Goal: Task Accomplishment & Management: Manage account settings

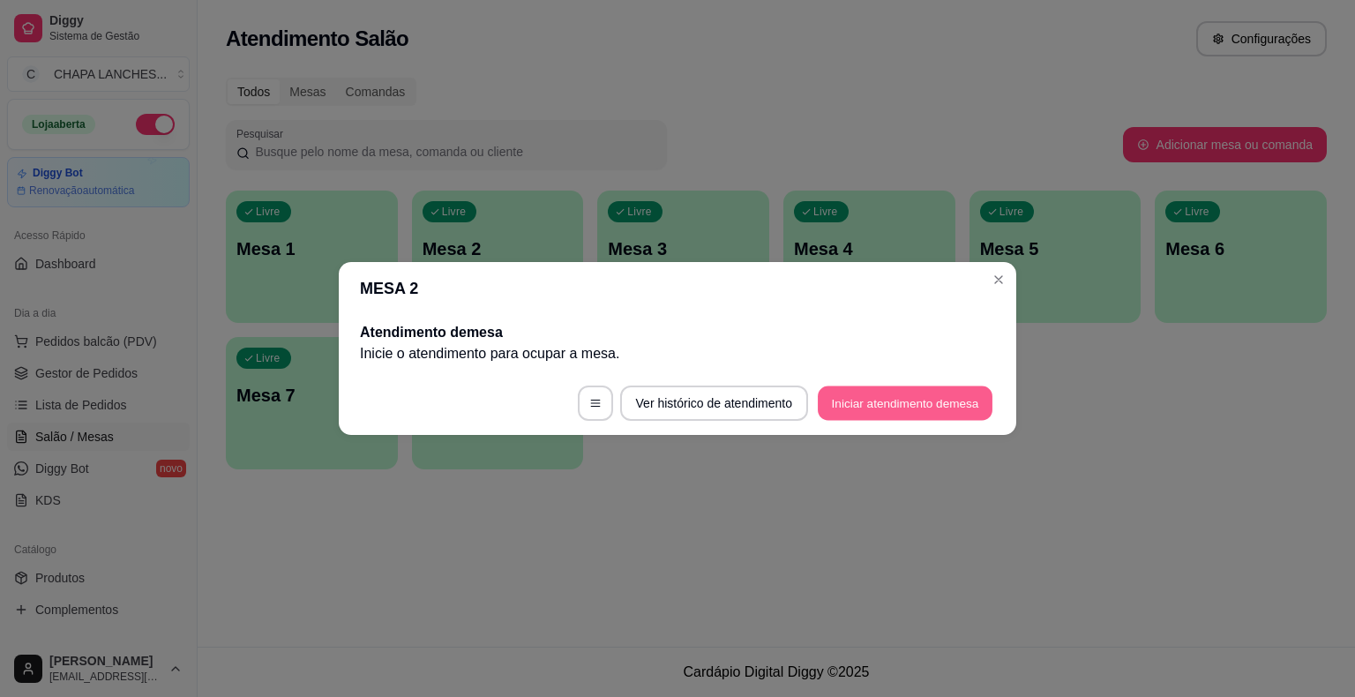
click at [868, 397] on button "Iniciar atendimento de mesa" at bounding box center [905, 403] width 175 height 34
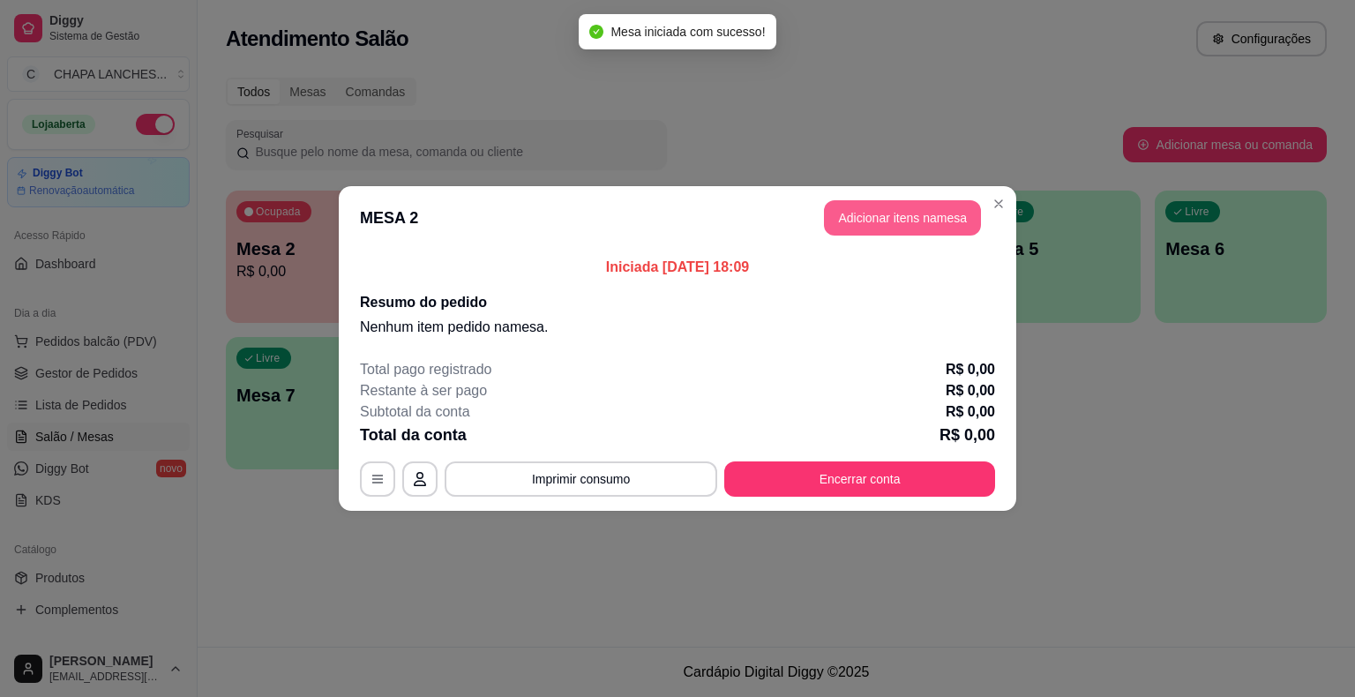
click at [889, 226] on button "Adicionar itens na mesa" at bounding box center [902, 217] width 157 height 35
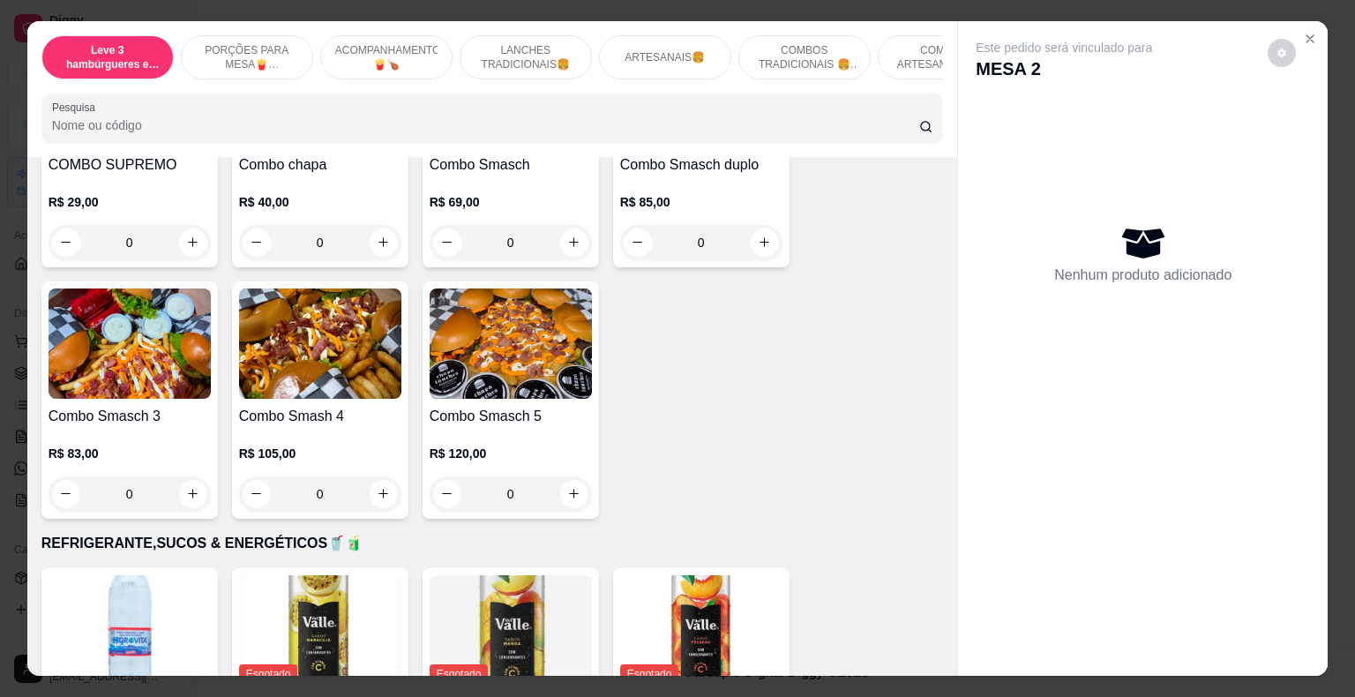
scroll to position [3263, 0]
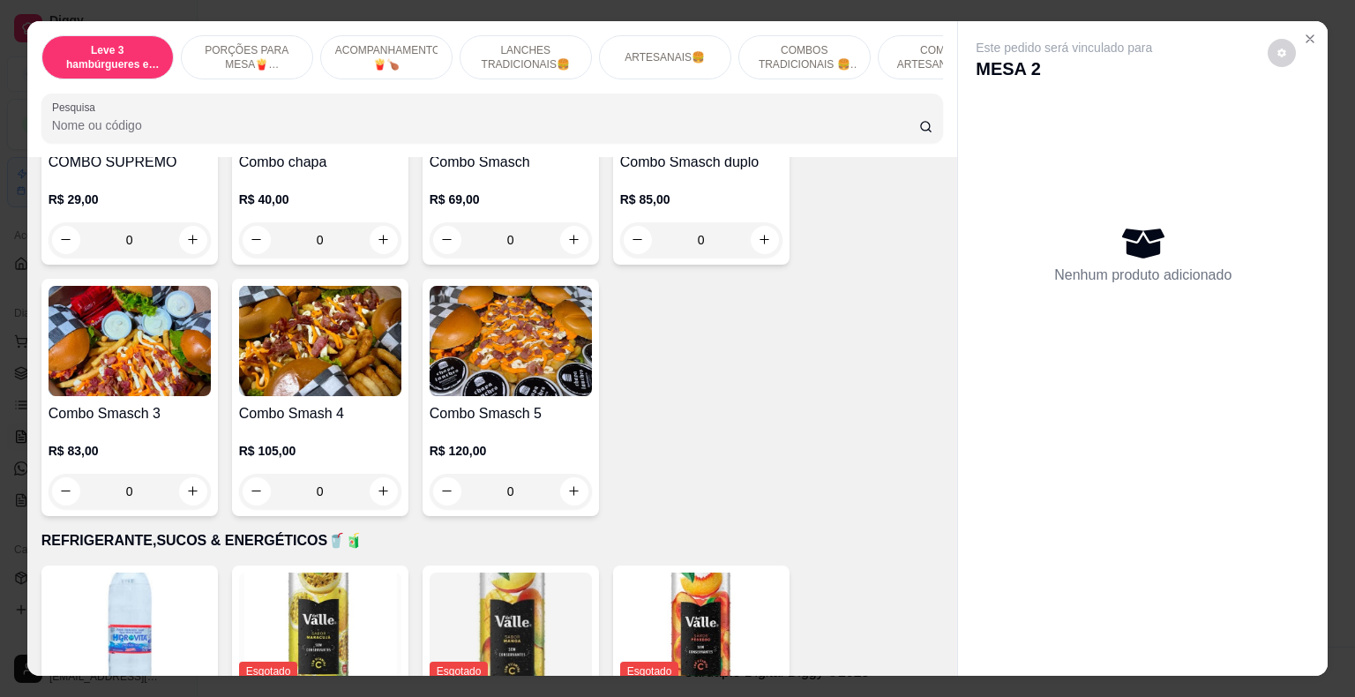
click at [372, 474] on div "0" at bounding box center [320, 491] width 162 height 35
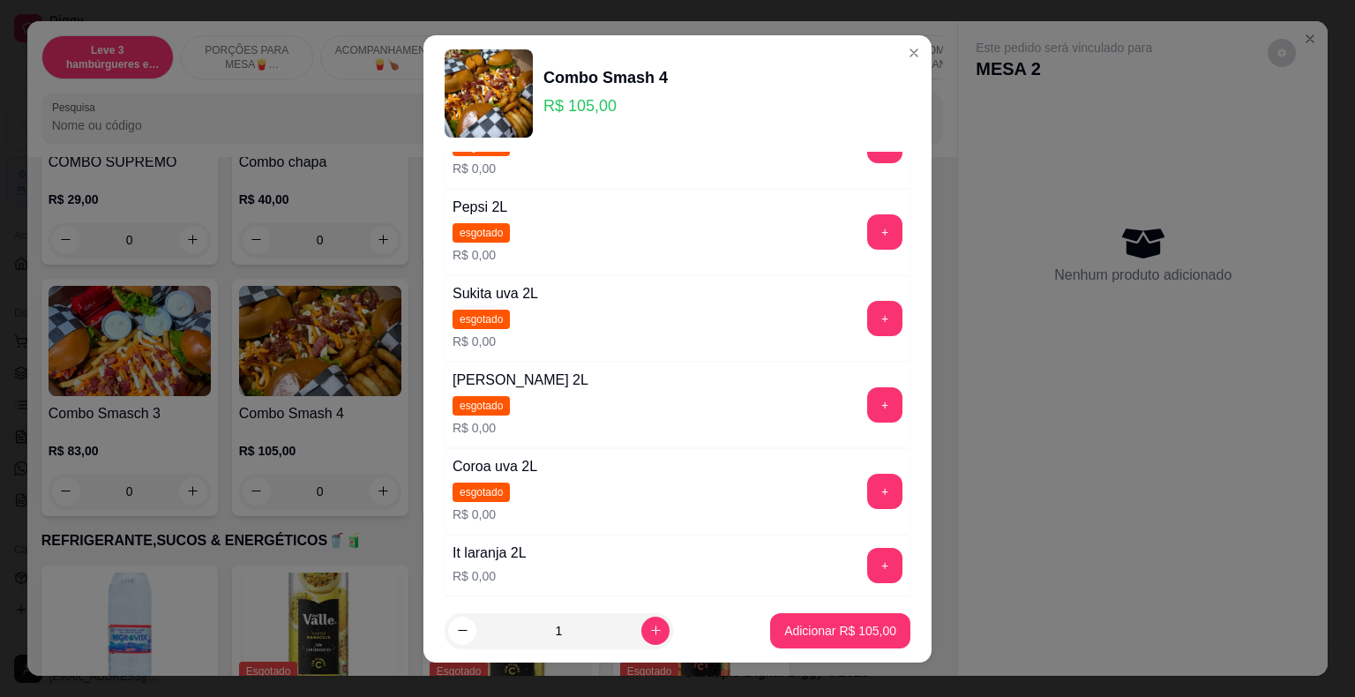
scroll to position [265, 0]
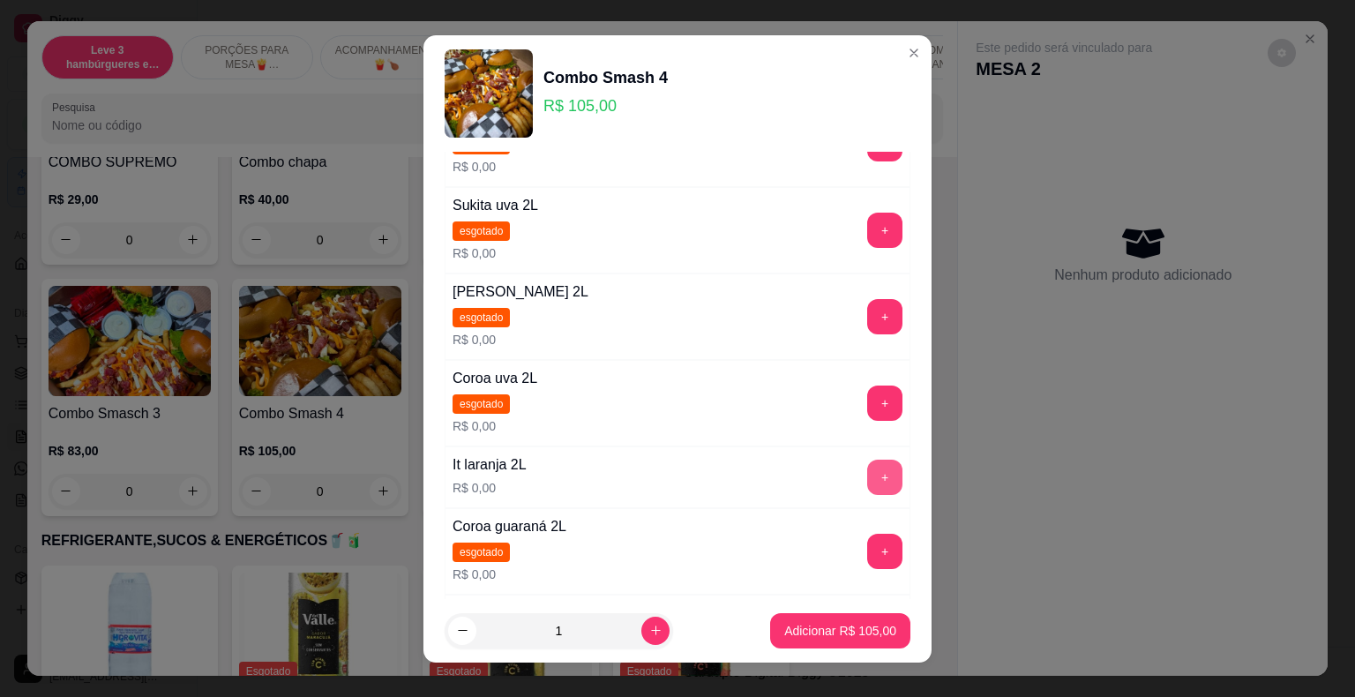
click at [867, 478] on button "+" at bounding box center [884, 477] width 35 height 35
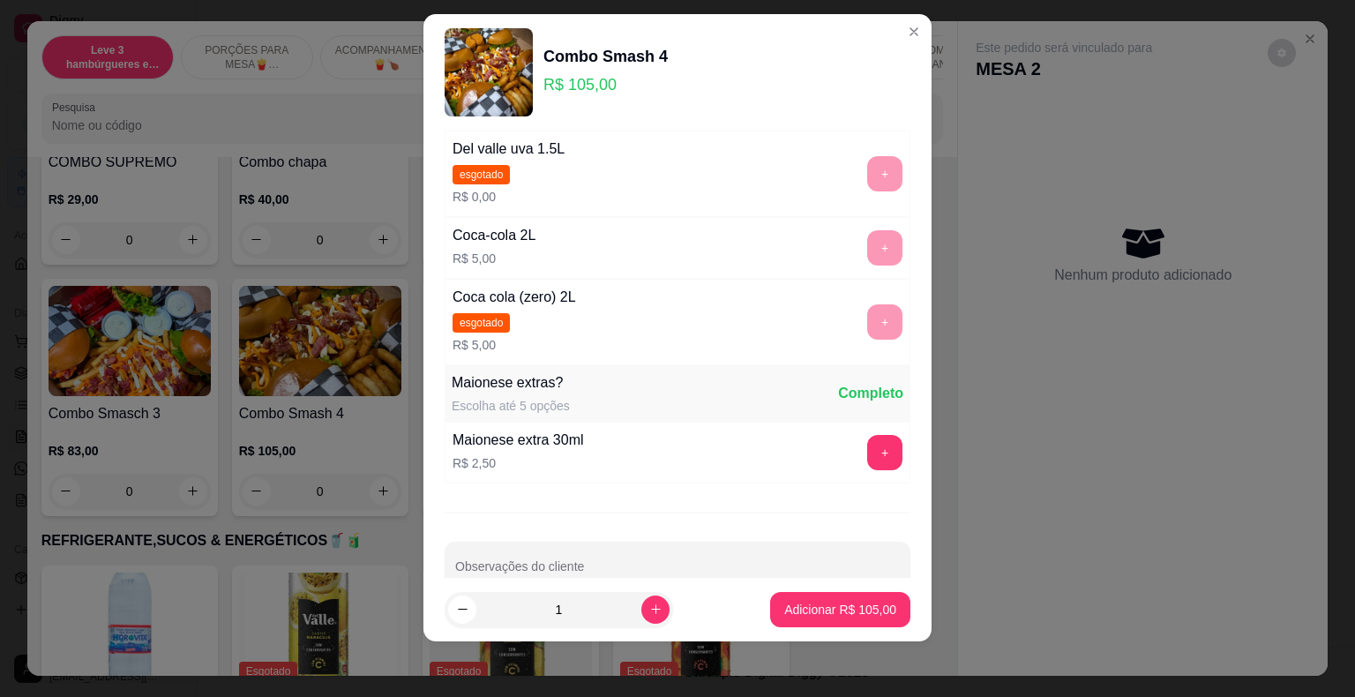
scroll to position [744, 0]
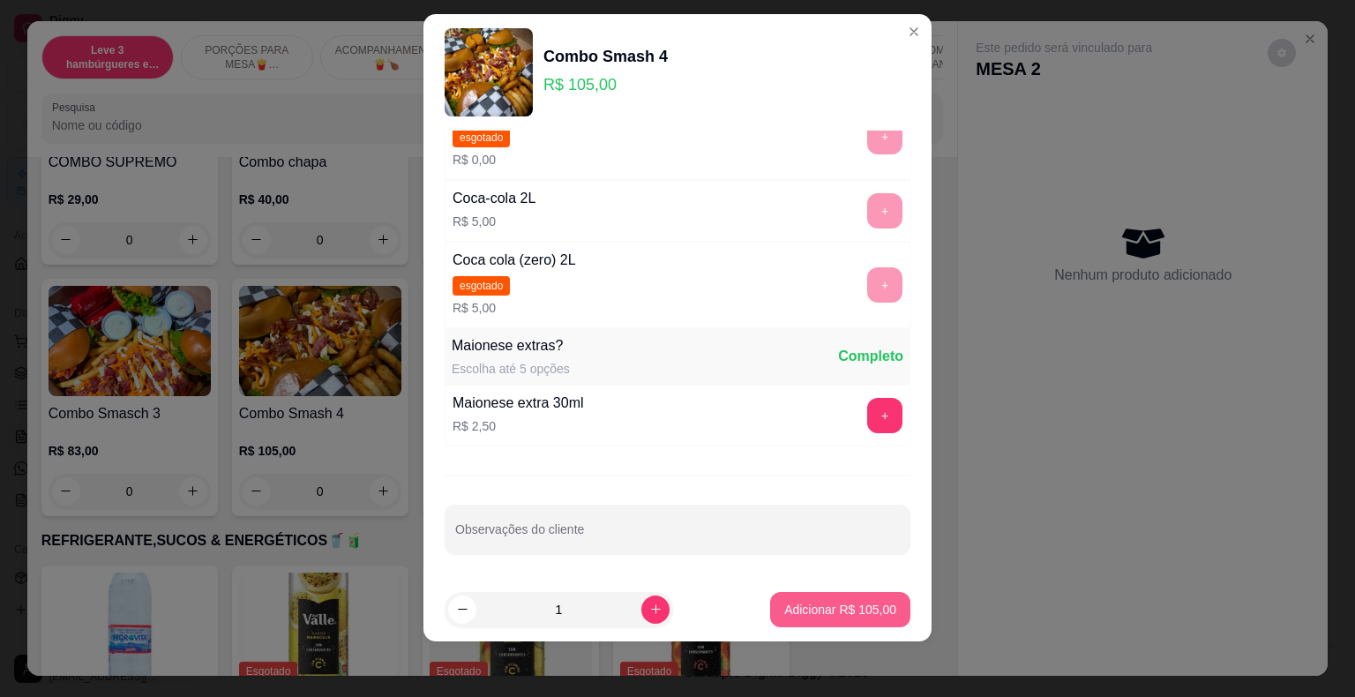
click at [838, 610] on p "Adicionar R$ 105,00" at bounding box center [840, 610] width 112 height 18
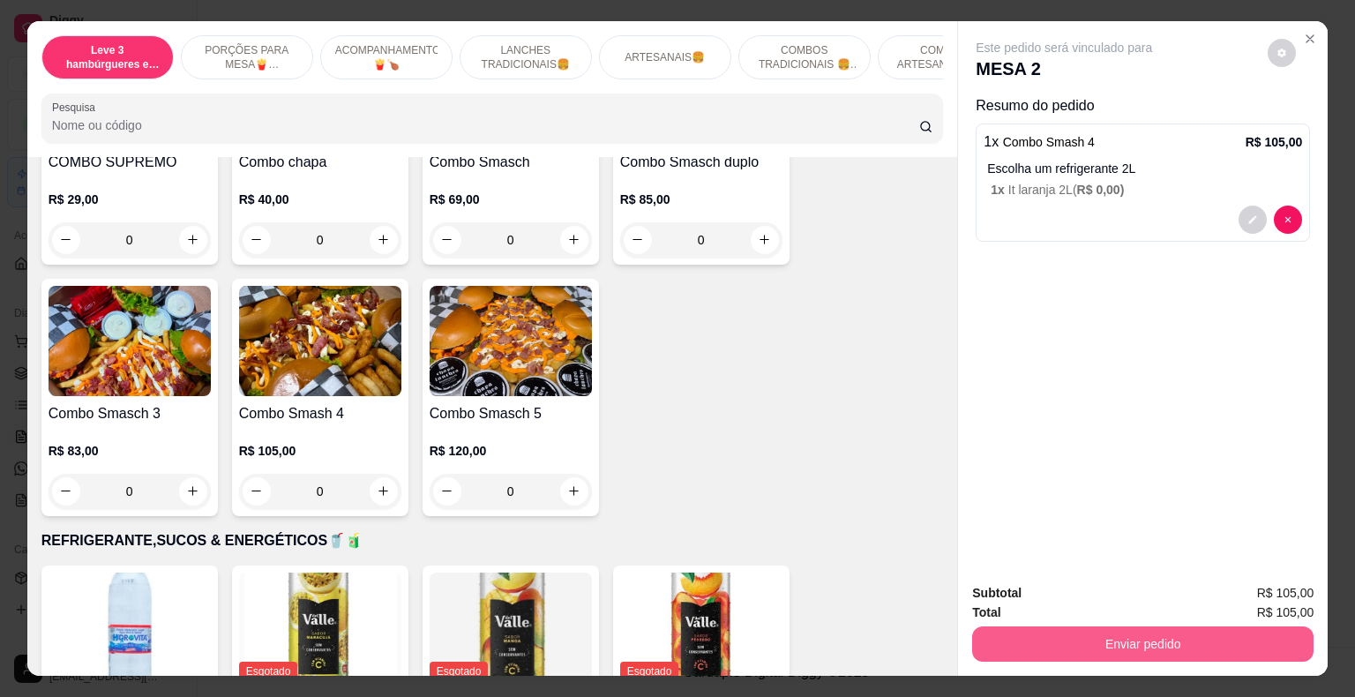
click at [1092, 644] on button "Enviar pedido" at bounding box center [1142, 643] width 341 height 35
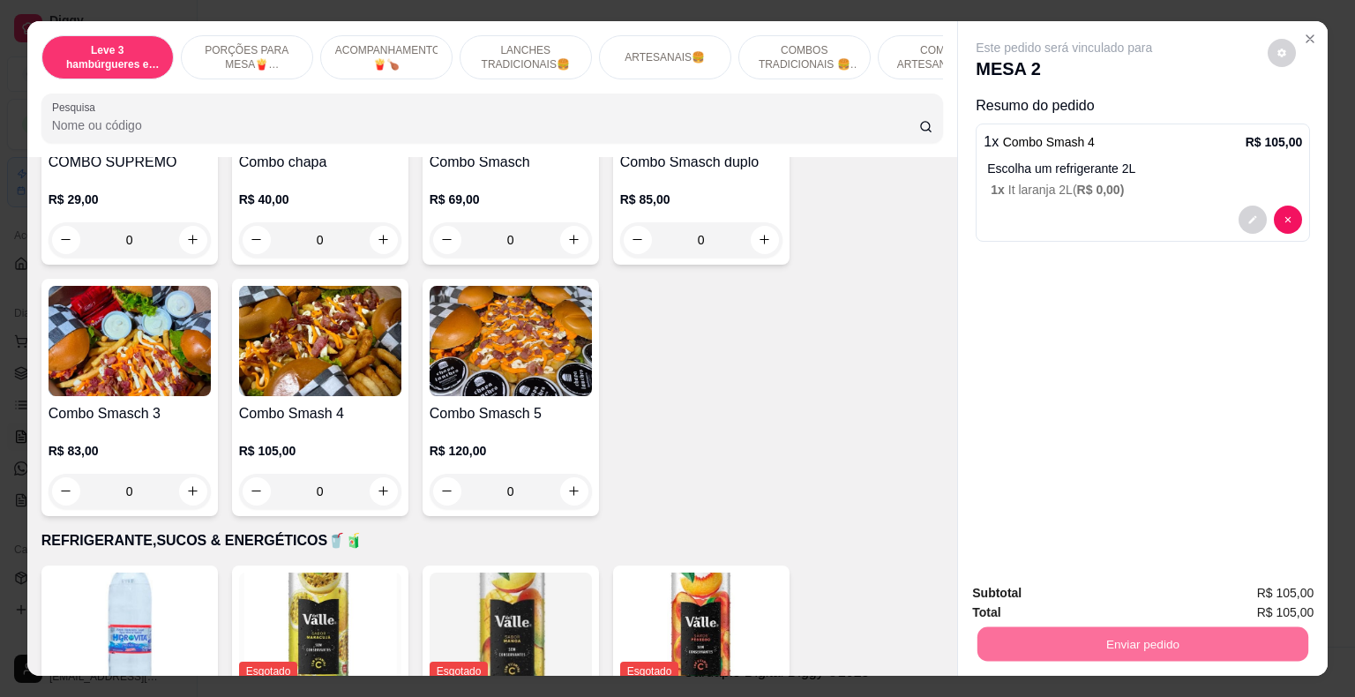
click at [1043, 590] on button "Não registrar e enviar pedido" at bounding box center [1083, 595] width 183 height 34
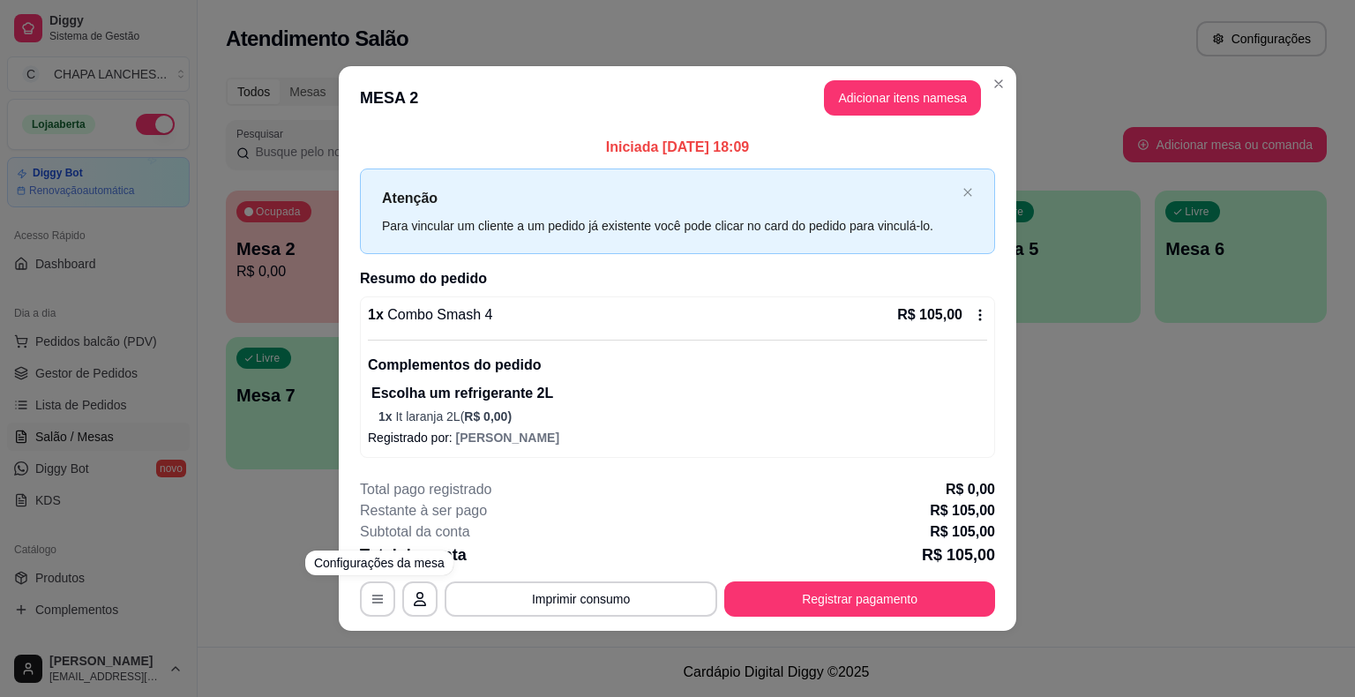
click at [257, 570] on div "**********" at bounding box center [677, 348] width 1355 height 697
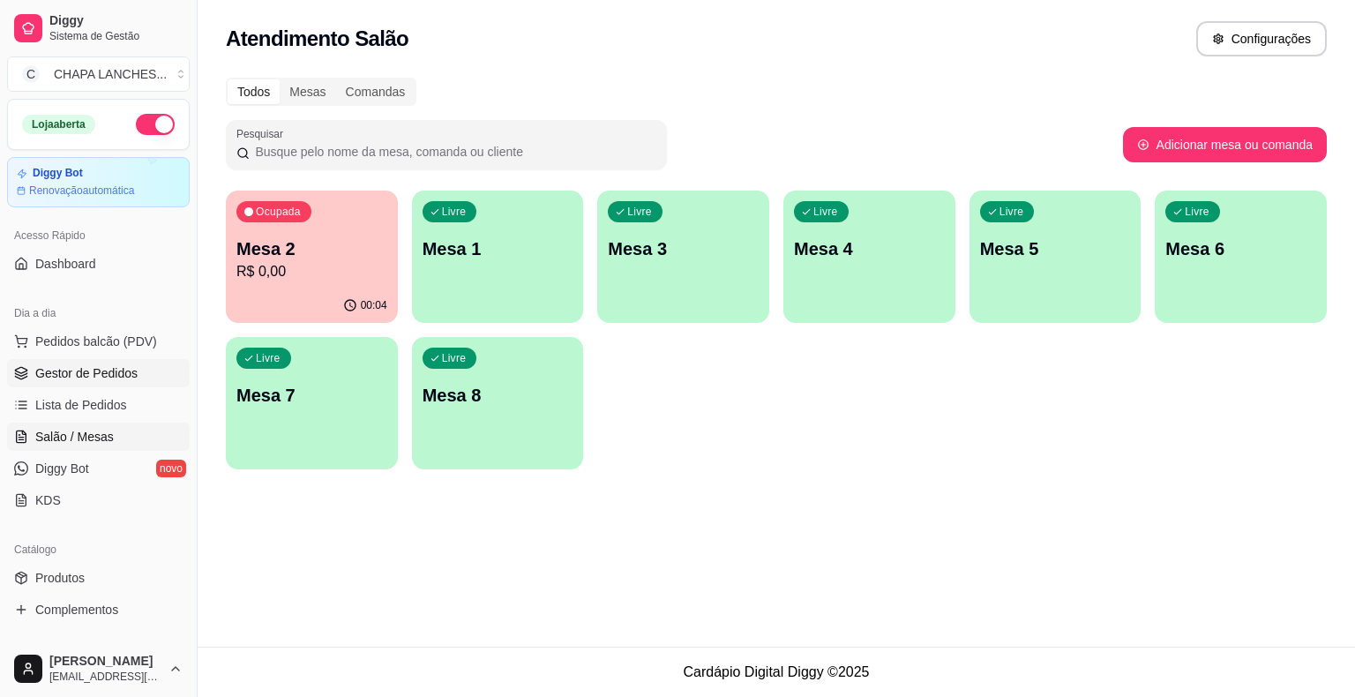
click at [120, 371] on span "Gestor de Pedidos" at bounding box center [86, 373] width 102 height 18
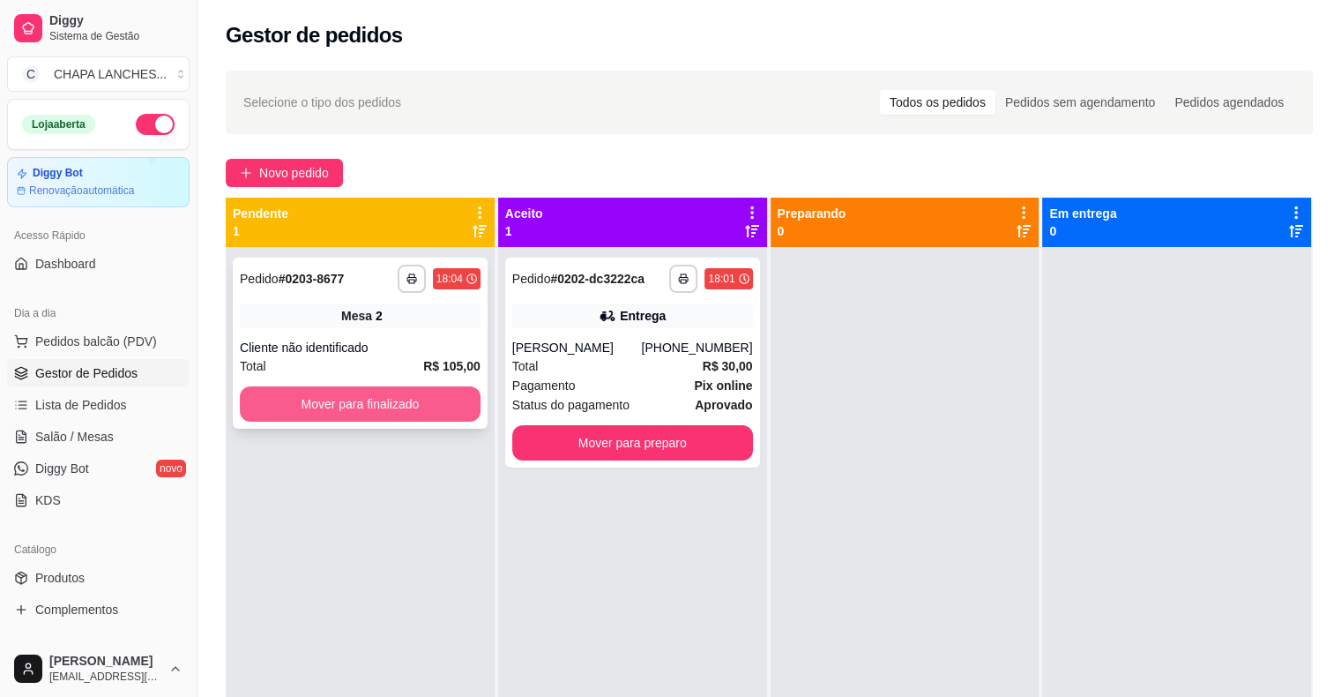
click at [296, 411] on button "Mover para finalizado" at bounding box center [360, 403] width 241 height 35
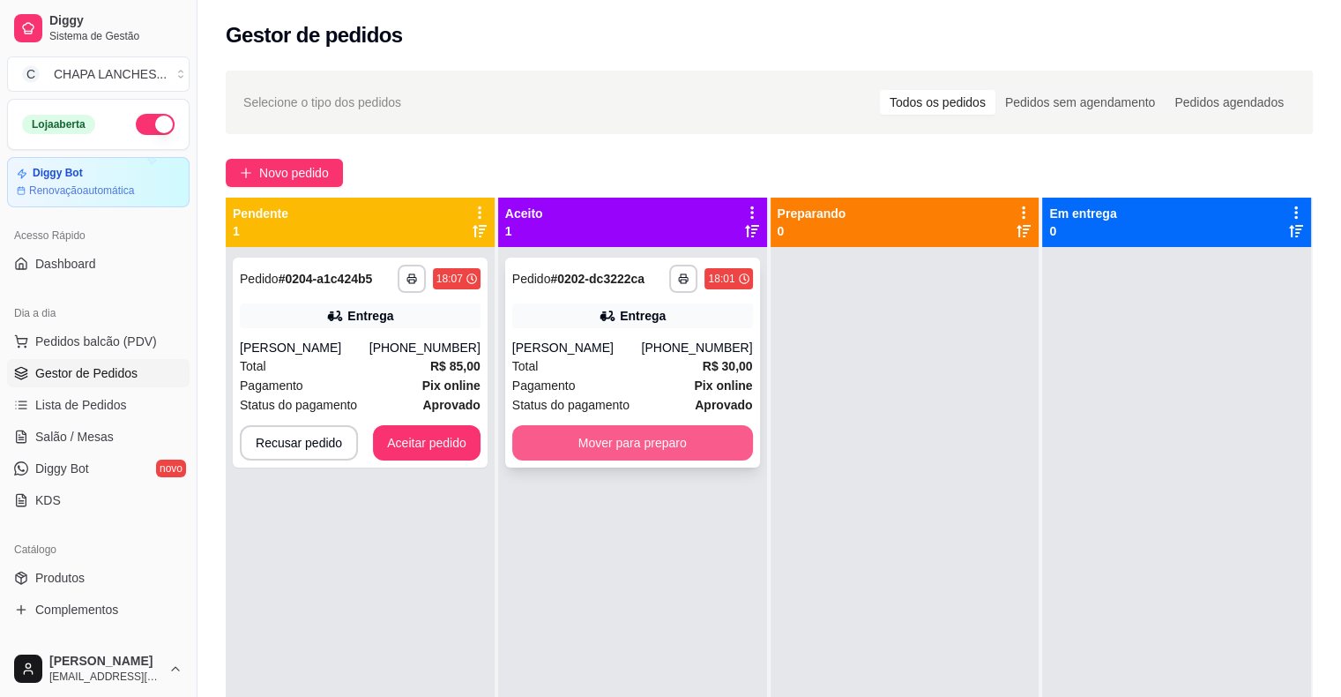
click at [568, 459] on button "Mover para preparo" at bounding box center [632, 442] width 241 height 35
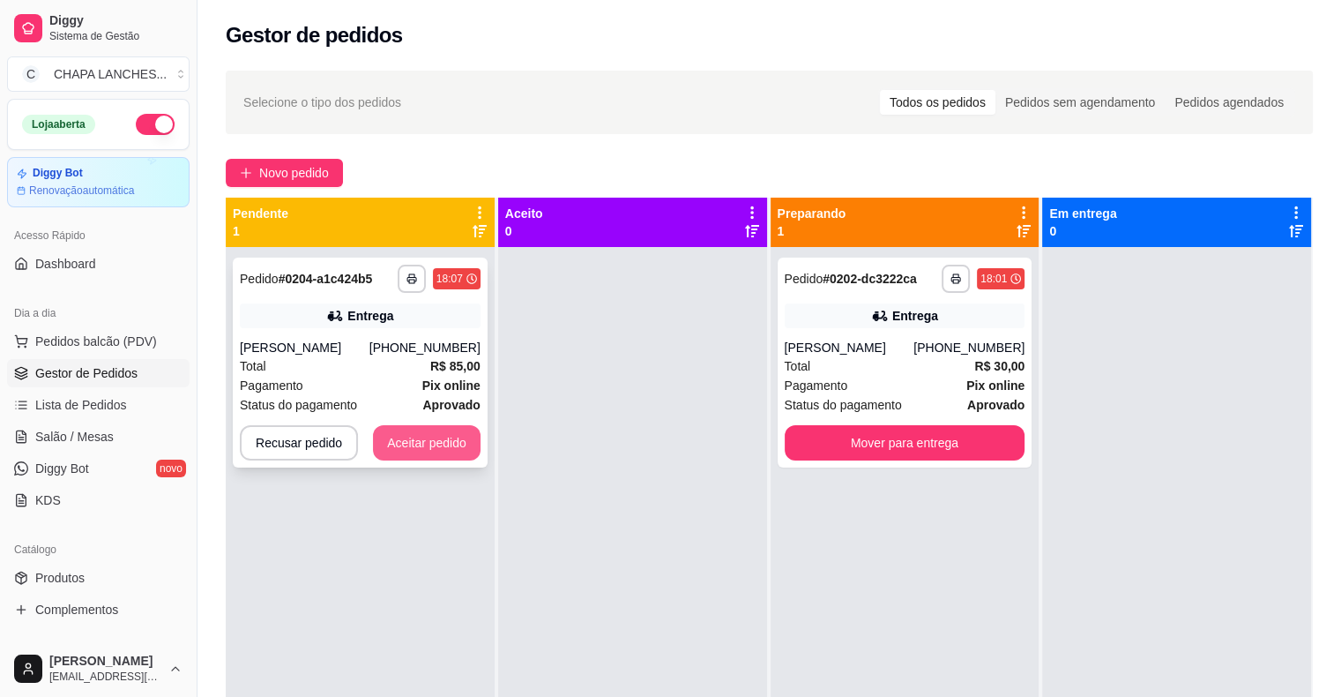
click at [437, 457] on button "Aceitar pedido" at bounding box center [427, 442] width 108 height 35
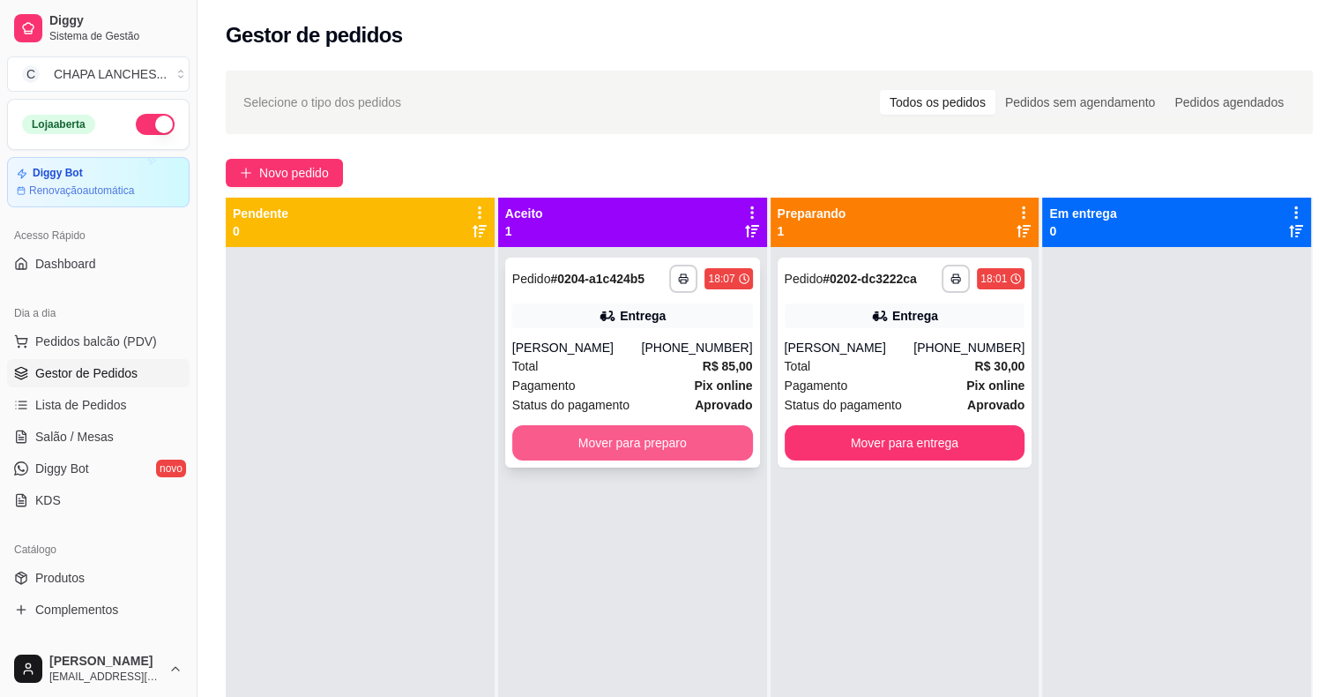
click at [595, 442] on button "Mover para preparo" at bounding box center [632, 442] width 241 height 35
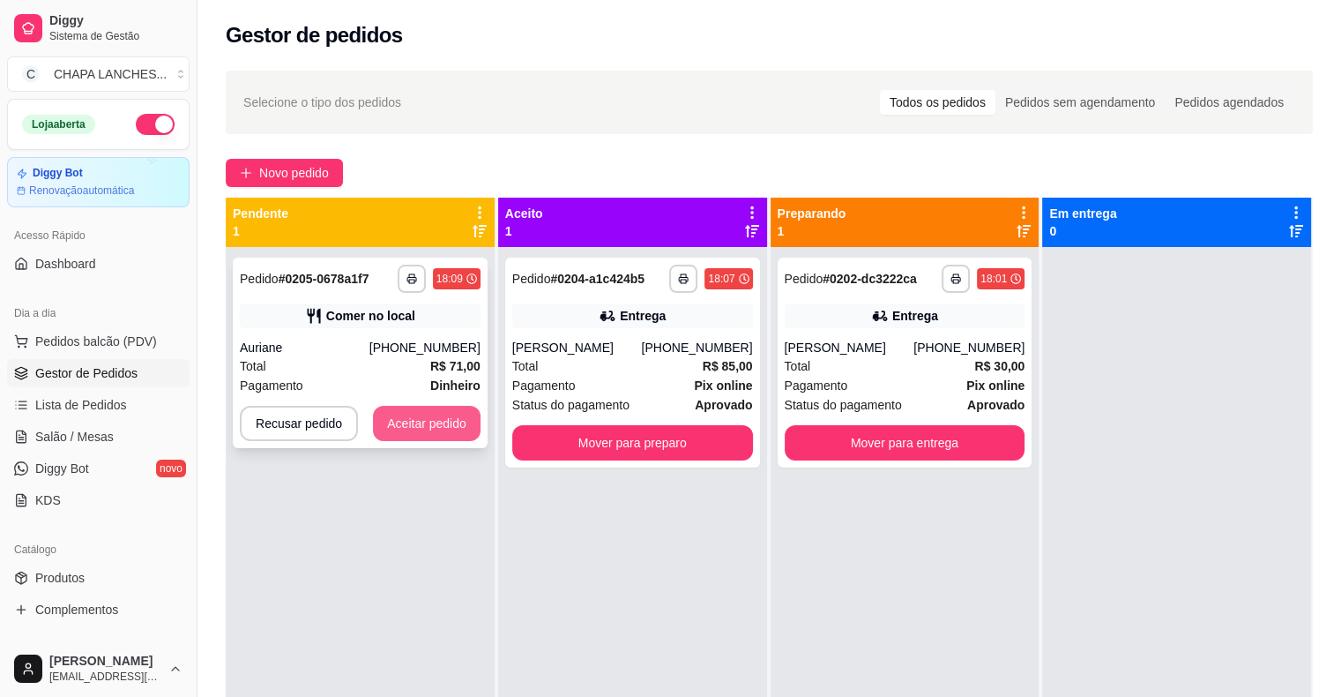
click at [408, 428] on button "Aceitar pedido" at bounding box center [427, 423] width 108 height 35
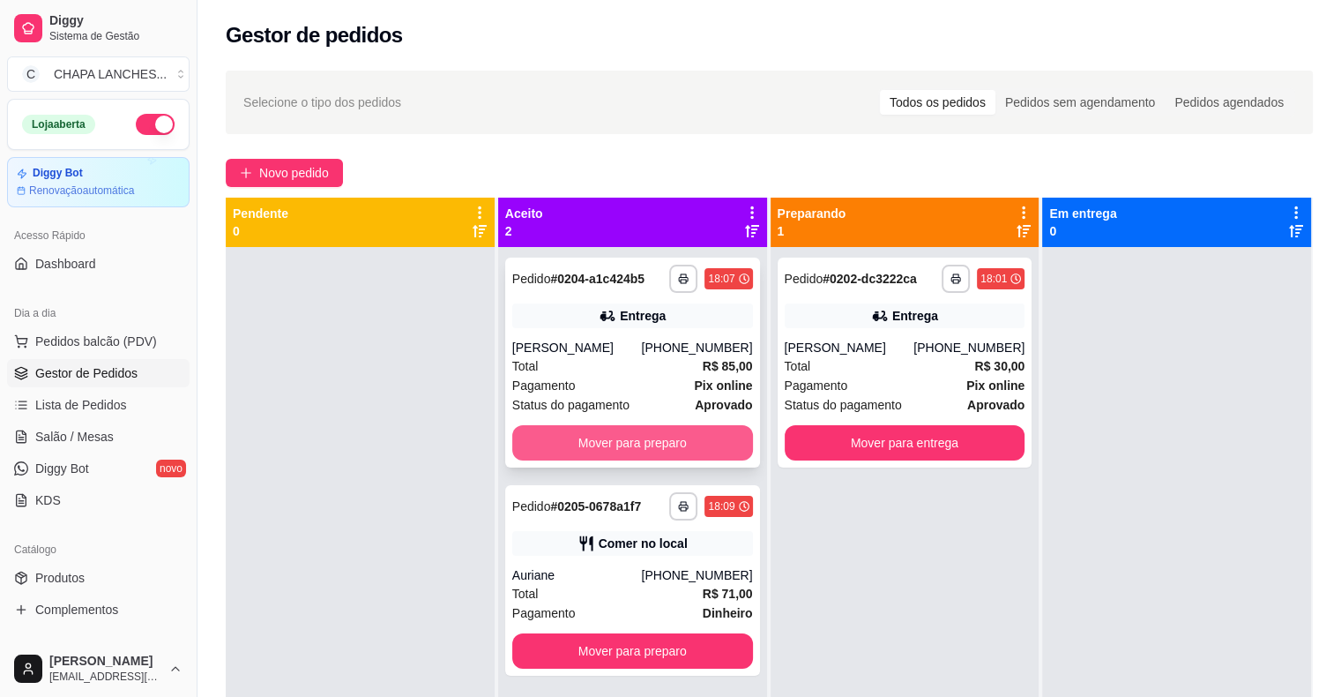
click at [695, 456] on button "Mover para preparo" at bounding box center [632, 442] width 241 height 35
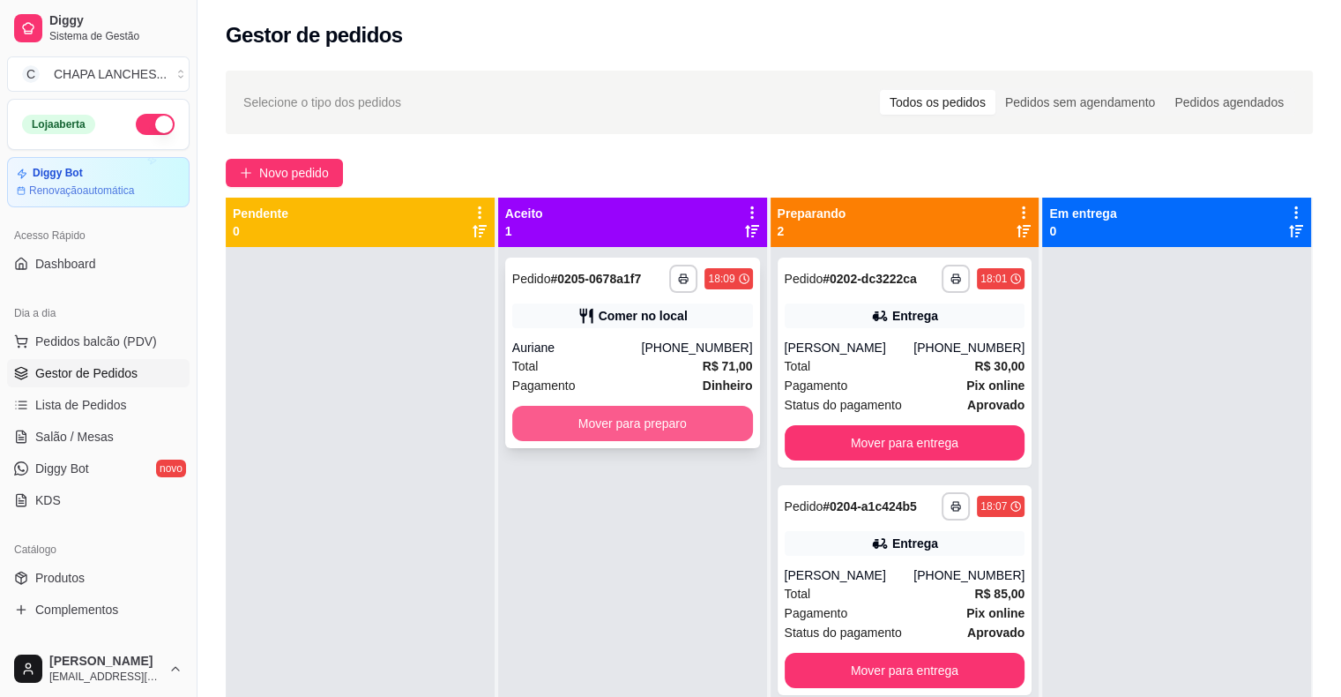
click at [702, 439] on button "Mover para preparo" at bounding box center [632, 423] width 241 height 35
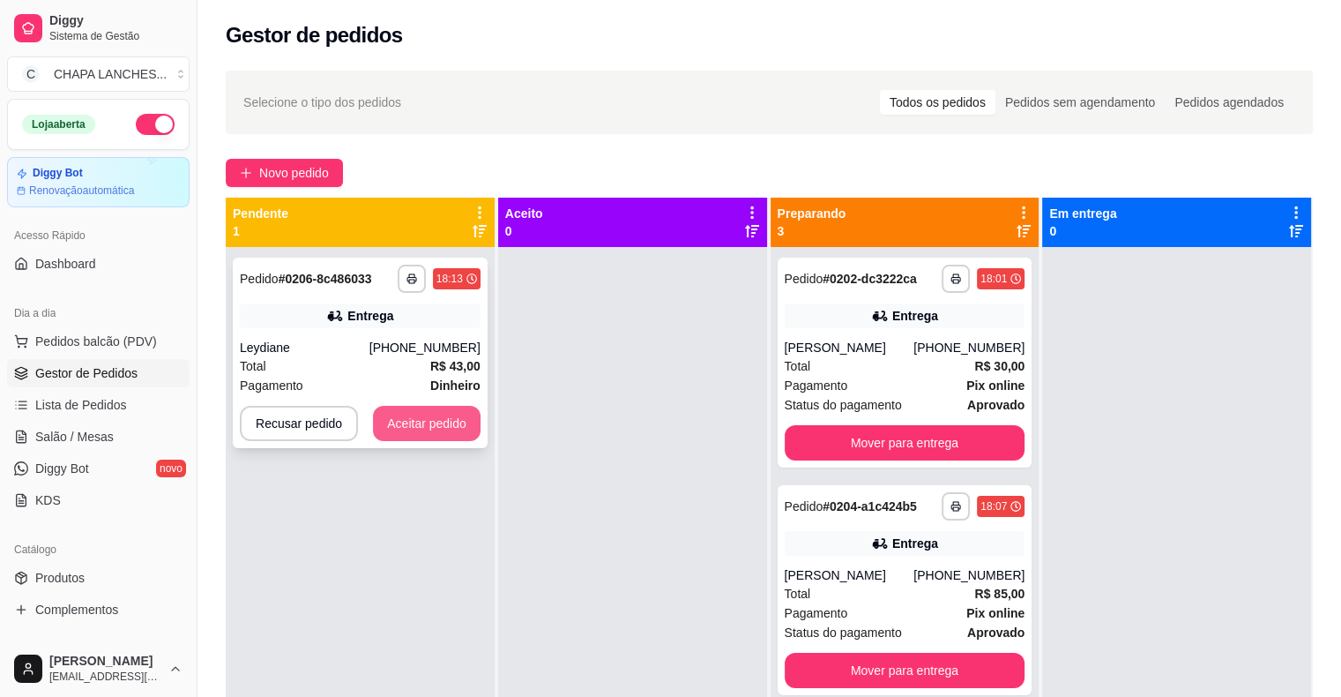
click at [464, 419] on button "Aceitar pedido" at bounding box center [427, 423] width 108 height 35
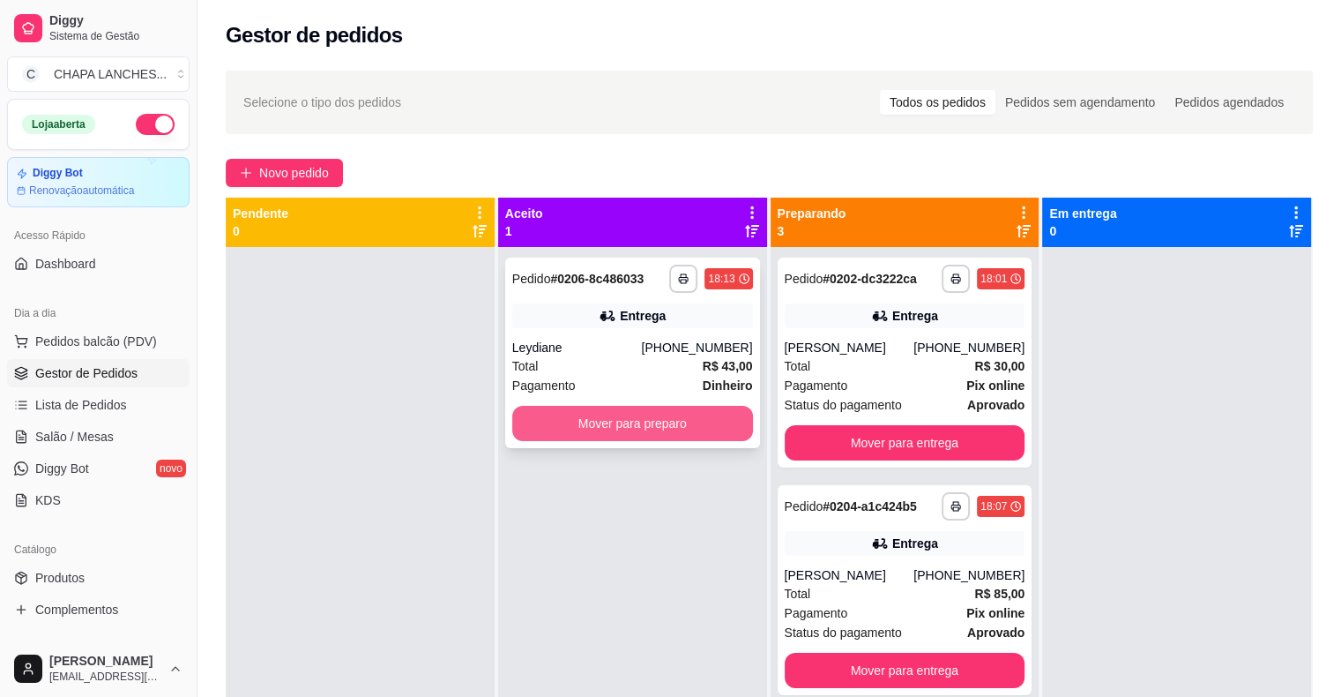
click at [541, 424] on button "Mover para preparo" at bounding box center [632, 423] width 241 height 35
click at [532, 432] on button "Mover para preparo" at bounding box center [633, 424] width 234 height 34
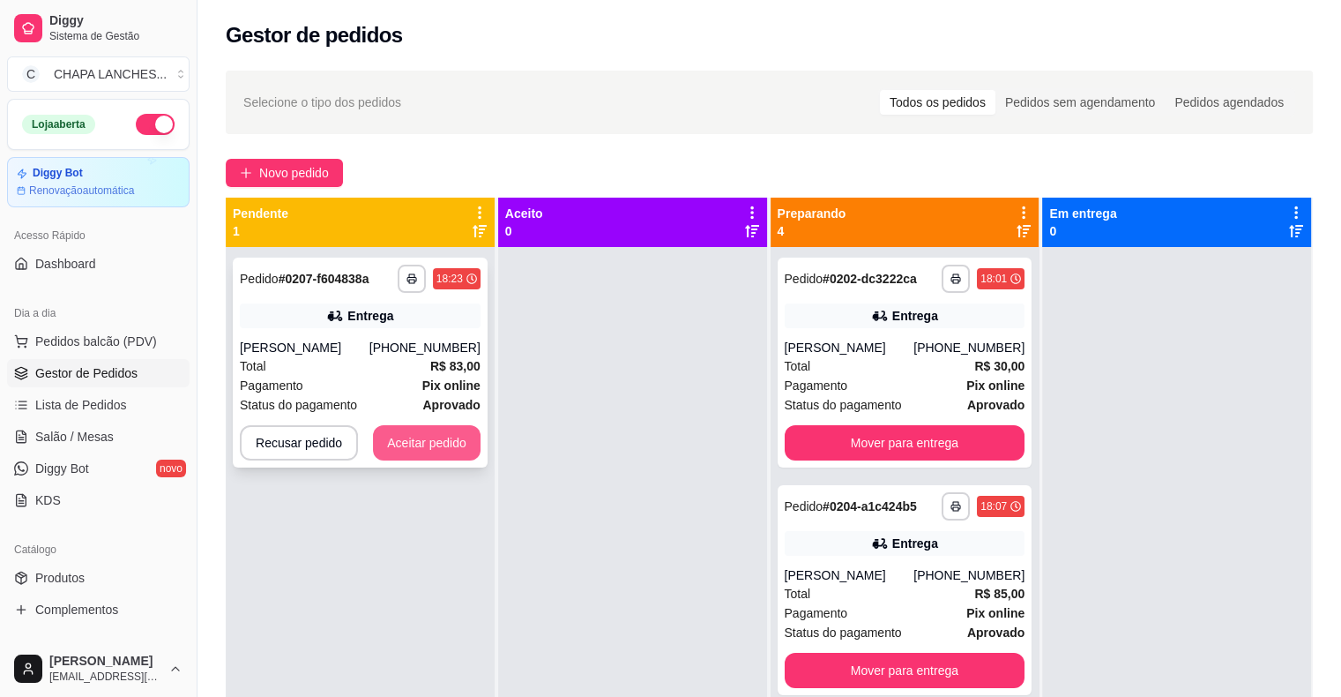
click at [441, 450] on button "Aceitar pedido" at bounding box center [427, 442] width 108 height 35
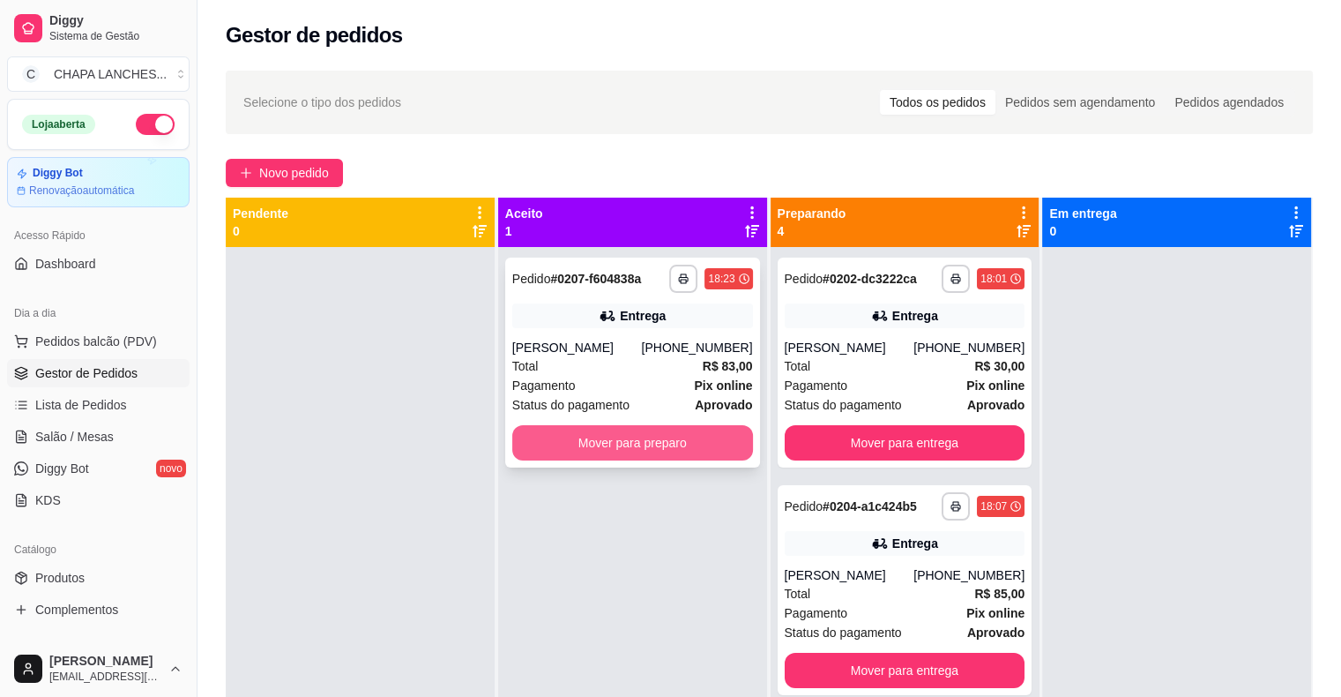
click at [582, 448] on button "Mover para preparo" at bounding box center [632, 442] width 241 height 35
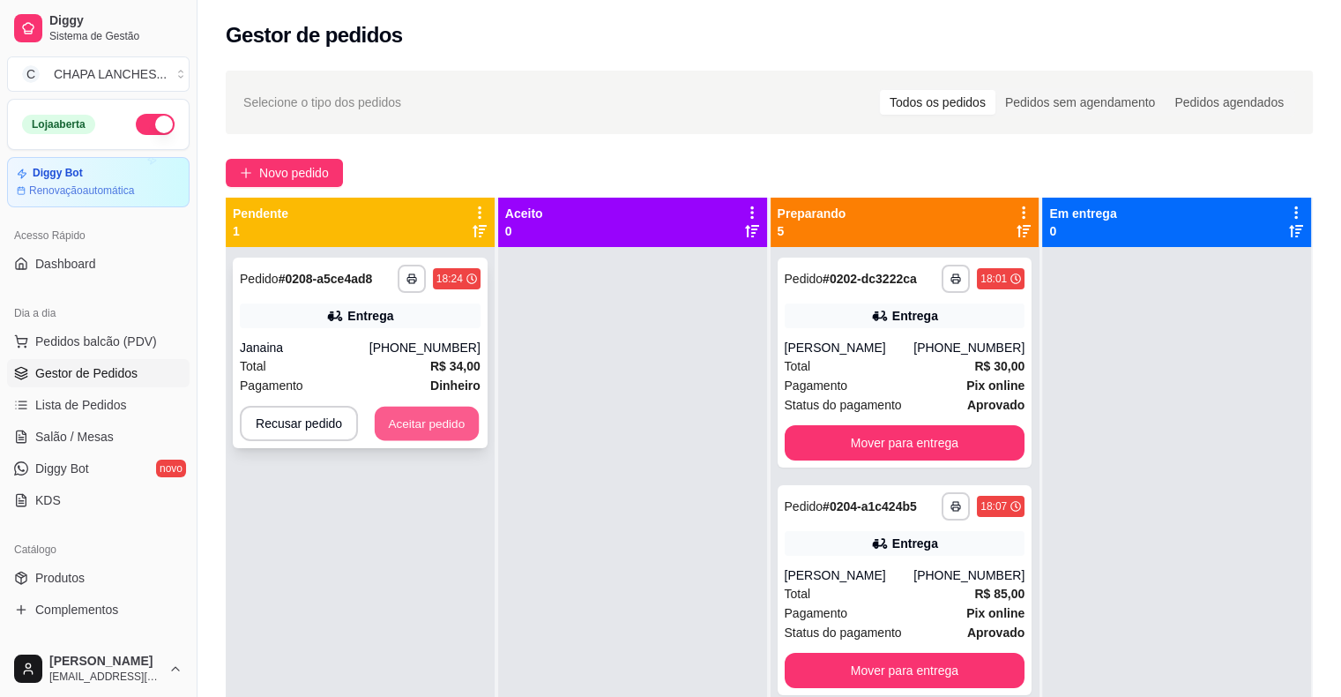
click at [452, 430] on button "Aceitar pedido" at bounding box center [427, 424] width 104 height 34
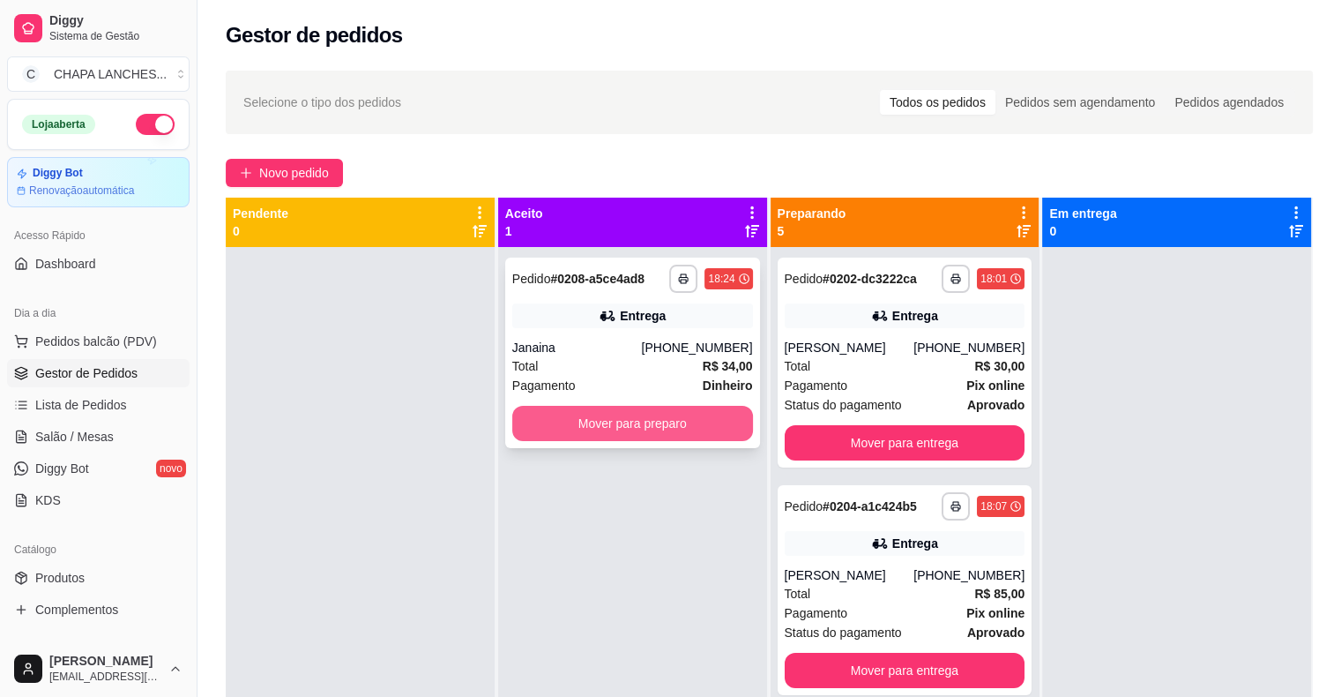
click at [548, 427] on button "Mover para preparo" at bounding box center [632, 423] width 241 height 35
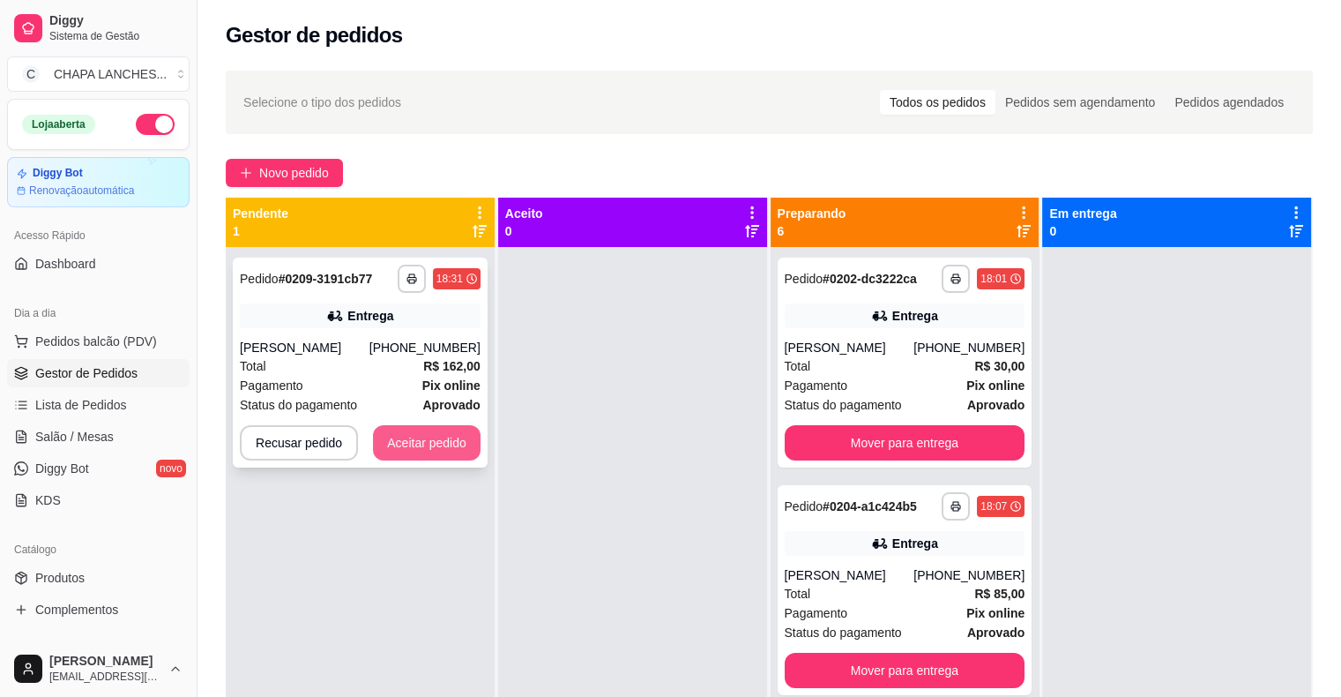
click at [470, 436] on button "Aceitar pedido" at bounding box center [427, 442] width 108 height 35
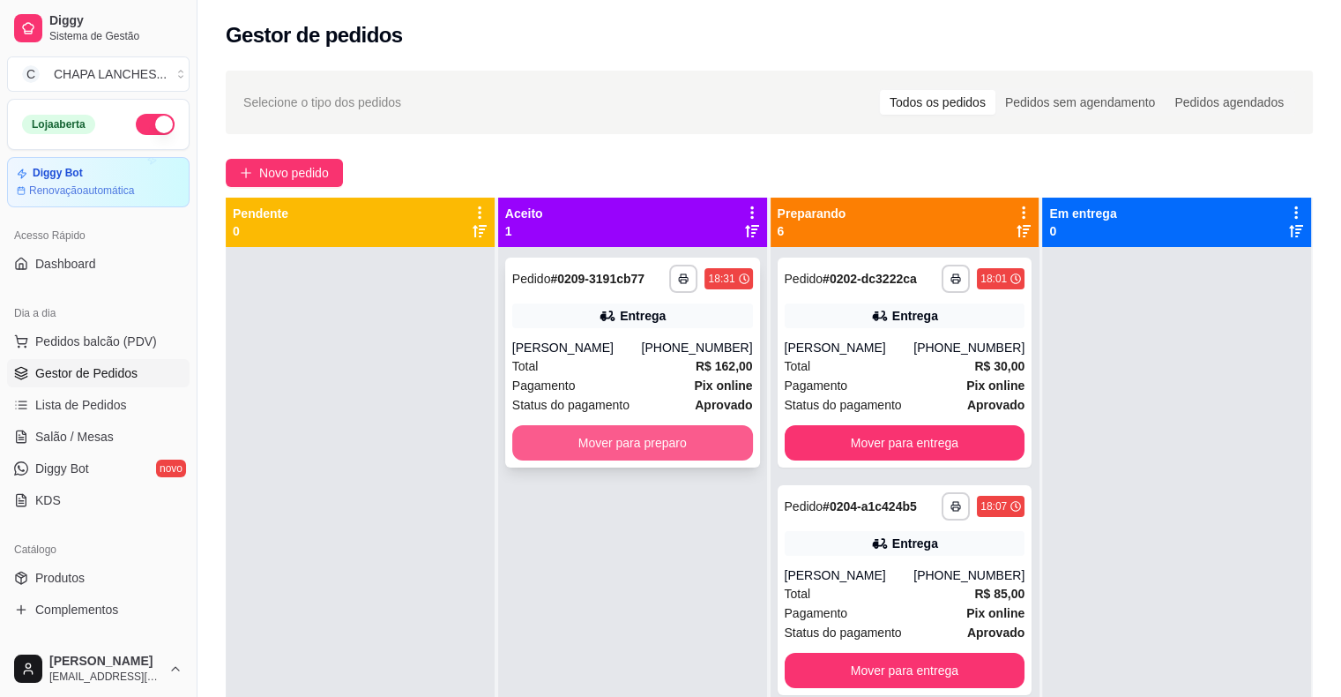
click at [563, 443] on button "Mover para preparo" at bounding box center [632, 442] width 241 height 35
click at [568, 446] on button "Mover para preparo" at bounding box center [632, 442] width 241 height 35
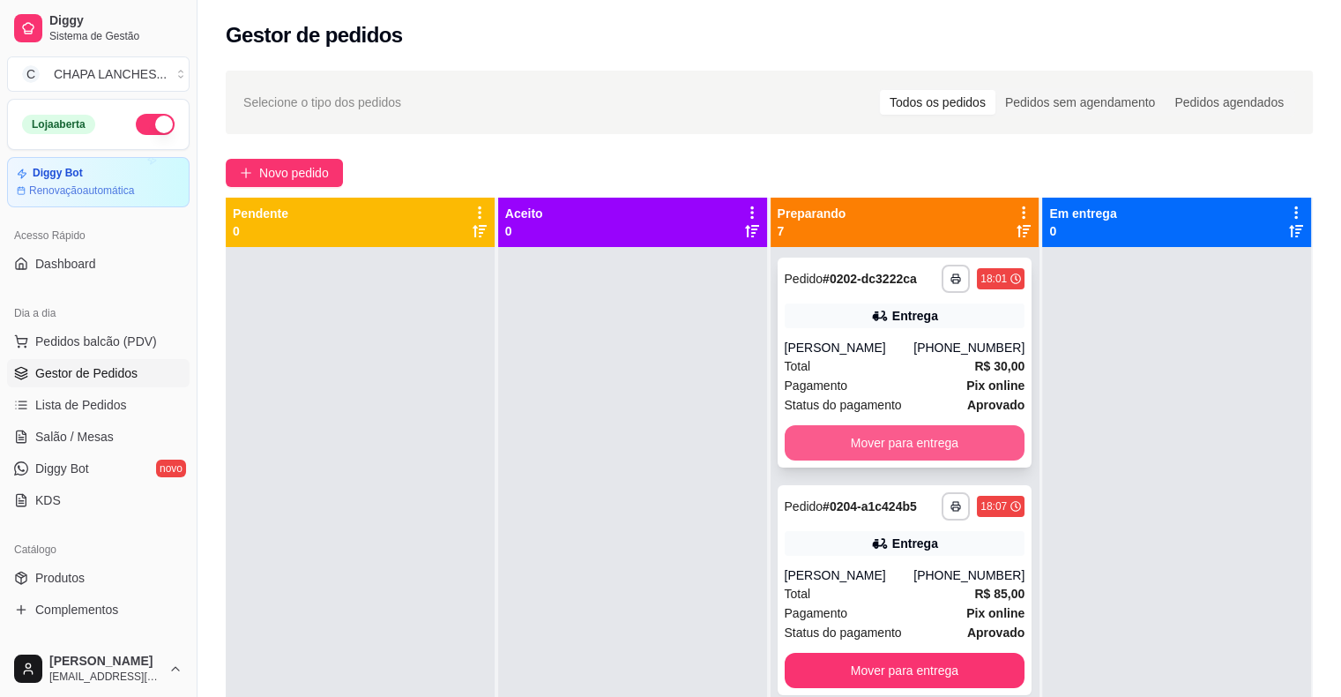
click at [836, 440] on button "Mover para entrega" at bounding box center [905, 442] width 241 height 35
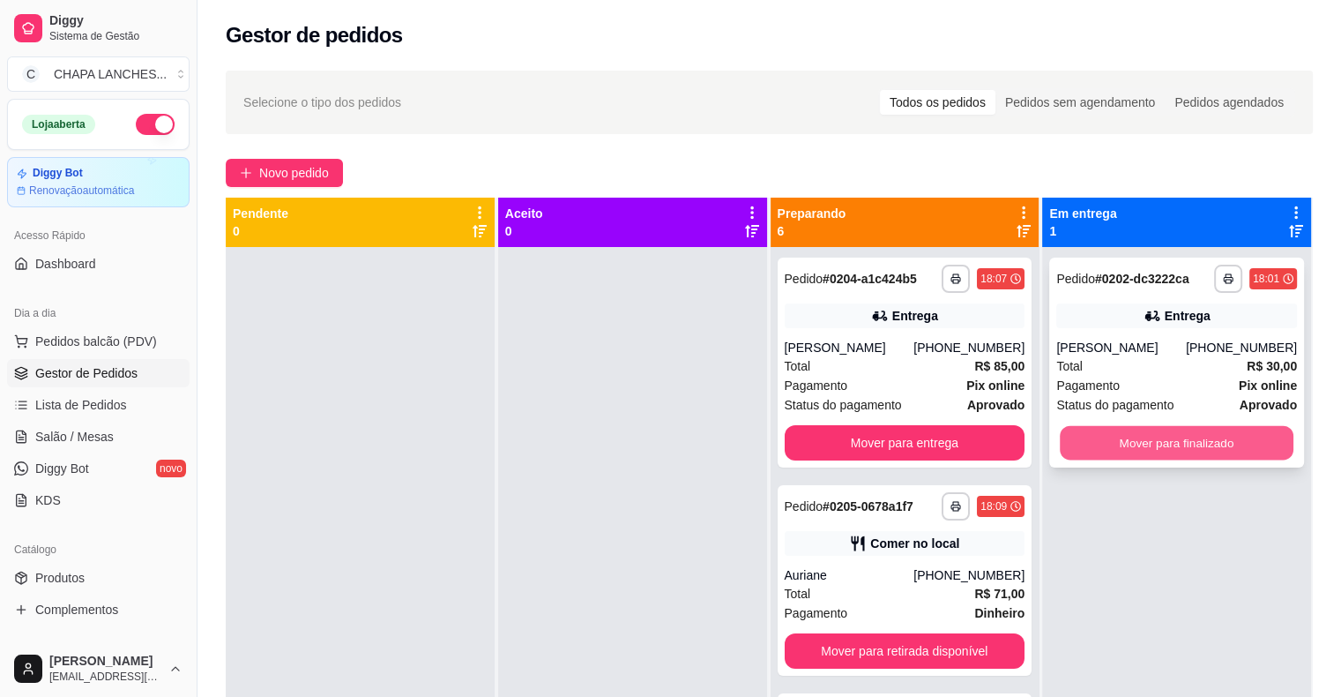
click at [1132, 439] on button "Mover para finalizado" at bounding box center [1177, 443] width 234 height 34
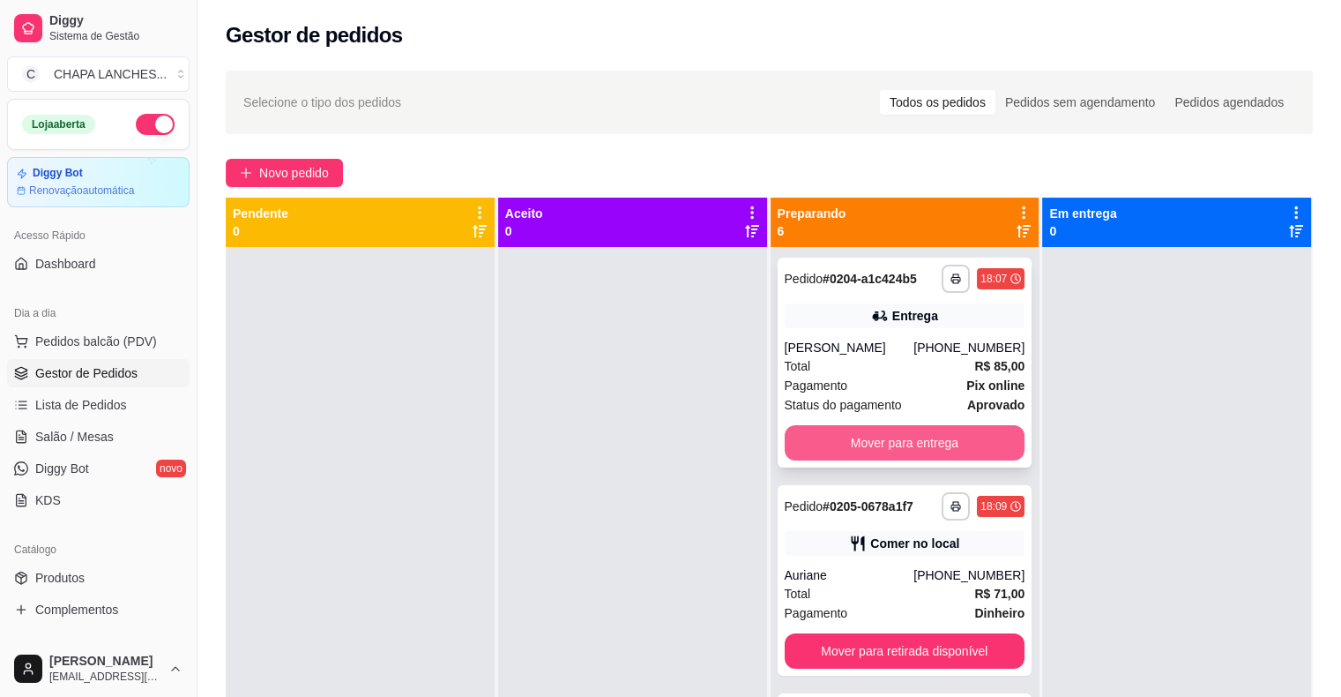
click at [971, 443] on button "Mover para entrega" at bounding box center [905, 442] width 241 height 35
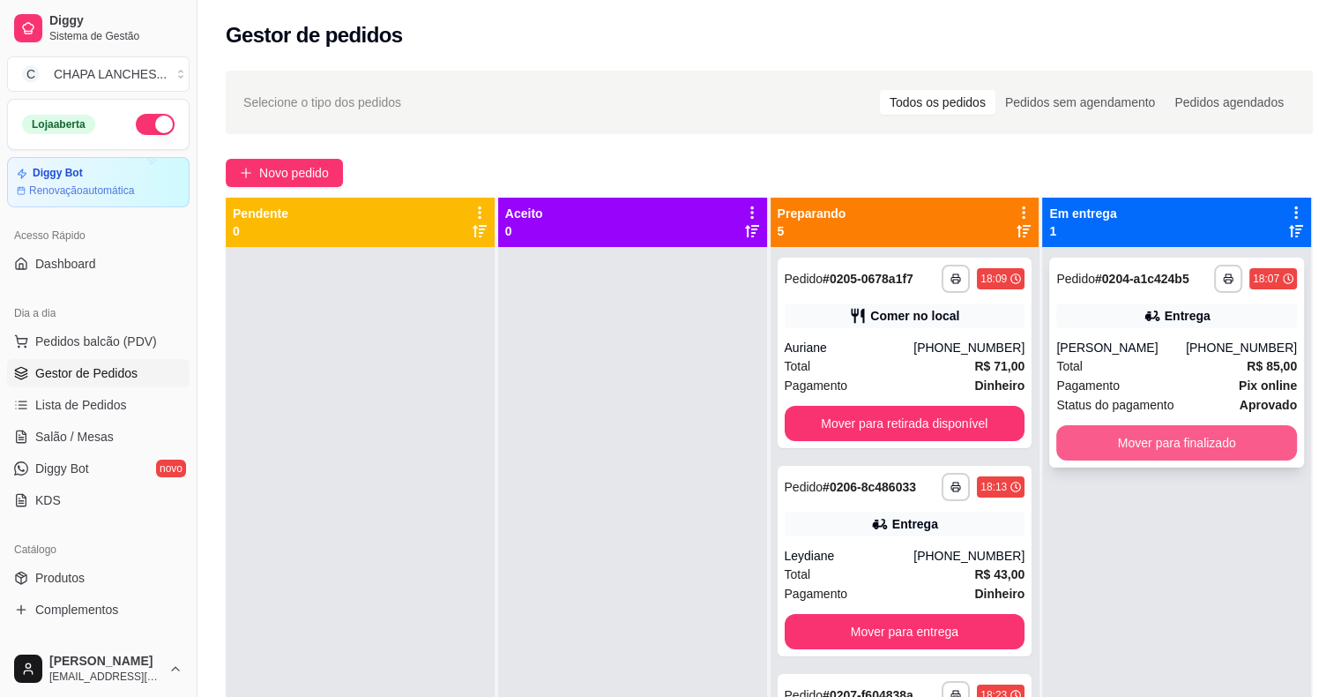
click at [1100, 450] on button "Mover para finalizado" at bounding box center [1177, 442] width 241 height 35
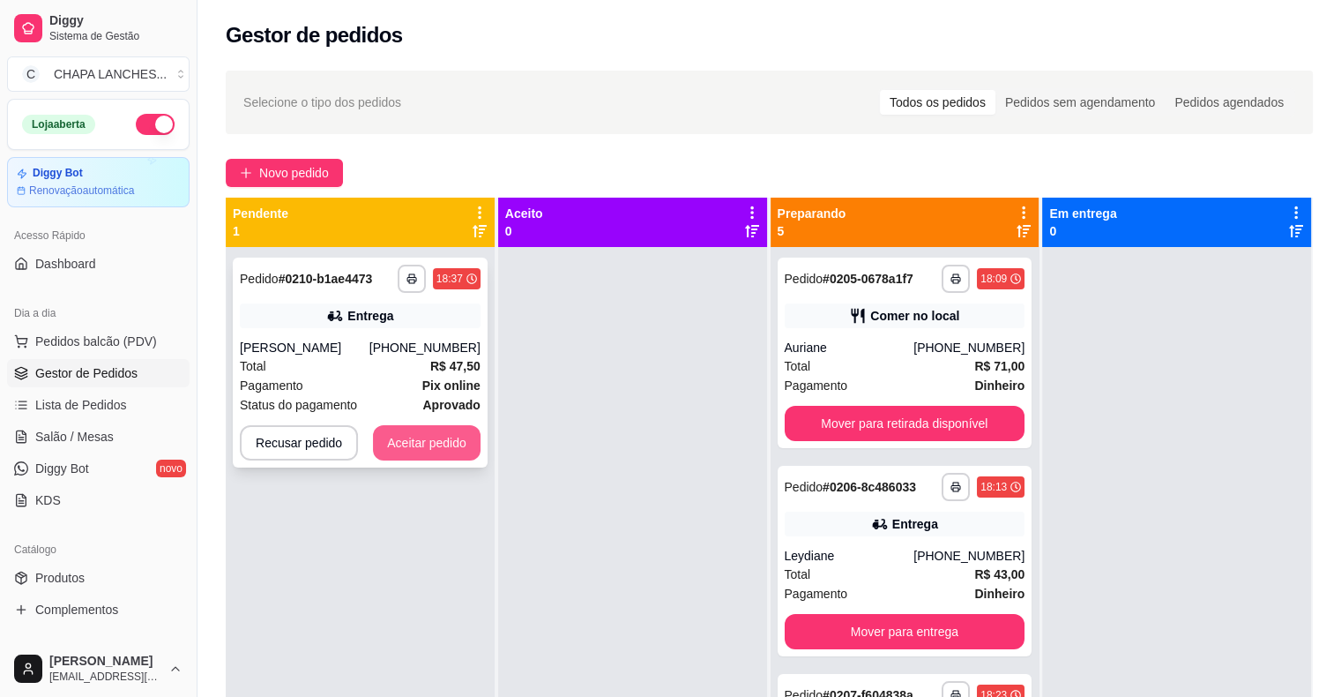
click at [436, 438] on button "Aceitar pedido" at bounding box center [427, 442] width 108 height 35
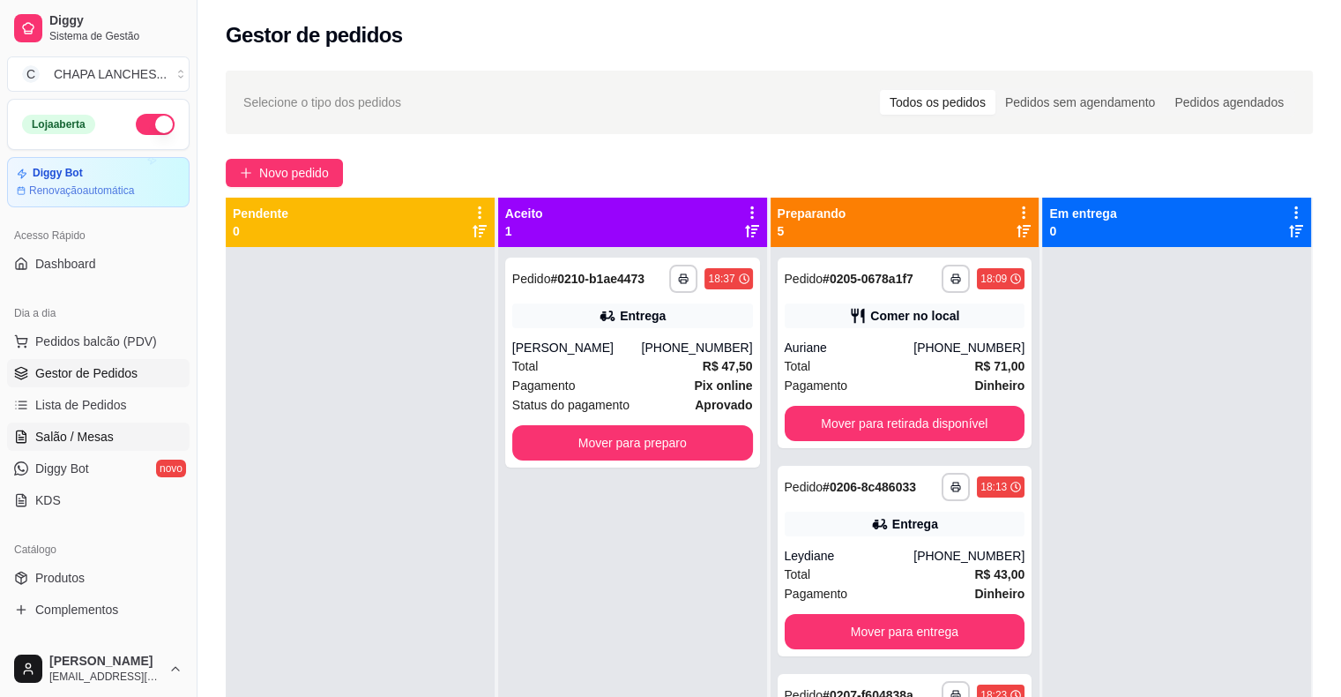
click at [106, 438] on span "Salão / Mesas" at bounding box center [74, 437] width 78 height 18
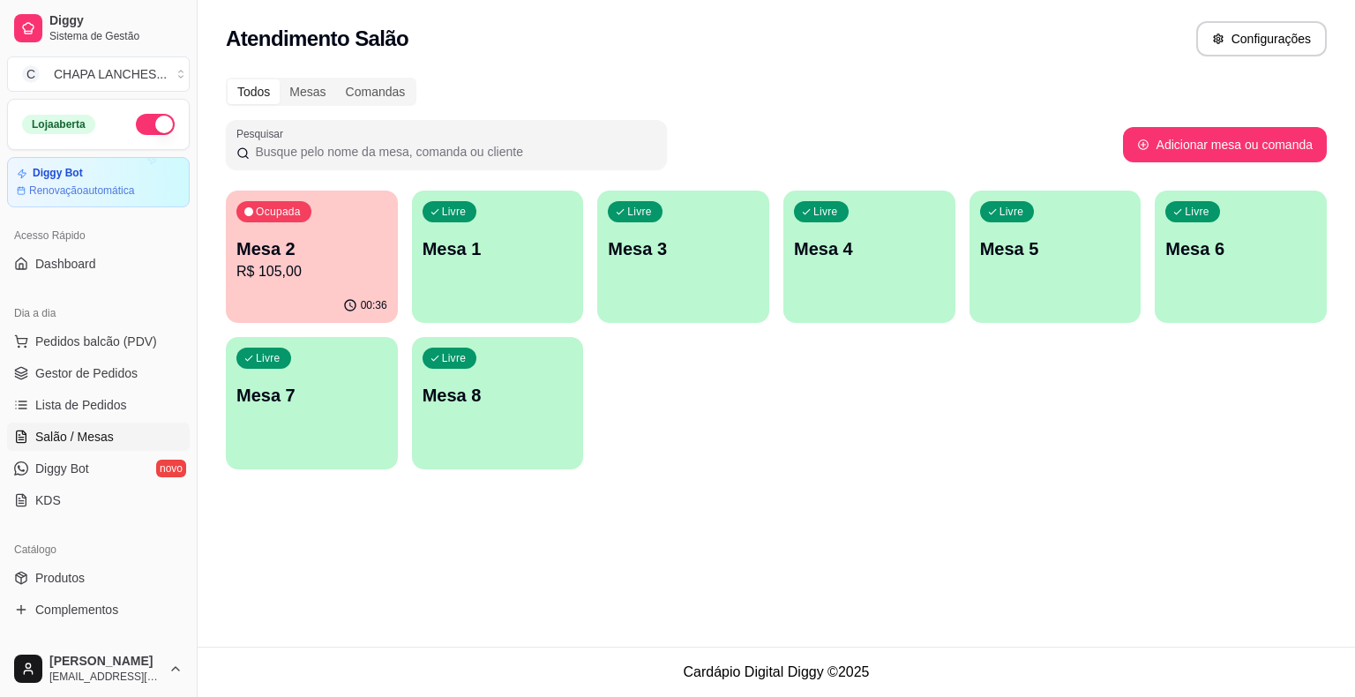
click at [500, 281] on div "Livre Mesa 1" at bounding box center [498, 246] width 172 height 111
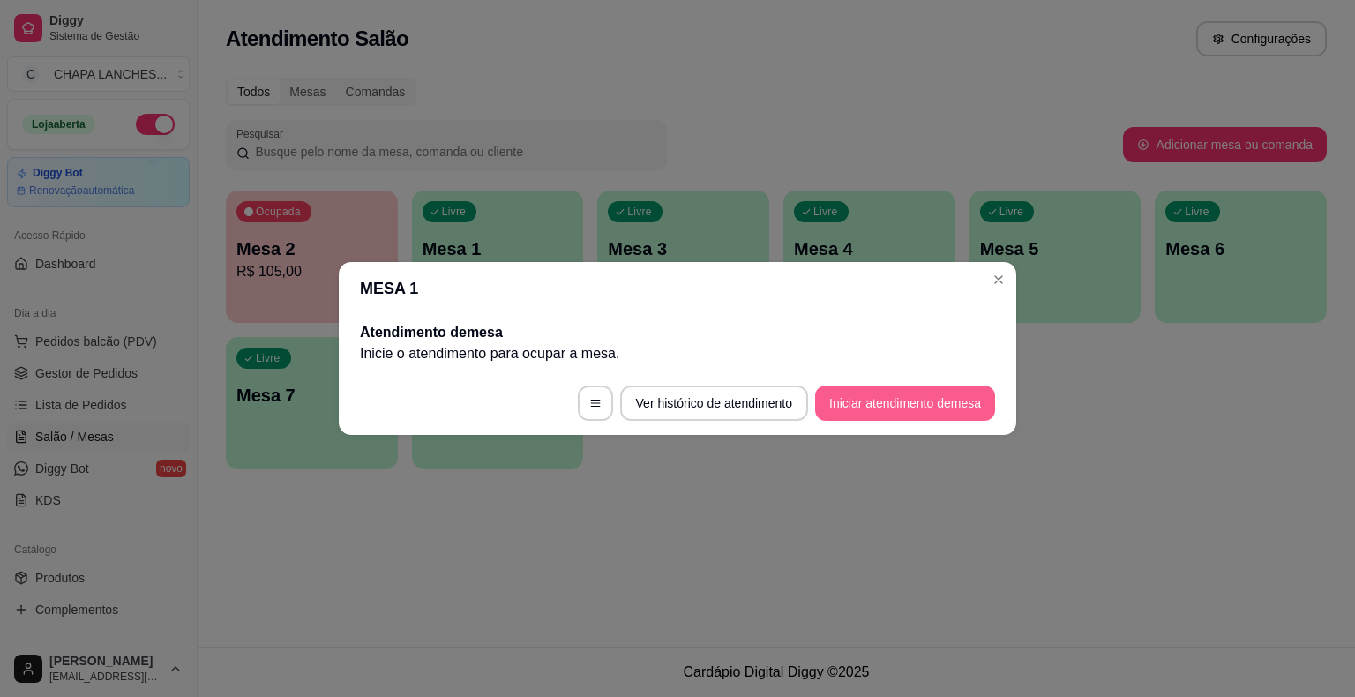
click at [868, 396] on button "Iniciar atendimento de mesa" at bounding box center [905, 402] width 180 height 35
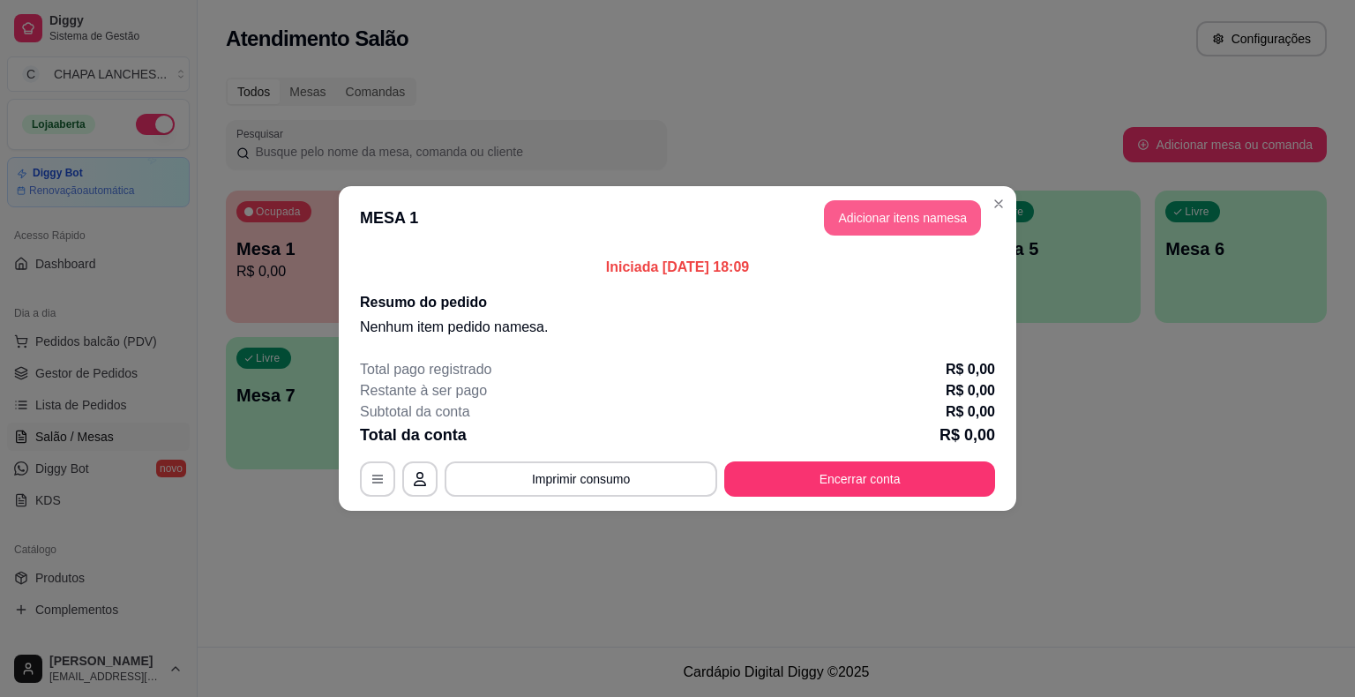
click at [893, 228] on button "Adicionar itens na mesa" at bounding box center [902, 217] width 157 height 35
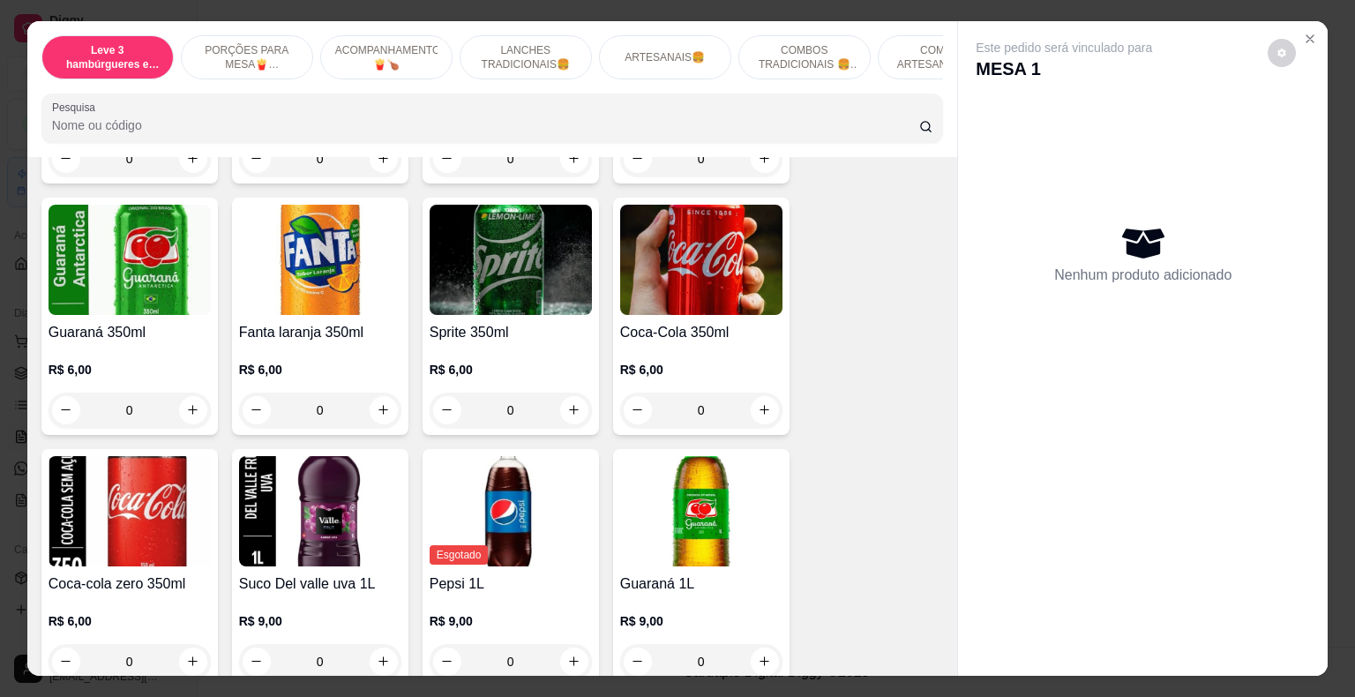
scroll to position [3969, 0]
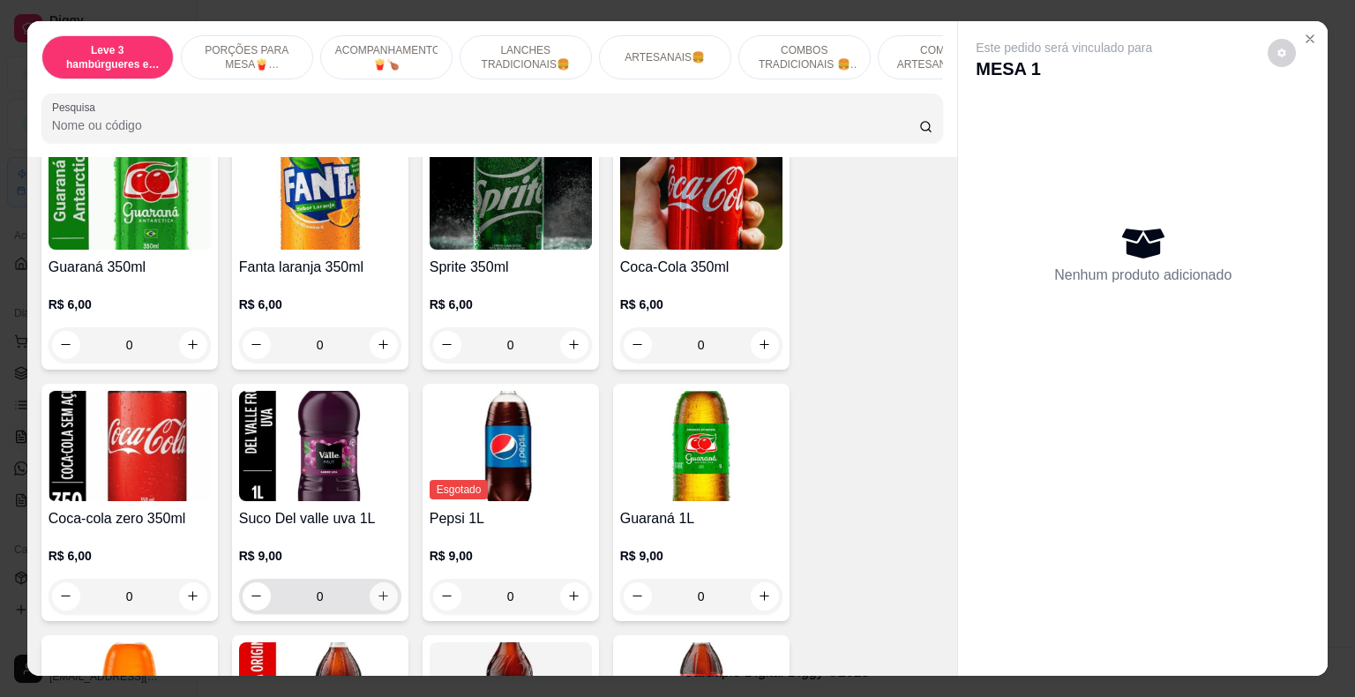
click at [380, 589] on icon "increase-product-quantity" at bounding box center [383, 595] width 13 height 13
type input "1"
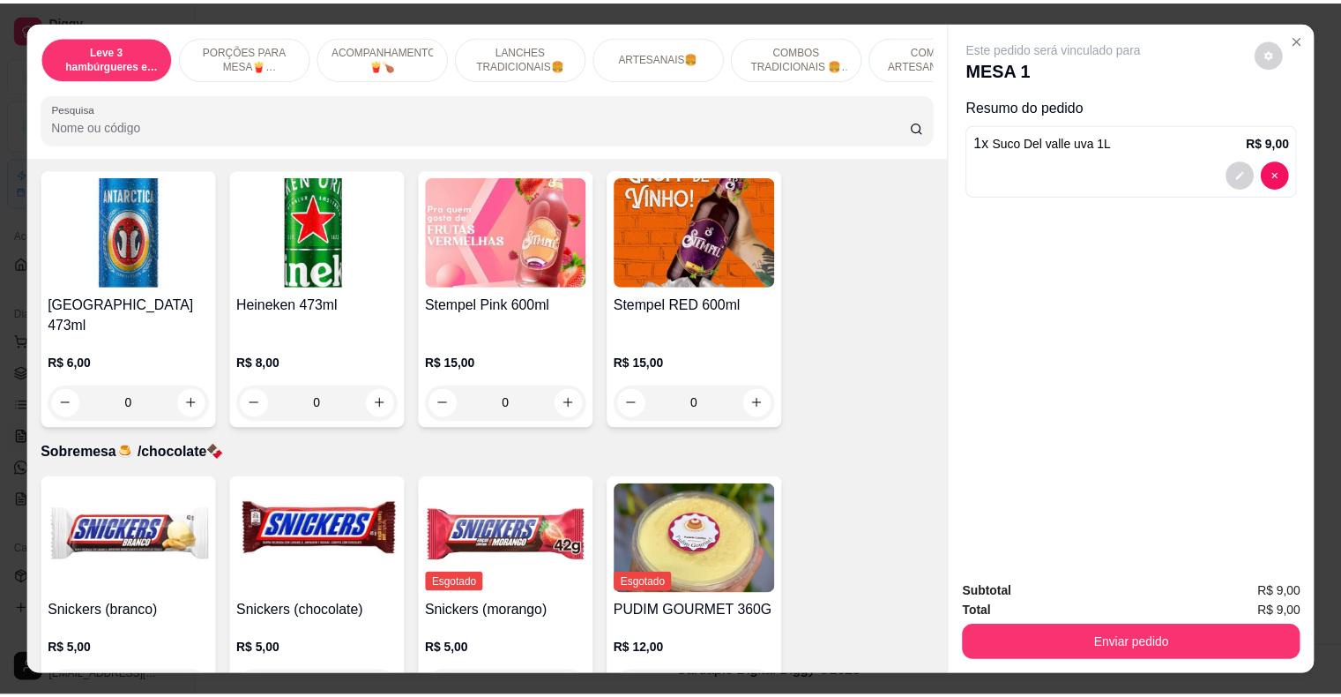
scroll to position [4996, 0]
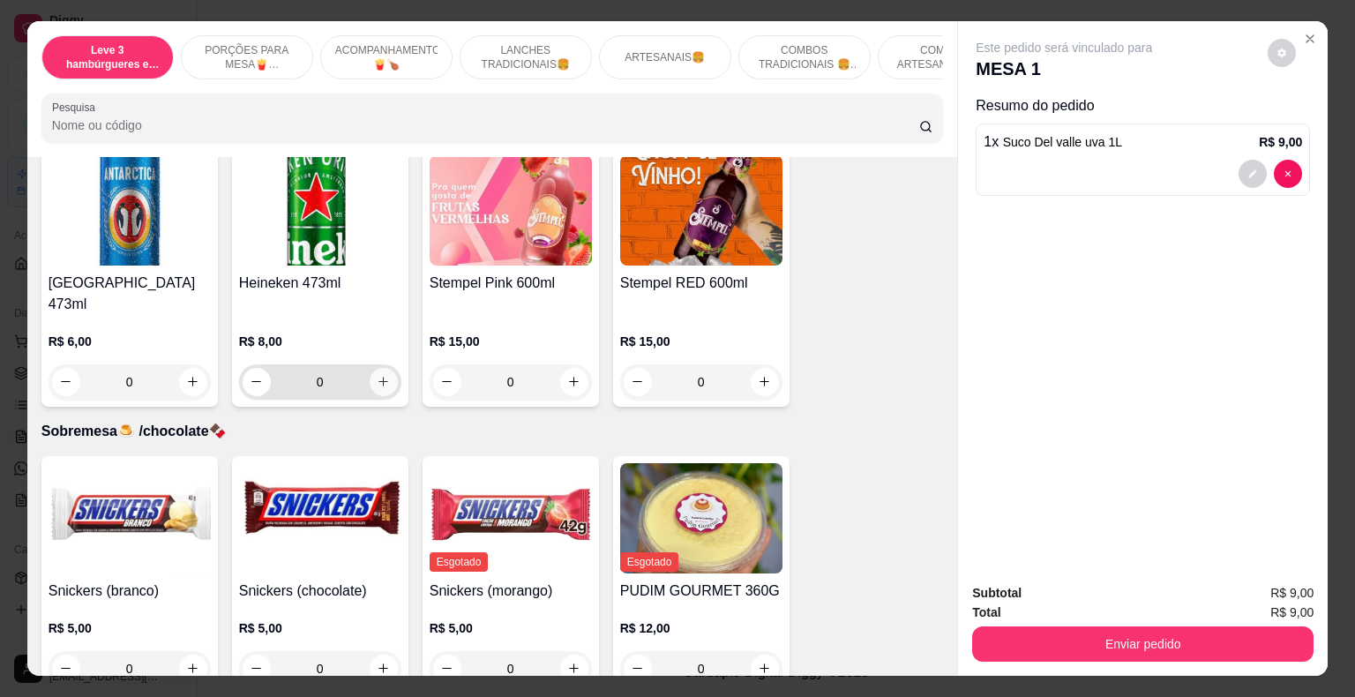
click at [378, 377] on icon "increase-product-quantity" at bounding box center [383, 382] width 10 height 10
type input "1"
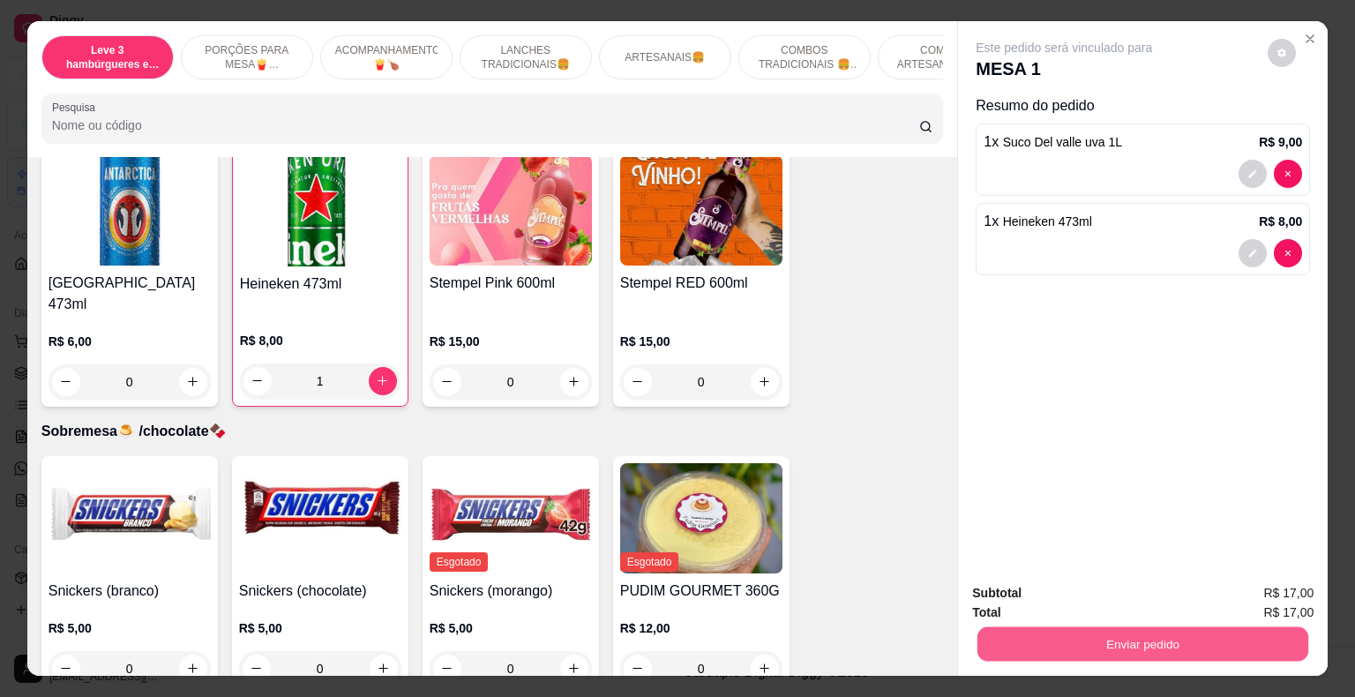
click at [1087, 638] on button "Enviar pedido" at bounding box center [1142, 644] width 331 height 34
click at [1065, 589] on button "Não registrar e enviar pedido" at bounding box center [1083, 595] width 183 height 34
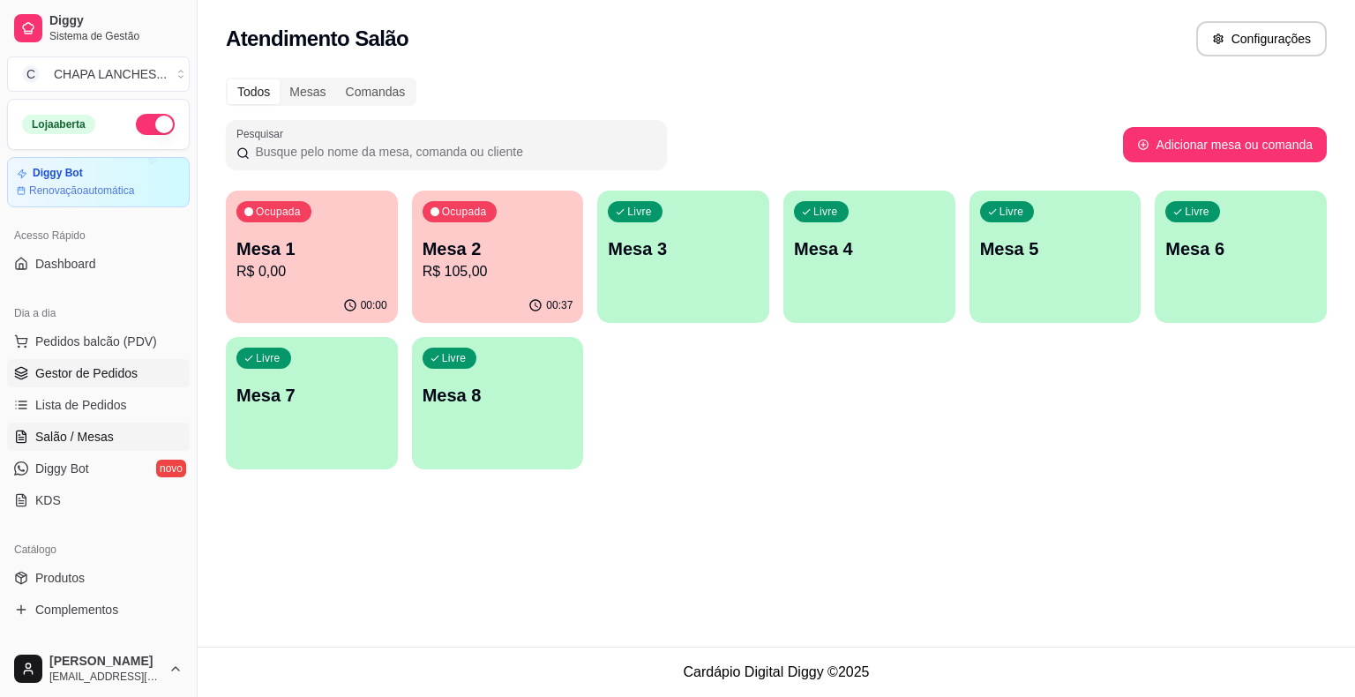
click at [85, 377] on span "Gestor de Pedidos" at bounding box center [86, 373] width 102 height 18
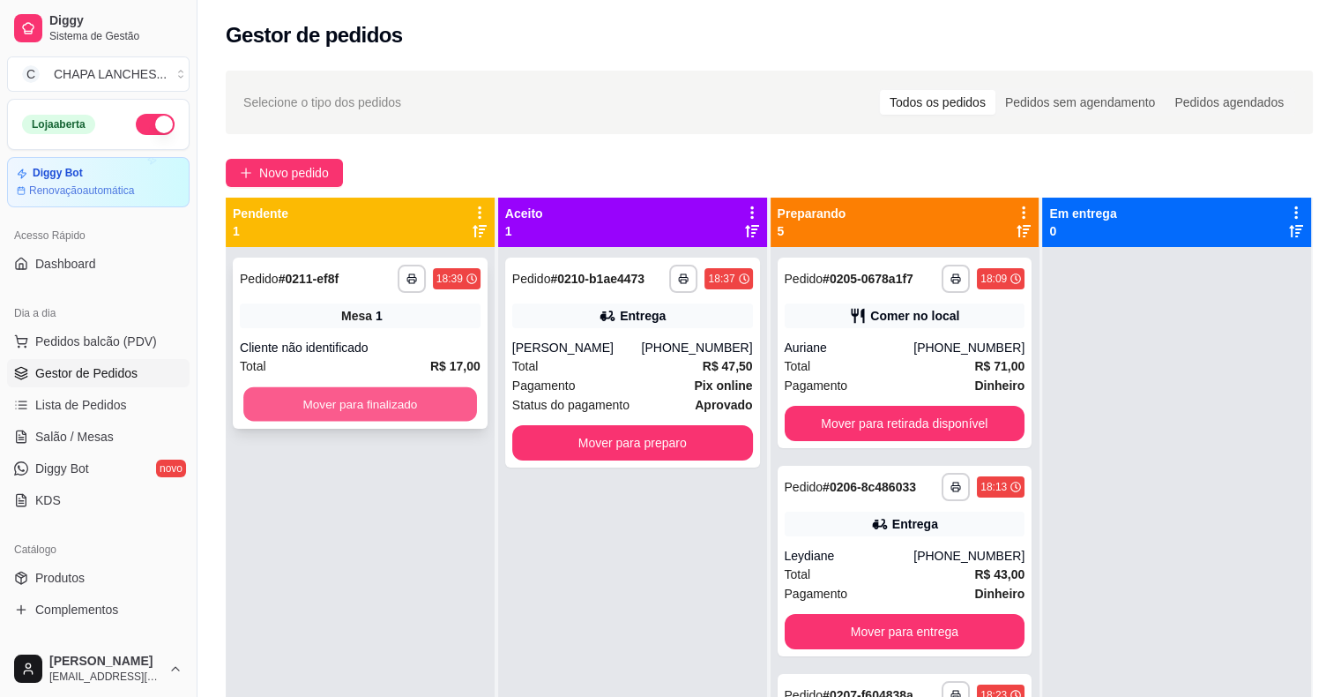
click at [272, 413] on button "Mover para finalizado" at bounding box center [360, 404] width 234 height 34
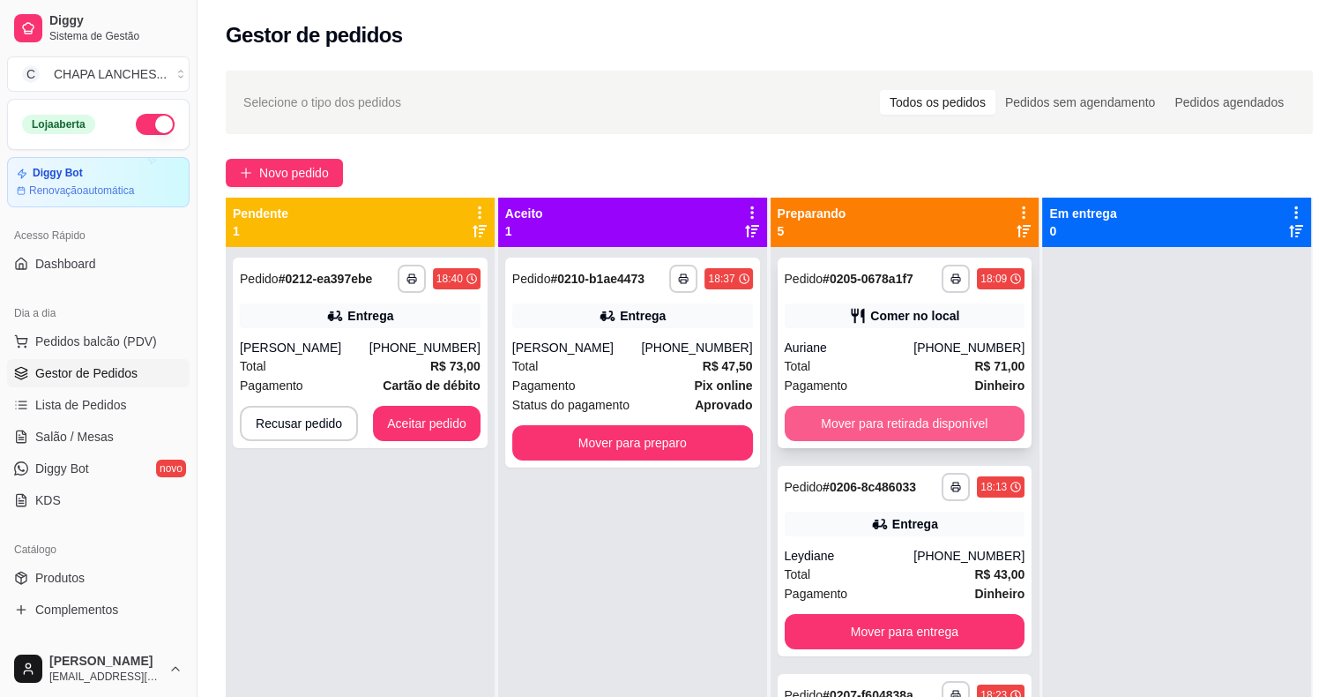
click at [817, 413] on button "Mover para retirada disponível" at bounding box center [905, 423] width 241 height 35
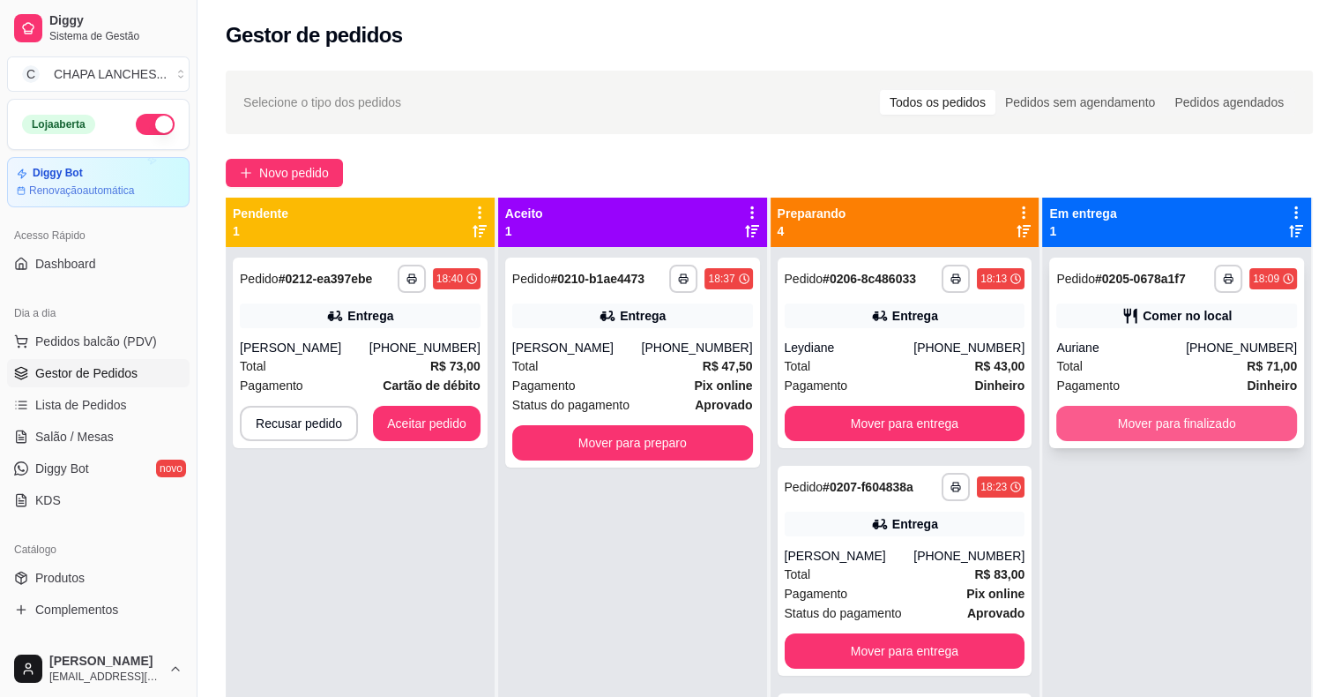
click at [1073, 418] on button "Mover para finalizado" at bounding box center [1177, 423] width 241 height 35
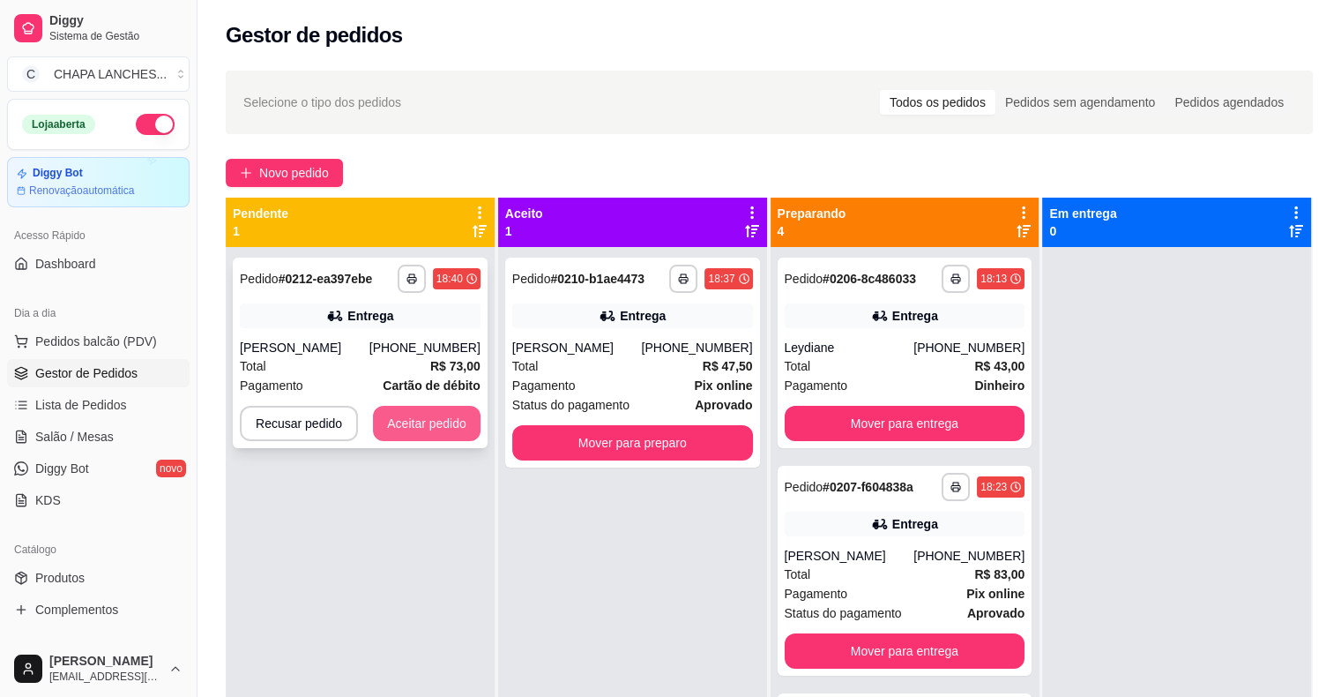
click at [416, 424] on button "Aceitar pedido" at bounding box center [427, 423] width 108 height 35
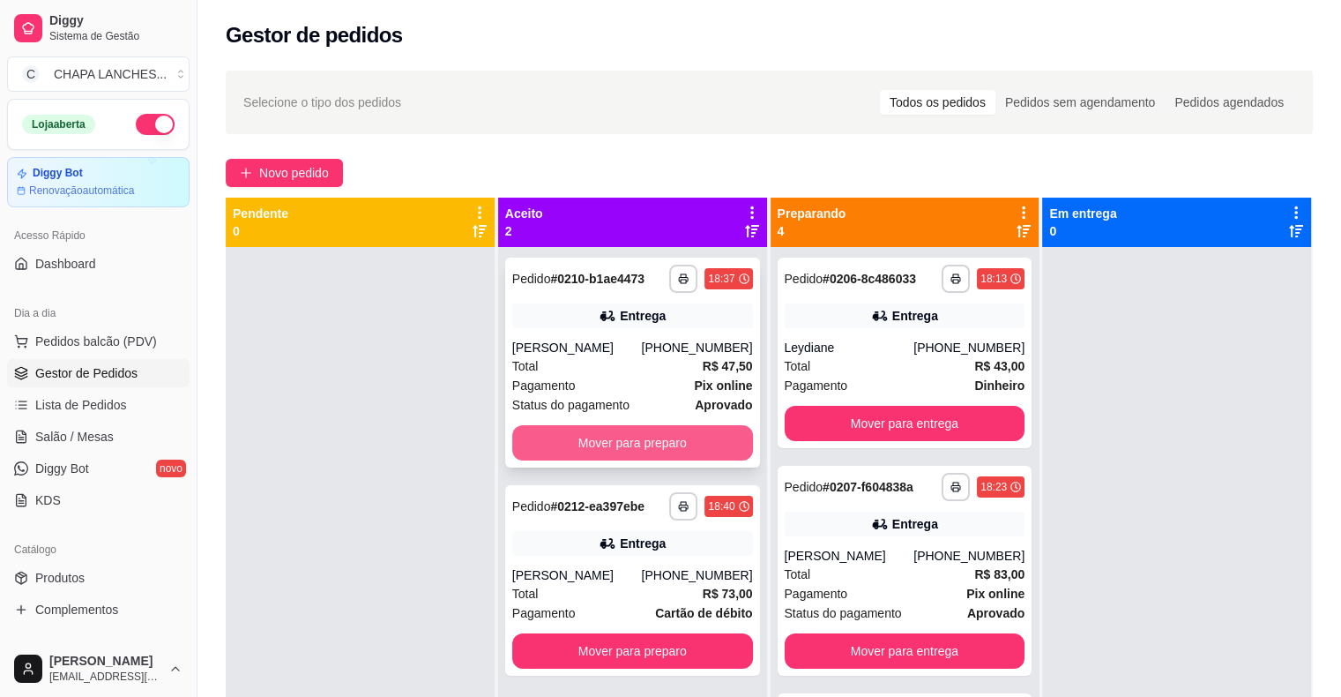
click at [534, 439] on button "Mover para preparo" at bounding box center [632, 442] width 241 height 35
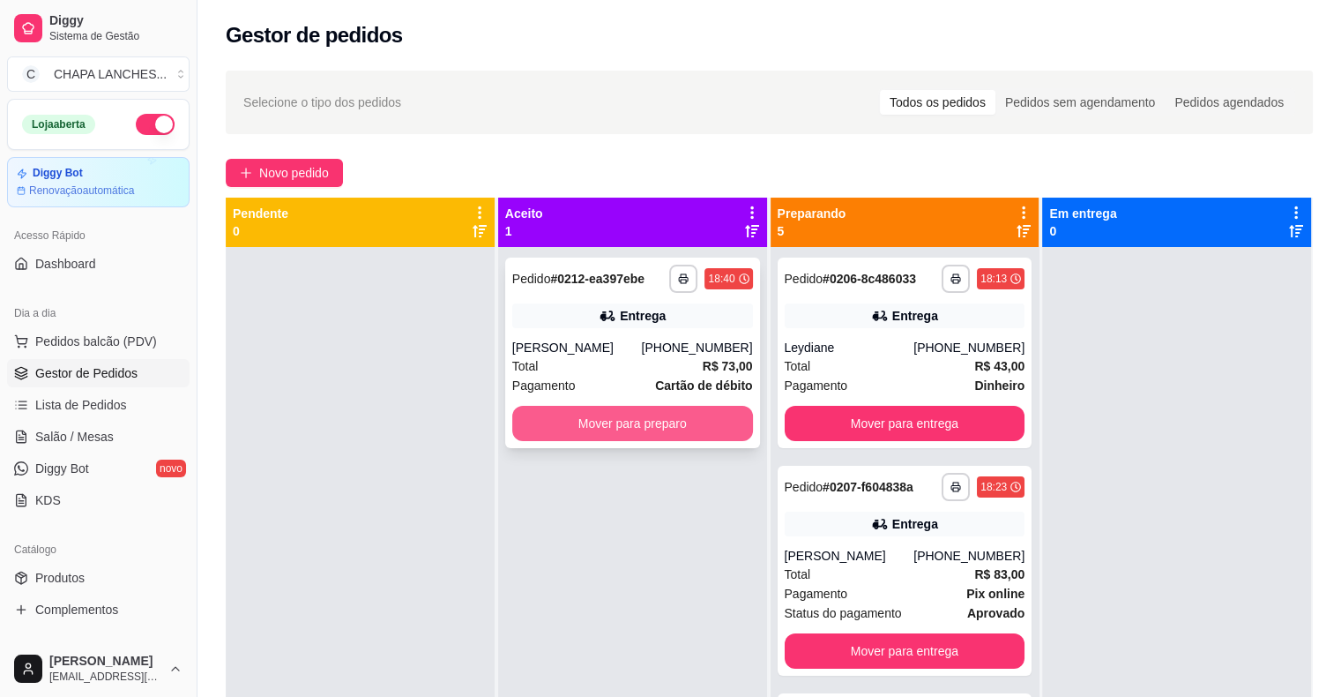
click at [561, 425] on button "Mover para preparo" at bounding box center [632, 423] width 241 height 35
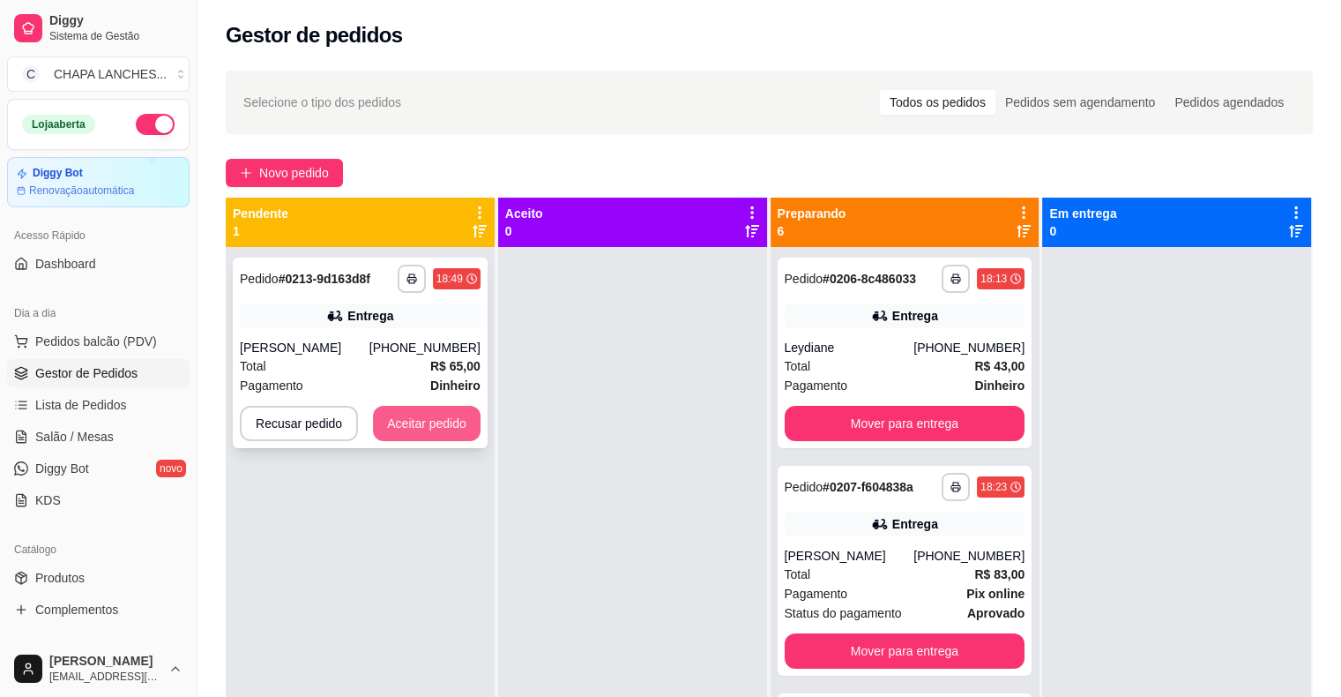
click at [456, 421] on button "Aceitar pedido" at bounding box center [427, 423] width 108 height 35
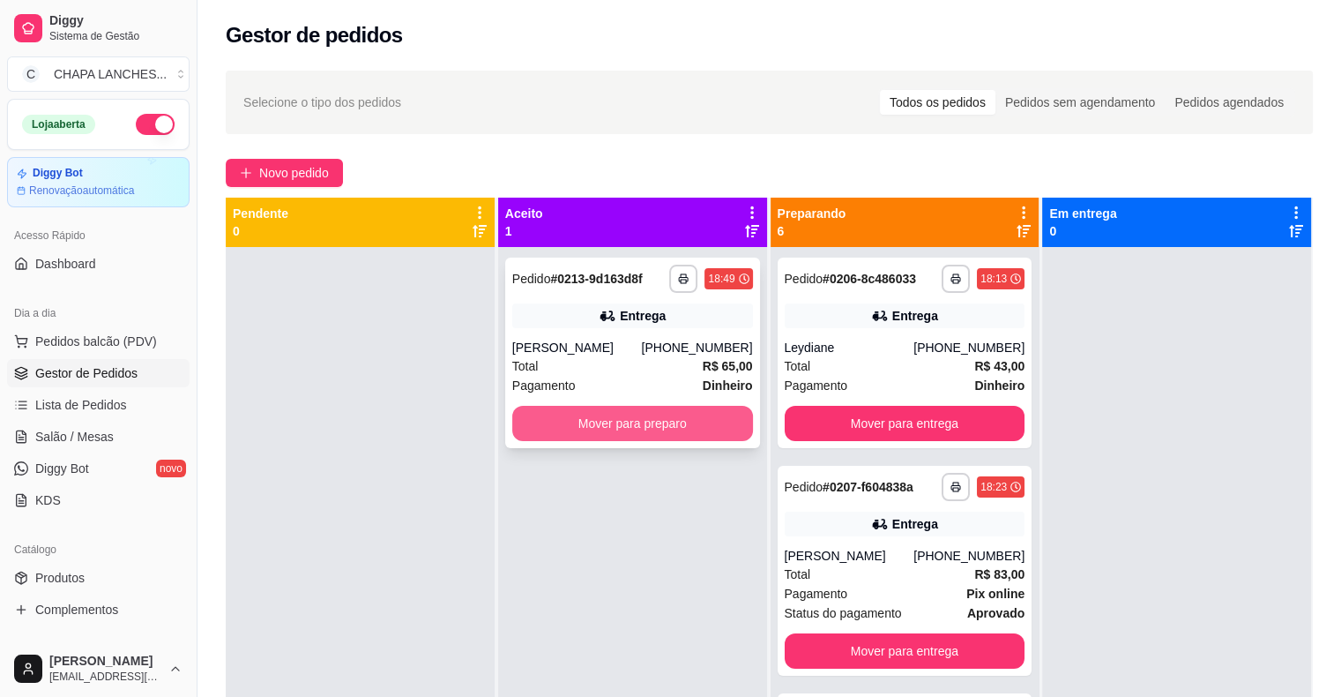
click at [529, 418] on button "Mover para preparo" at bounding box center [632, 423] width 241 height 35
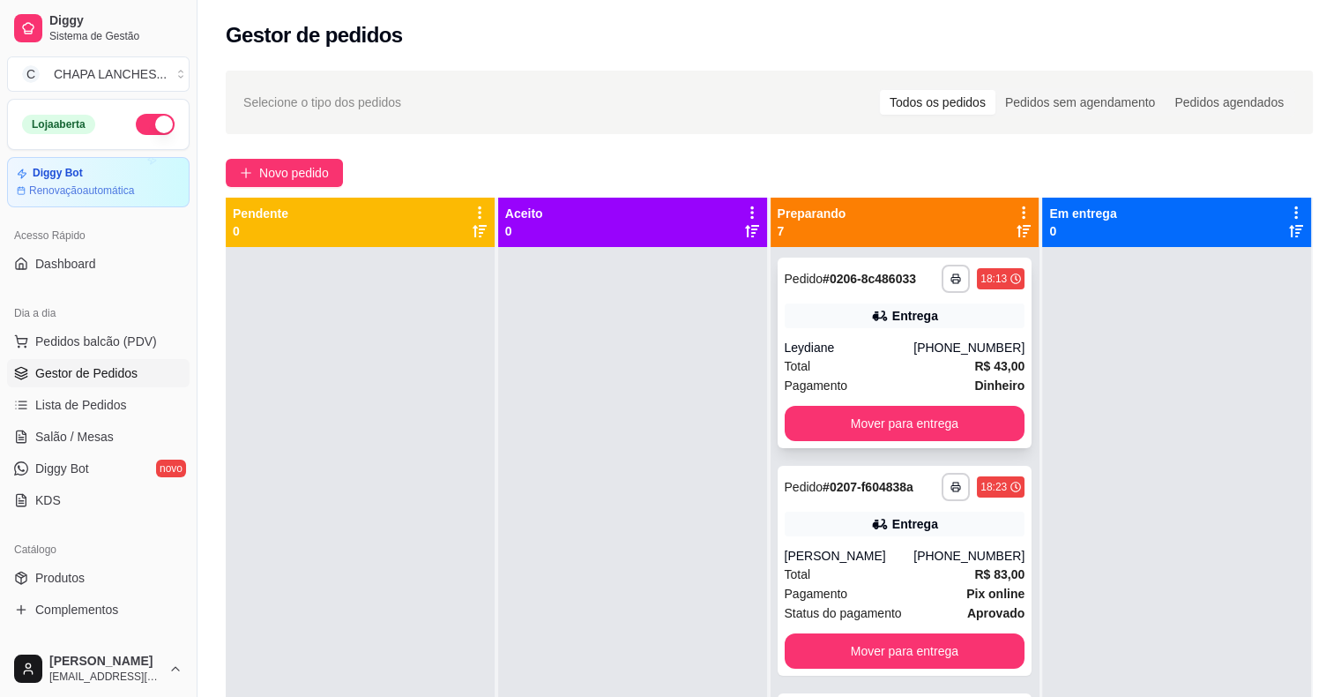
click at [854, 330] on div "**********" at bounding box center [905, 353] width 255 height 191
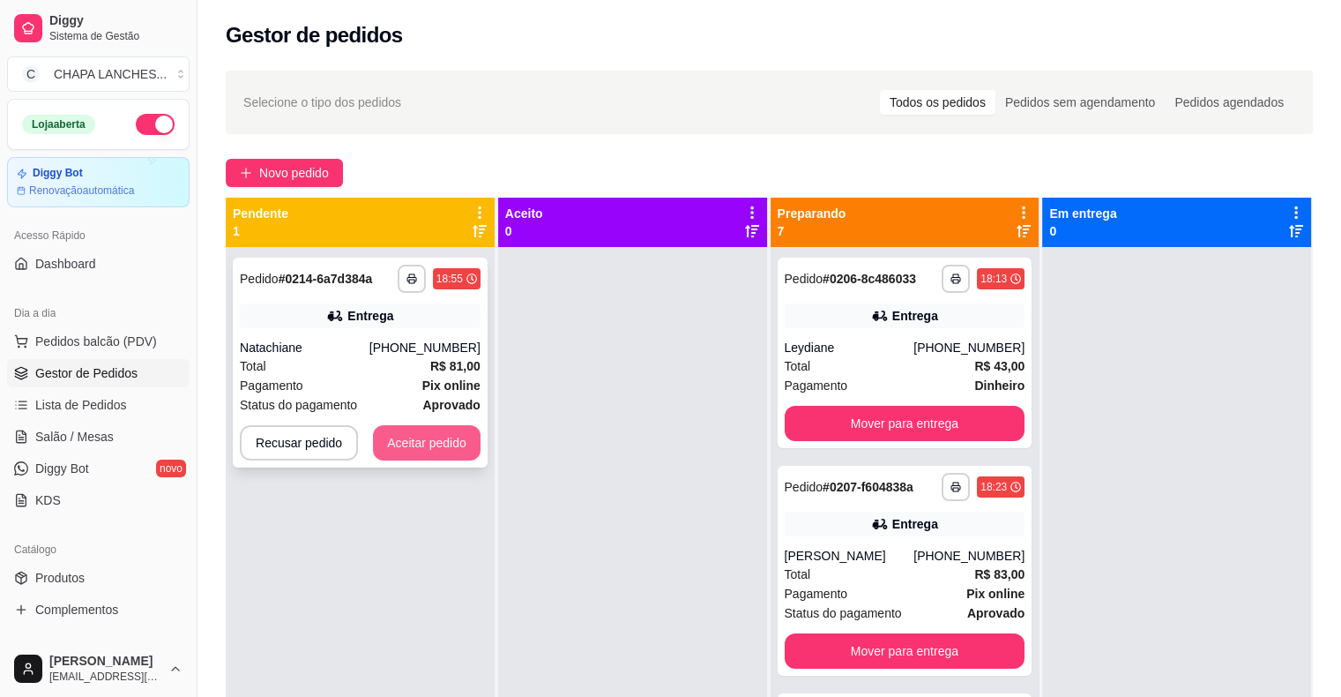
click at [441, 445] on button "Aceitar pedido" at bounding box center [427, 442] width 108 height 35
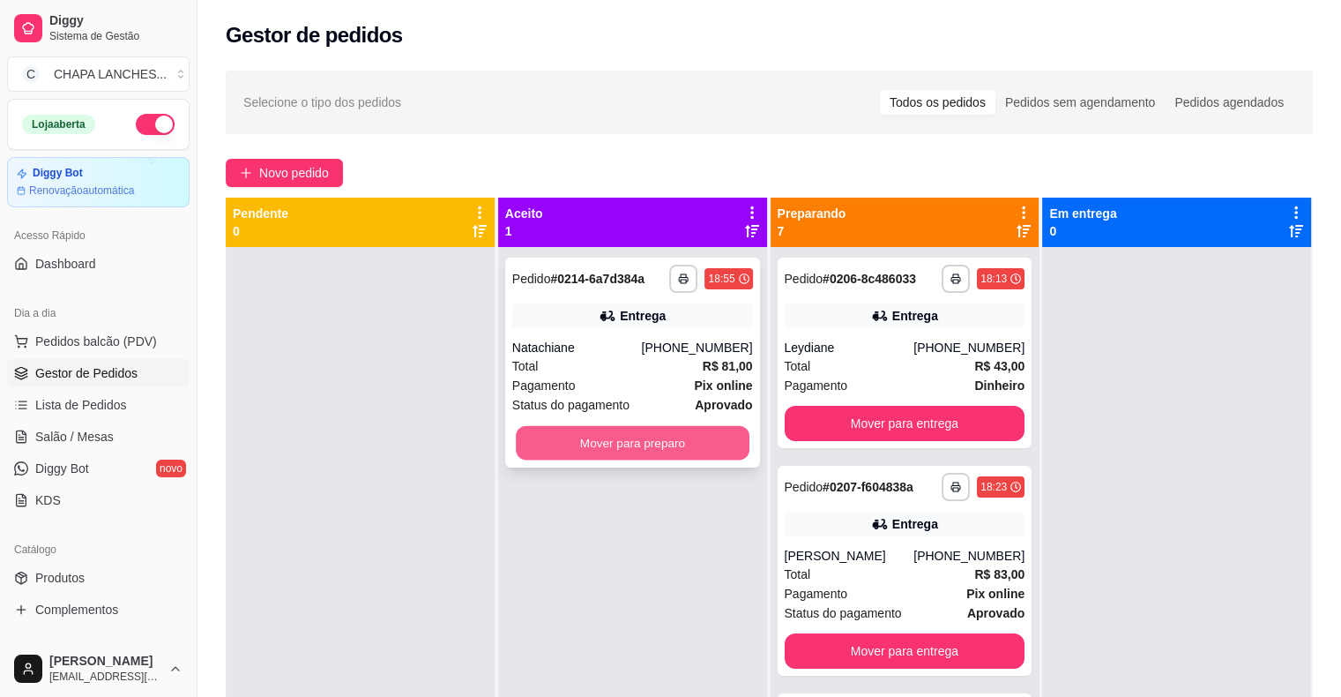
click at [537, 436] on button "Mover para preparo" at bounding box center [633, 443] width 234 height 34
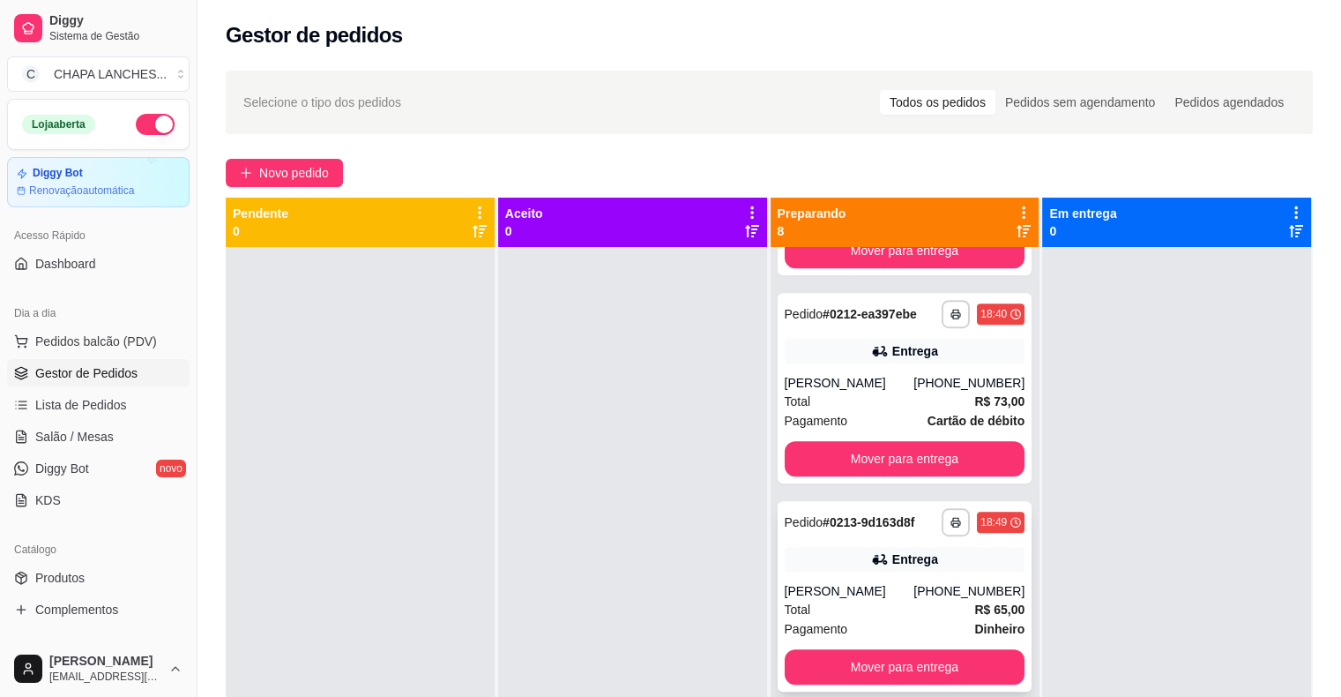
scroll to position [657, 0]
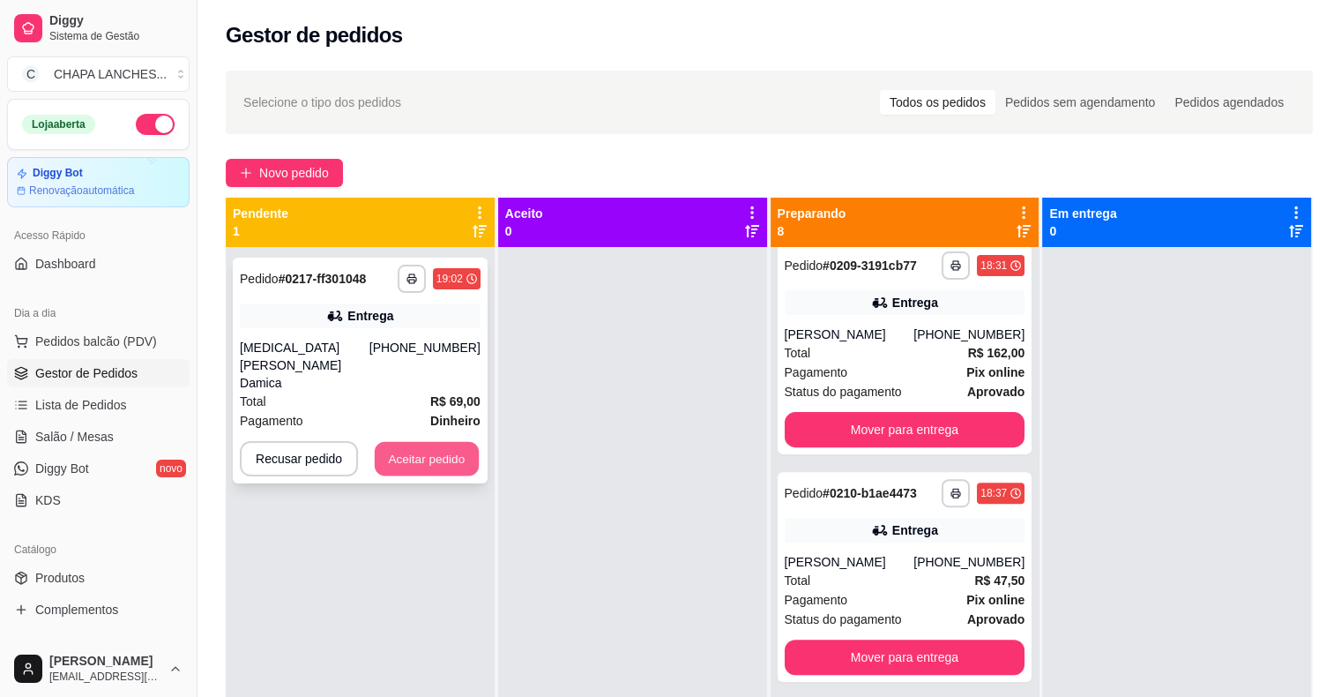
click at [449, 442] on button "Aceitar pedido" at bounding box center [427, 459] width 104 height 34
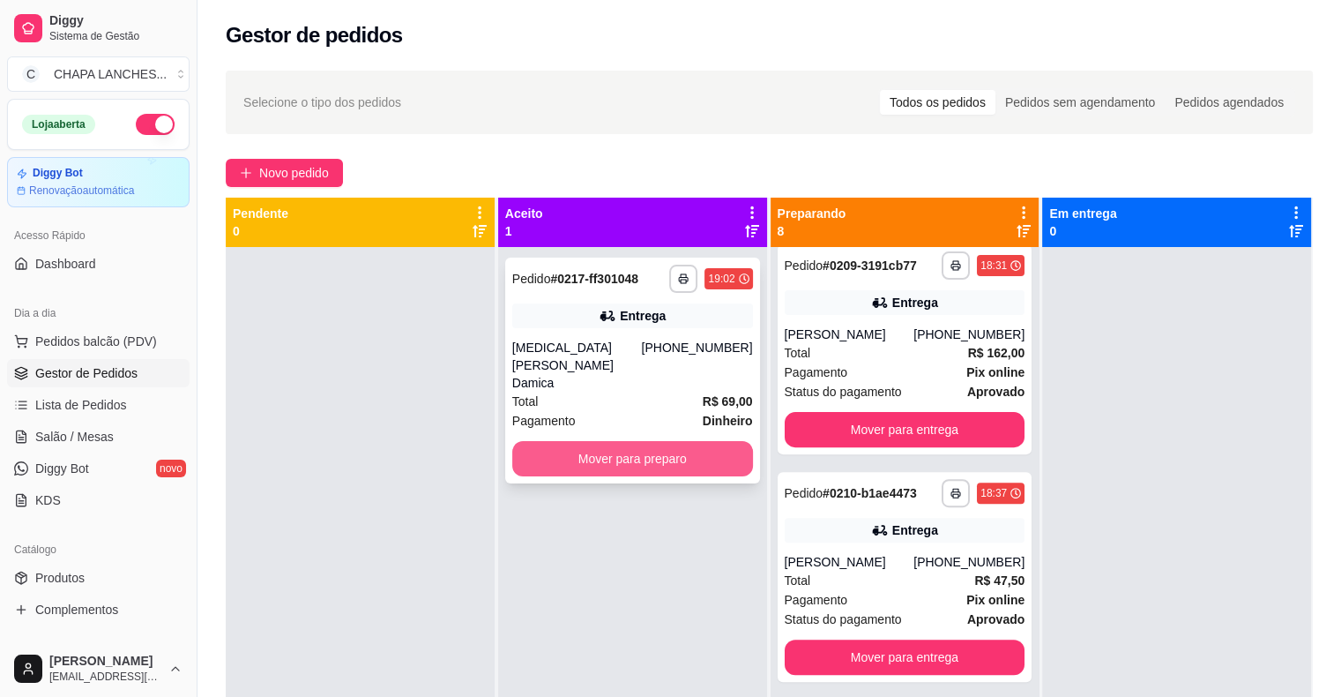
click at [567, 441] on button "Mover para preparo" at bounding box center [632, 458] width 241 height 35
click at [580, 441] on button "Mover para preparo" at bounding box center [632, 458] width 241 height 35
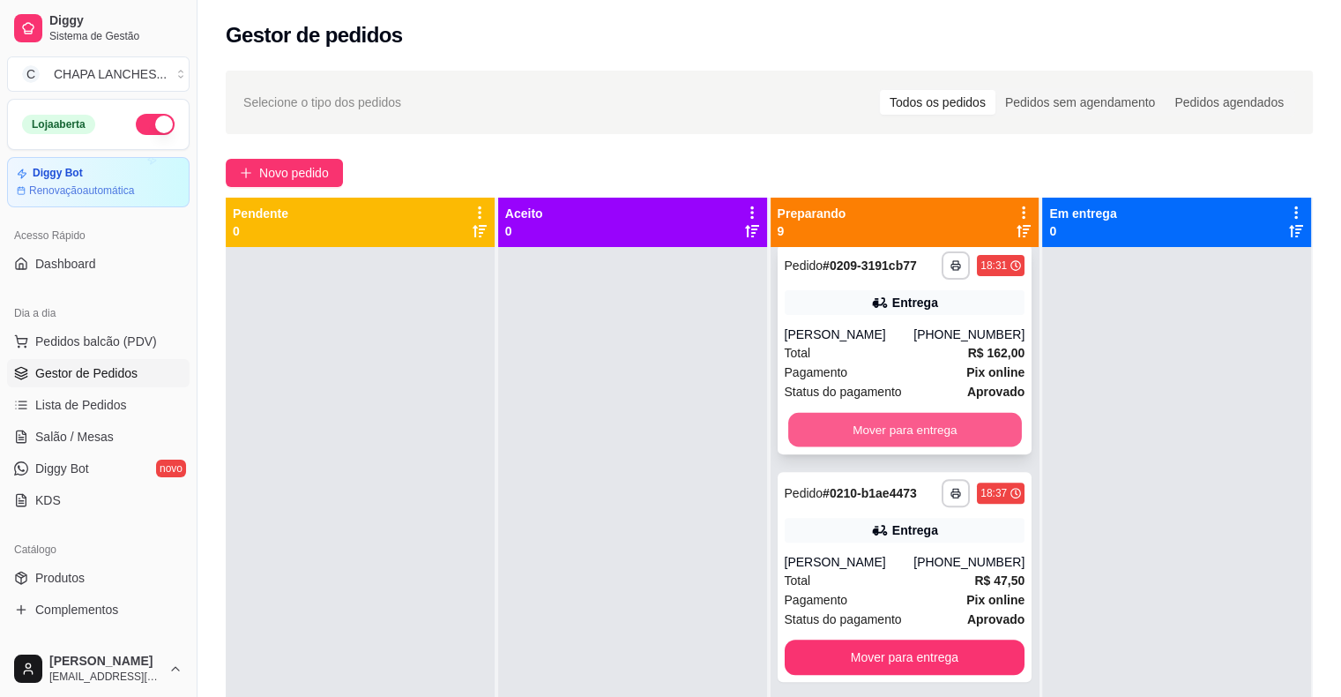
click at [836, 441] on button "Mover para entrega" at bounding box center [905, 430] width 234 height 34
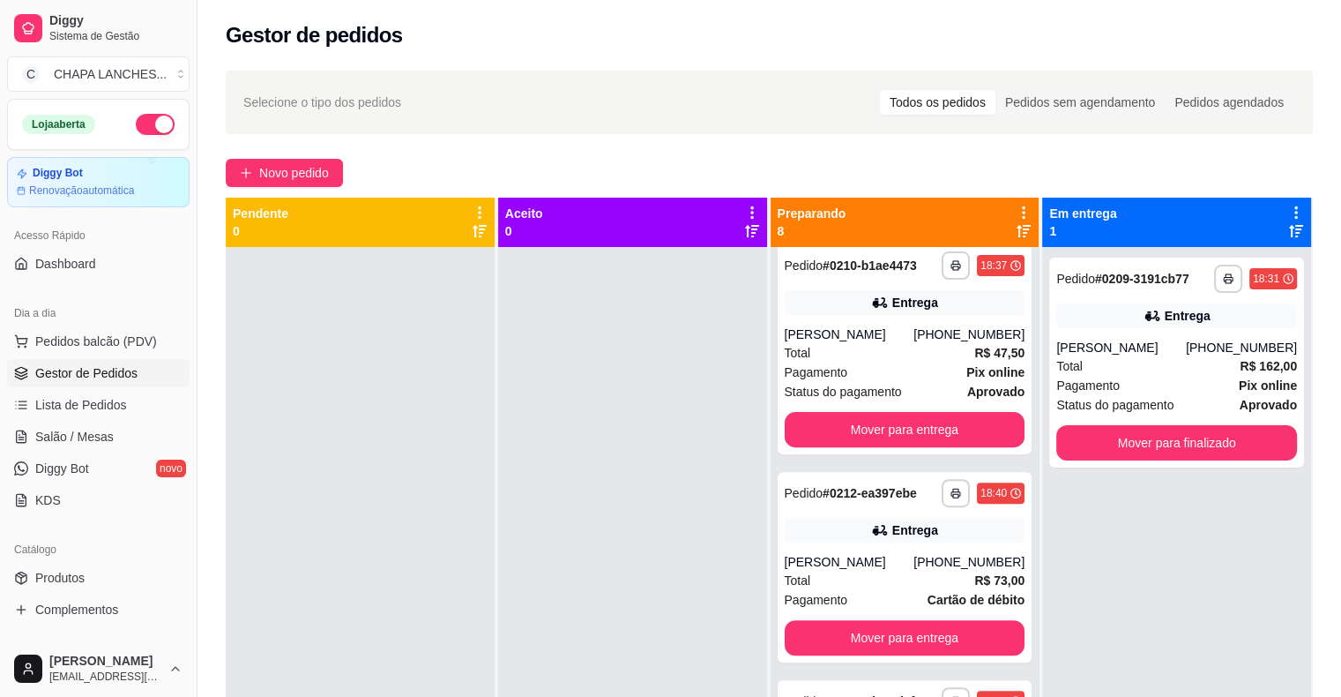
scroll to position [430, 0]
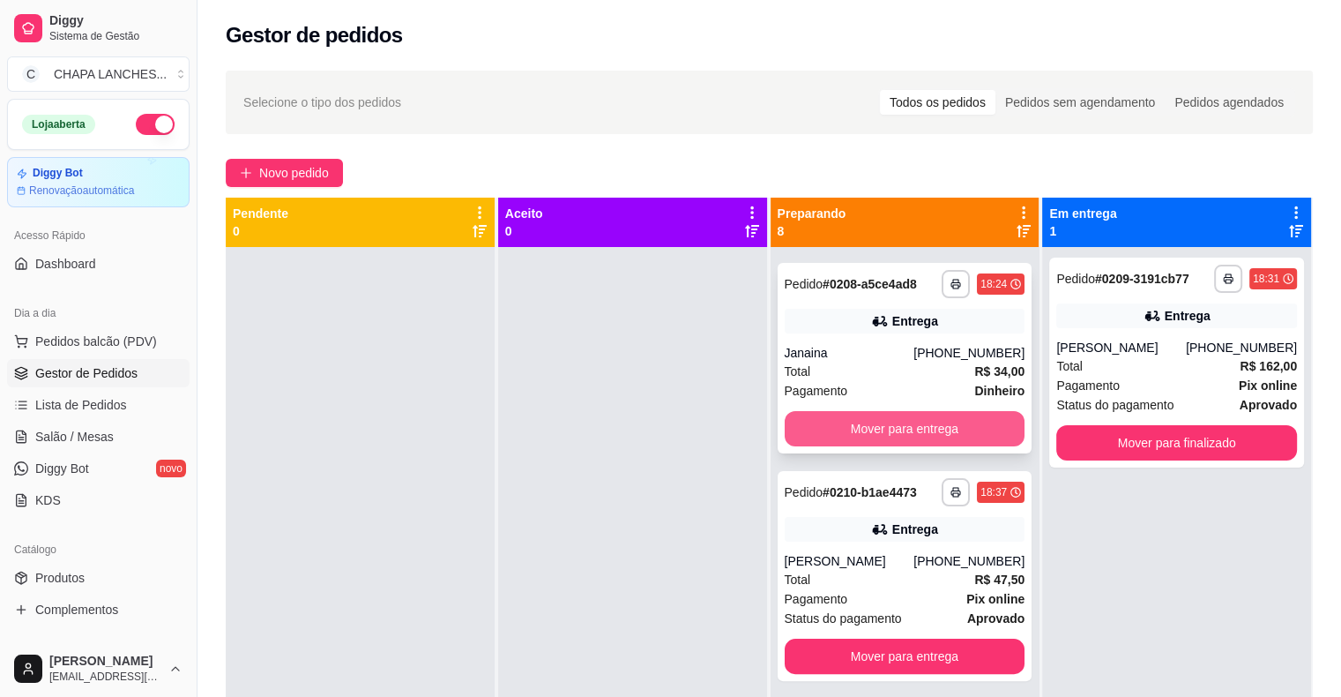
click at [856, 443] on button "Mover para entrega" at bounding box center [905, 428] width 241 height 35
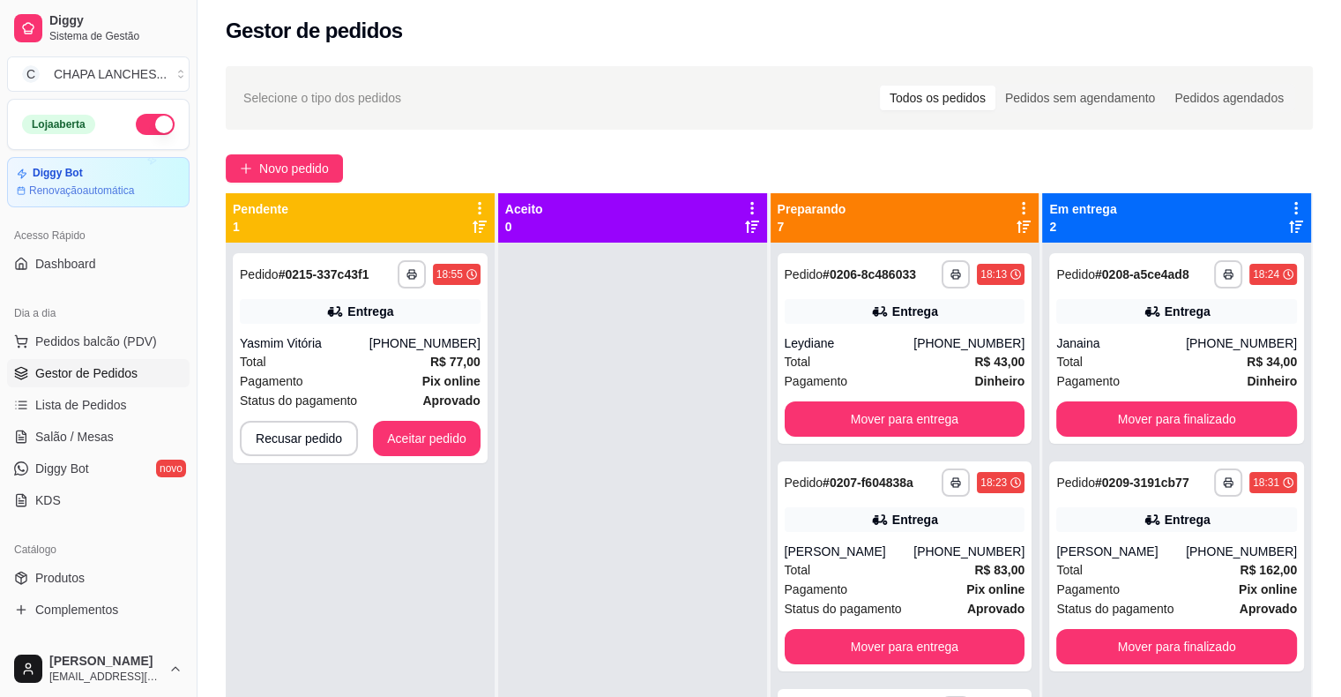
scroll to position [4, 0]
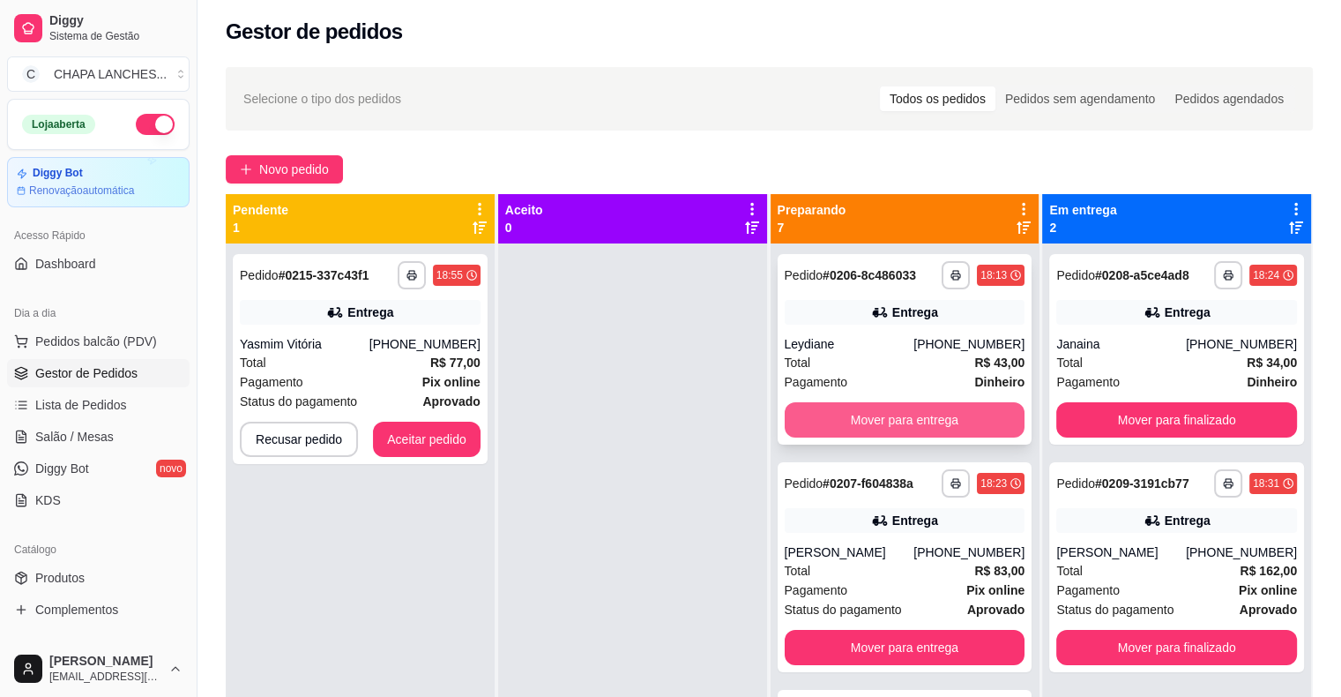
click at [867, 422] on button "Mover para entrega" at bounding box center [905, 419] width 241 height 35
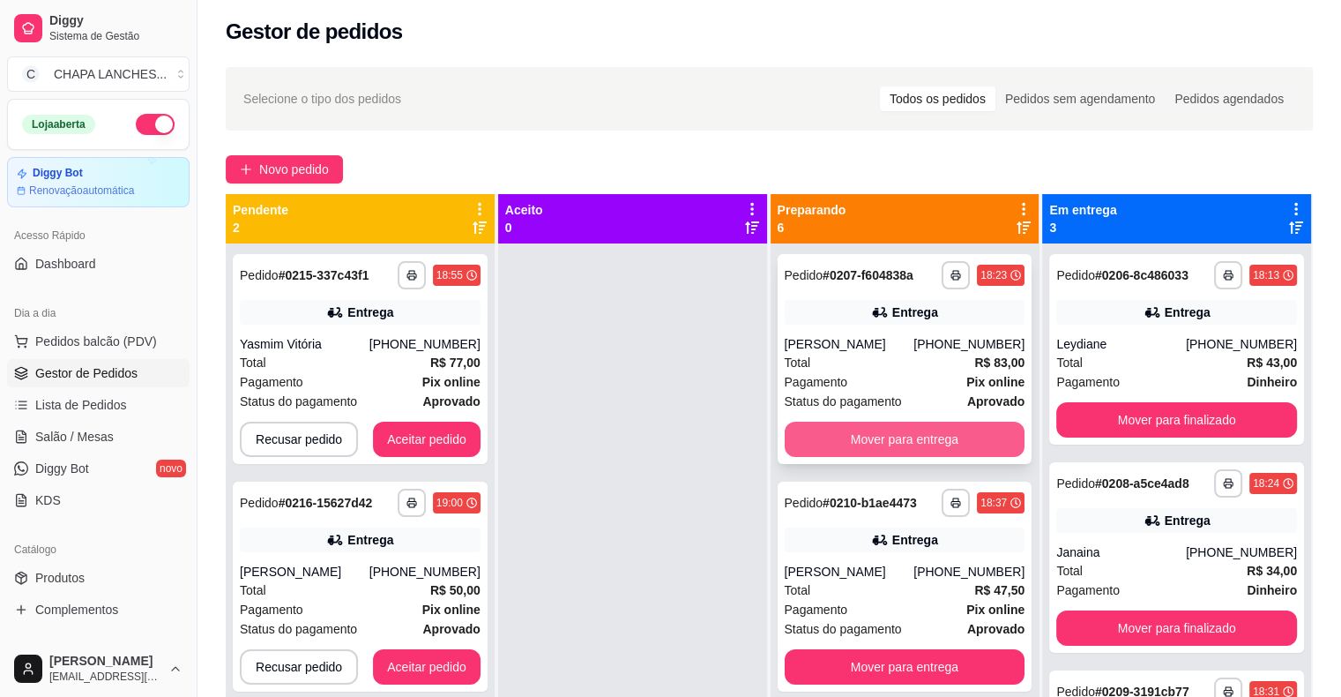
click at [849, 455] on button "Mover para entrega" at bounding box center [905, 439] width 241 height 35
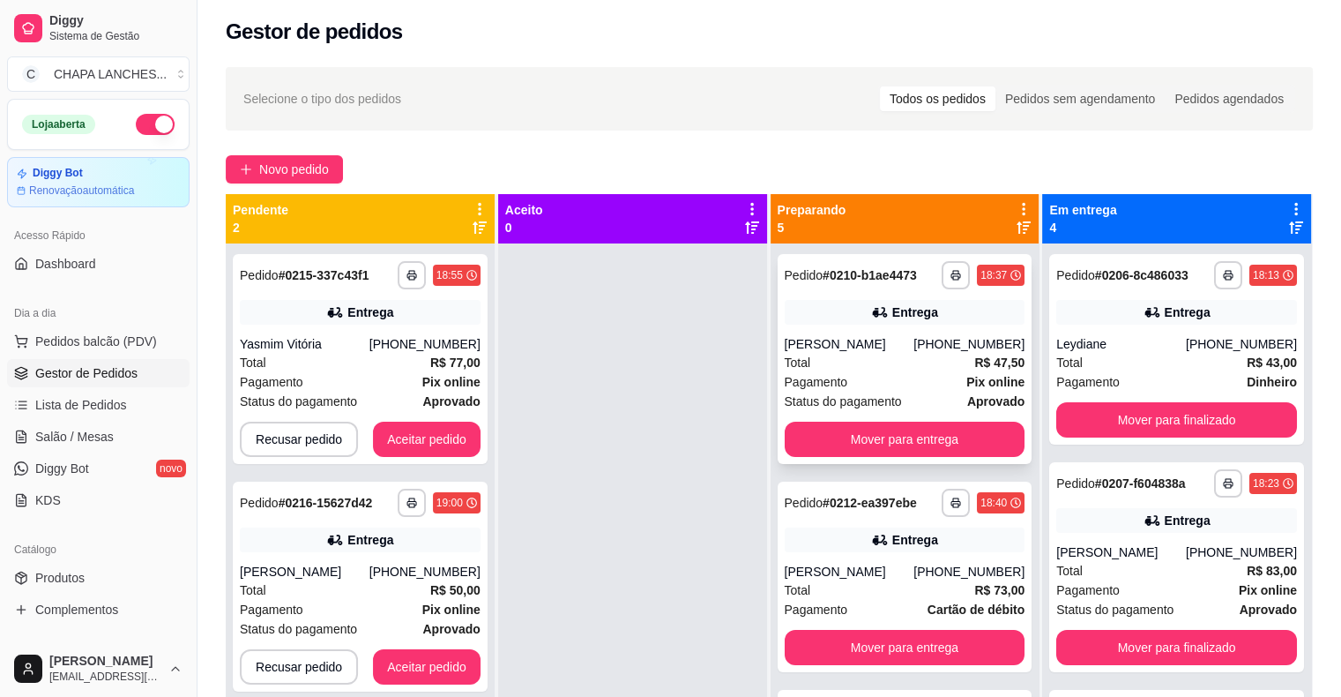
scroll to position [0, 0]
click at [443, 439] on button "Aceitar pedido" at bounding box center [427, 439] width 108 height 35
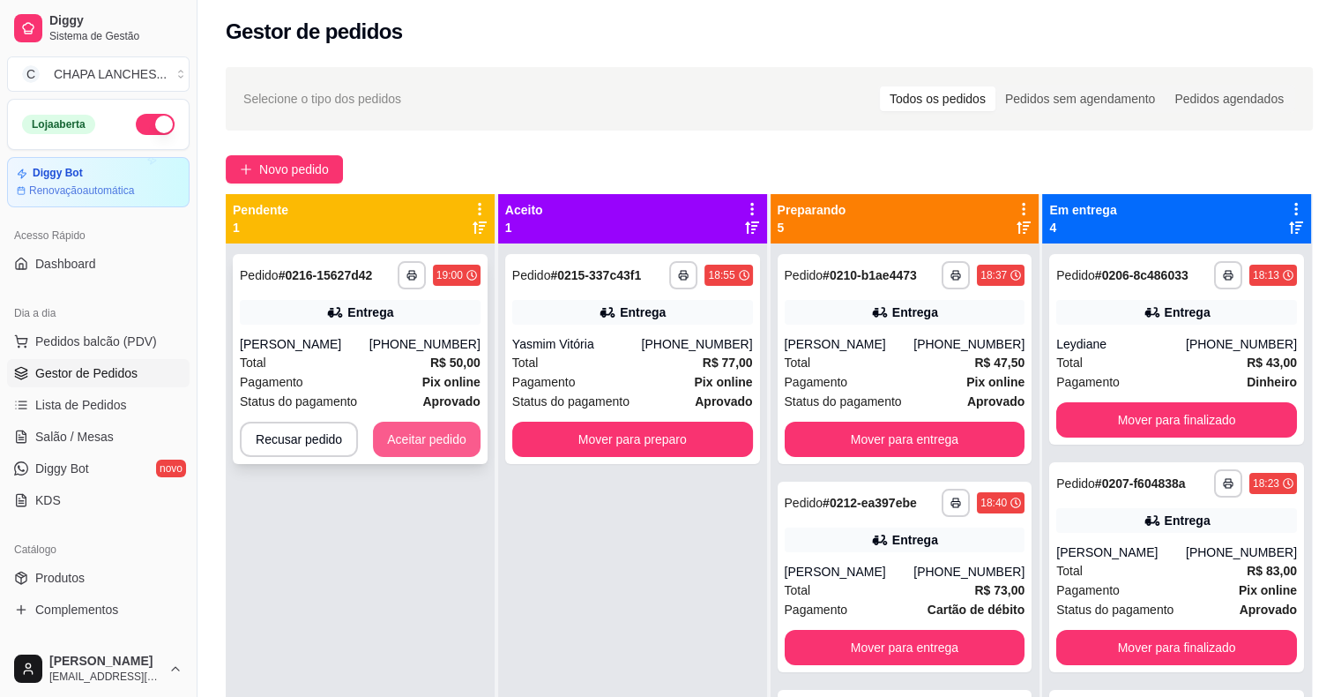
click at [436, 436] on button "Aceitar pedido" at bounding box center [427, 439] width 108 height 35
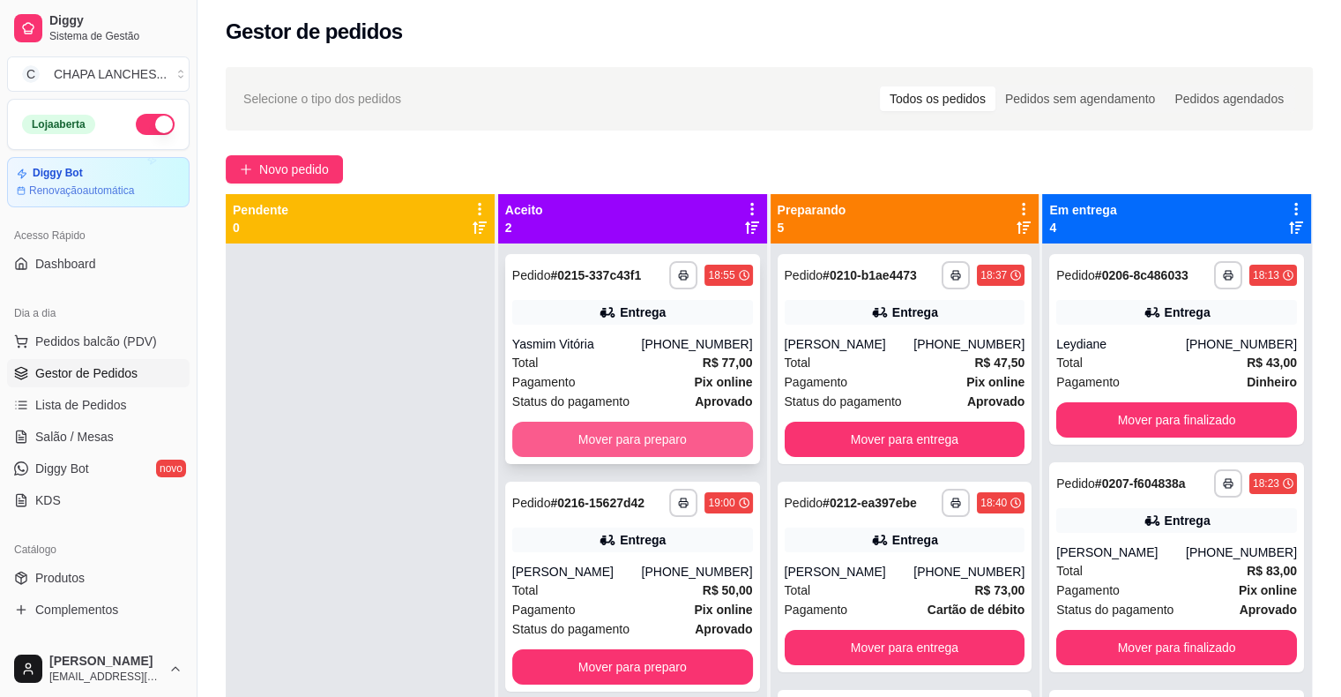
click at [577, 445] on button "Mover para preparo" at bounding box center [632, 439] width 241 height 35
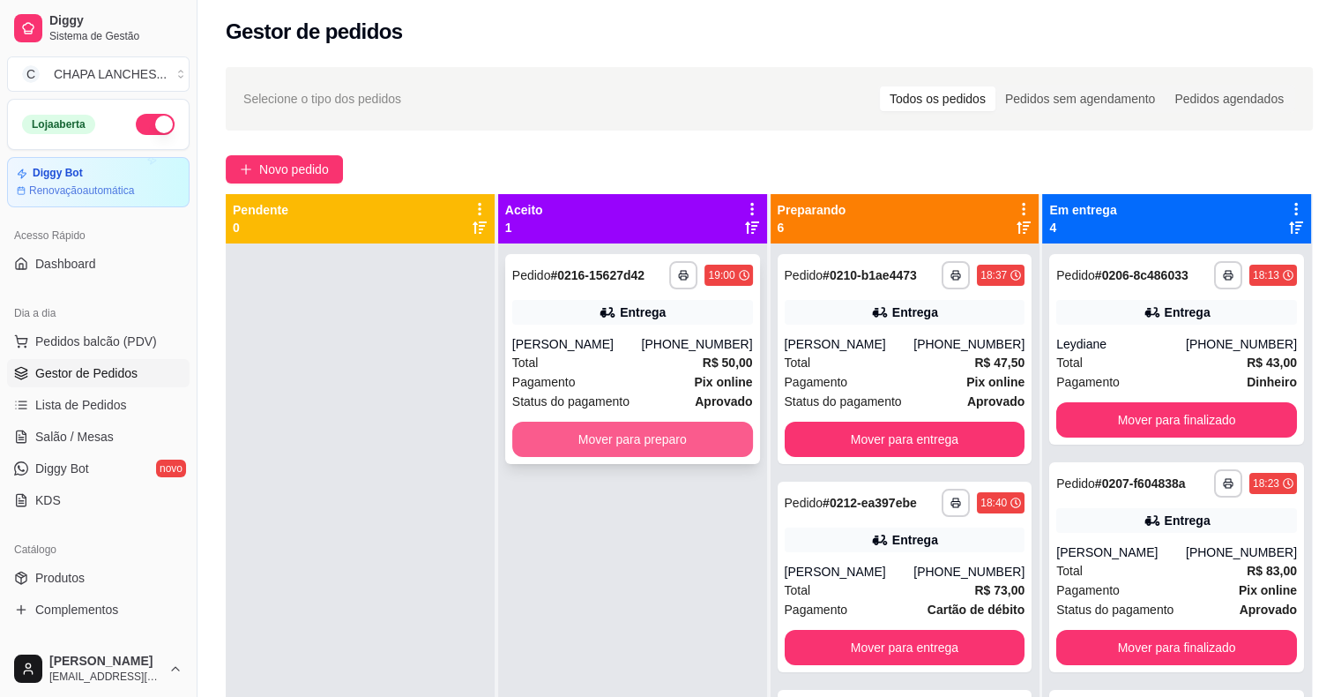
click at [583, 438] on button "Mover para preparo" at bounding box center [632, 439] width 241 height 35
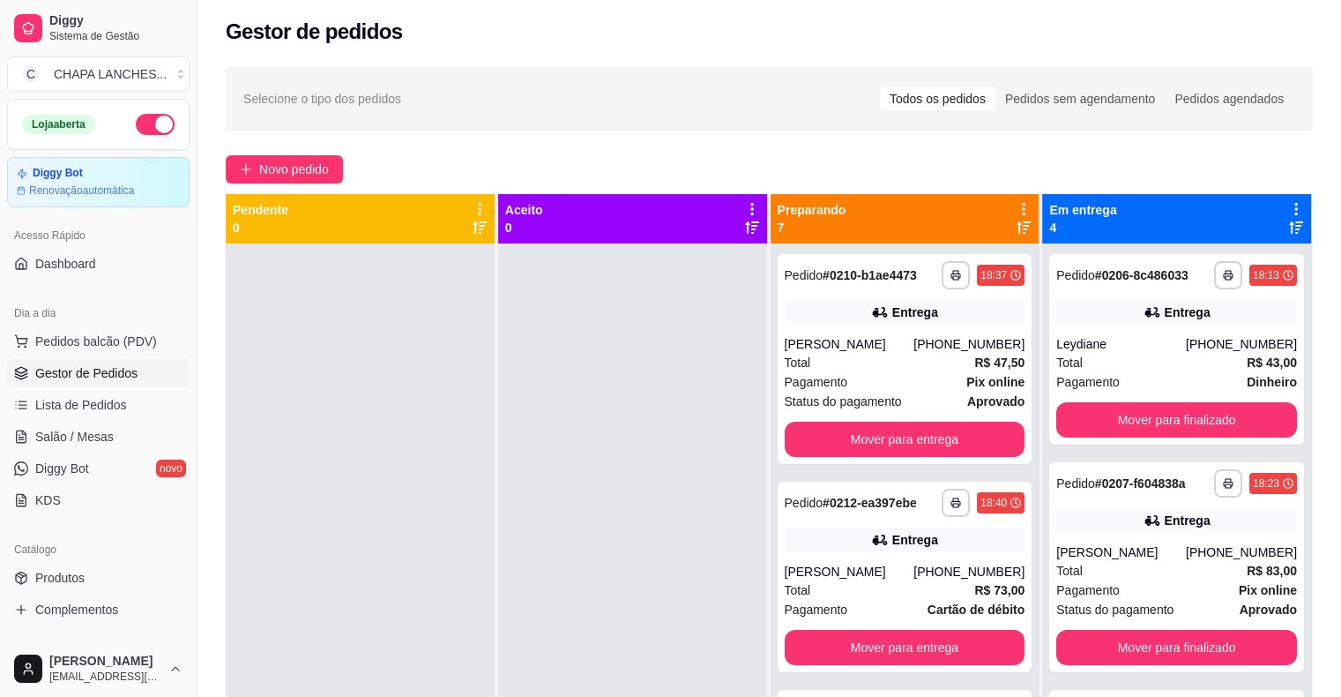
click at [606, 500] on div at bounding box center [632, 591] width 269 height 697
click at [98, 430] on span "Salão / Mesas" at bounding box center [74, 437] width 78 height 18
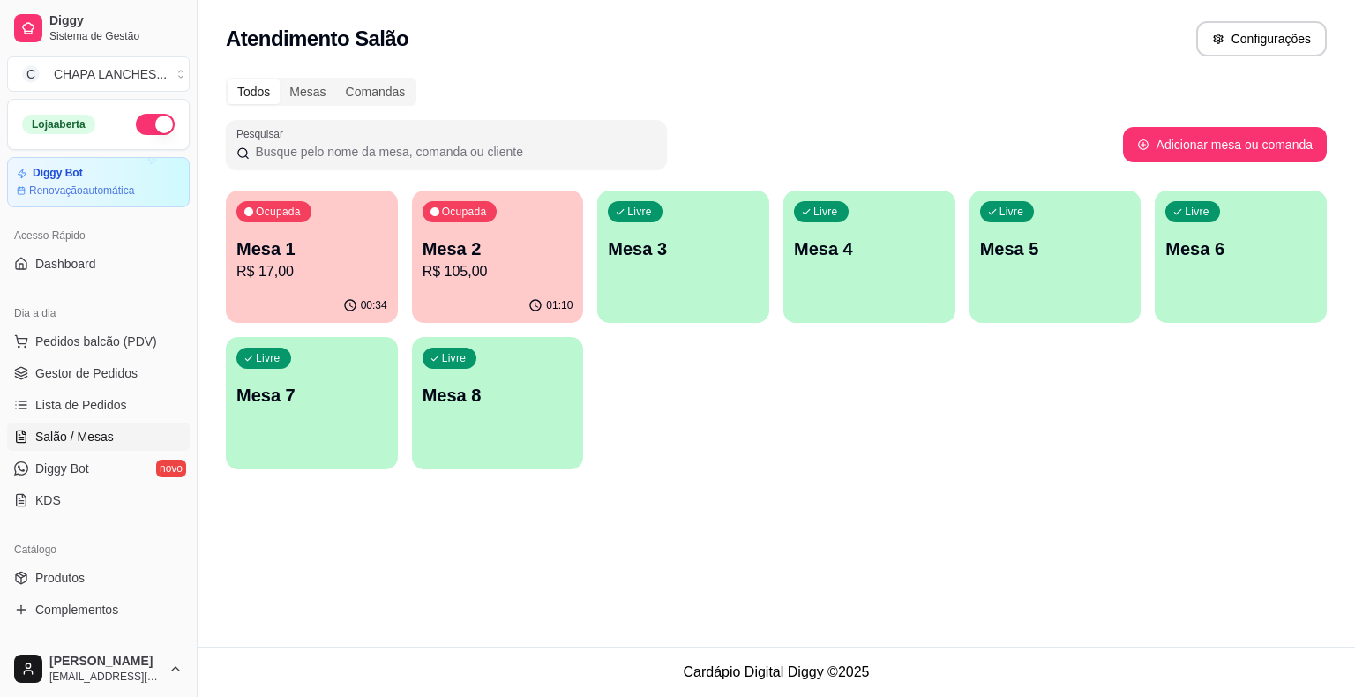
click at [310, 261] on p "R$ 17,00" at bounding box center [311, 271] width 151 height 21
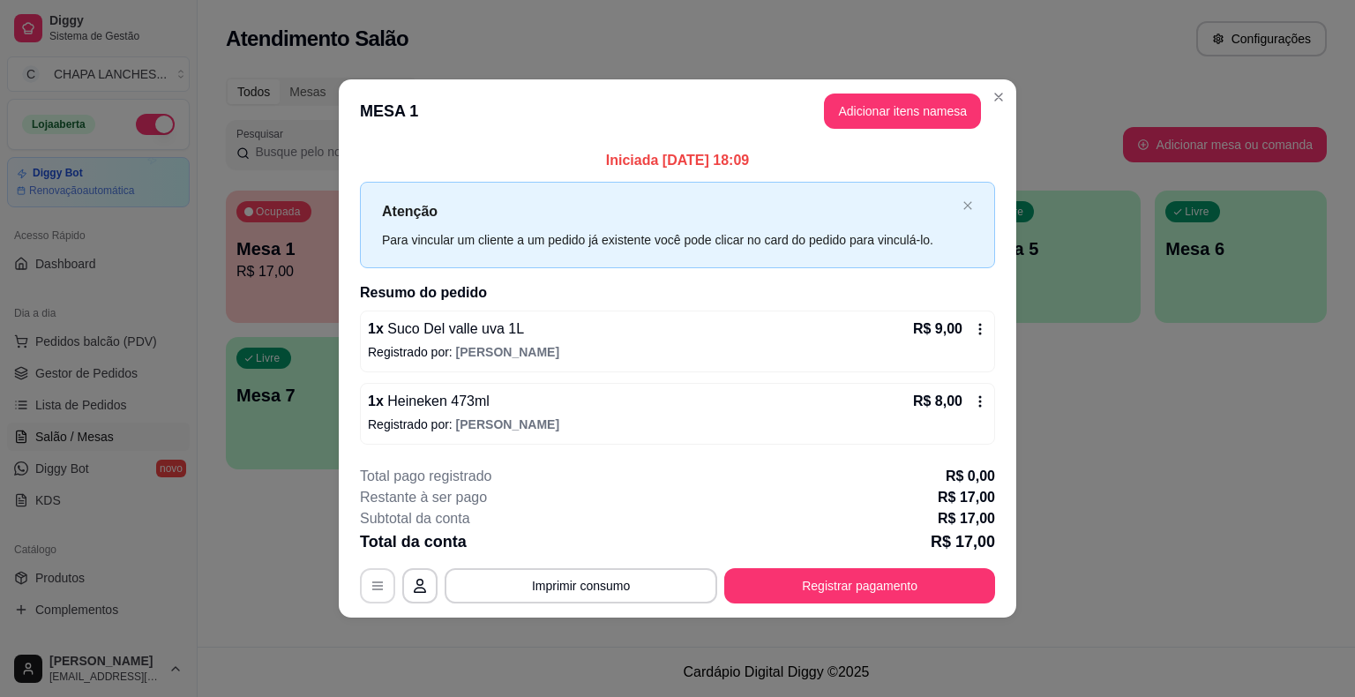
click at [374, 590] on icon "button" at bounding box center [377, 586] width 14 height 14
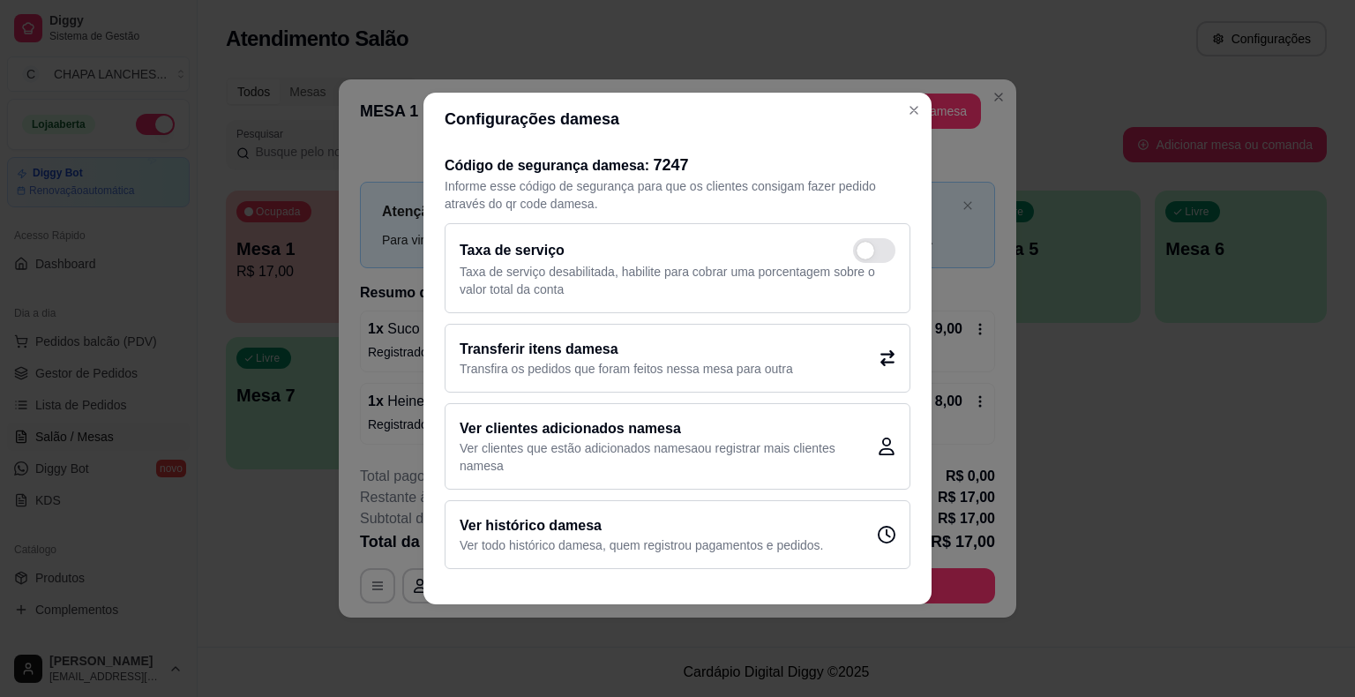
click at [884, 358] on icon at bounding box center [887, 358] width 14 height 16
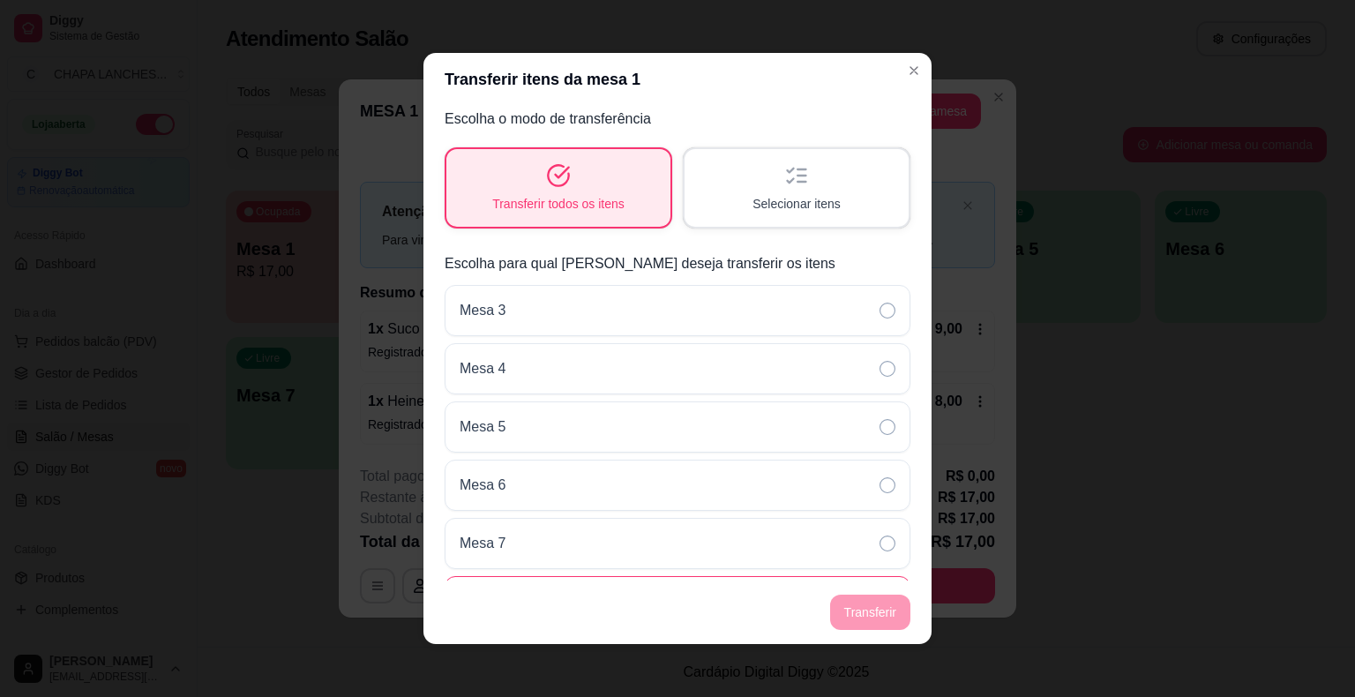
scroll to position [115, 0]
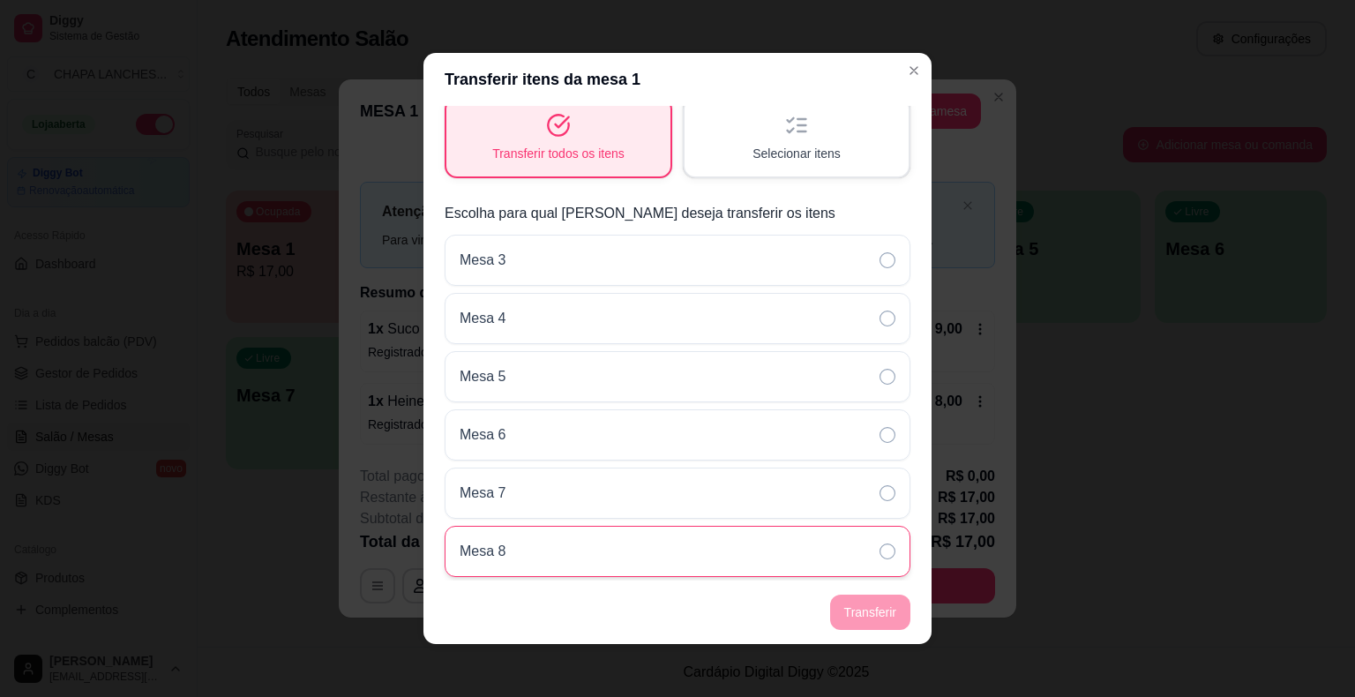
click at [579, 543] on div "Mesa 8" at bounding box center [678, 551] width 466 height 51
click at [874, 609] on footer "Transferir" at bounding box center [677, 612] width 508 height 64
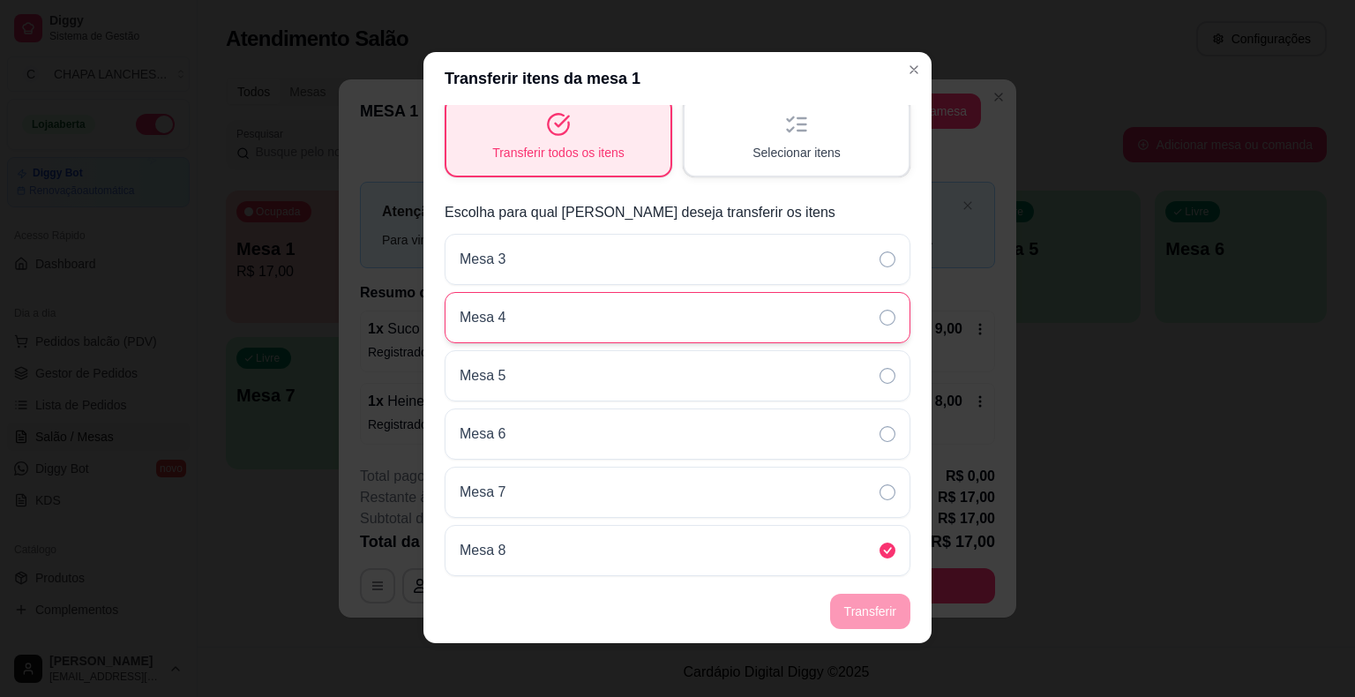
scroll to position [0, 0]
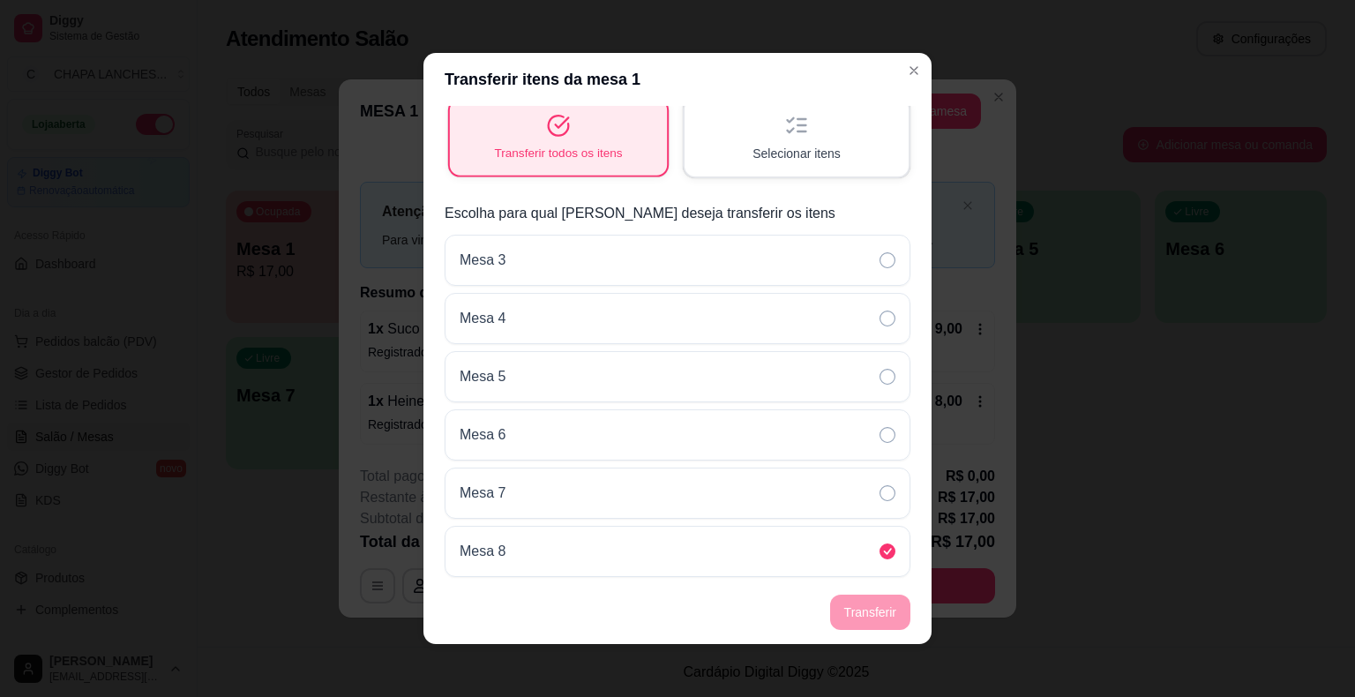
click at [589, 133] on div "Transferir todos os itens" at bounding box center [558, 137] width 217 height 75
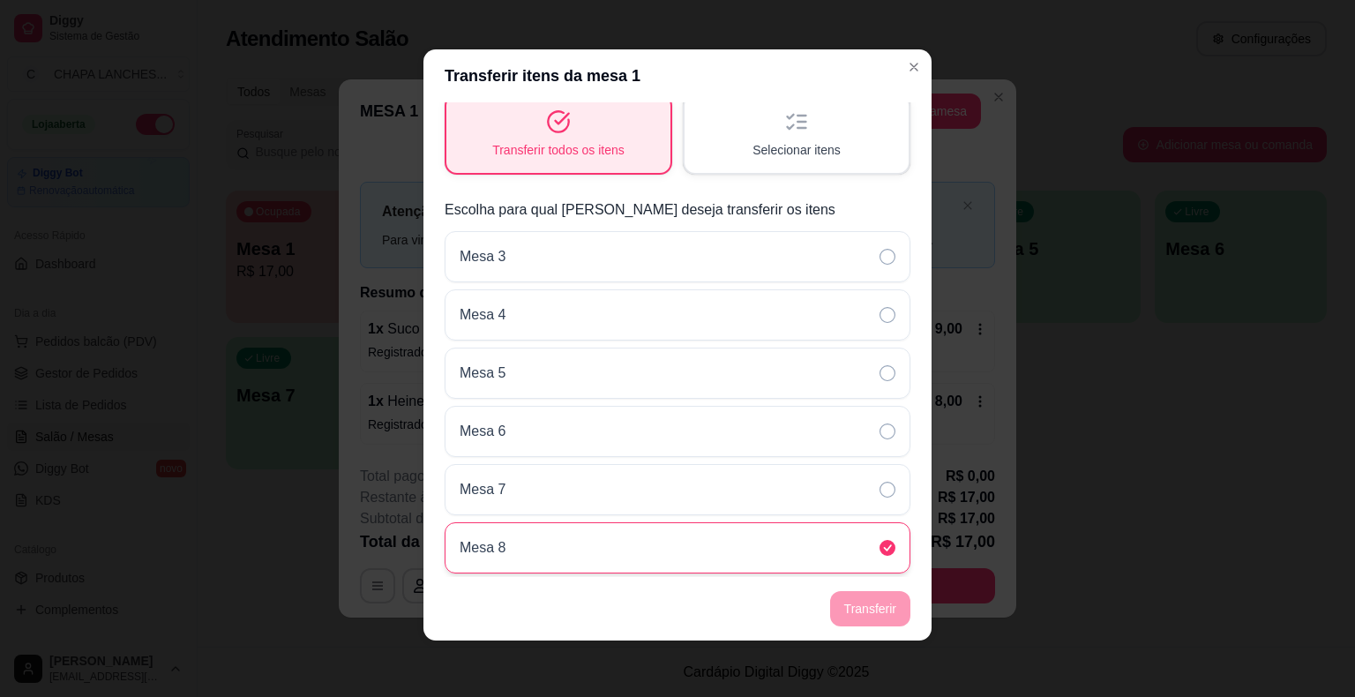
click at [652, 541] on div "Mesa 8" at bounding box center [678, 547] width 466 height 51
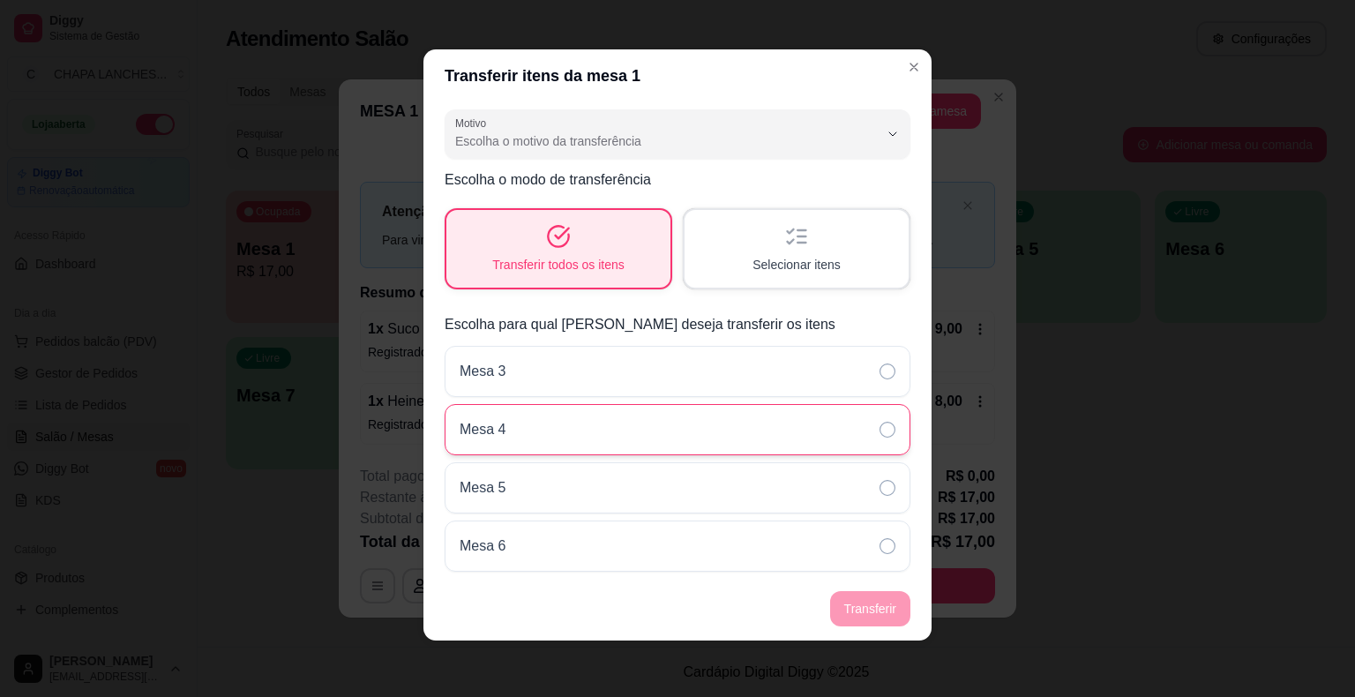
scroll to position [0, 0]
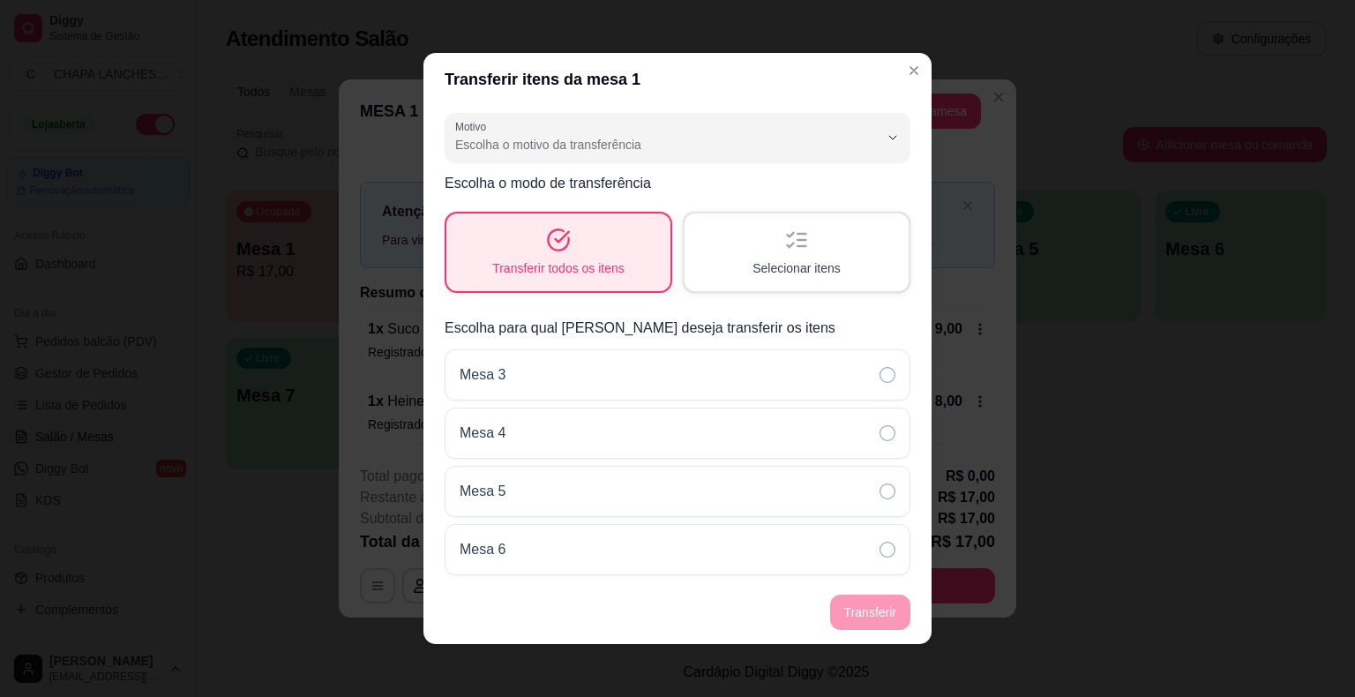
click at [811, 250] on div "Selecionar itens" at bounding box center [796, 252] width 224 height 78
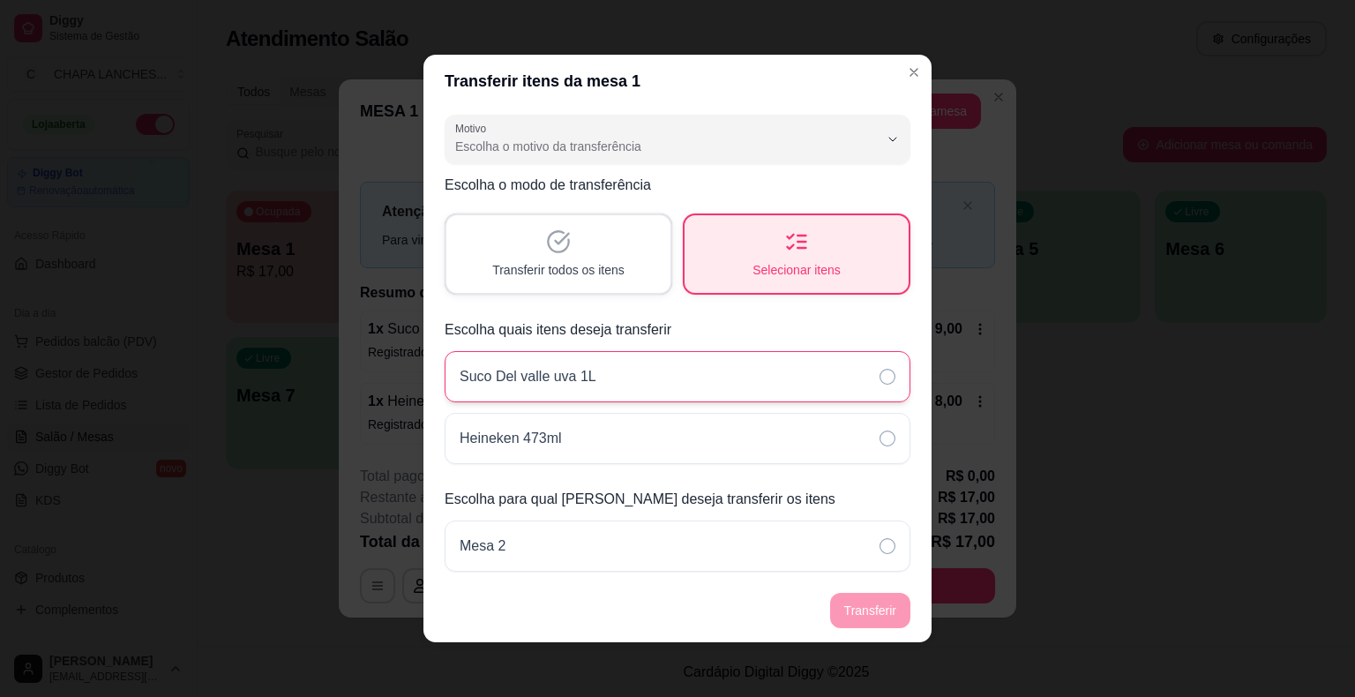
click at [703, 370] on div "Suco Del valle uva 1L" at bounding box center [678, 376] width 466 height 51
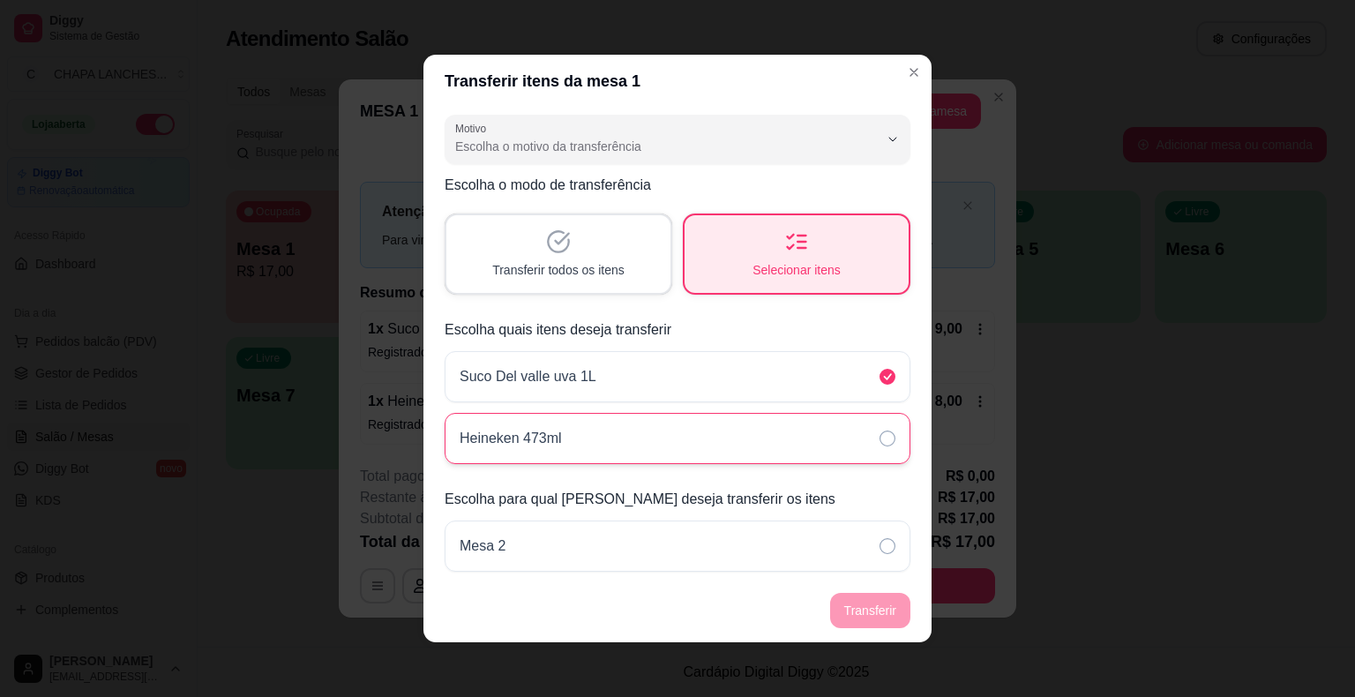
click at [695, 440] on div "Heineken 473ml" at bounding box center [678, 438] width 466 height 51
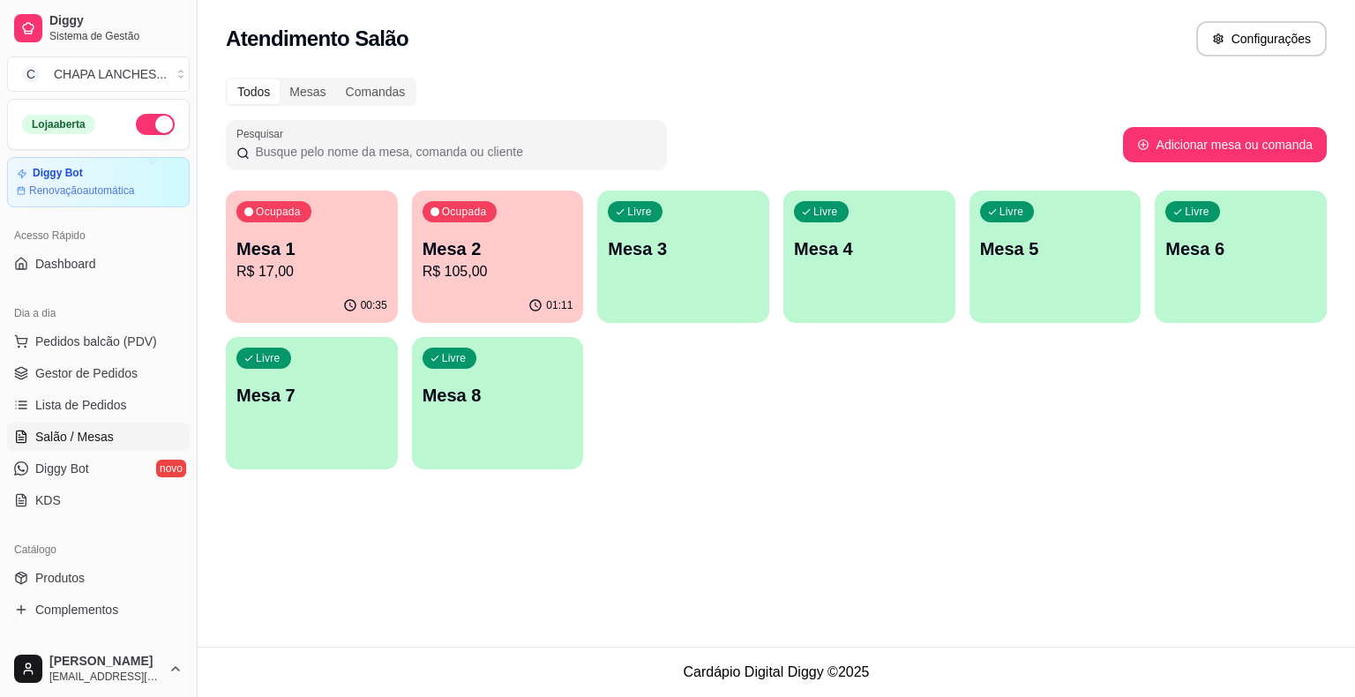
click at [498, 253] on p "Mesa 2" at bounding box center [497, 248] width 151 height 25
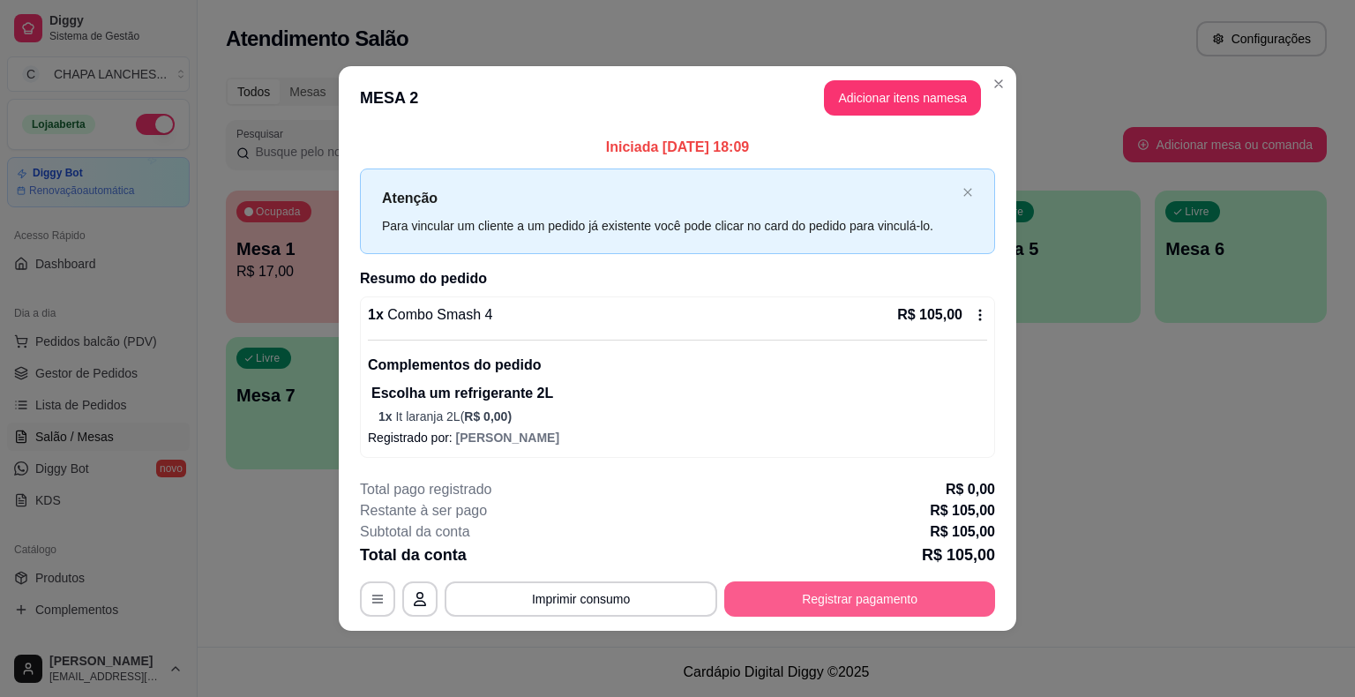
click at [796, 601] on button "Registrar pagamento" at bounding box center [859, 598] width 271 height 35
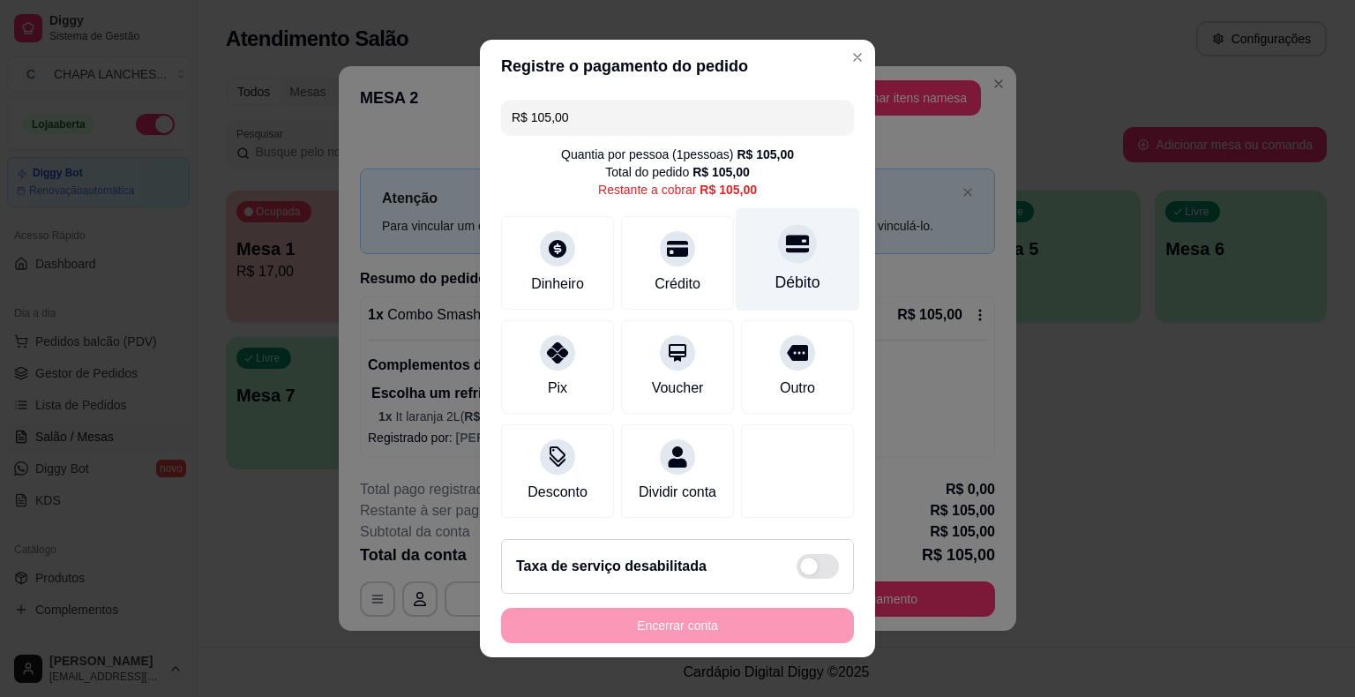
click at [778, 260] on div at bounding box center [797, 243] width 39 height 39
type input "R$ 0,00"
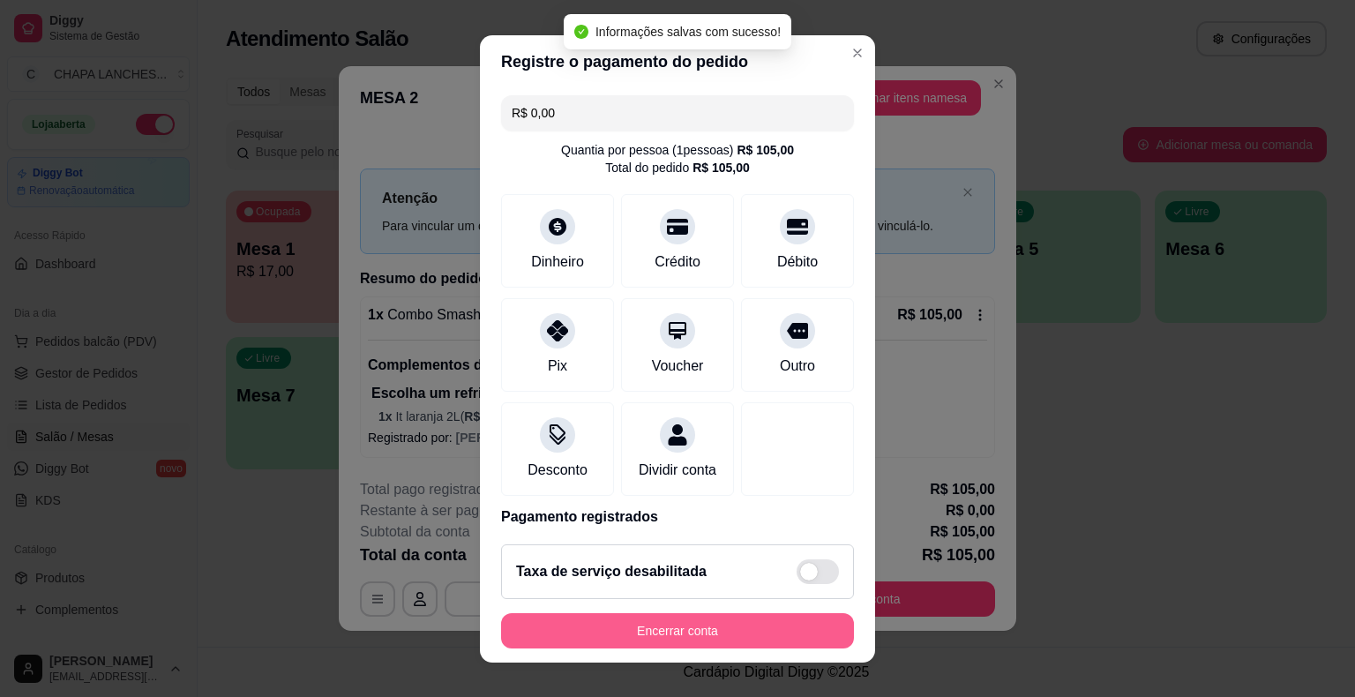
click at [744, 622] on button "Encerrar conta" at bounding box center [677, 630] width 353 height 35
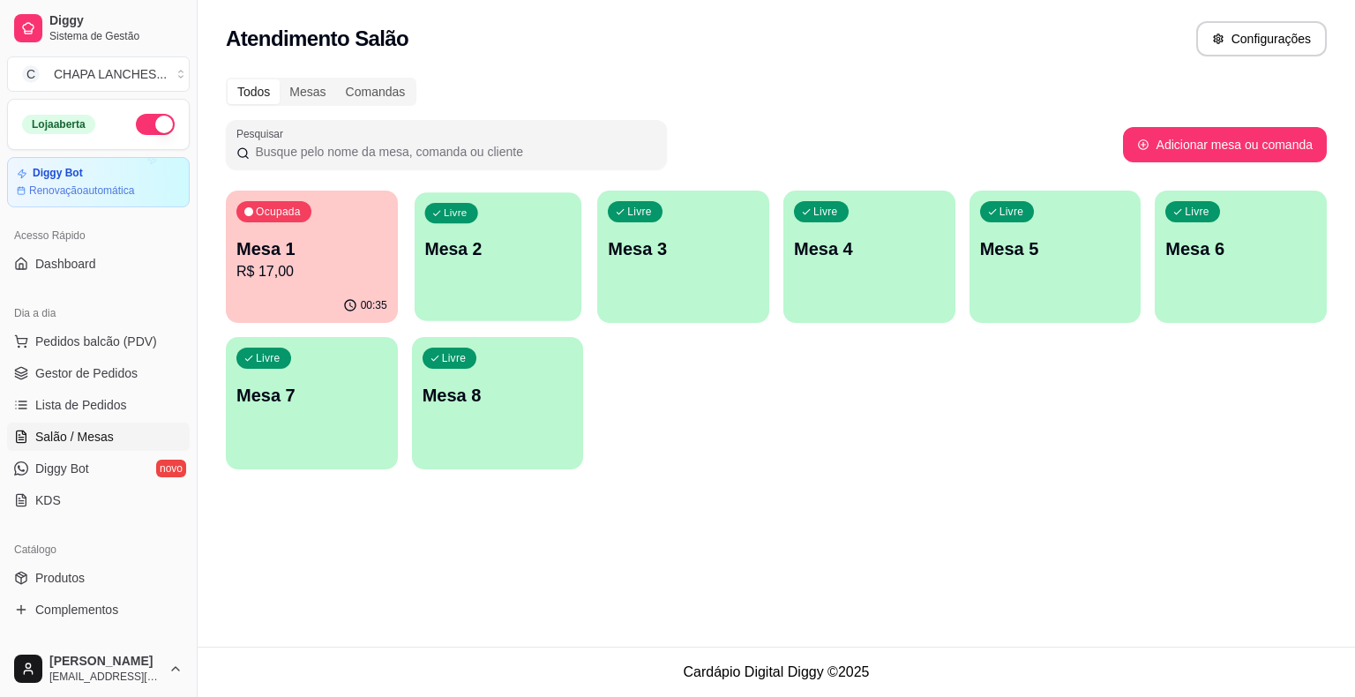
click at [486, 263] on div "Livre Mesa 2" at bounding box center [498, 246] width 167 height 108
click at [488, 386] on p "Mesa 8" at bounding box center [497, 396] width 146 height 24
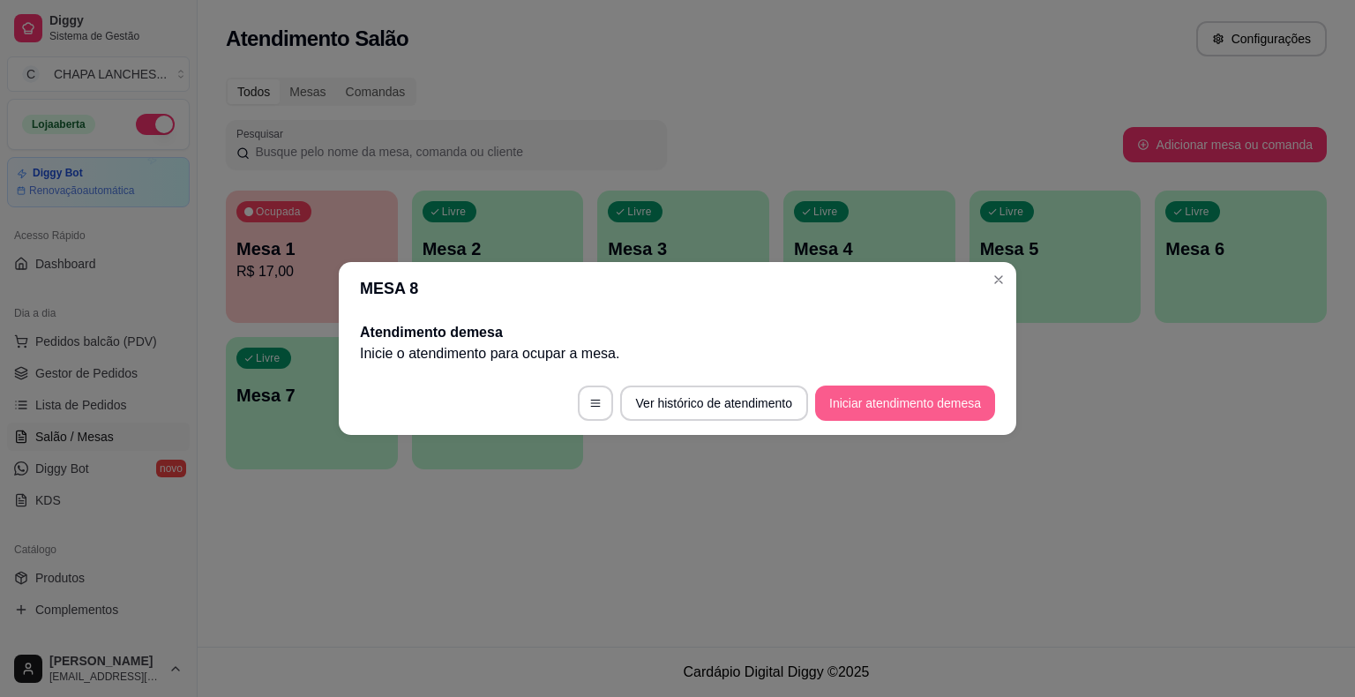
click at [915, 402] on button "Iniciar atendimento de mesa" at bounding box center [905, 402] width 180 height 35
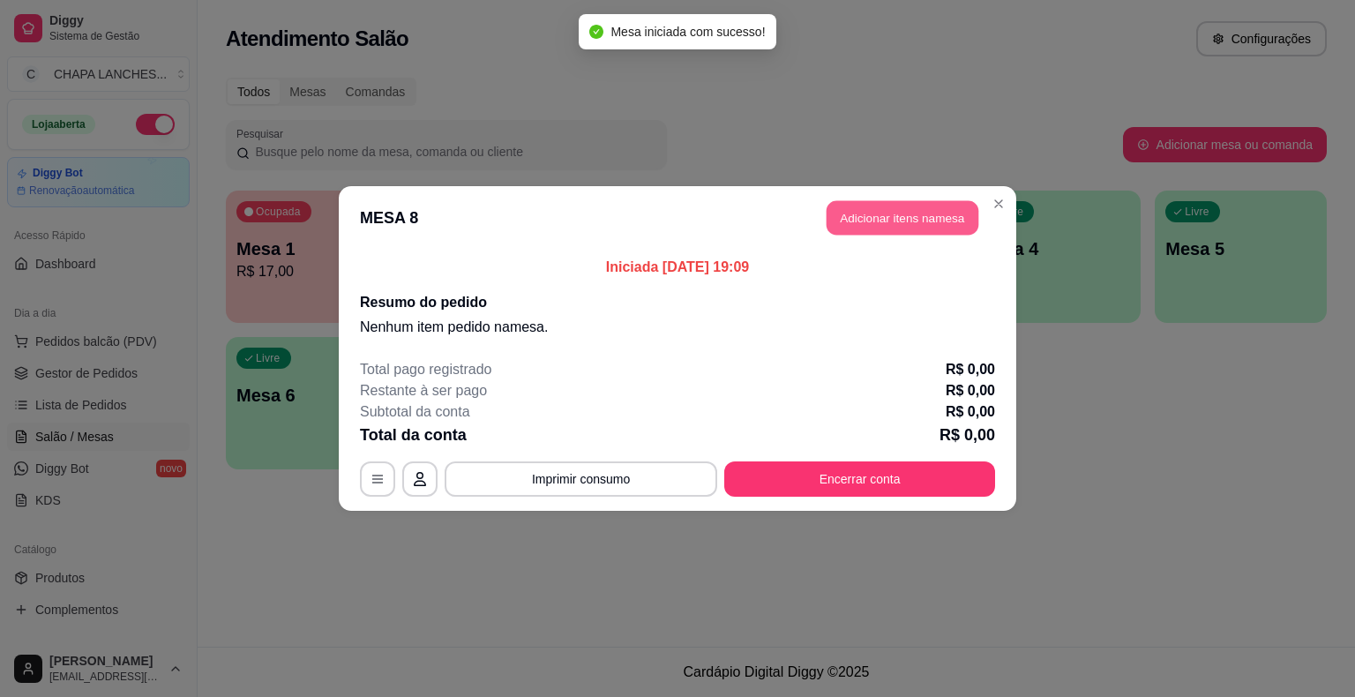
click at [861, 230] on button "Adicionar itens na mesa" at bounding box center [902, 218] width 152 height 34
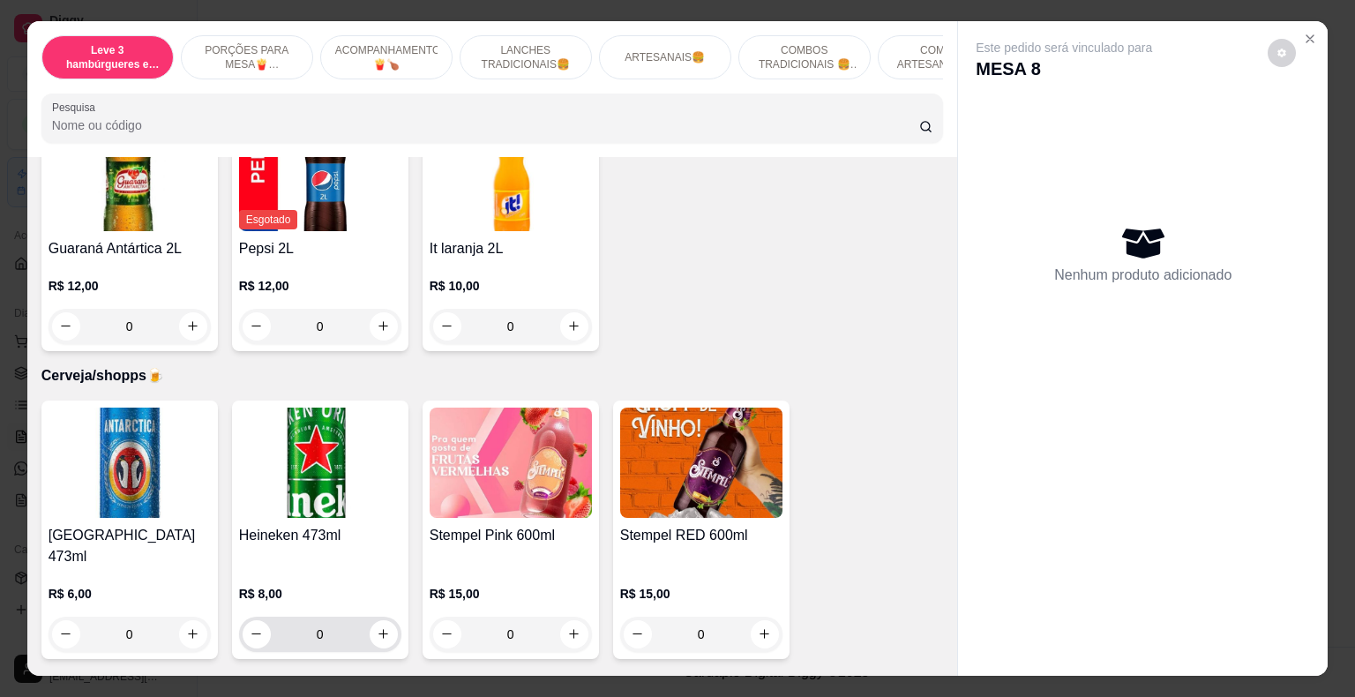
scroll to position [4939, 0]
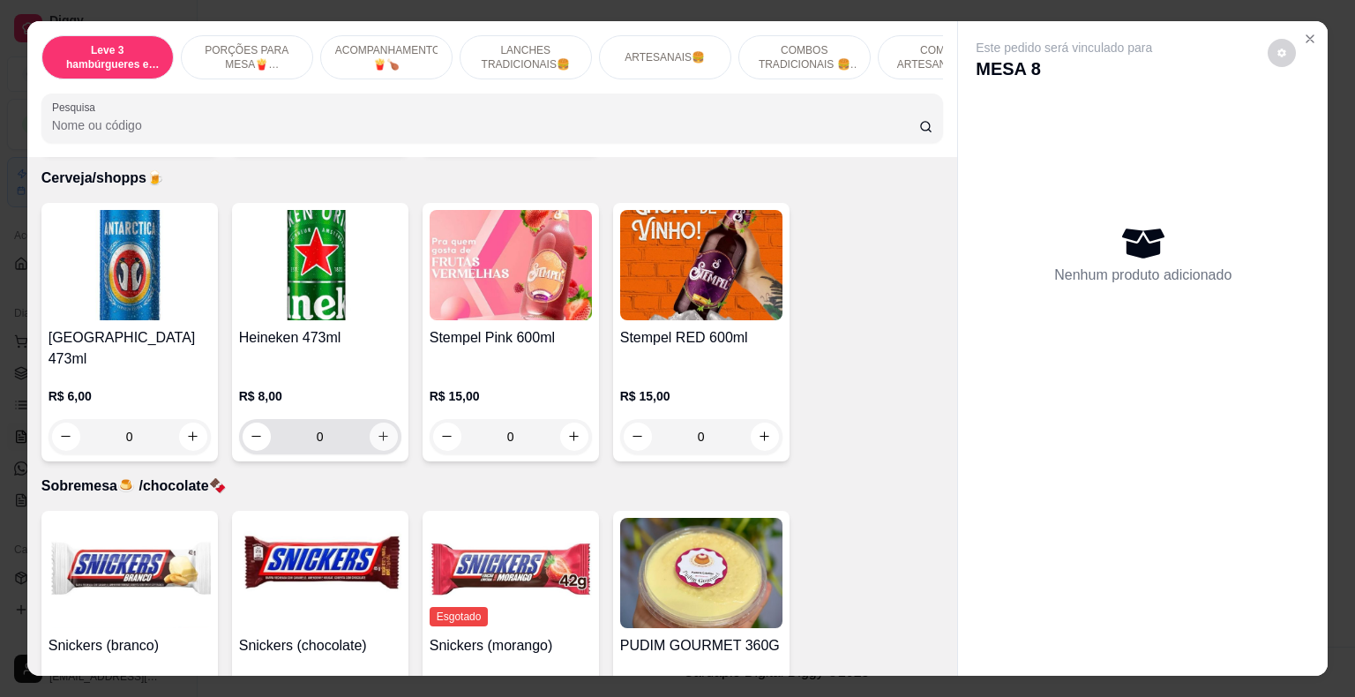
click at [377, 430] on icon "increase-product-quantity" at bounding box center [383, 436] width 13 height 13
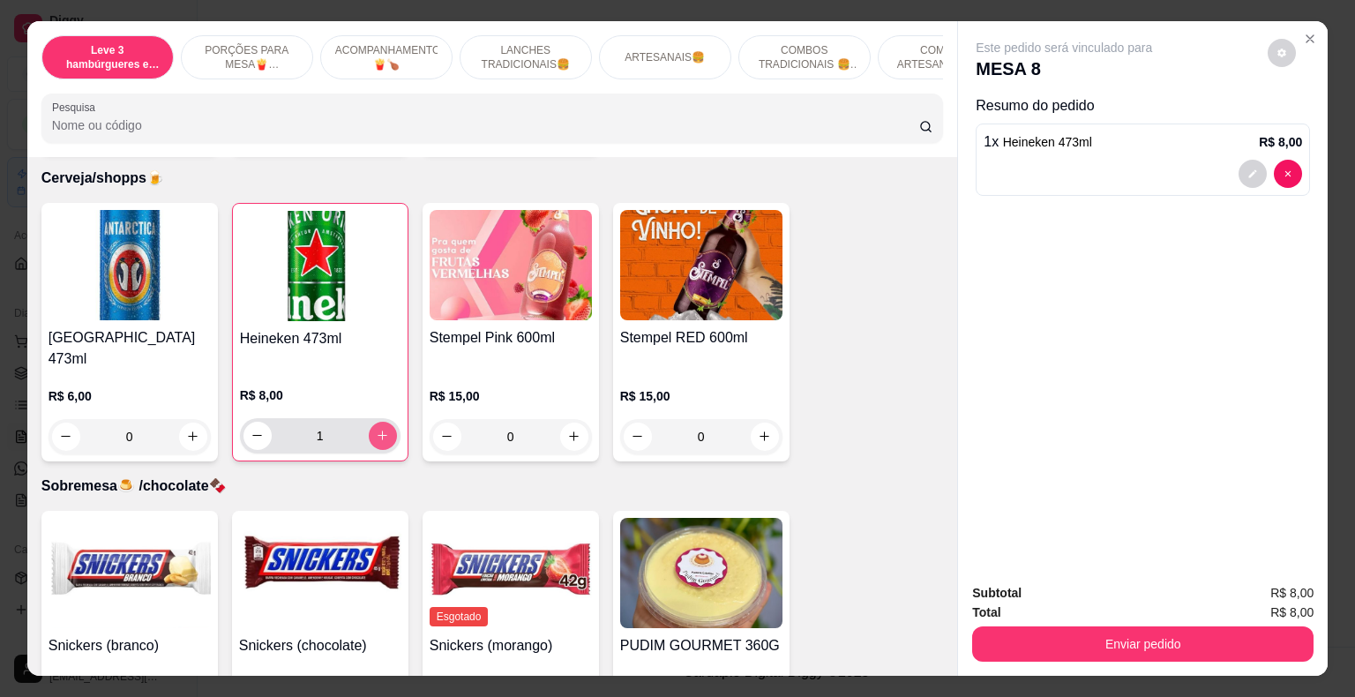
click at [377, 430] on icon "increase-product-quantity" at bounding box center [382, 435] width 10 height 10
type input "2"
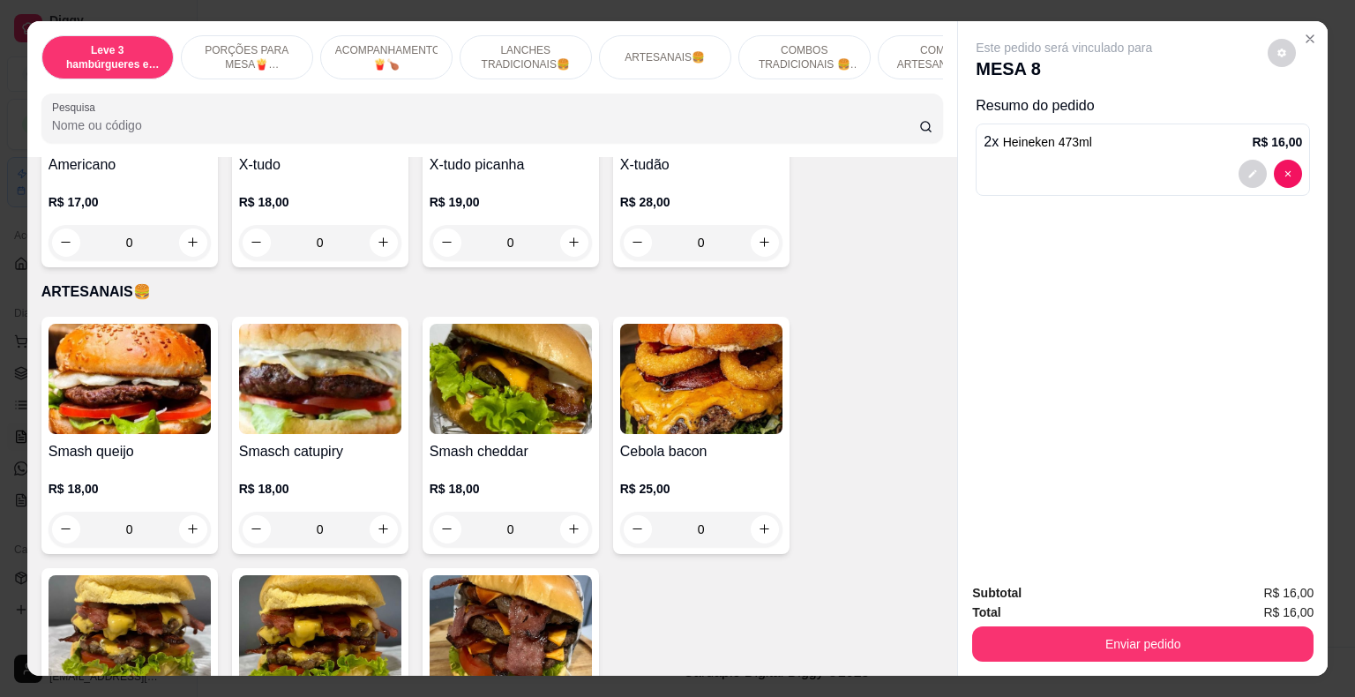
scroll to position [1852, 0]
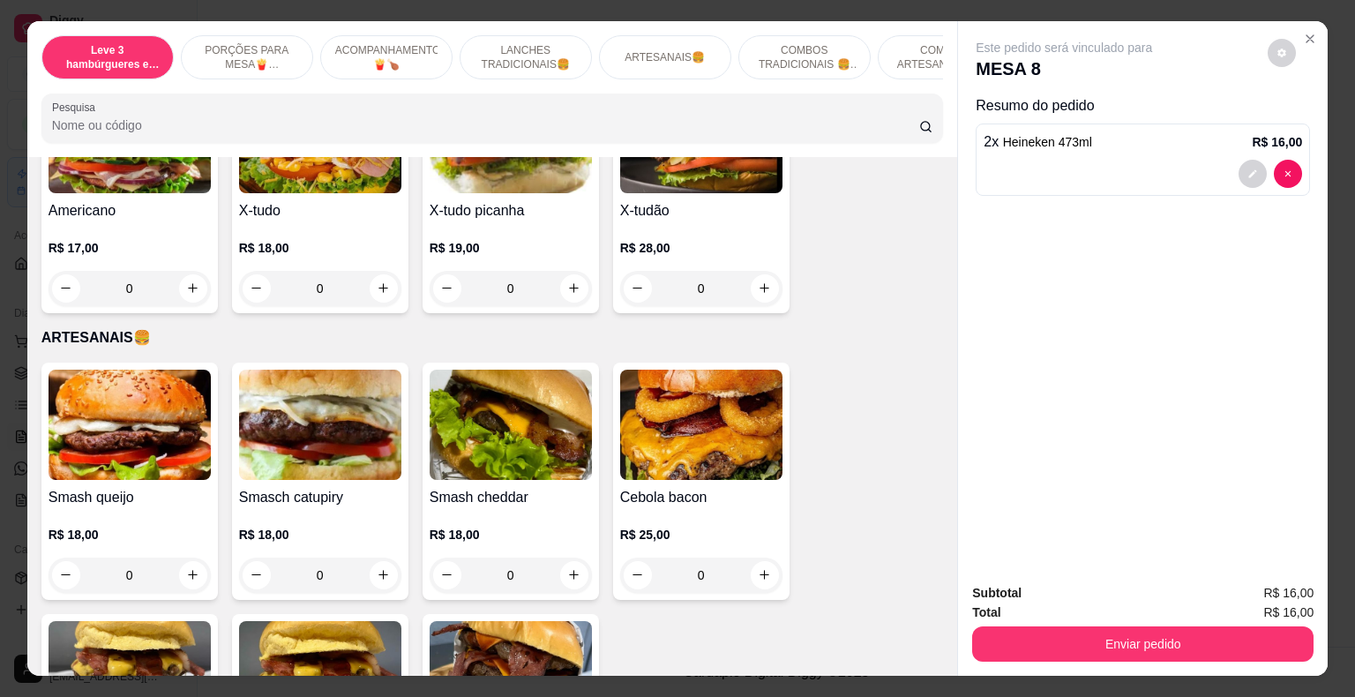
click at [374, 276] on div "0" at bounding box center [320, 288] width 162 height 35
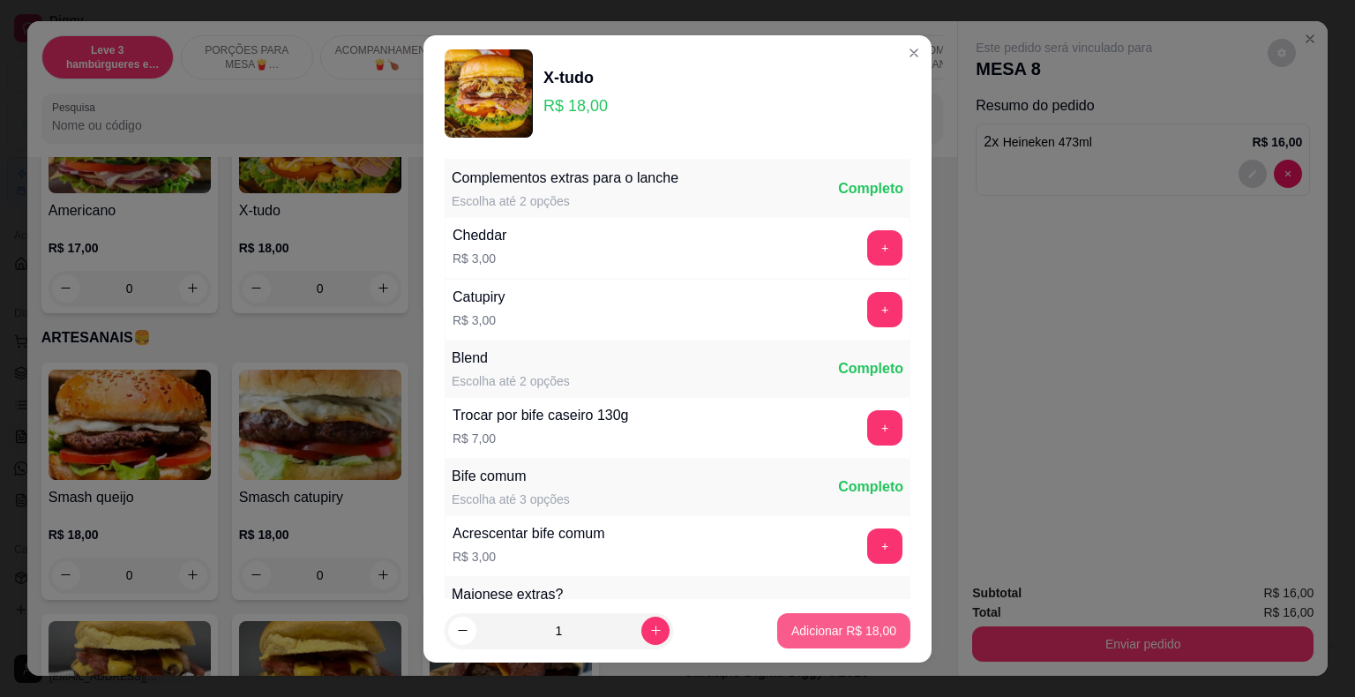
click at [833, 631] on p "Adicionar R$ 18,00" at bounding box center [843, 631] width 105 height 18
type input "1"
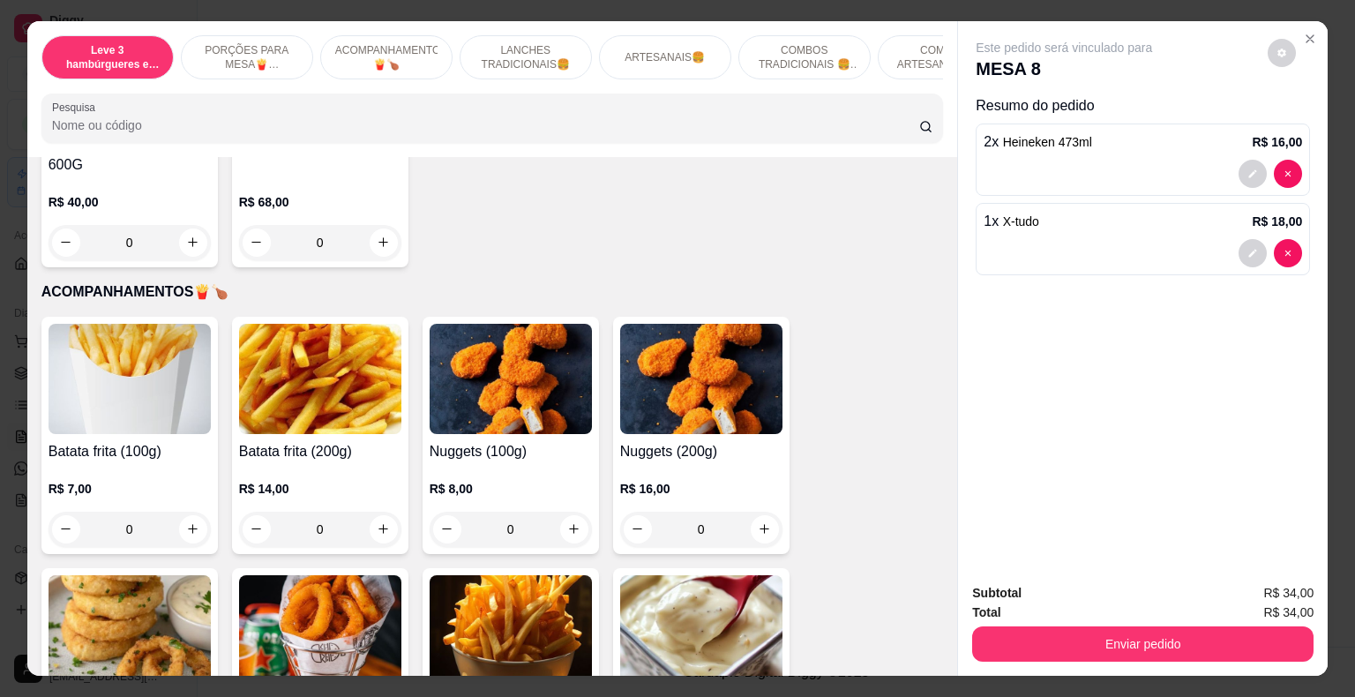
scroll to position [529, 0]
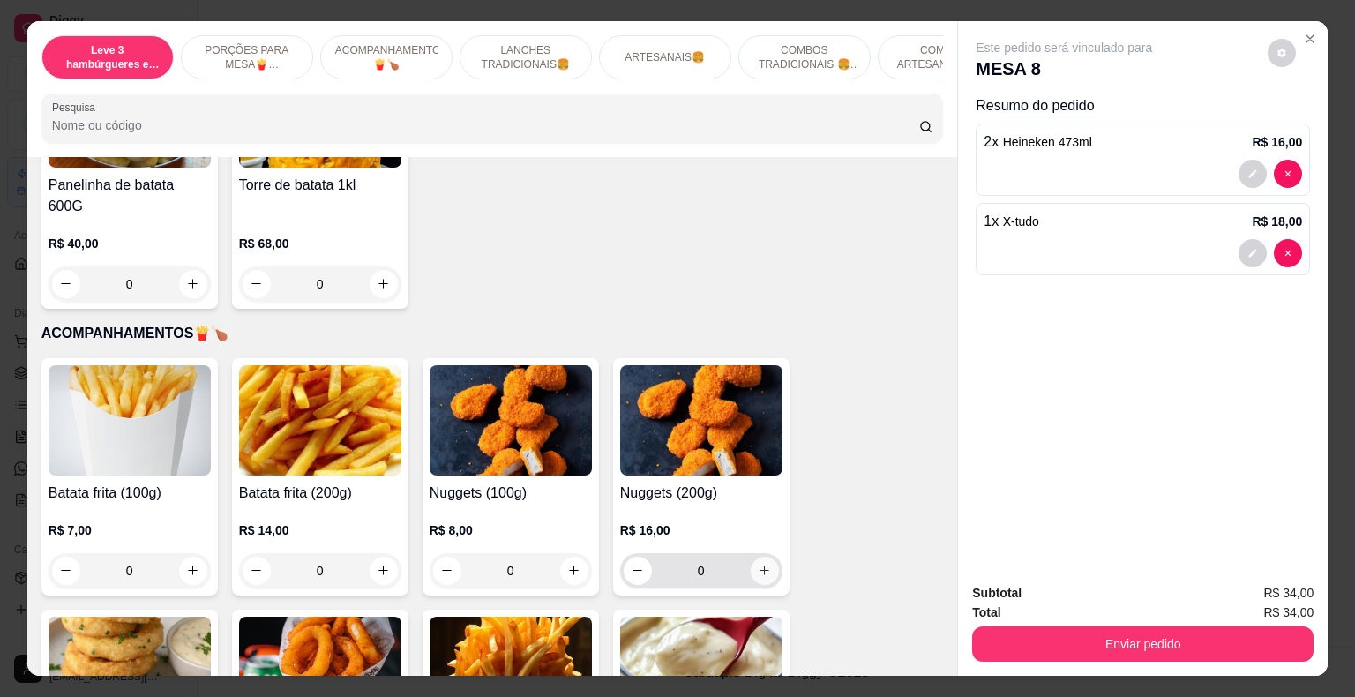
click at [759, 564] on icon "increase-product-quantity" at bounding box center [764, 570] width 13 height 13
type input "1"
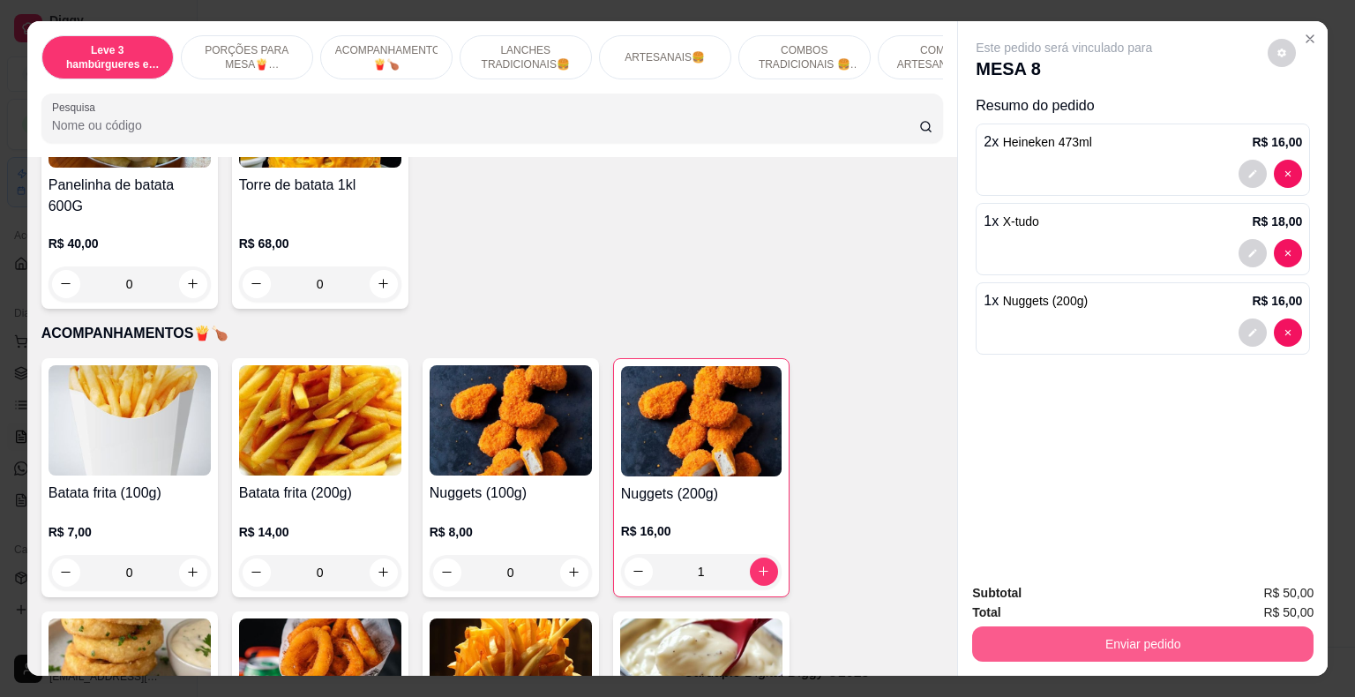
click at [1050, 626] on button "Enviar pedido" at bounding box center [1142, 643] width 341 height 35
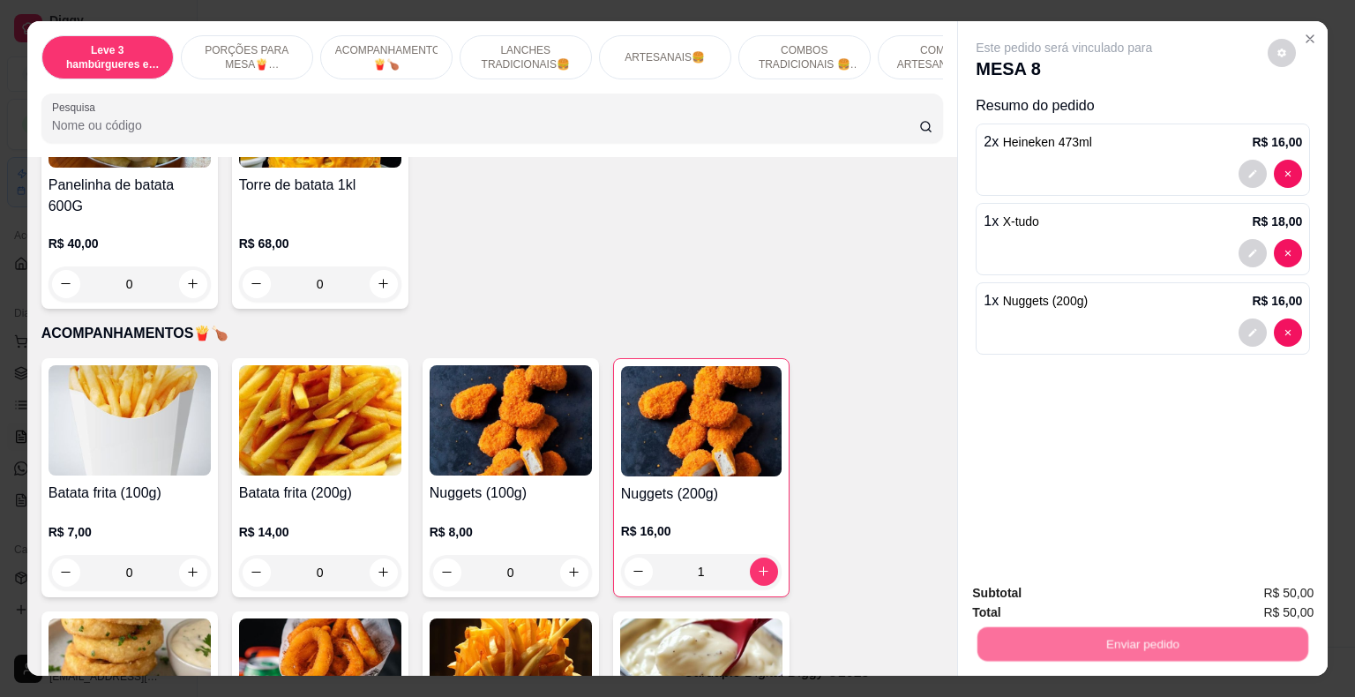
click at [1062, 594] on button "Não registrar e enviar pedido" at bounding box center [1084, 594] width 178 height 33
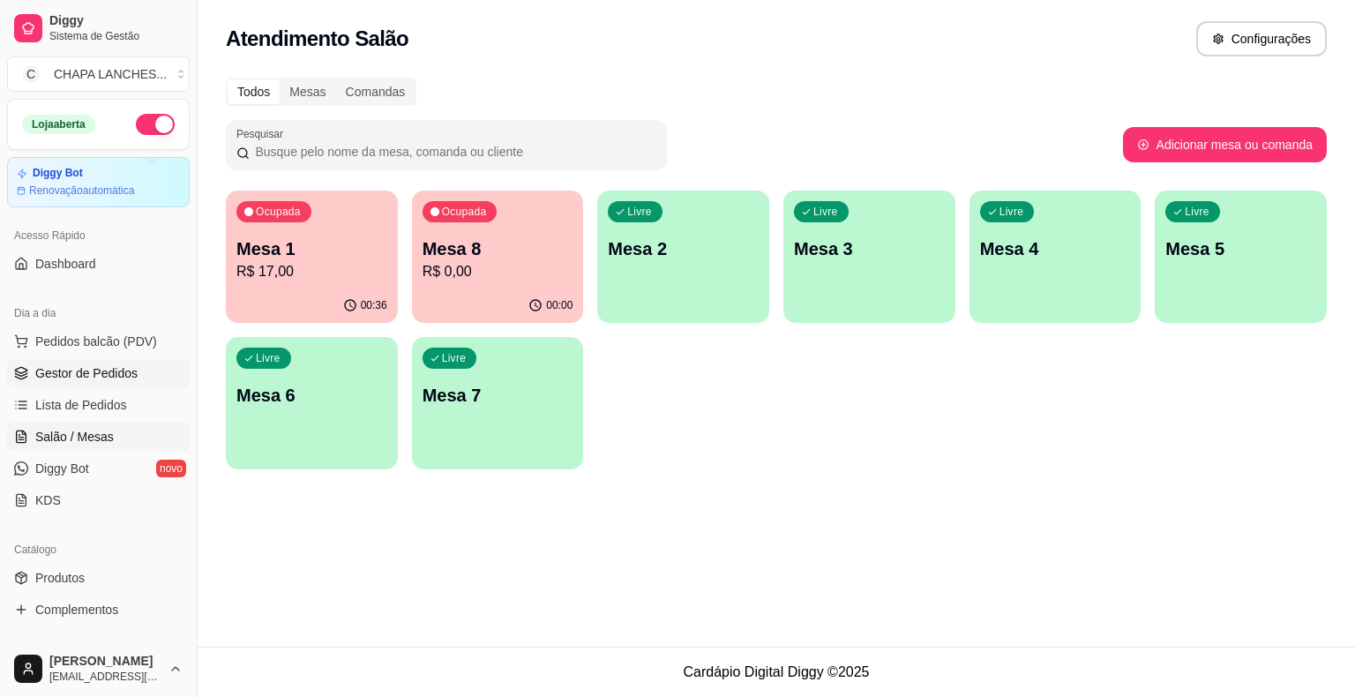
click at [125, 375] on span "Gestor de Pedidos" at bounding box center [86, 373] width 102 height 18
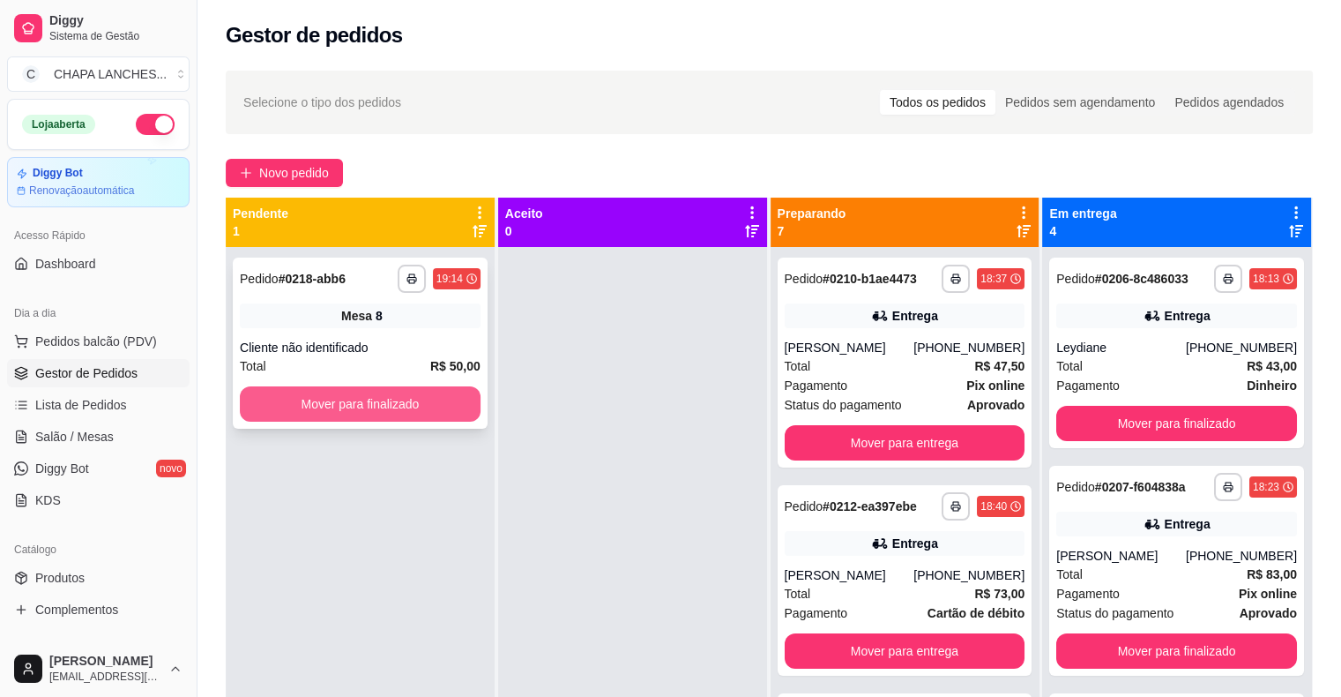
click at [283, 407] on button "Mover para finalizado" at bounding box center [360, 403] width 241 height 35
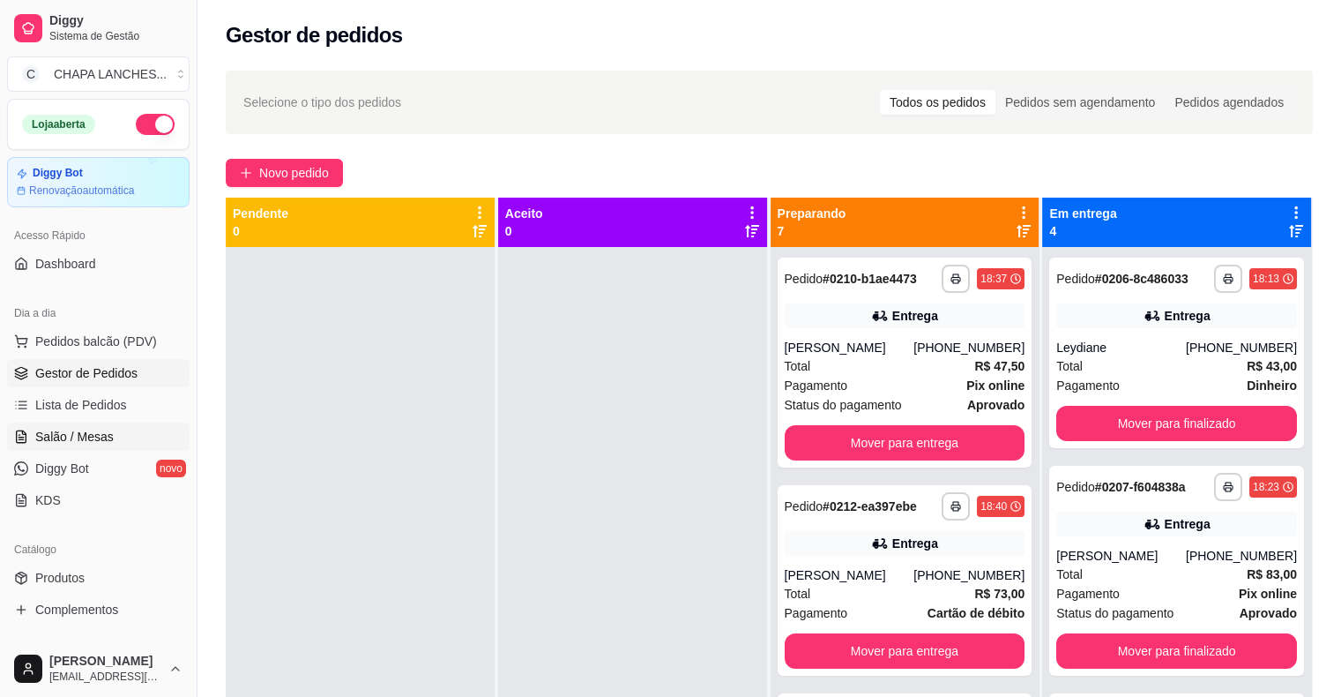
click at [125, 439] on link "Salão / Mesas" at bounding box center [98, 436] width 183 height 28
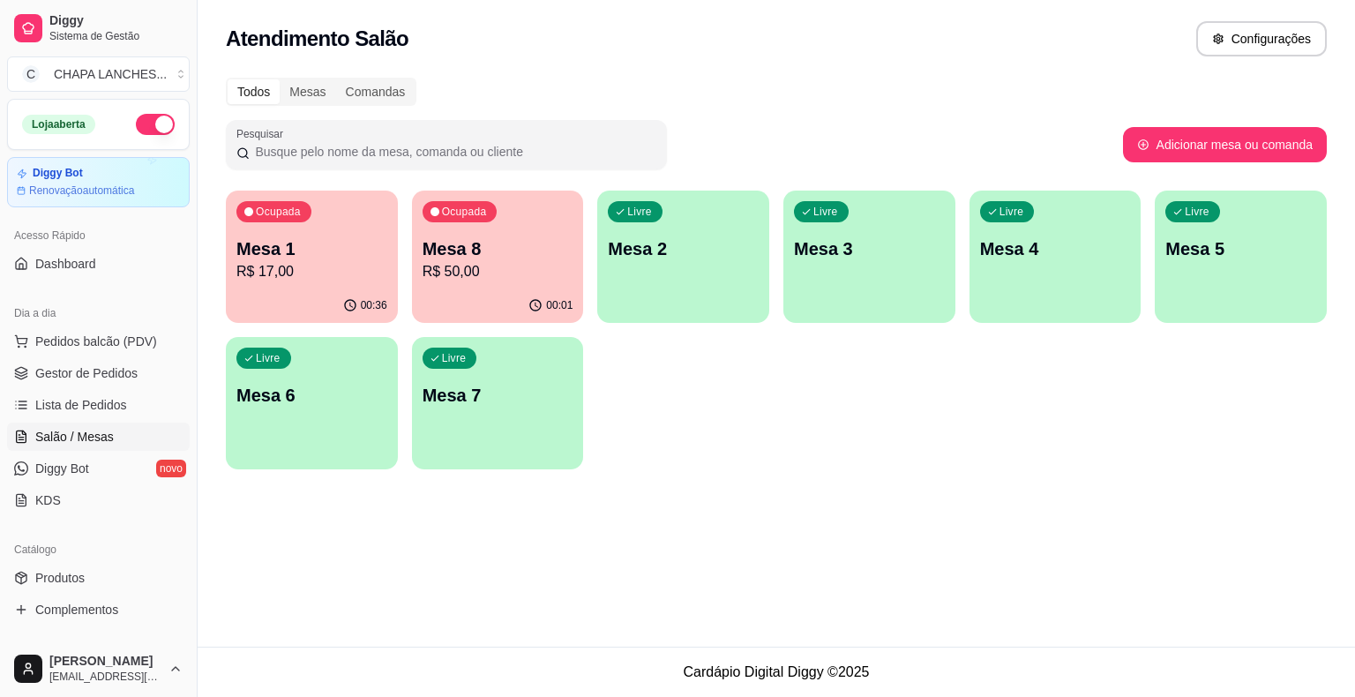
click at [480, 408] on div "Livre Mesa 7" at bounding box center [498, 392] width 172 height 111
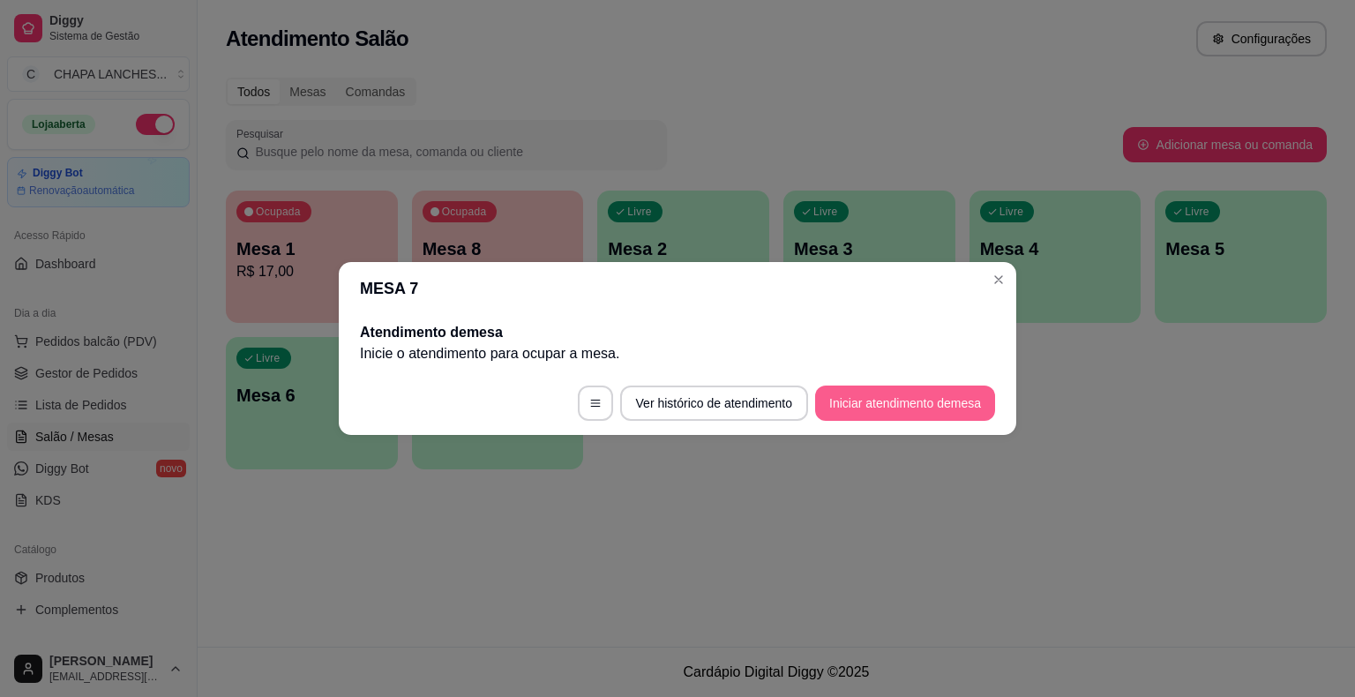
click at [899, 409] on button "Iniciar atendimento de mesa" at bounding box center [905, 402] width 180 height 35
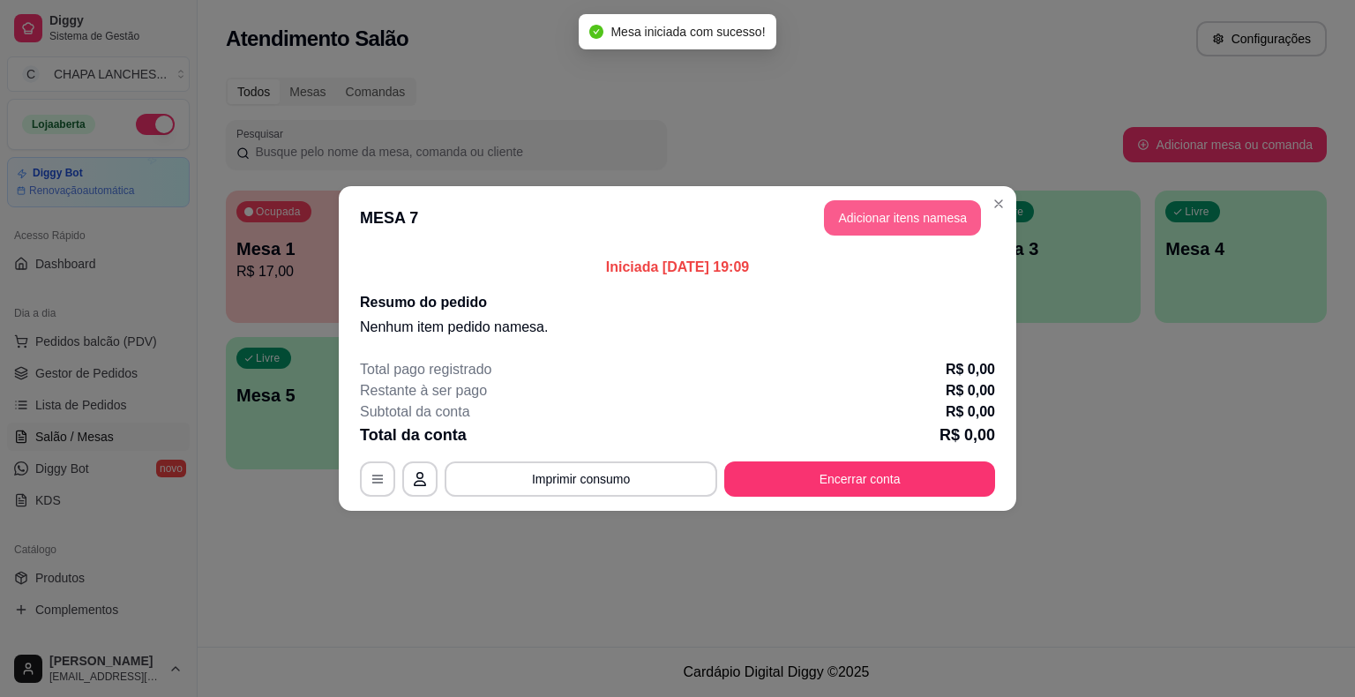
click at [881, 213] on button "Adicionar itens na mesa" at bounding box center [902, 217] width 157 height 35
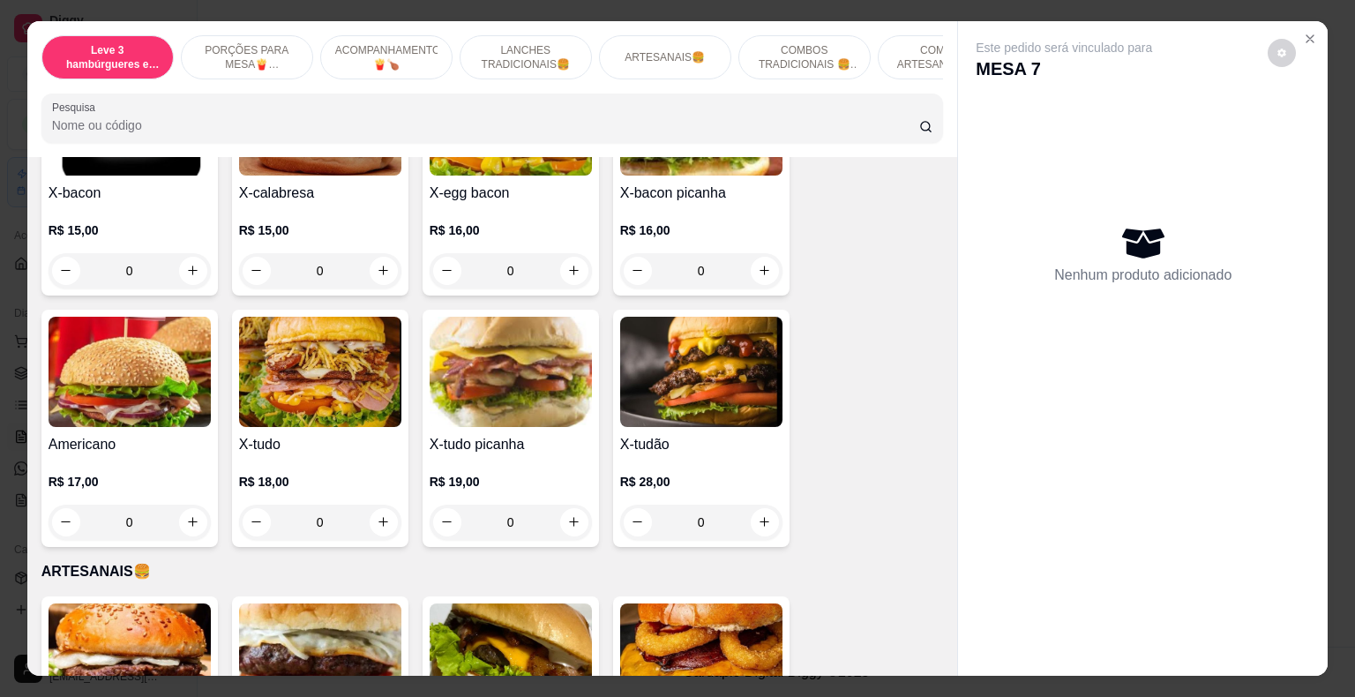
scroll to position [1676, 0]
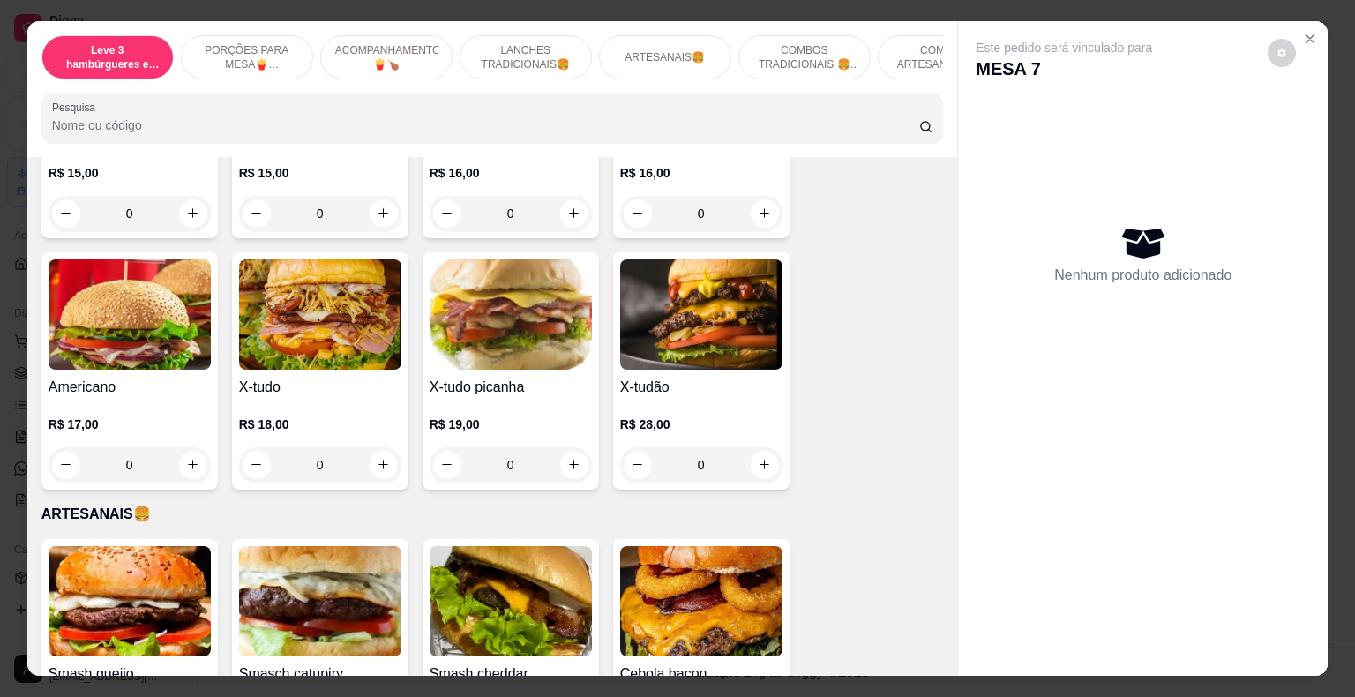
click at [377, 452] on div "0" at bounding box center [320, 464] width 162 height 35
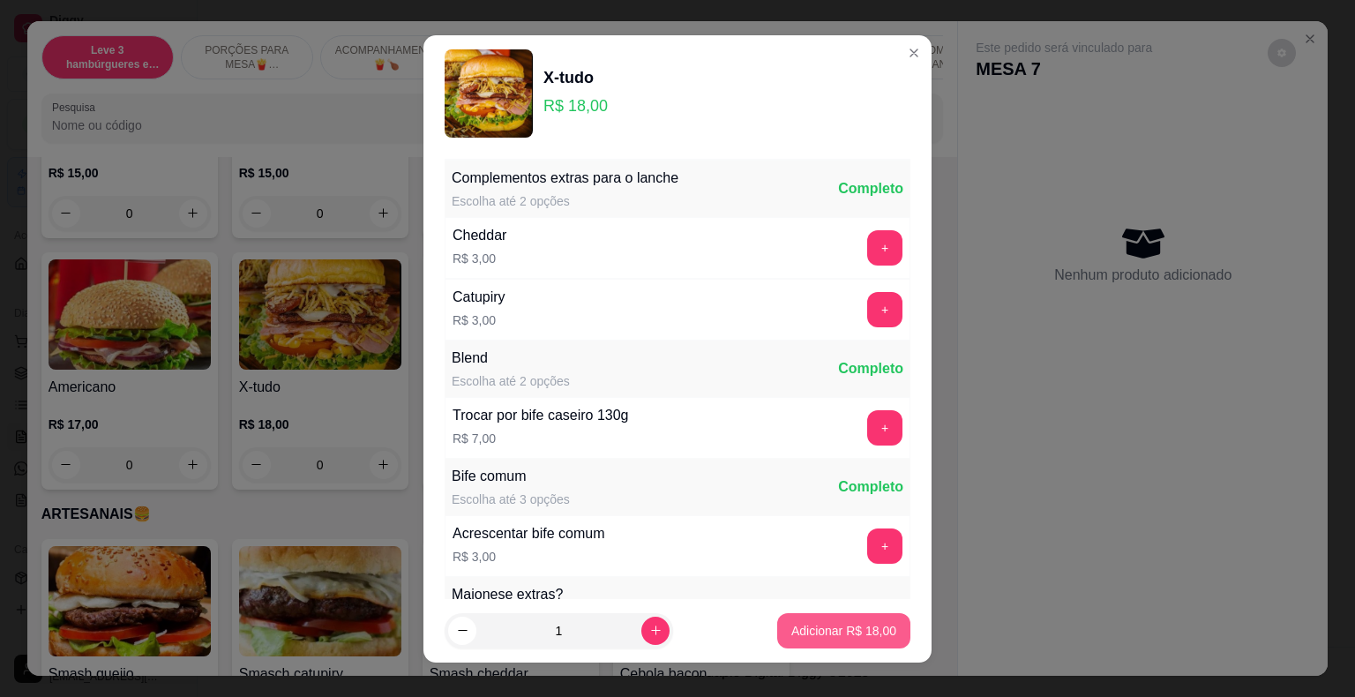
click at [826, 633] on p "Adicionar R$ 18,00" at bounding box center [843, 631] width 105 height 18
type input "1"
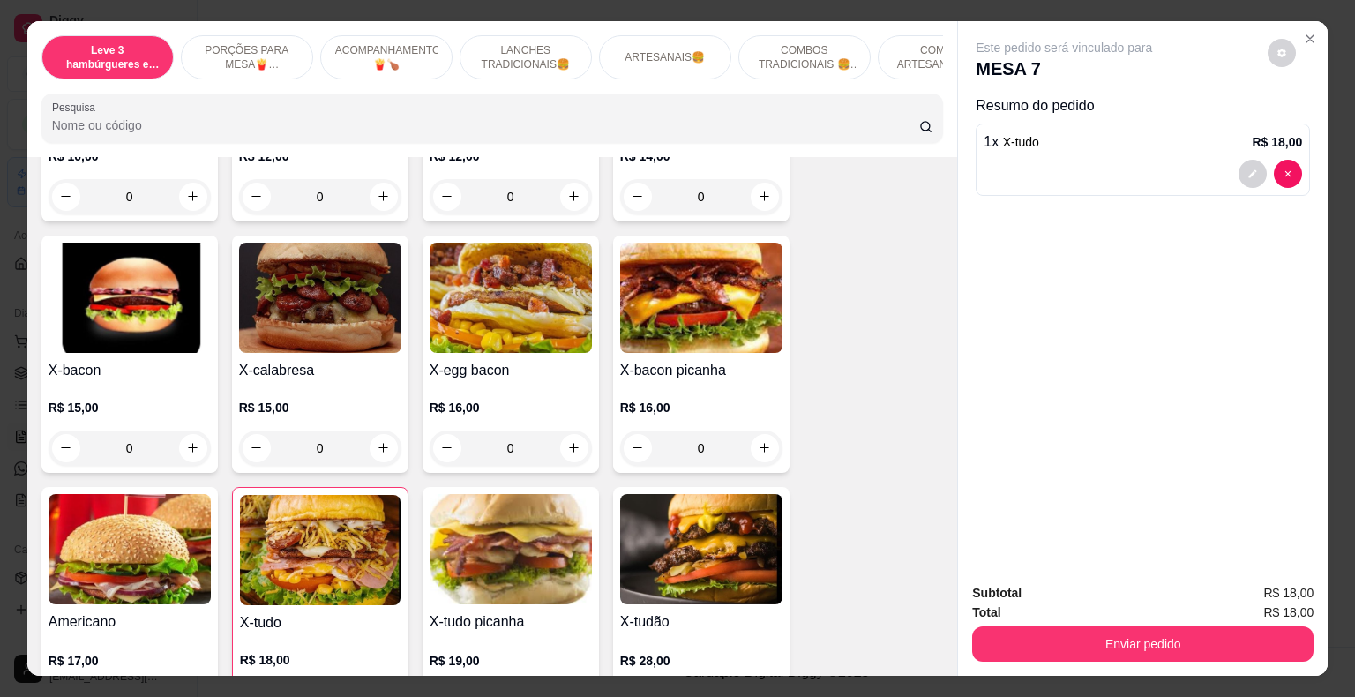
scroll to position [1411, 0]
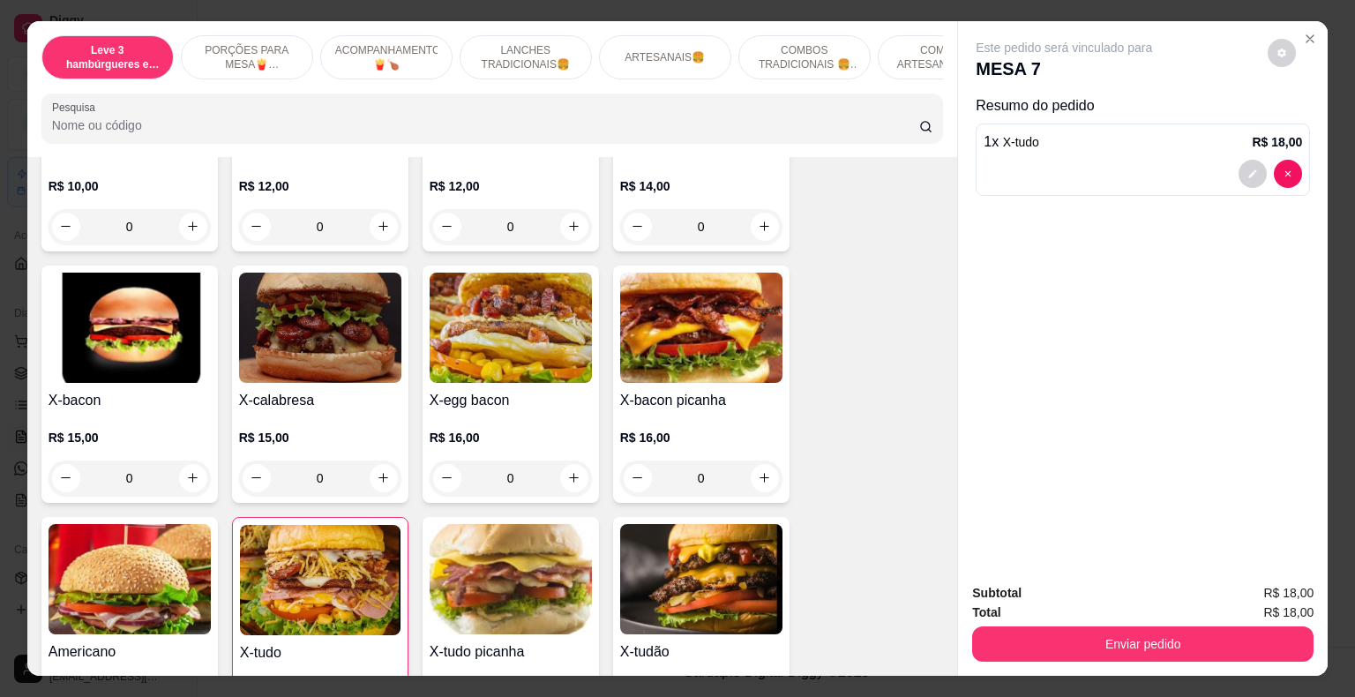
click at [567, 461] on div "0" at bounding box center [511, 477] width 162 height 35
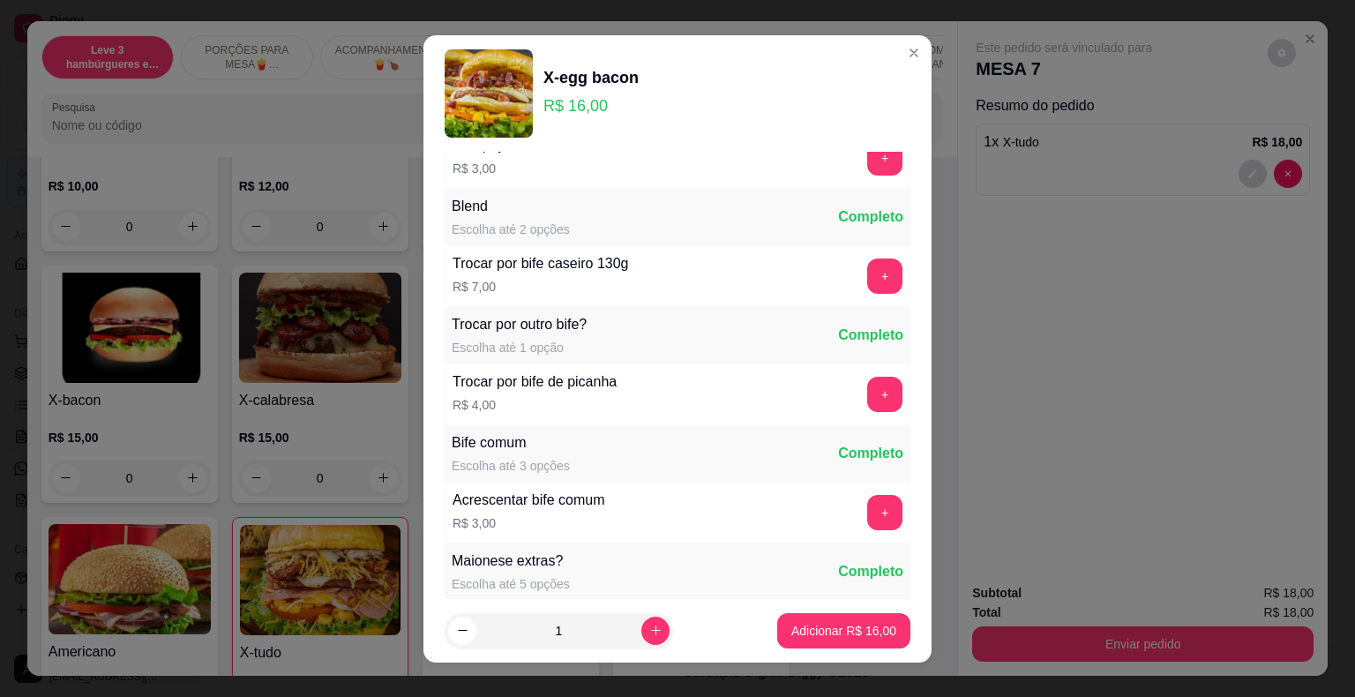
scroll to position [342, 0]
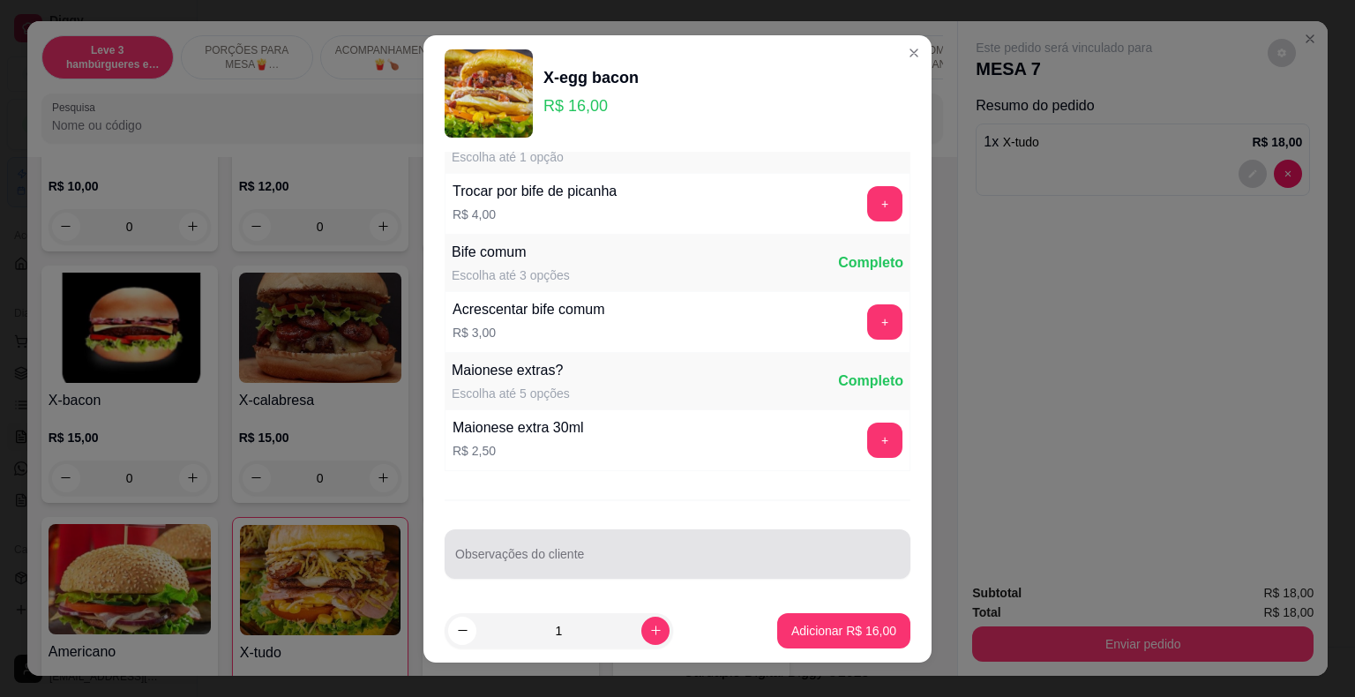
click at [501, 537] on div at bounding box center [677, 553] width 445 height 35
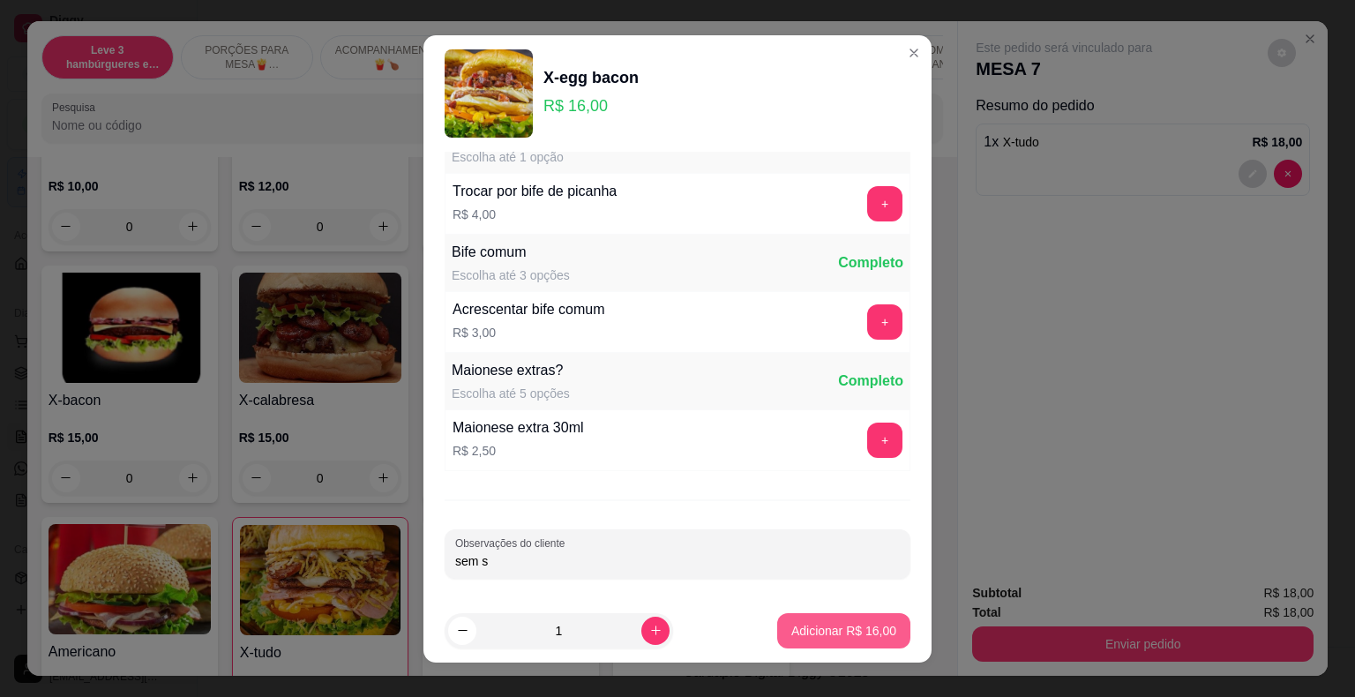
type input "sem s"
click at [814, 626] on p "Adicionar R$ 16,00" at bounding box center [844, 630] width 102 height 17
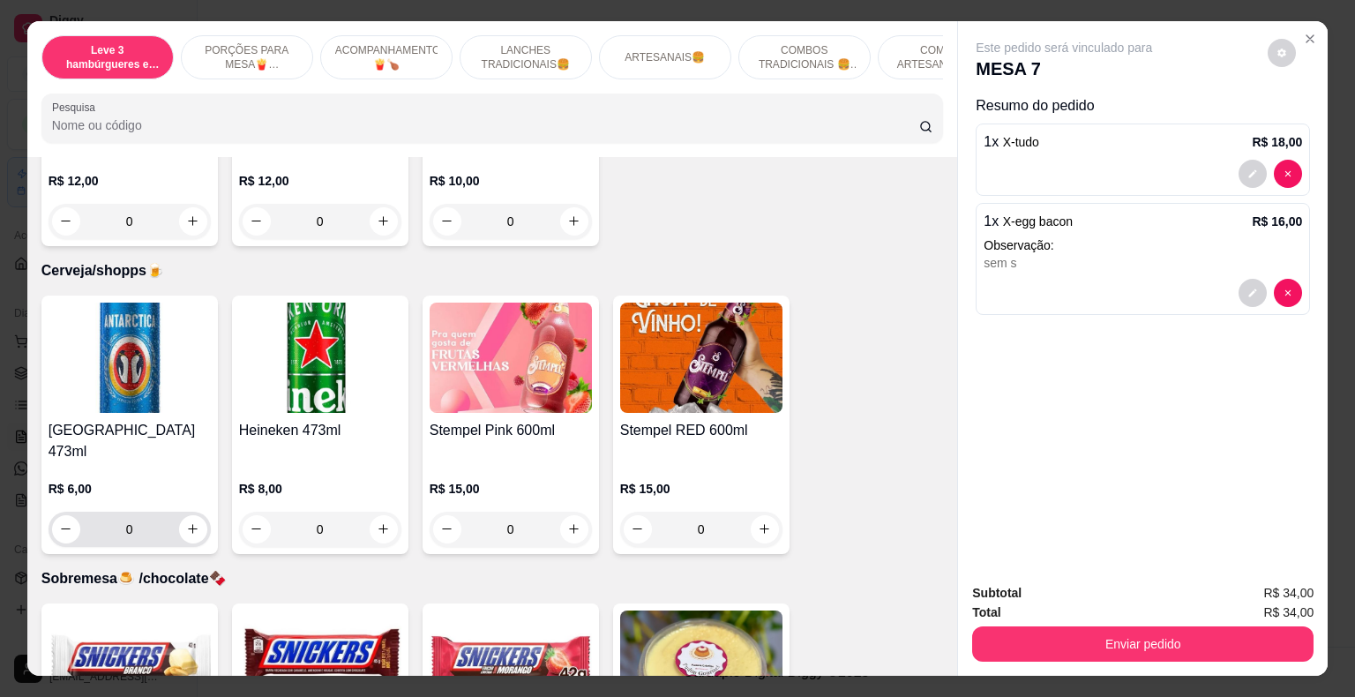
scroll to position [4851, 0]
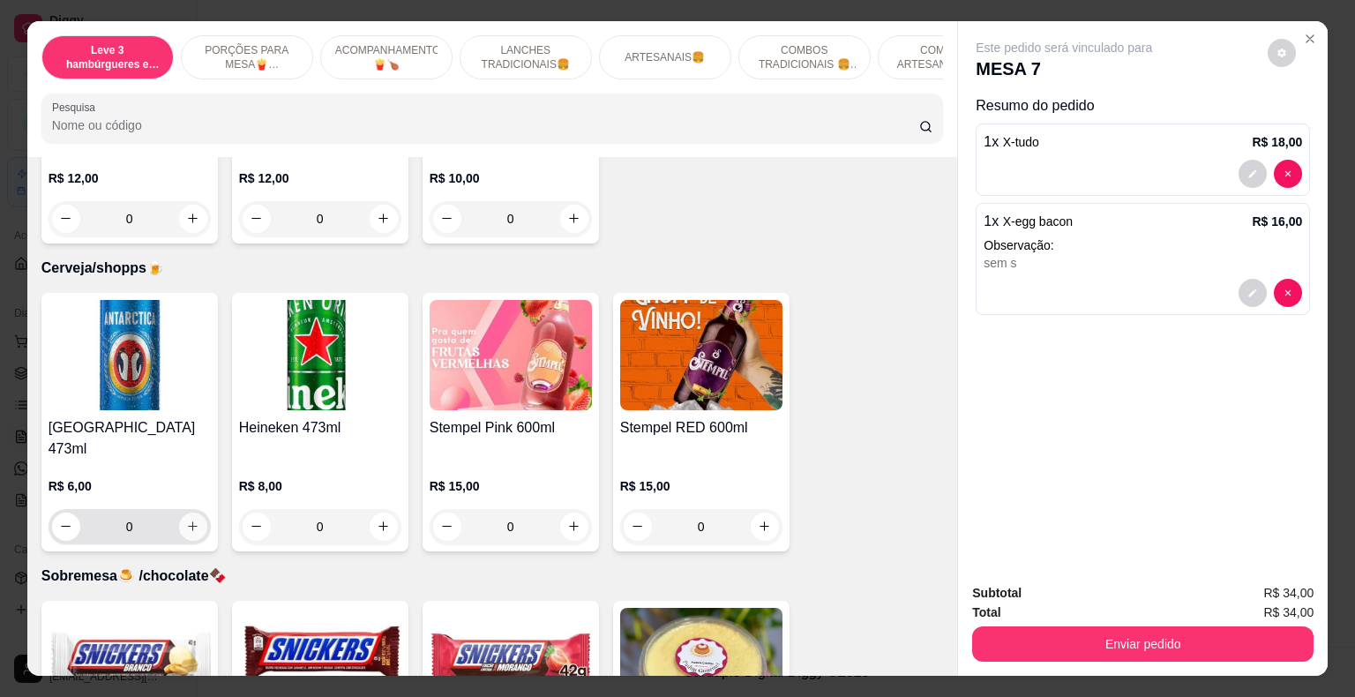
click at [186, 519] on icon "increase-product-quantity" at bounding box center [192, 525] width 13 height 13
type input "1"
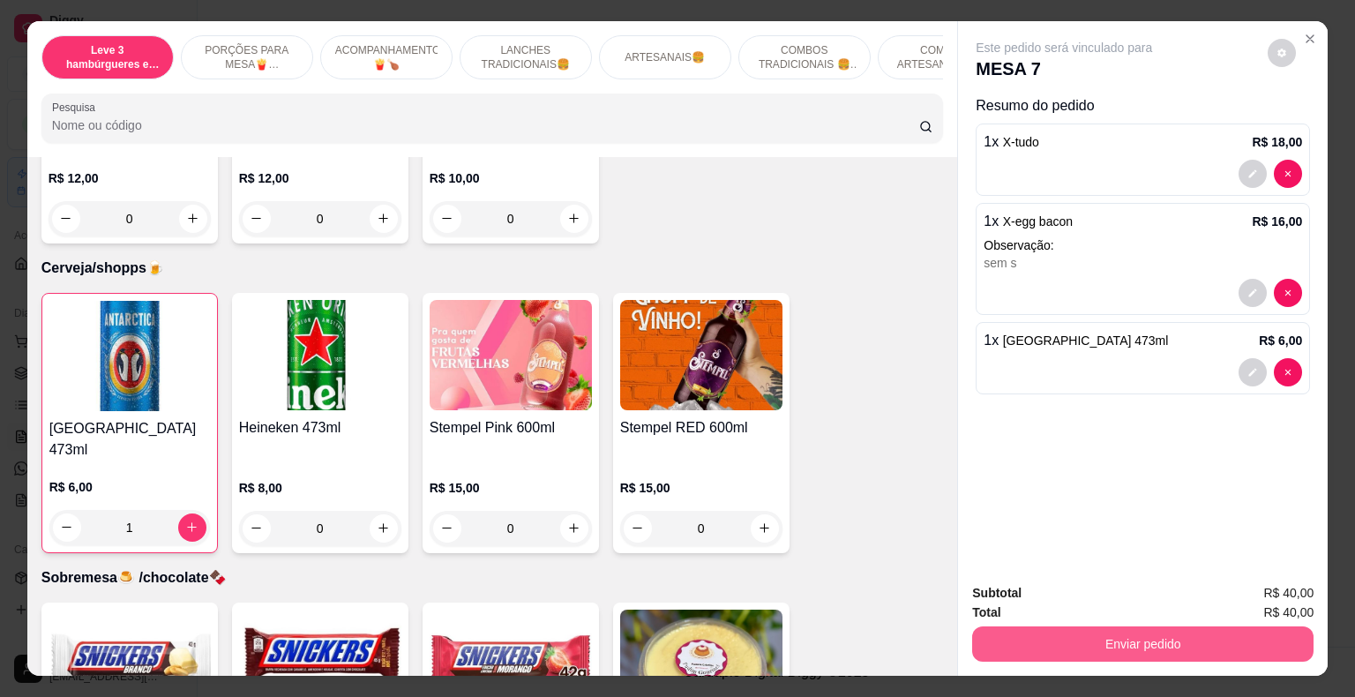
click at [1048, 634] on button "Enviar pedido" at bounding box center [1142, 643] width 341 height 35
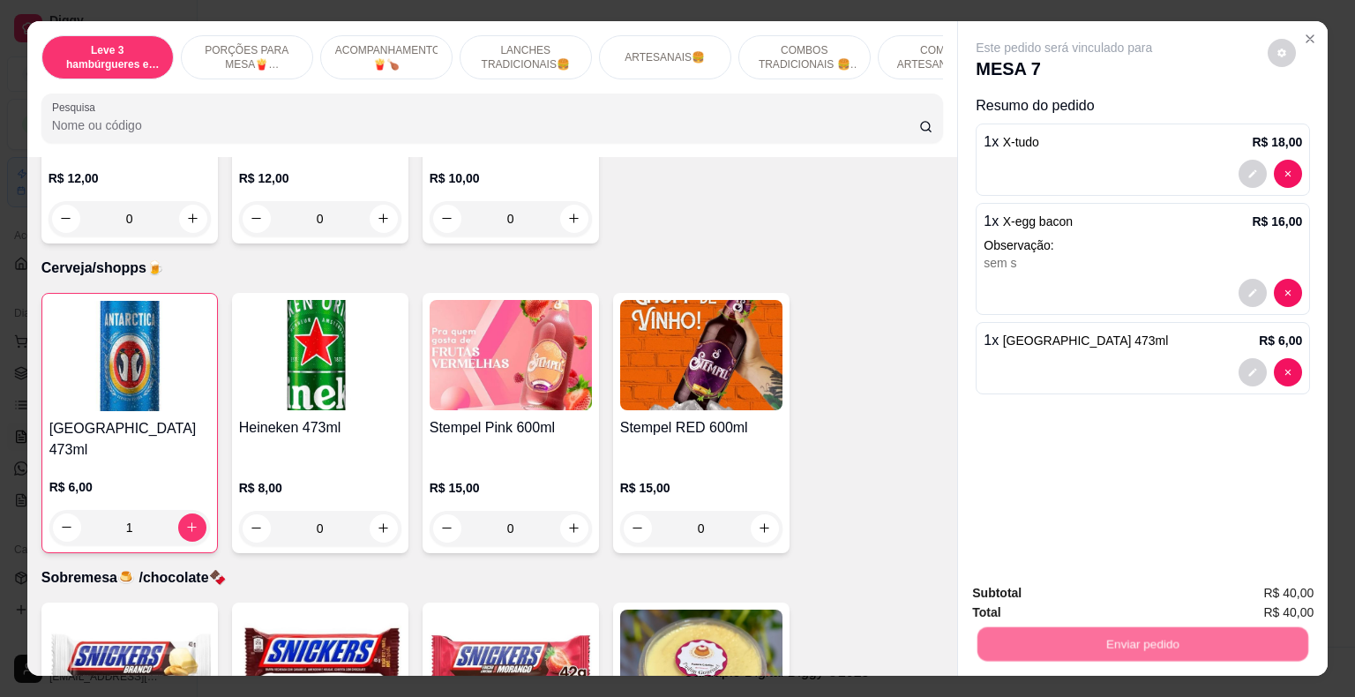
click at [1045, 598] on button "Não registrar e enviar pedido" at bounding box center [1083, 595] width 183 height 34
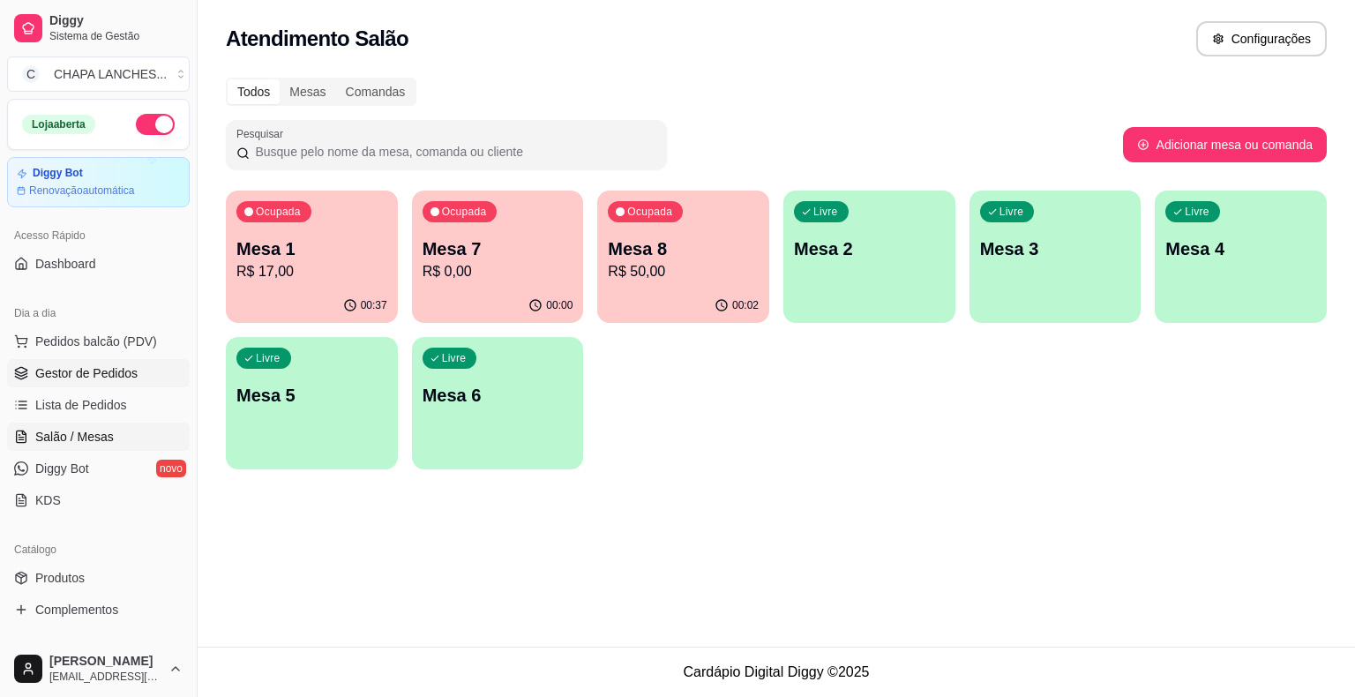
click at [122, 383] on link "Gestor de Pedidos" at bounding box center [98, 373] width 183 height 28
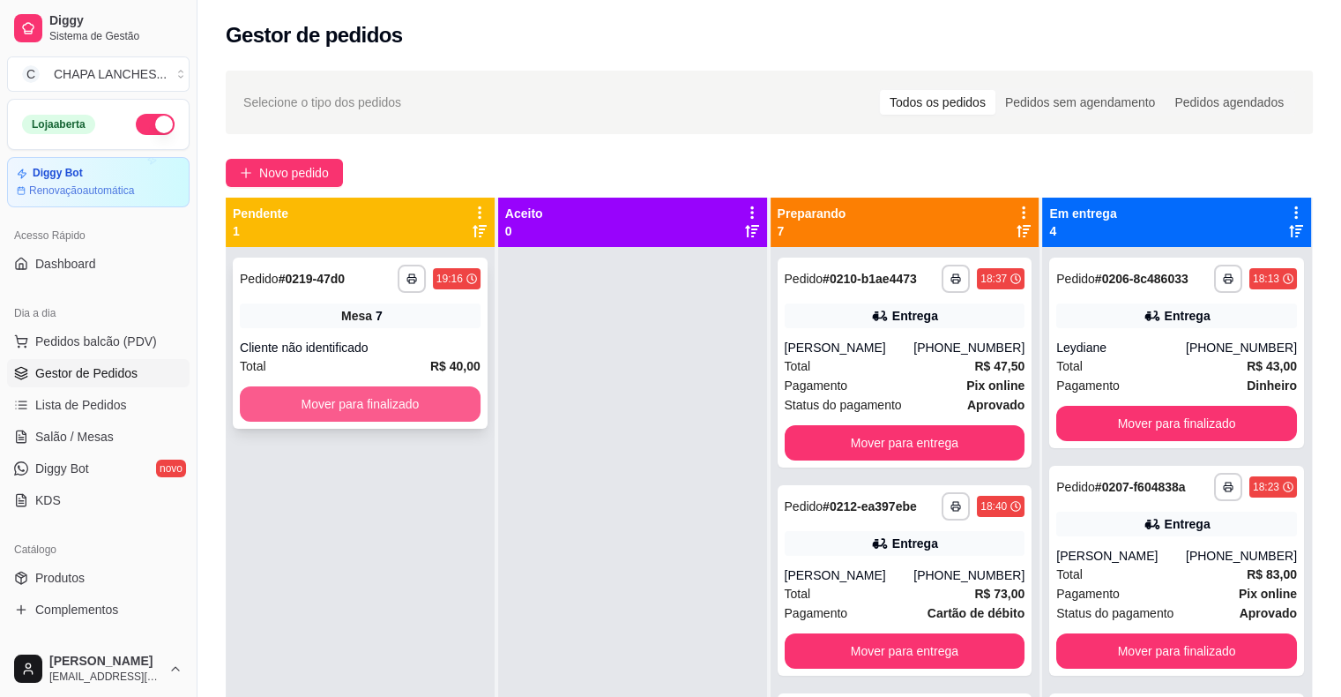
click at [340, 411] on button "Mover para finalizado" at bounding box center [360, 403] width 241 height 35
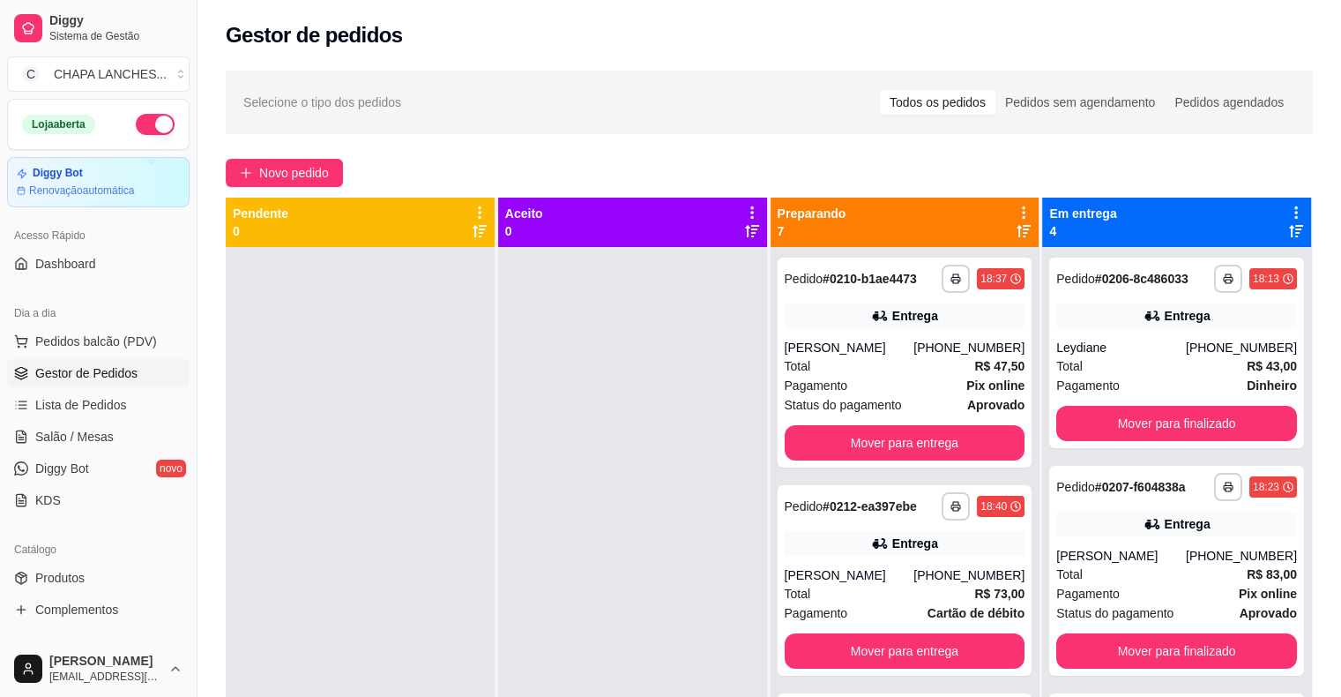
click at [342, 411] on div at bounding box center [360, 595] width 269 height 697
click at [80, 436] on span "Salão / Mesas" at bounding box center [74, 437] width 78 height 18
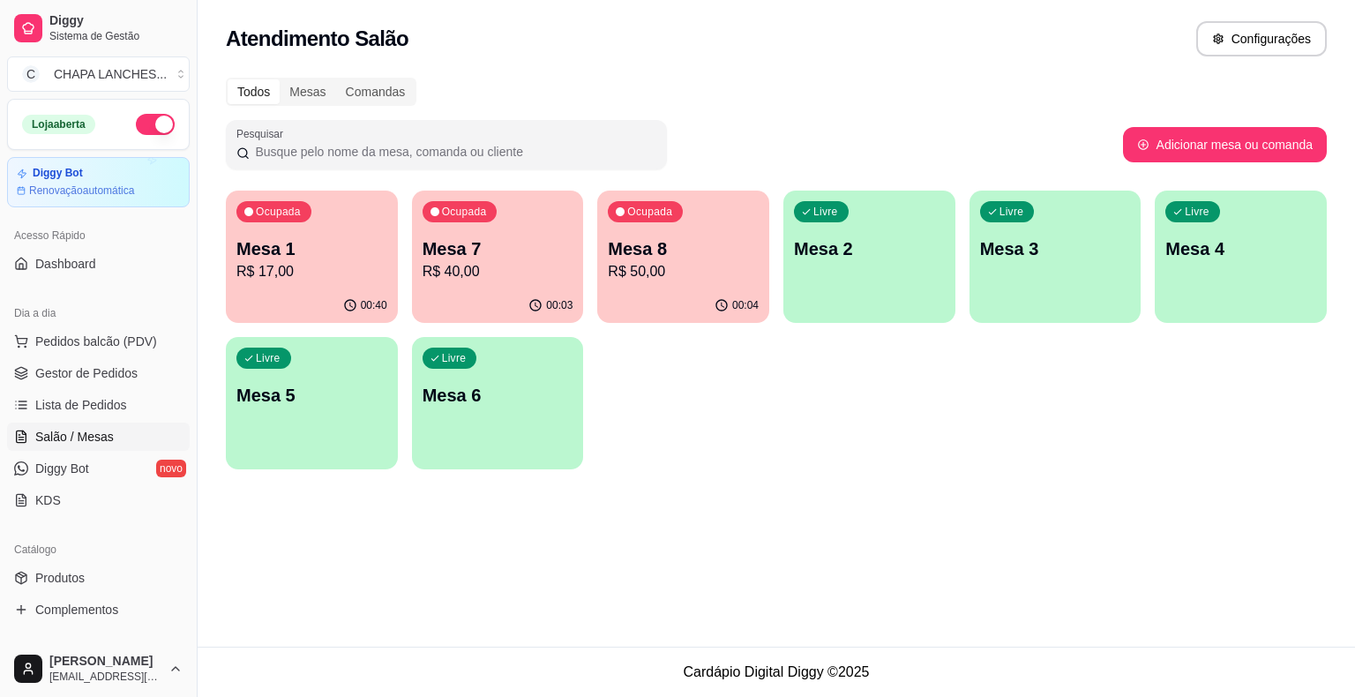
click at [519, 264] on p "R$ 40,00" at bounding box center [497, 271] width 151 height 21
click at [302, 247] on p "Mesa 1" at bounding box center [312, 249] width 146 height 24
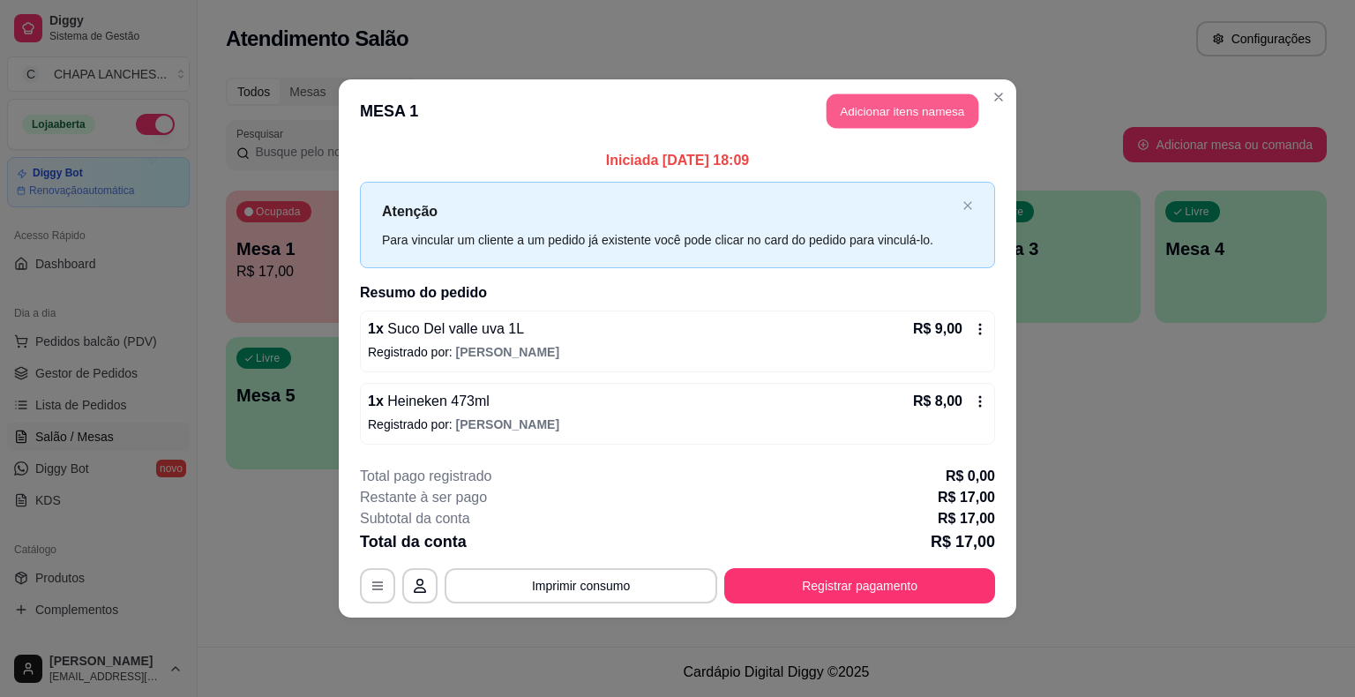
click at [871, 111] on button "Adicionar itens na mesa" at bounding box center [902, 111] width 152 height 34
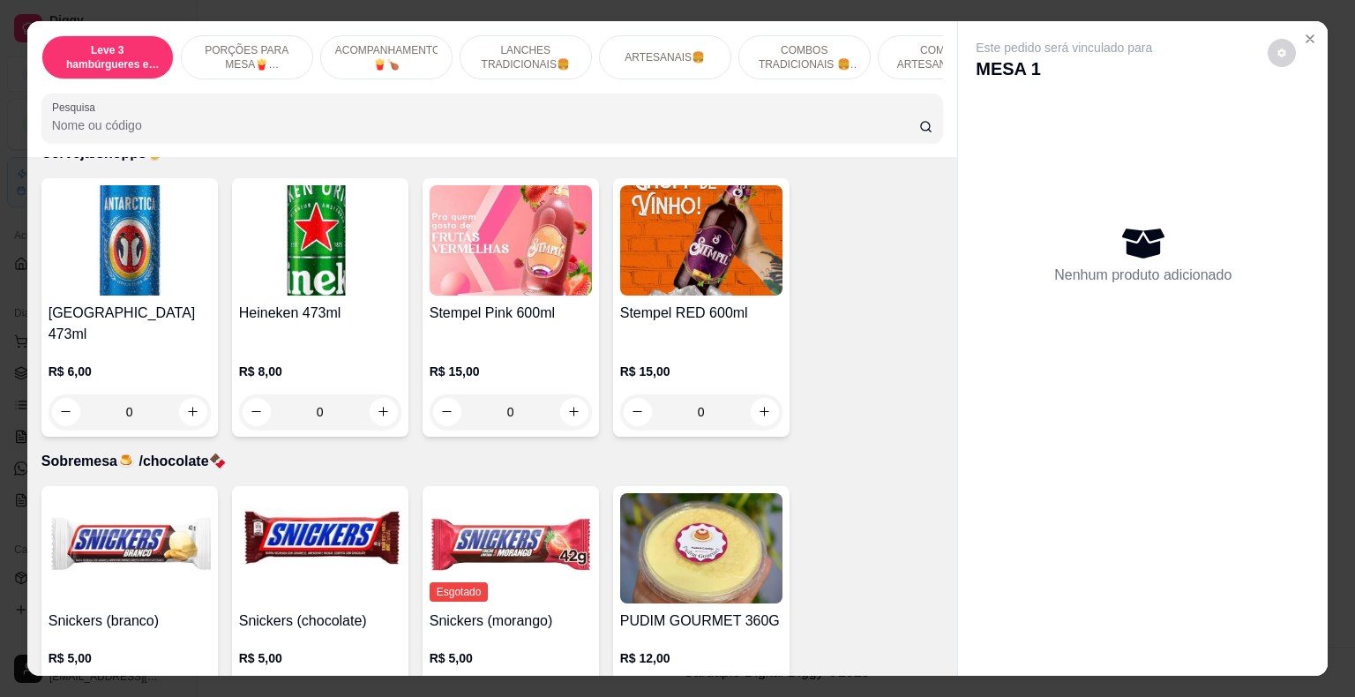
scroll to position [4995, 0]
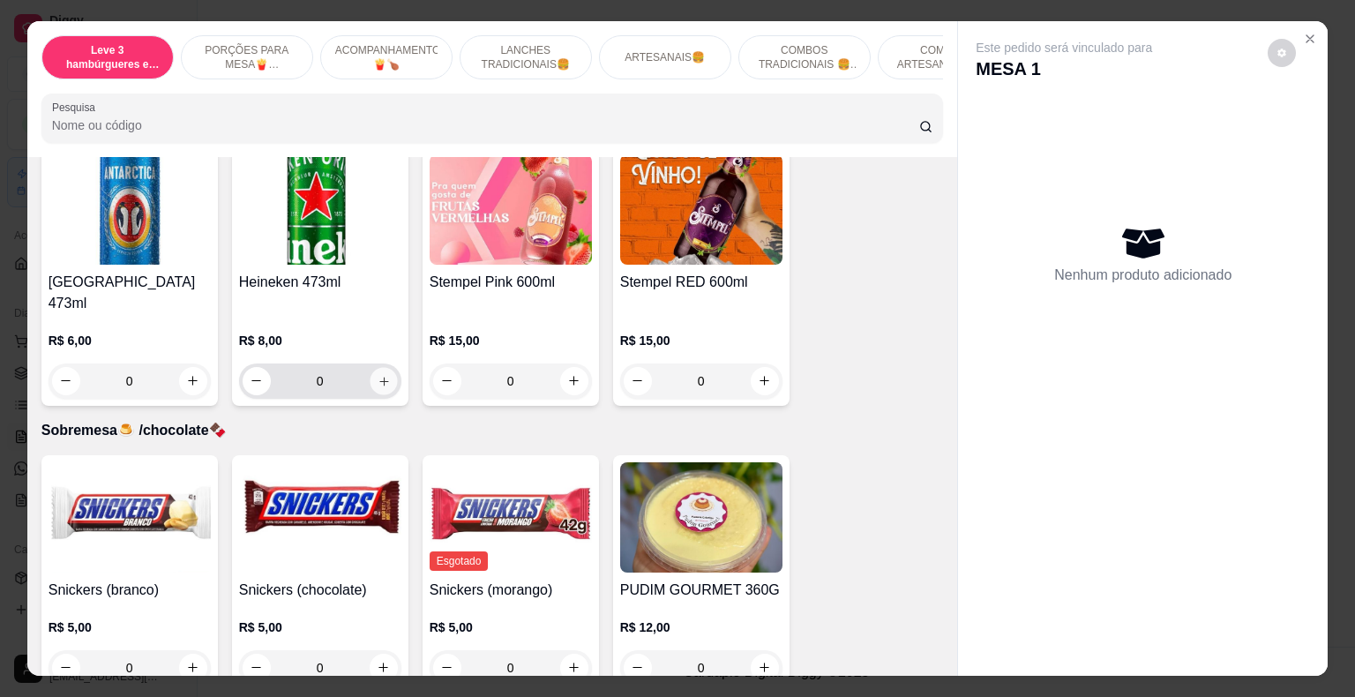
click at [384, 367] on button "increase-product-quantity" at bounding box center [383, 380] width 27 height 27
type input "1"
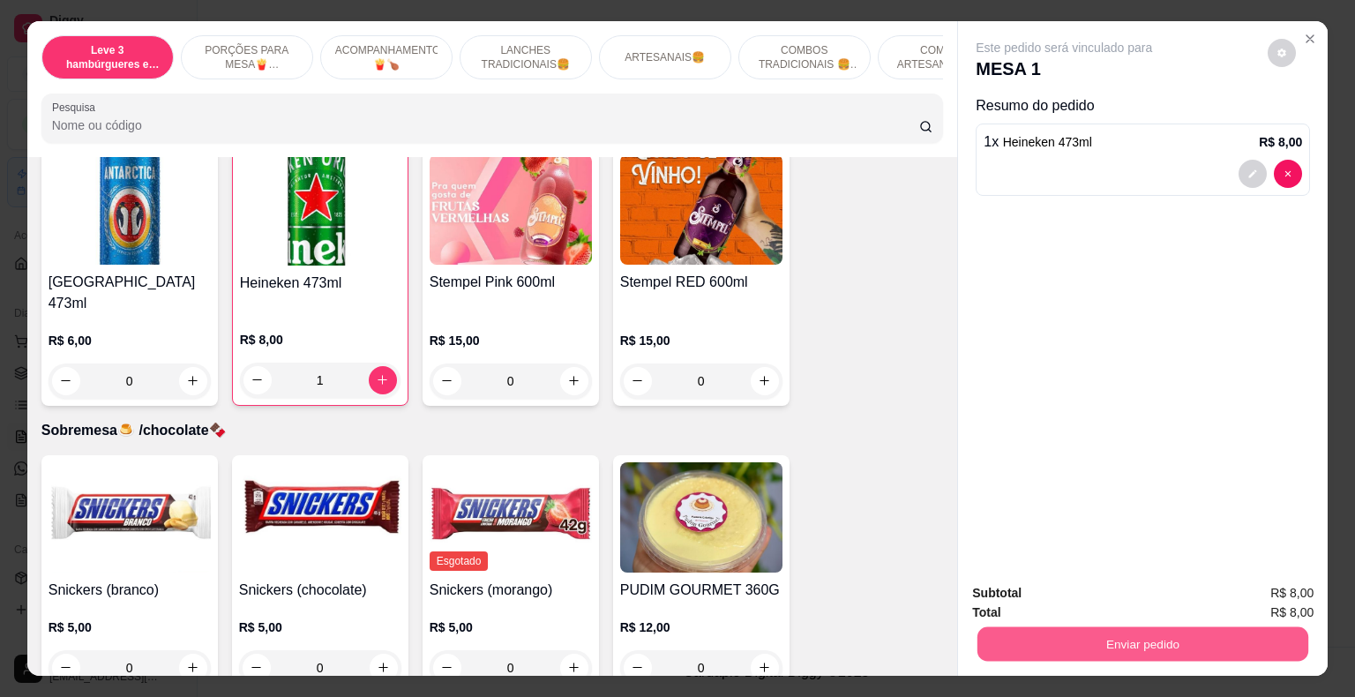
click at [1105, 644] on button "Enviar pedido" at bounding box center [1142, 644] width 331 height 34
click at [1037, 591] on button "Não registrar e enviar pedido" at bounding box center [1084, 594] width 178 height 33
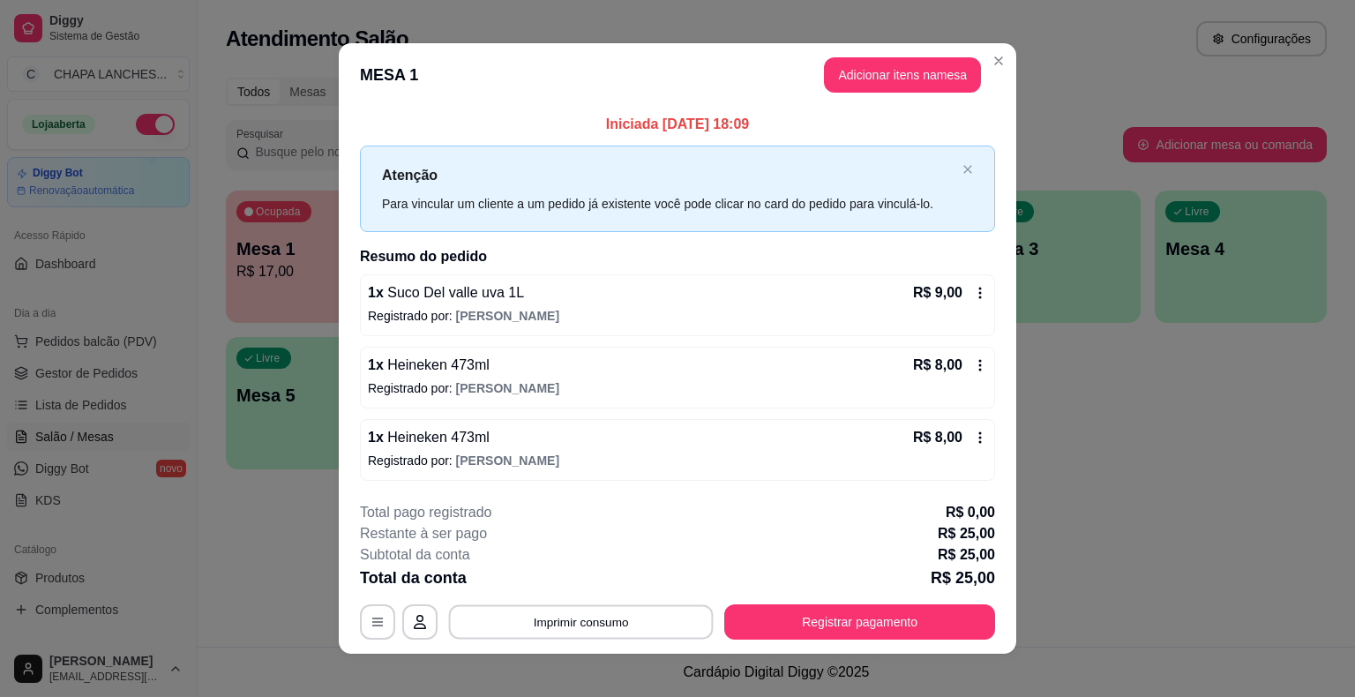
click at [581, 617] on button "Imprimir consumo" at bounding box center [581, 621] width 265 height 34
click at [586, 574] on button "IMPRESSORA" at bounding box center [579, 579] width 123 height 27
click at [794, 622] on button "Registrar pagamento" at bounding box center [859, 621] width 271 height 35
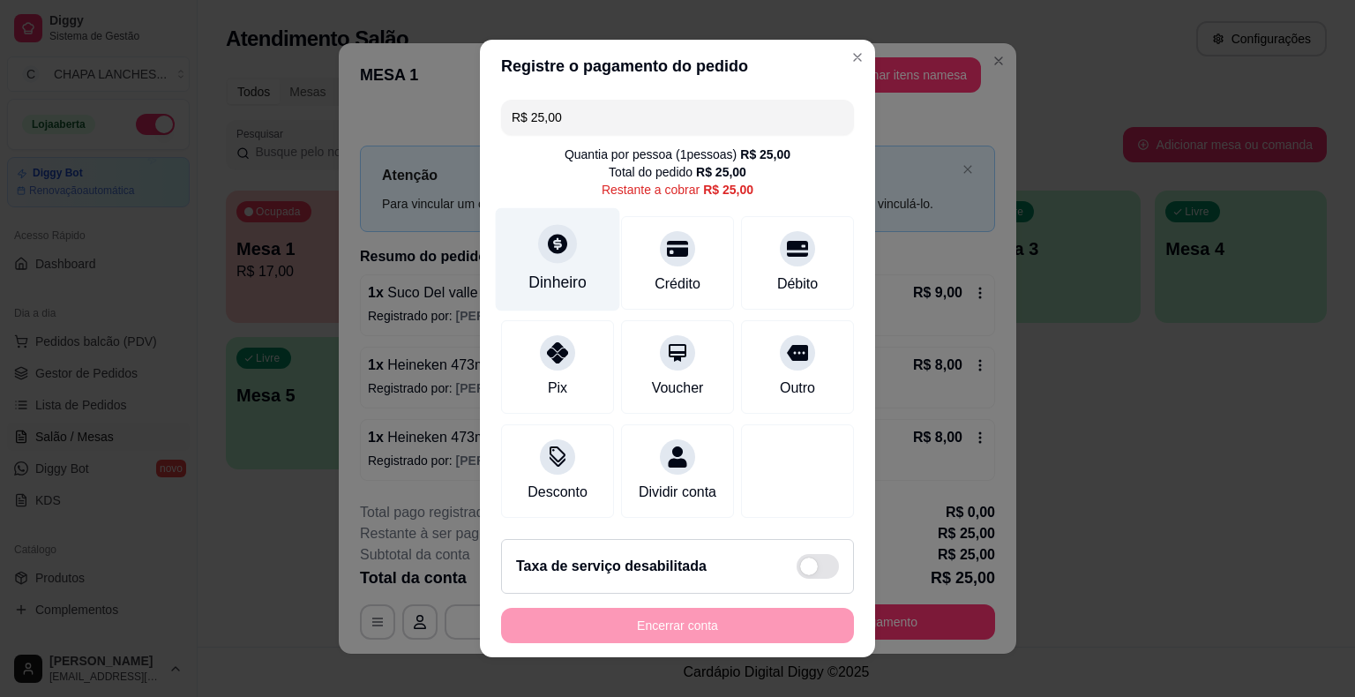
click at [547, 270] on div "Dinheiro" at bounding box center [558, 259] width 124 height 103
type input "R$ 0,00"
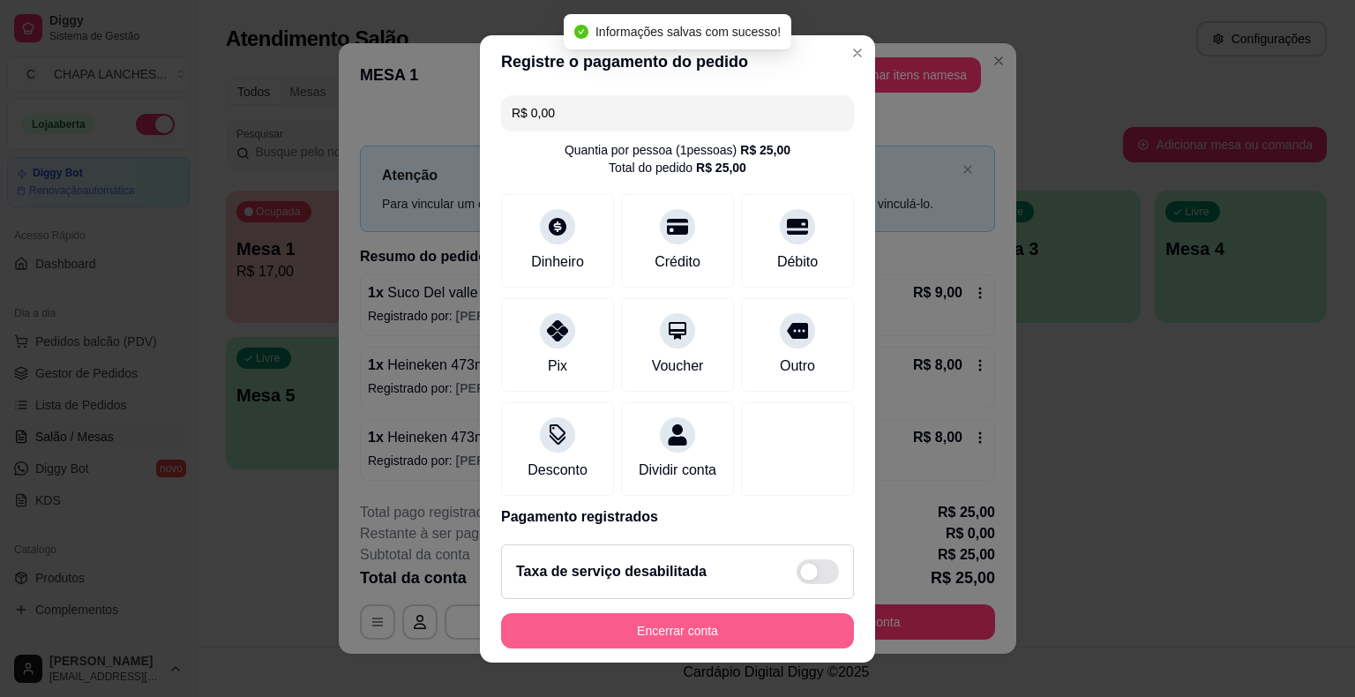
click at [724, 629] on button "Encerrar conta" at bounding box center [677, 630] width 353 height 35
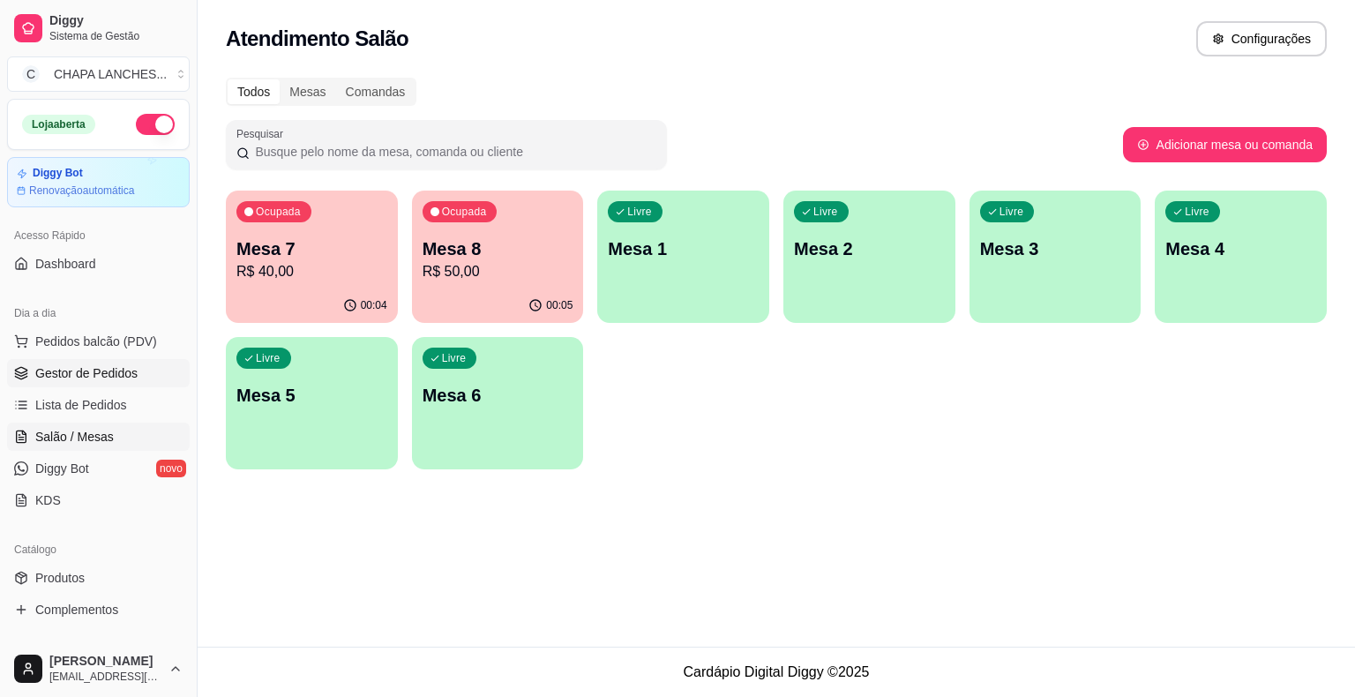
click at [97, 377] on span "Gestor de Pedidos" at bounding box center [86, 373] width 102 height 18
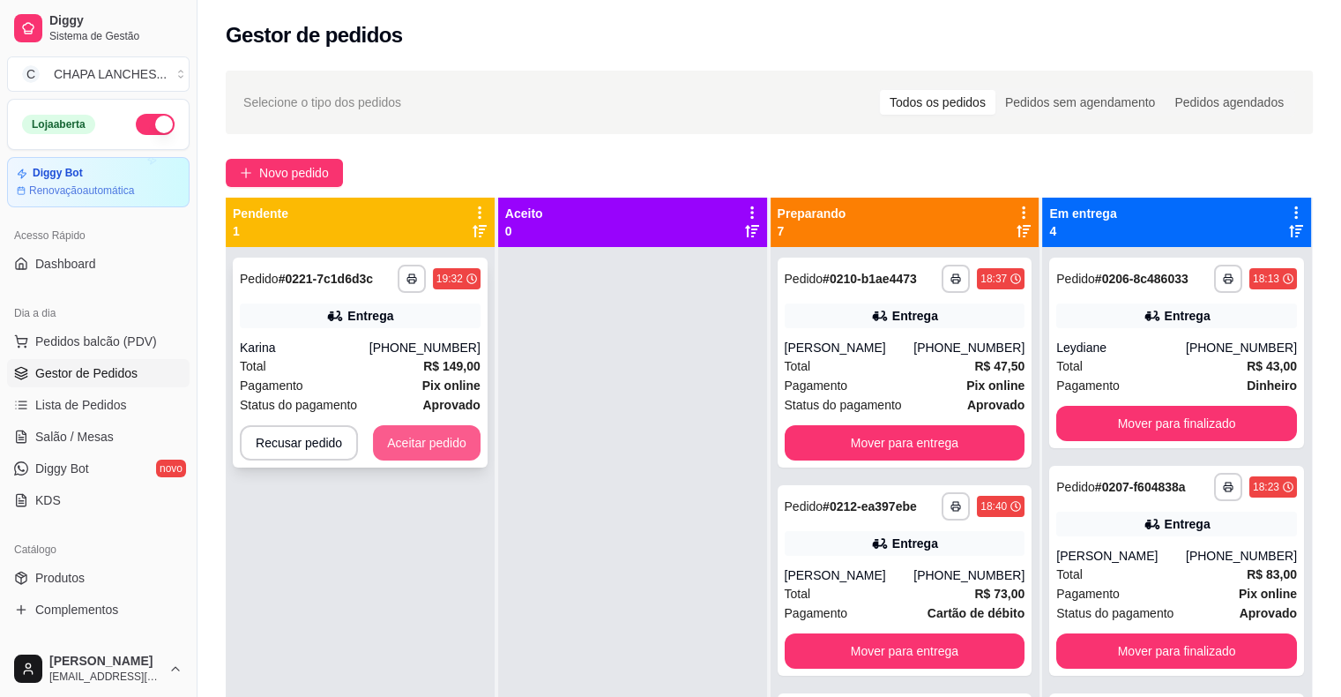
click at [463, 444] on button "Aceitar pedido" at bounding box center [427, 442] width 108 height 35
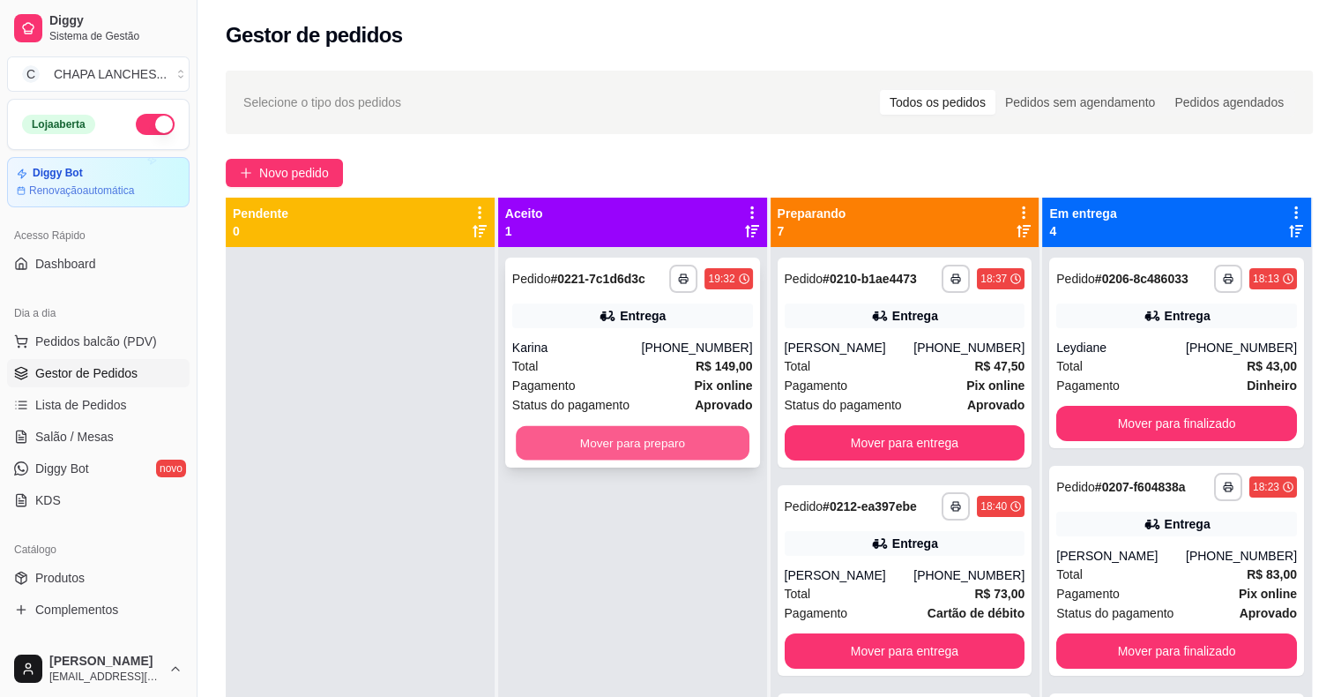
click at [568, 448] on button "Mover para preparo" at bounding box center [633, 443] width 234 height 34
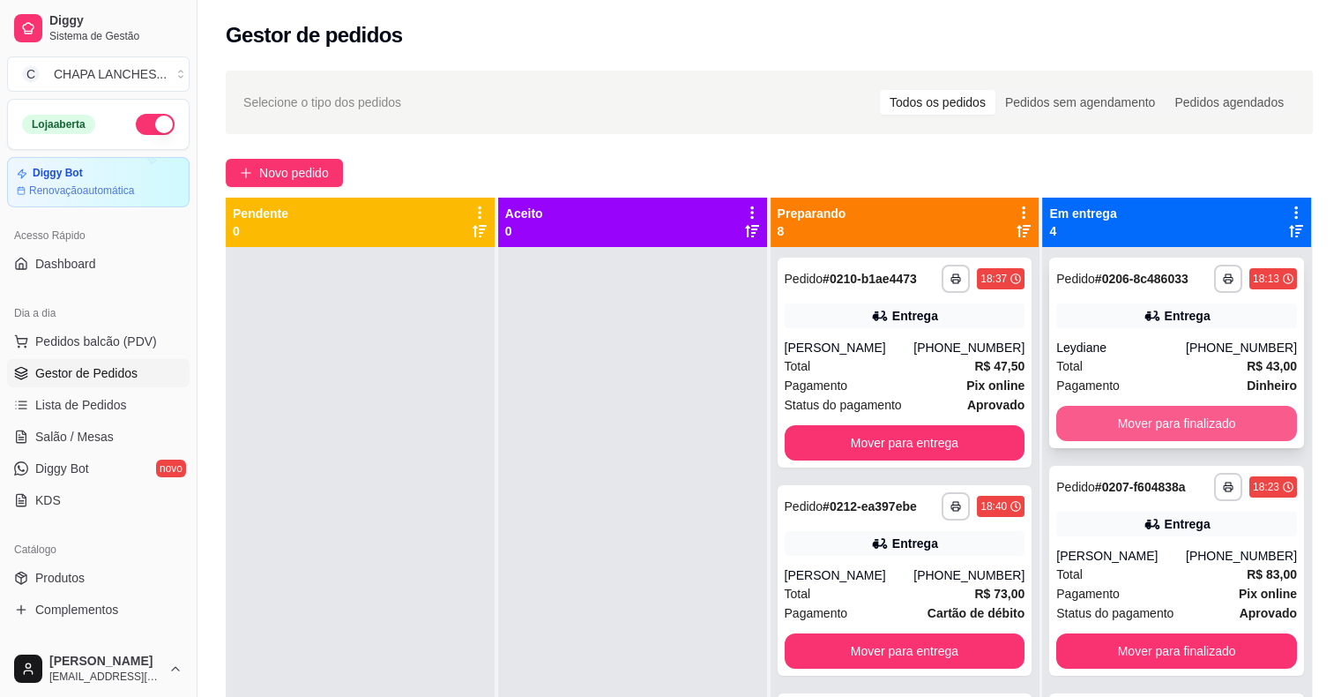
click at [1123, 413] on button "Mover para finalizado" at bounding box center [1177, 423] width 241 height 35
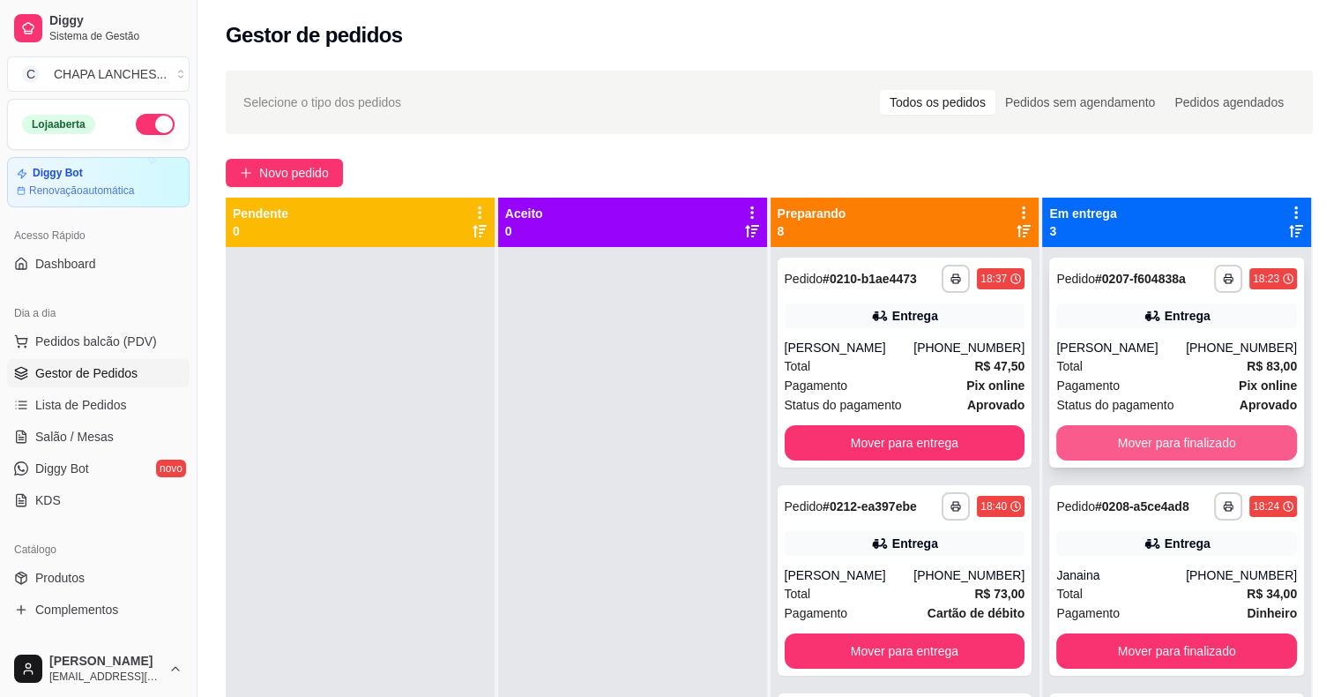
click at [1132, 460] on button "Mover para finalizado" at bounding box center [1177, 442] width 241 height 35
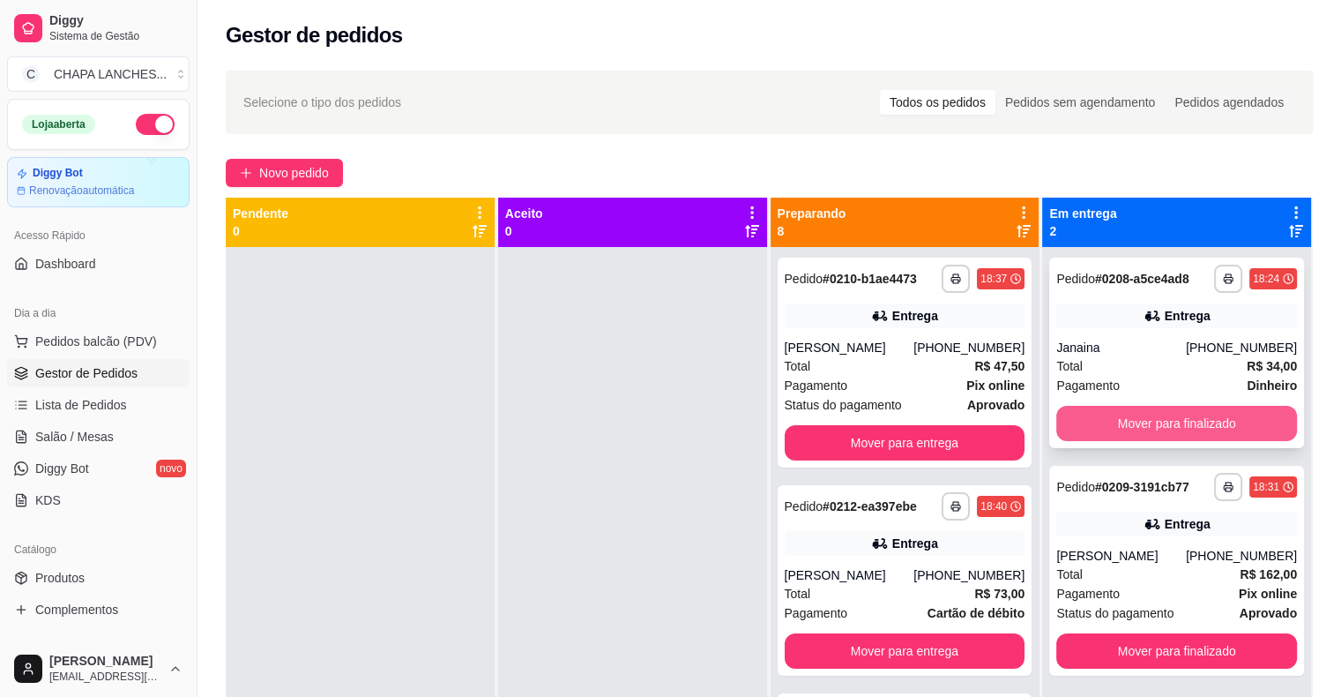
click at [1133, 424] on button "Mover para finalizado" at bounding box center [1177, 423] width 241 height 35
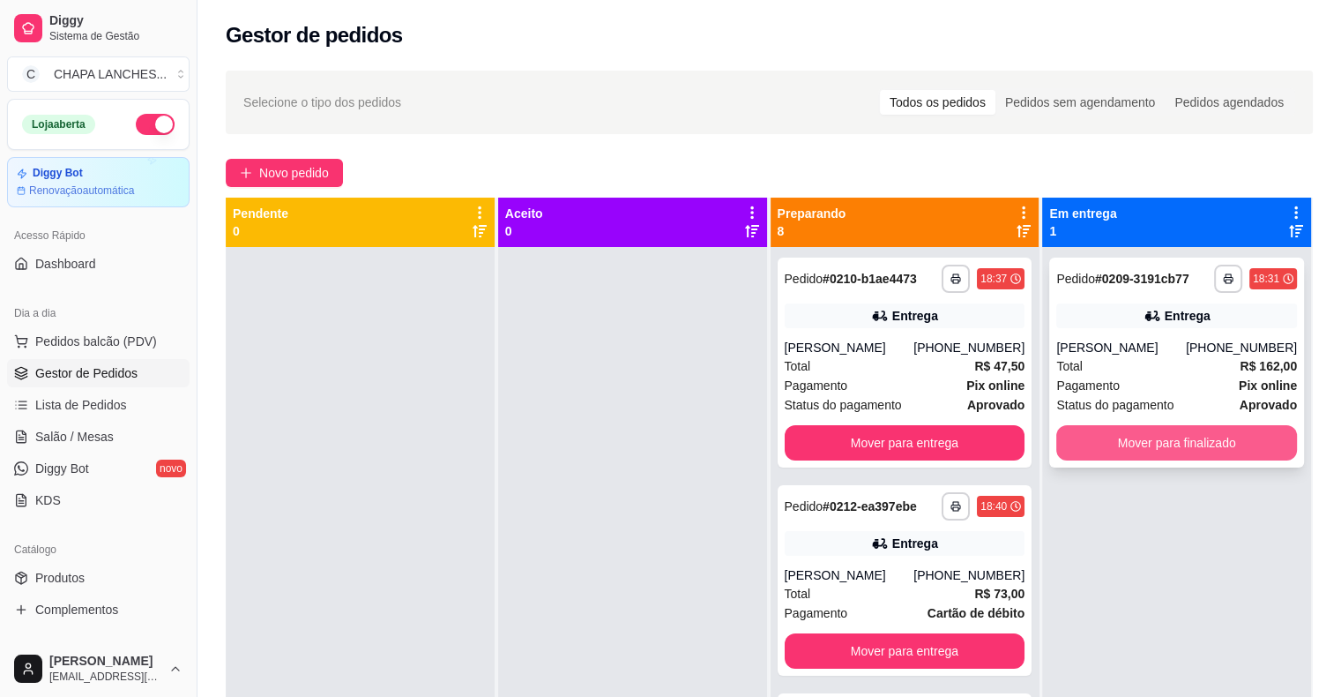
click at [1136, 442] on button "Mover para finalizado" at bounding box center [1177, 442] width 241 height 35
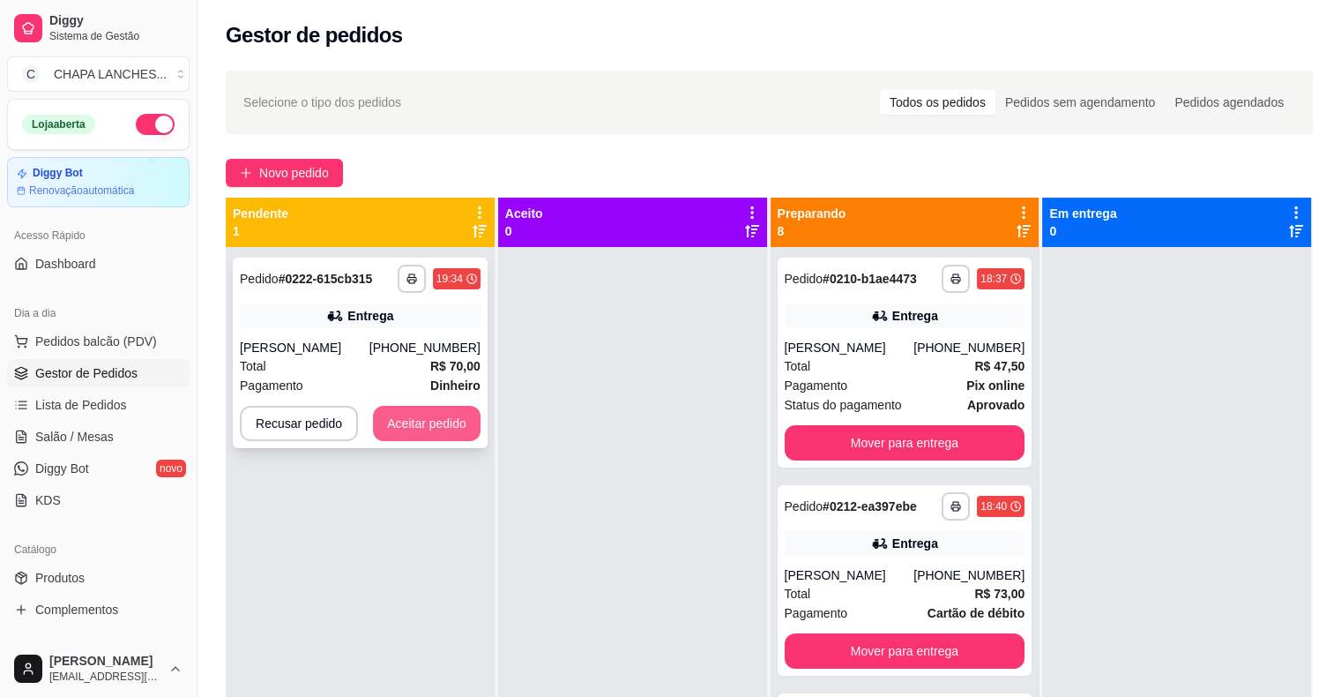
click at [426, 425] on button "Aceitar pedido" at bounding box center [427, 423] width 108 height 35
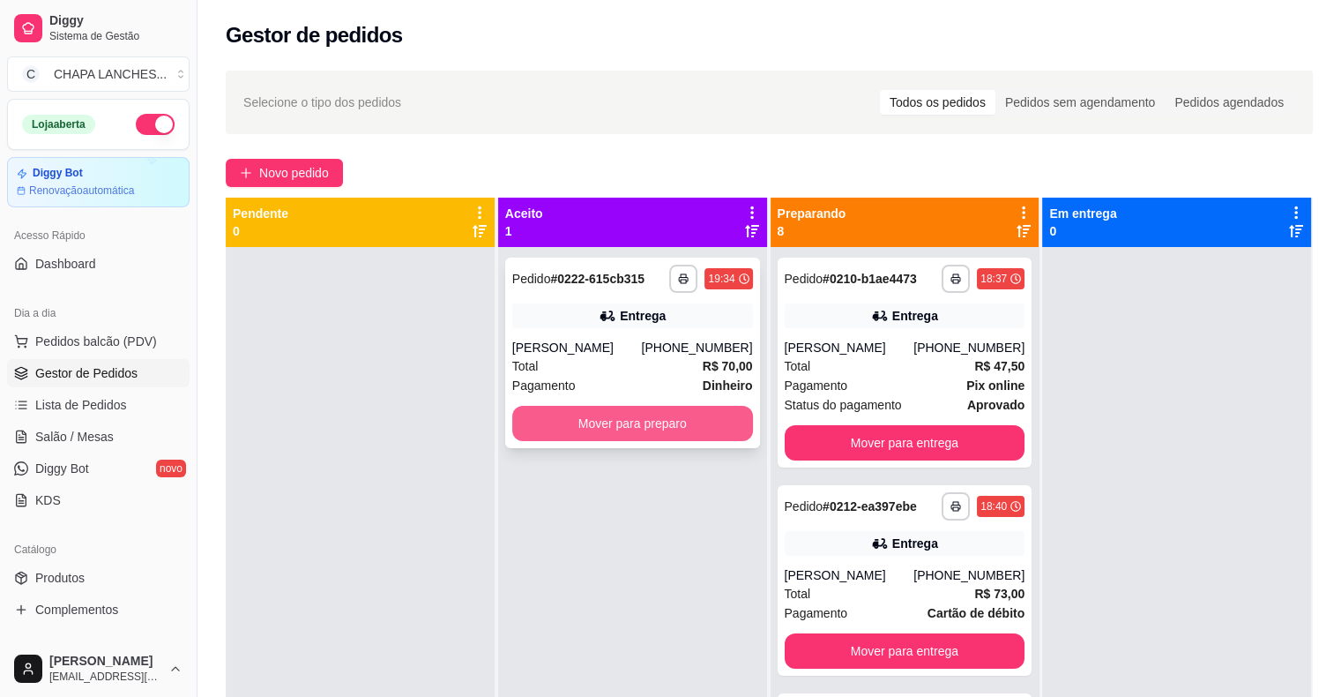
click at [540, 423] on button "Mover para preparo" at bounding box center [632, 423] width 241 height 35
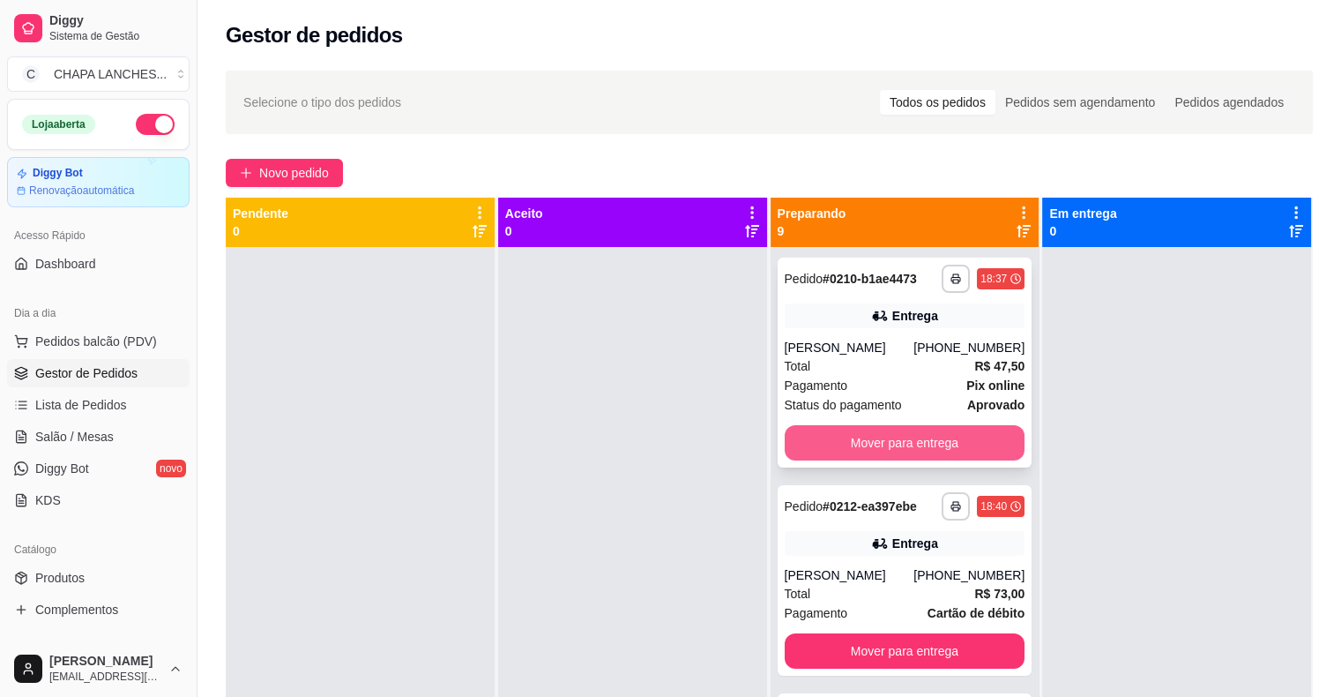
click at [886, 453] on button "Mover para entrega" at bounding box center [905, 442] width 241 height 35
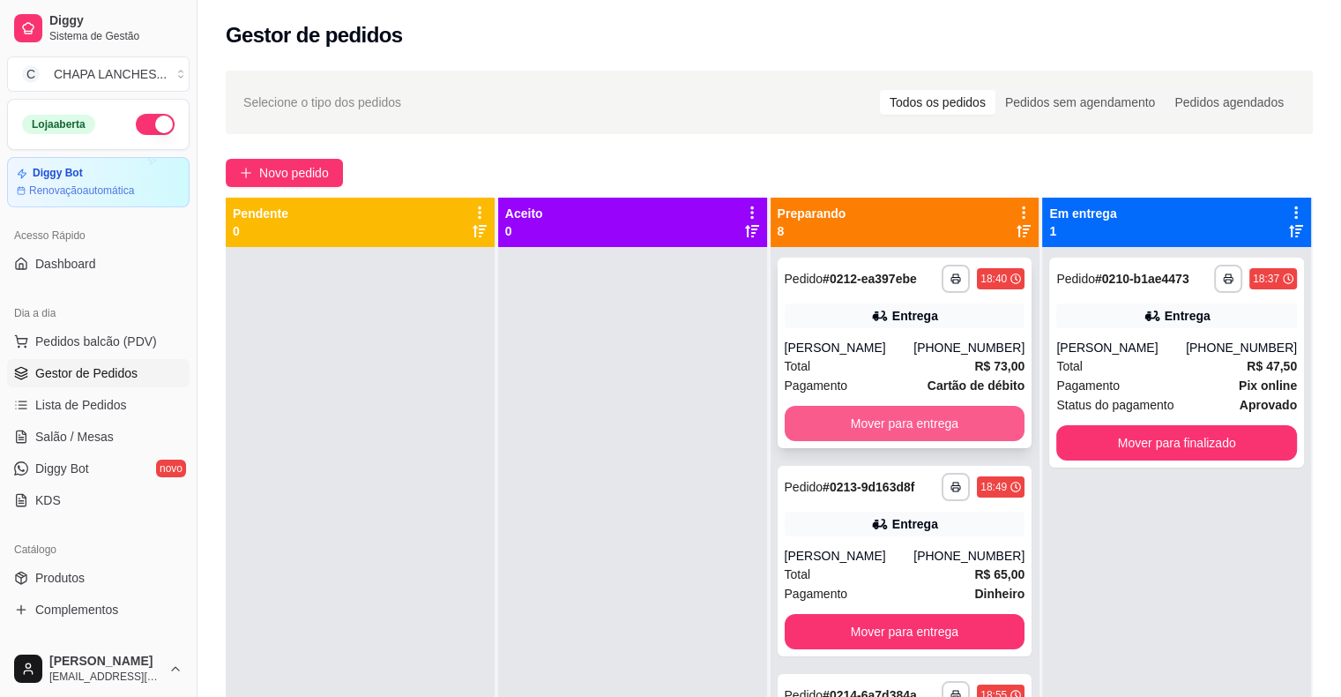
click at [850, 416] on button "Mover para entrega" at bounding box center [905, 423] width 241 height 35
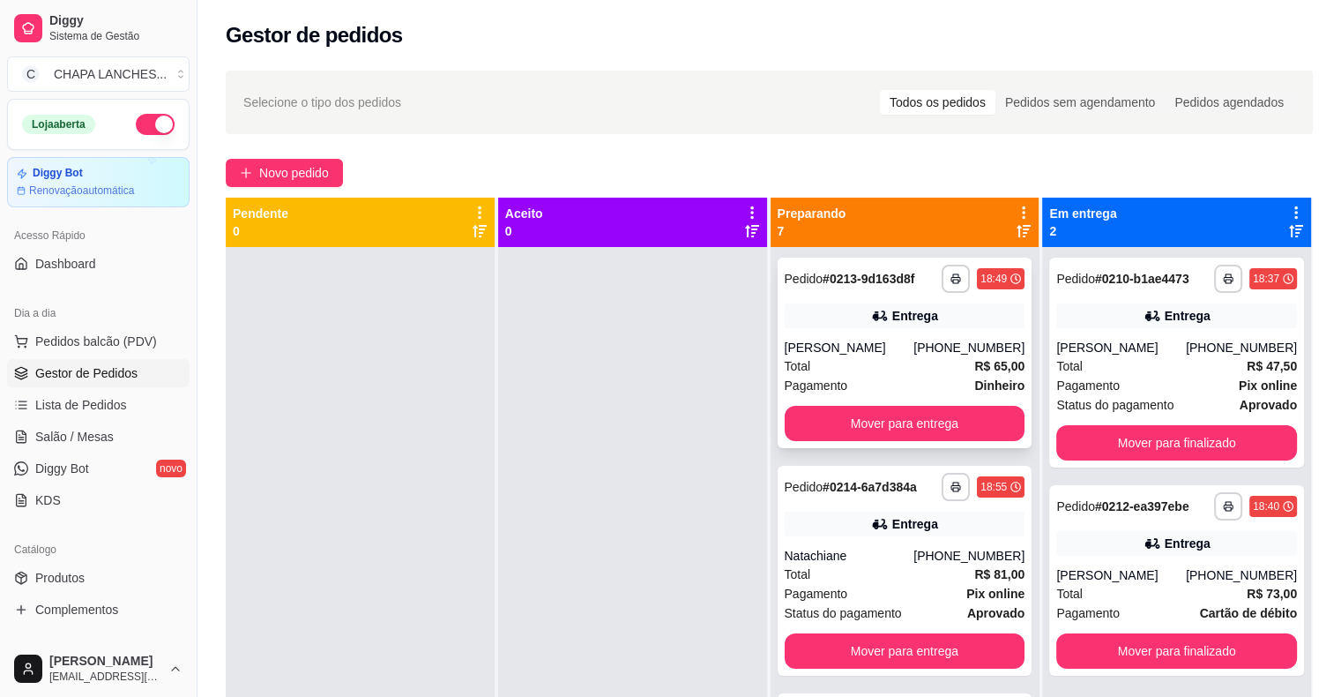
click at [840, 374] on div "Total R$ 65,00" at bounding box center [905, 365] width 241 height 19
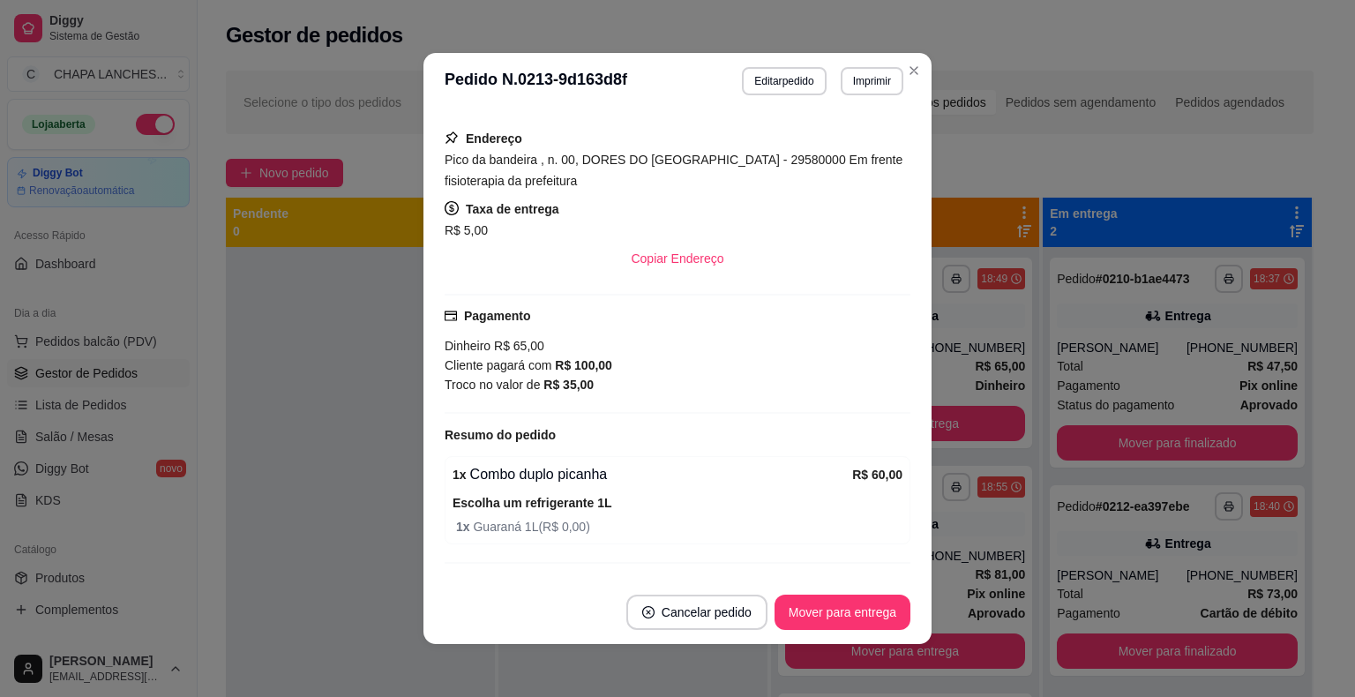
scroll to position [337, 0]
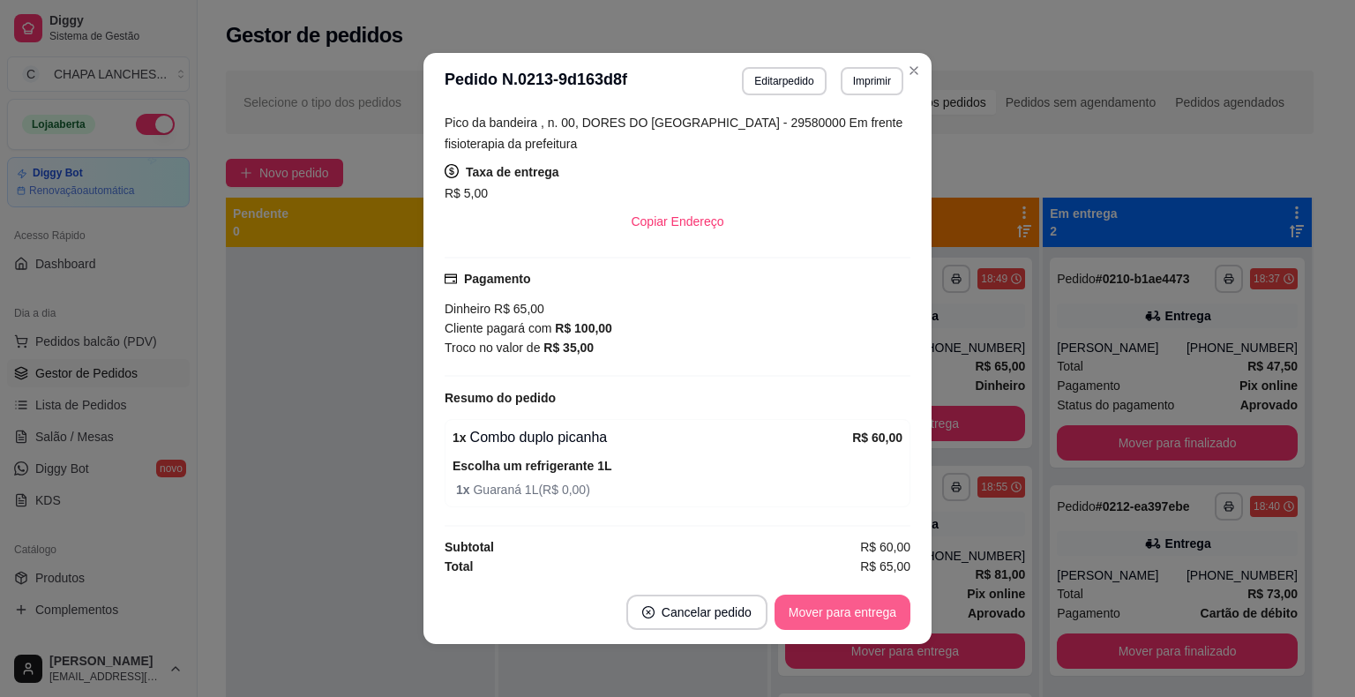
click at [838, 607] on button "Mover para entrega" at bounding box center [842, 611] width 136 height 35
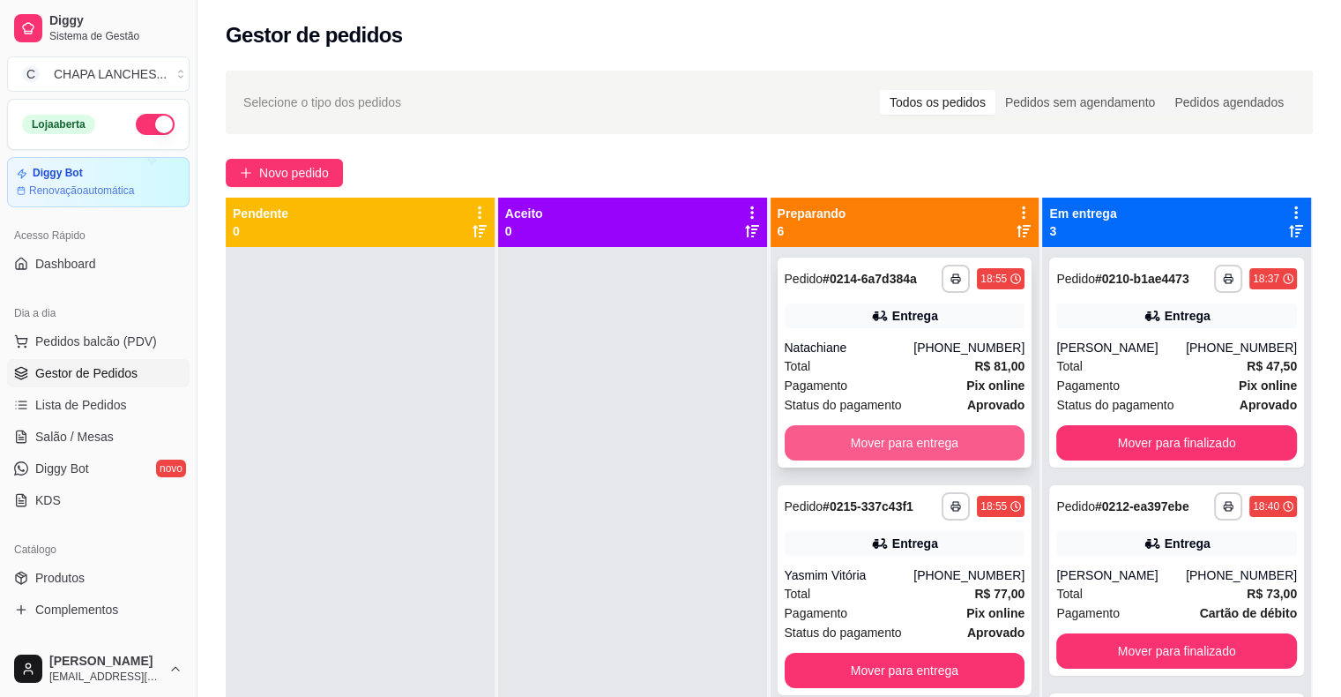
click at [840, 444] on button "Mover para entrega" at bounding box center [905, 442] width 241 height 35
click at [833, 369] on div "Total R$ 77,00" at bounding box center [905, 365] width 241 height 19
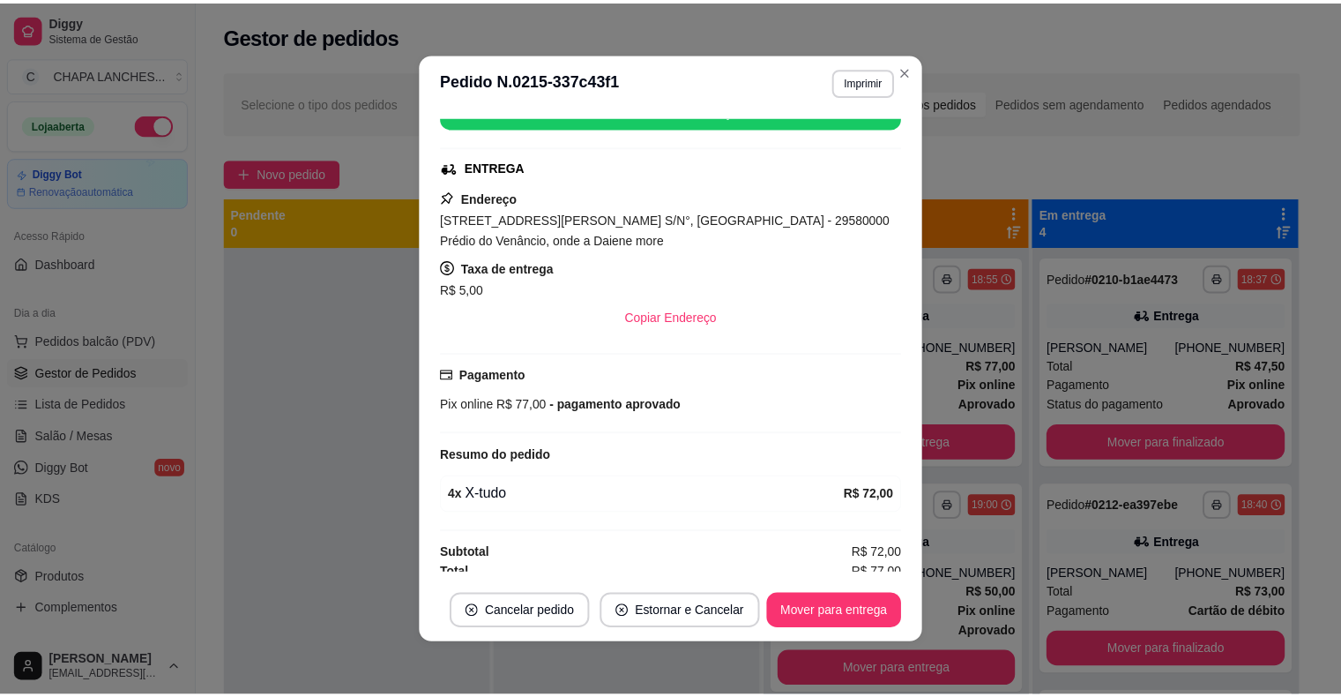
scroll to position [247, 0]
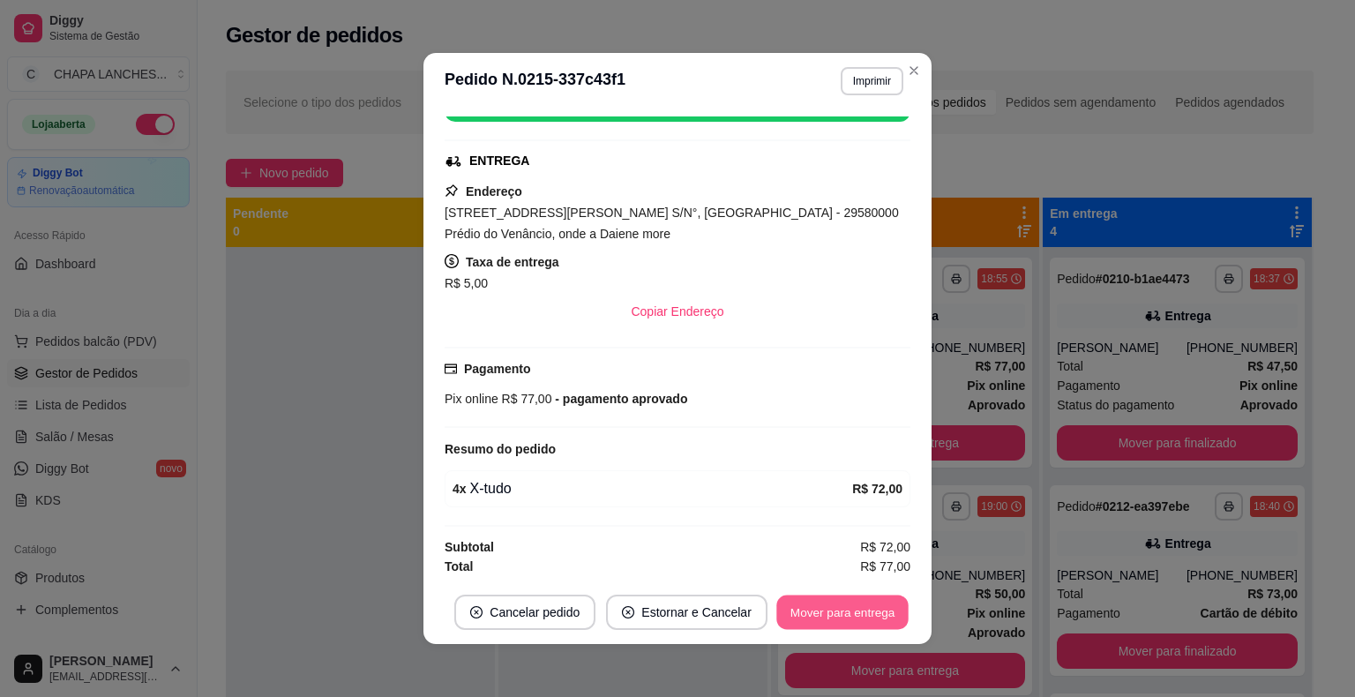
click at [848, 614] on button "Mover para entrega" at bounding box center [842, 612] width 132 height 34
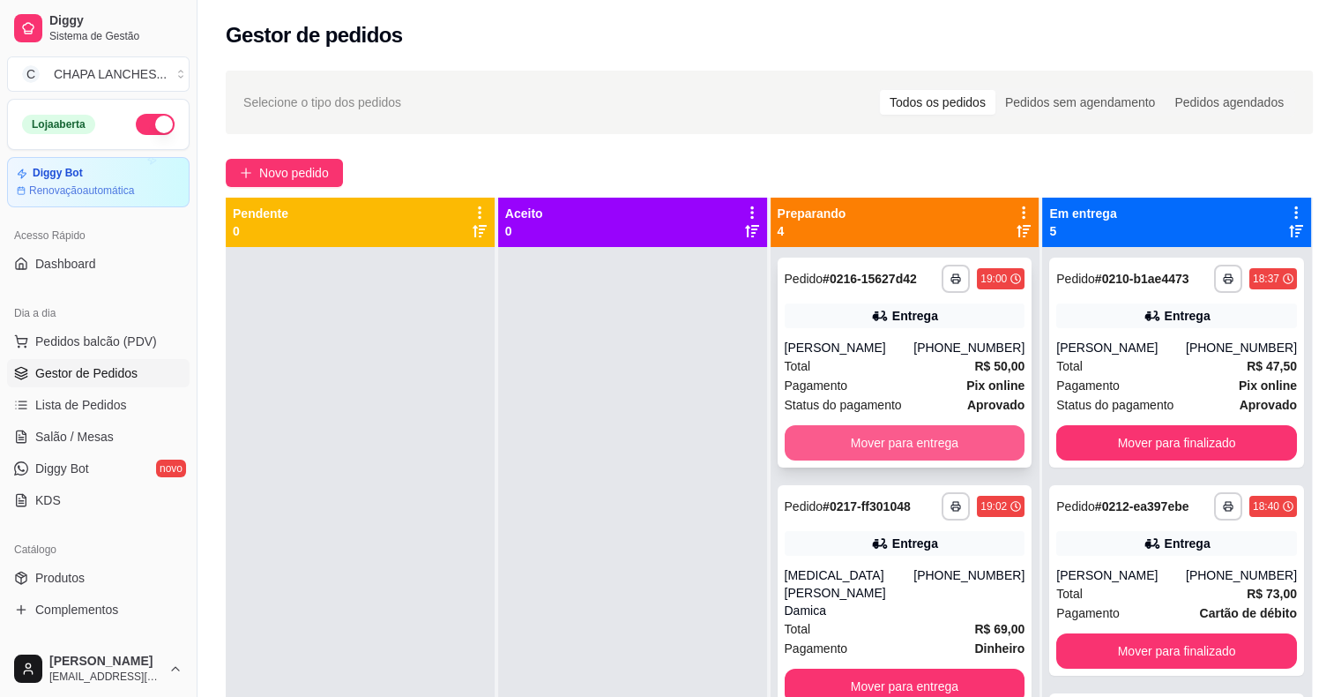
click at [813, 438] on button "Mover para entrega" at bounding box center [905, 442] width 241 height 35
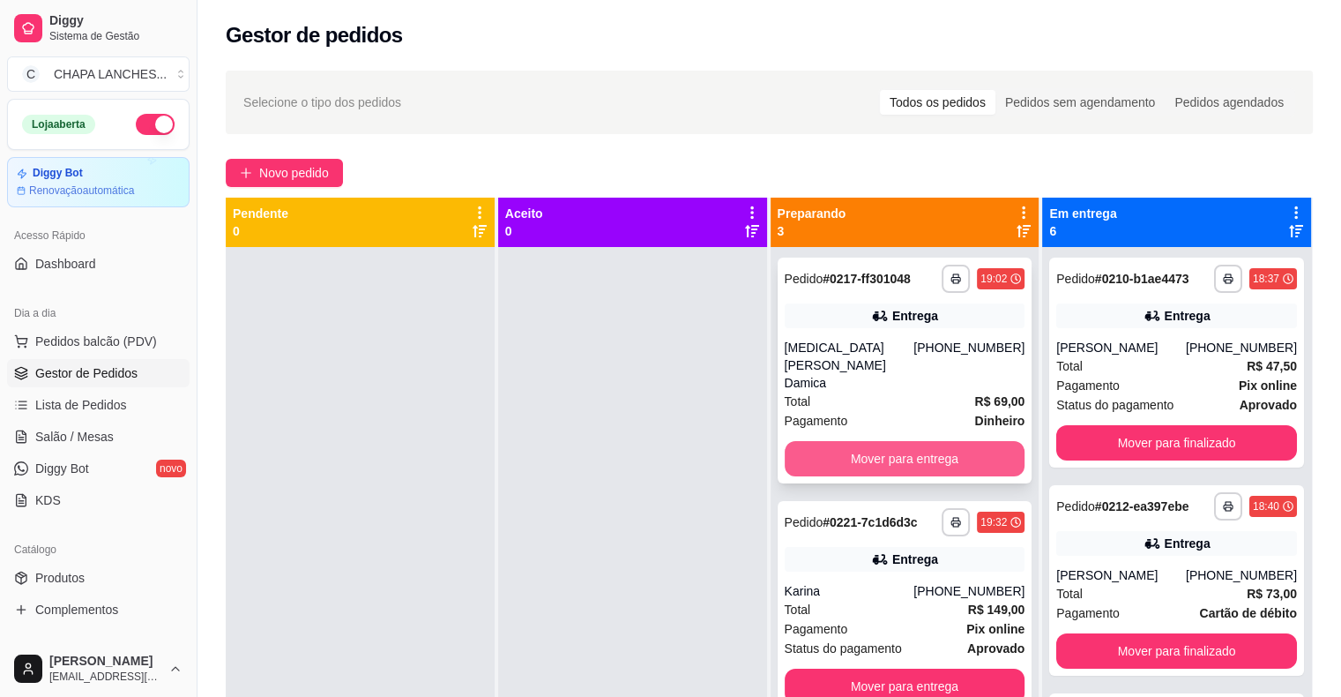
click at [818, 441] on button "Mover para entrega" at bounding box center [905, 458] width 241 height 35
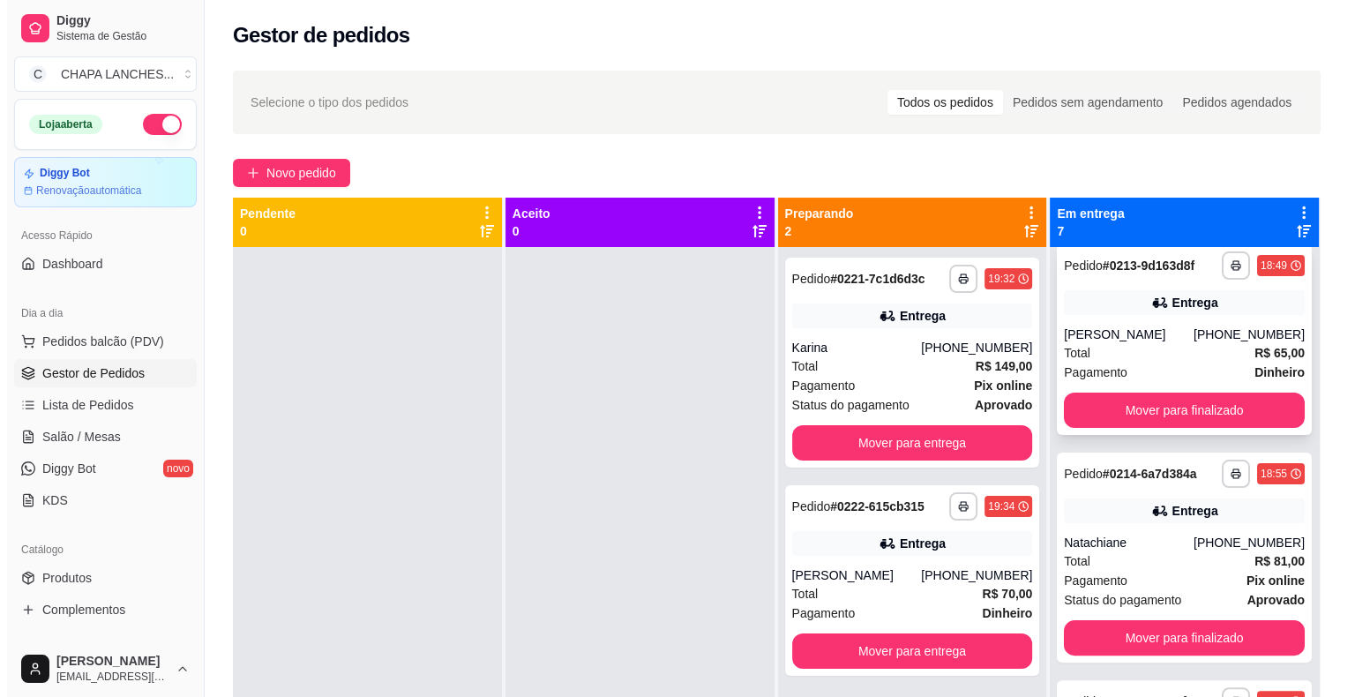
scroll to position [0, 0]
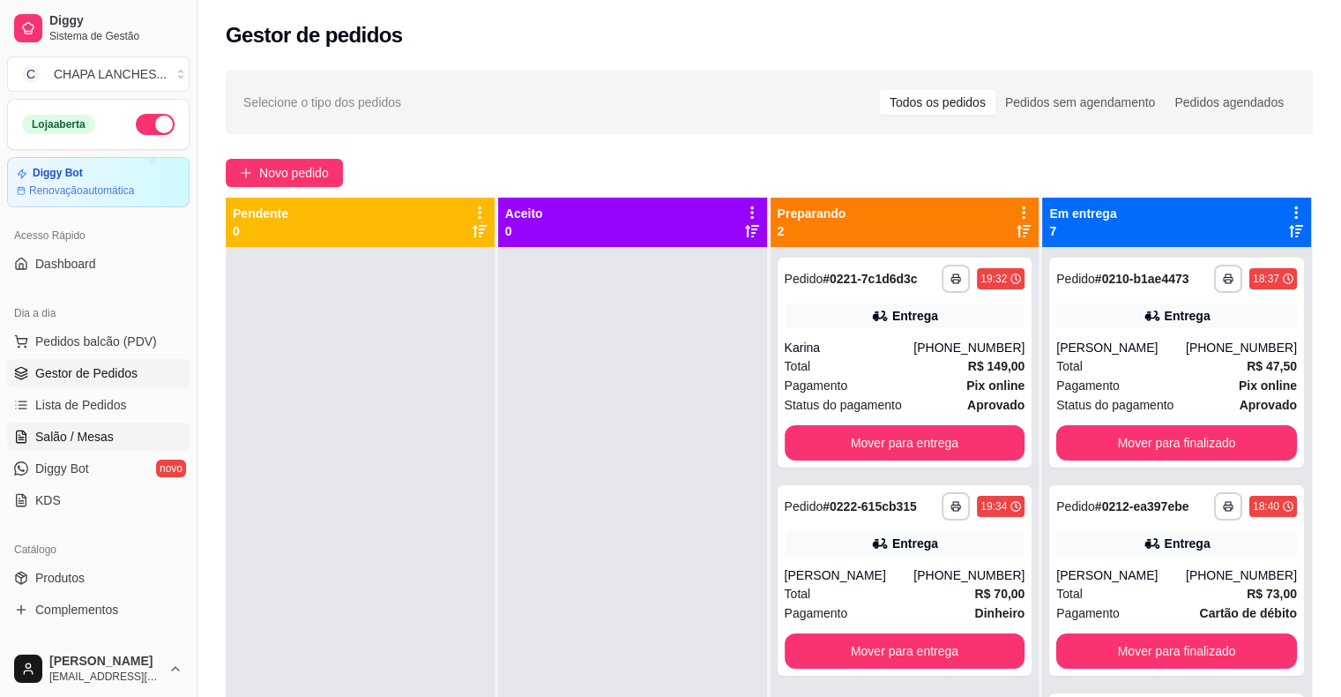
click at [121, 433] on link "Salão / Mesas" at bounding box center [98, 436] width 183 height 28
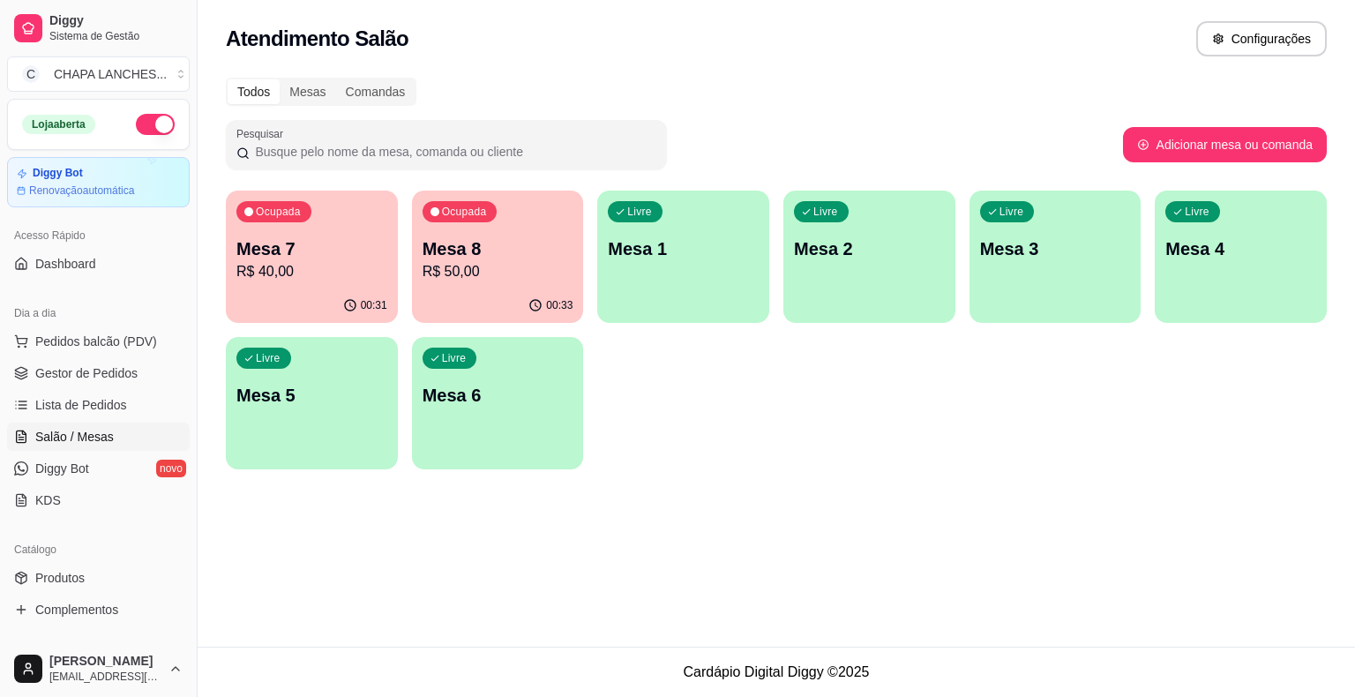
click at [486, 277] on p "R$ 50,00" at bounding box center [497, 271] width 151 height 21
click at [307, 250] on p "Mesa 7" at bounding box center [311, 248] width 151 height 25
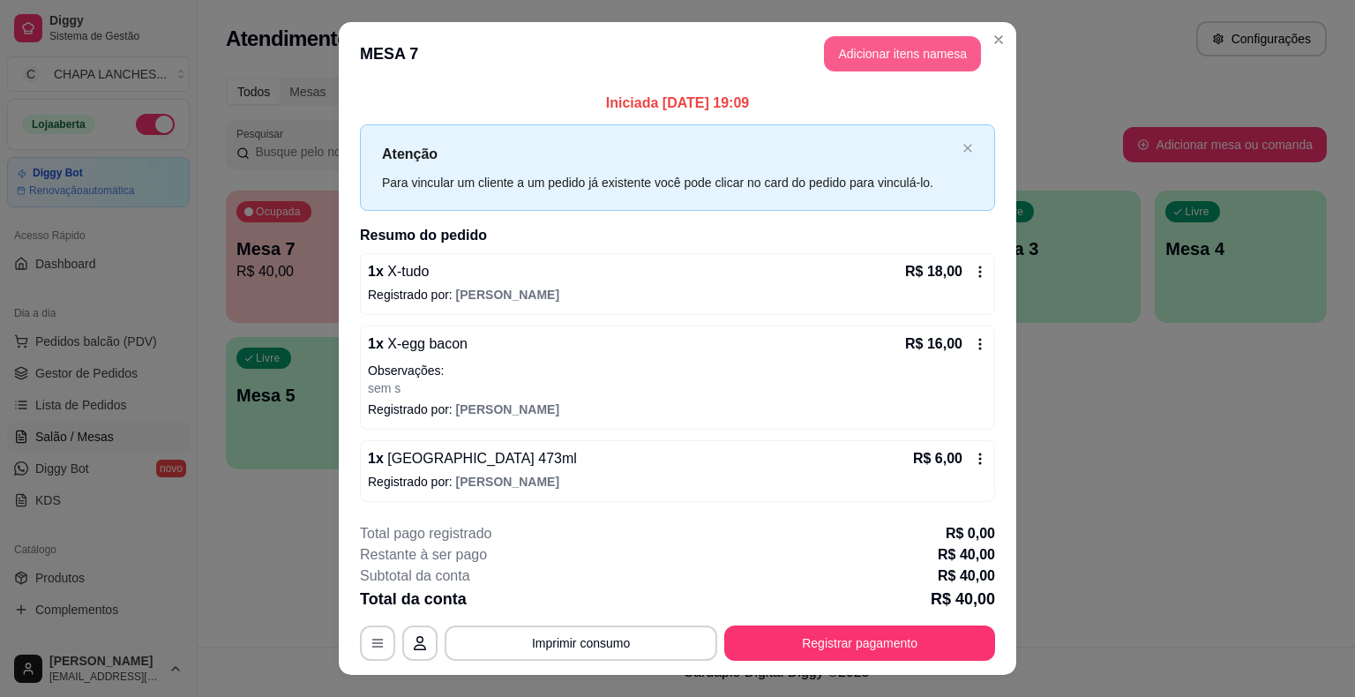
click at [878, 55] on button "Adicionar itens na mesa" at bounding box center [902, 53] width 157 height 35
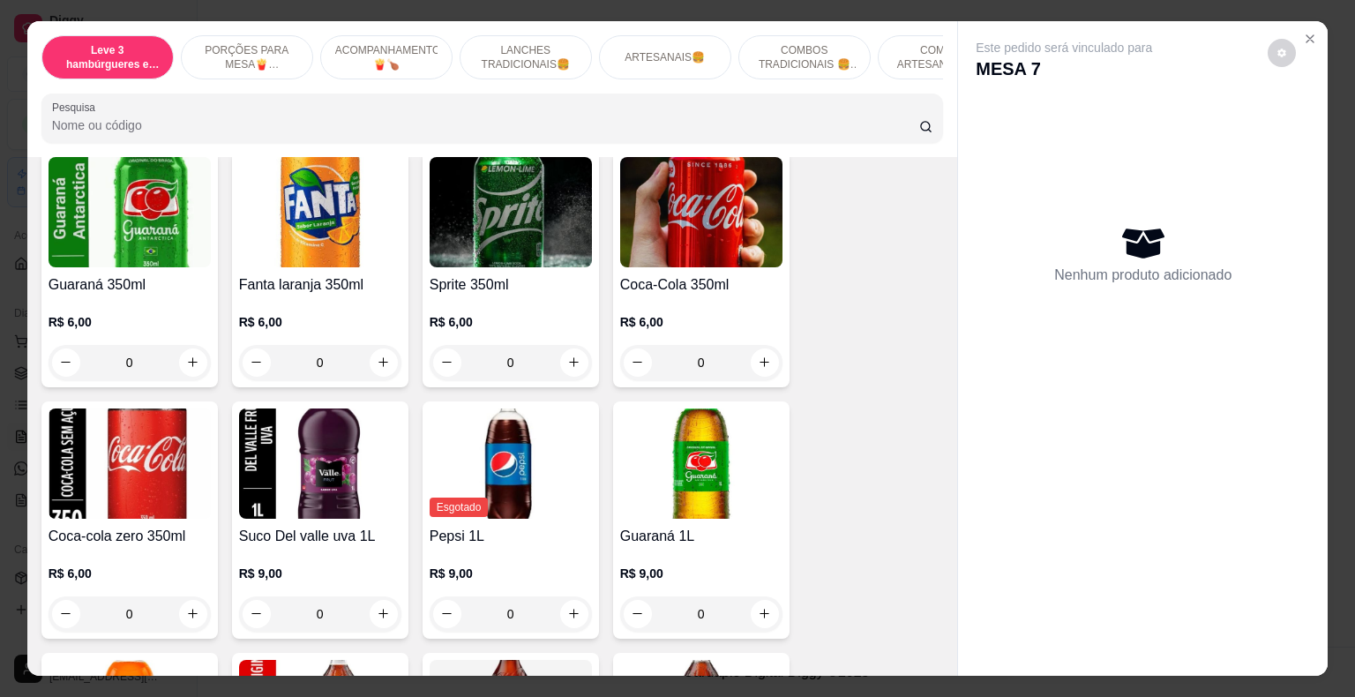
scroll to position [3969, 0]
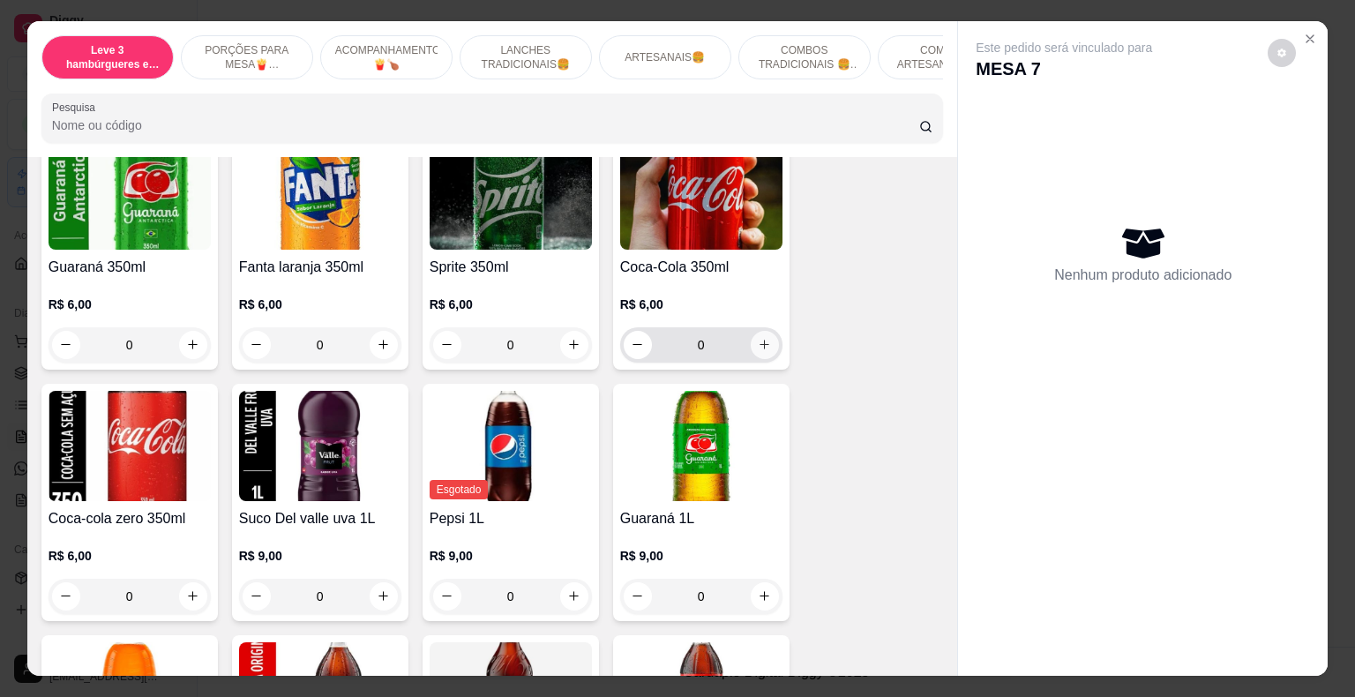
click at [759, 340] on icon "increase-product-quantity" at bounding box center [764, 345] width 10 height 10
type input "1"
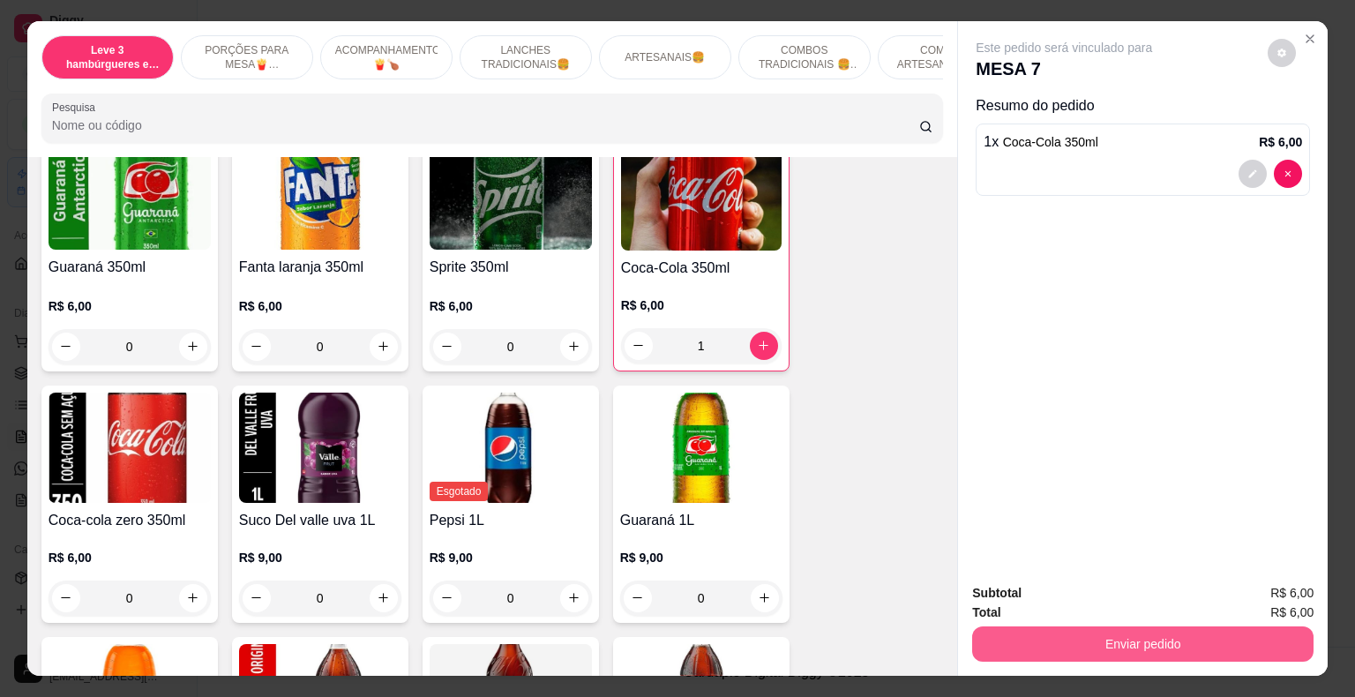
click at [1094, 644] on button "Enviar pedido" at bounding box center [1142, 643] width 341 height 35
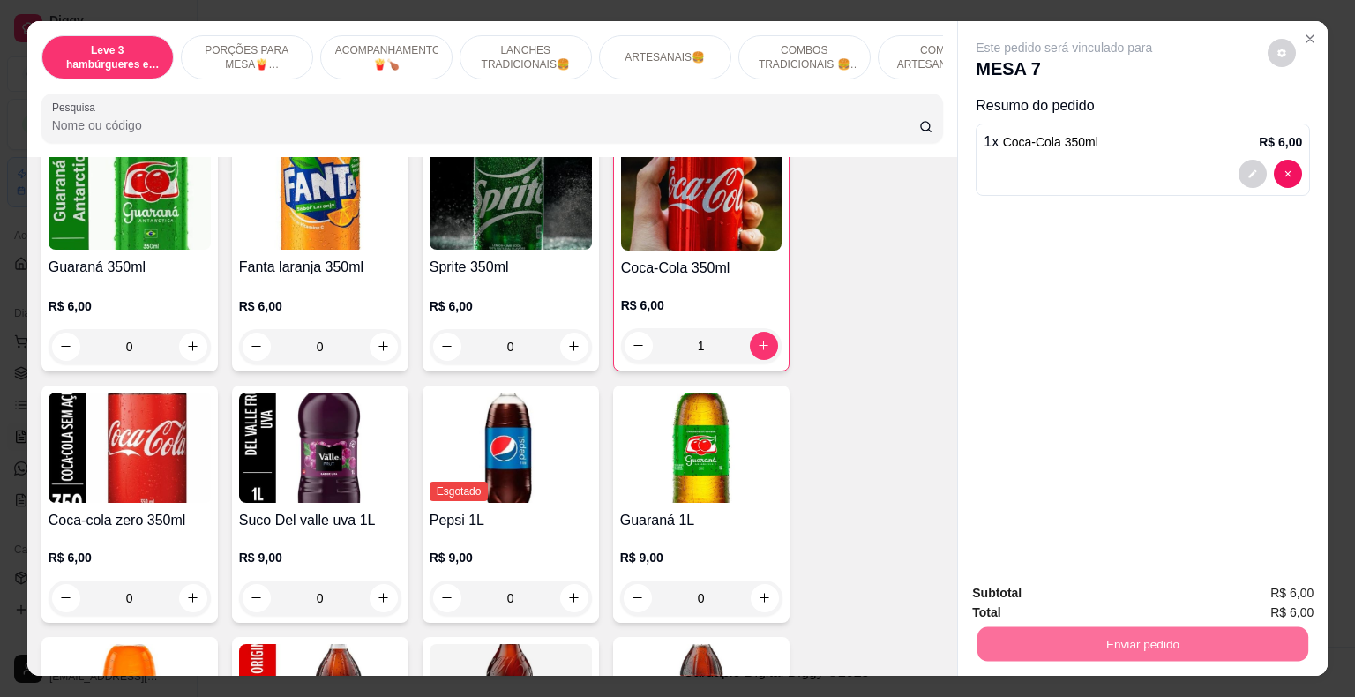
click at [1050, 594] on button "Não registrar e enviar pedido" at bounding box center [1083, 595] width 183 height 34
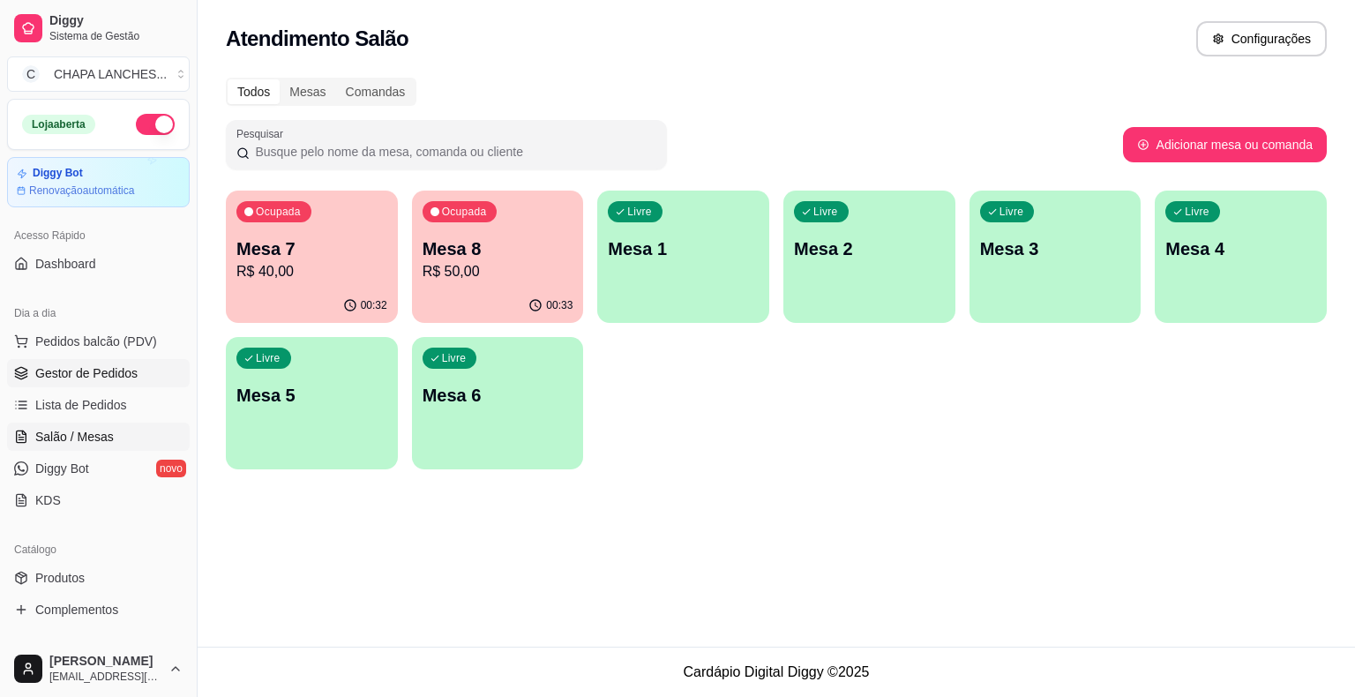
click at [110, 369] on span "Gestor de Pedidos" at bounding box center [86, 373] width 102 height 18
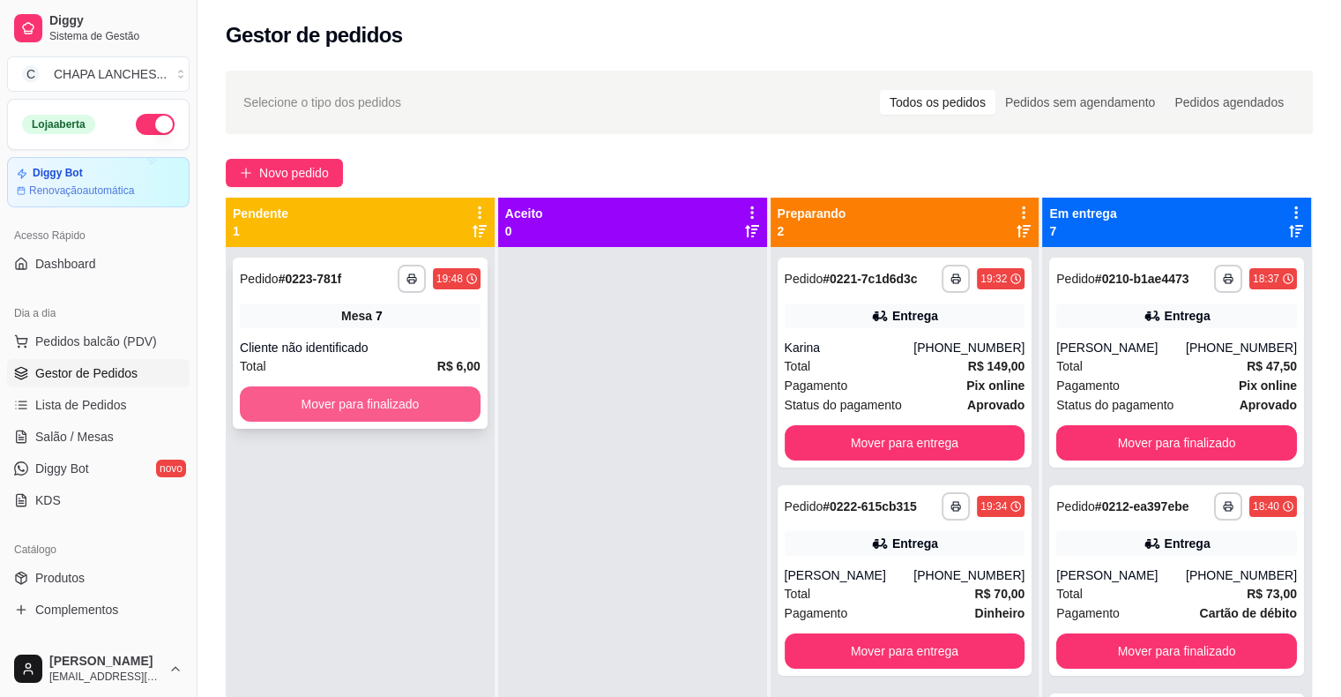
click at [346, 398] on button "Mover para finalizado" at bounding box center [360, 403] width 241 height 35
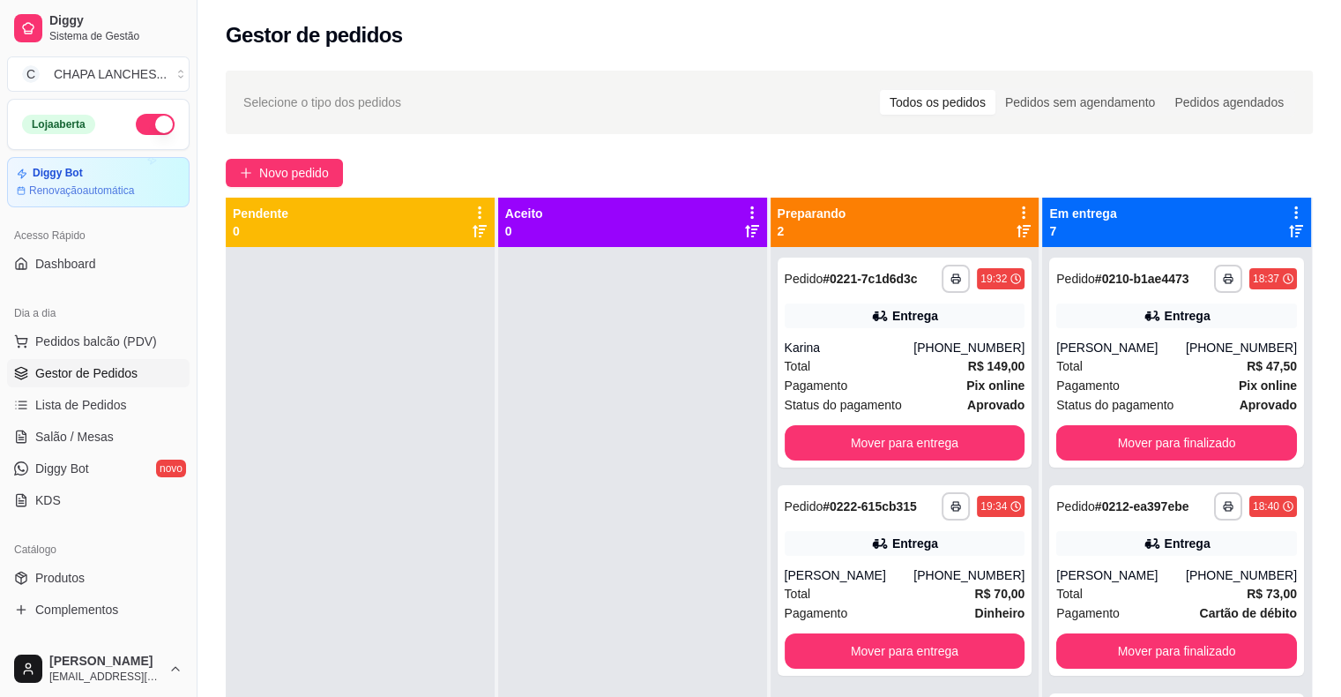
drag, startPoint x: 455, startPoint y: 374, endPoint x: 447, endPoint y: 385, distance: 13.2
click at [455, 375] on div at bounding box center [360, 595] width 269 height 697
click at [121, 437] on link "Salão / Mesas" at bounding box center [98, 436] width 183 height 28
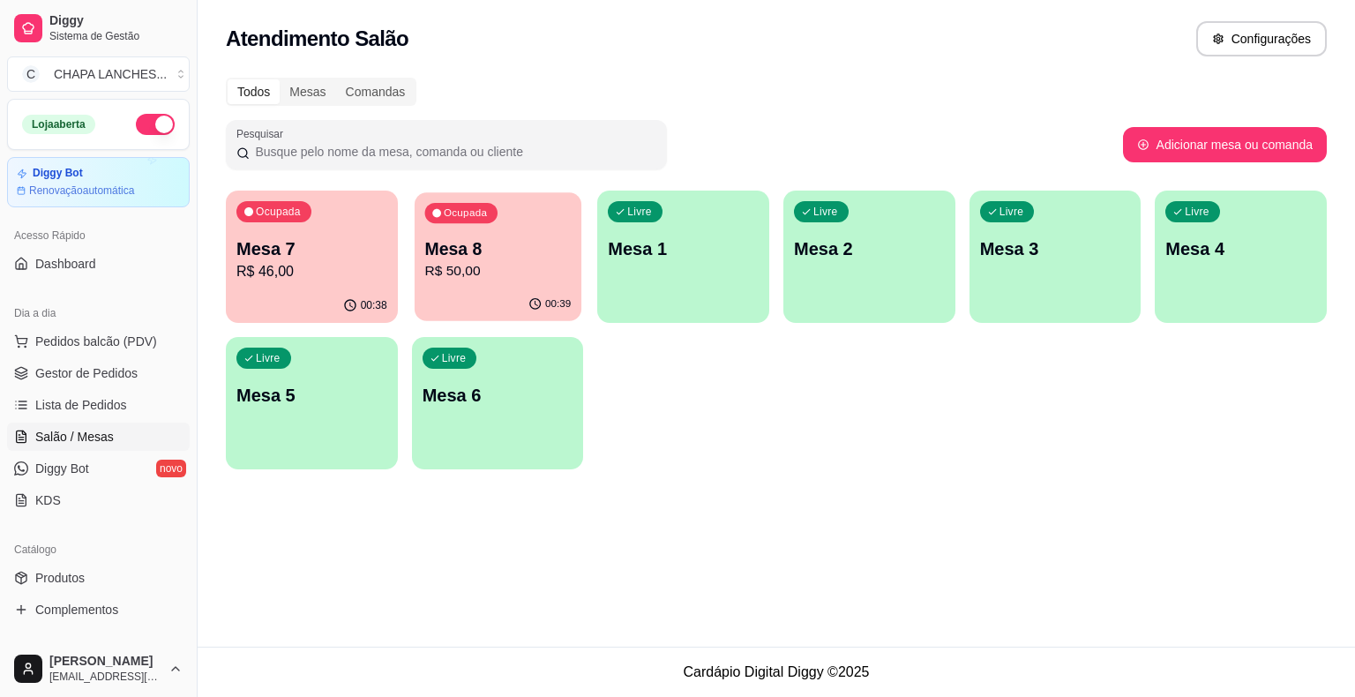
click at [515, 288] on div "Ocupada Mesa 8 R$ 50,00" at bounding box center [498, 239] width 167 height 95
click at [265, 268] on p "R$ 46,00" at bounding box center [312, 271] width 146 height 20
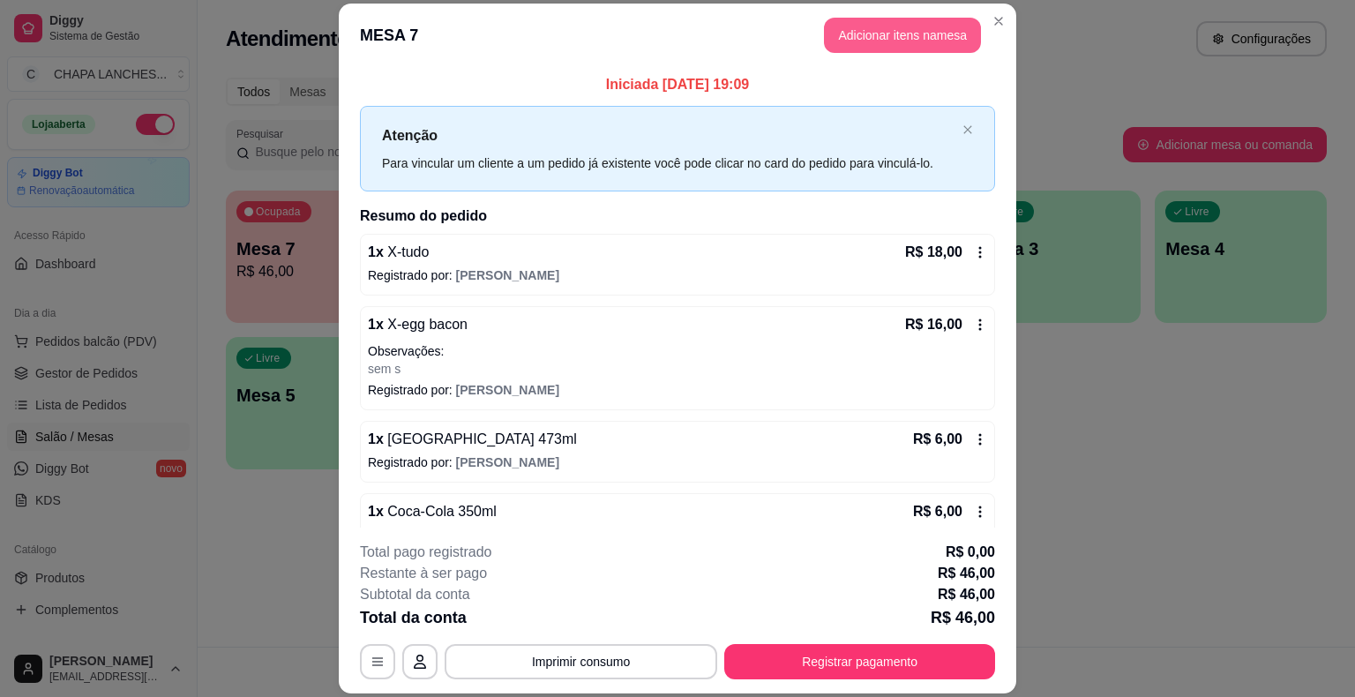
click at [878, 30] on button "Adicionar itens na mesa" at bounding box center [902, 35] width 157 height 35
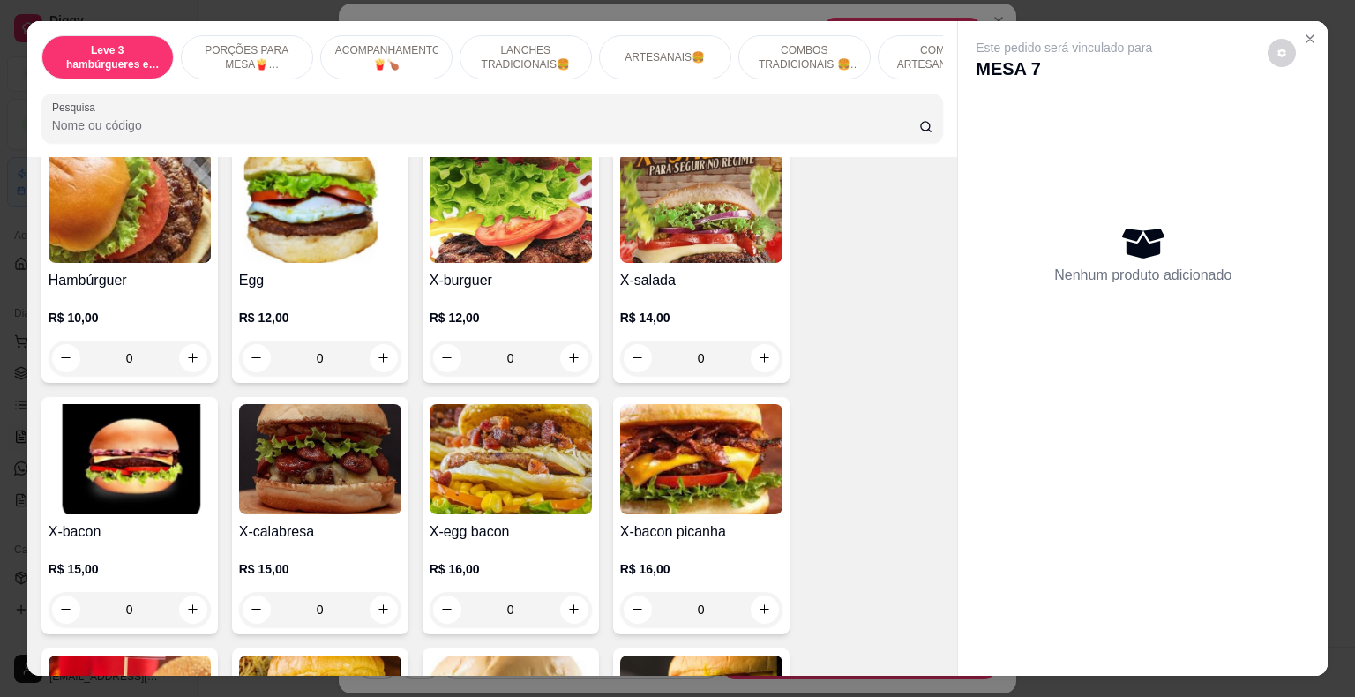
scroll to position [1235, 0]
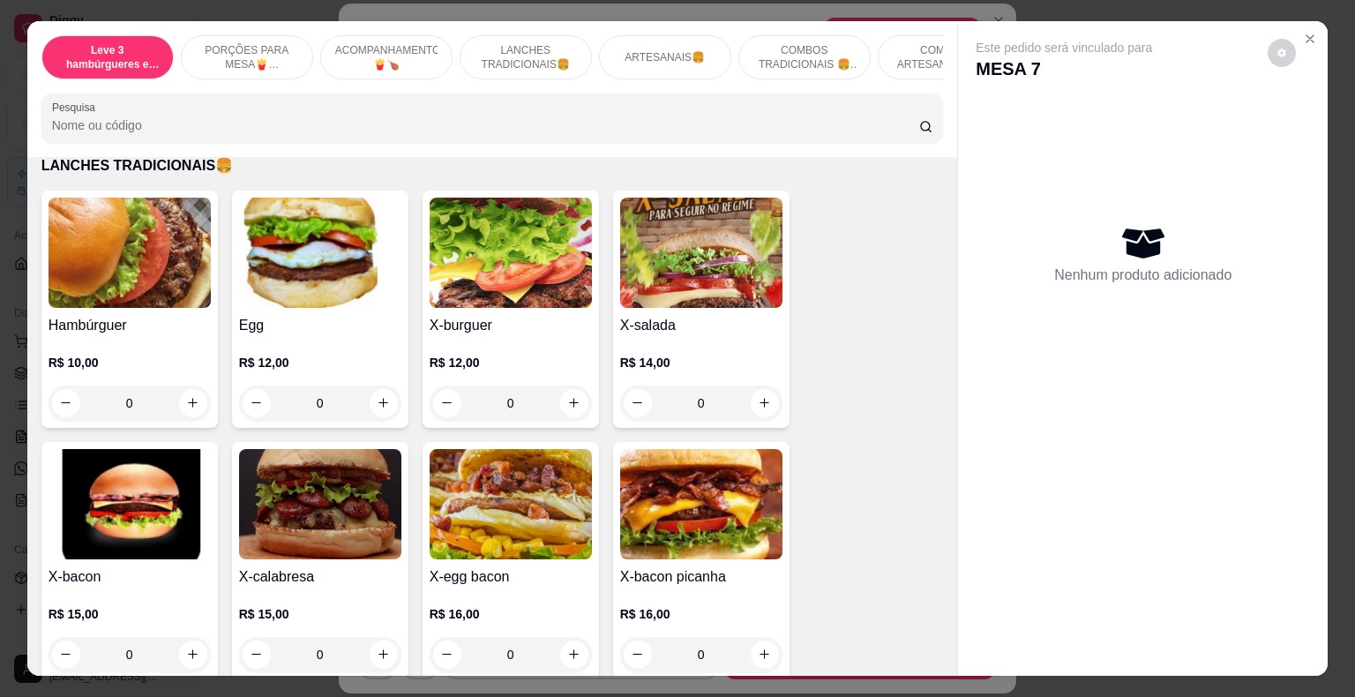
click at [192, 391] on div "0" at bounding box center [130, 402] width 162 height 35
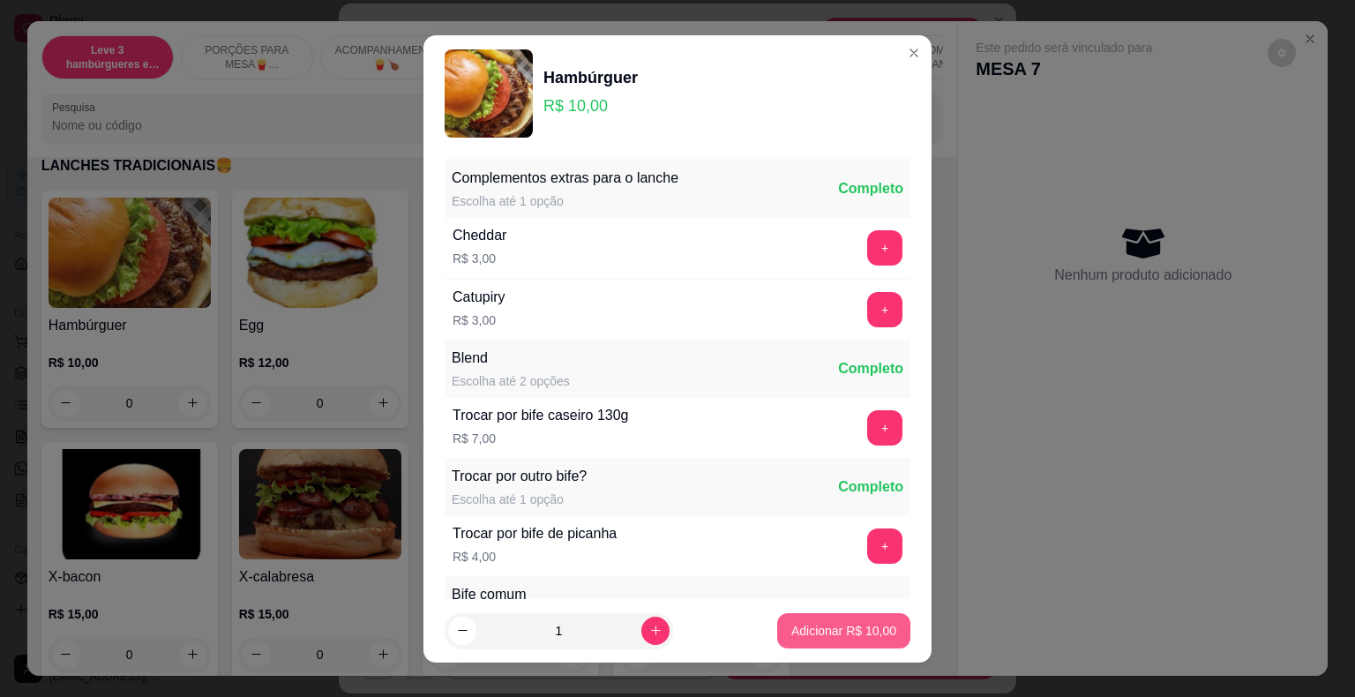
click at [843, 626] on p "Adicionar R$ 10,00" at bounding box center [843, 631] width 105 height 18
type input "1"
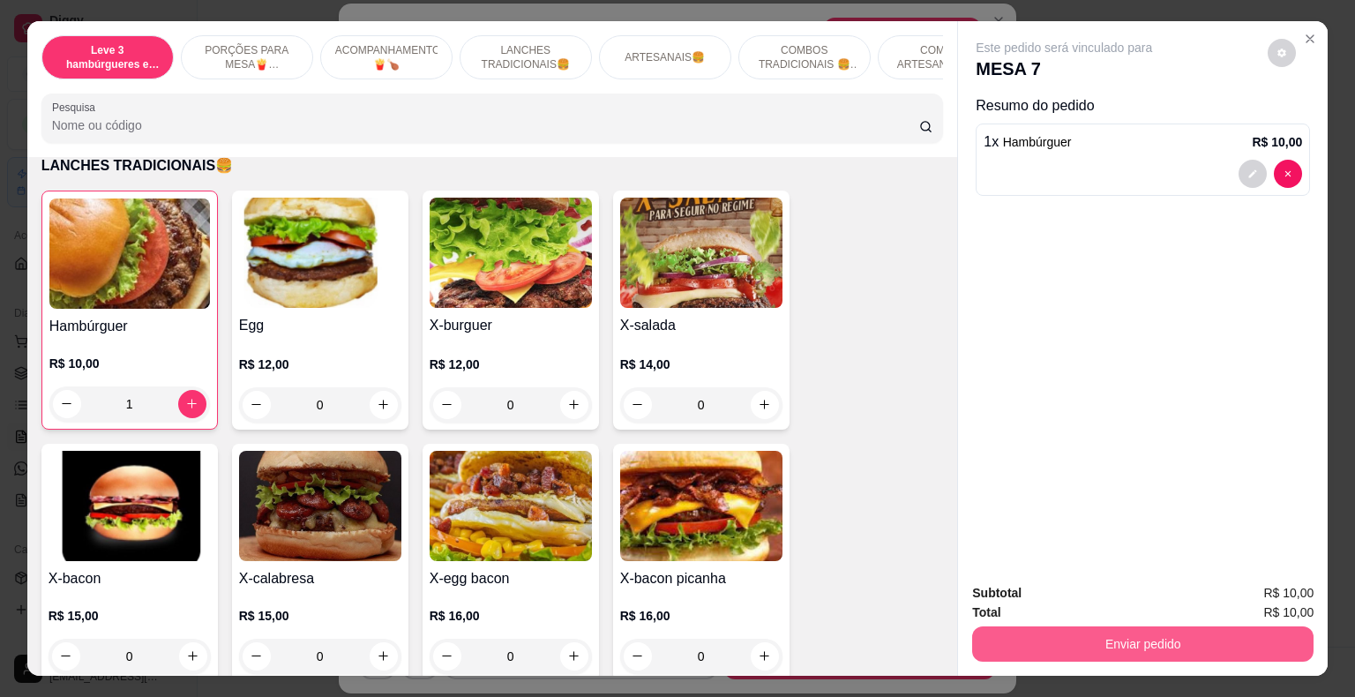
click at [1020, 640] on button "Enviar pedido" at bounding box center [1142, 643] width 341 height 35
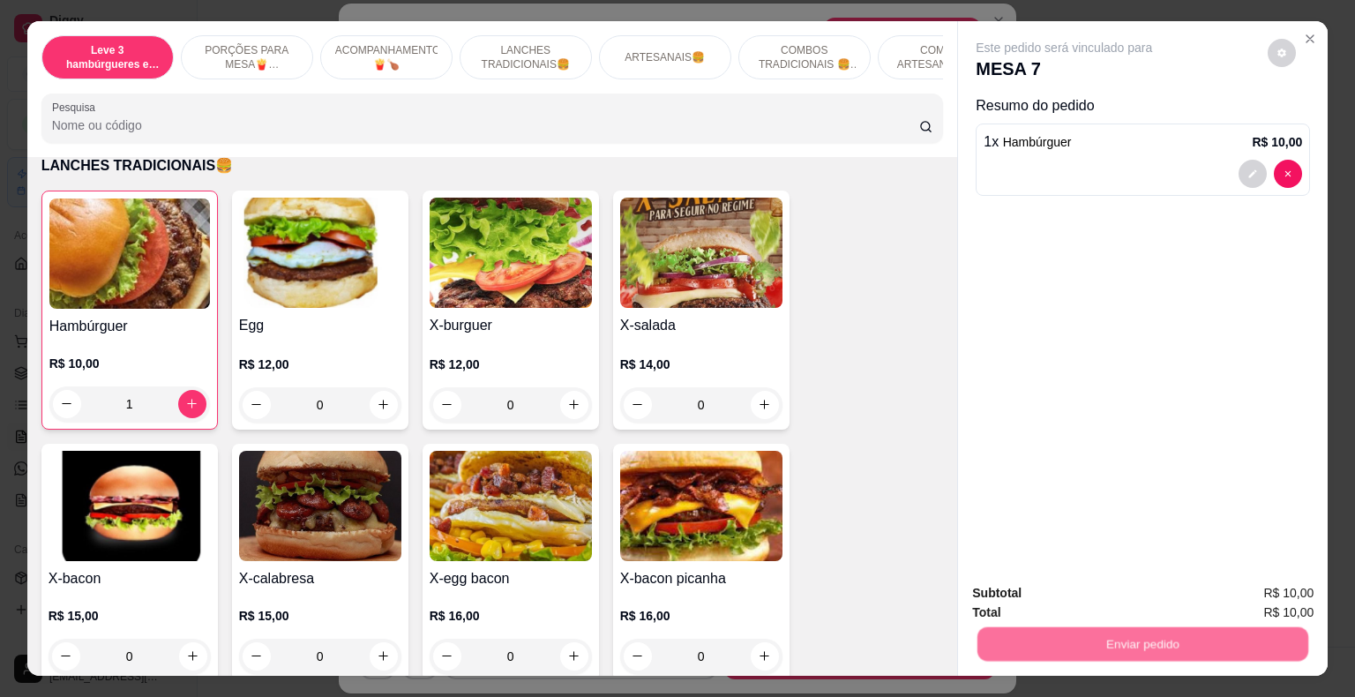
click at [1027, 593] on button "Não registrar e enviar pedido" at bounding box center [1083, 595] width 183 height 34
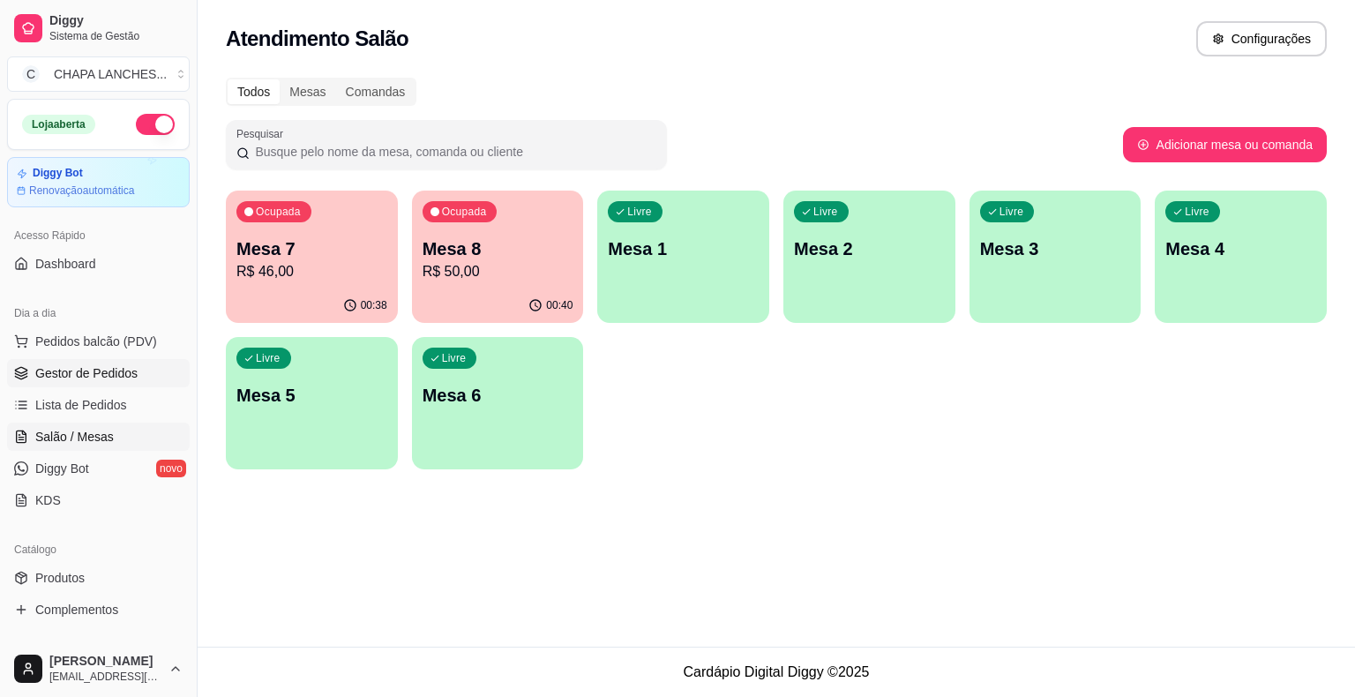
click at [85, 376] on span "Gestor de Pedidos" at bounding box center [86, 373] width 102 height 18
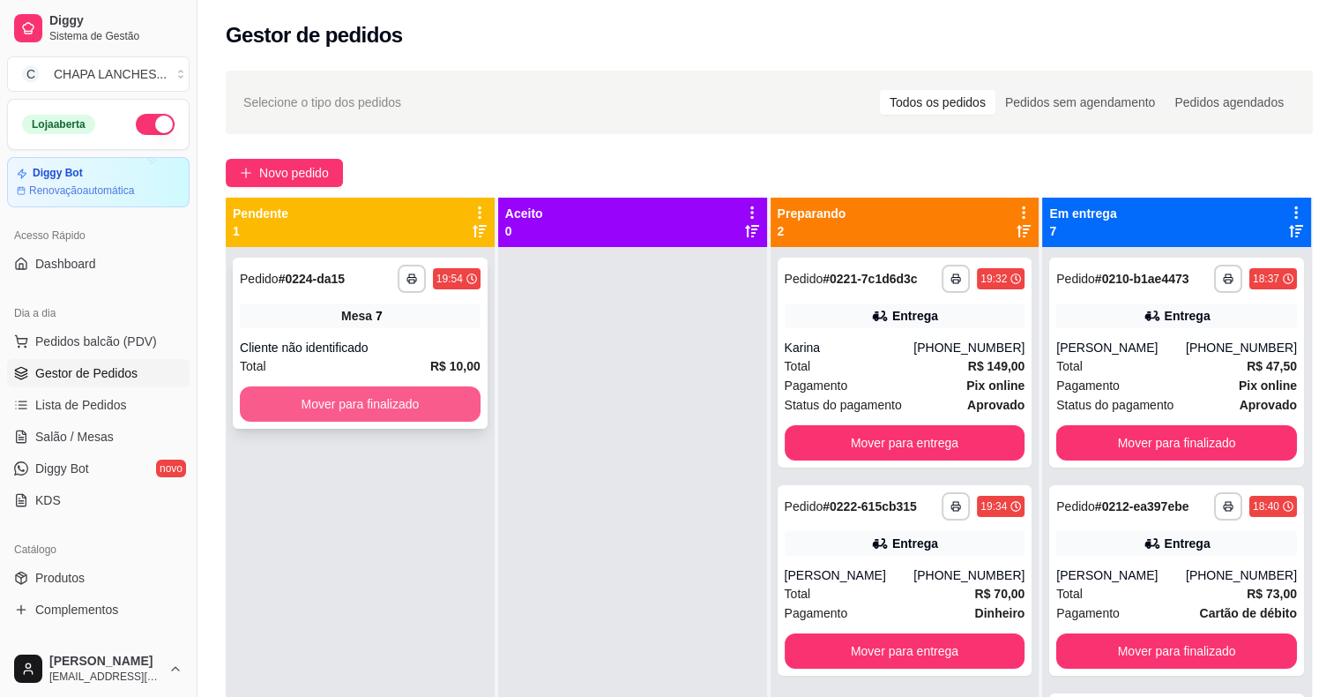
click at [323, 406] on button "Mover para finalizado" at bounding box center [360, 403] width 241 height 35
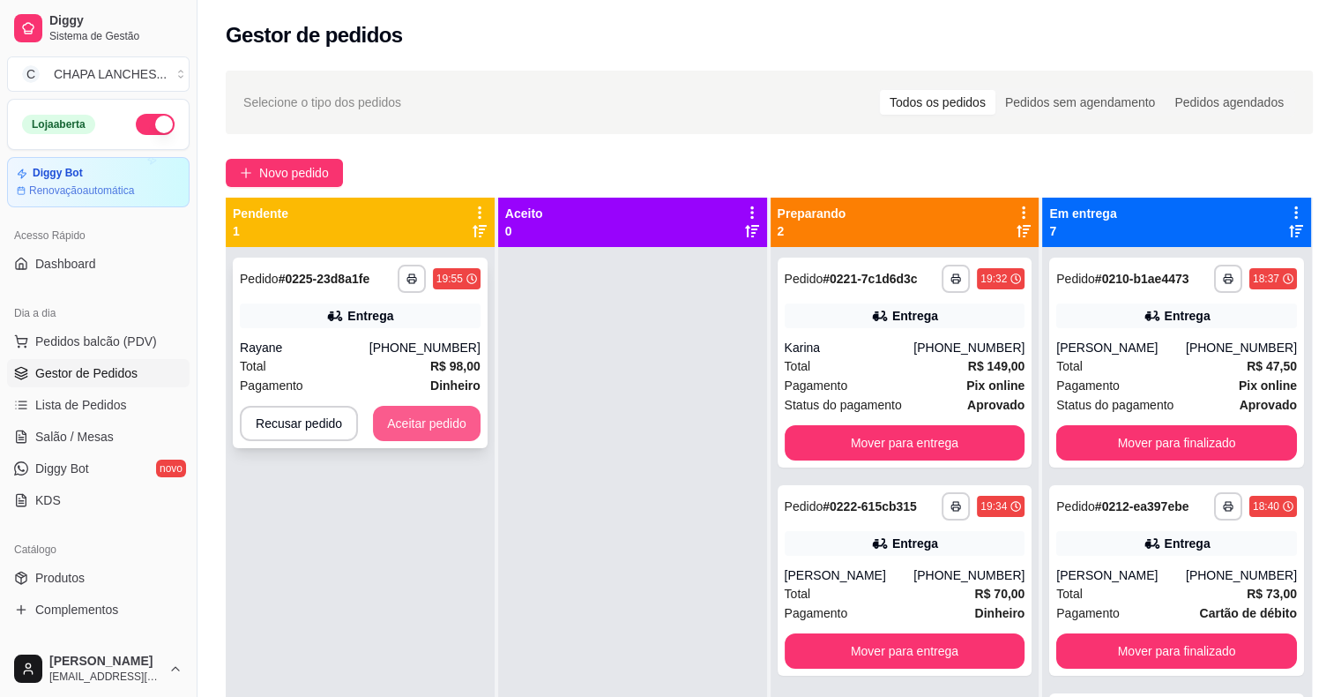
click at [394, 425] on button "Aceitar pedido" at bounding box center [427, 423] width 108 height 35
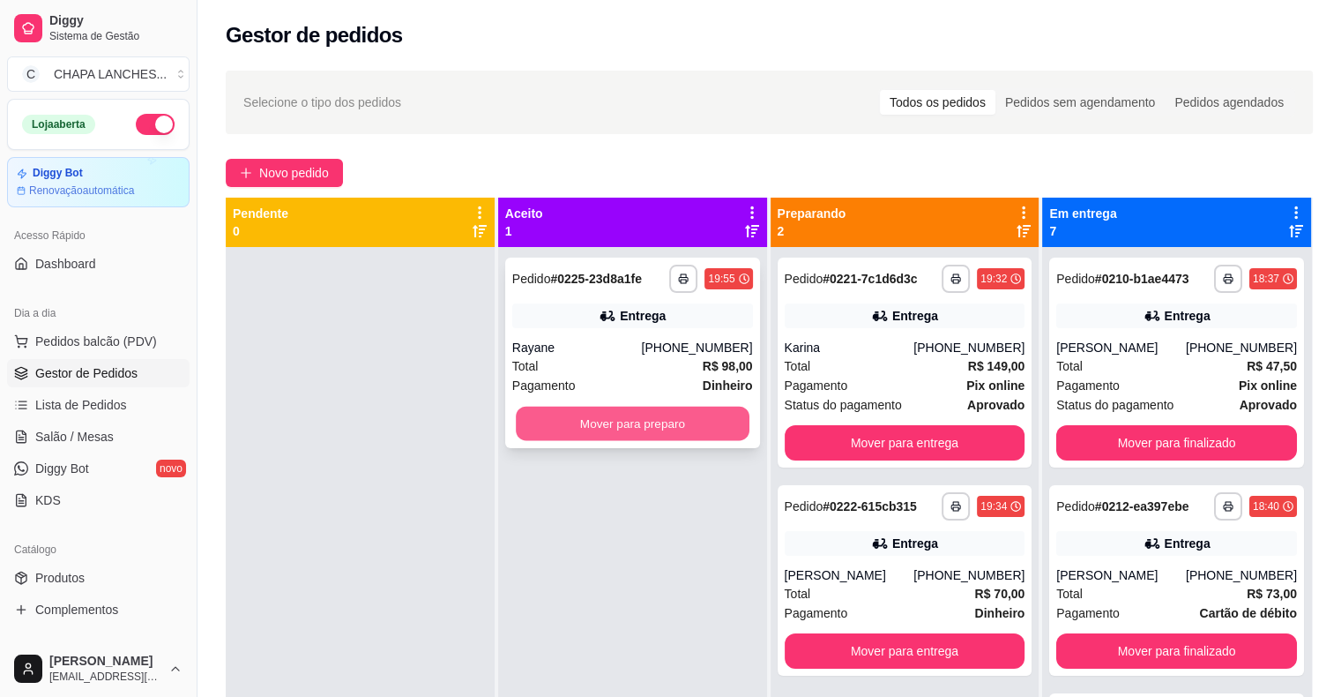
click at [574, 424] on button "Mover para preparo" at bounding box center [633, 424] width 234 height 34
click at [587, 437] on button "Mover para preparo" at bounding box center [632, 423] width 241 height 35
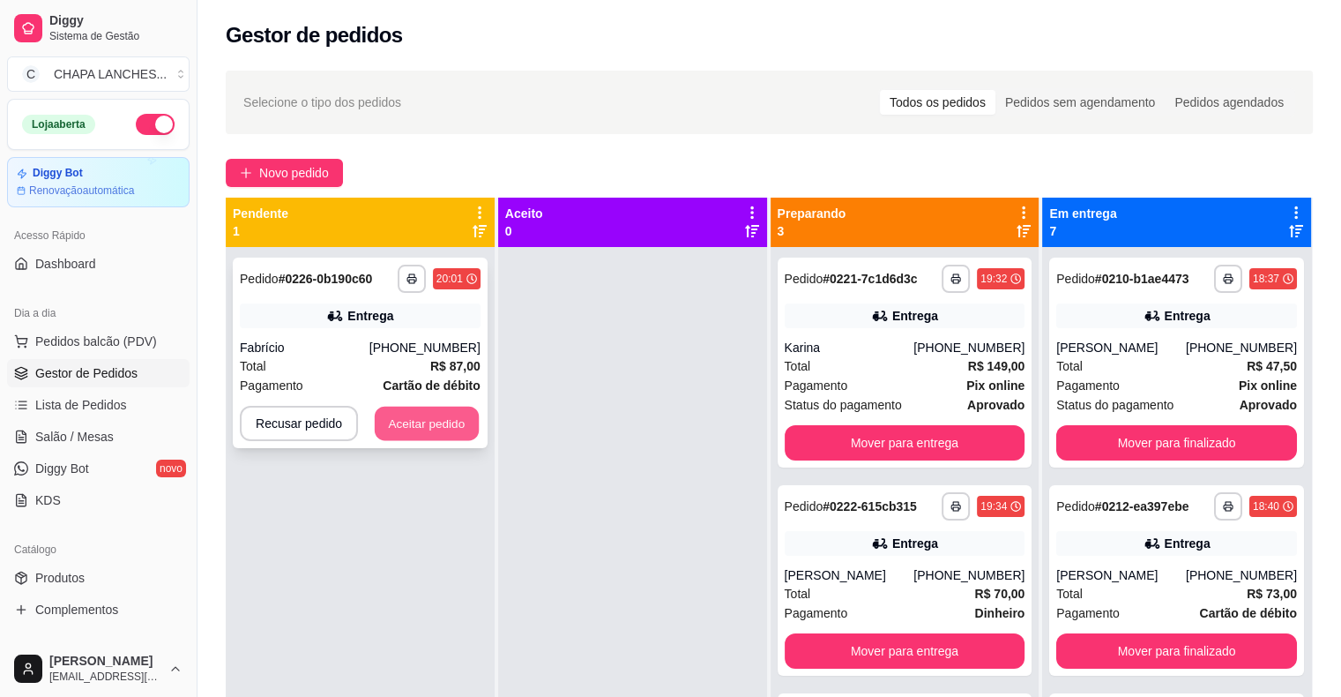
click at [390, 422] on button "Aceitar pedido" at bounding box center [427, 424] width 104 height 34
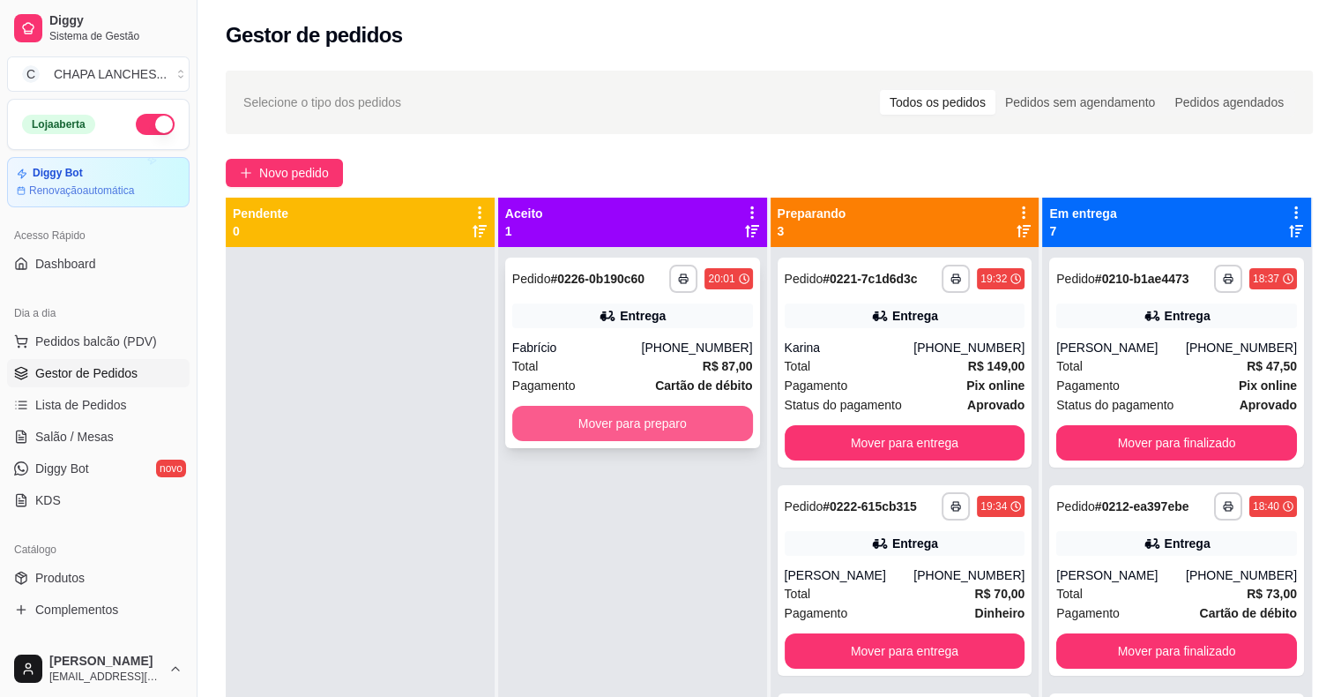
click at [674, 434] on button "Mover para preparo" at bounding box center [632, 423] width 241 height 35
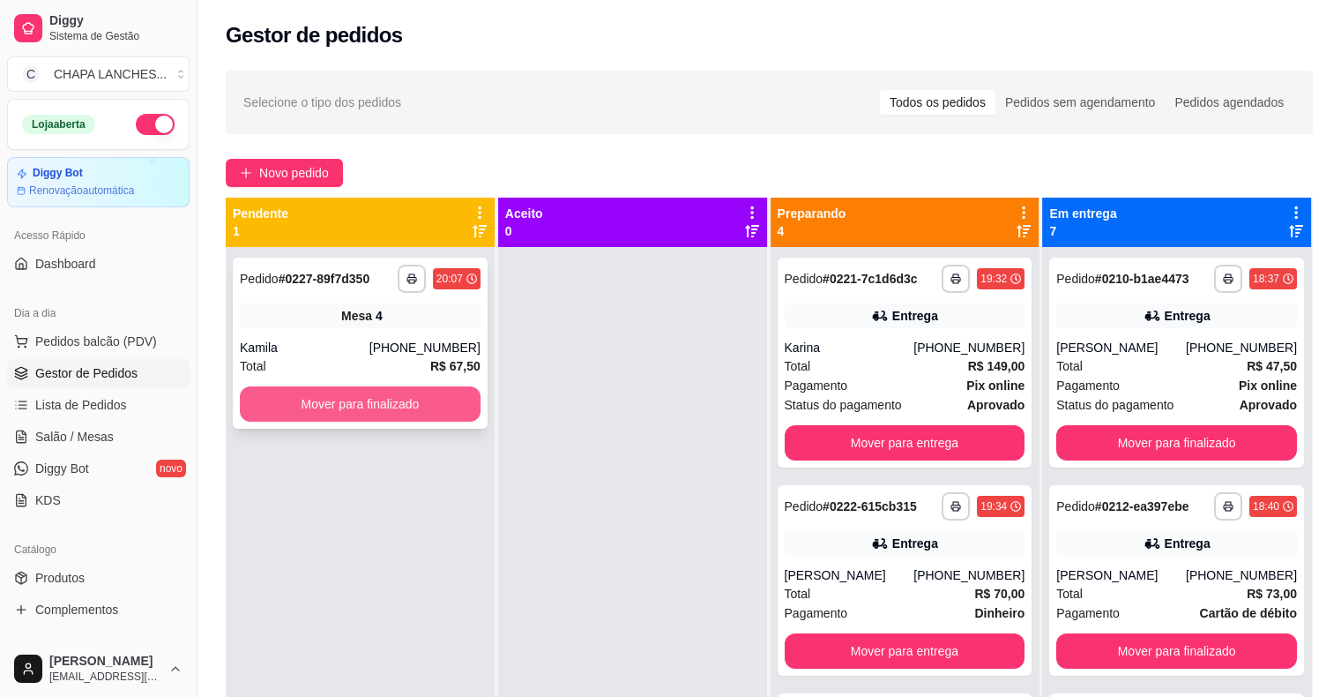
click at [416, 414] on button "Mover para finalizado" at bounding box center [360, 403] width 241 height 35
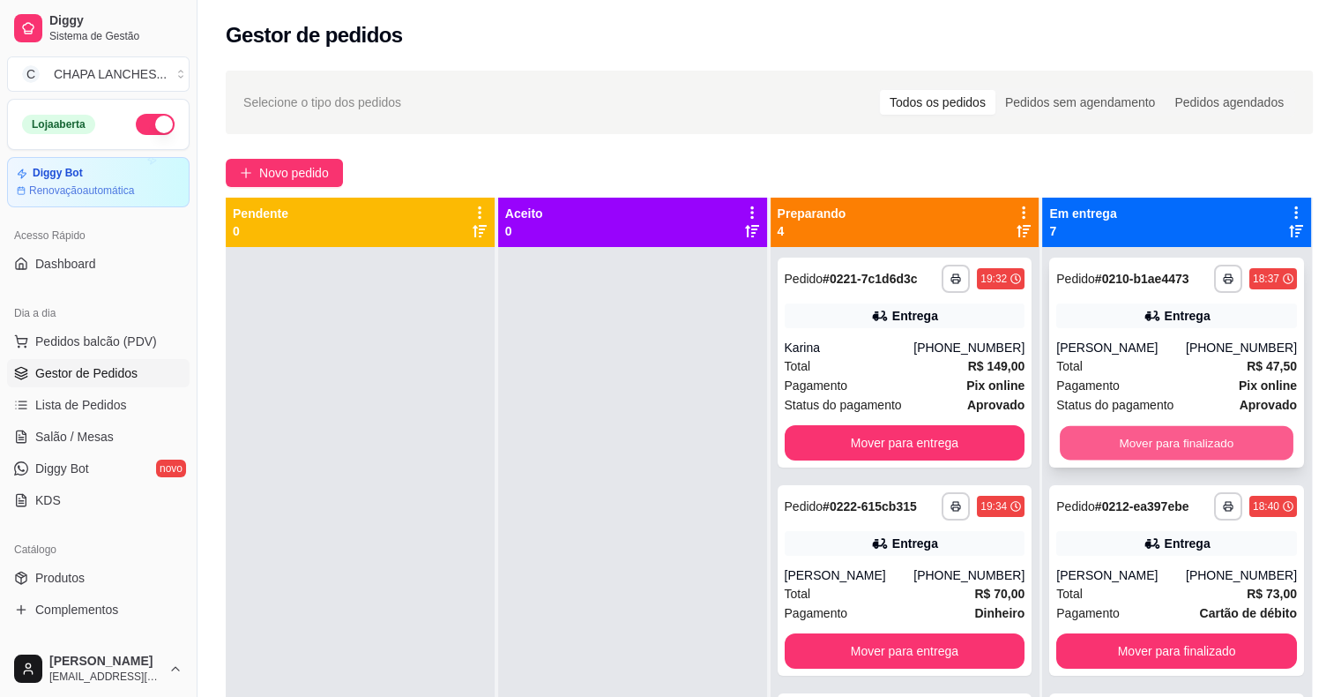
click at [1192, 458] on button "Mover para finalizado" at bounding box center [1177, 443] width 234 height 34
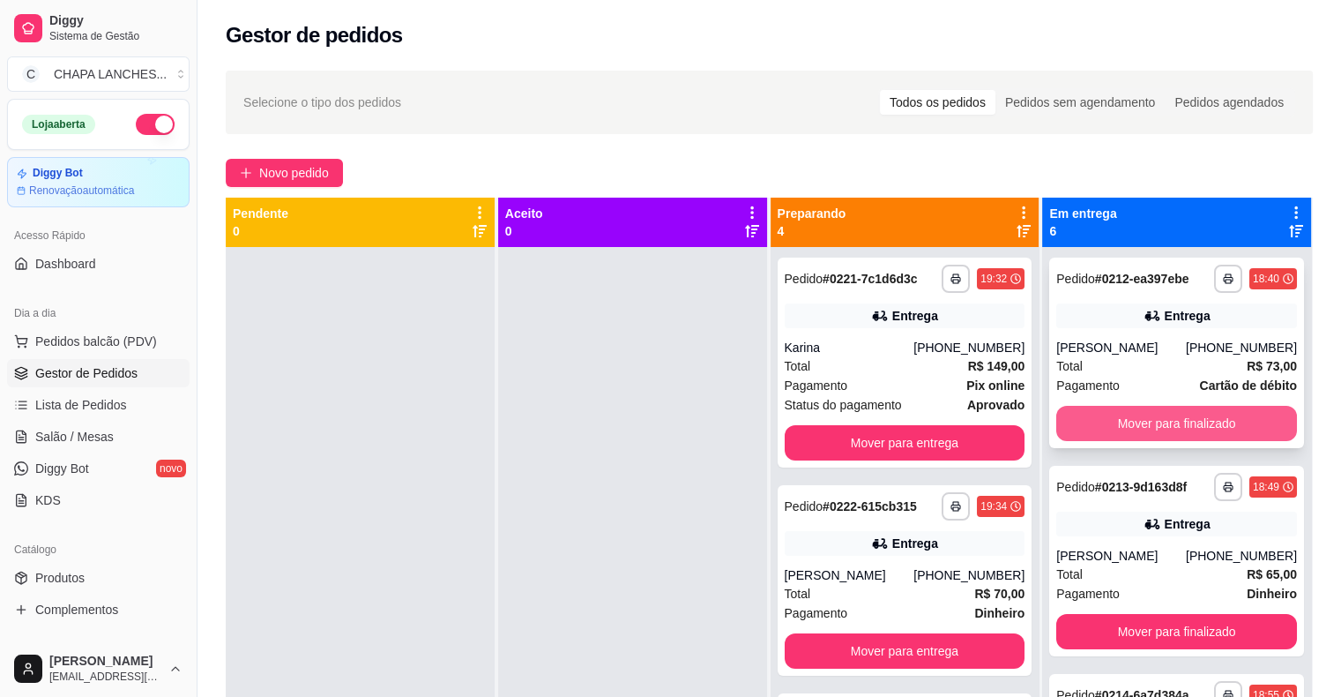
click at [1151, 425] on button "Mover para finalizado" at bounding box center [1177, 423] width 241 height 35
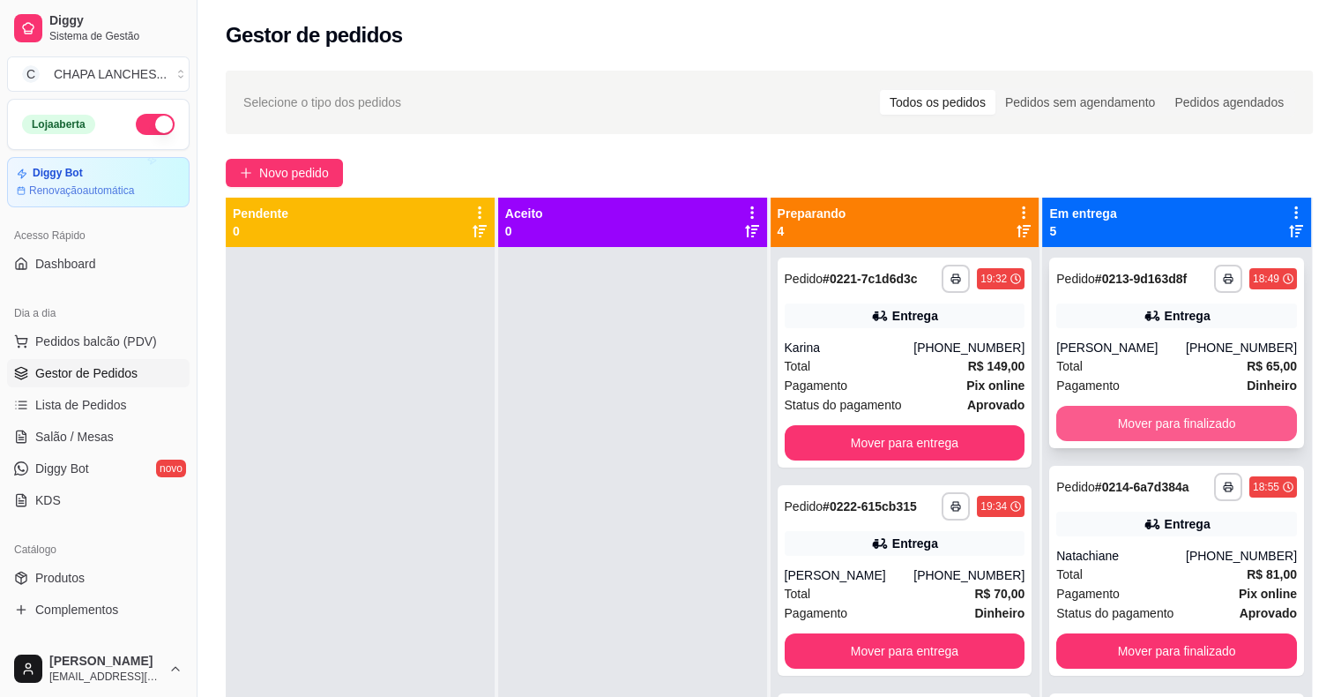
click at [1140, 421] on button "Mover para finalizado" at bounding box center [1177, 423] width 241 height 35
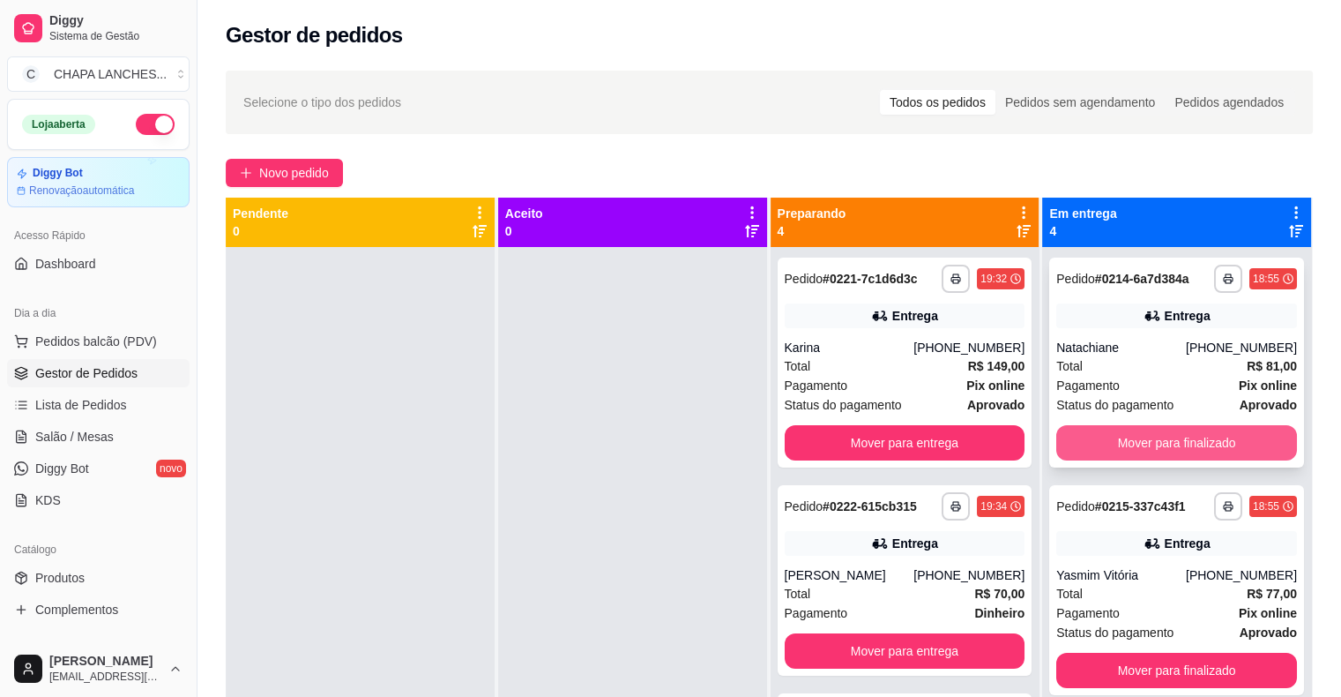
click at [1136, 436] on button "Mover para finalizado" at bounding box center [1177, 442] width 241 height 35
click at [1136, 437] on button "Mover para finalizado" at bounding box center [1177, 443] width 234 height 34
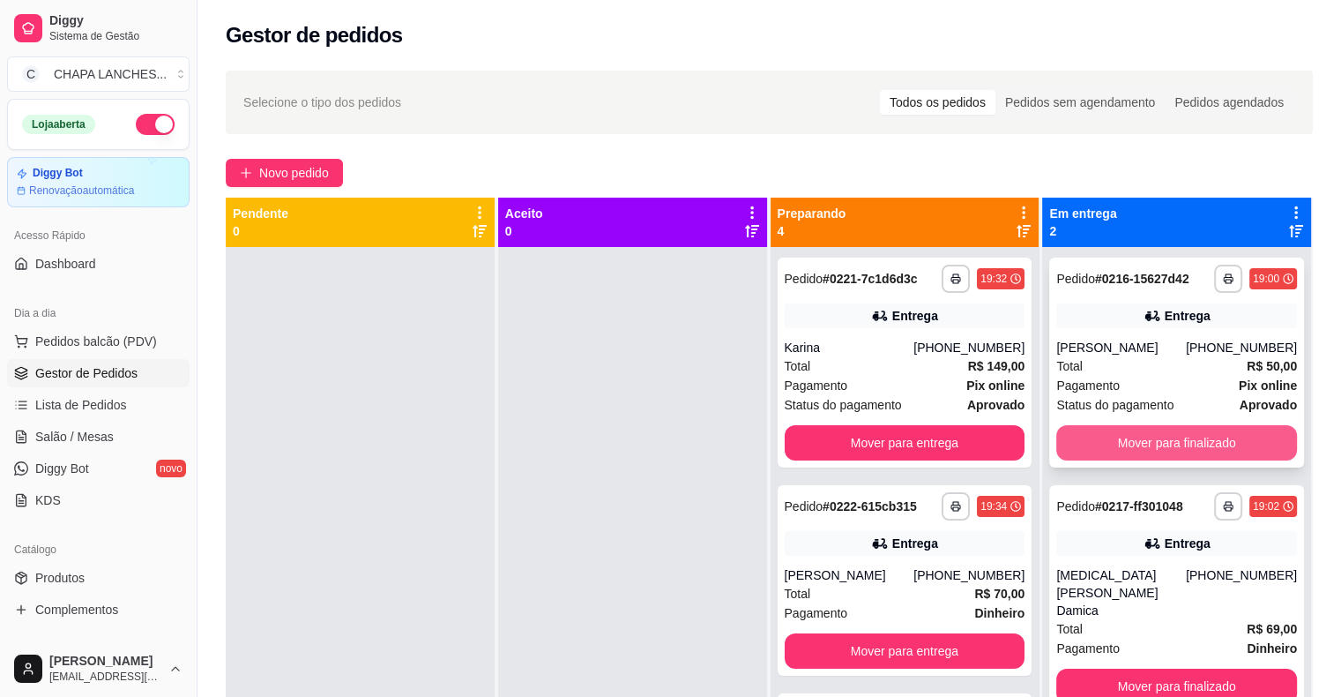
click at [1132, 439] on button "Mover para finalizado" at bounding box center [1177, 442] width 241 height 35
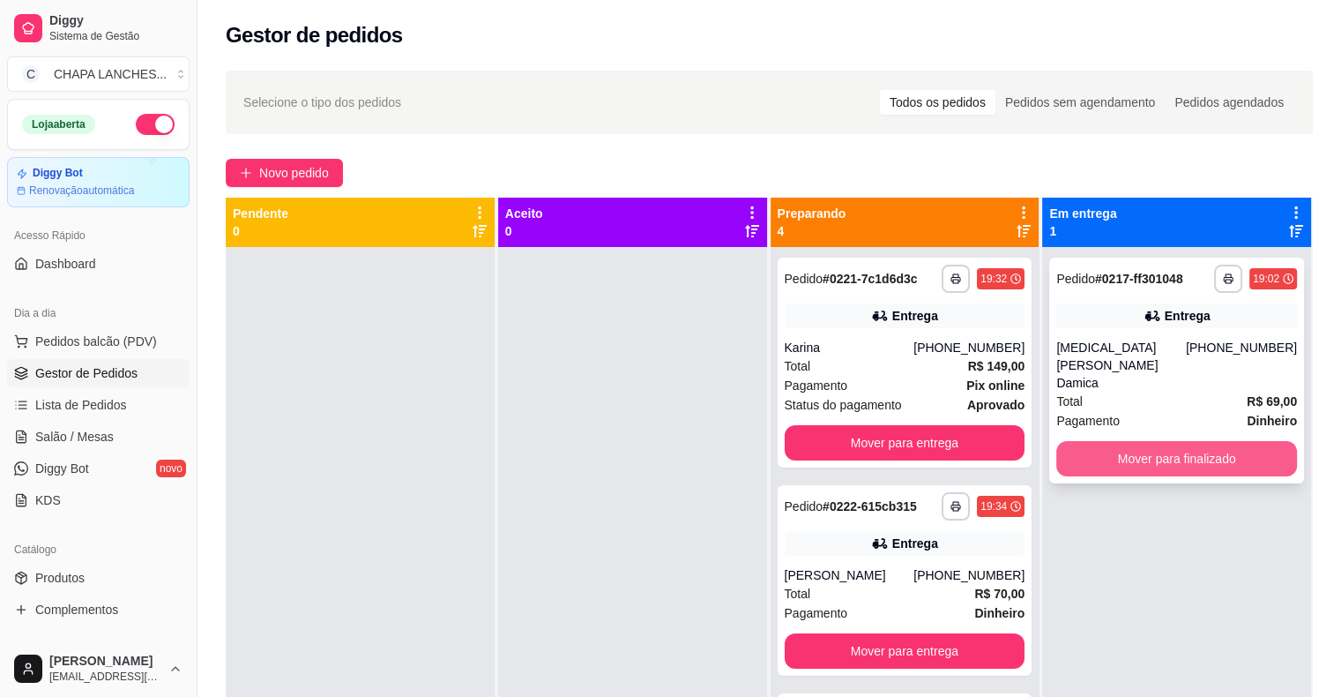
click at [1129, 441] on button "Mover para finalizado" at bounding box center [1177, 458] width 241 height 35
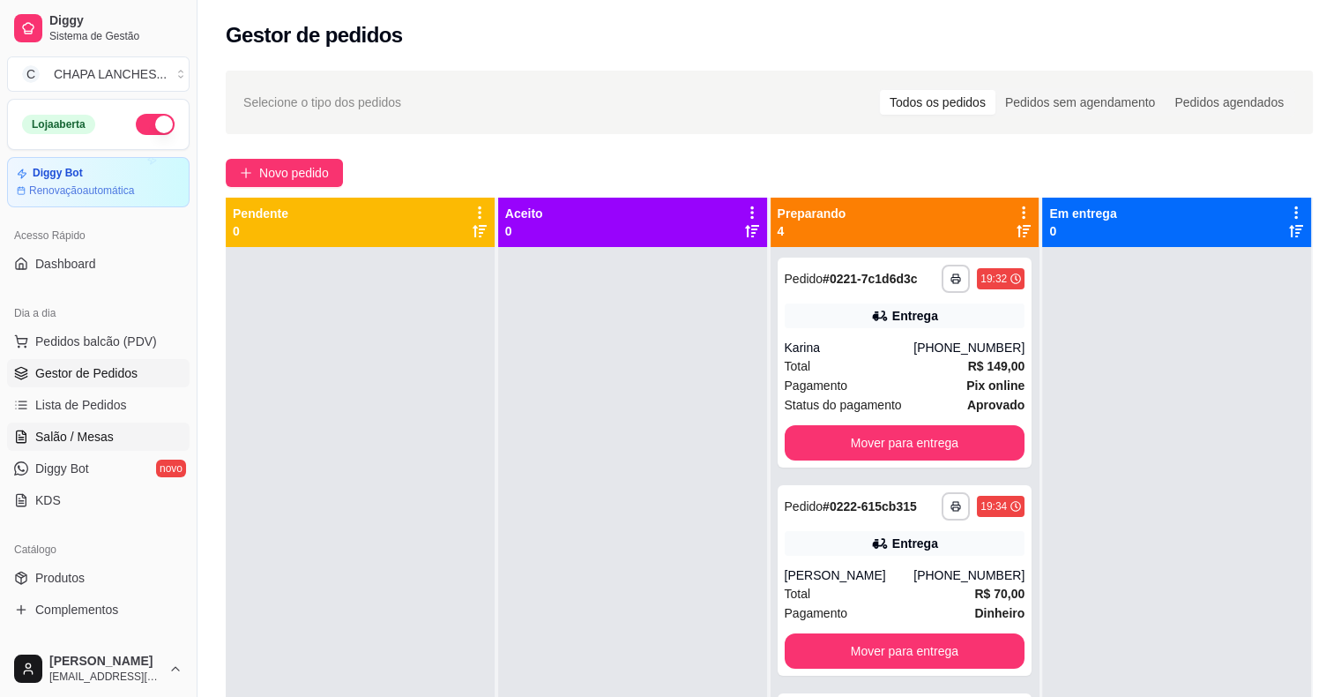
click at [92, 433] on span "Salão / Mesas" at bounding box center [74, 437] width 78 height 18
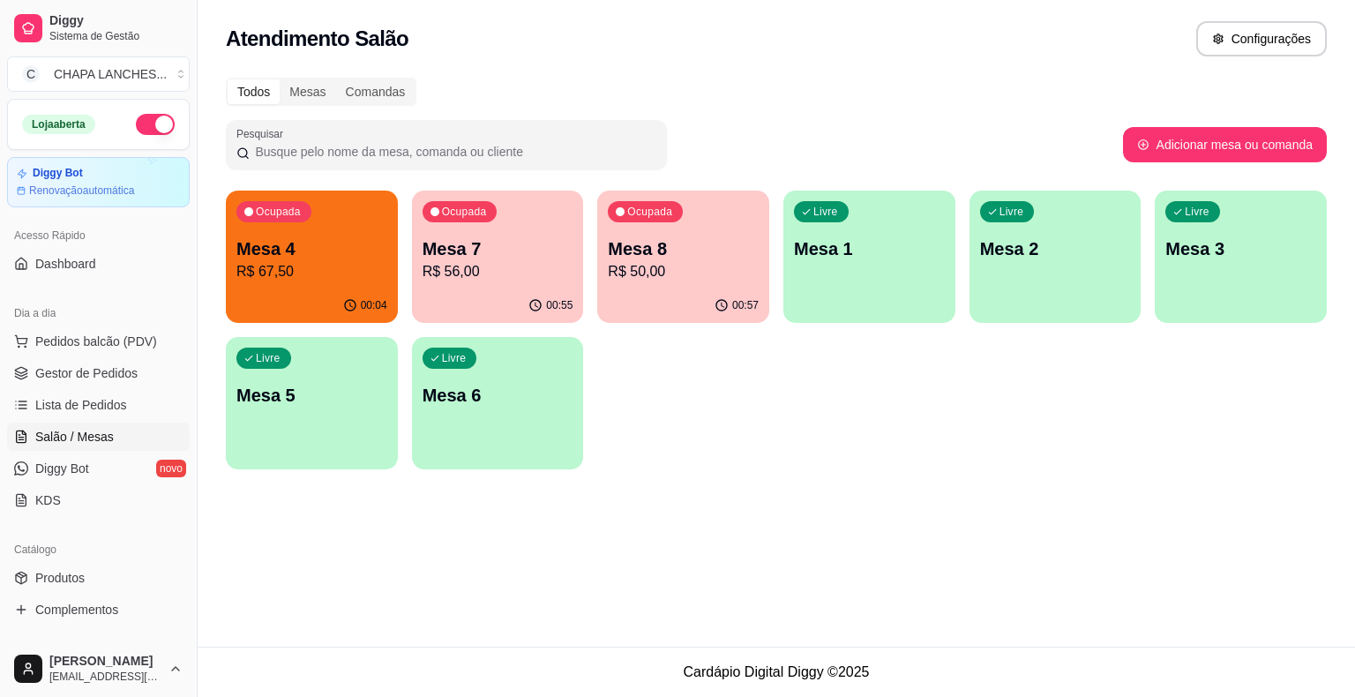
click at [319, 281] on p "R$ 67,50" at bounding box center [311, 271] width 151 height 21
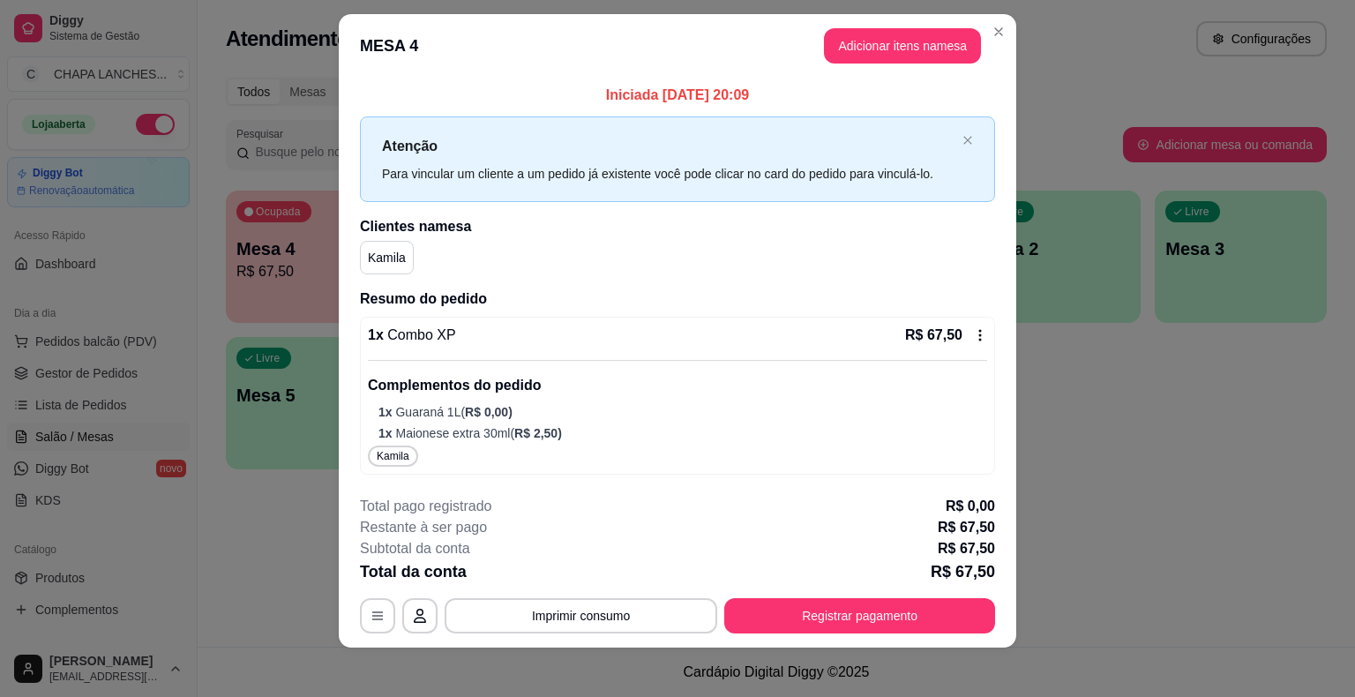
scroll to position [24, 0]
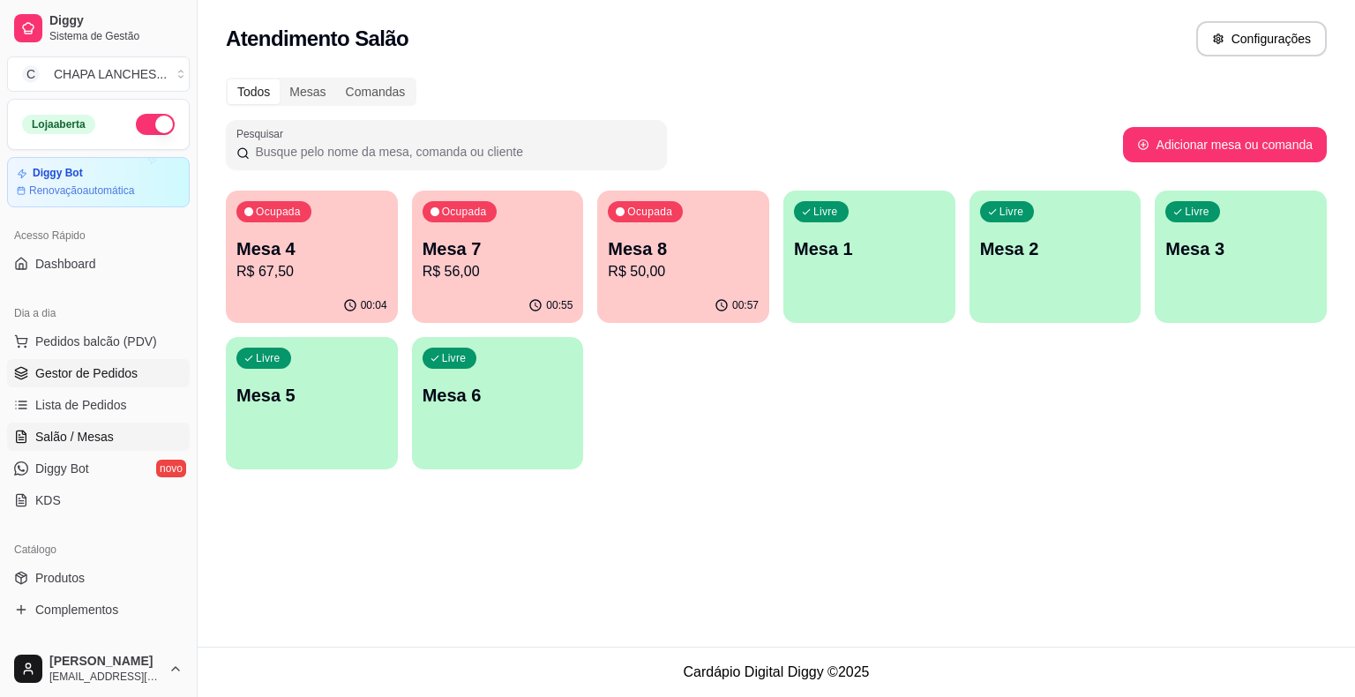
click at [96, 365] on span "Gestor de Pedidos" at bounding box center [86, 373] width 102 height 18
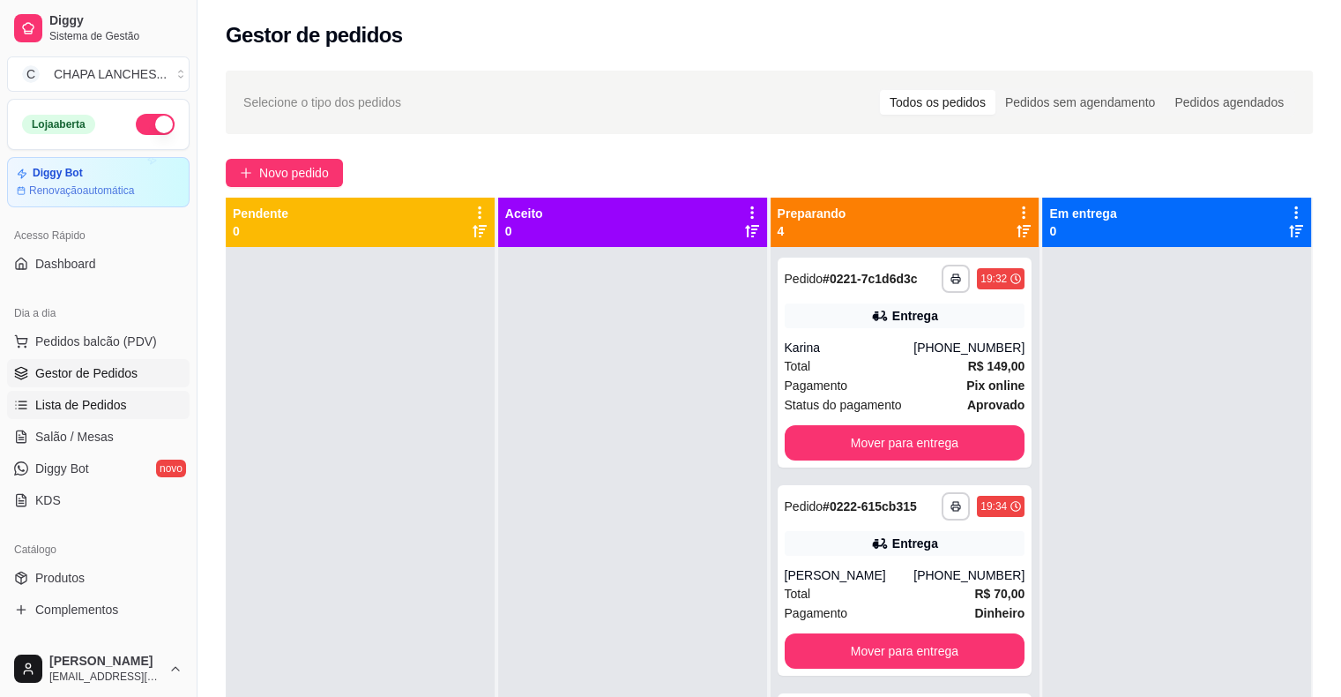
click at [101, 407] on span "Lista de Pedidos" at bounding box center [81, 405] width 92 height 18
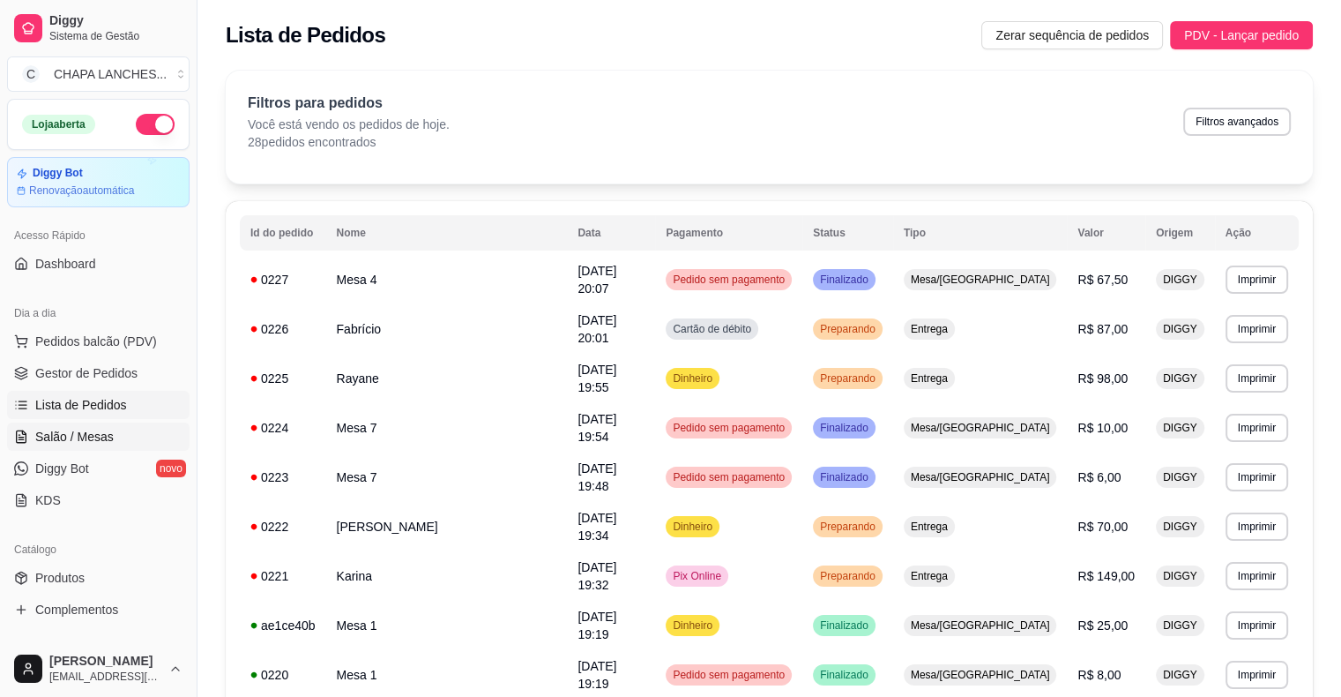
click at [98, 434] on span "Salão / Mesas" at bounding box center [74, 437] width 78 height 18
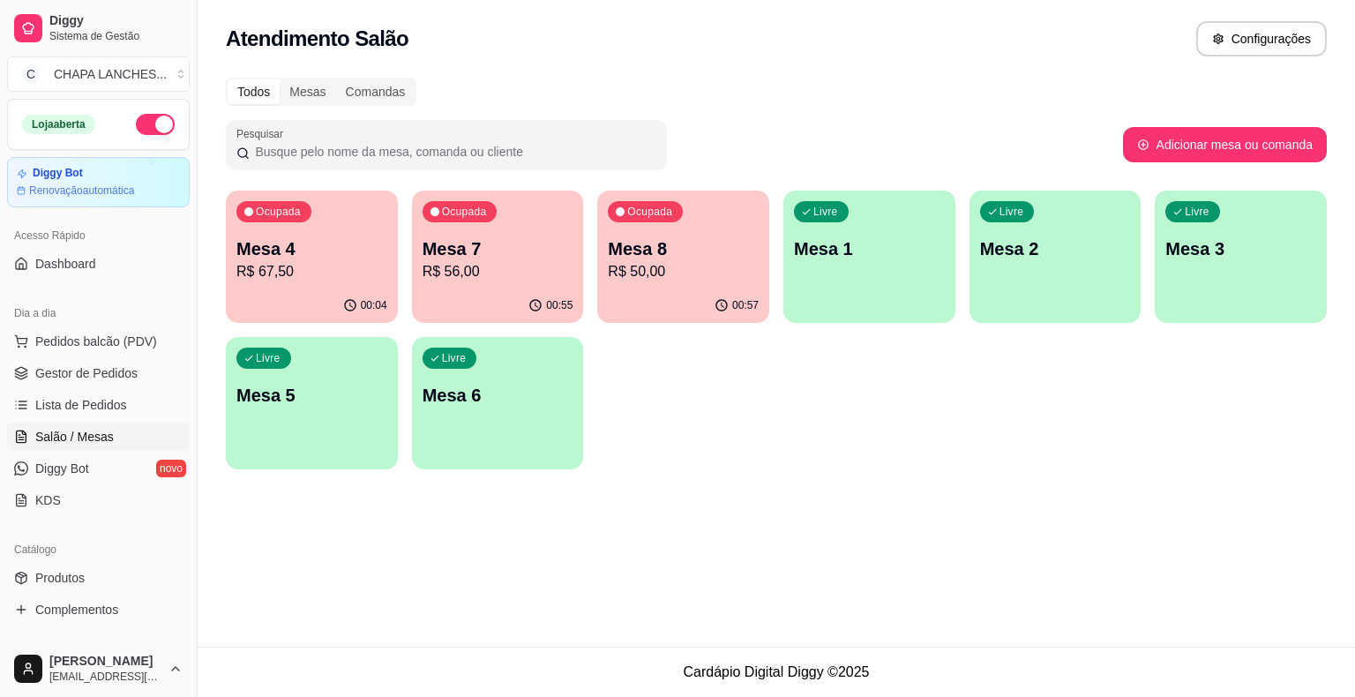
click at [546, 270] on p "R$ 56,00" at bounding box center [497, 271] width 151 height 21
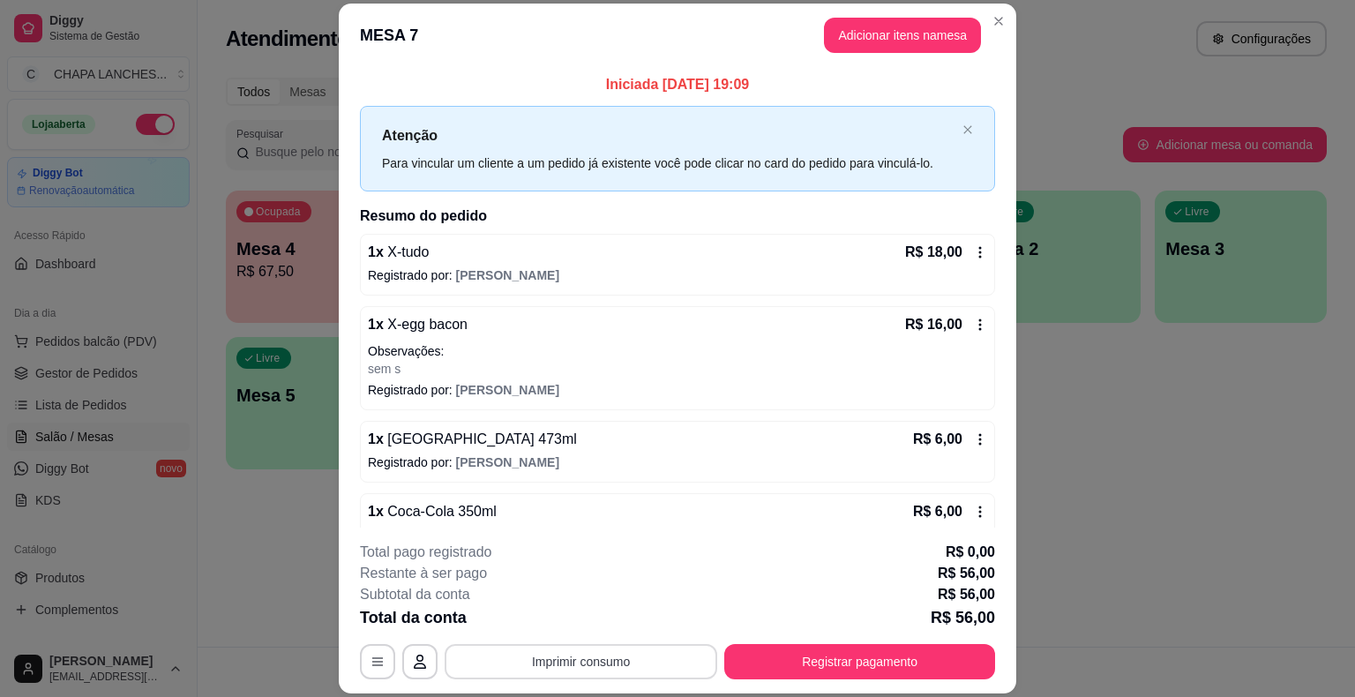
click at [614, 666] on button "Imprimir consumo" at bounding box center [581, 661] width 273 height 35
click at [589, 616] on button "IMPRESSORA" at bounding box center [580, 621] width 128 height 28
click at [889, 651] on button "Registrar pagamento" at bounding box center [859, 661] width 271 height 35
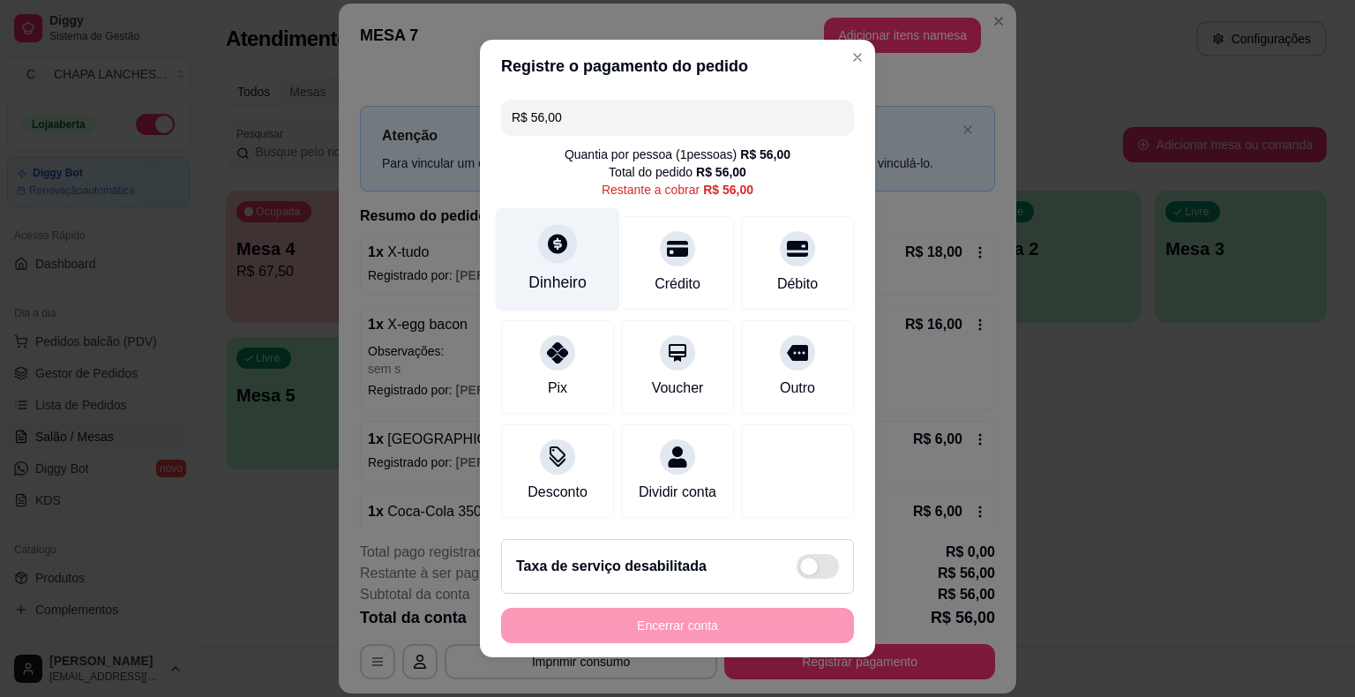
click at [549, 260] on div at bounding box center [557, 243] width 39 height 39
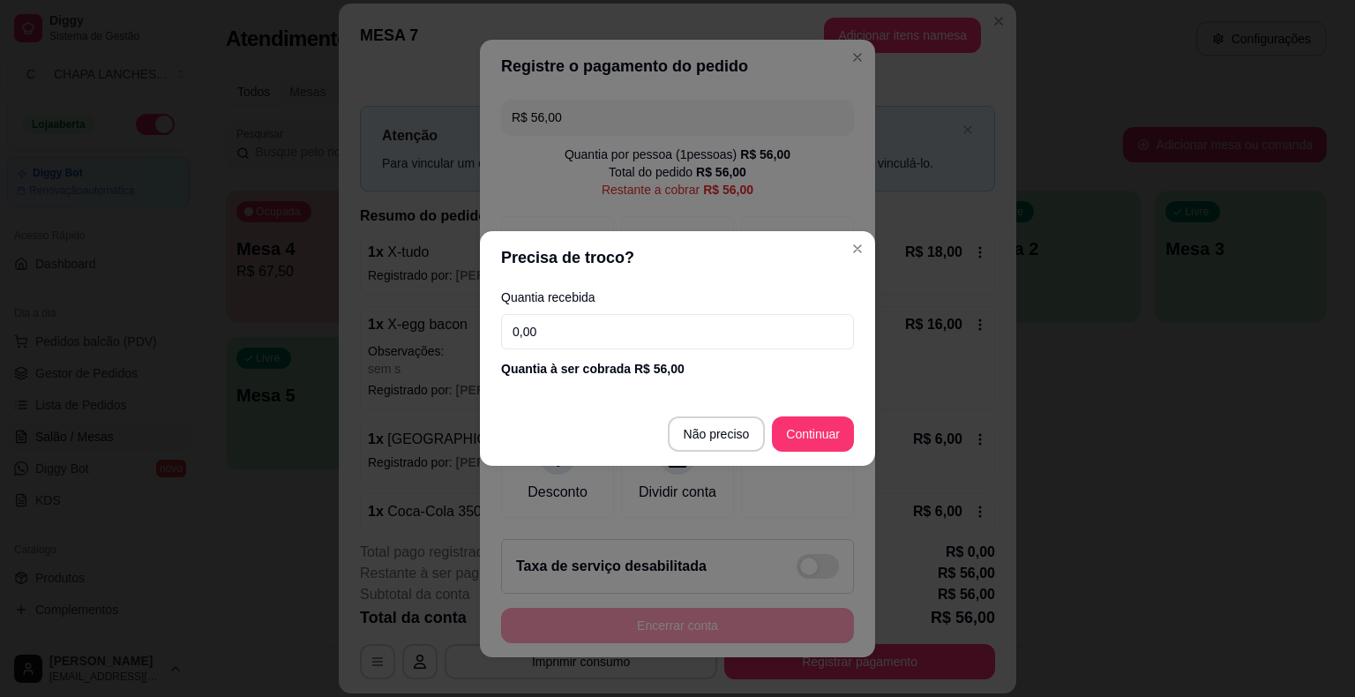
click at [564, 337] on input "0,00" at bounding box center [677, 331] width 353 height 35
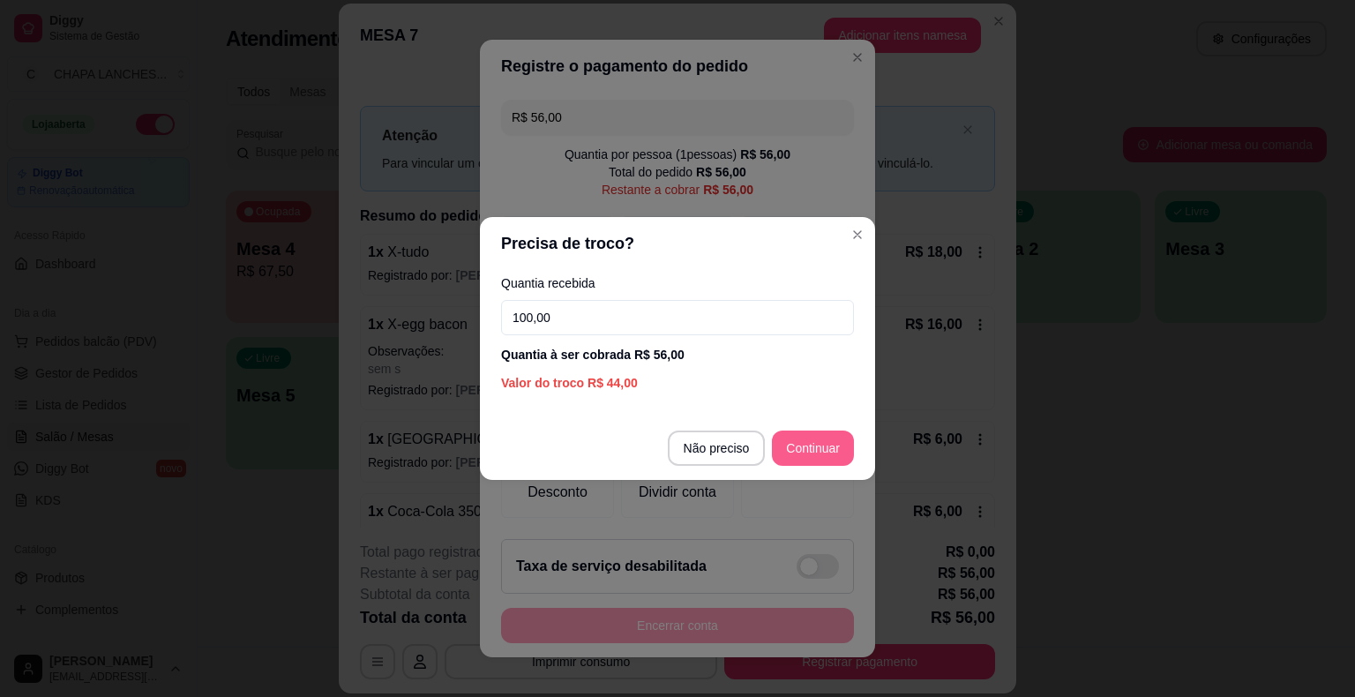
type input "100,00"
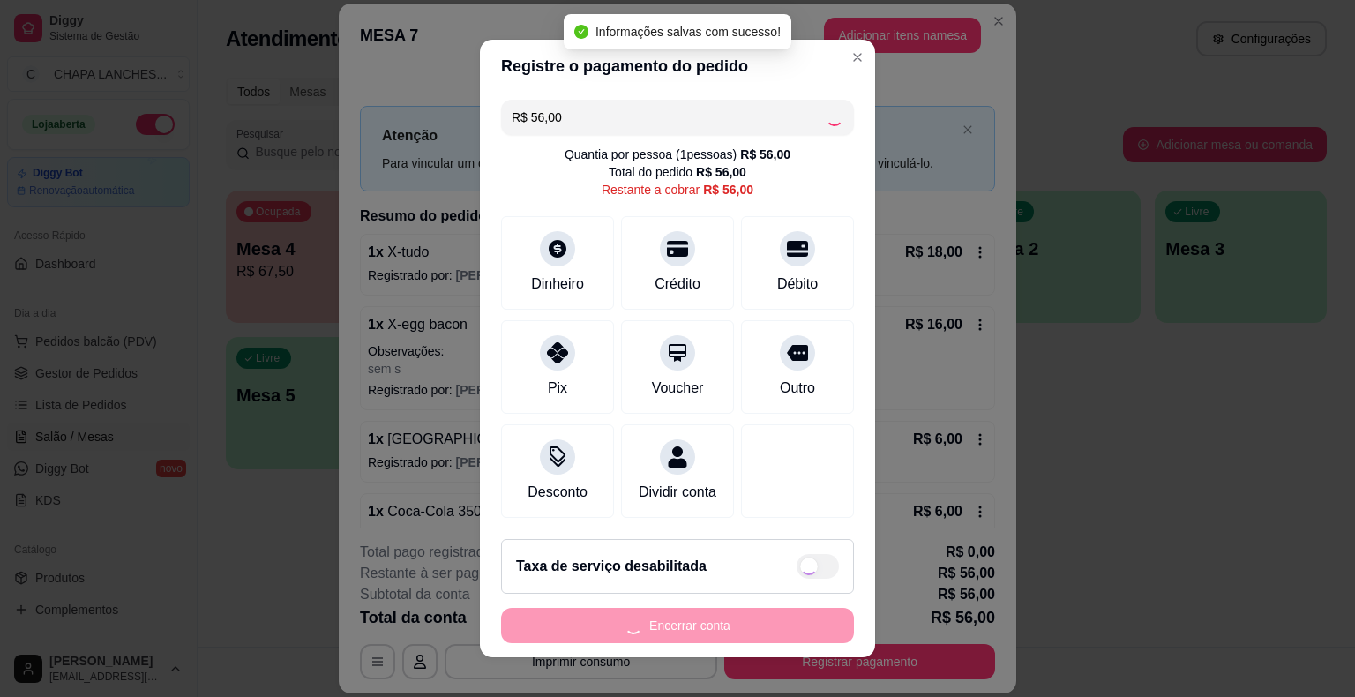
type input "R$ 0,00"
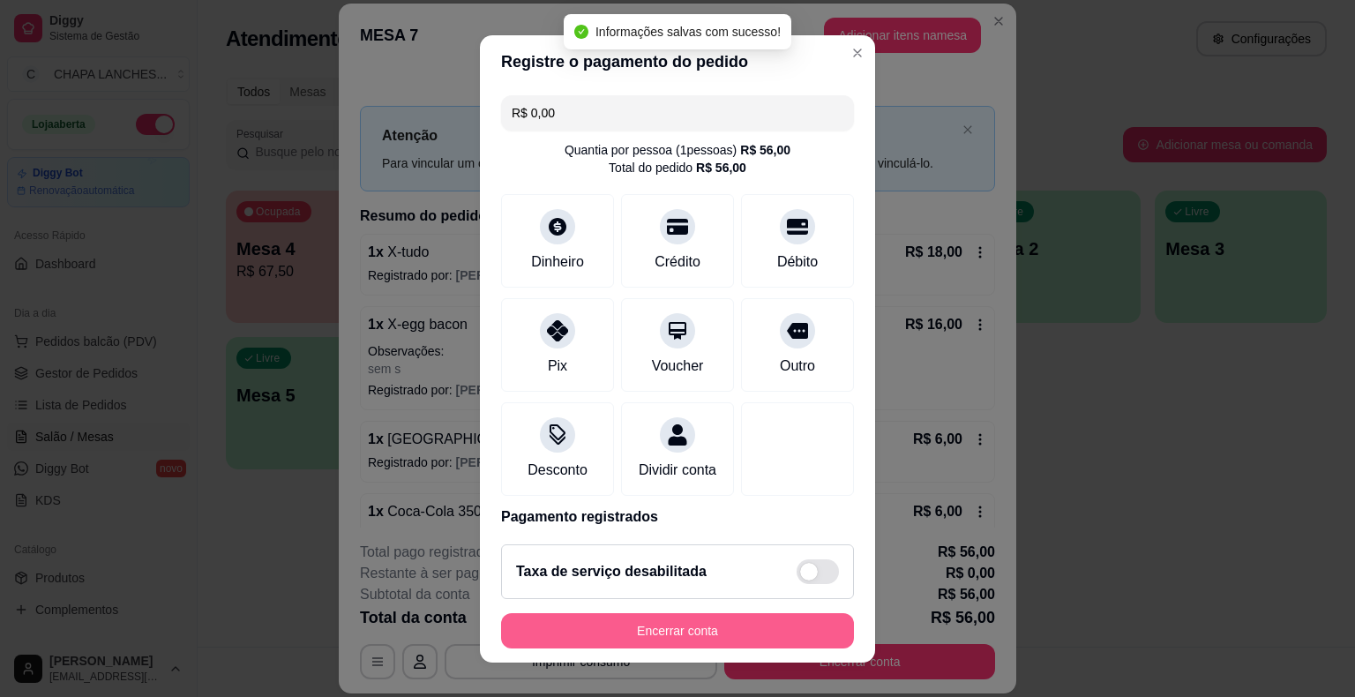
click at [702, 628] on button "Encerrar conta" at bounding box center [677, 630] width 353 height 35
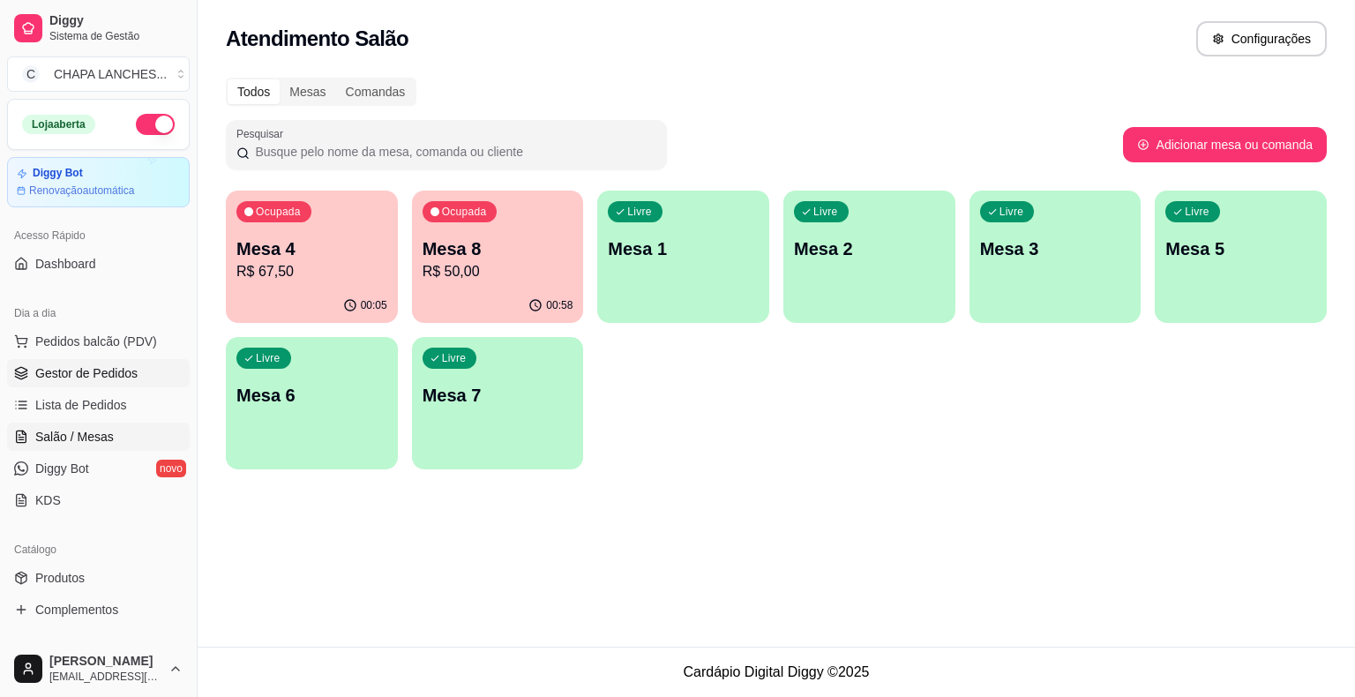
click at [100, 372] on span "Gestor de Pedidos" at bounding box center [86, 373] width 102 height 18
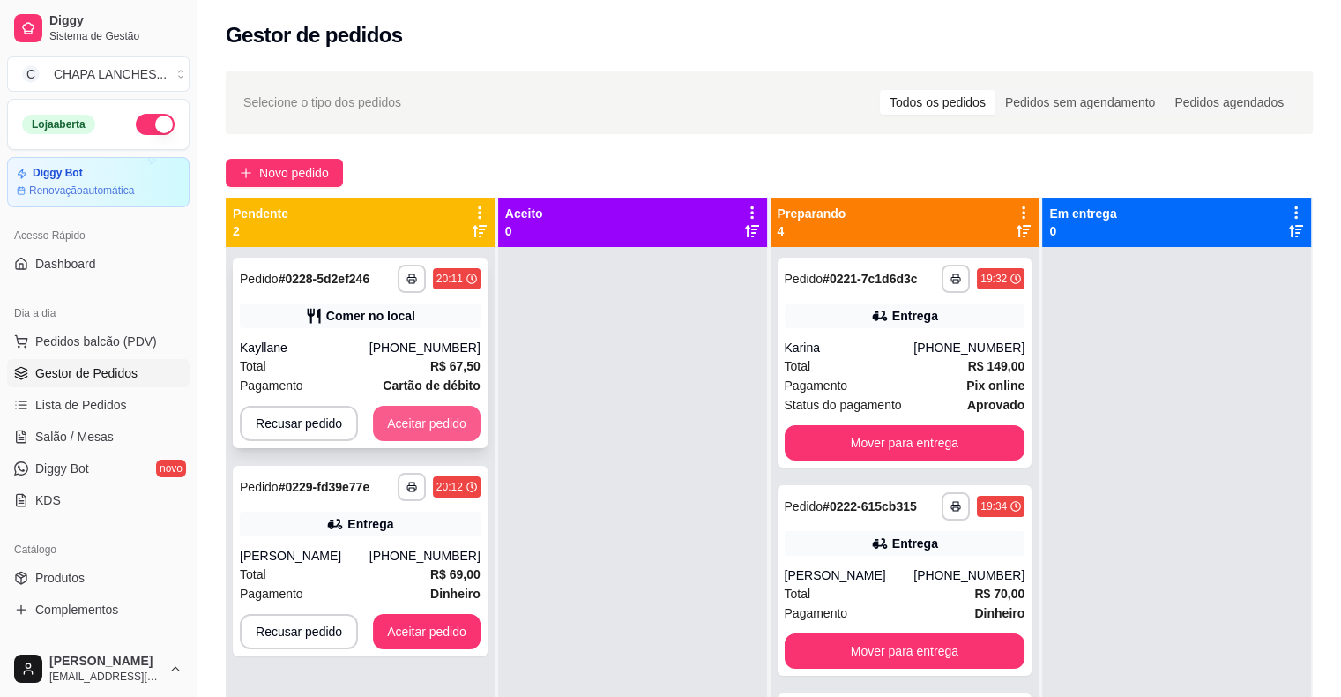
click at [410, 420] on button "Aceitar pedido" at bounding box center [427, 423] width 108 height 35
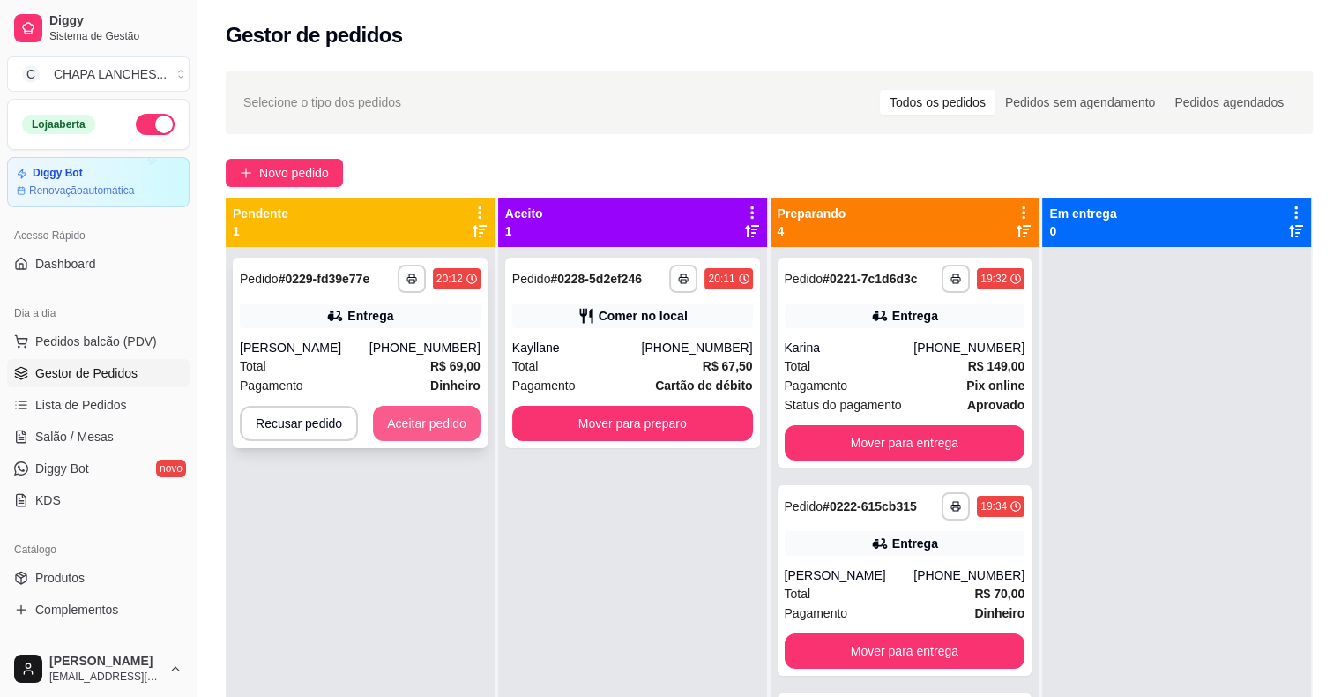
click at [442, 425] on button "Aceitar pedido" at bounding box center [427, 423] width 108 height 35
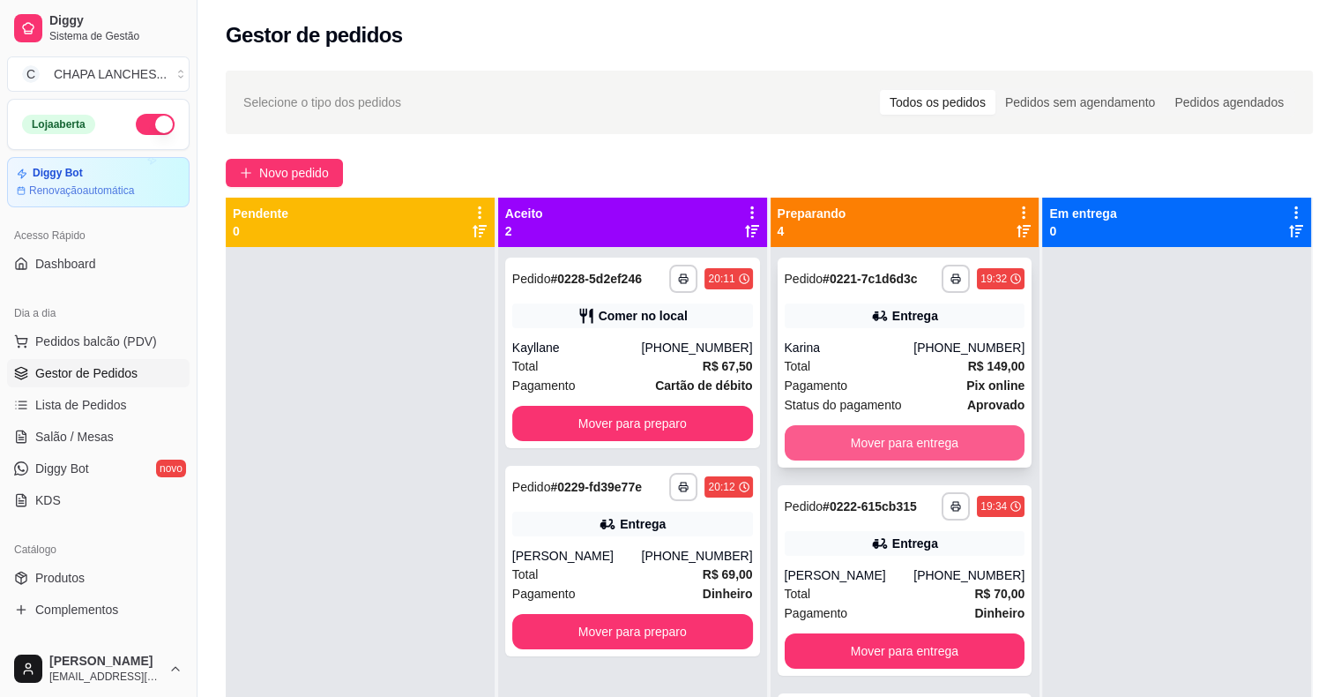
click at [840, 445] on button "Mover para entrega" at bounding box center [905, 442] width 241 height 35
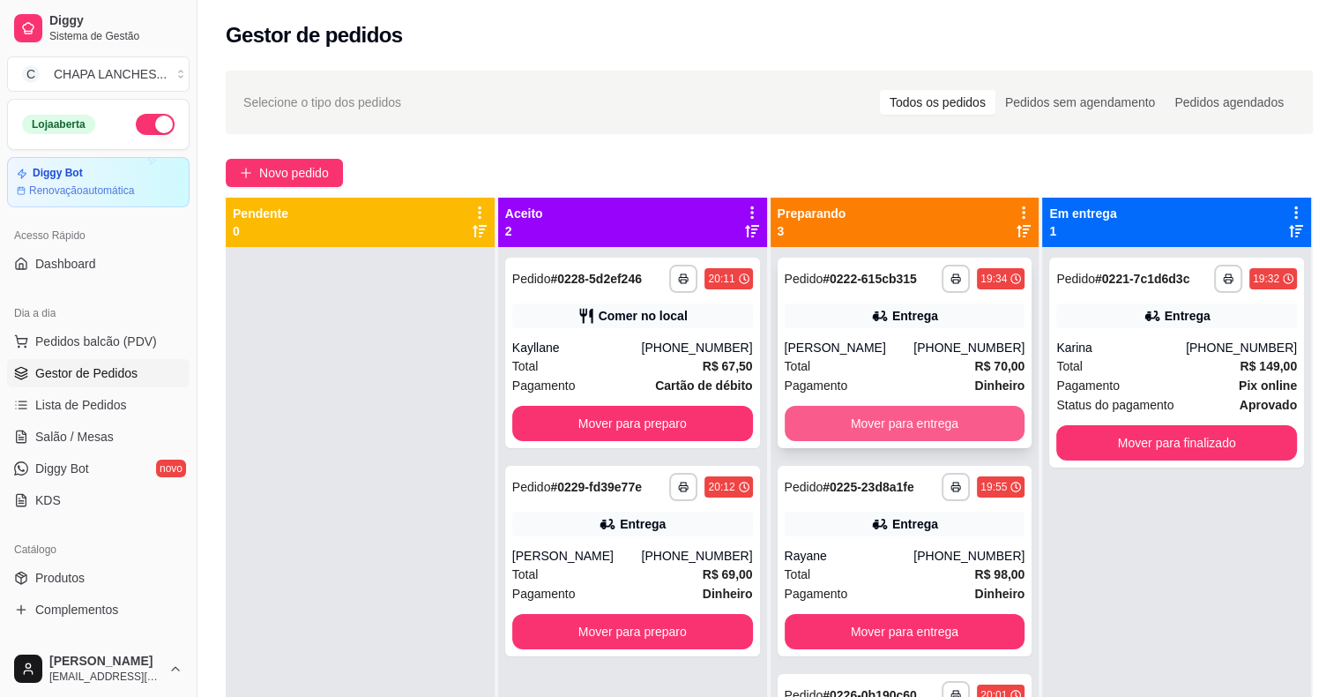
click at [857, 422] on button "Mover para entrega" at bounding box center [905, 423] width 241 height 35
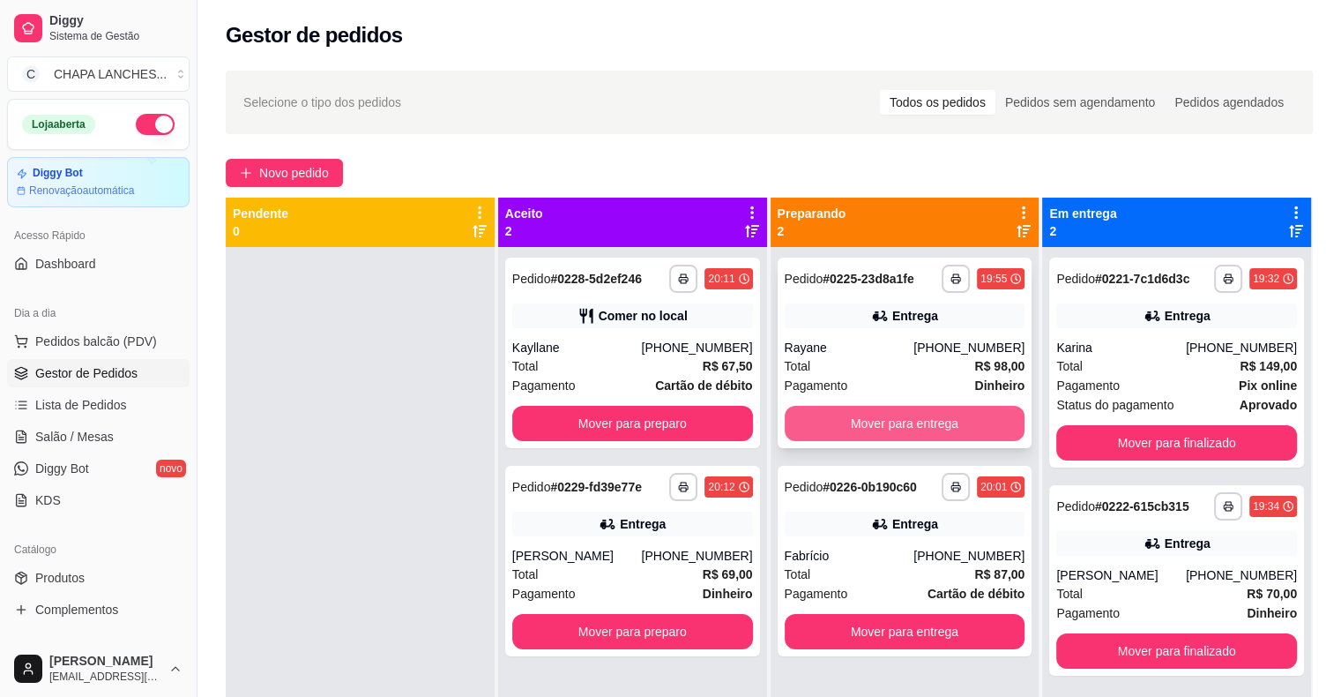
click at [852, 418] on button "Mover para entrega" at bounding box center [905, 423] width 241 height 35
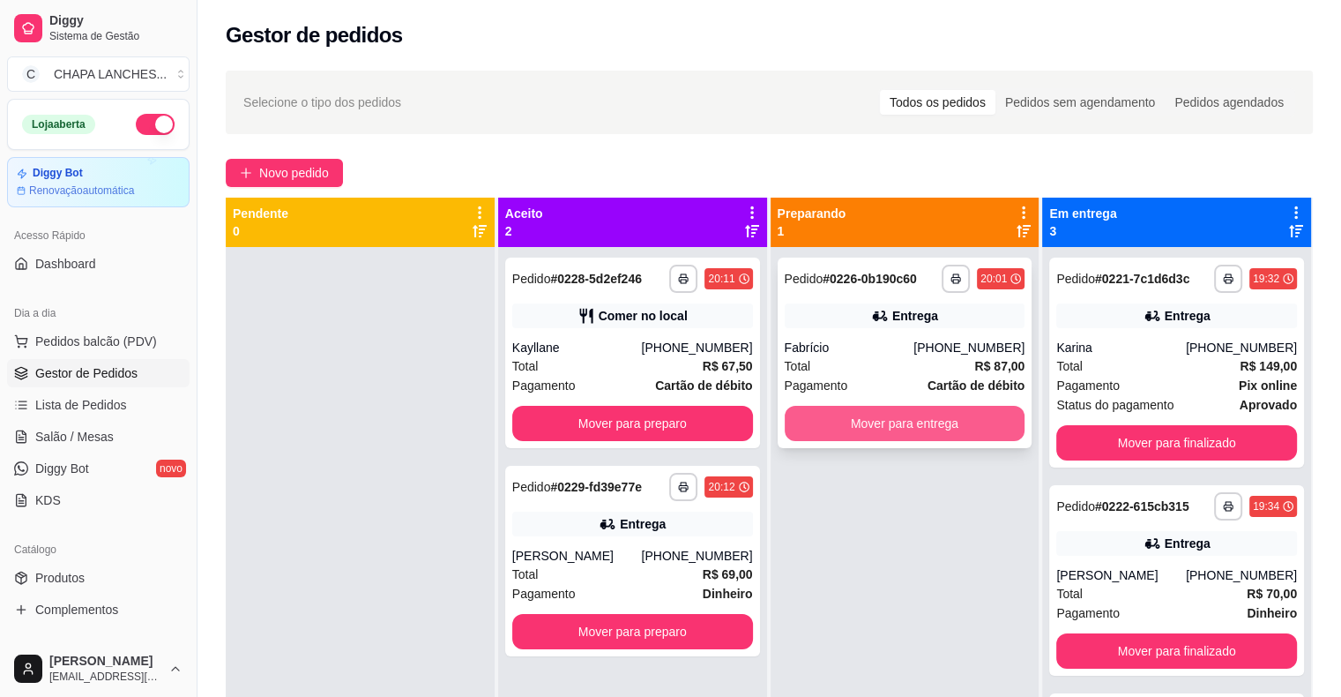
click at [850, 419] on button "Mover para entrega" at bounding box center [905, 423] width 241 height 35
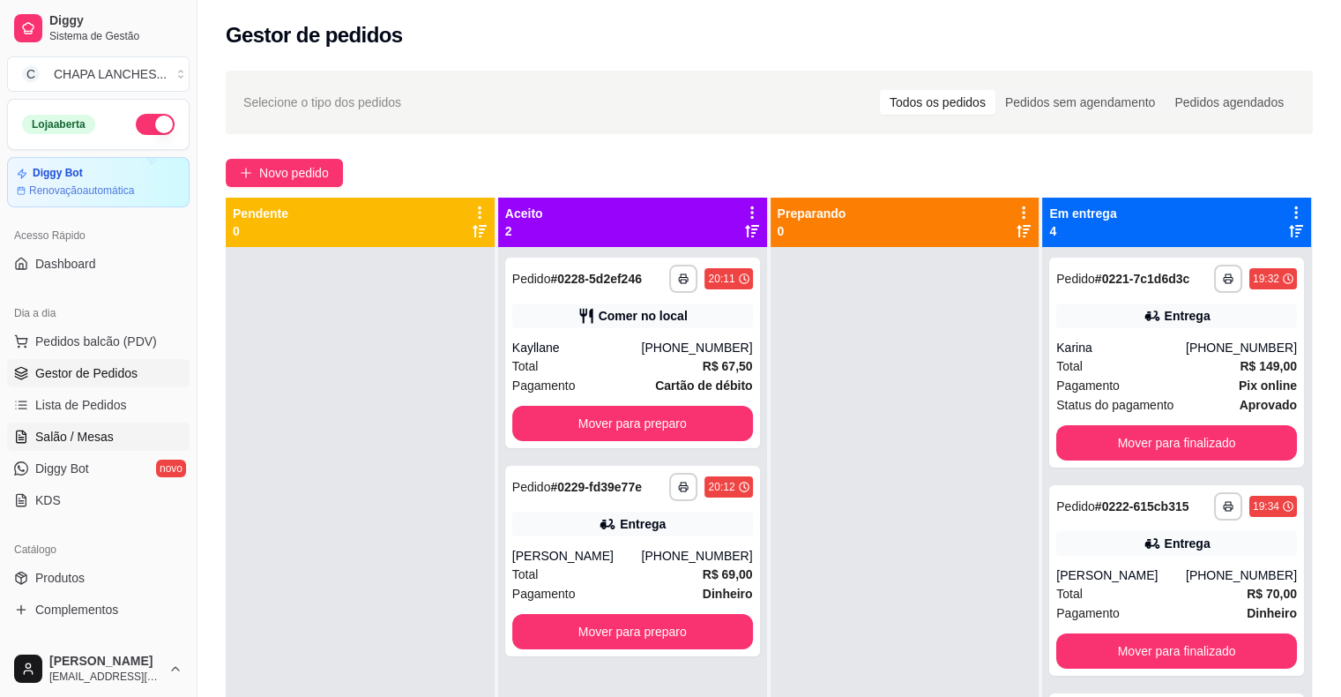
click at [101, 432] on span "Salão / Mesas" at bounding box center [74, 437] width 78 height 18
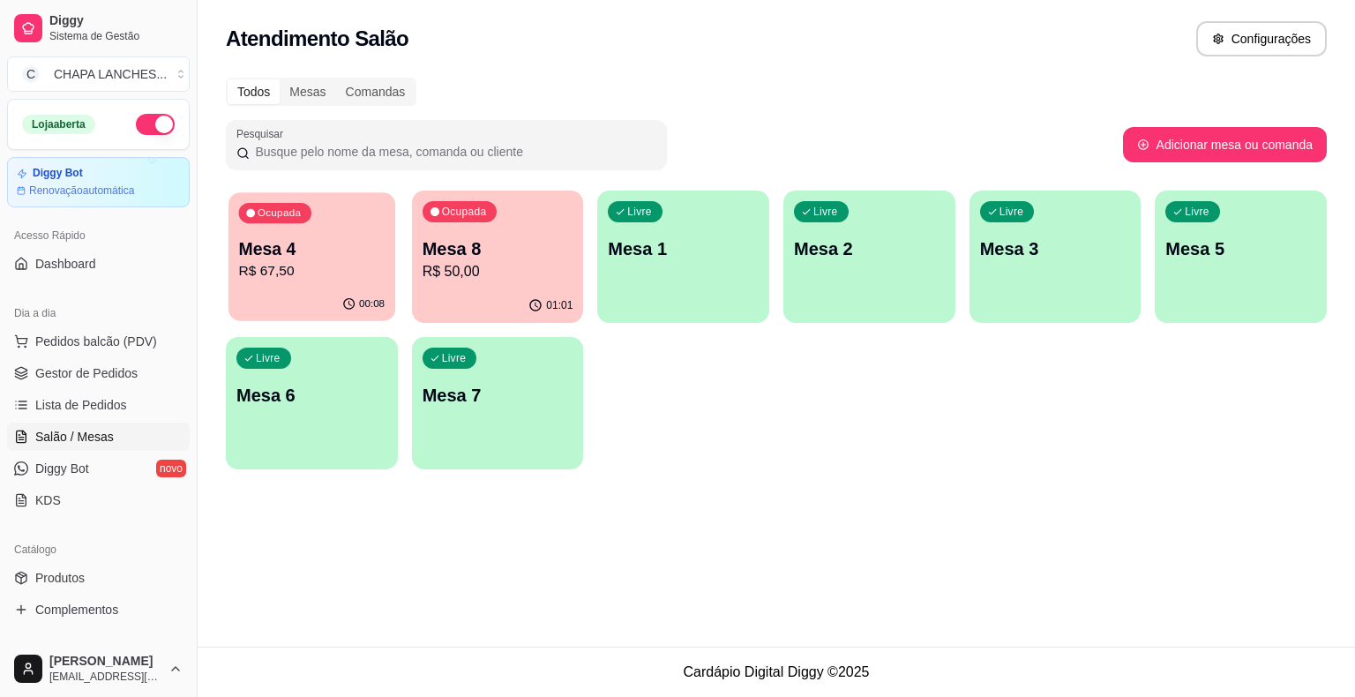
click at [283, 287] on div "Ocupada Mesa 4 R$ 67,50" at bounding box center [311, 239] width 167 height 95
click at [476, 275] on p "R$ 50,00" at bounding box center [497, 271] width 146 height 20
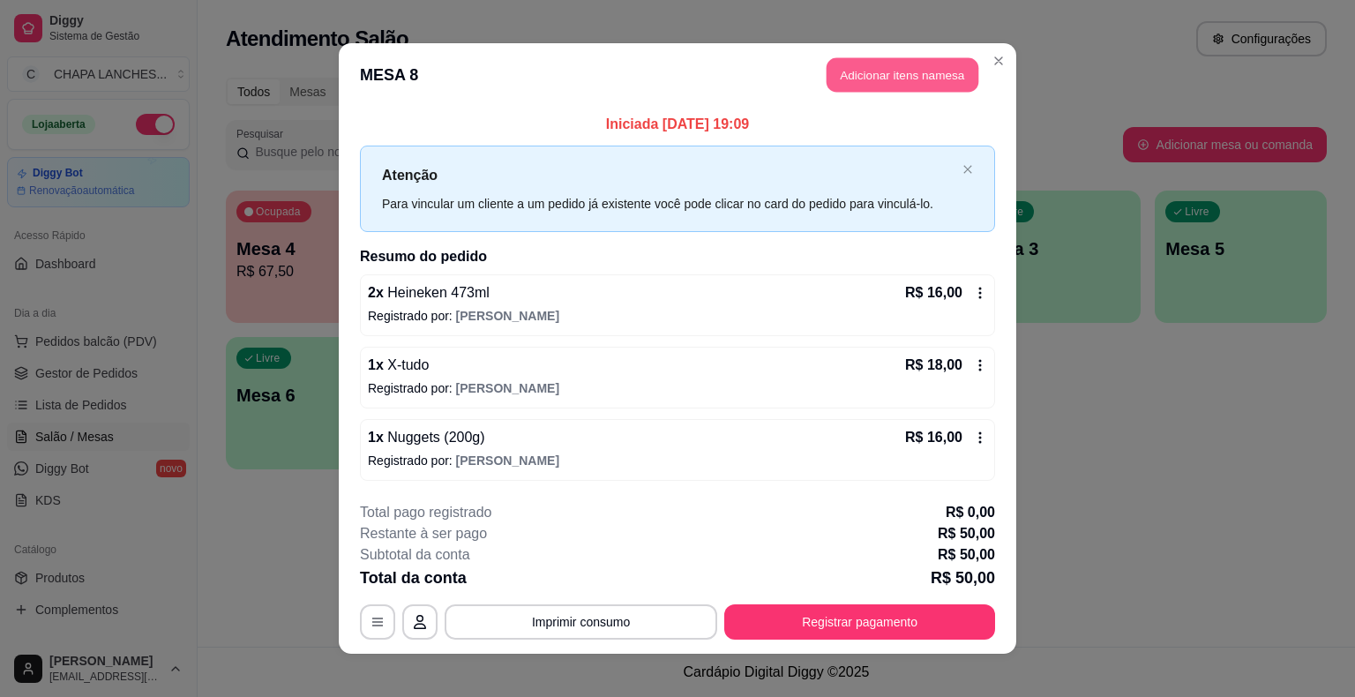
click at [899, 75] on button "Adicionar itens na mesa" at bounding box center [902, 75] width 152 height 34
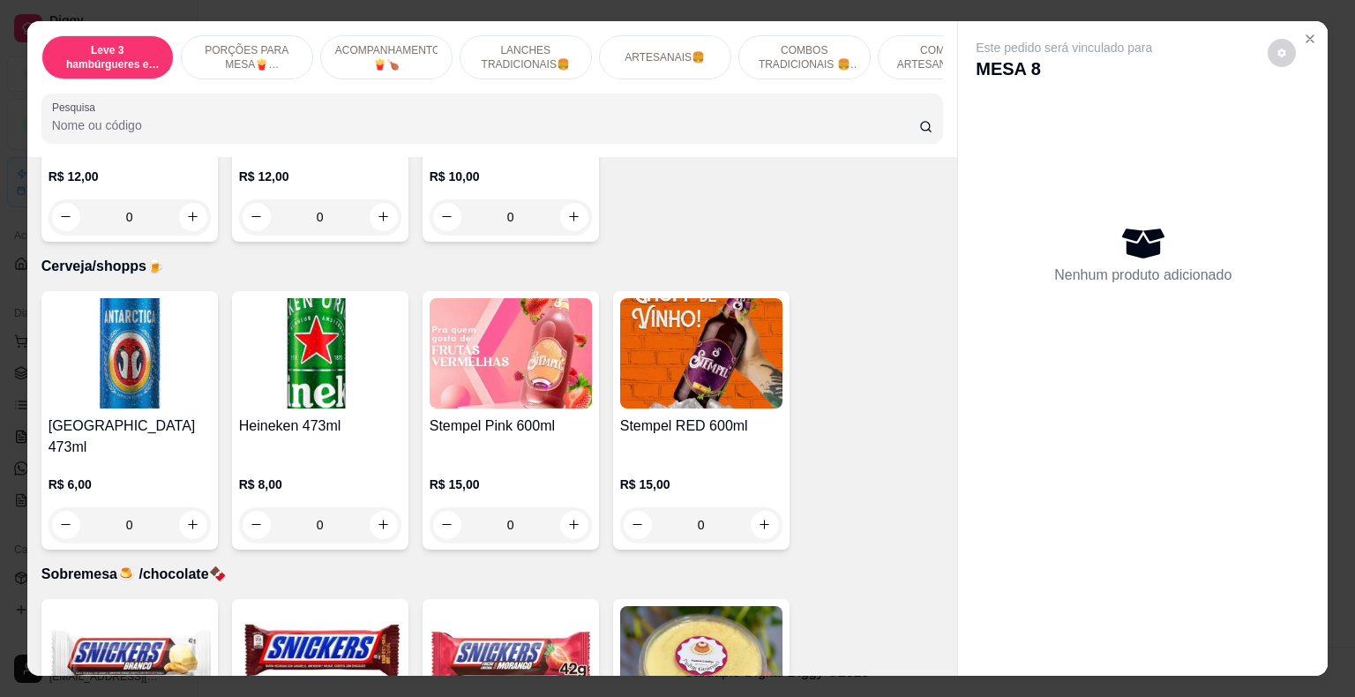
scroll to position [4939, 0]
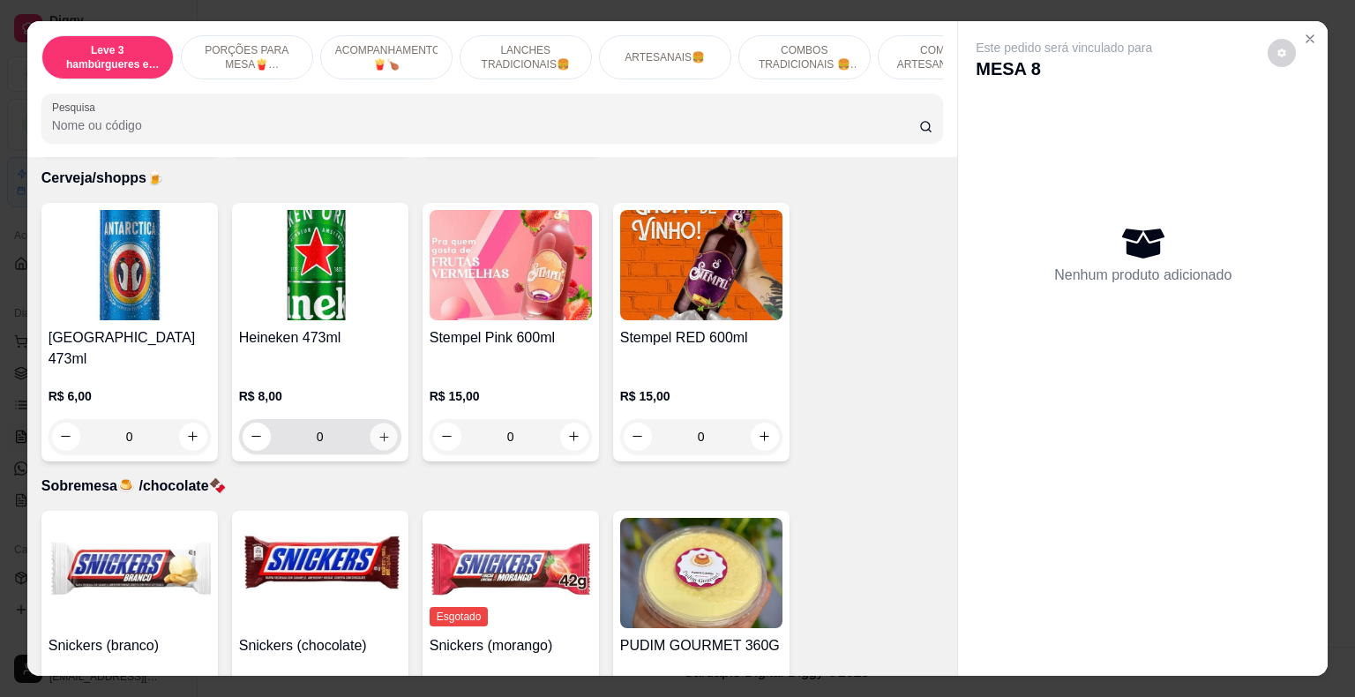
click at [377, 430] on icon "increase-product-quantity" at bounding box center [383, 436] width 13 height 13
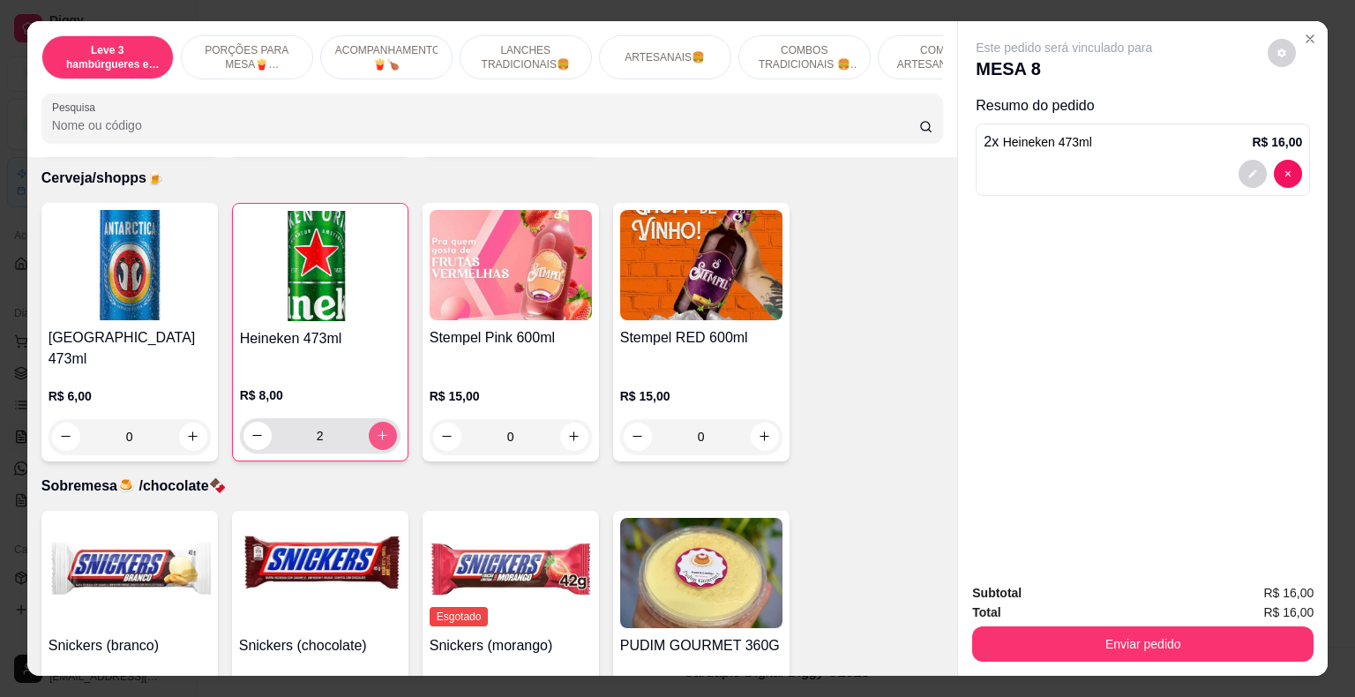
click at [376, 429] on icon "increase-product-quantity" at bounding box center [382, 435] width 13 height 13
type input "4"
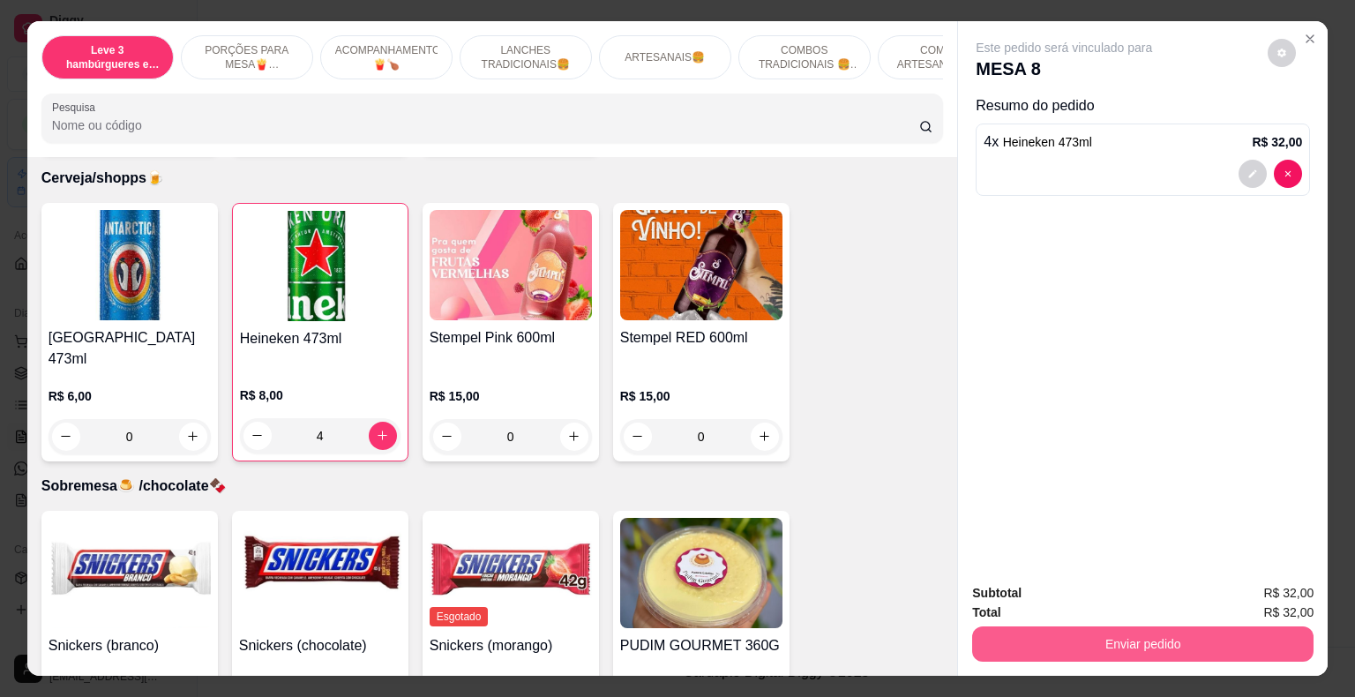
click at [1166, 633] on button "Enviar pedido" at bounding box center [1142, 643] width 341 height 35
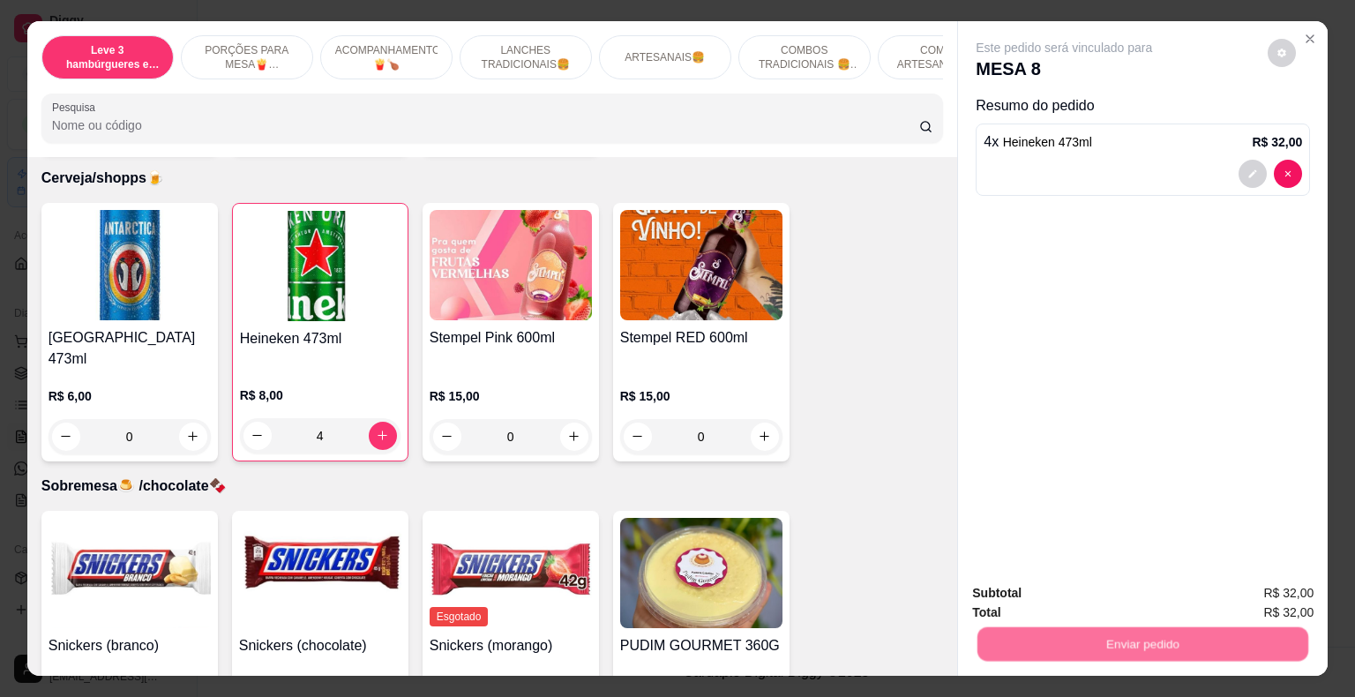
click at [1106, 589] on button "Não registrar e enviar pedido" at bounding box center [1083, 595] width 183 height 34
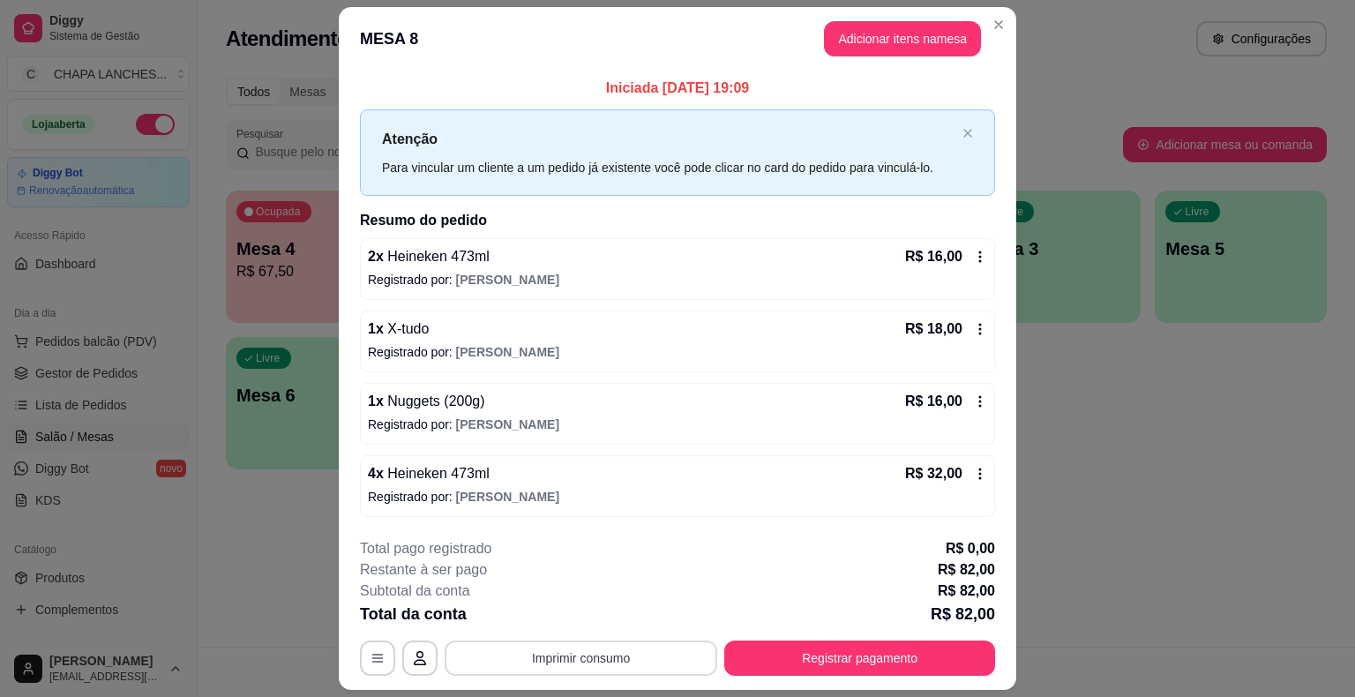
click at [628, 661] on button "Imprimir consumo" at bounding box center [581, 657] width 273 height 35
click at [595, 619] on button "IMPRESSORA" at bounding box center [579, 615] width 123 height 27
click at [821, 660] on button "Registrar pagamento" at bounding box center [859, 657] width 271 height 35
click at [886, 45] on button "Adicionar itens na mesa" at bounding box center [902, 38] width 157 height 35
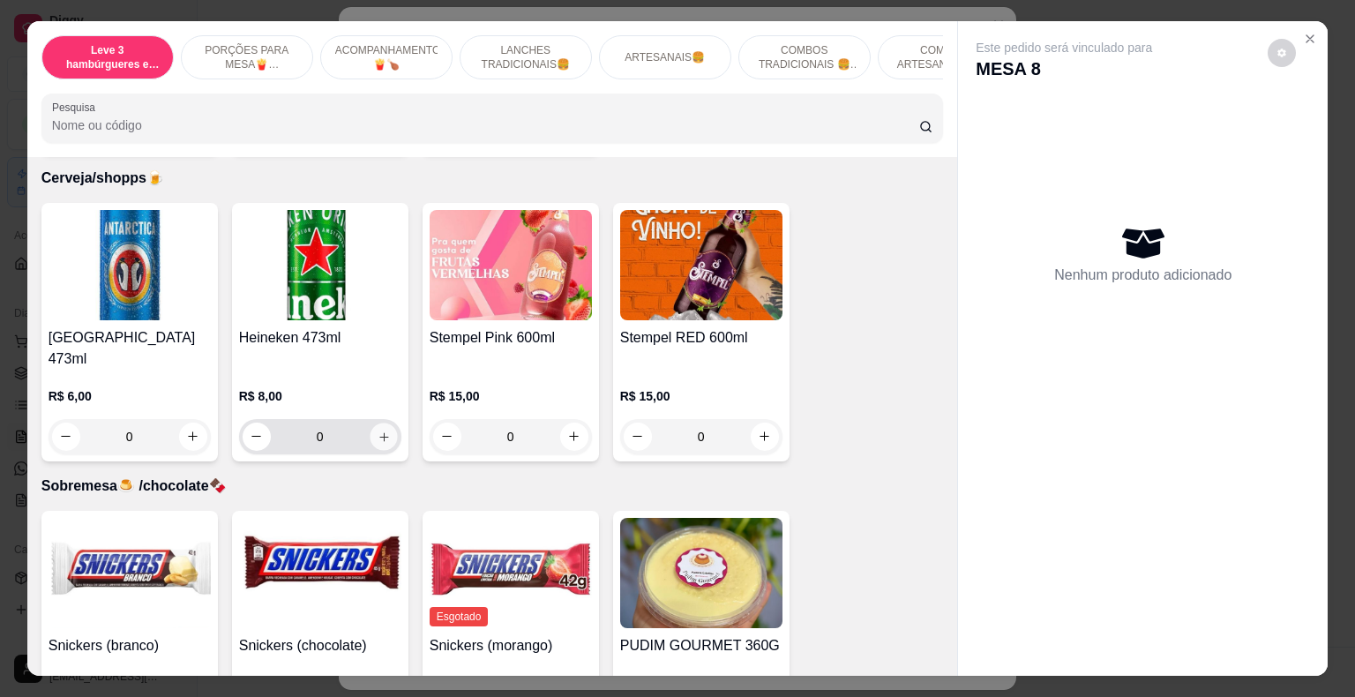
click at [377, 430] on icon "increase-product-quantity" at bounding box center [383, 436] width 13 height 13
type input "1"
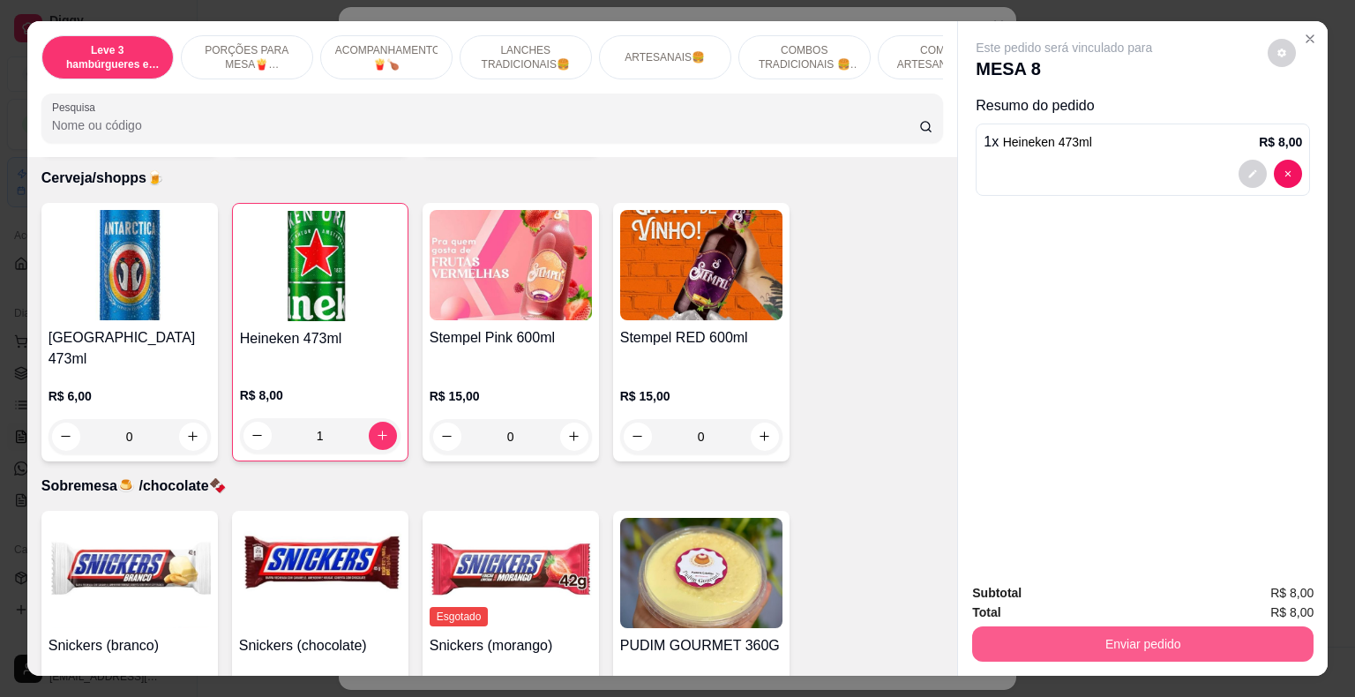
click at [1037, 638] on button "Enviar pedido" at bounding box center [1142, 643] width 341 height 35
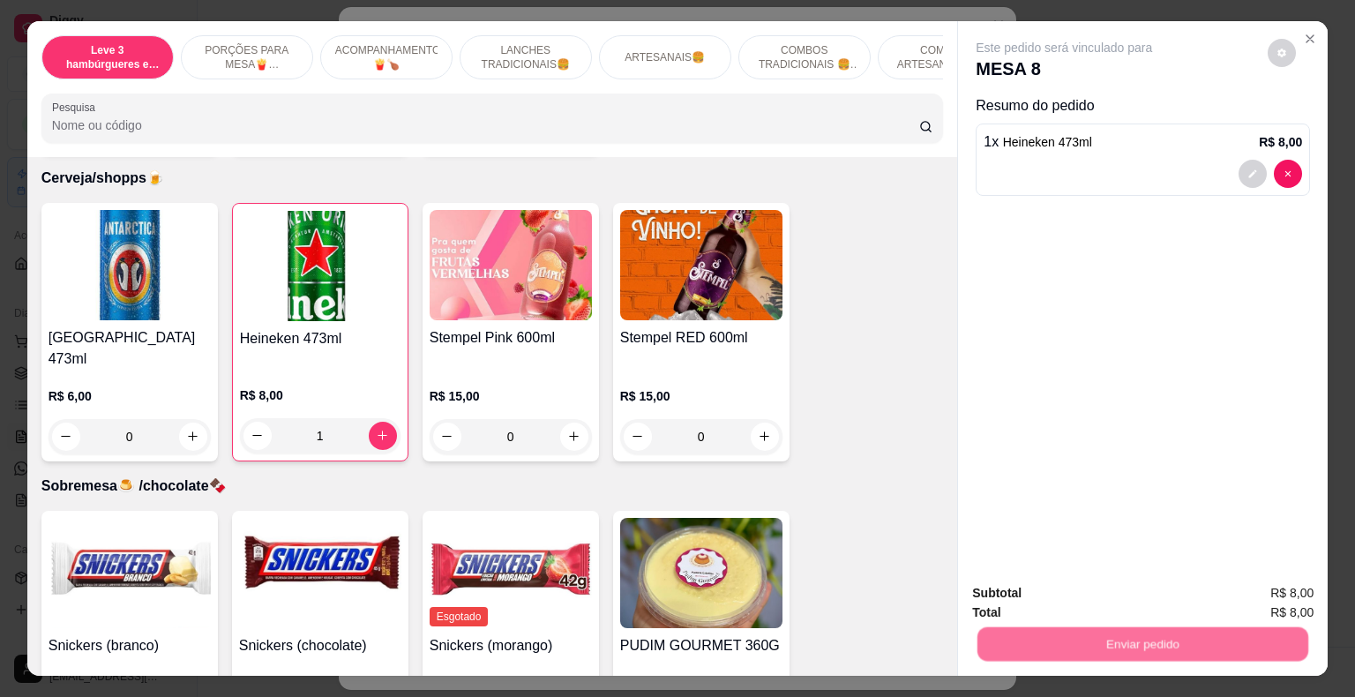
click at [1020, 593] on button "Não registrar e enviar pedido" at bounding box center [1082, 593] width 191 height 35
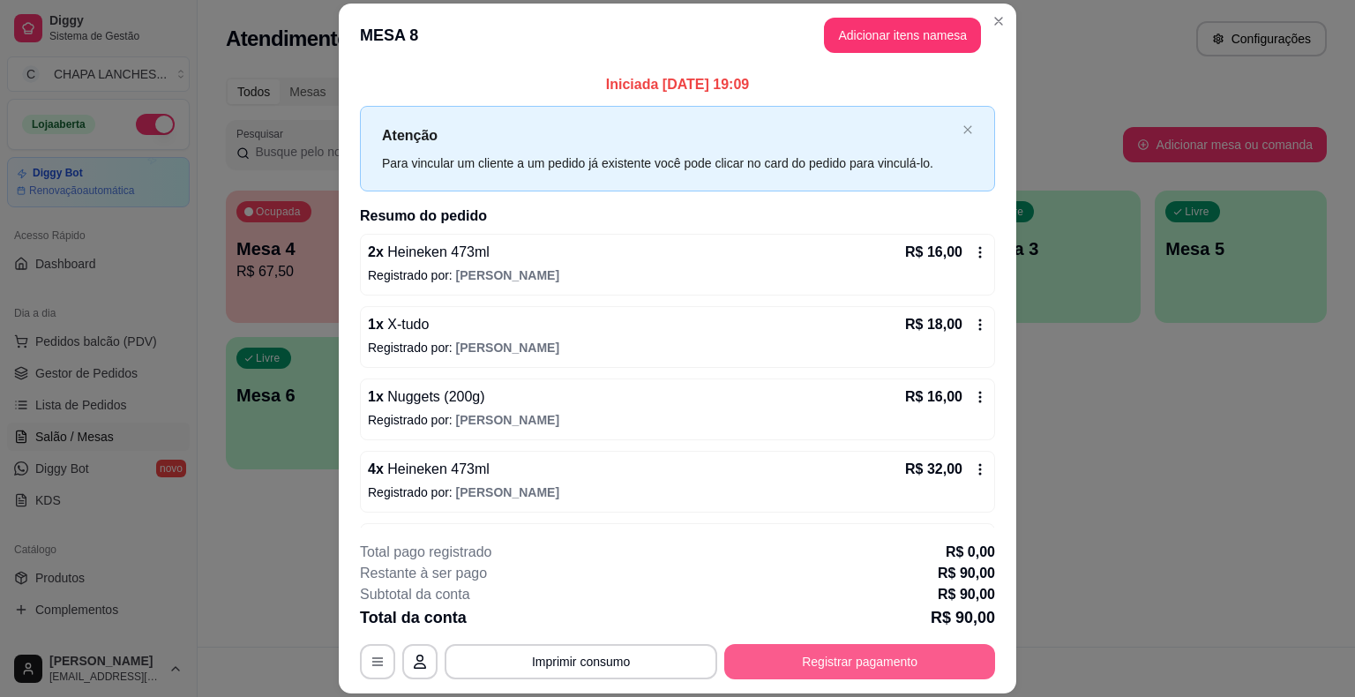
click at [872, 643] on div "**********" at bounding box center [677, 611] width 635 height 138
click at [779, 660] on button "Registrar pagamento" at bounding box center [859, 661] width 271 height 35
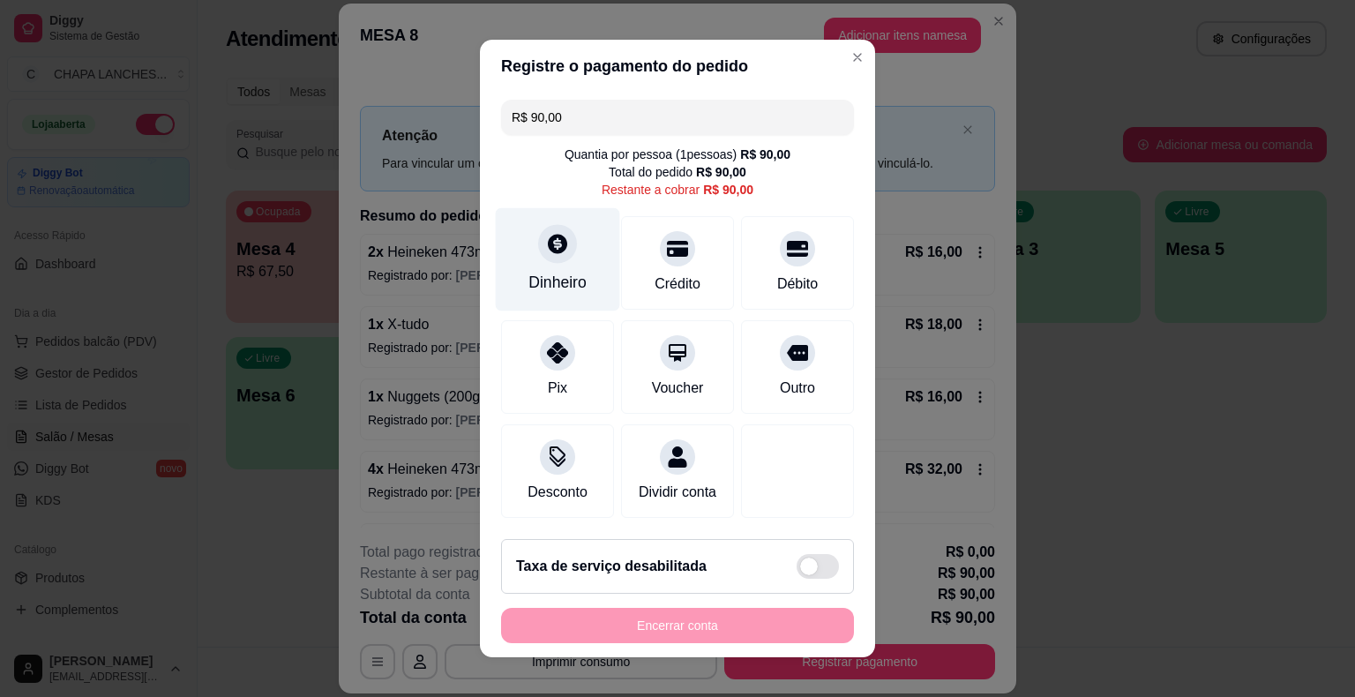
click at [551, 263] on div at bounding box center [557, 243] width 39 height 39
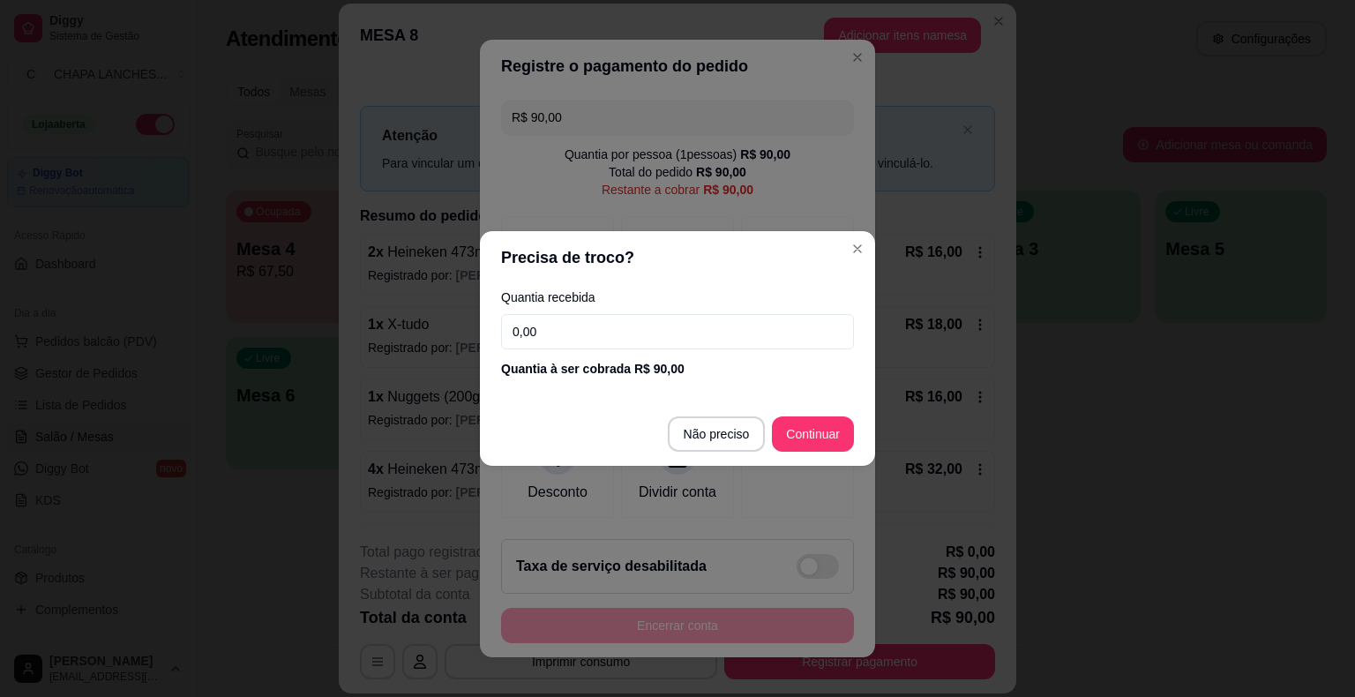
click at [560, 344] on input "0,00" at bounding box center [677, 331] width 353 height 35
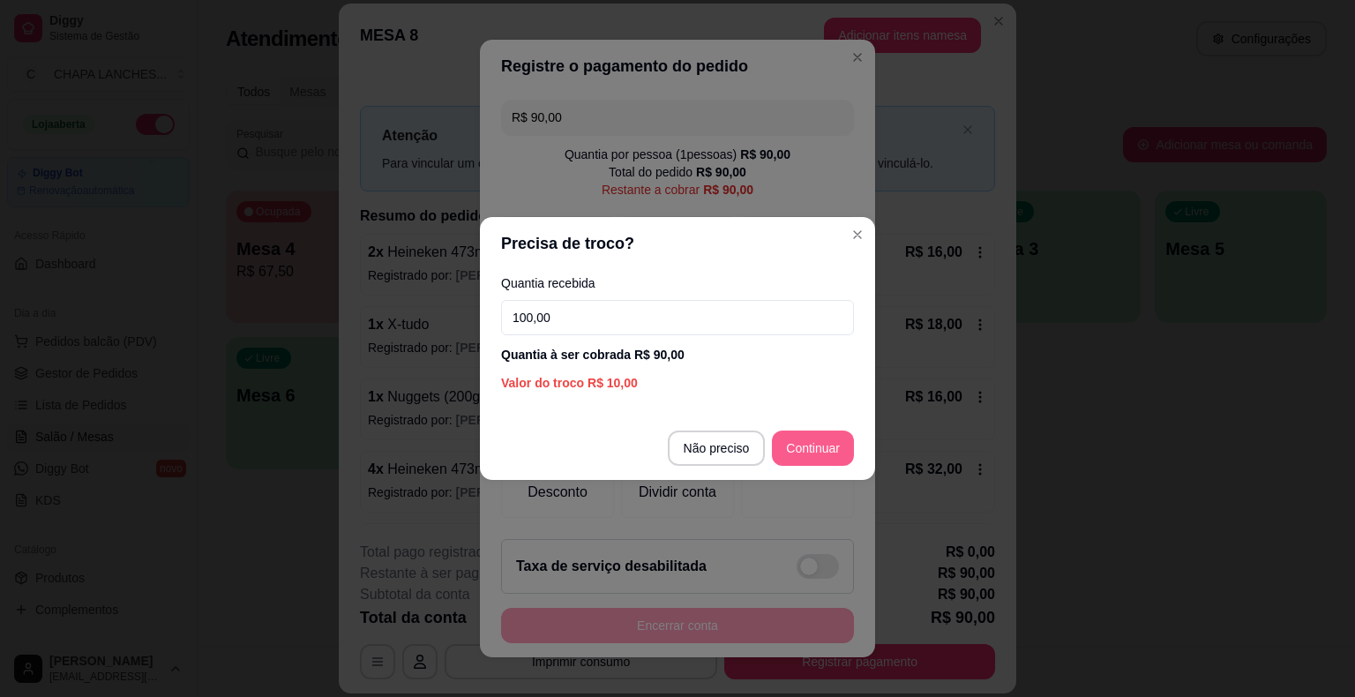
type input "100,00"
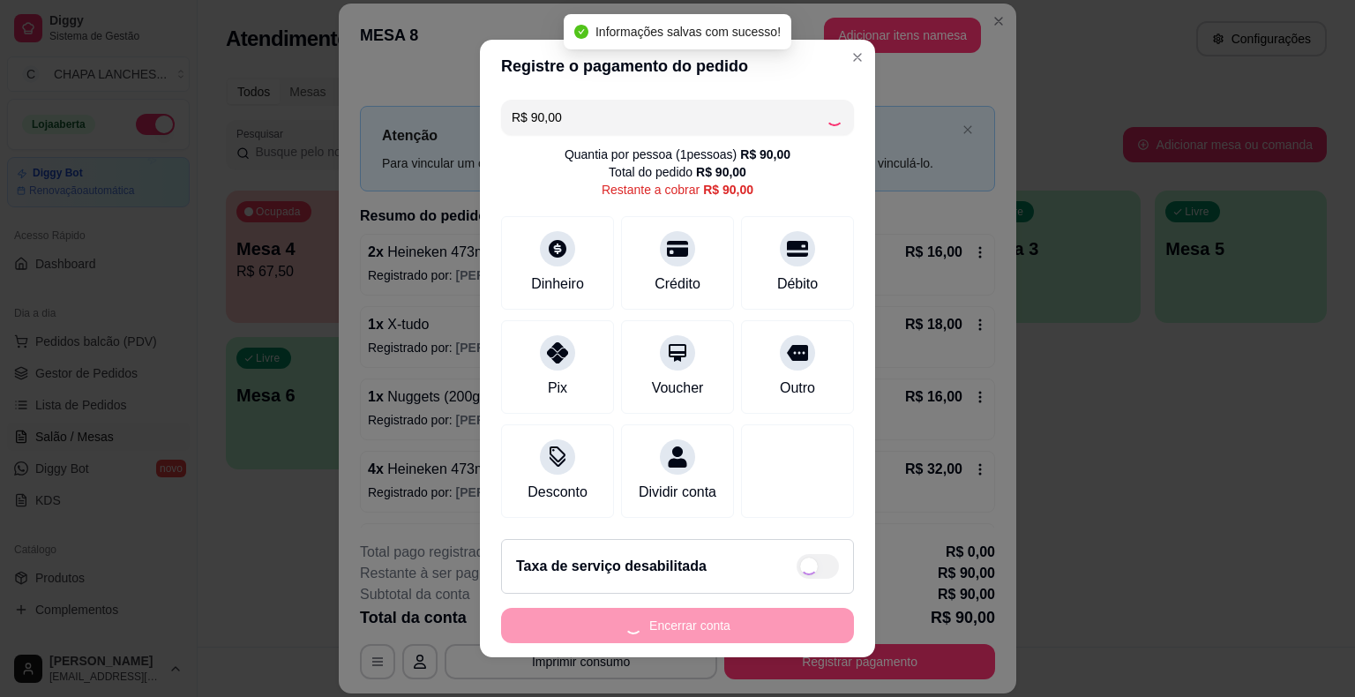
type input "R$ 0,00"
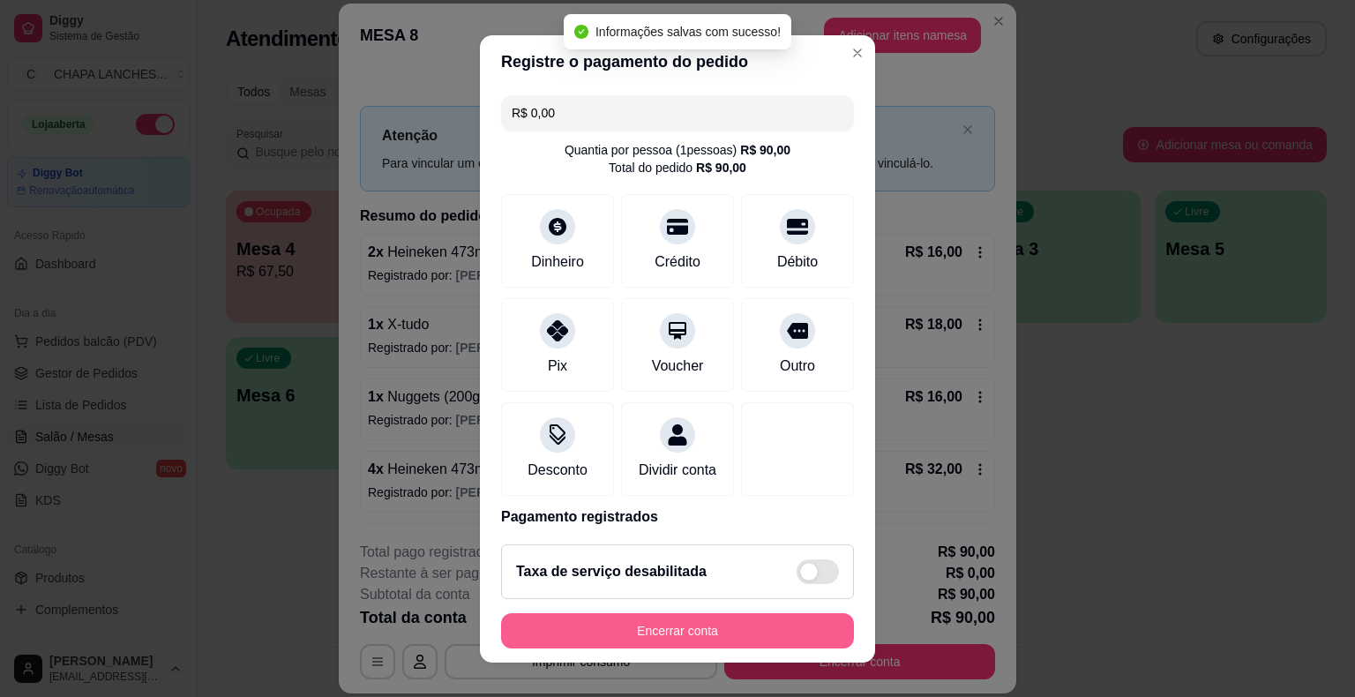
click at [770, 634] on button "Encerrar conta" at bounding box center [677, 630] width 353 height 35
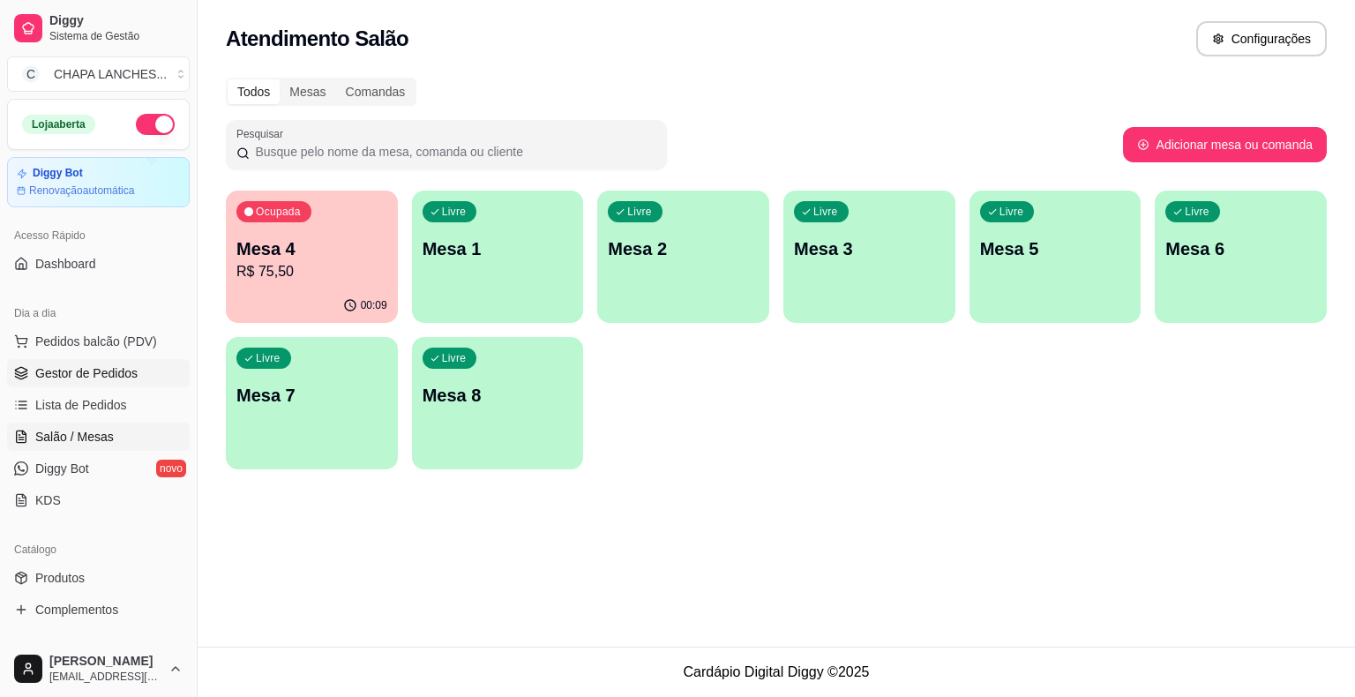
click at [118, 367] on span "Gestor de Pedidos" at bounding box center [86, 373] width 102 height 18
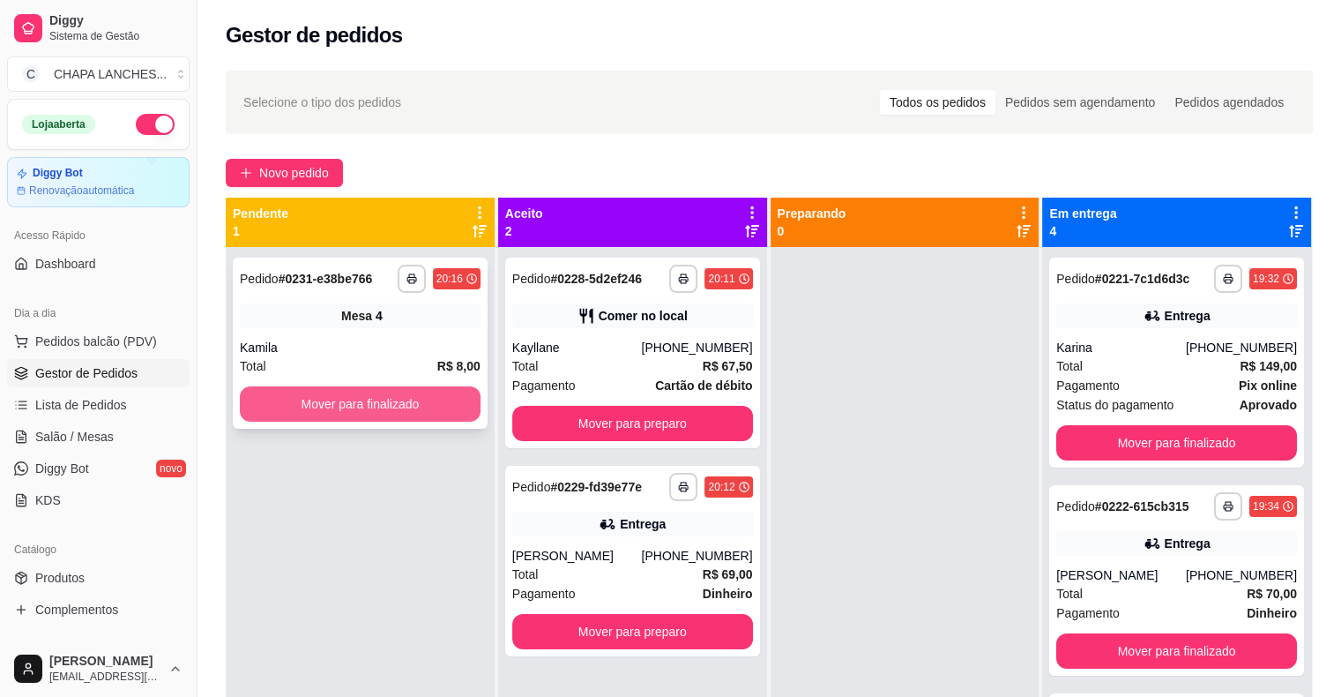
click at [349, 400] on button "Mover para finalizado" at bounding box center [360, 403] width 241 height 35
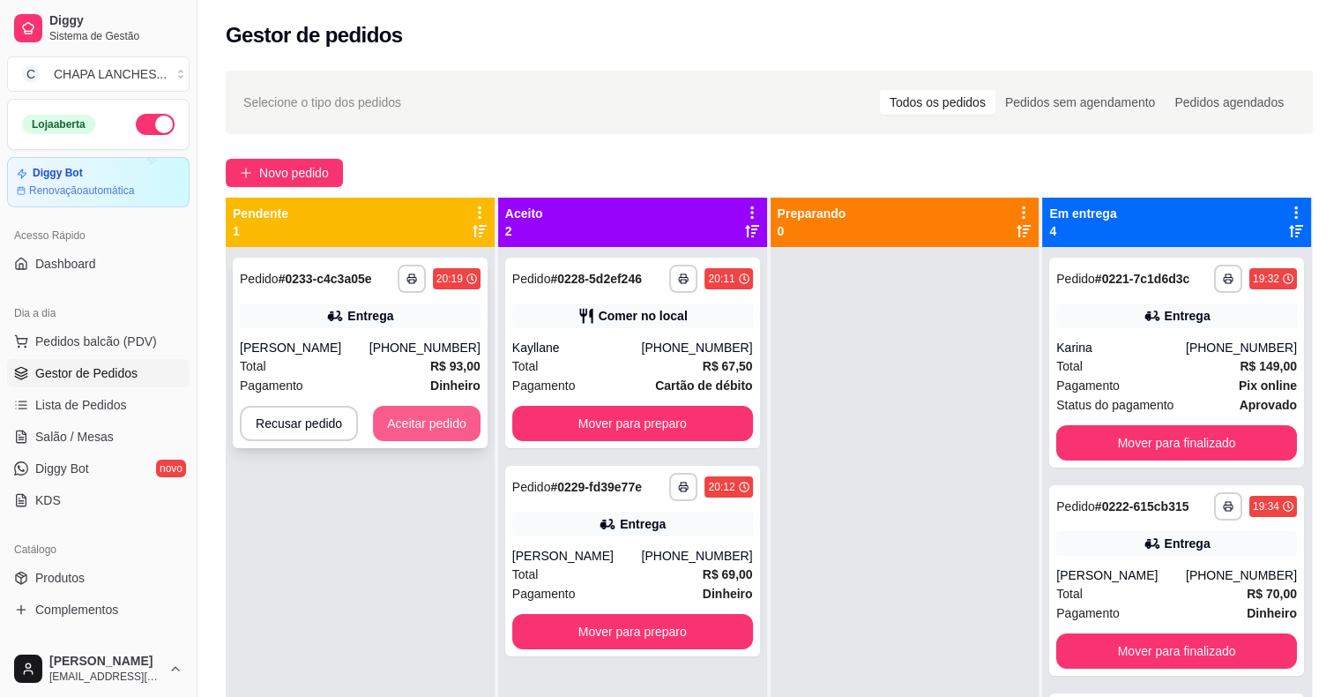
click at [434, 424] on button "Aceitar pedido" at bounding box center [427, 423] width 108 height 35
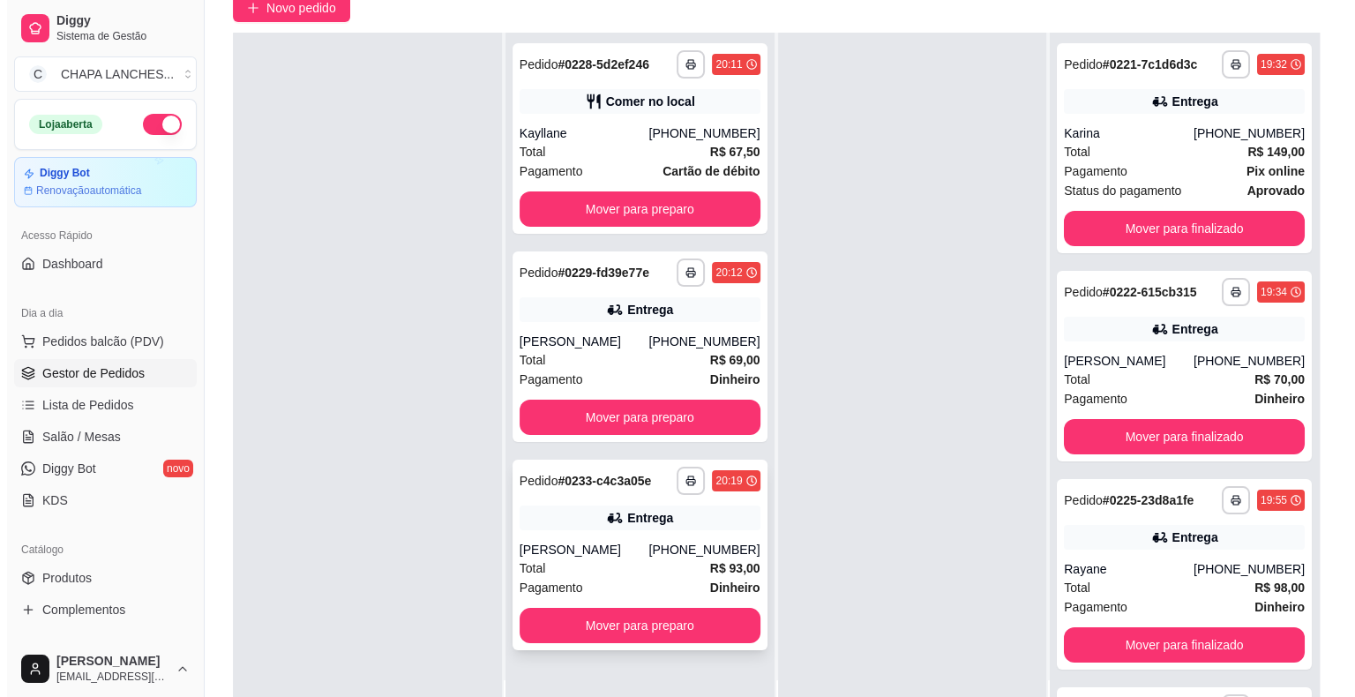
scroll to position [268, 0]
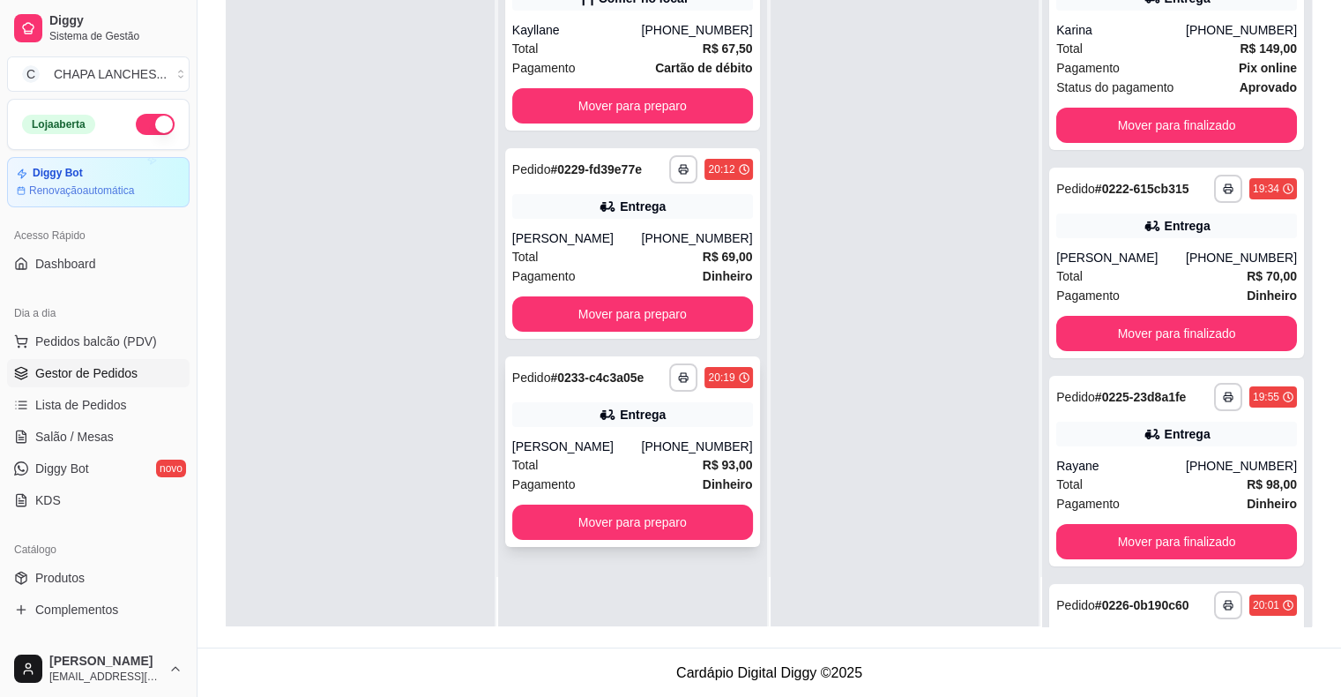
click at [575, 452] on div "[PERSON_NAME]" at bounding box center [577, 446] width 130 height 18
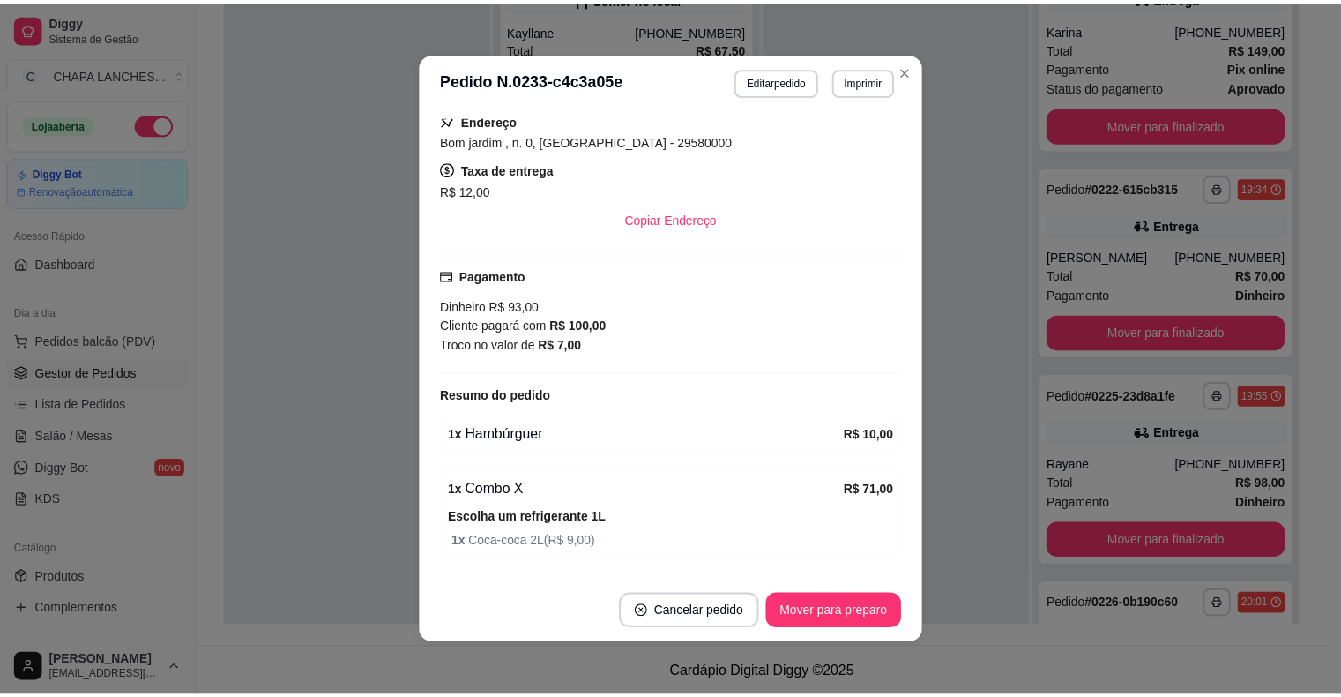
scroll to position [370, 0]
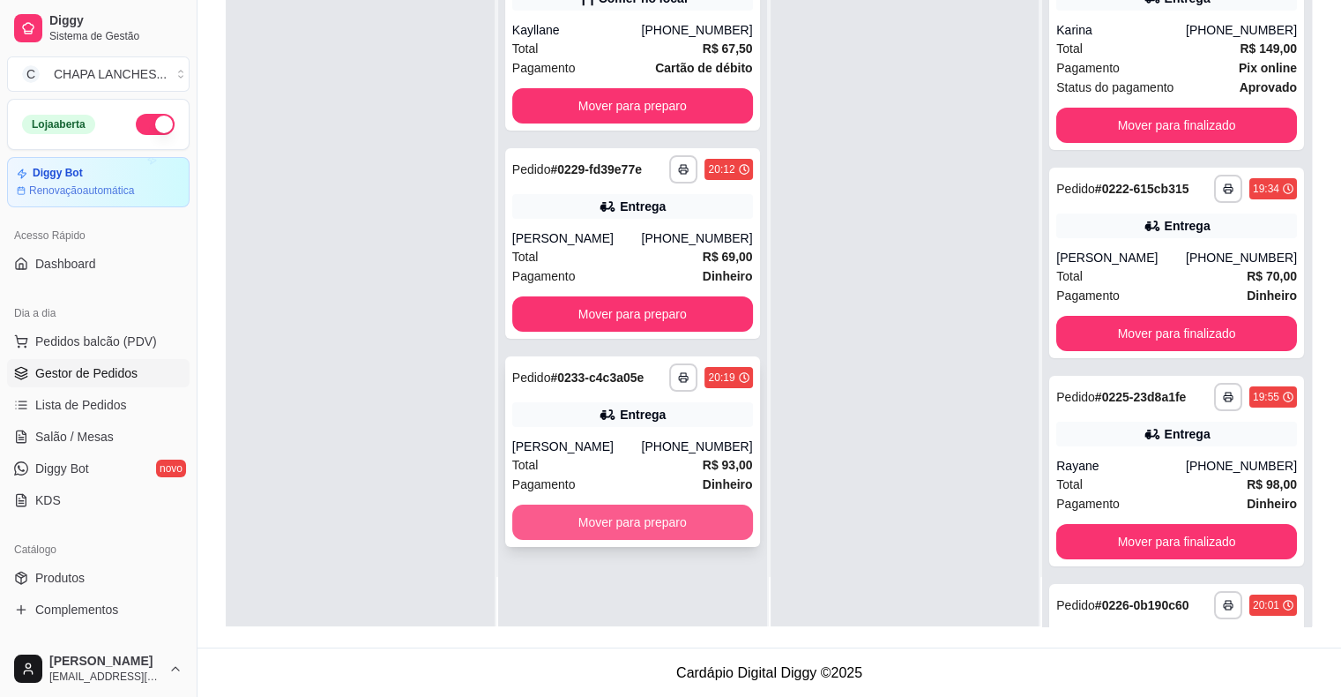
click at [628, 529] on button "Mover para preparo" at bounding box center [632, 521] width 241 height 35
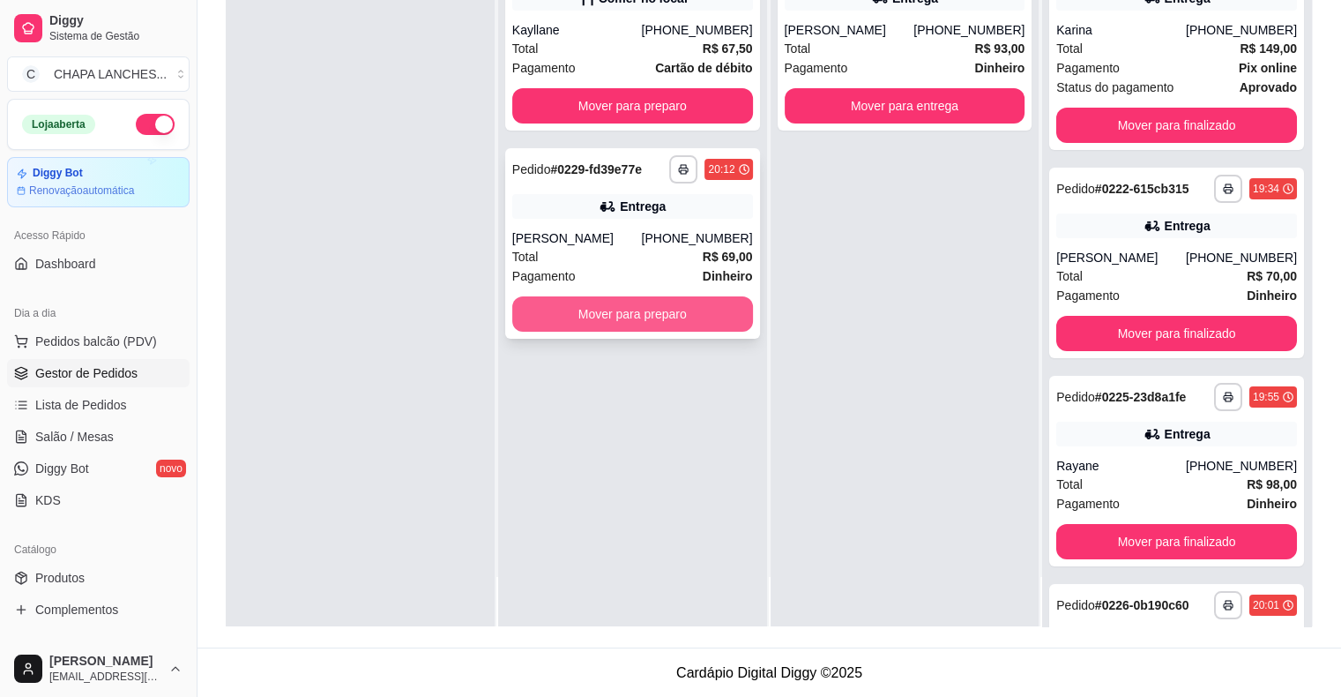
click at [589, 313] on button "Mover para preparo" at bounding box center [632, 313] width 241 height 35
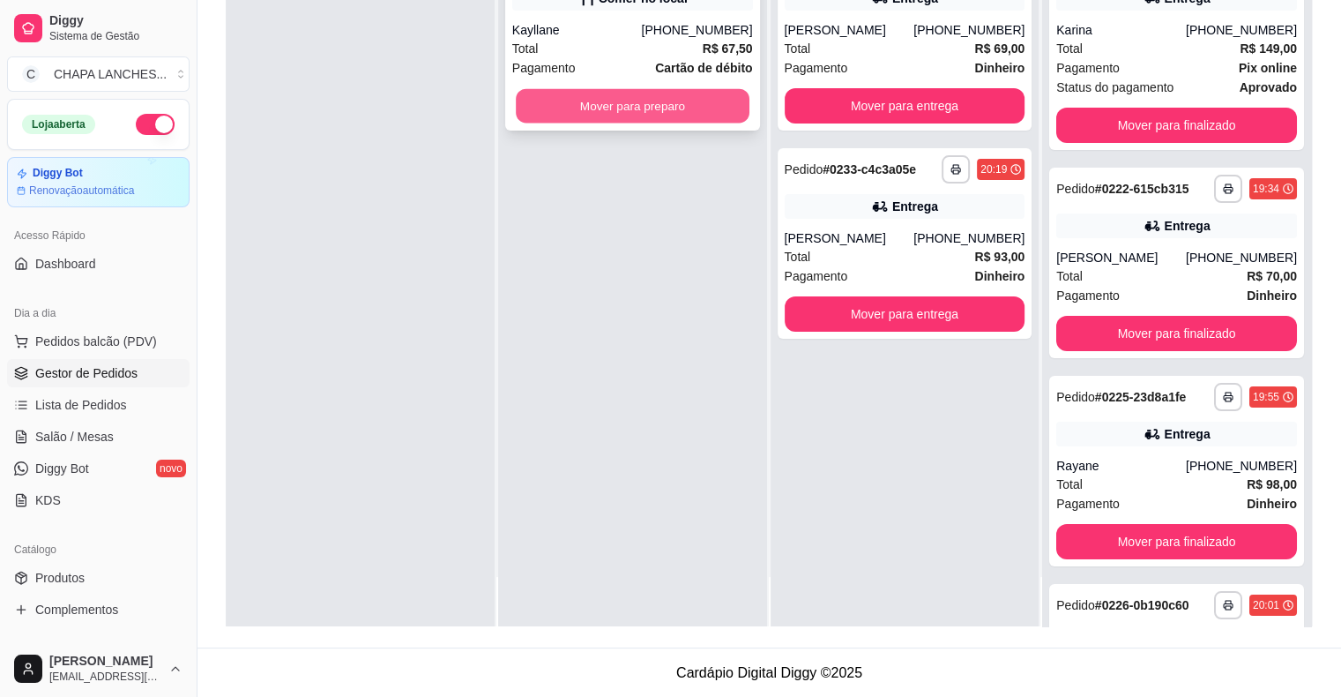
click at [602, 101] on button "Mover para preparo" at bounding box center [633, 106] width 234 height 34
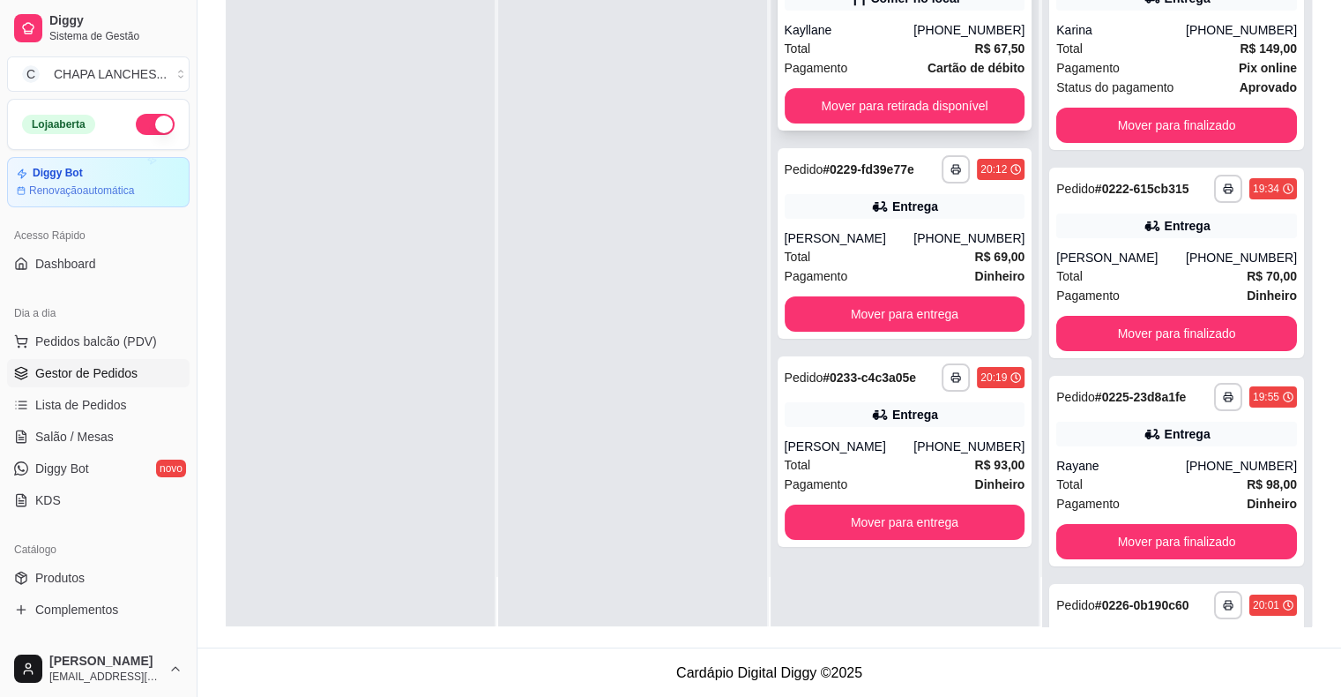
scroll to position [0, 0]
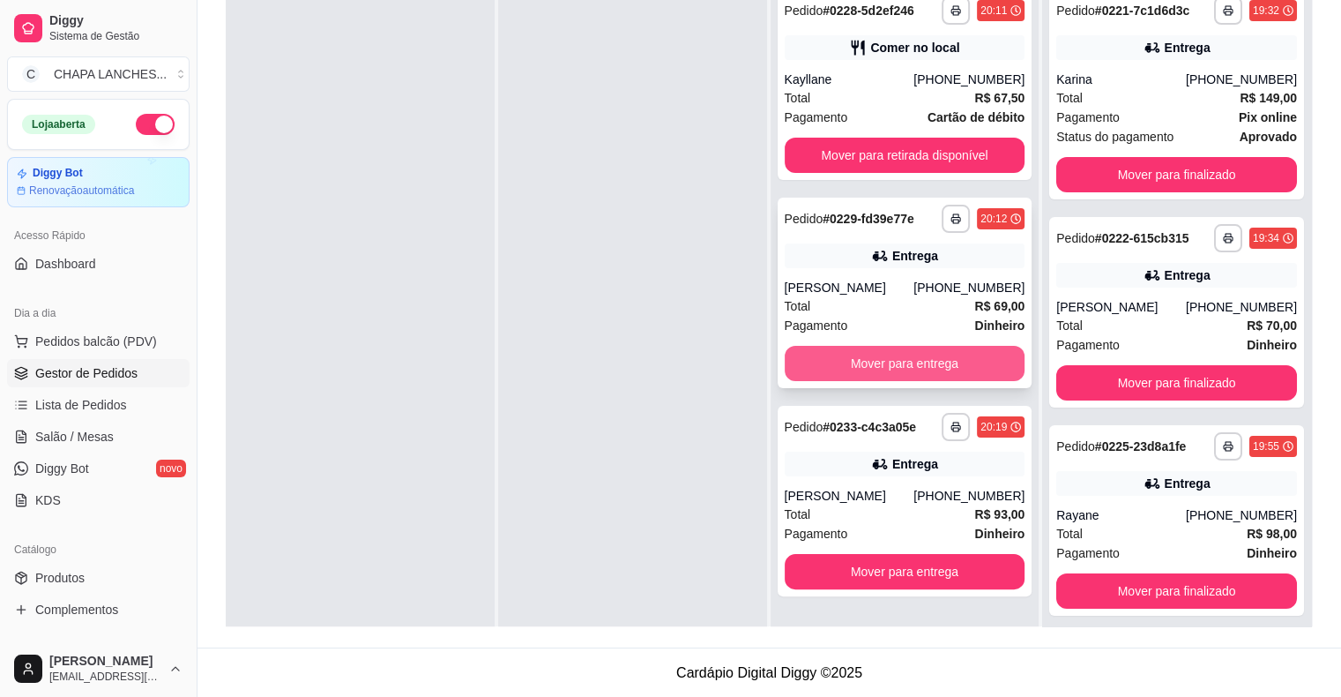
click at [847, 365] on button "Mover para entrega" at bounding box center [905, 363] width 241 height 35
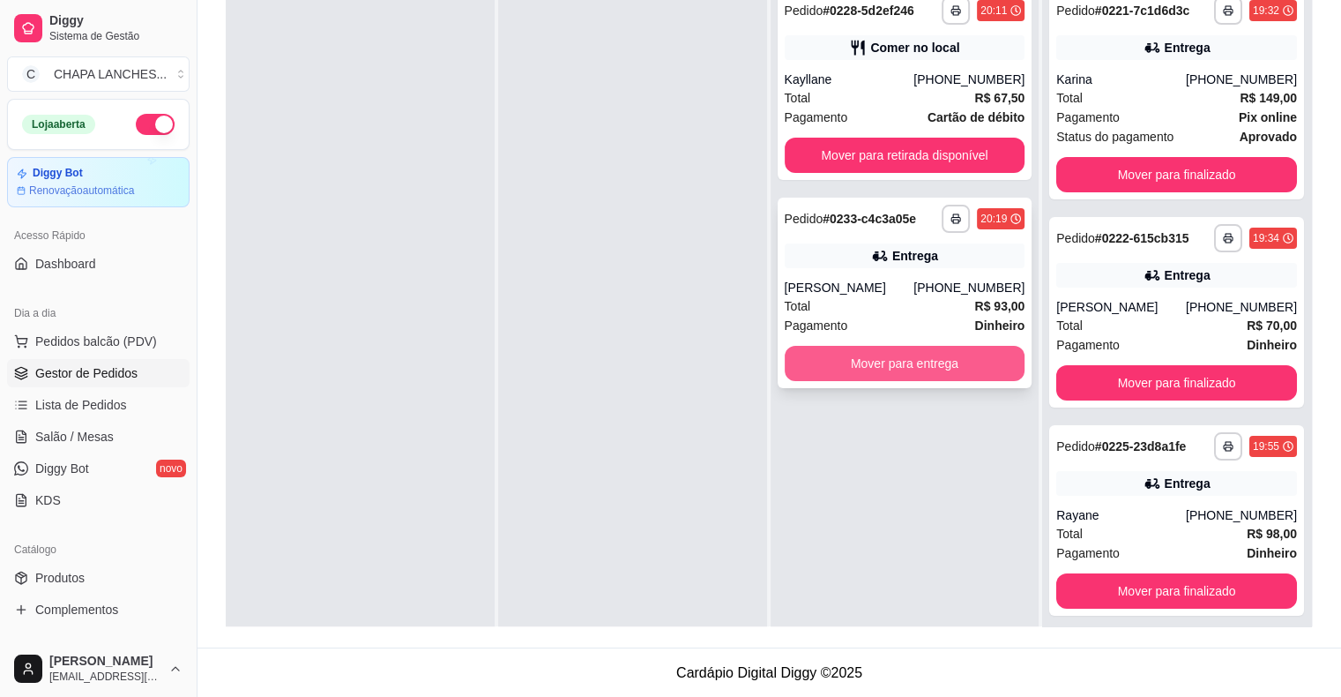
click at [833, 369] on button "Mover para entrega" at bounding box center [905, 363] width 241 height 35
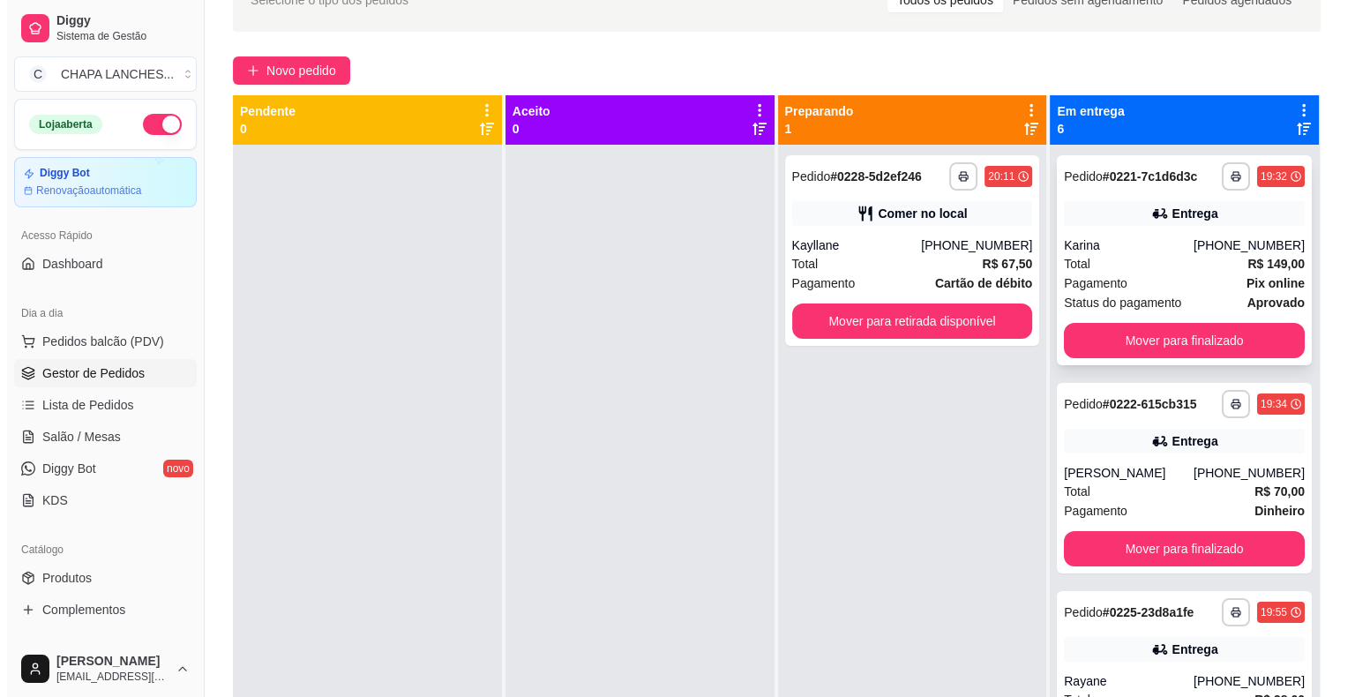
scroll to position [92, 0]
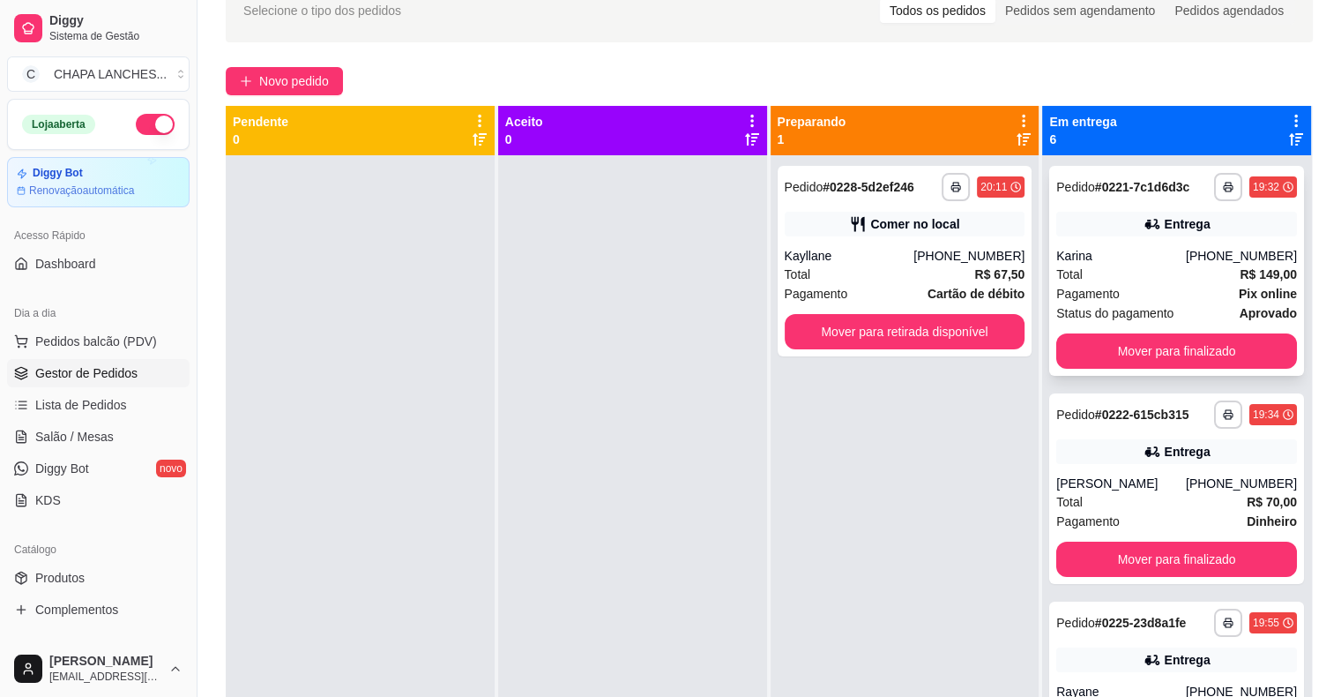
click at [1141, 295] on div "Pagamento Pix online" at bounding box center [1177, 293] width 241 height 19
click at [847, 277] on div "Total R$ 67,50" at bounding box center [905, 274] width 241 height 19
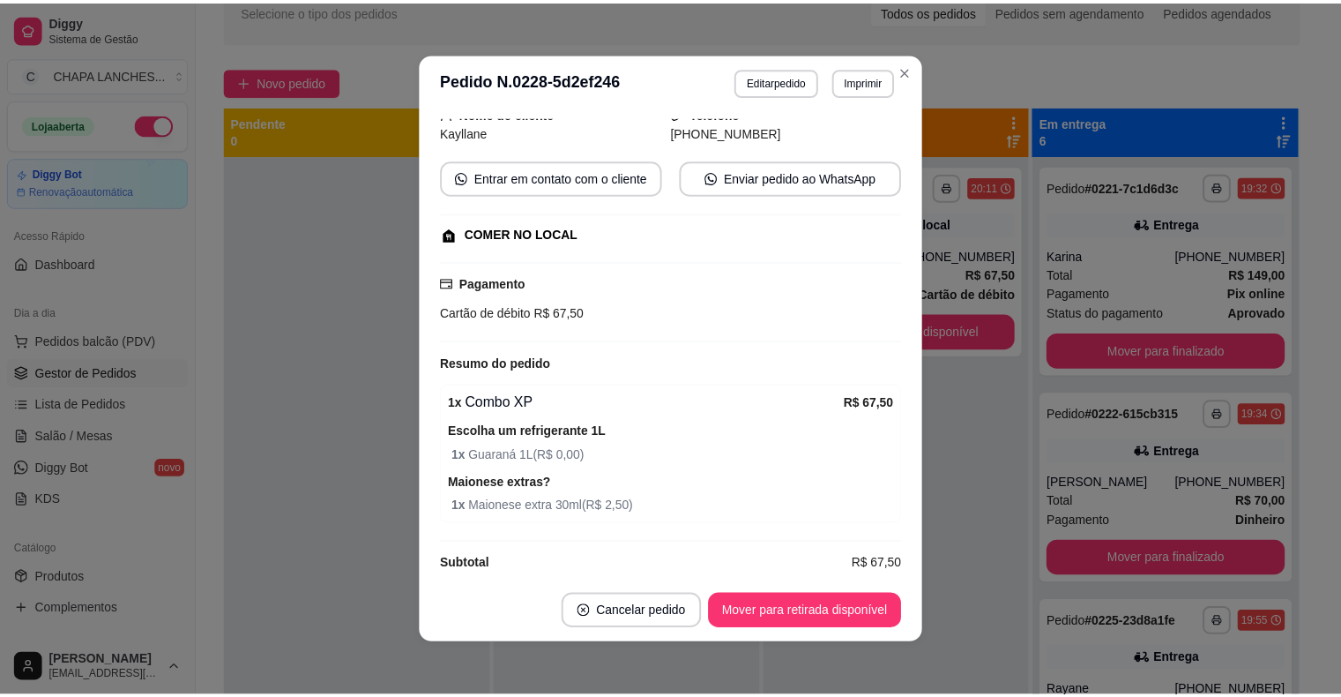
scroll to position [138, 0]
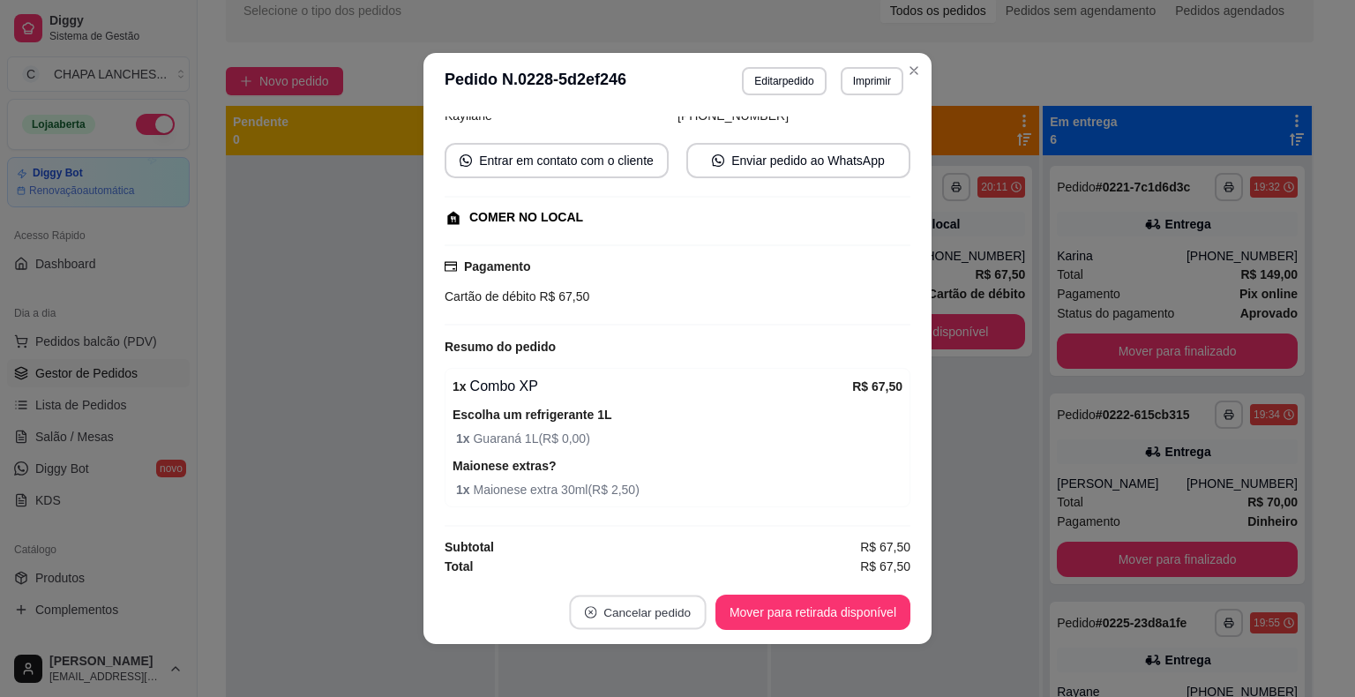
click at [621, 619] on button "Cancelar pedido" at bounding box center [637, 612] width 137 height 34
click at [678, 564] on button "Sim" at bounding box center [681, 568] width 71 height 35
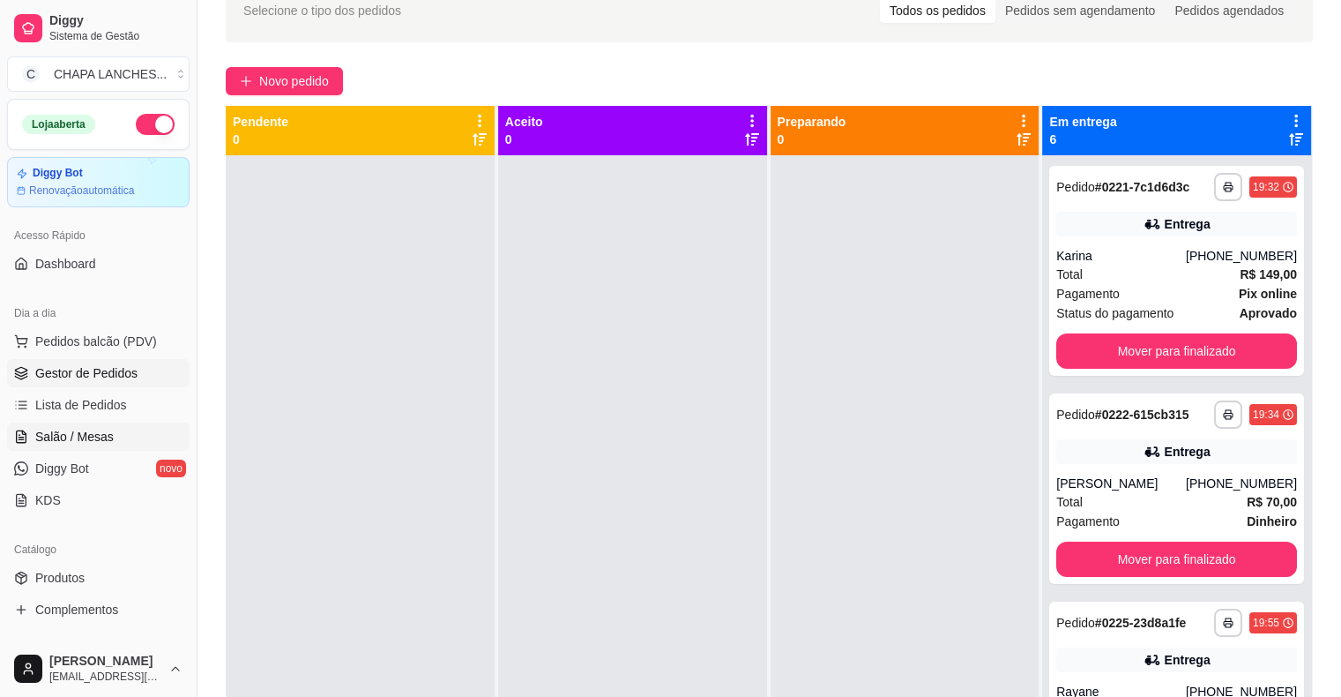
click at [101, 433] on span "Salão / Mesas" at bounding box center [74, 437] width 78 height 18
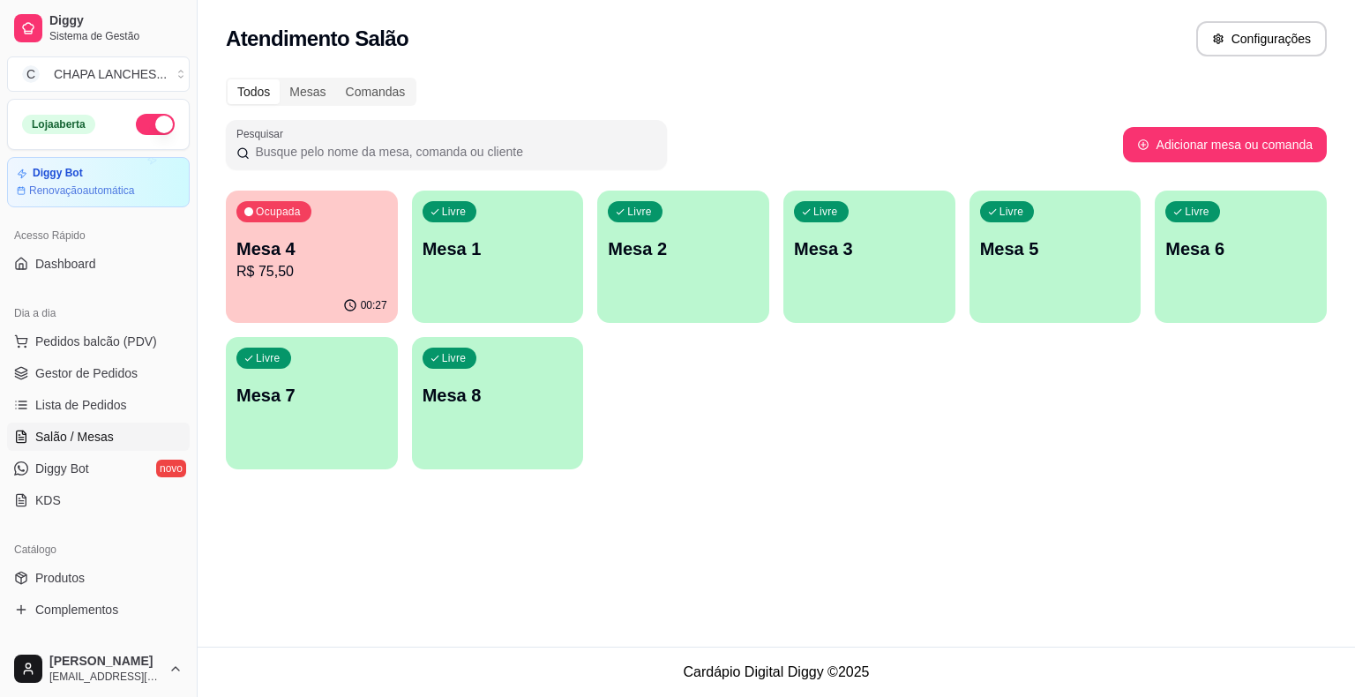
click at [288, 256] on p "Mesa 4" at bounding box center [311, 248] width 151 height 25
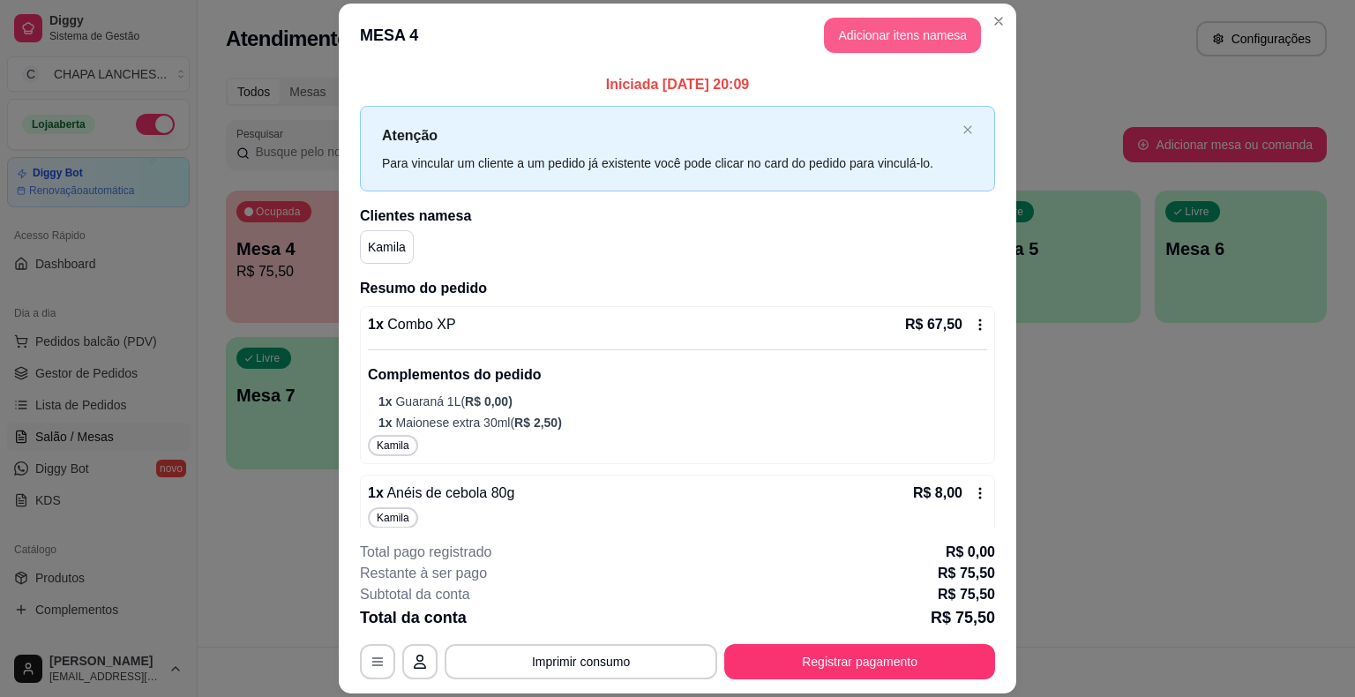
click at [887, 34] on button "Adicionar itens na mesa" at bounding box center [902, 35] width 157 height 35
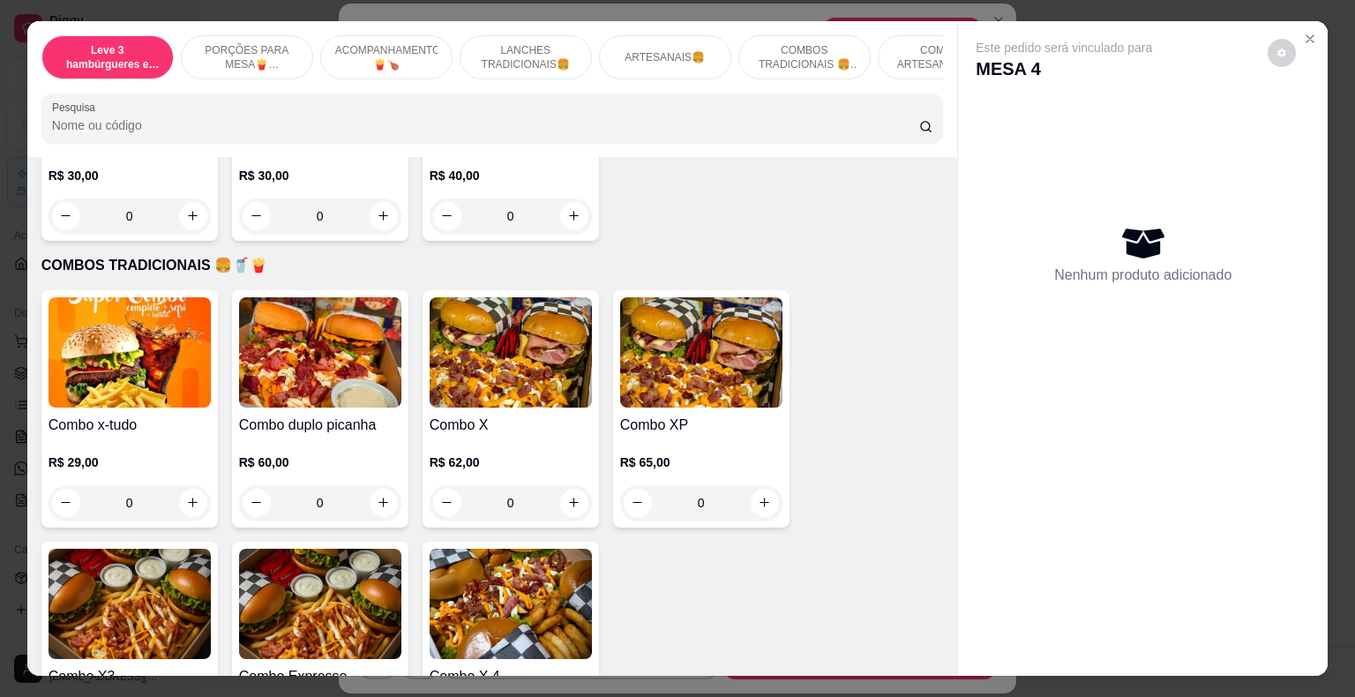
scroll to position [2558, 0]
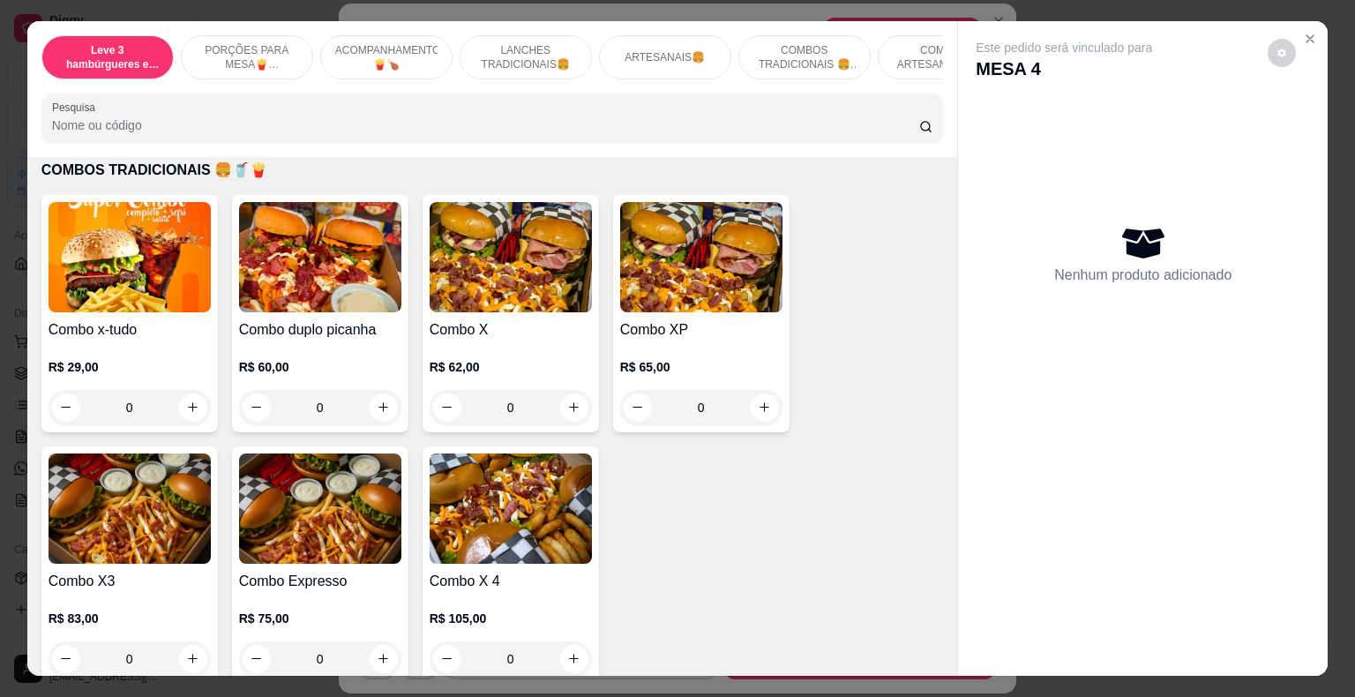
click at [753, 393] on div "0" at bounding box center [701, 407] width 162 height 35
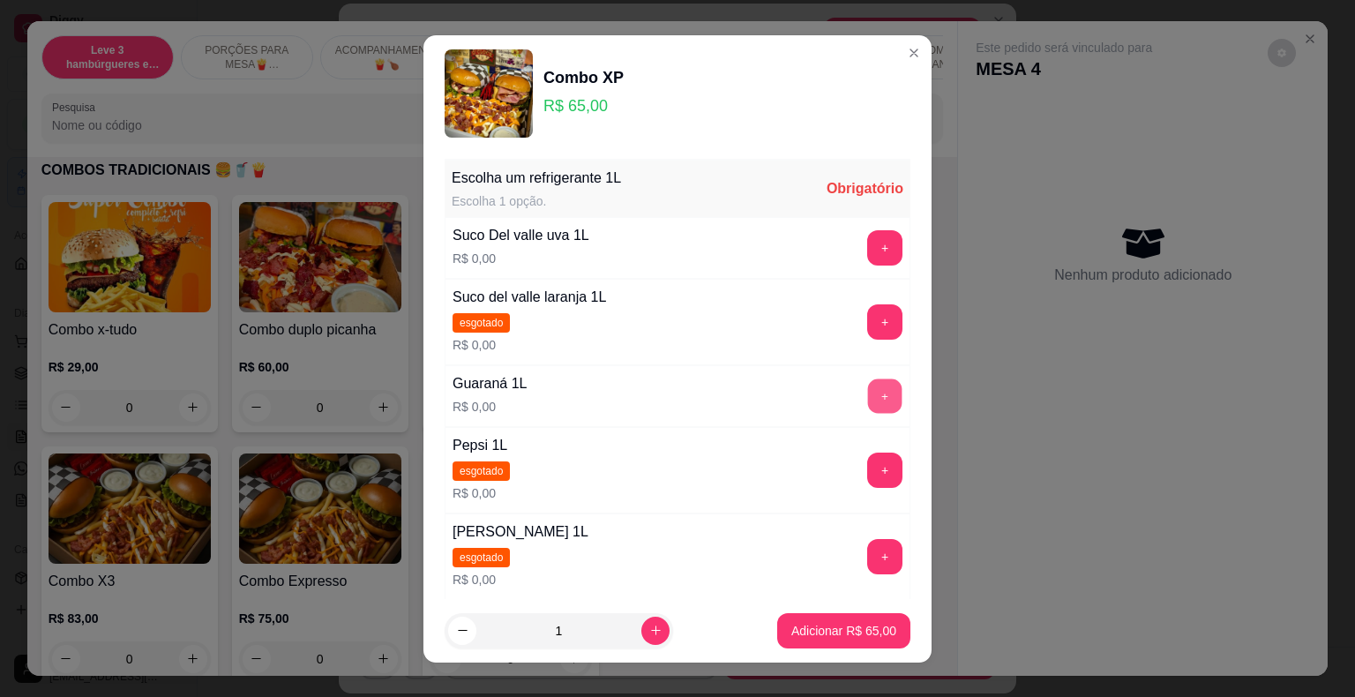
click at [868, 393] on button "+" at bounding box center [885, 395] width 34 height 34
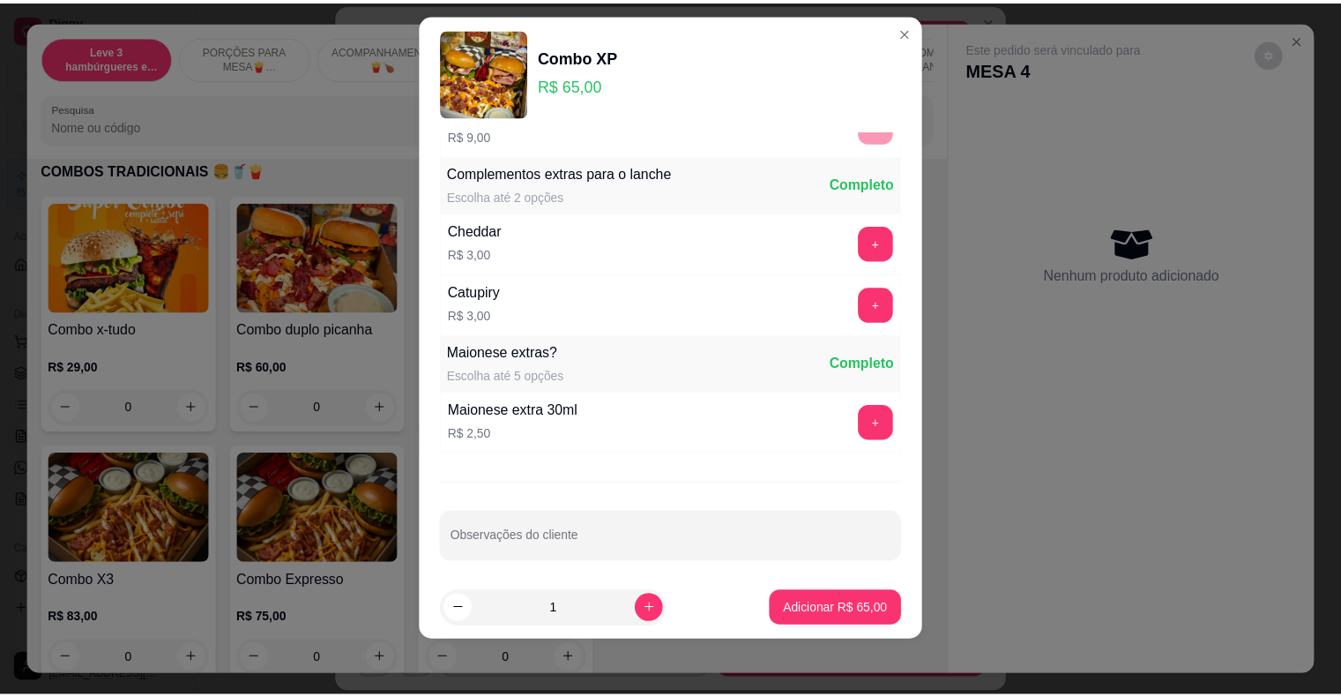
scroll to position [639, 0]
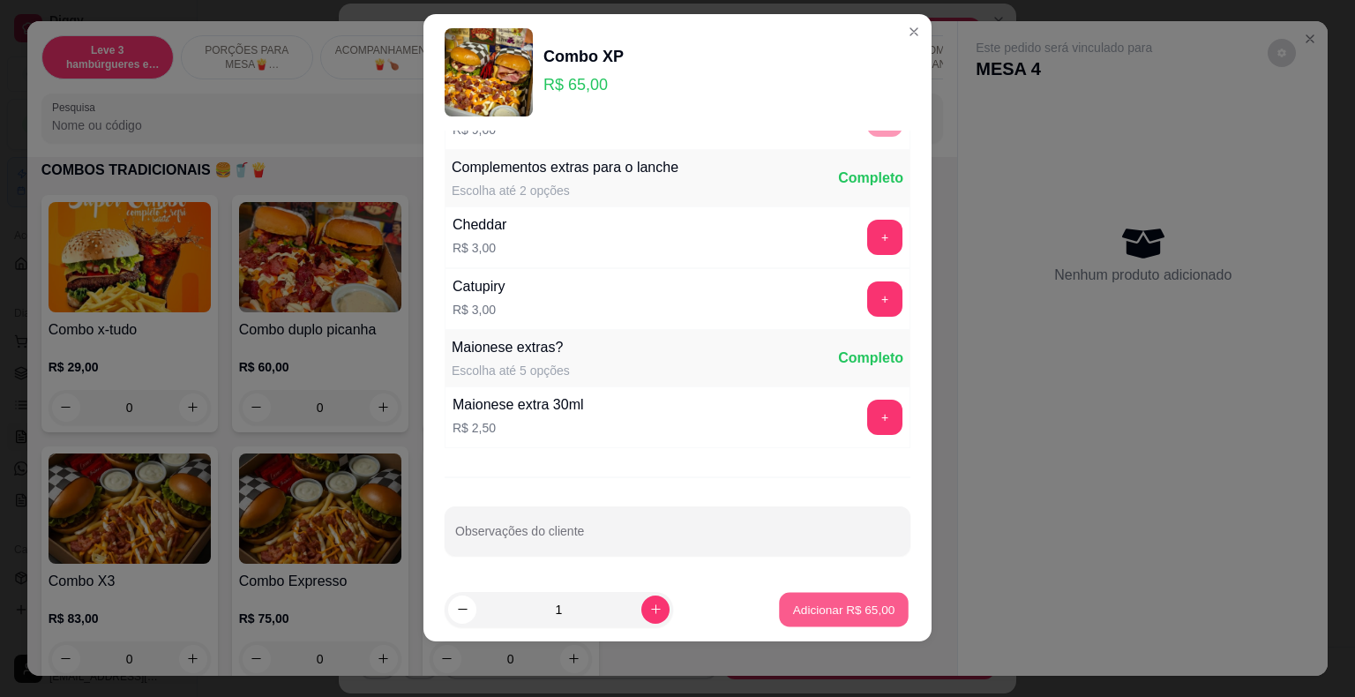
click at [848, 601] on p "Adicionar R$ 65,00" at bounding box center [844, 609] width 102 height 17
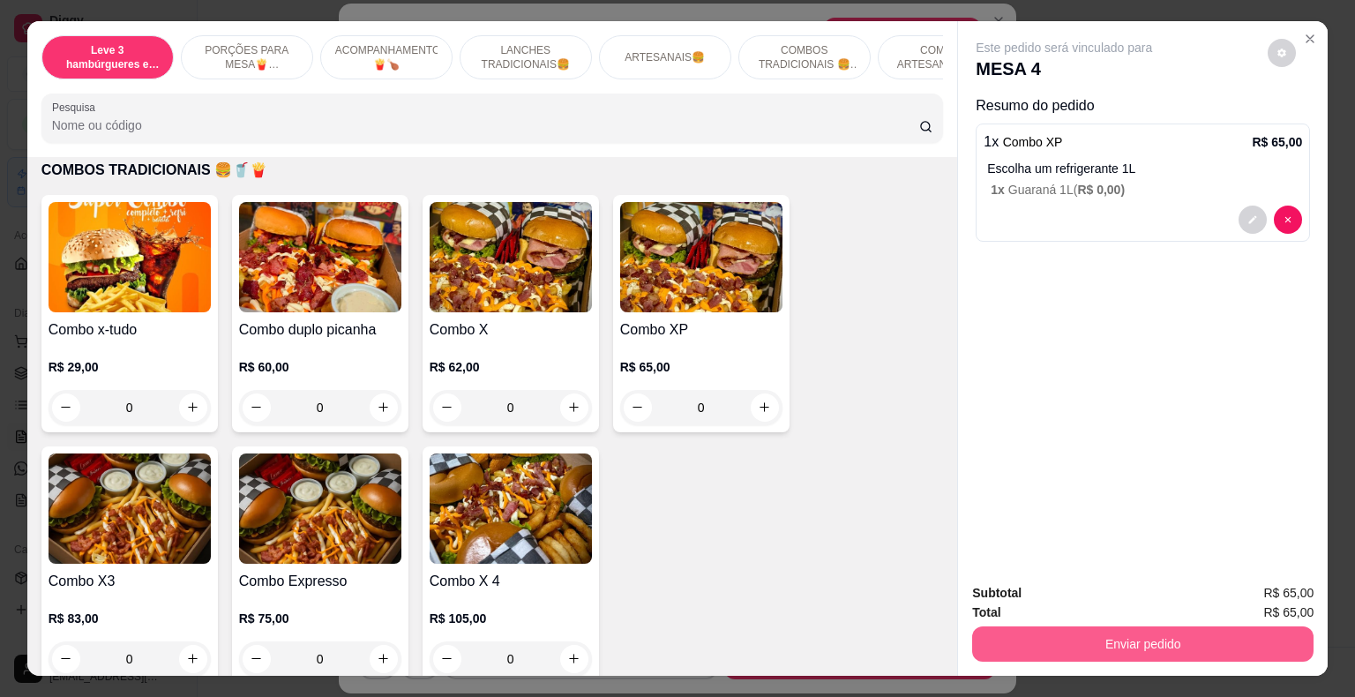
click at [1017, 637] on button "Enviar pedido" at bounding box center [1142, 643] width 341 height 35
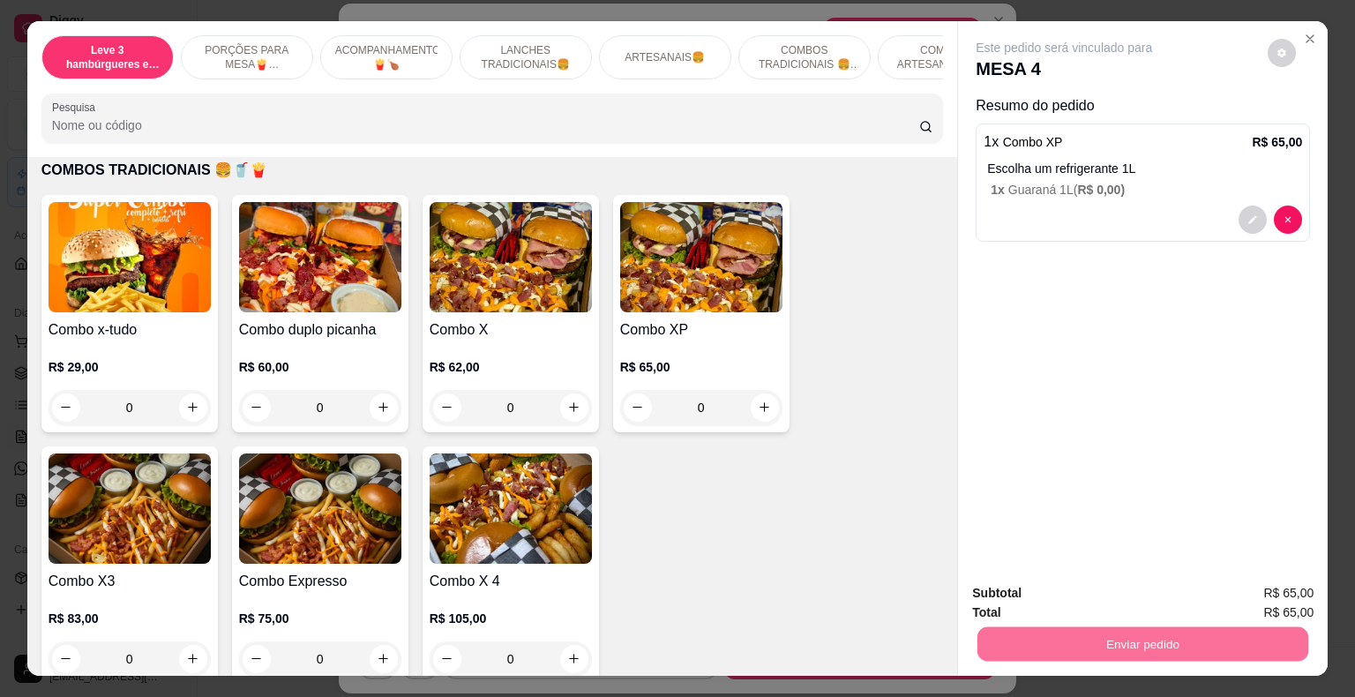
click at [1022, 587] on button "Não registrar e enviar pedido" at bounding box center [1083, 595] width 183 height 34
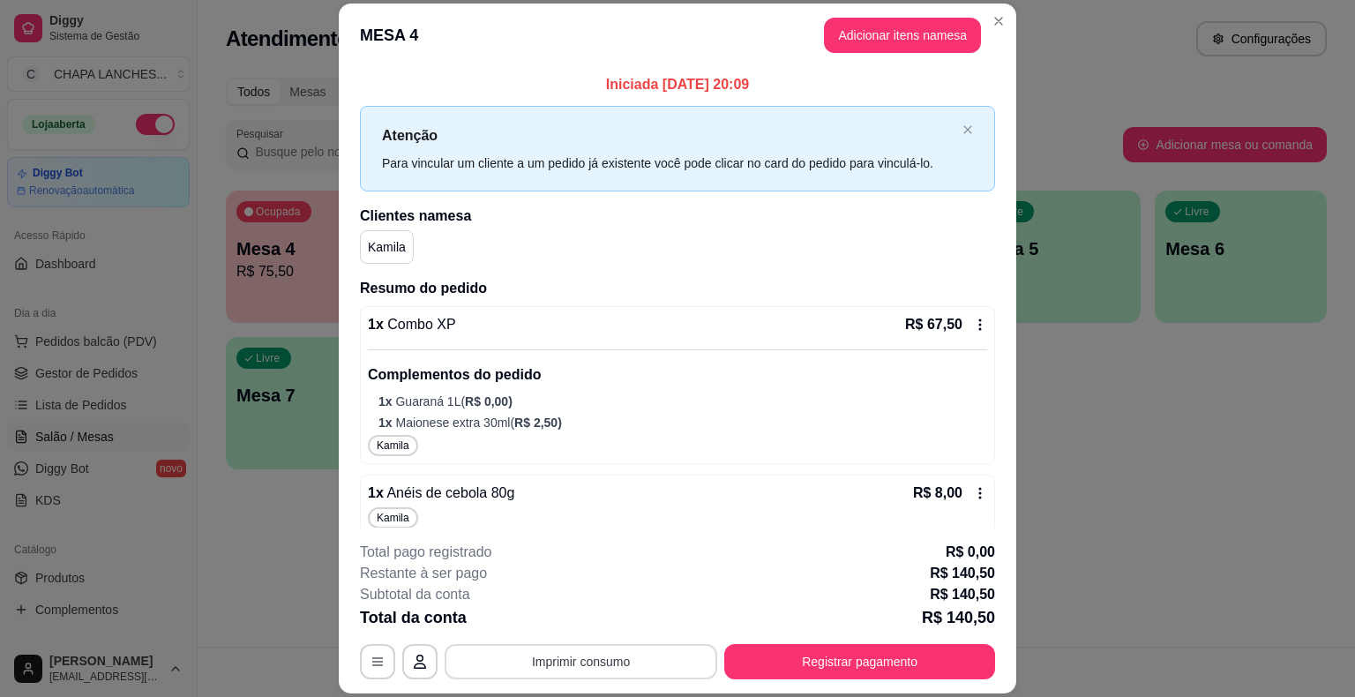
click at [609, 659] on button "Imprimir consumo" at bounding box center [581, 661] width 273 height 35
click at [577, 611] on button "IMPRESSORA" at bounding box center [580, 621] width 128 height 28
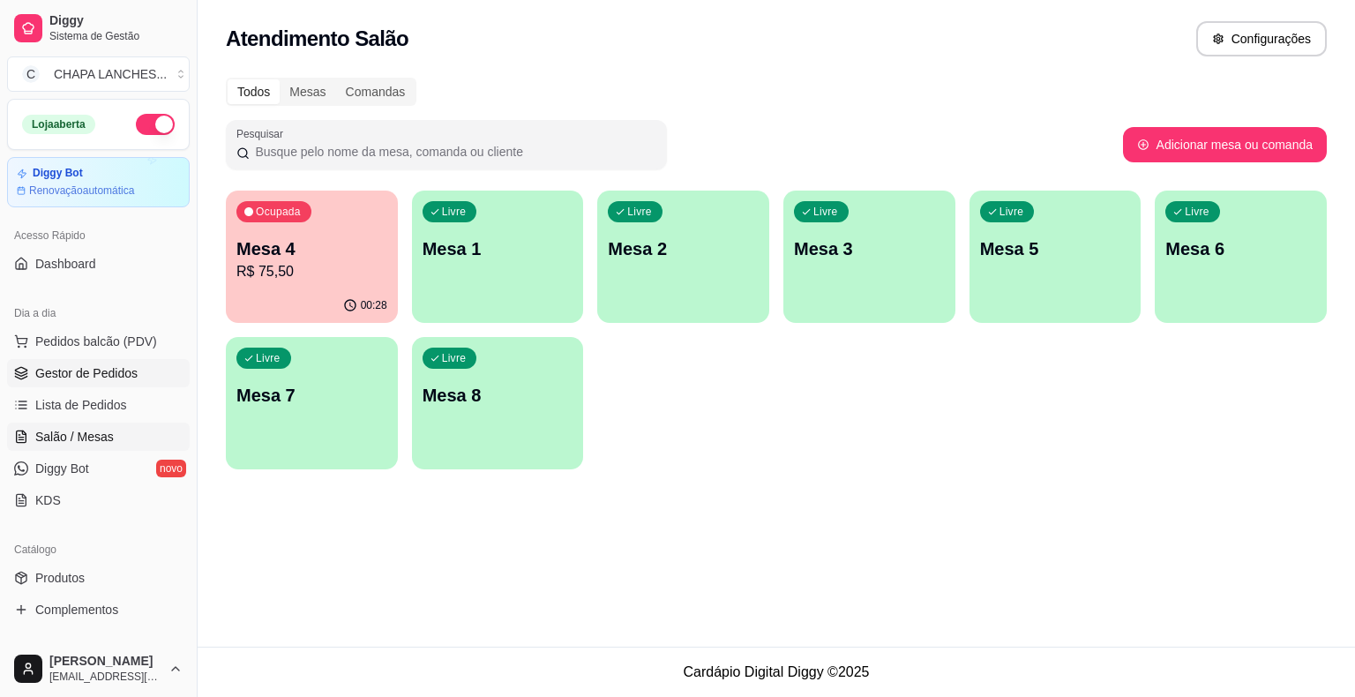
click at [97, 379] on span "Gestor de Pedidos" at bounding box center [86, 373] width 102 height 18
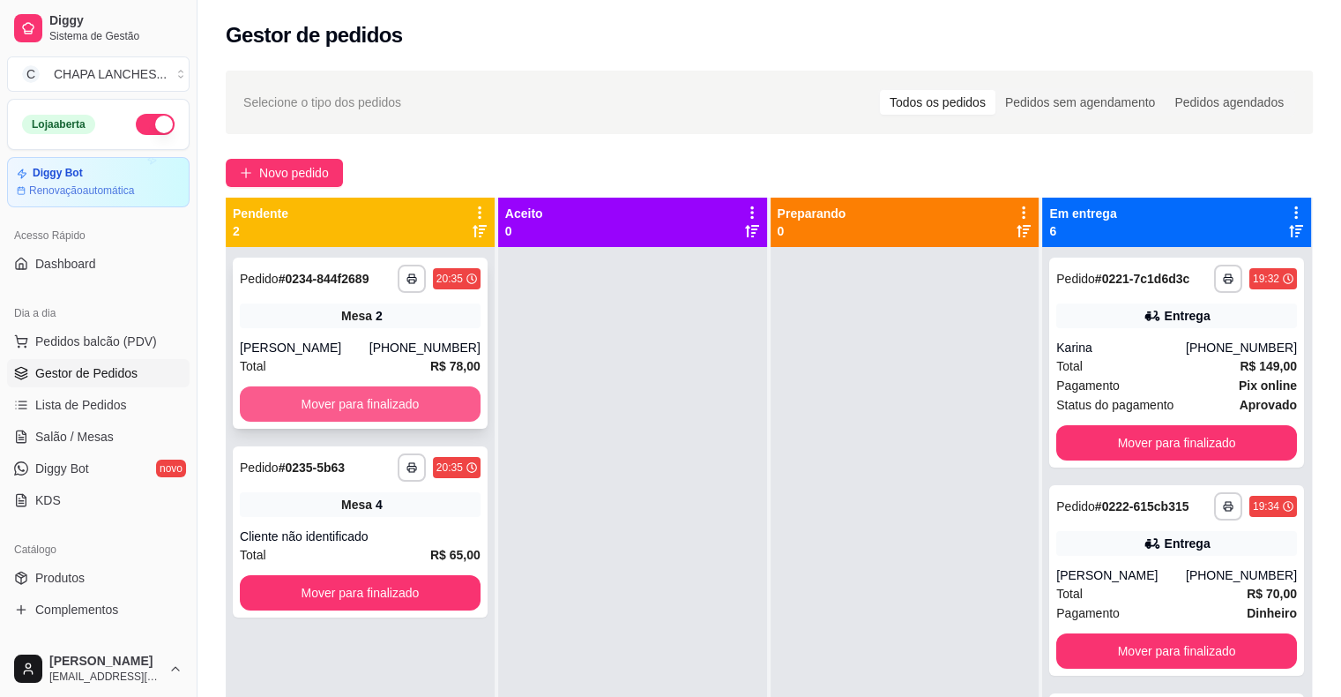
click at [348, 412] on button "Mover para finalizado" at bounding box center [360, 403] width 241 height 35
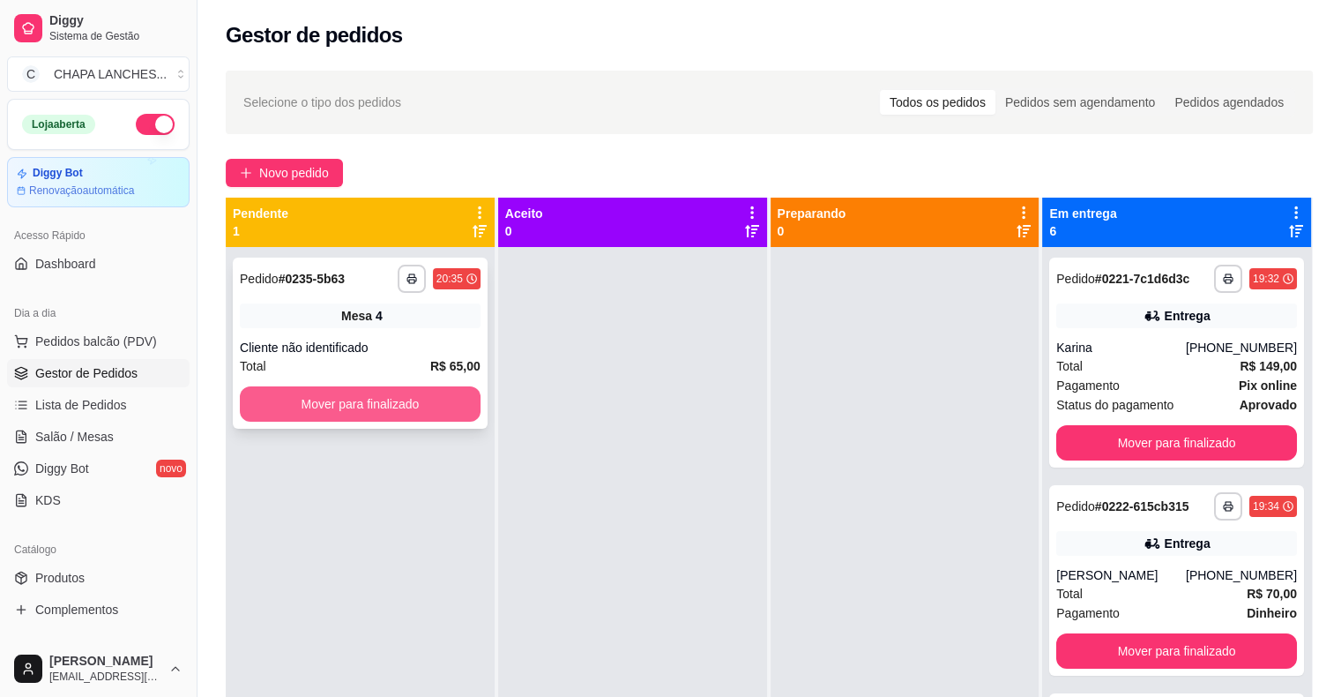
click at [353, 407] on button "Mover para finalizado" at bounding box center [360, 403] width 241 height 35
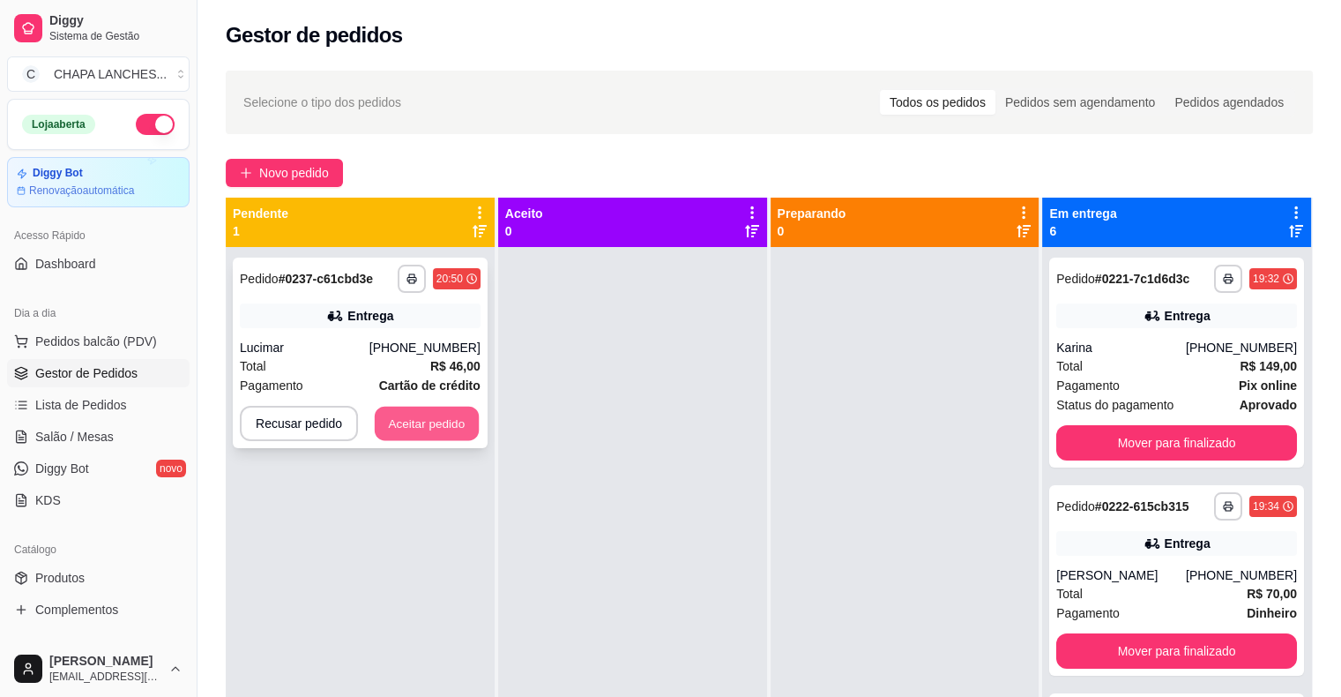
click at [408, 420] on button "Aceitar pedido" at bounding box center [427, 424] width 104 height 34
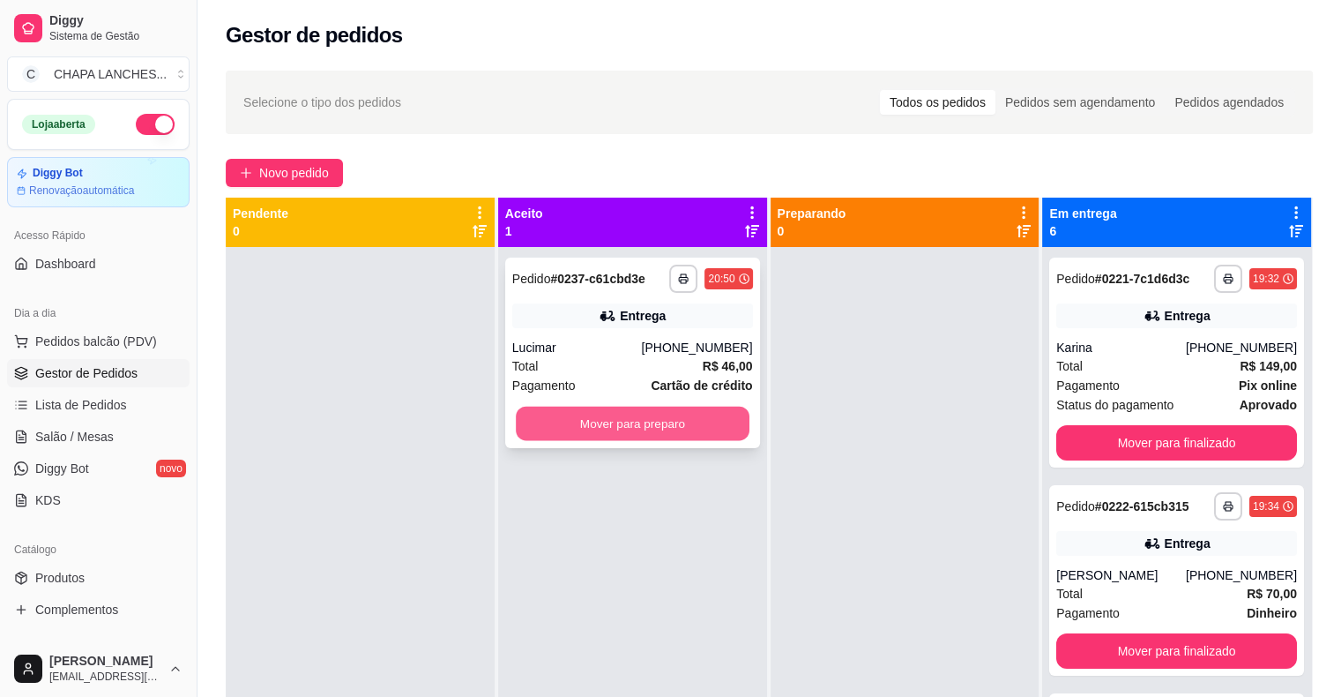
click at [635, 422] on button "Mover para preparo" at bounding box center [633, 424] width 234 height 34
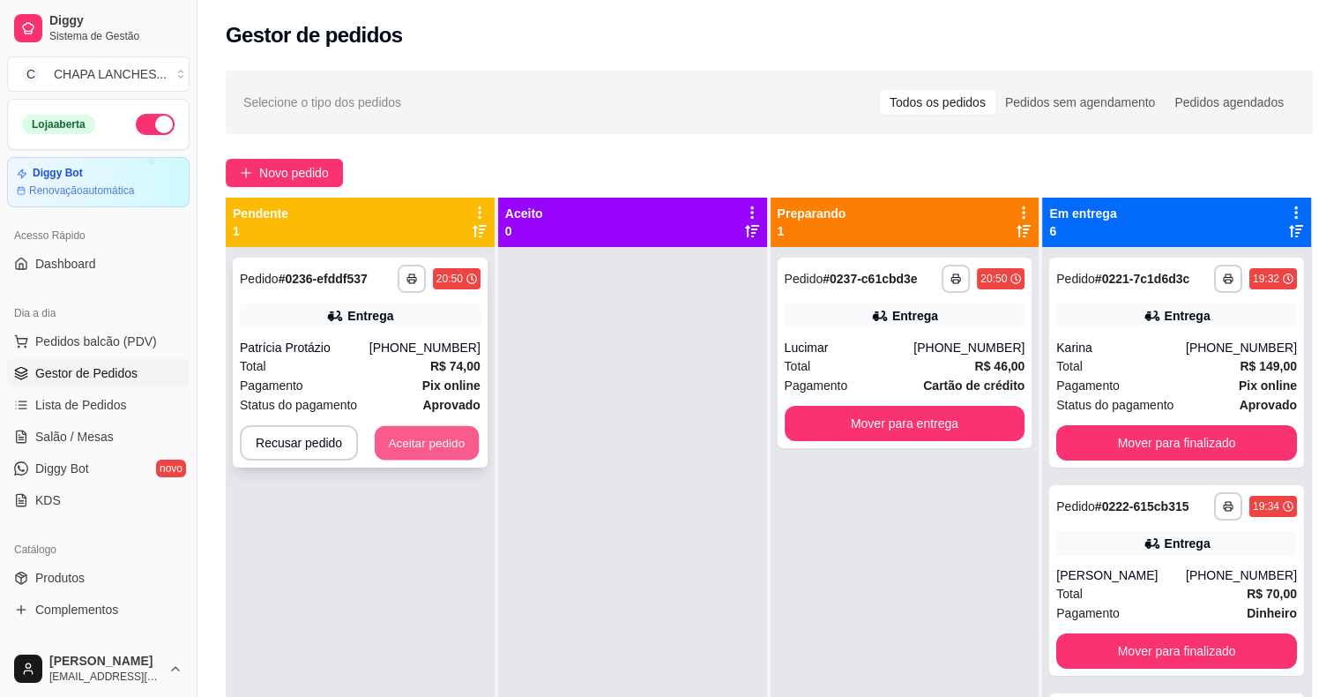
click at [445, 433] on button "Aceitar pedido" at bounding box center [427, 443] width 104 height 34
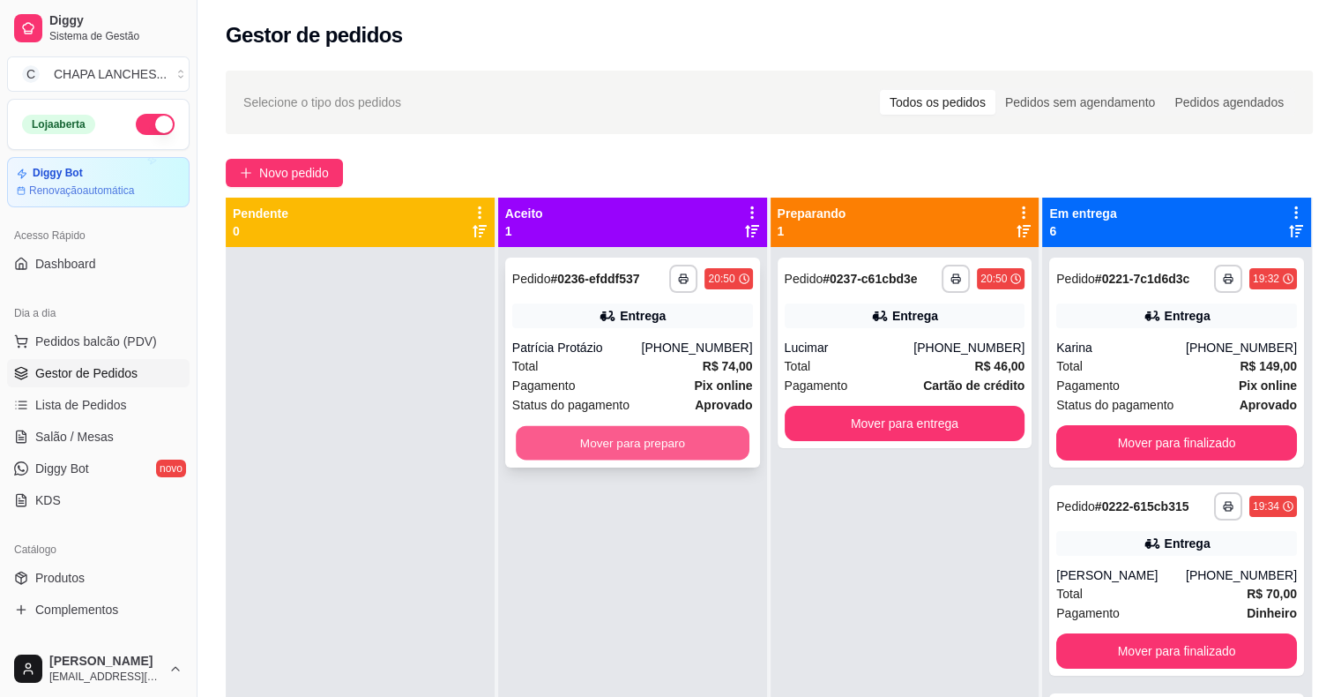
click at [614, 437] on button "Mover para preparo" at bounding box center [633, 443] width 234 height 34
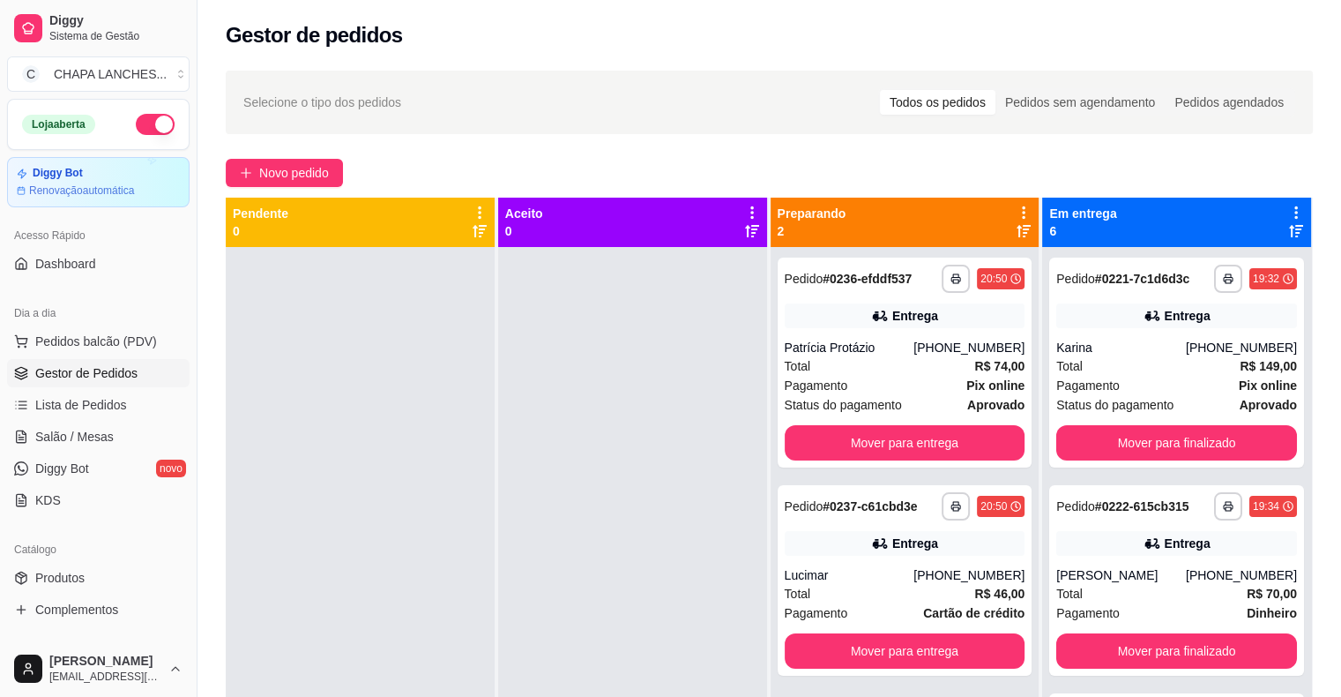
drag, startPoint x: 573, startPoint y: 223, endPoint x: 338, endPoint y: 355, distance: 269.7
click at [559, 235] on div "Aceito 0" at bounding box center [632, 222] width 255 height 35
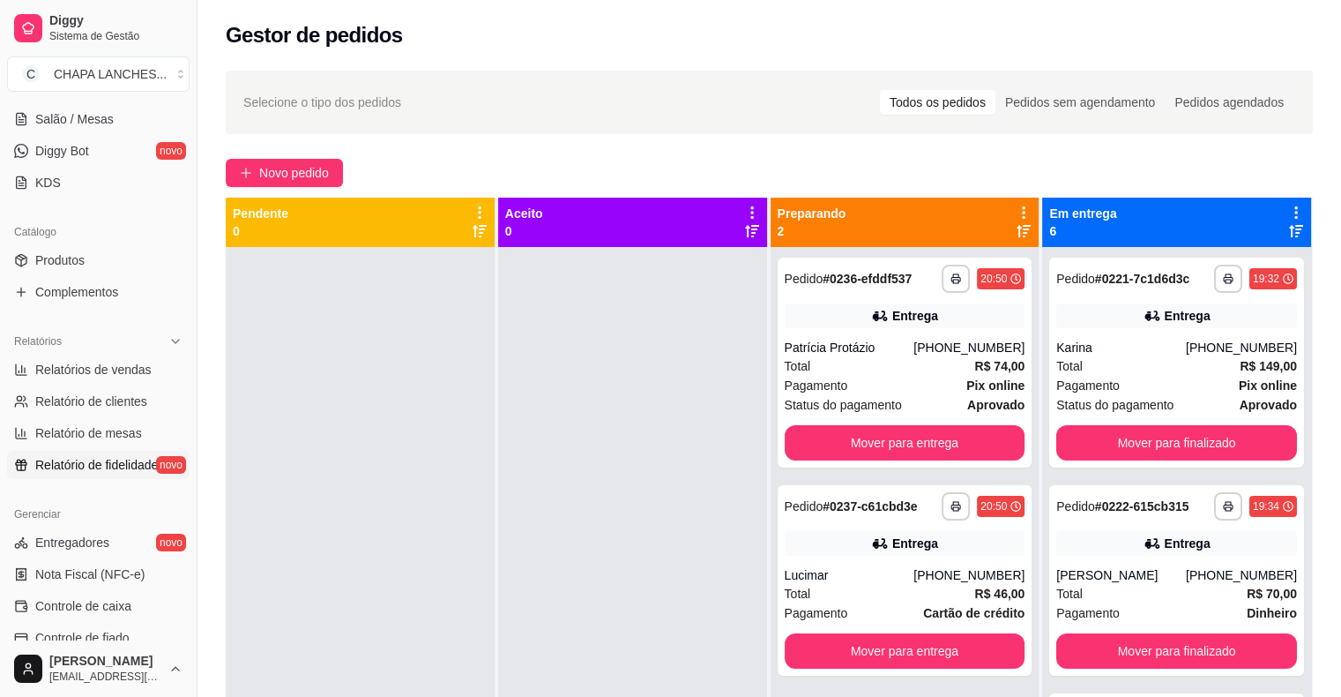
scroll to position [353, 0]
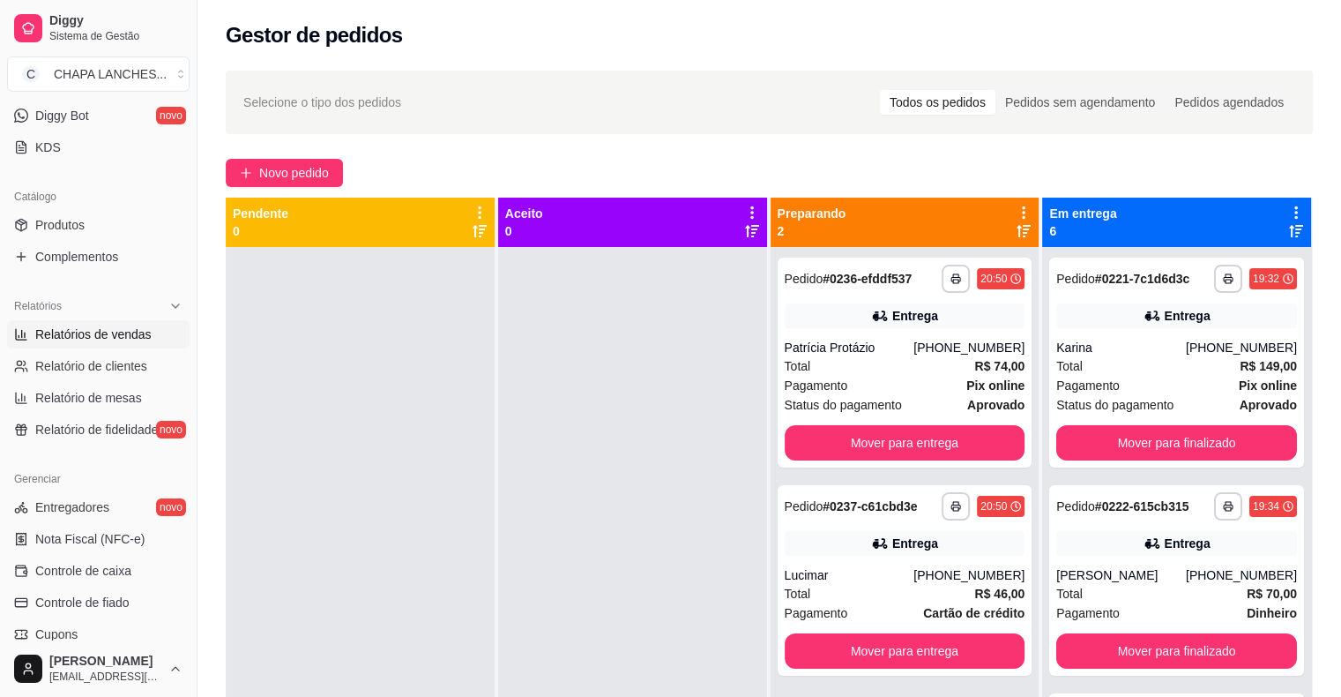
click at [131, 335] on span "Relatórios de vendas" at bounding box center [93, 334] width 116 height 18
select select "ALL"
select select "0"
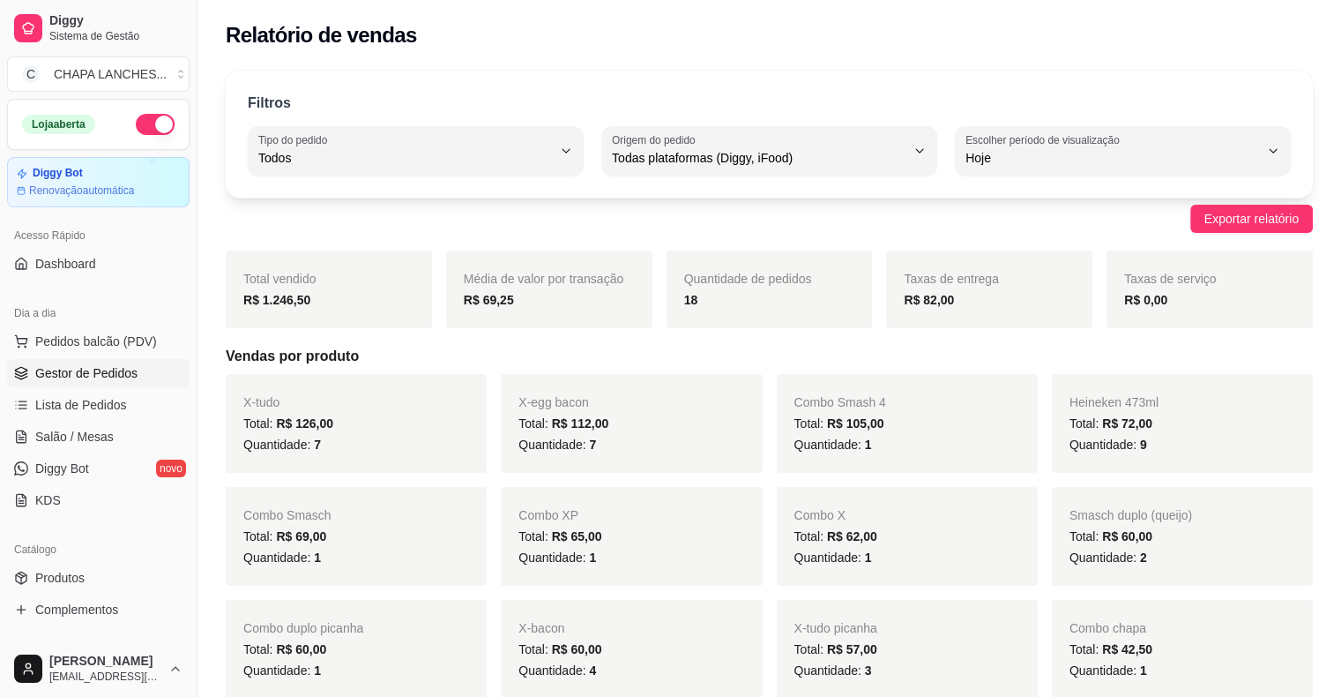
click at [106, 377] on span "Gestor de Pedidos" at bounding box center [86, 373] width 102 height 18
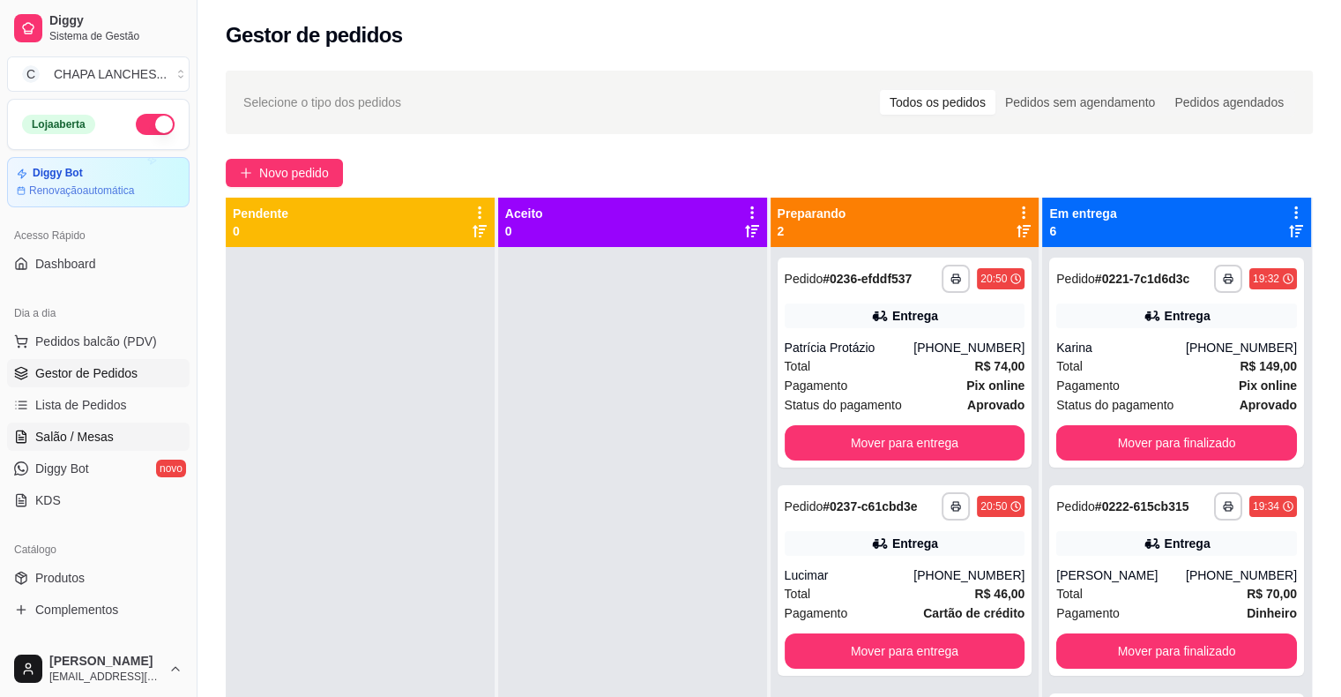
click at [136, 430] on link "Salão / Mesas" at bounding box center [98, 436] width 183 height 28
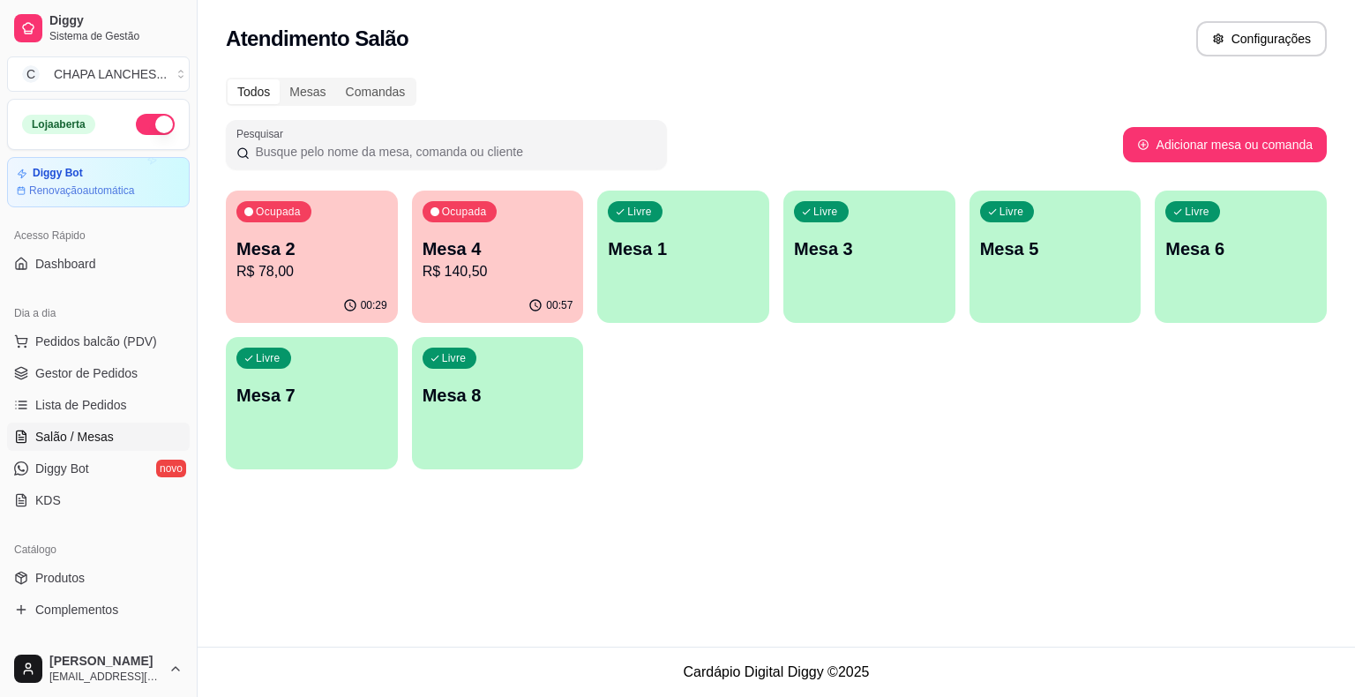
click at [684, 250] on p "Mesa 1" at bounding box center [683, 248] width 151 height 25
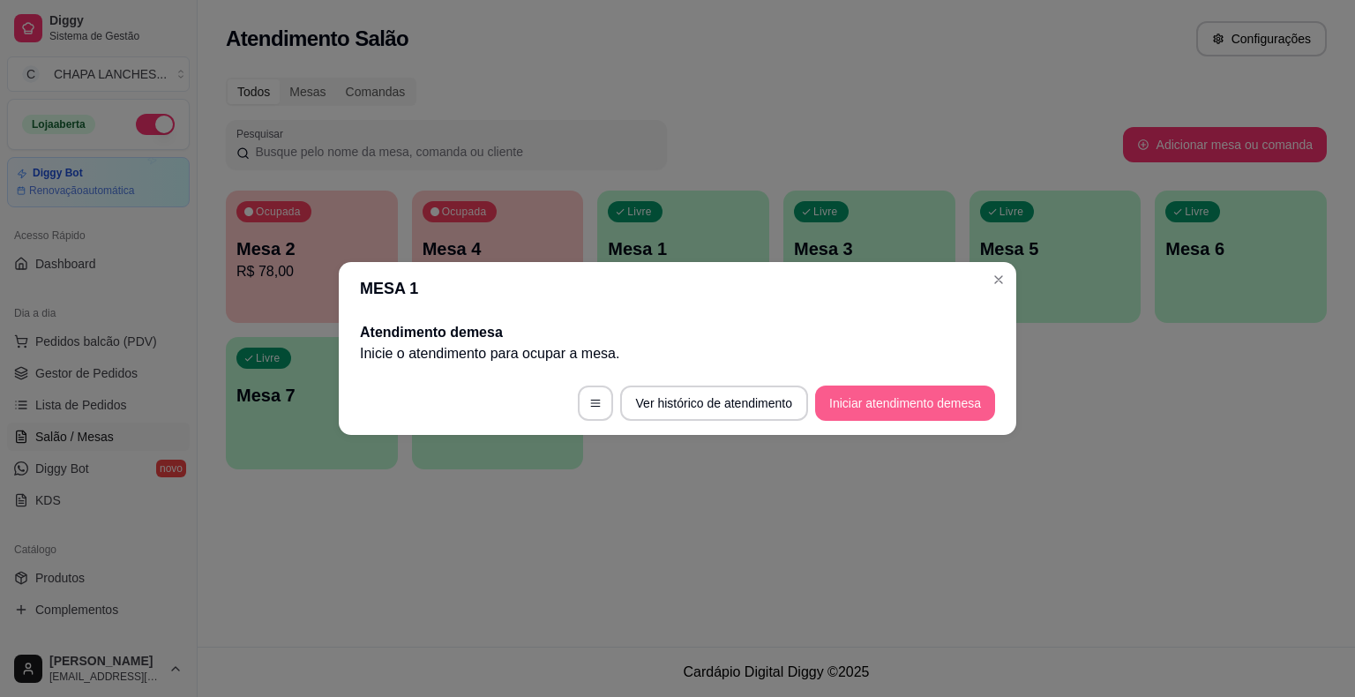
click at [851, 401] on button "Iniciar atendimento de mesa" at bounding box center [905, 402] width 180 height 35
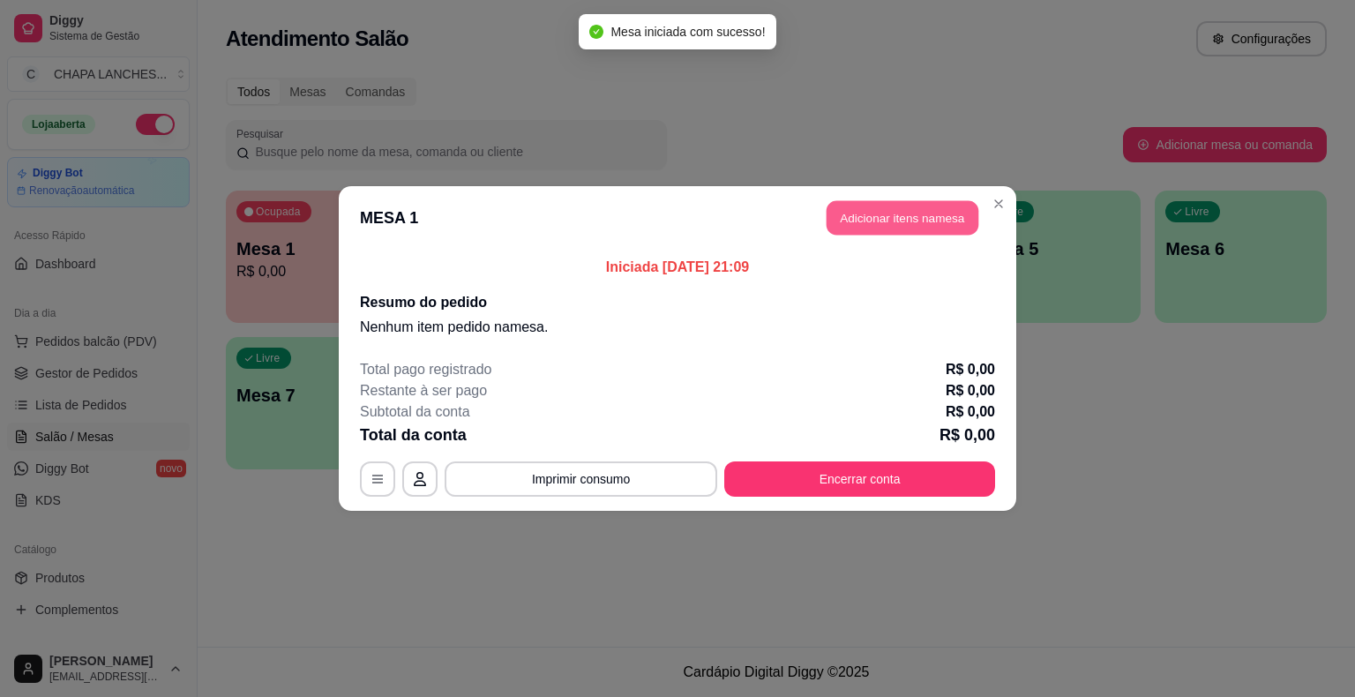
click at [882, 216] on button "Adicionar itens na mesa" at bounding box center [902, 218] width 152 height 34
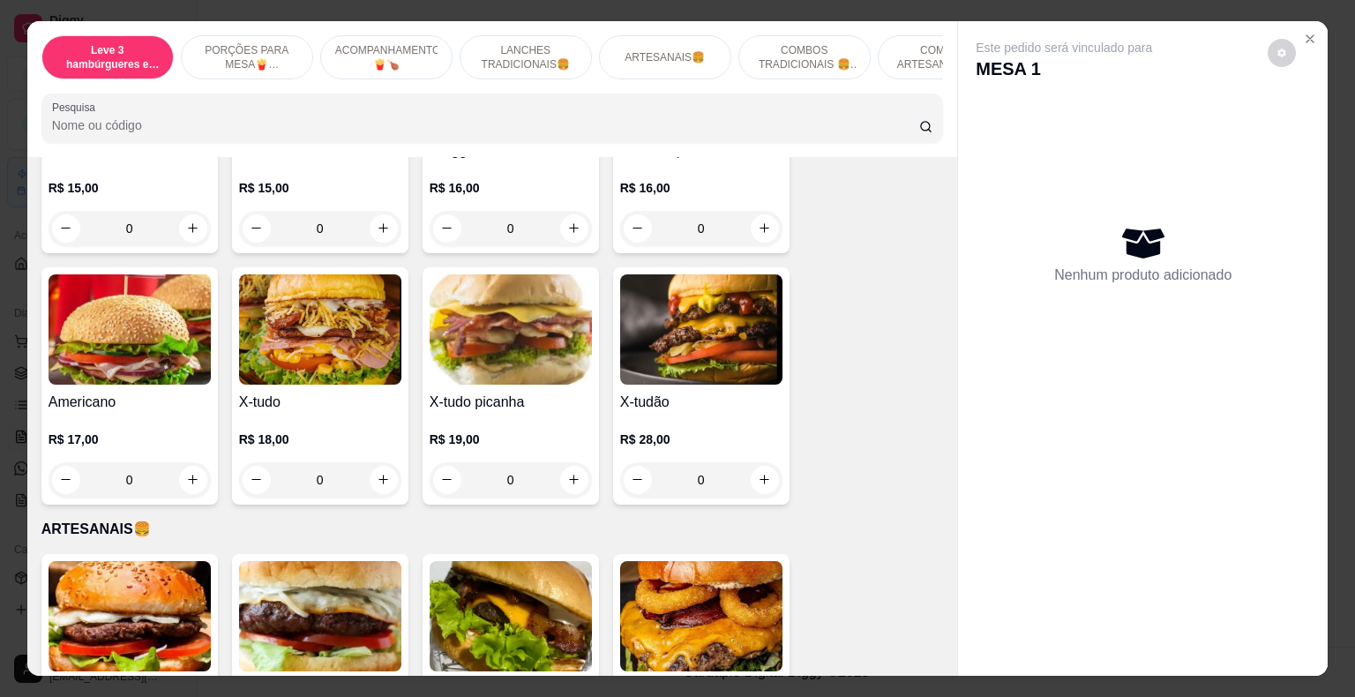
scroll to position [1676, 0]
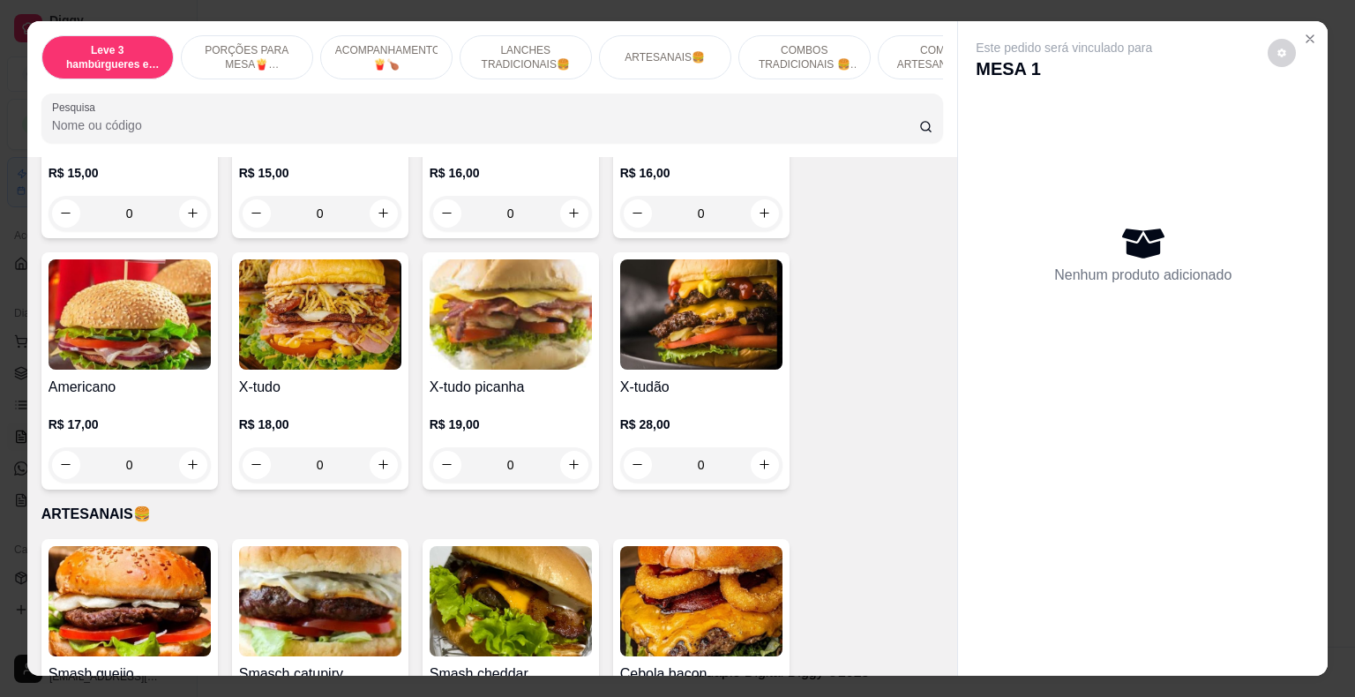
click at [384, 465] on div "0" at bounding box center [320, 464] width 162 height 35
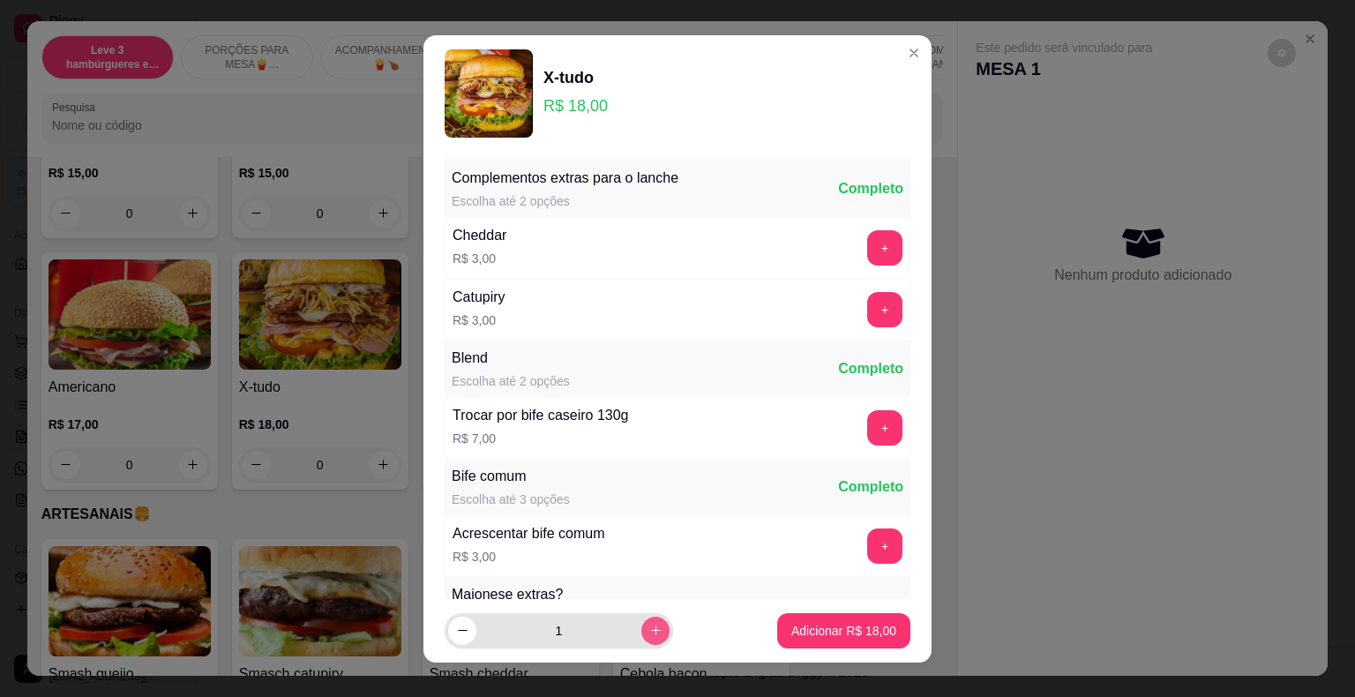
click at [649, 635] on icon "increase-product-quantity" at bounding box center [655, 630] width 13 height 13
type input "2"
click at [811, 626] on p "Adicionar R$ 36,00" at bounding box center [843, 631] width 105 height 18
type input "2"
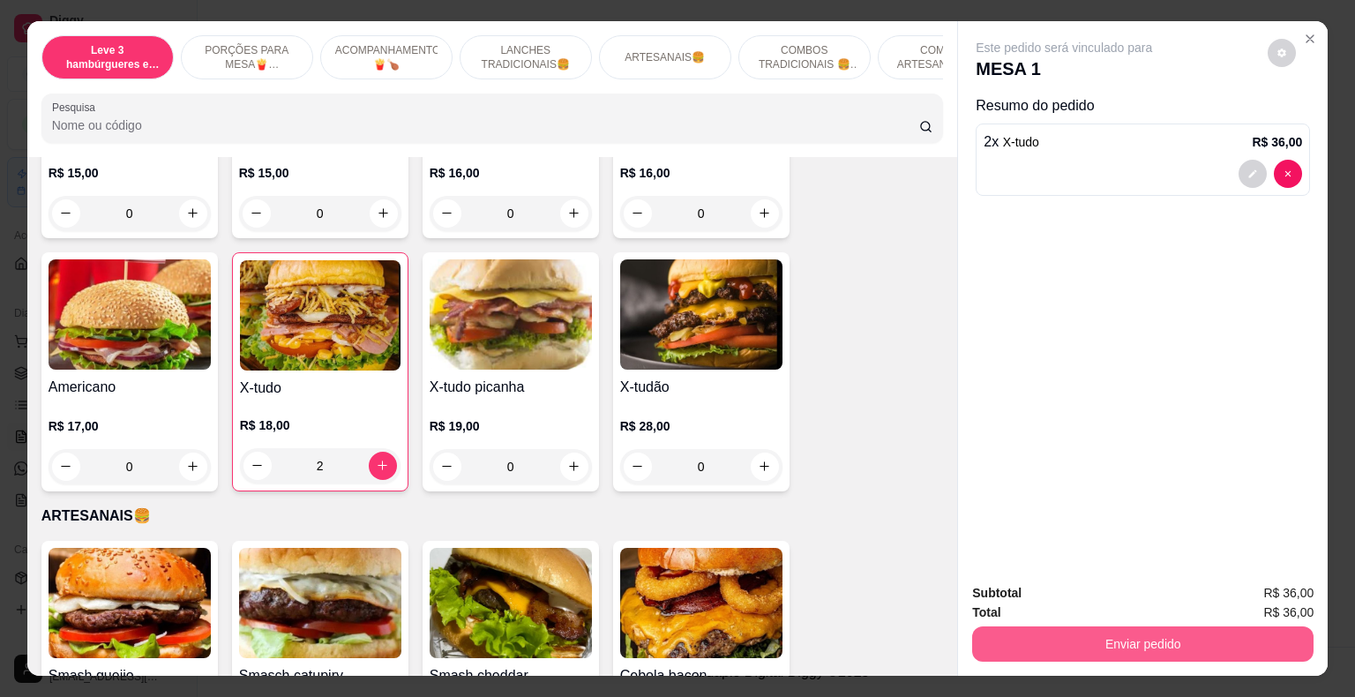
click at [1101, 645] on button "Enviar pedido" at bounding box center [1142, 643] width 341 height 35
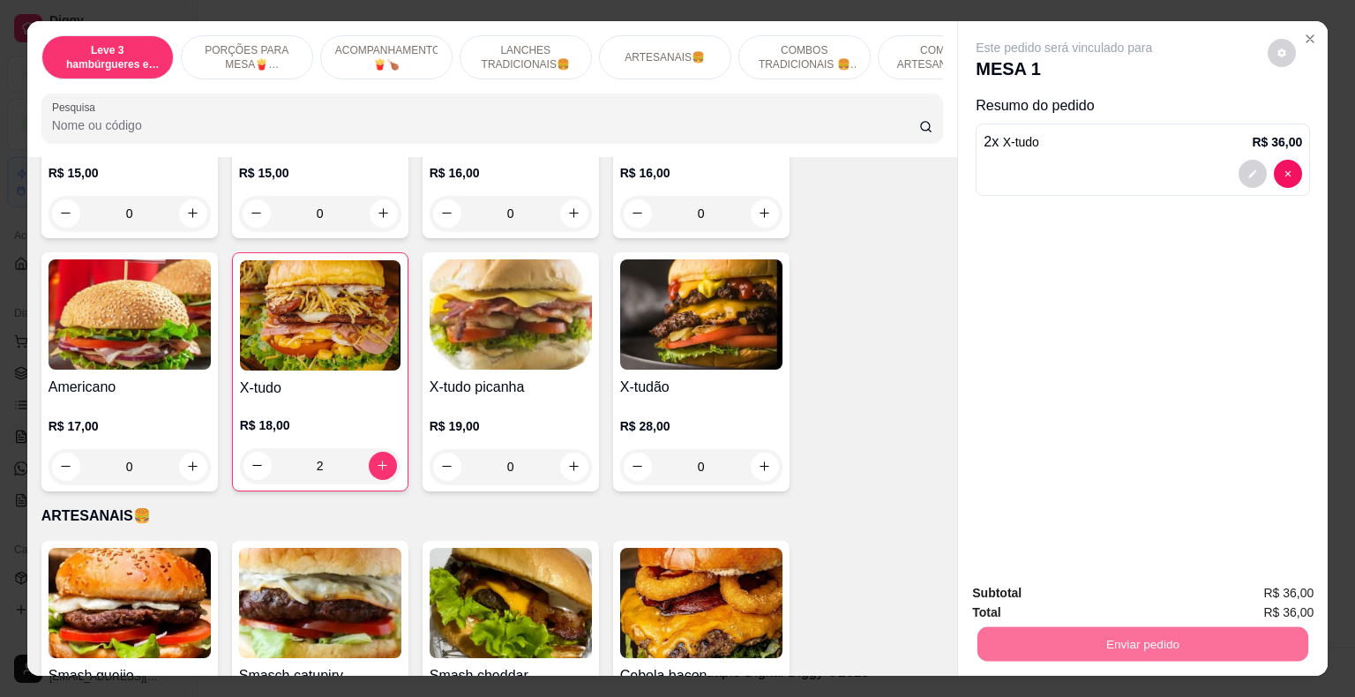
click at [1063, 596] on button "Não registrar e enviar pedido" at bounding box center [1083, 595] width 183 height 34
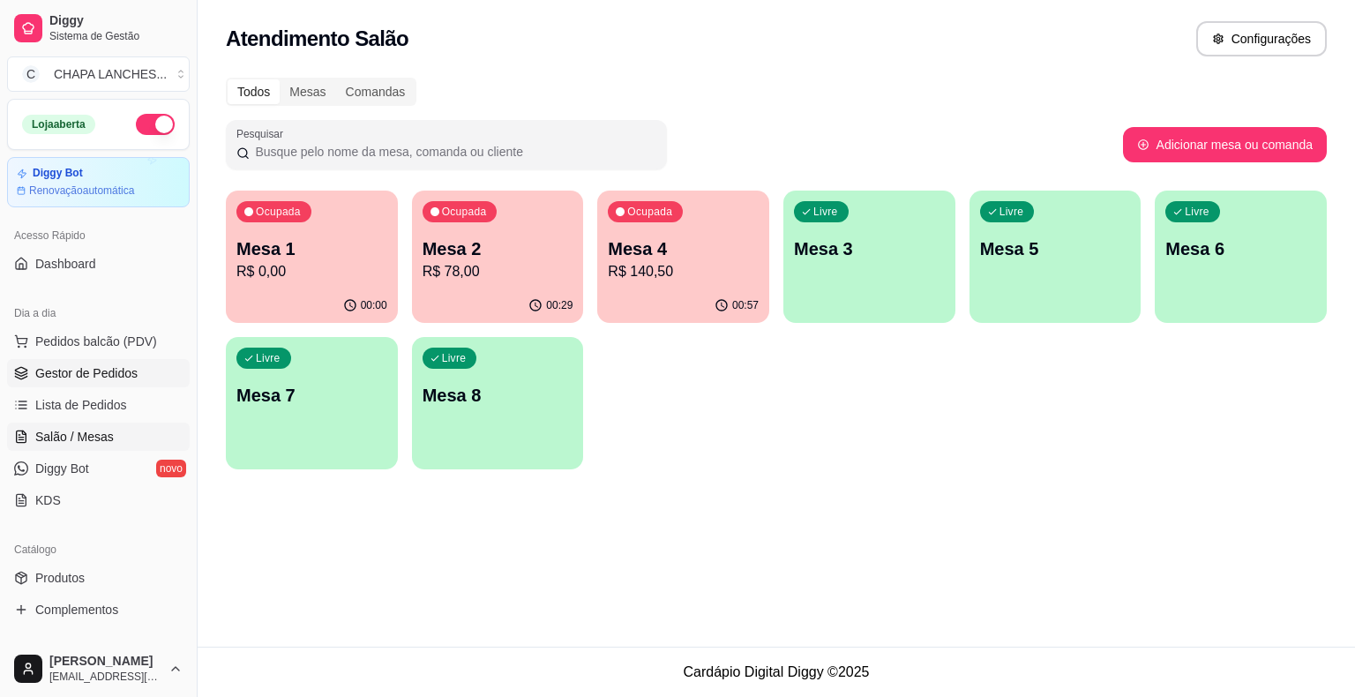
click at [95, 373] on span "Gestor de Pedidos" at bounding box center [86, 373] width 102 height 18
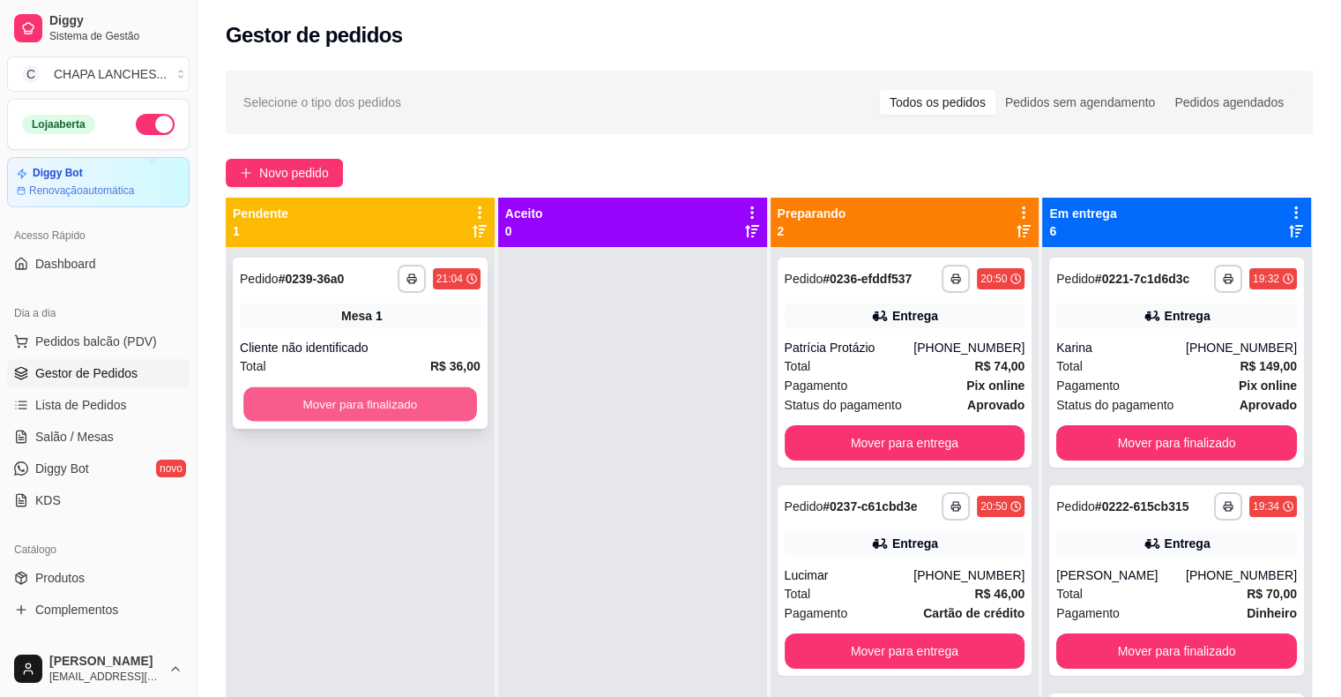
click at [316, 406] on button "Mover para finalizado" at bounding box center [360, 404] width 234 height 34
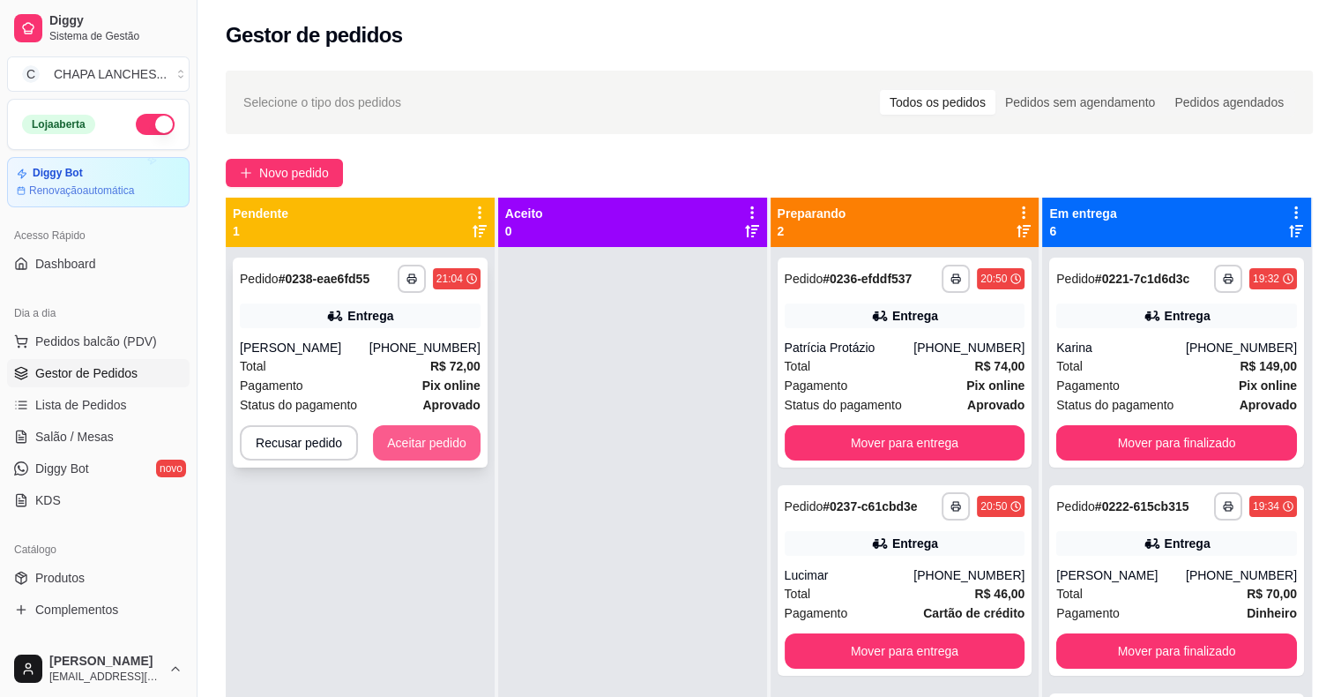
click at [426, 440] on button "Aceitar pedido" at bounding box center [427, 442] width 108 height 35
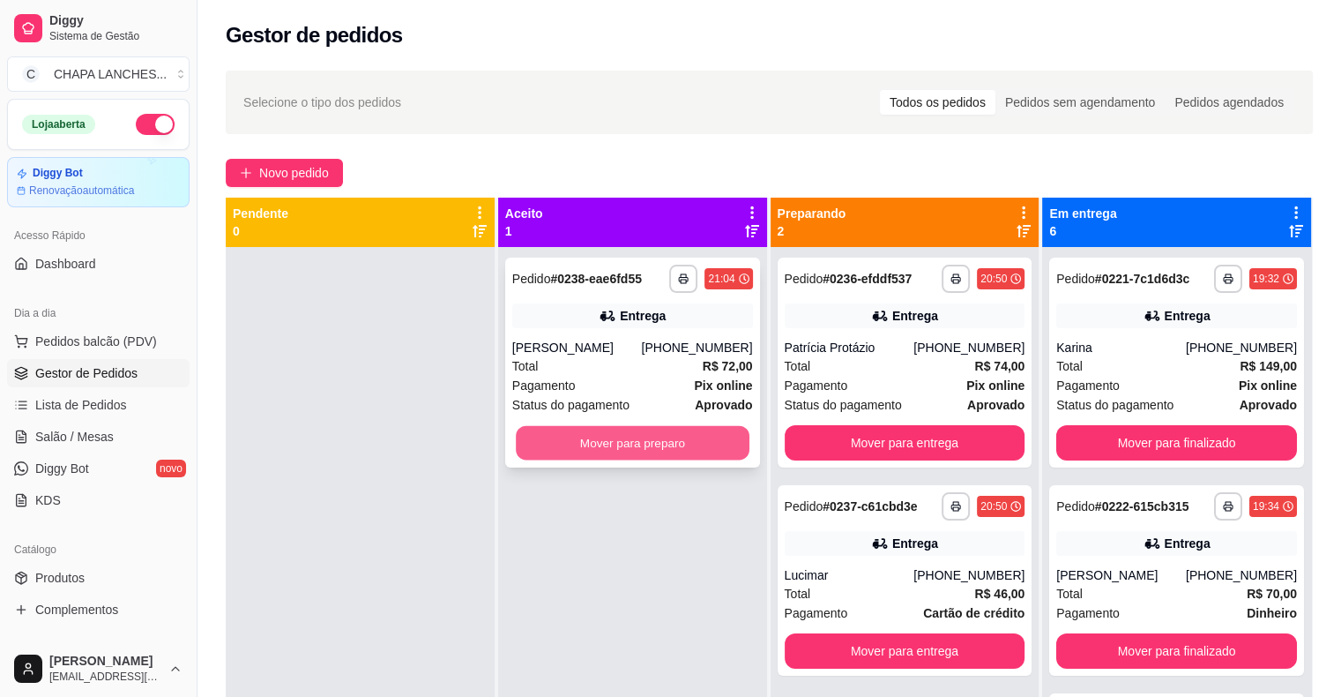
click at [567, 445] on button "Mover para preparo" at bounding box center [633, 443] width 234 height 34
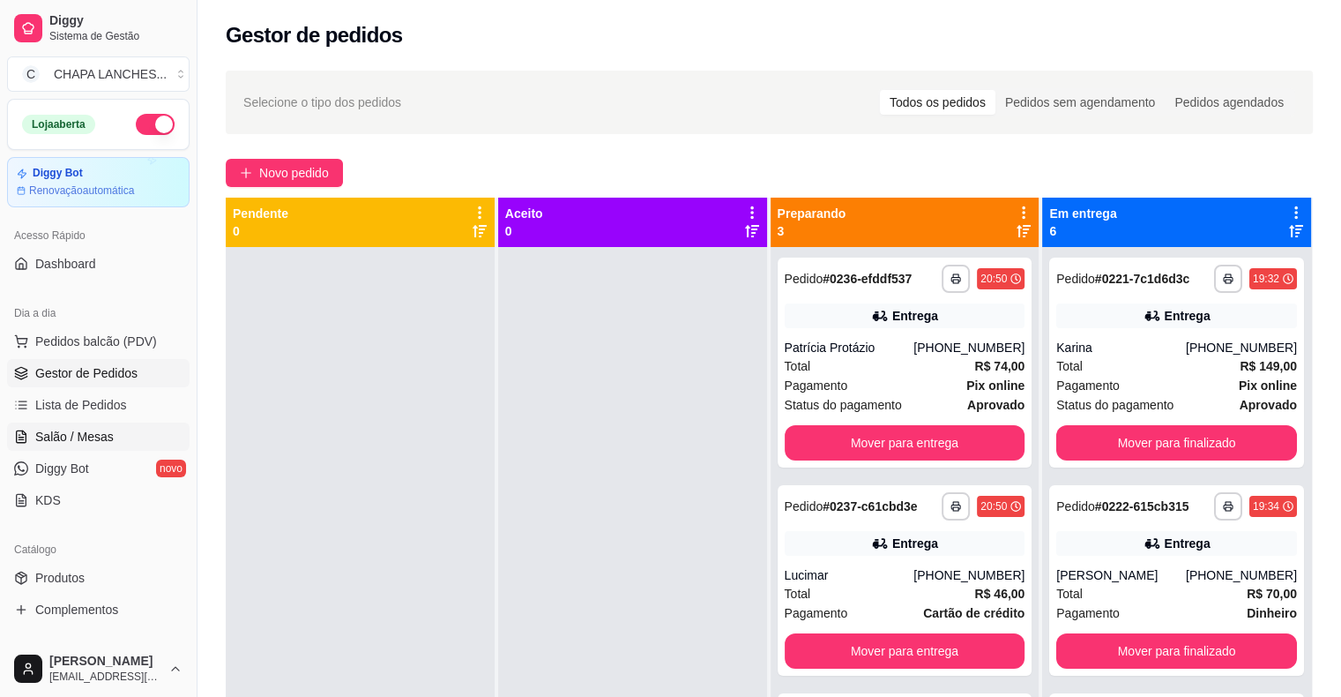
click at [38, 430] on span "Salão / Mesas" at bounding box center [74, 437] width 78 height 18
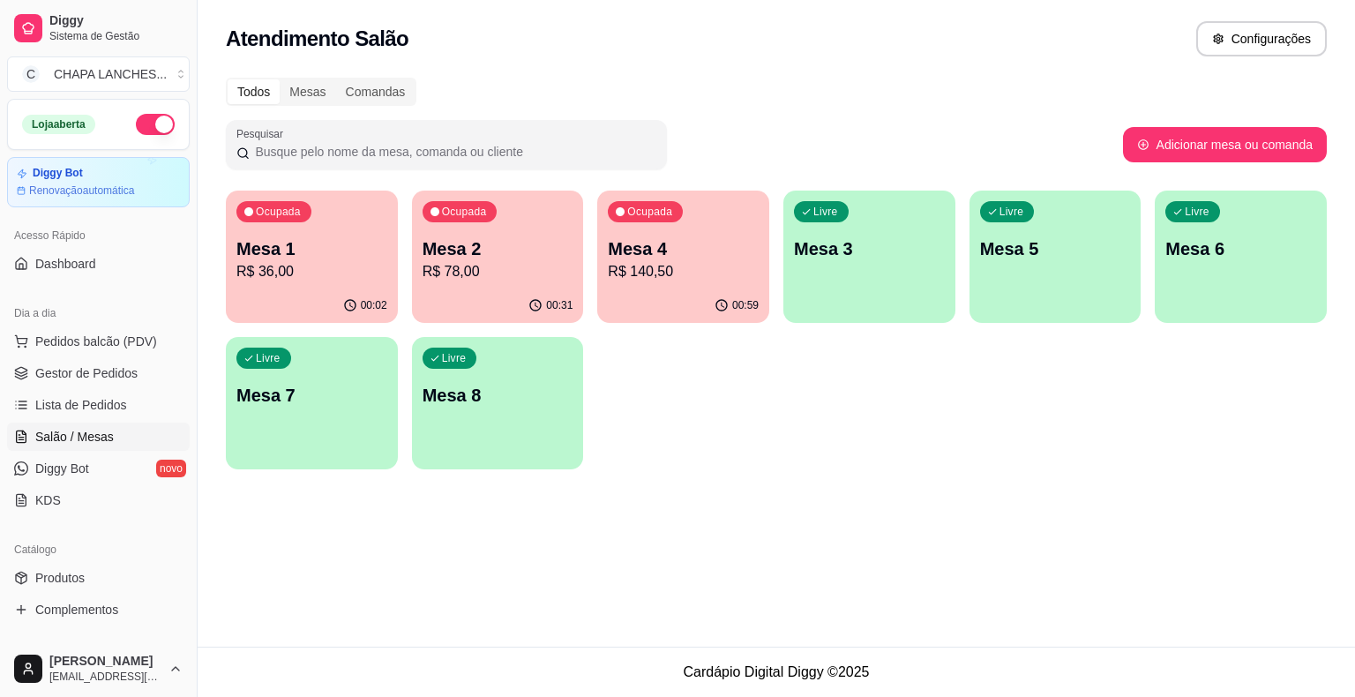
click at [318, 254] on p "Mesa 1" at bounding box center [311, 248] width 151 height 25
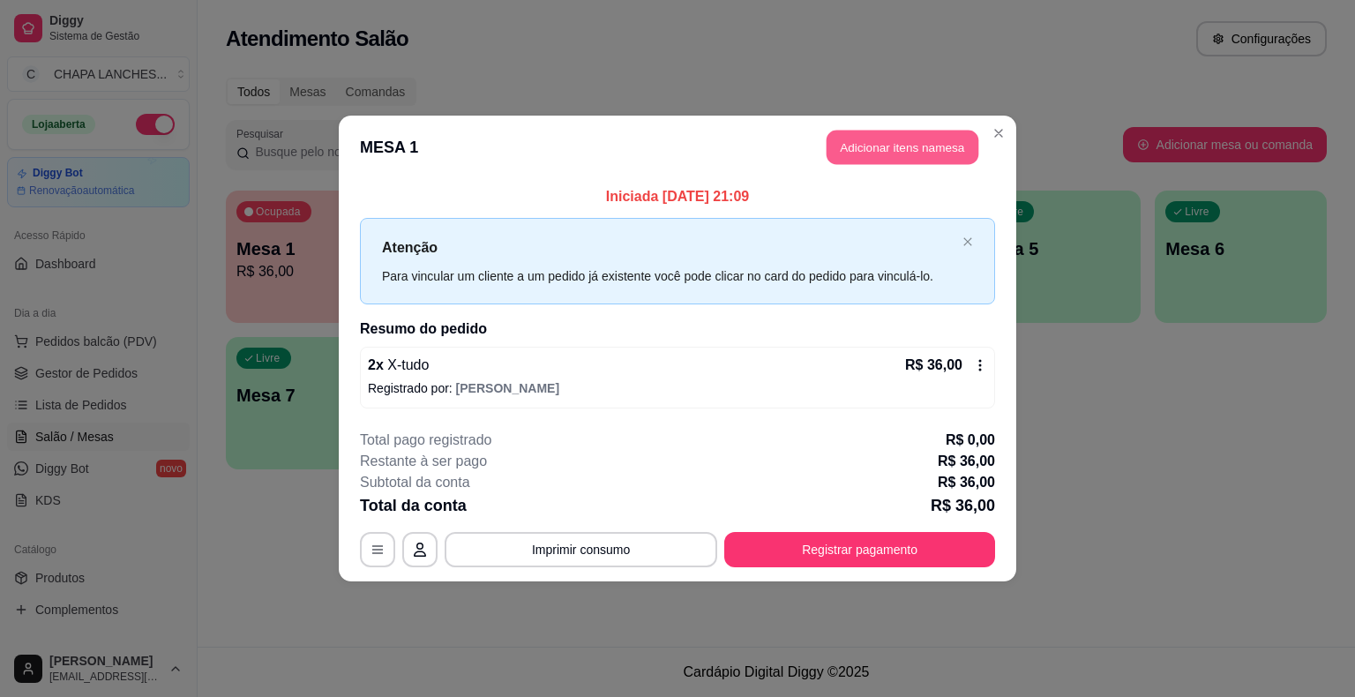
click at [878, 146] on button "Adicionar itens na mesa" at bounding box center [902, 148] width 152 height 34
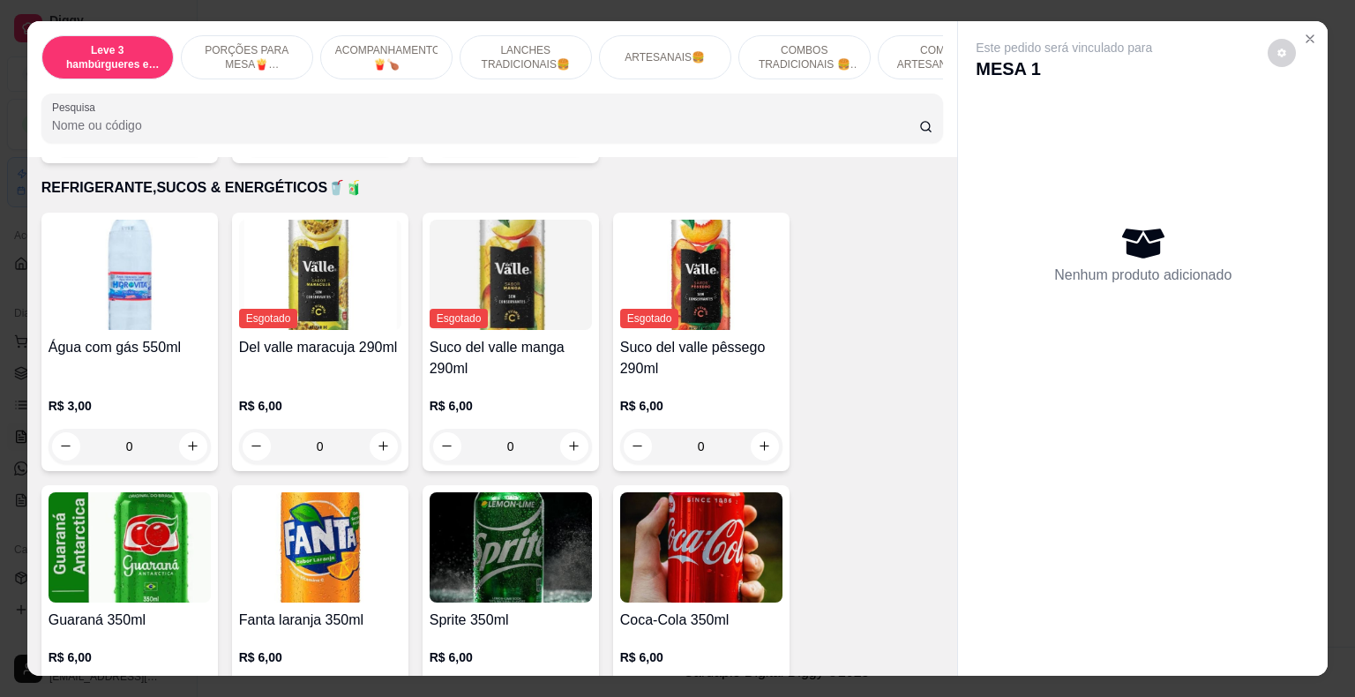
scroll to position [3793, 0]
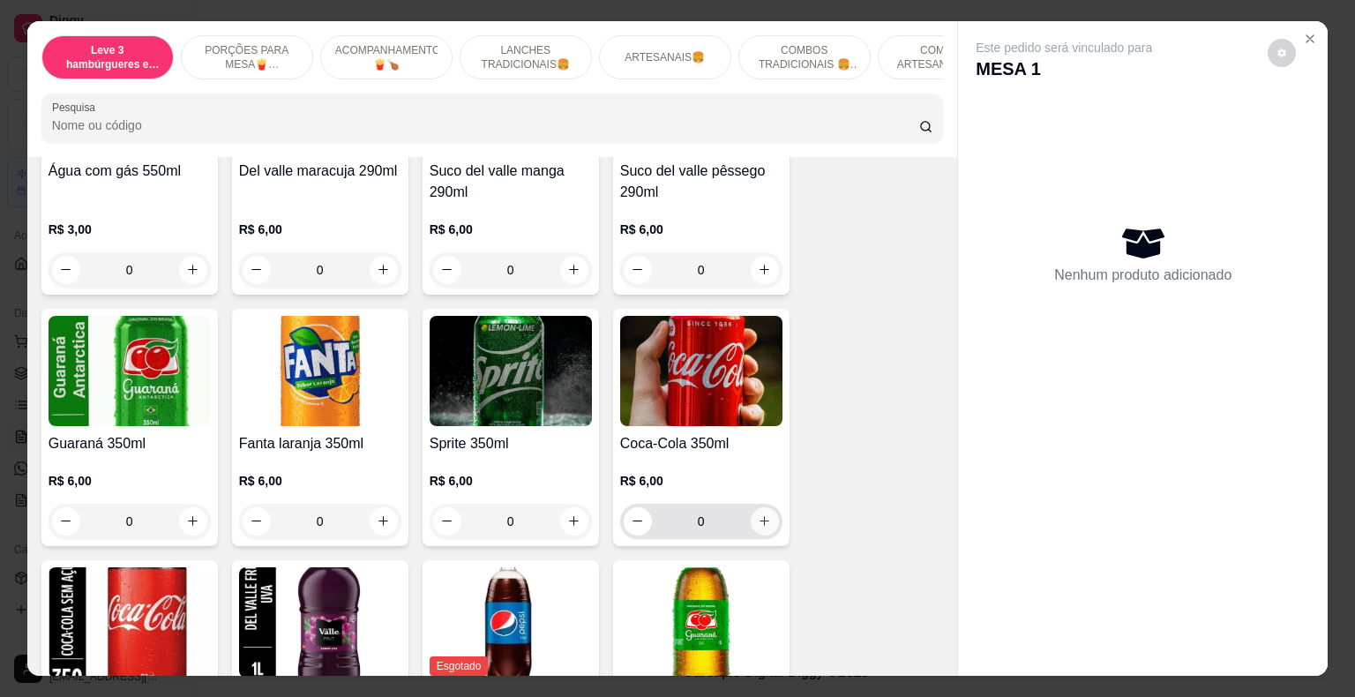
click at [763, 514] on icon "increase-product-quantity" at bounding box center [764, 520] width 13 height 13
type input "1"
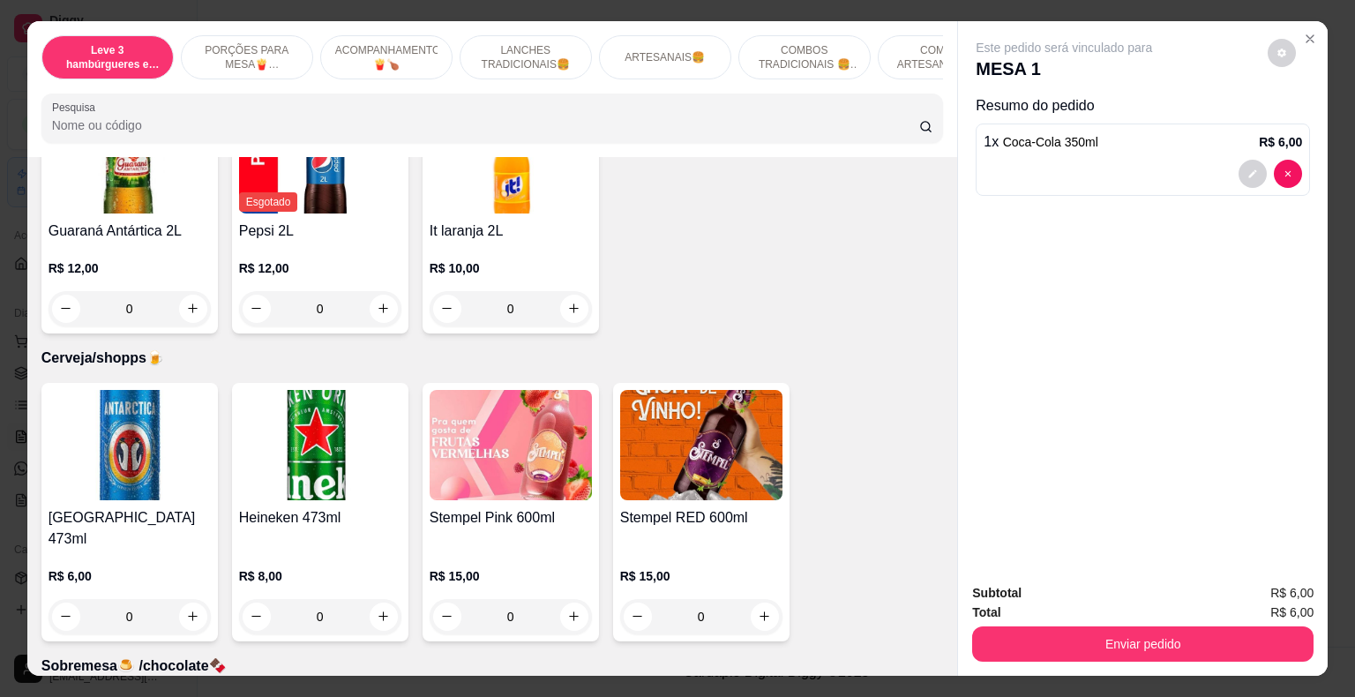
scroll to position [4763, 0]
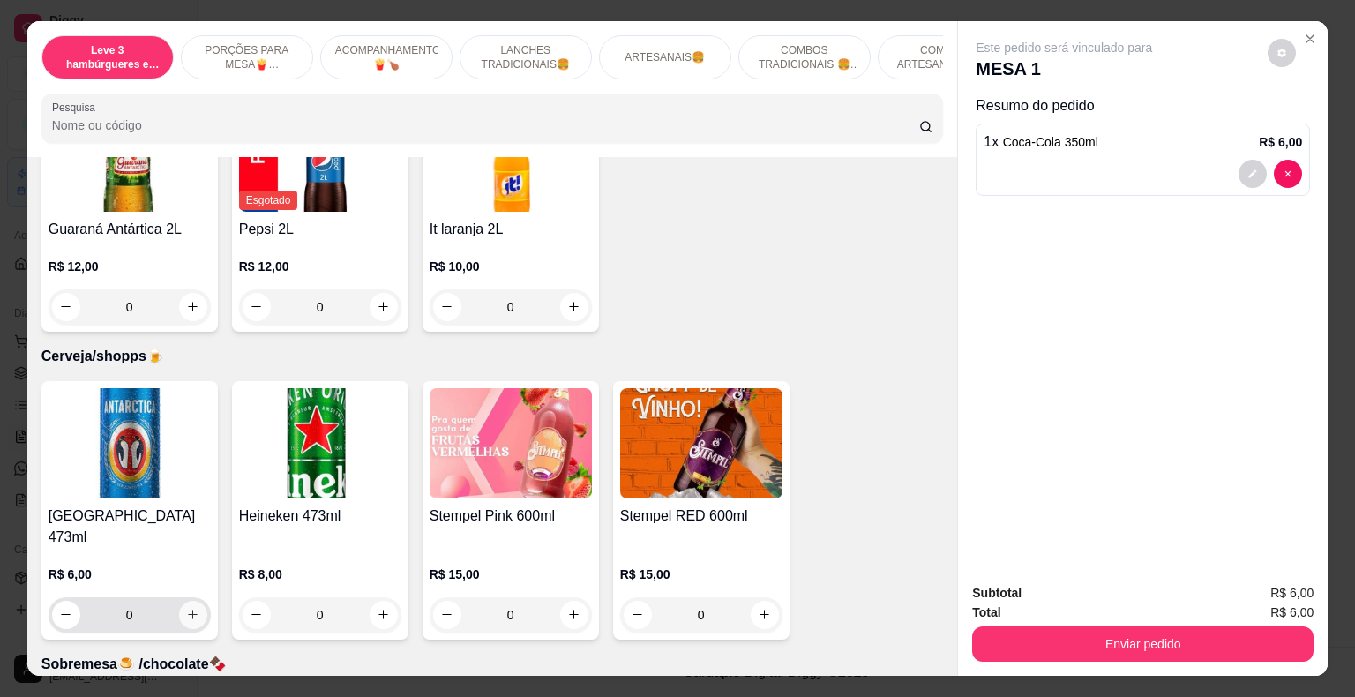
click at [187, 608] on icon "increase-product-quantity" at bounding box center [192, 614] width 13 height 13
type input "1"
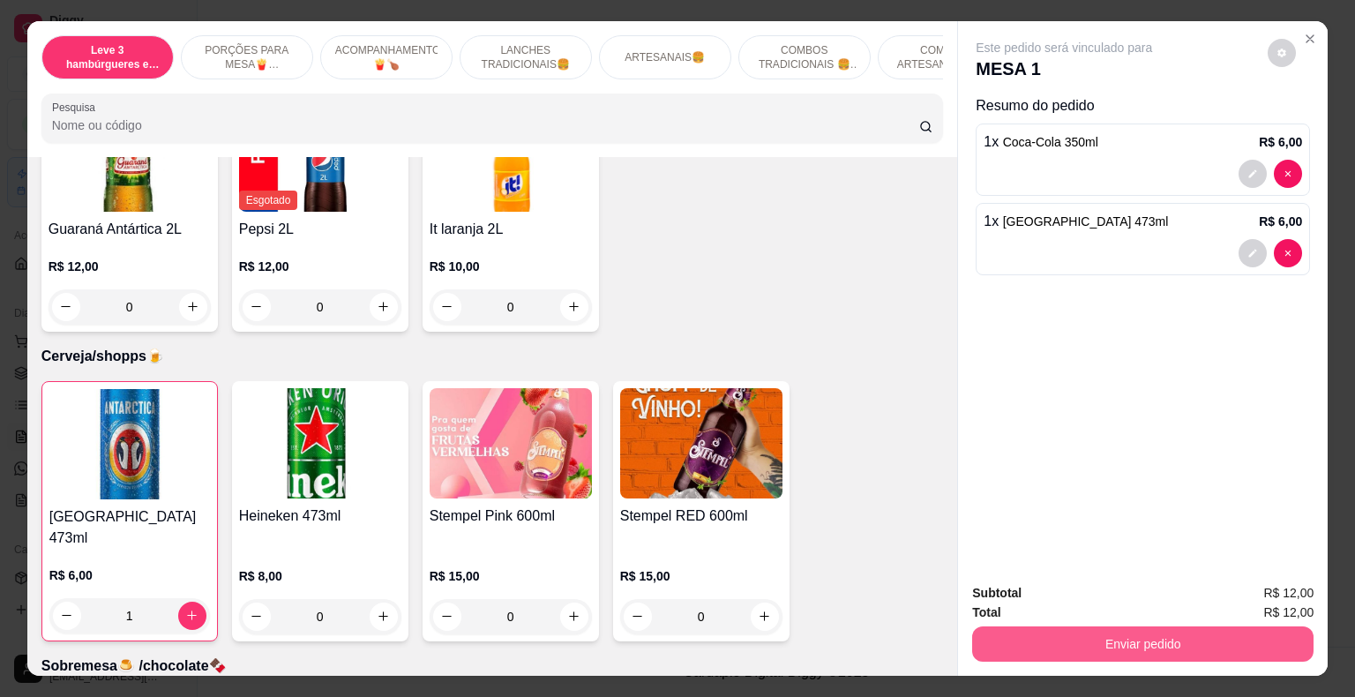
click at [1183, 633] on button "Enviar pedido" at bounding box center [1142, 643] width 341 height 35
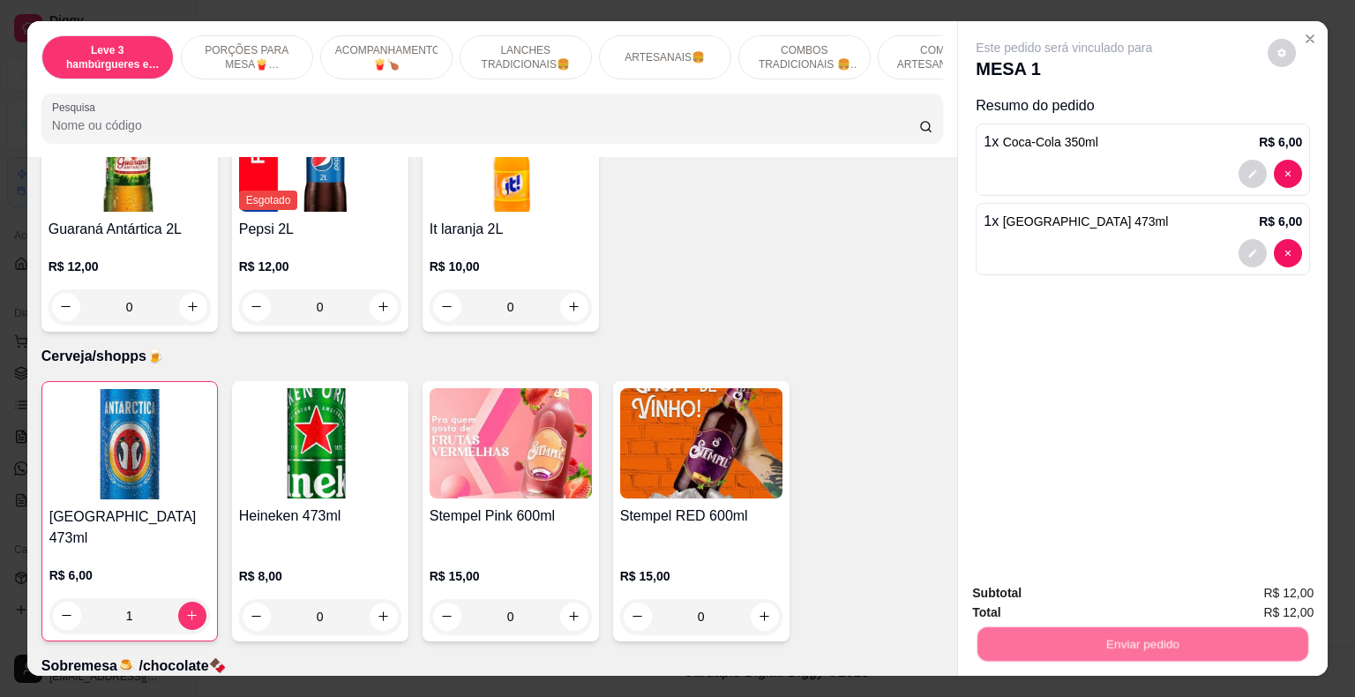
click at [1123, 587] on button "Não registrar e enviar pedido" at bounding box center [1084, 594] width 178 height 33
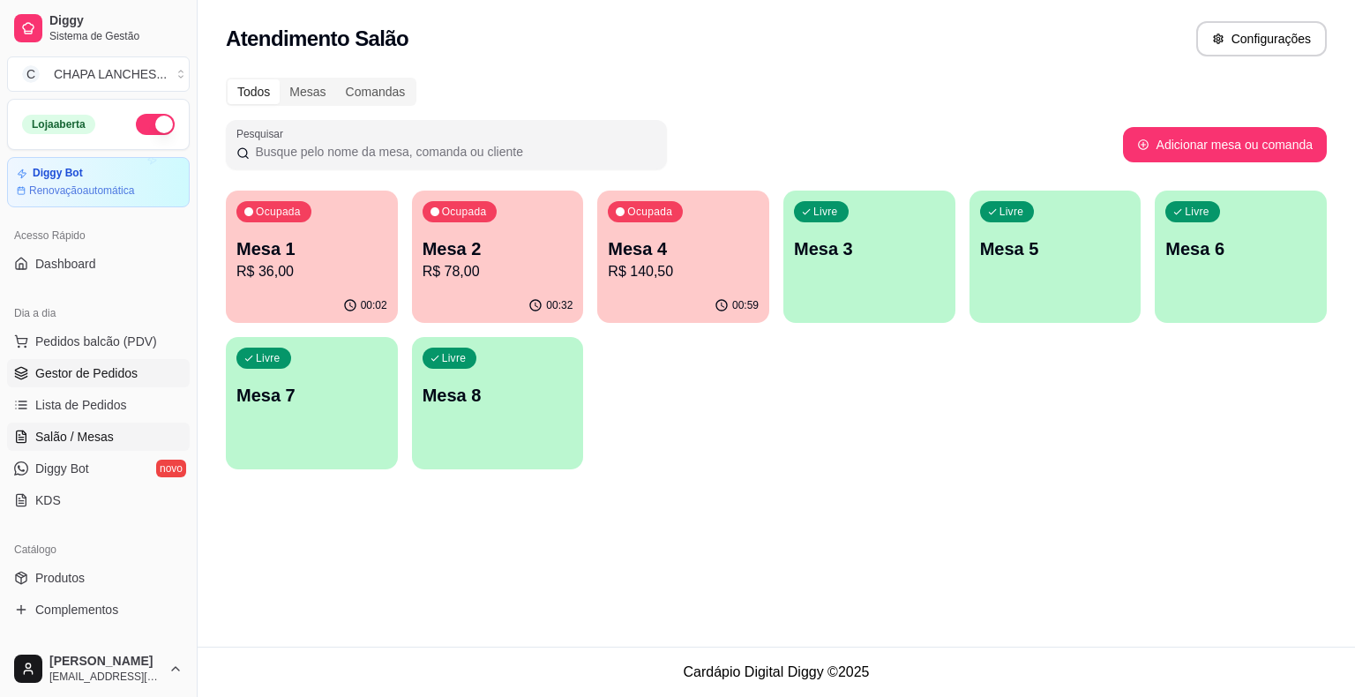
click at [101, 376] on span "Gestor de Pedidos" at bounding box center [86, 373] width 102 height 18
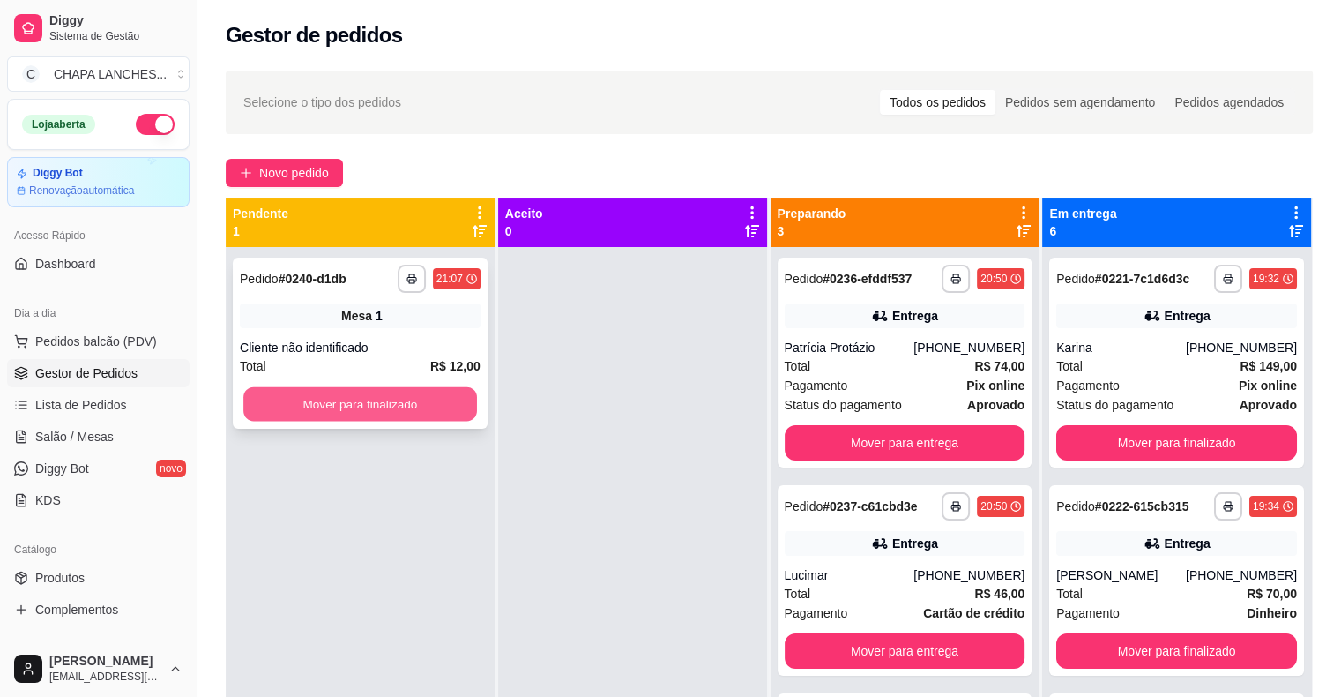
click at [434, 397] on button "Mover para finalizado" at bounding box center [360, 404] width 234 height 34
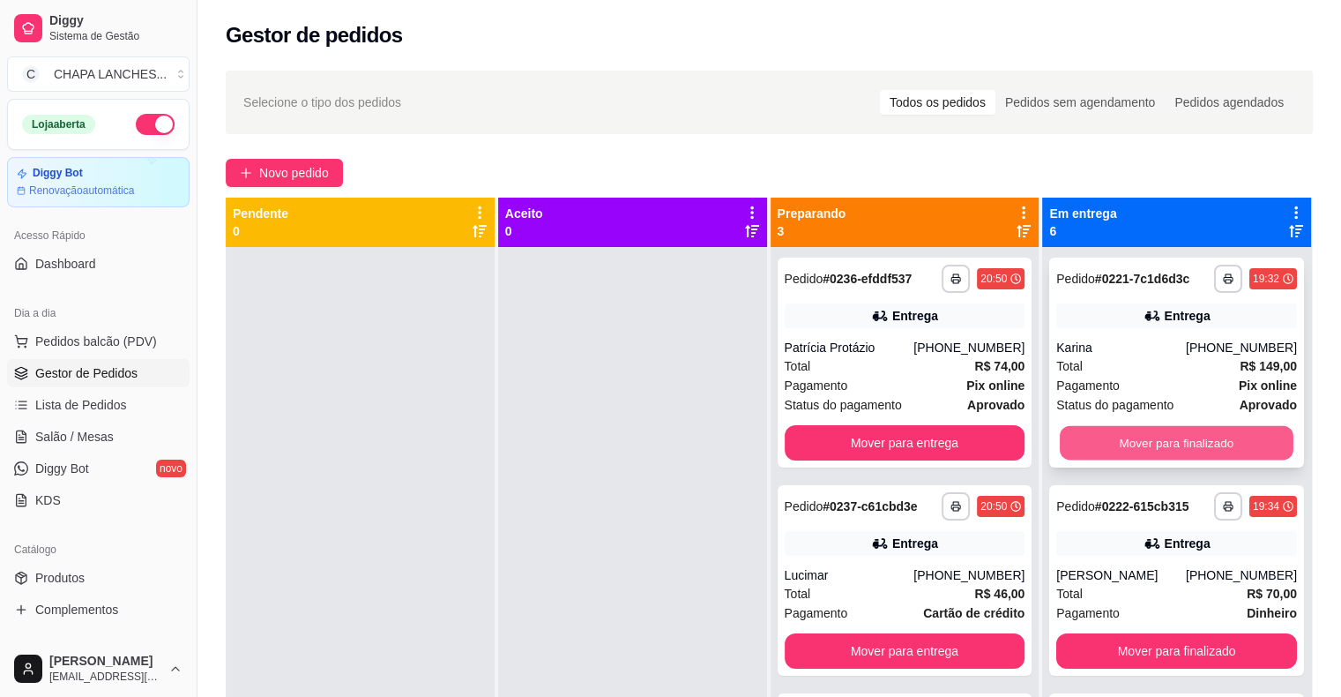
click at [1132, 437] on button "Mover para finalizado" at bounding box center [1177, 443] width 234 height 34
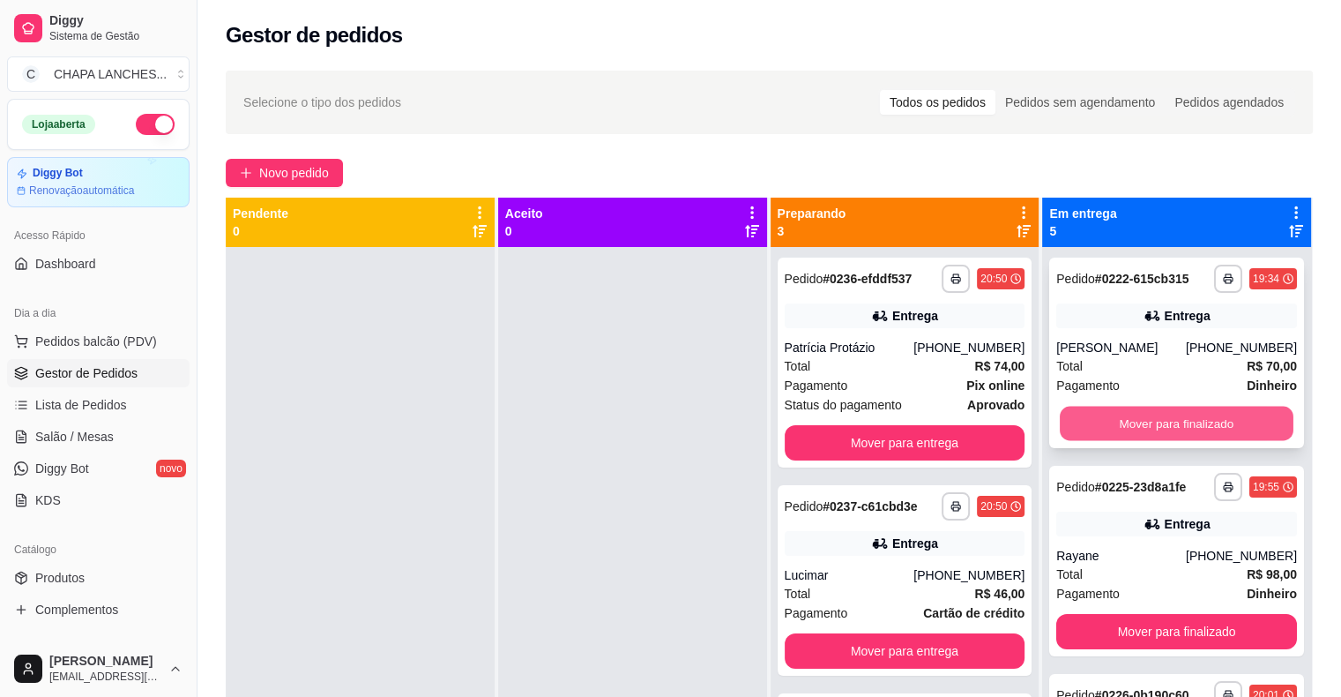
click at [1143, 418] on button "Mover para finalizado" at bounding box center [1177, 424] width 234 height 34
click at [1146, 420] on button "Mover para finalizado" at bounding box center [1177, 423] width 241 height 35
click at [1144, 420] on button "Mover para finalizado" at bounding box center [1177, 423] width 241 height 35
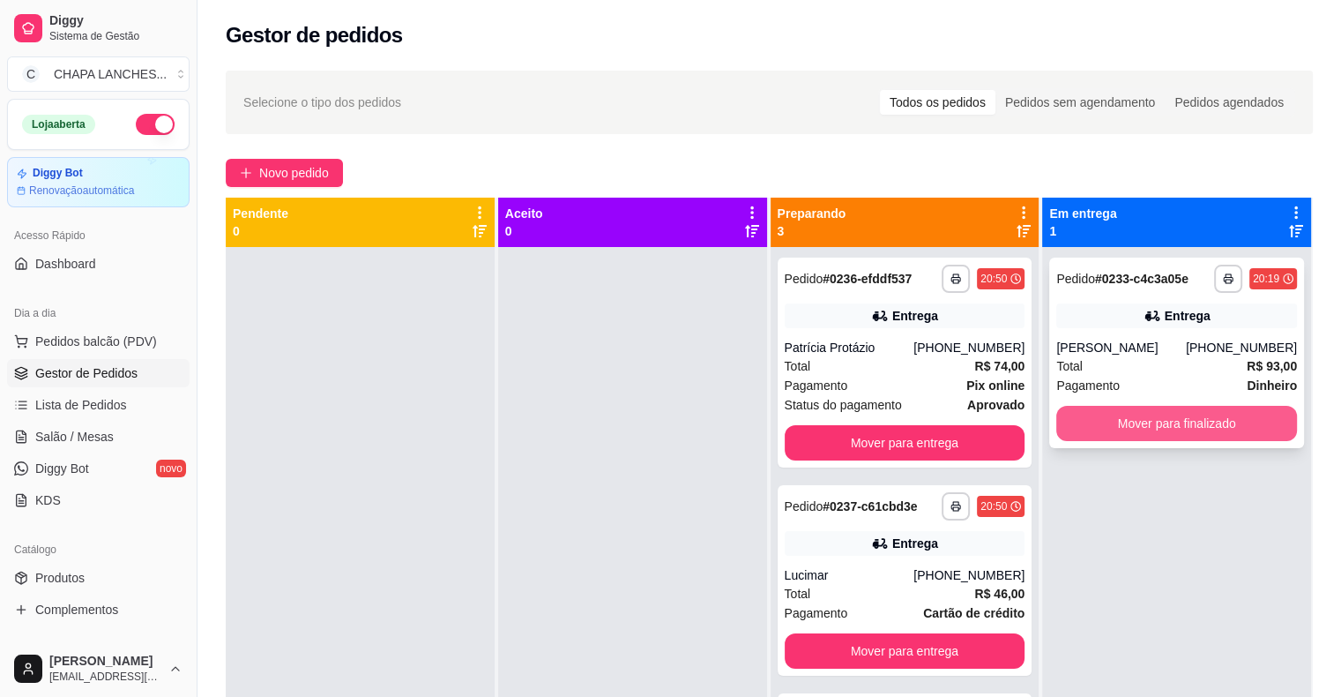
click at [1143, 422] on button "Mover para finalizado" at bounding box center [1177, 423] width 241 height 35
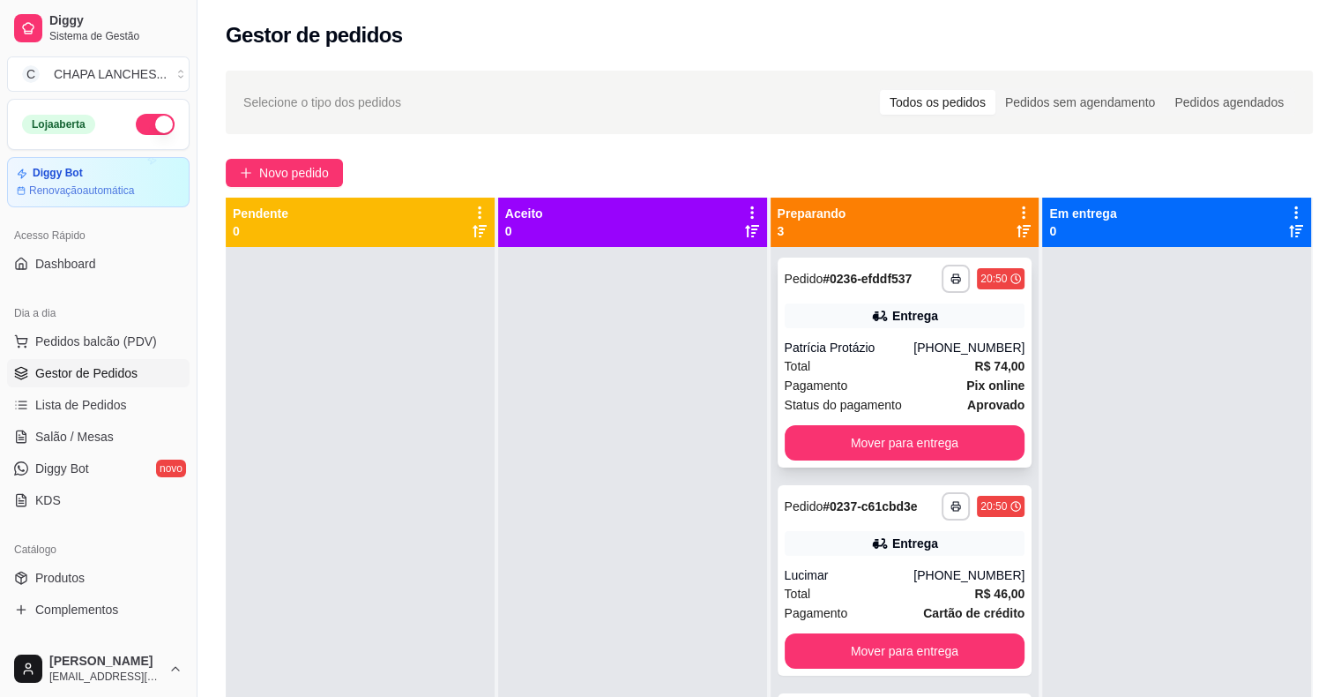
click at [878, 354] on div "Patrícia Protázio" at bounding box center [850, 348] width 130 height 18
click at [60, 437] on span "Salão / Mesas" at bounding box center [74, 437] width 78 height 18
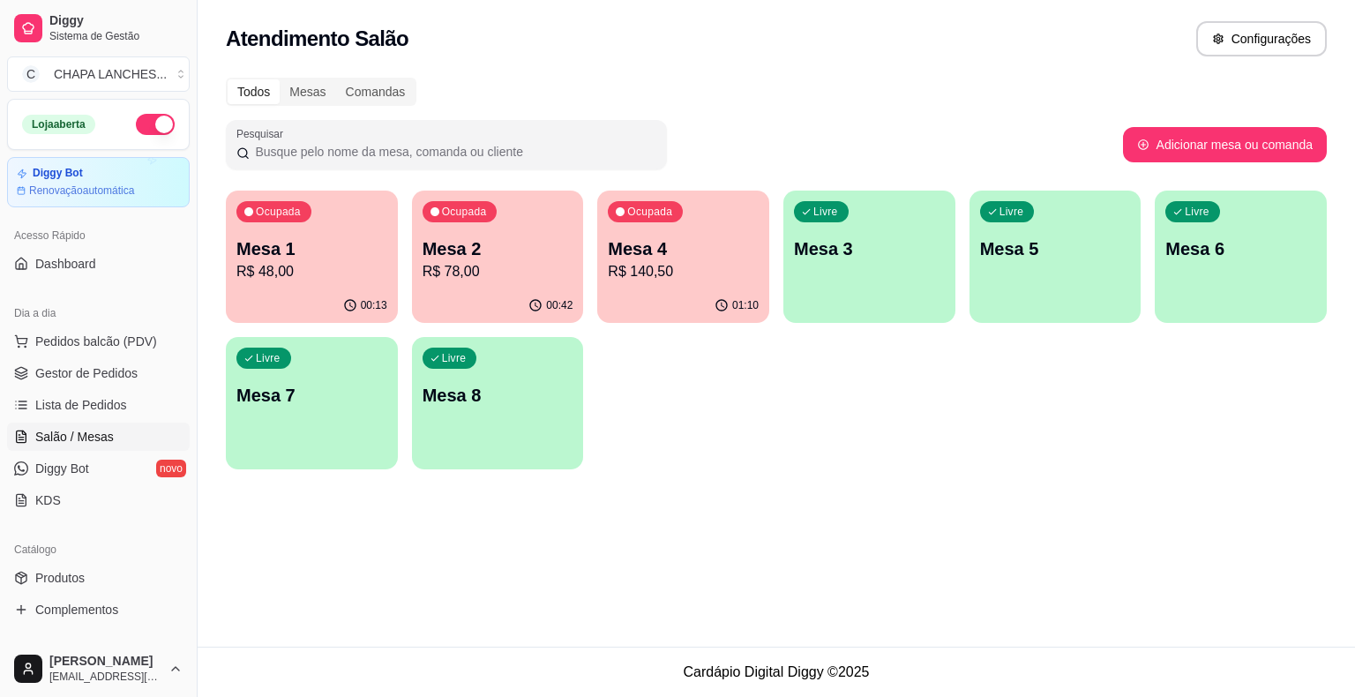
click at [674, 280] on p "R$ 140,50" at bounding box center [683, 271] width 151 height 21
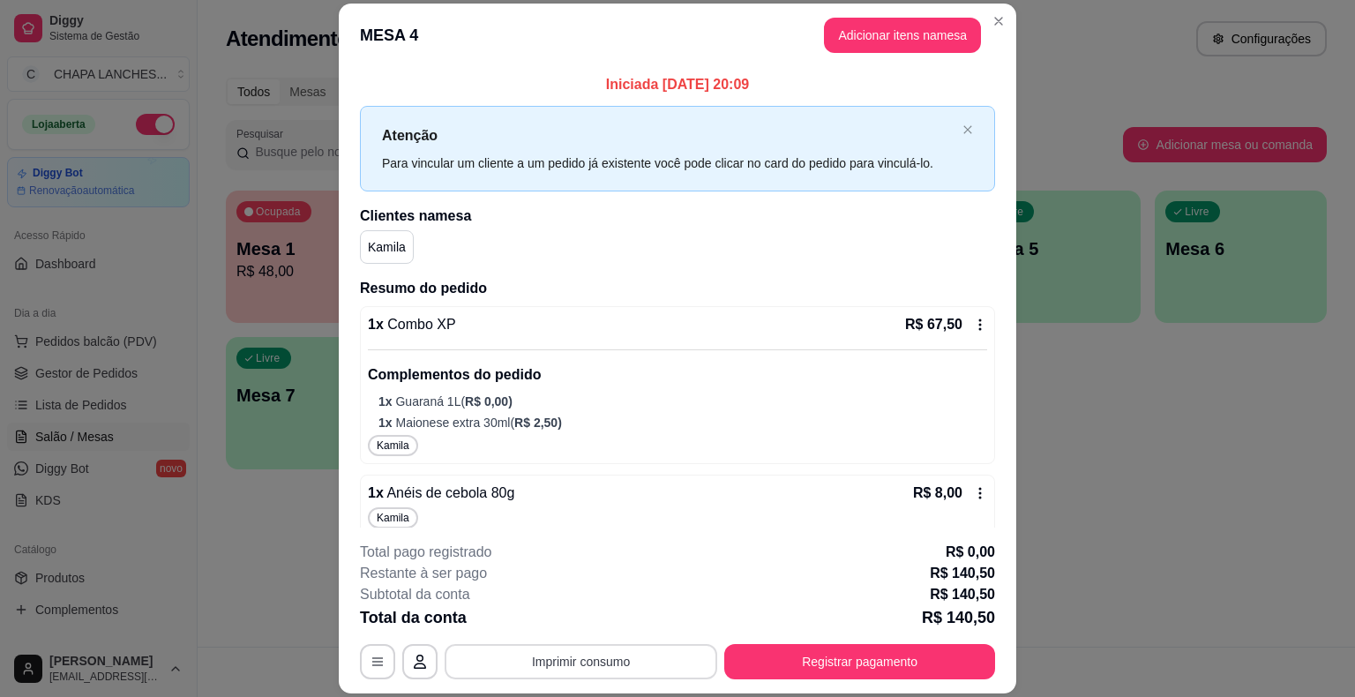
click at [554, 670] on button "Imprimir consumo" at bounding box center [581, 661] width 273 height 35
click at [594, 615] on button "IMPRESSORA" at bounding box center [580, 621] width 128 height 28
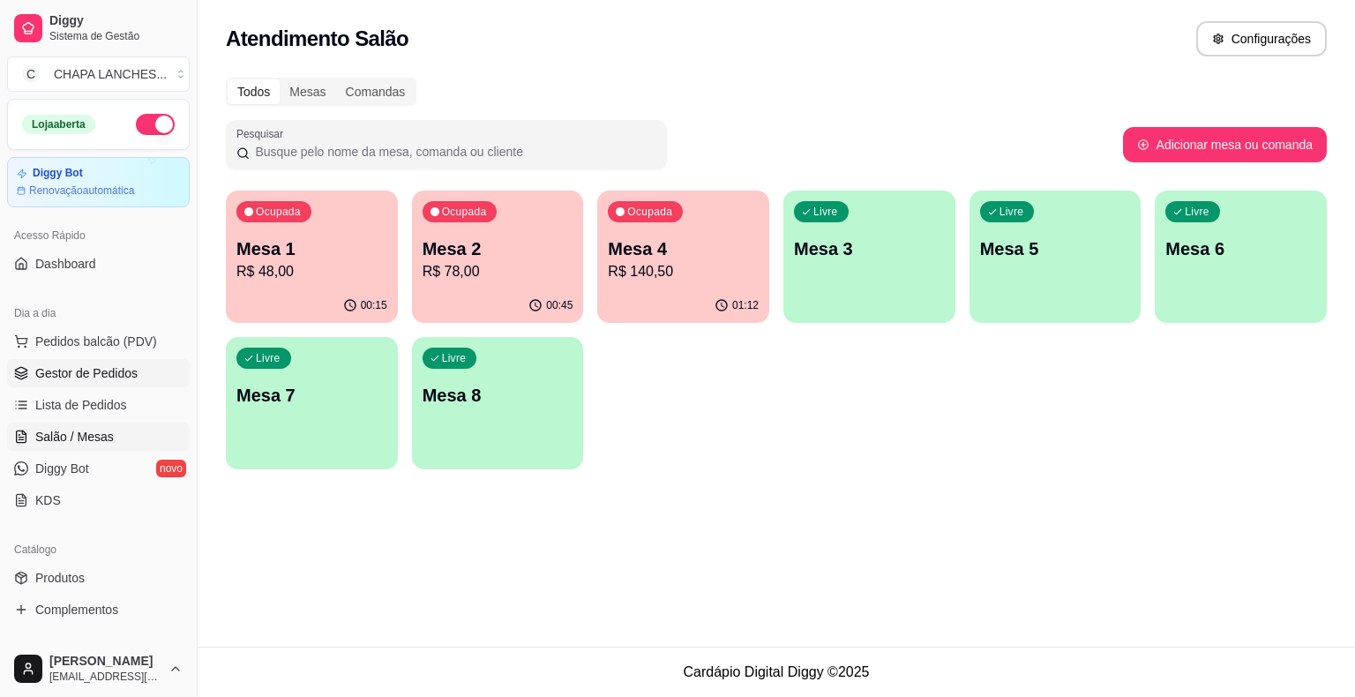
click at [90, 366] on span "Gestor de Pedidos" at bounding box center [86, 373] width 102 height 18
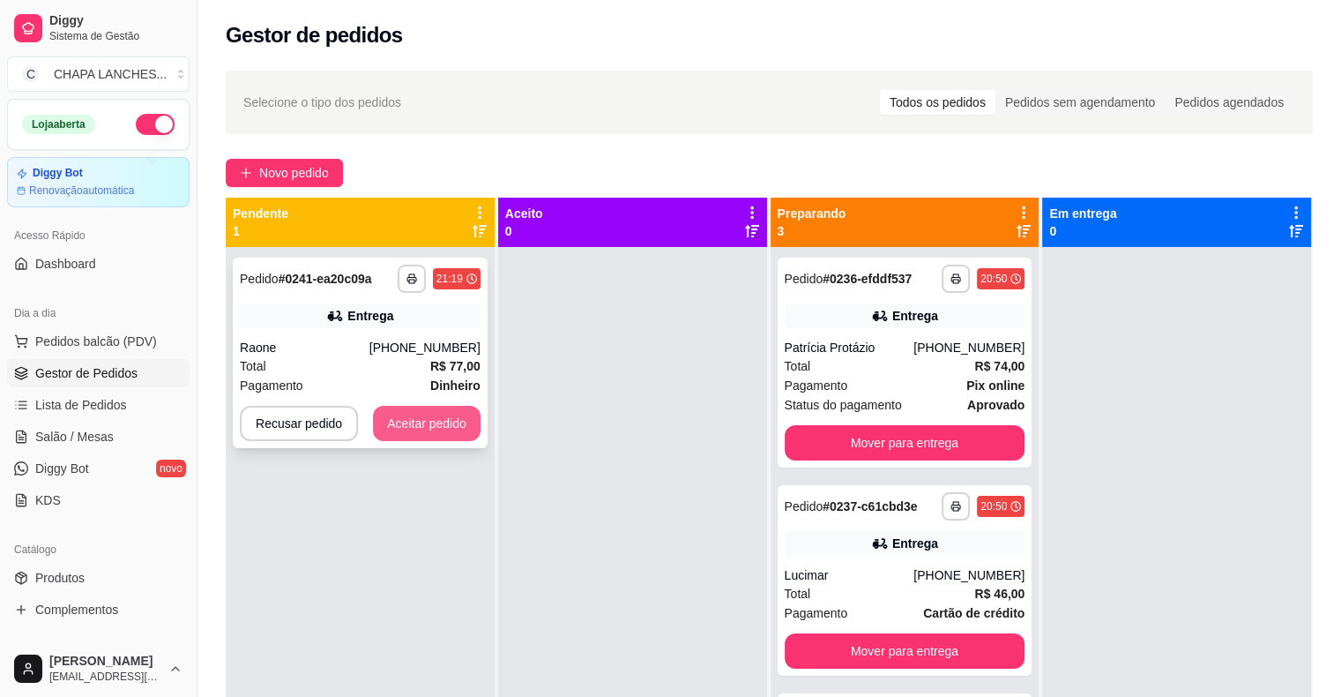
click at [422, 425] on button "Aceitar pedido" at bounding box center [427, 423] width 108 height 35
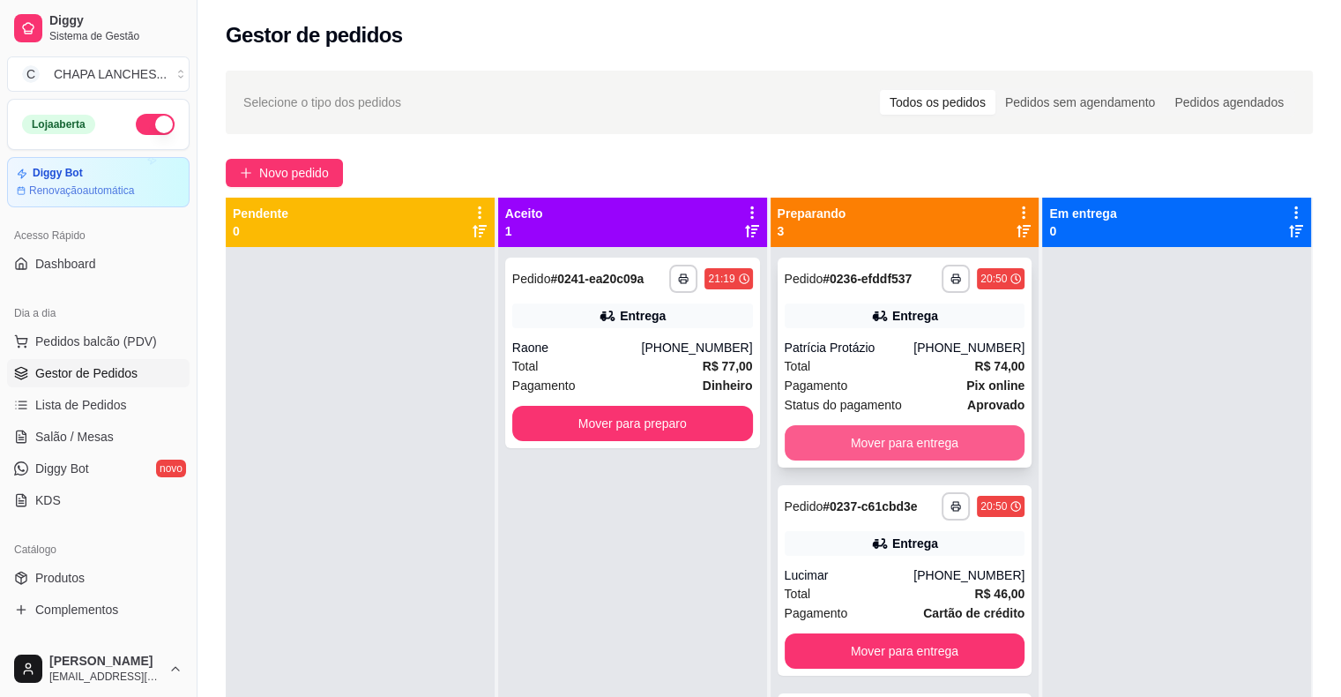
click at [853, 451] on button "Mover para entrega" at bounding box center [905, 442] width 241 height 35
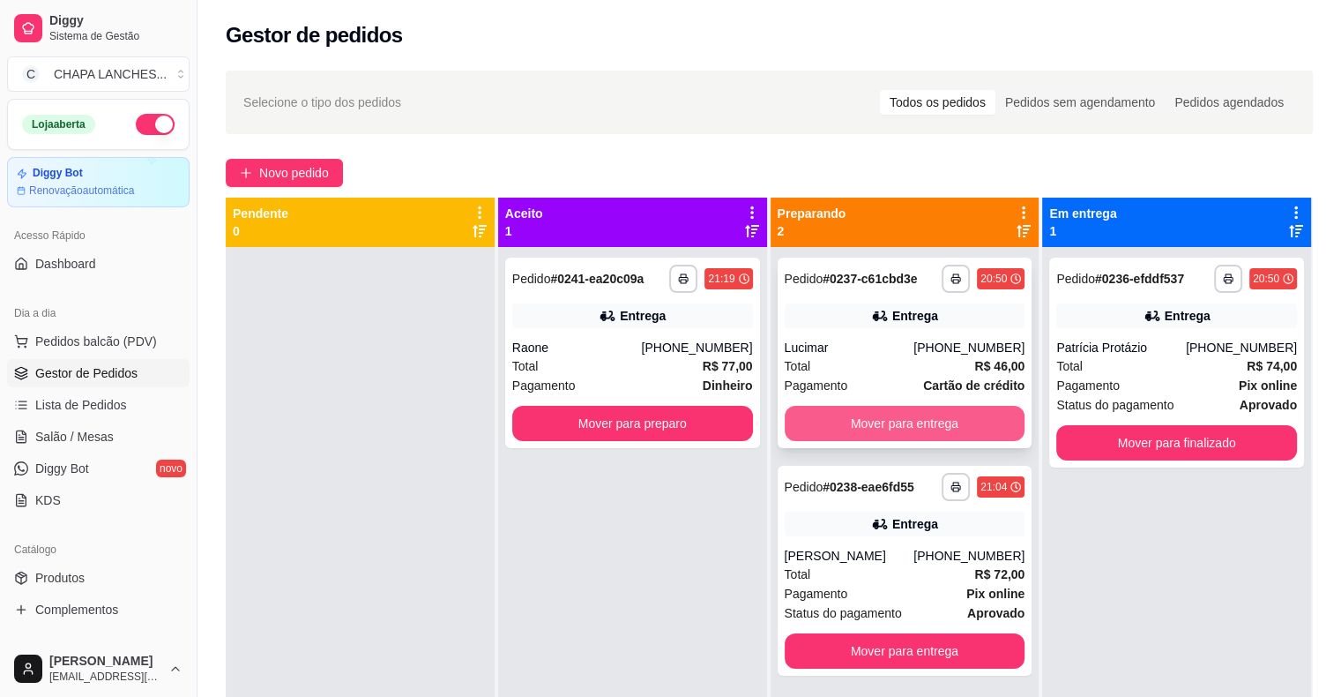
click at [861, 426] on button "Mover para entrega" at bounding box center [905, 423] width 241 height 35
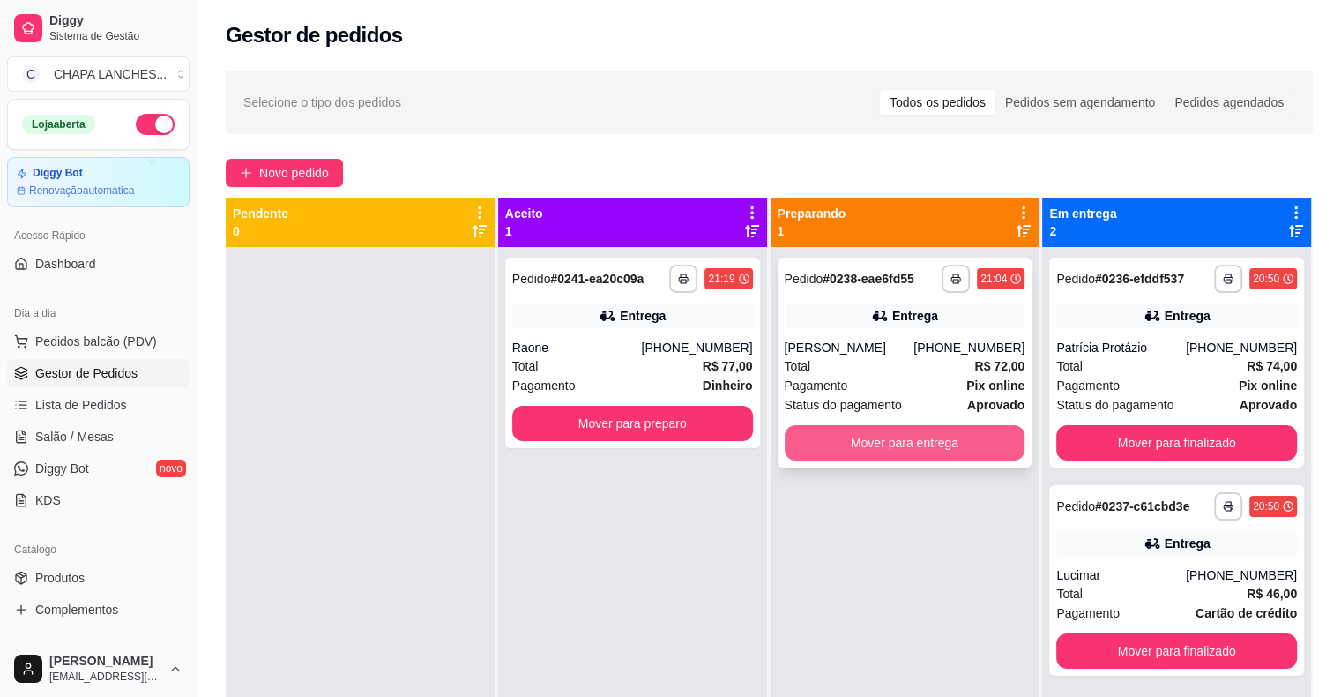
click at [857, 440] on button "Mover para entrega" at bounding box center [905, 442] width 241 height 35
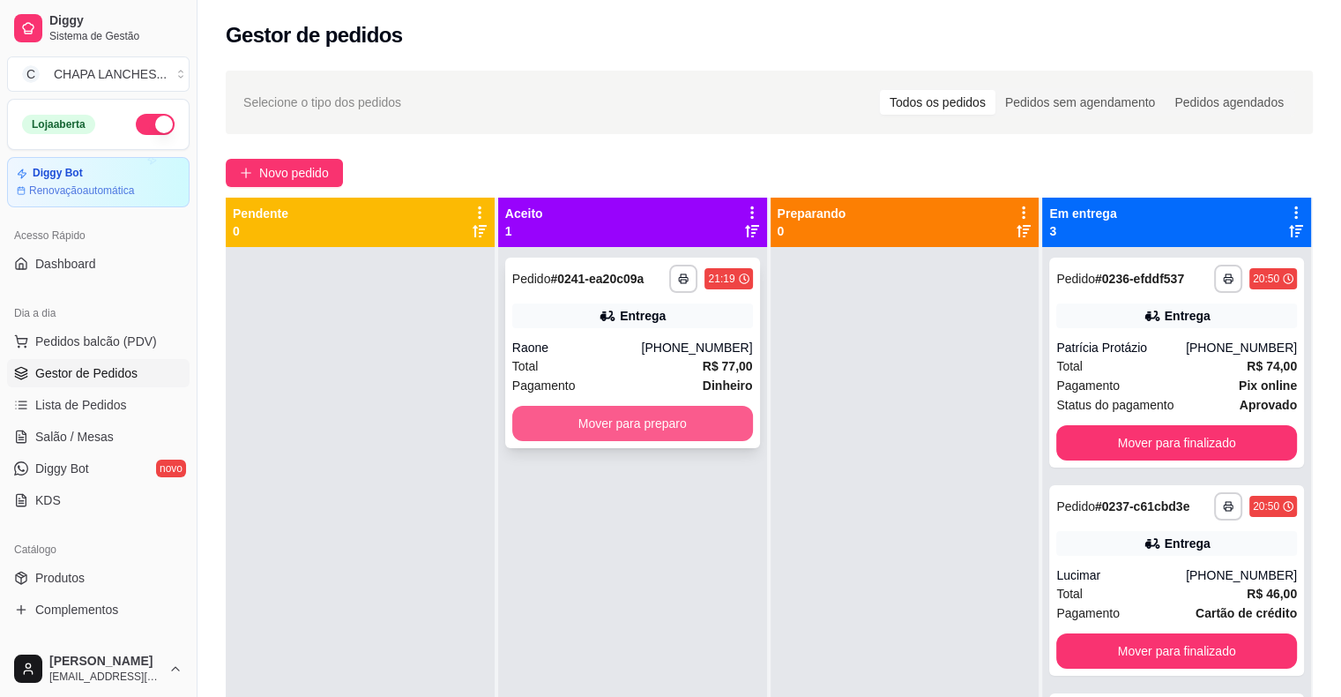
click at [710, 426] on button "Mover para preparo" at bounding box center [632, 423] width 241 height 35
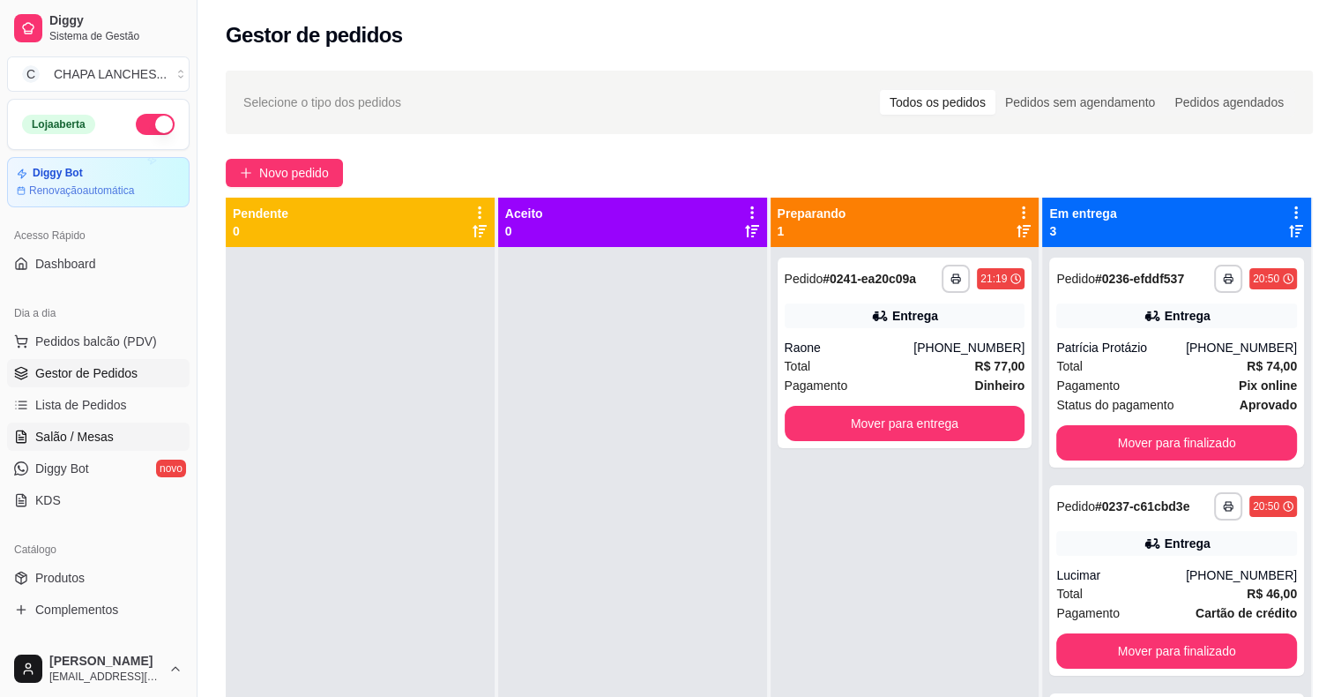
click at [86, 430] on span "Salão / Mesas" at bounding box center [74, 437] width 78 height 18
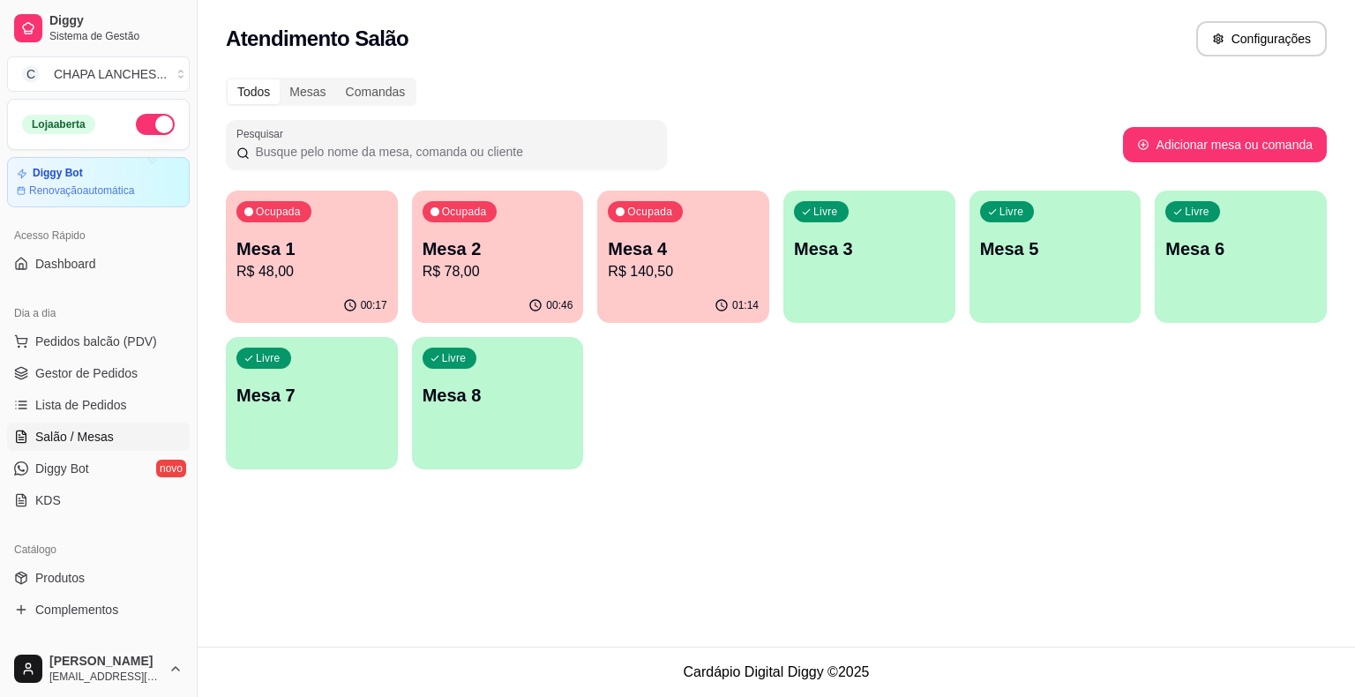
click at [355, 277] on p "R$ 48,00" at bounding box center [311, 271] width 151 height 21
click at [637, 272] on p "R$ 140,50" at bounding box center [683, 271] width 146 height 20
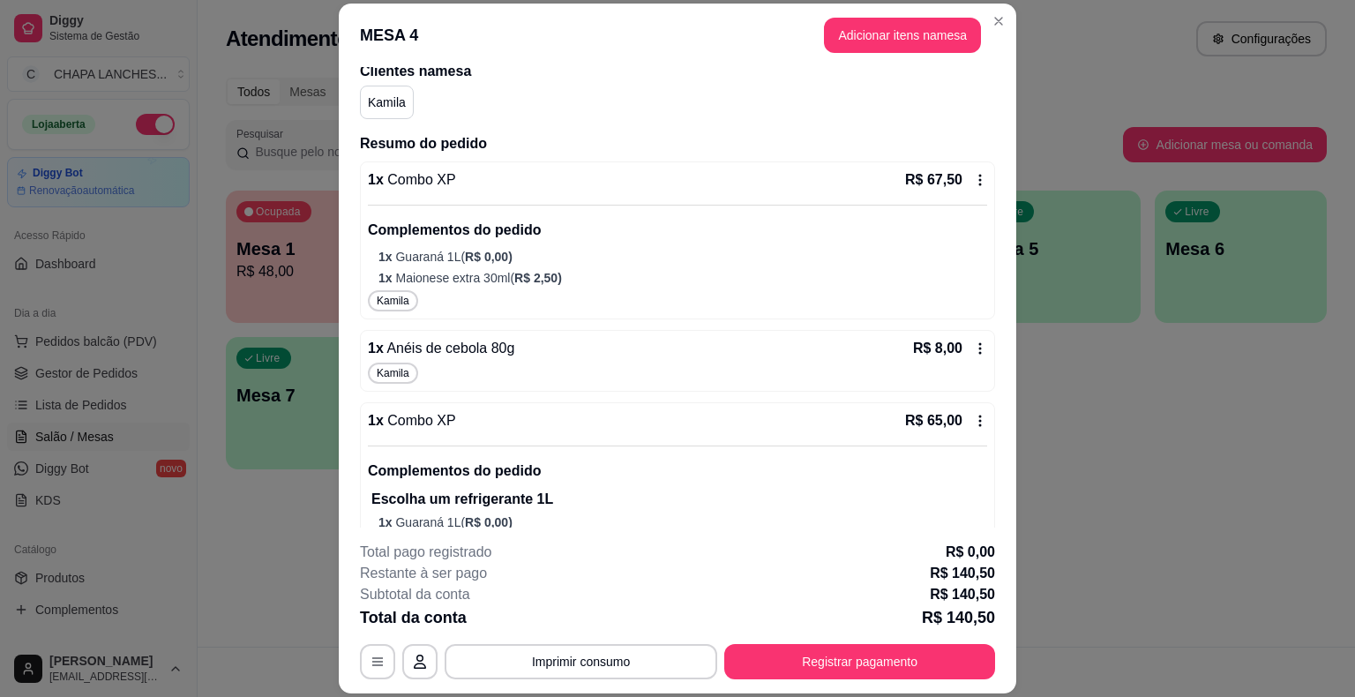
scroll to position [176, 0]
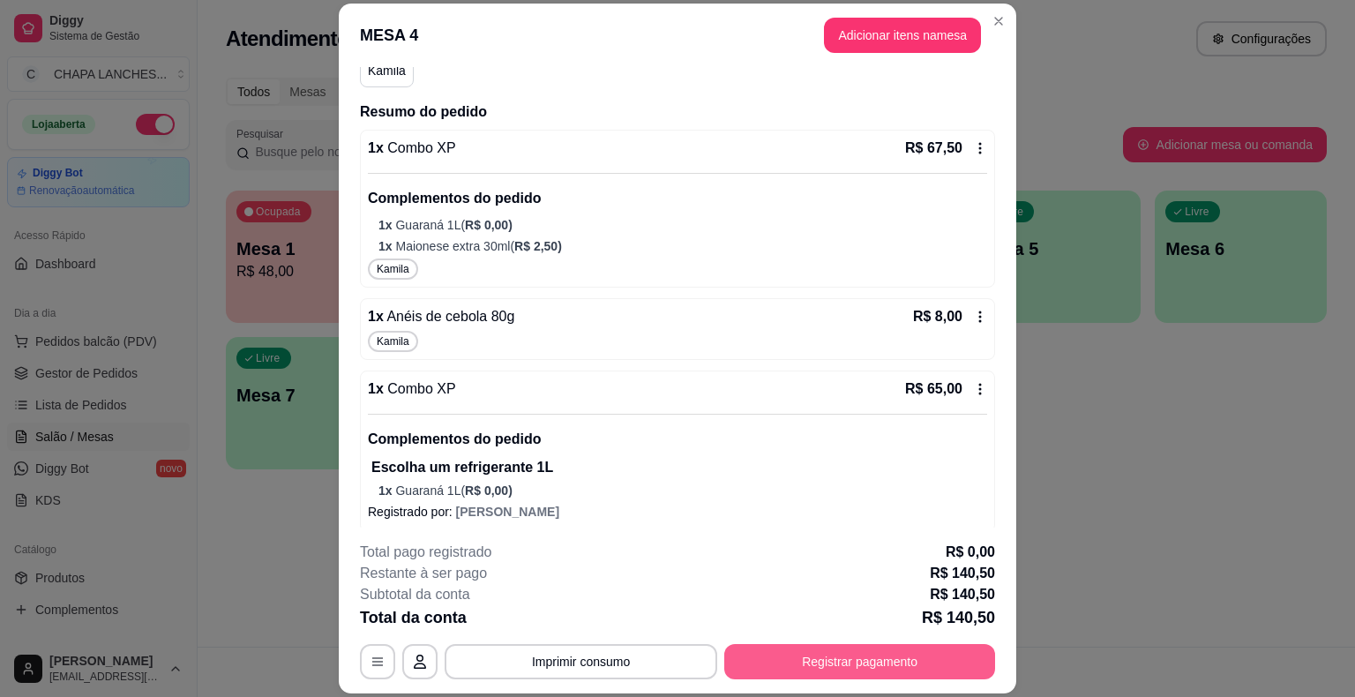
click at [844, 667] on button "Registrar pagamento" at bounding box center [859, 661] width 271 height 35
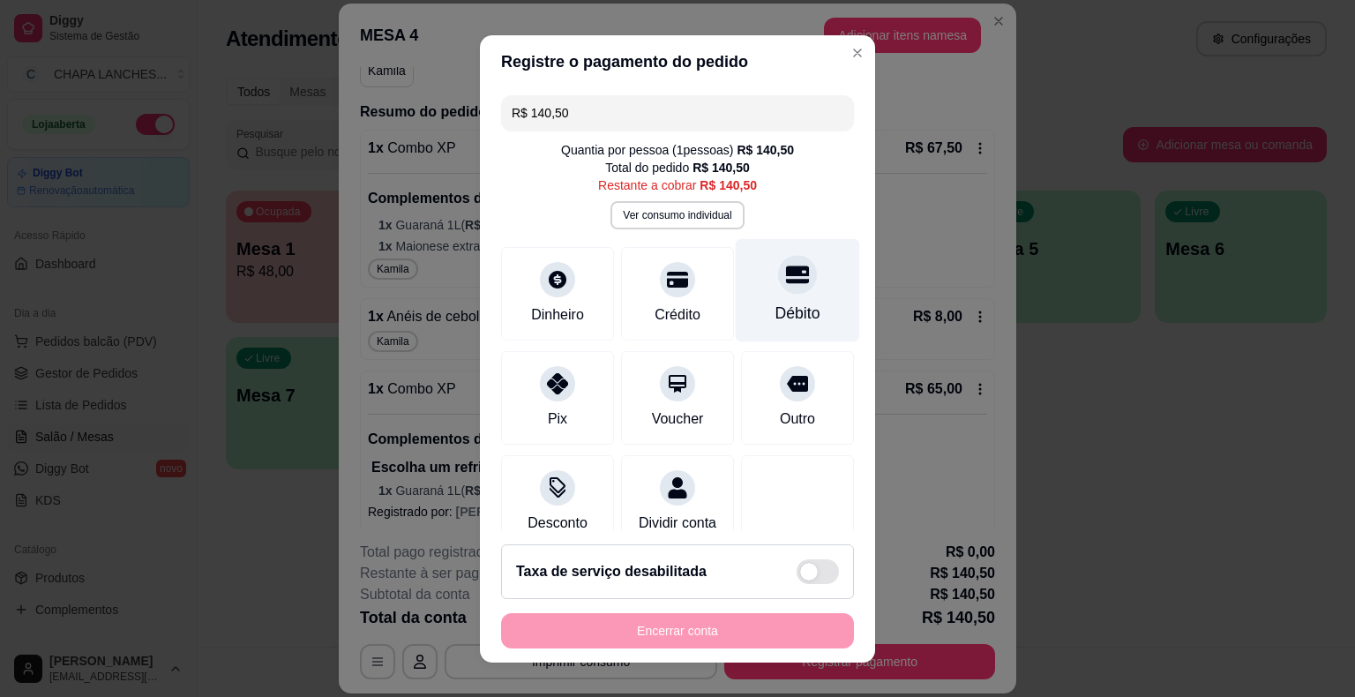
click at [772, 297] on div "Débito" at bounding box center [798, 289] width 124 height 103
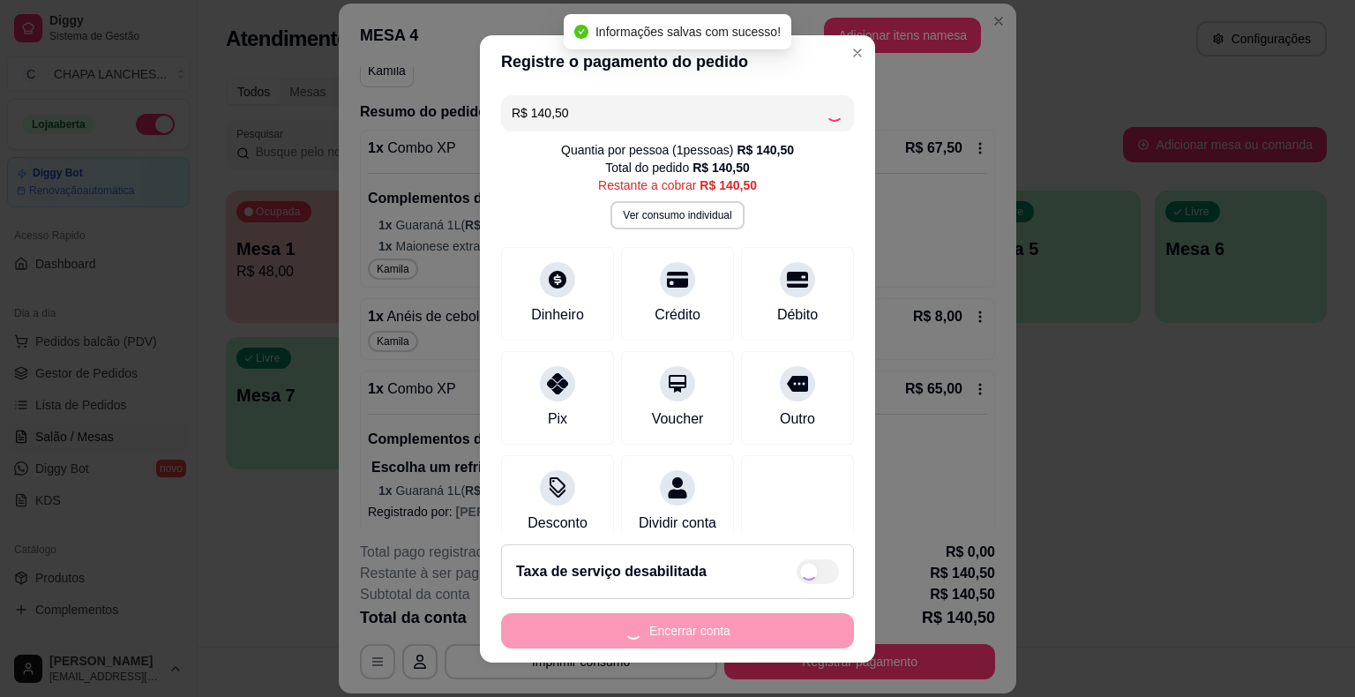
type input "R$ 0,00"
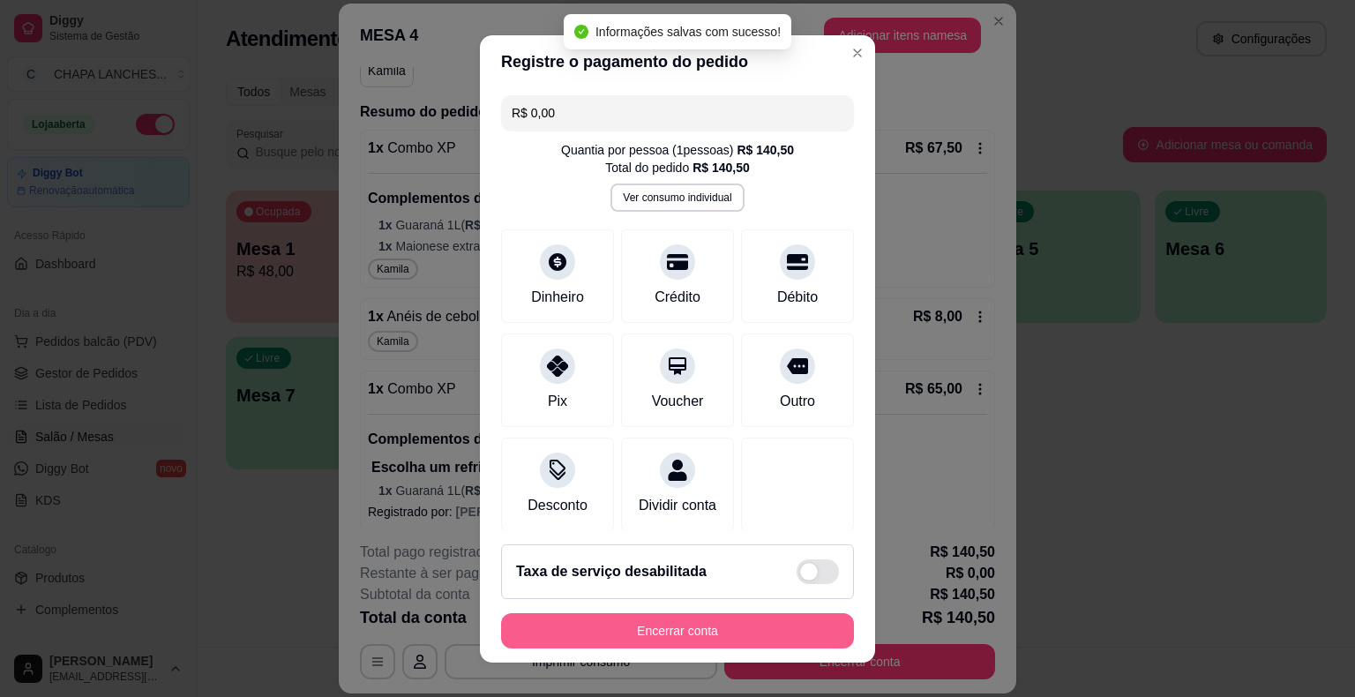
click at [773, 631] on button "Encerrar conta" at bounding box center [677, 630] width 353 height 35
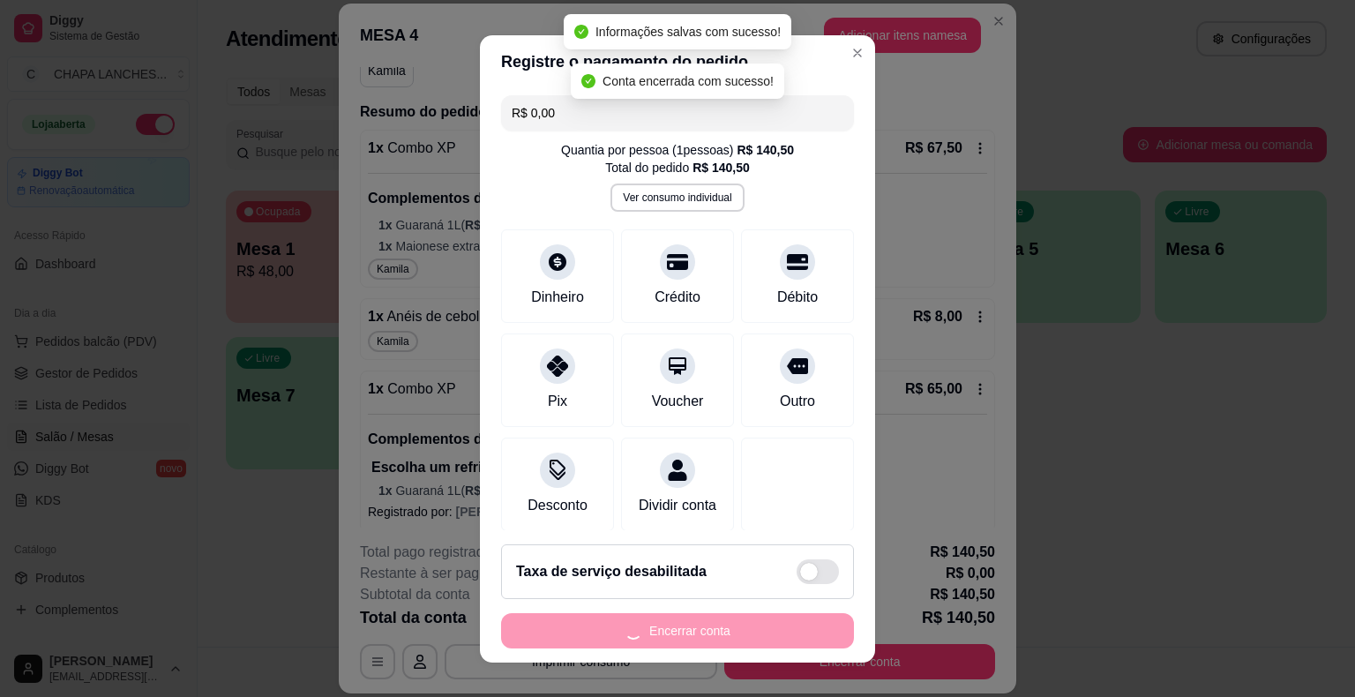
scroll to position [0, 0]
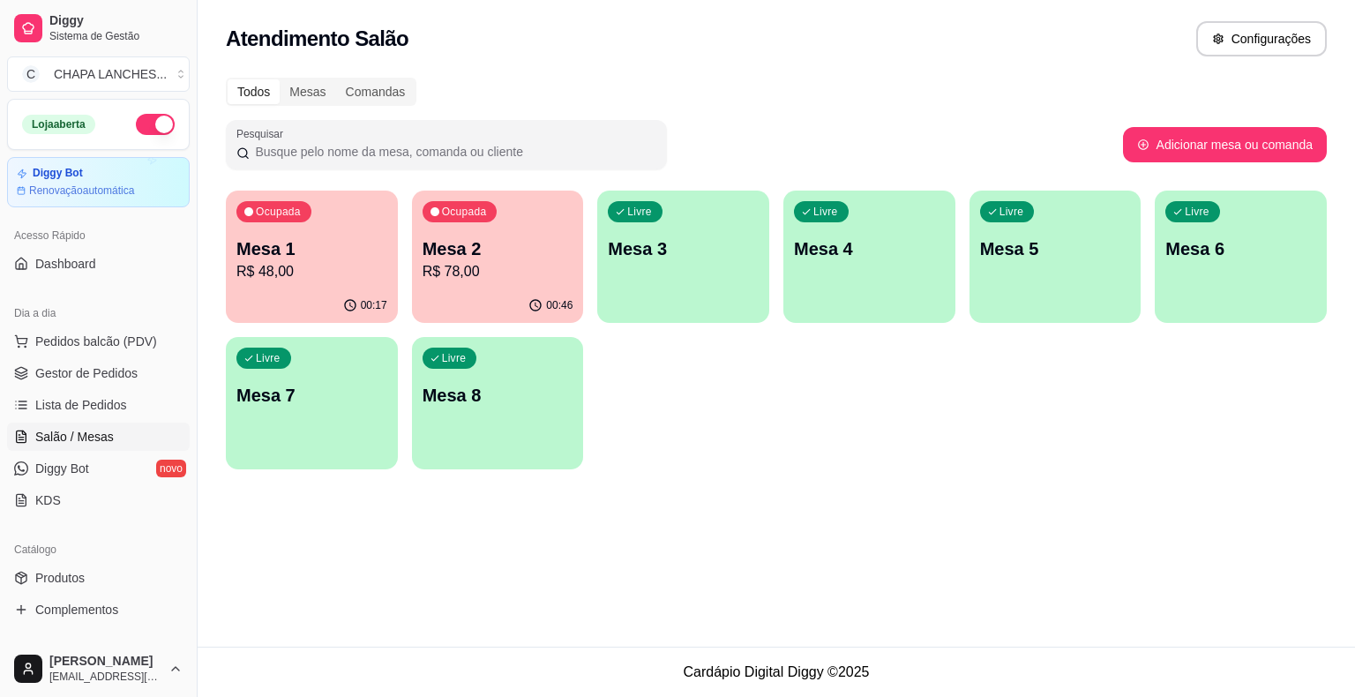
click at [485, 271] on p "R$ 78,00" at bounding box center [497, 271] width 151 height 21
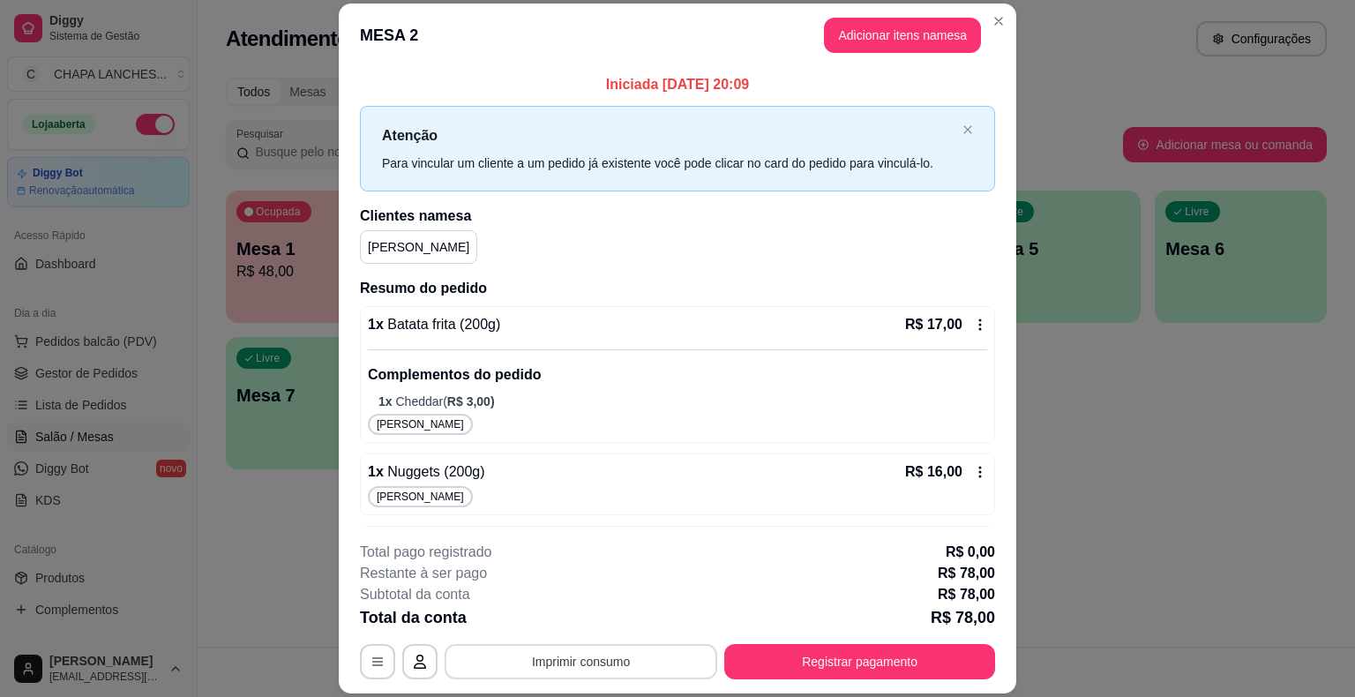
click at [573, 664] on button "Imprimir consumo" at bounding box center [581, 661] width 273 height 35
click at [593, 619] on button "IMPRESSORA" at bounding box center [580, 621] width 128 height 28
click at [794, 656] on button "Registrar pagamento" at bounding box center [859, 661] width 271 height 35
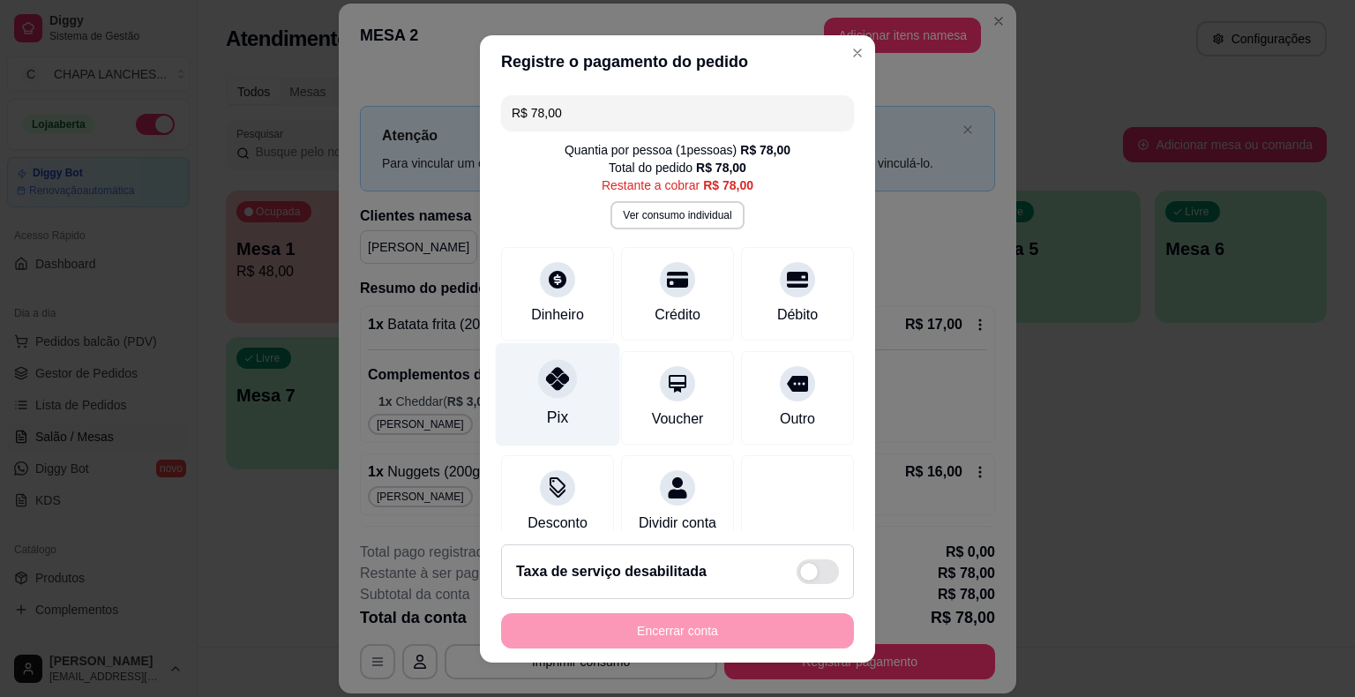
click at [545, 392] on div at bounding box center [557, 378] width 39 height 39
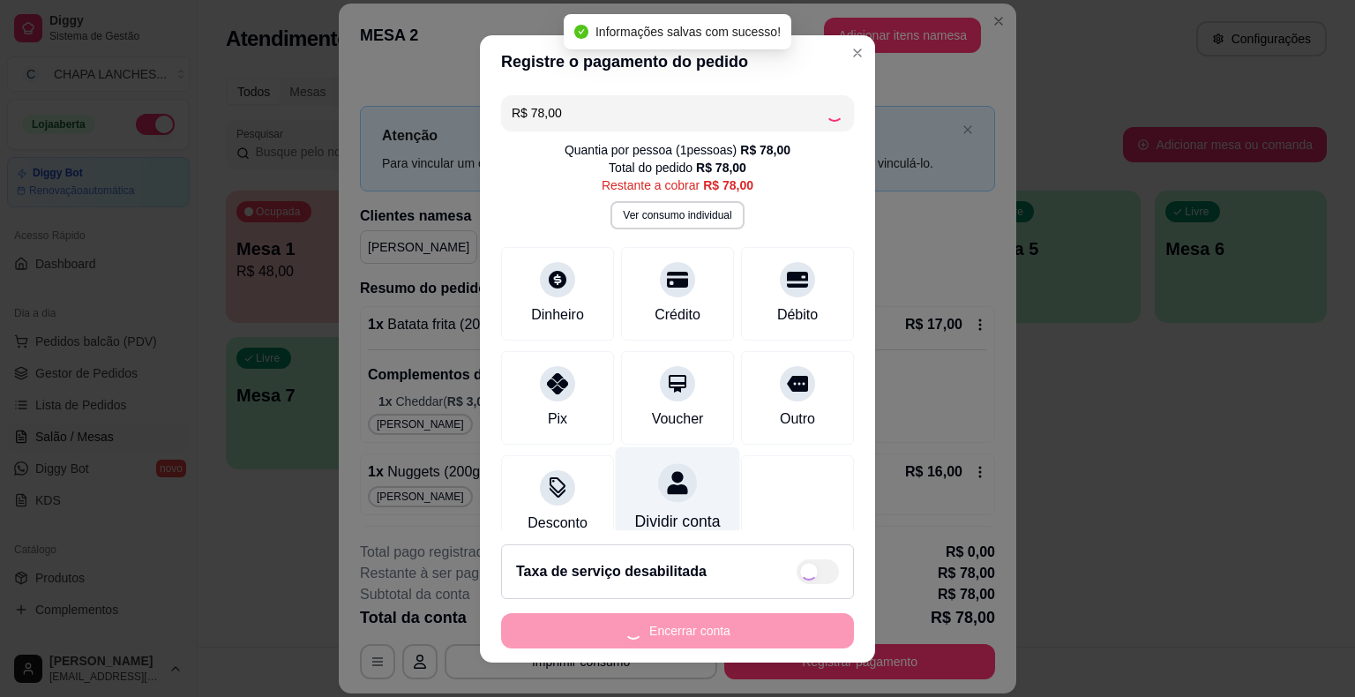
type input "R$ 0,00"
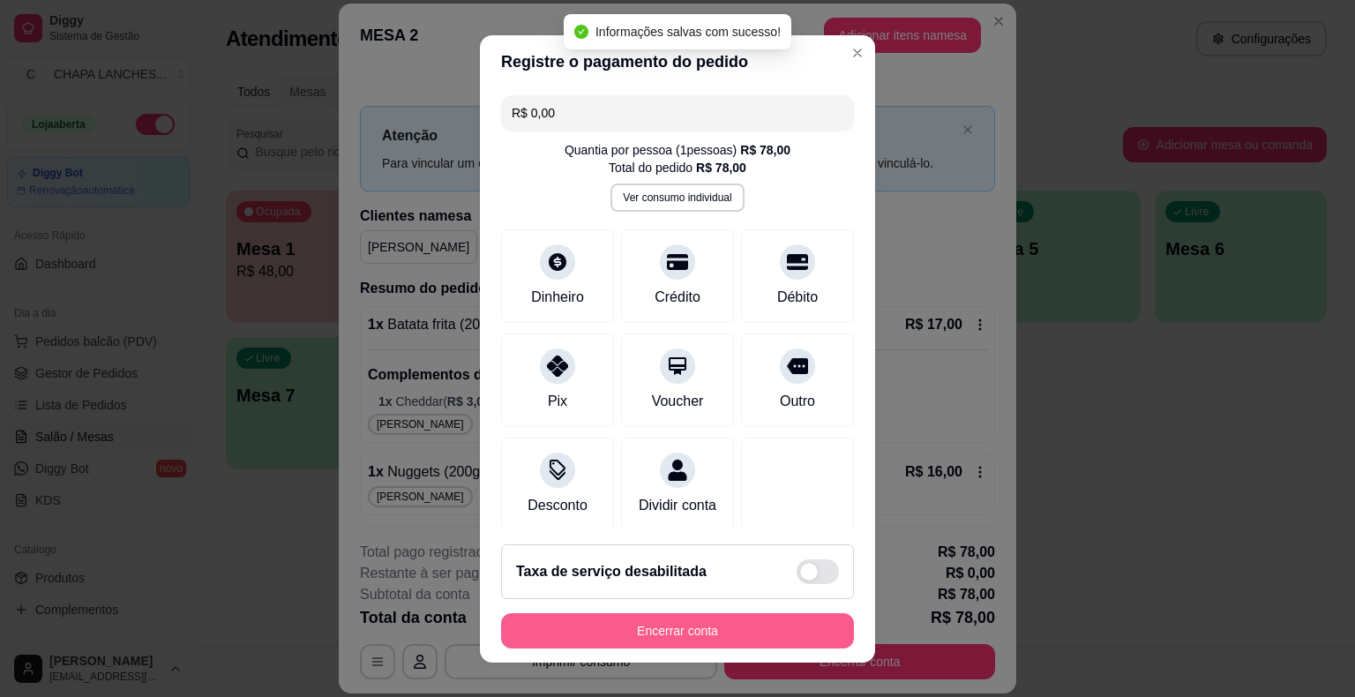
click at [686, 627] on button "Encerrar conta" at bounding box center [677, 630] width 353 height 35
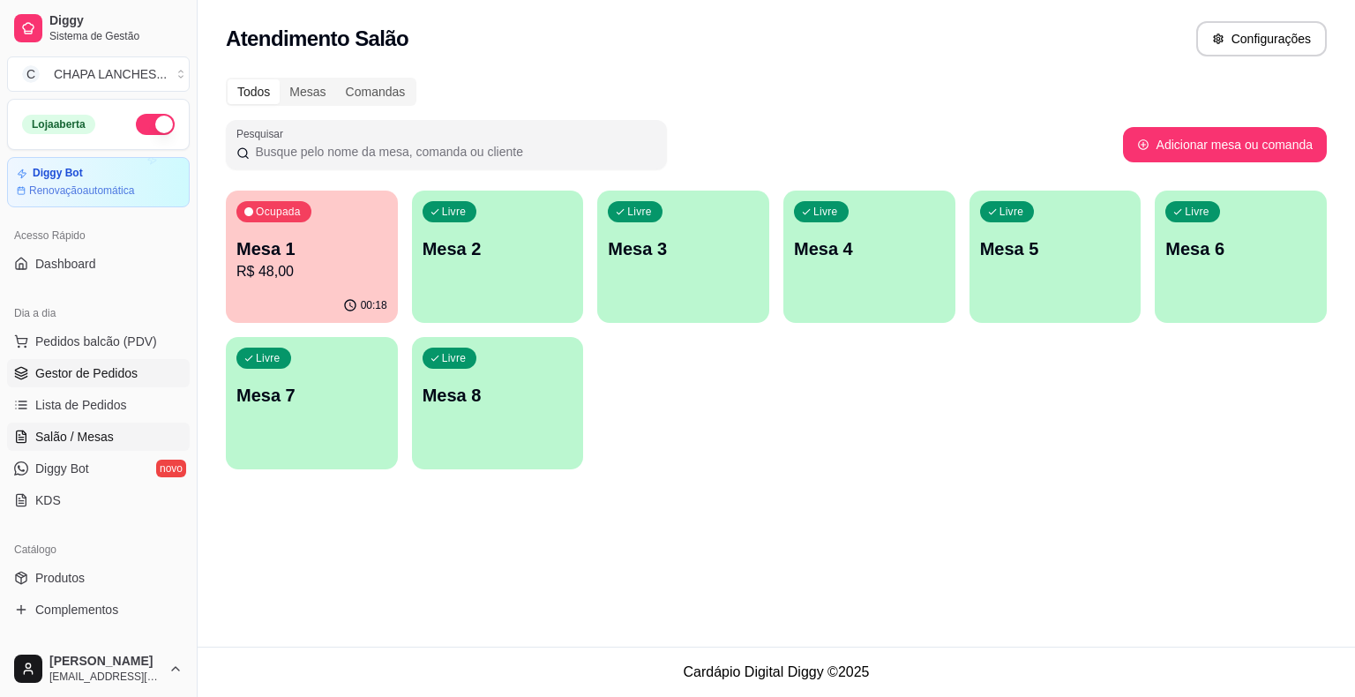
click at [108, 371] on span "Gestor de Pedidos" at bounding box center [86, 373] width 102 height 18
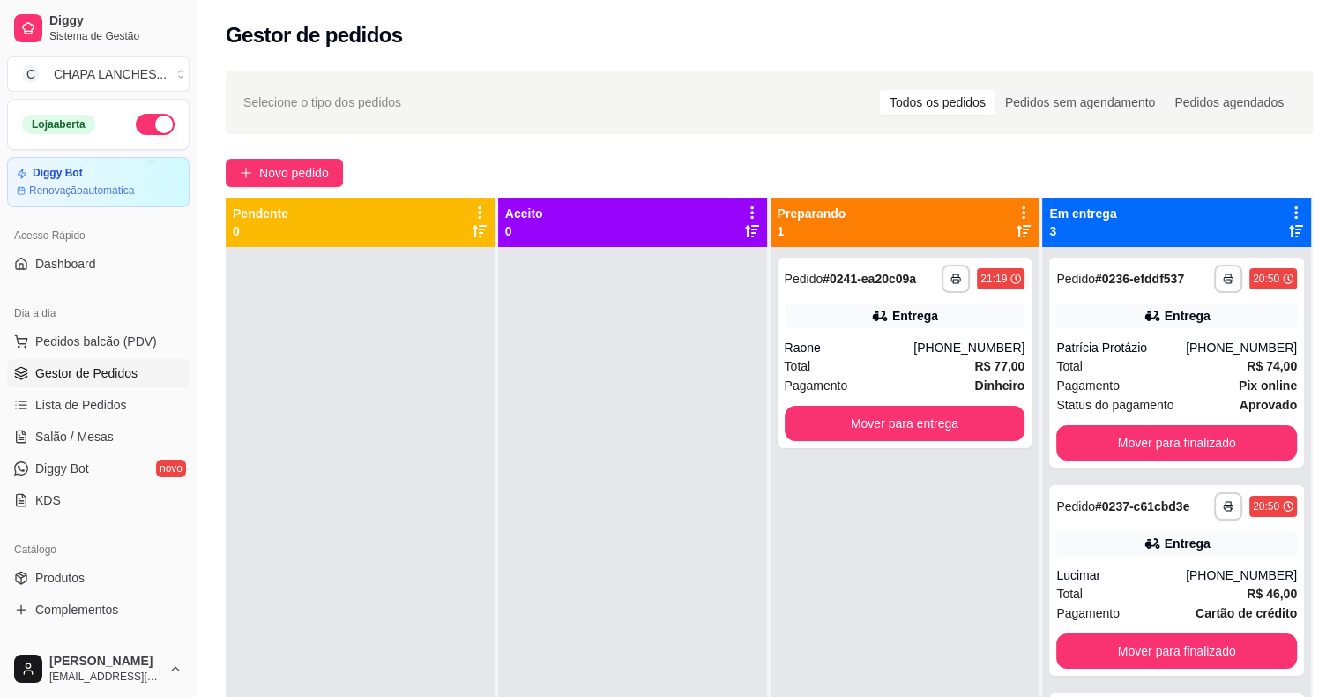
drag, startPoint x: 296, startPoint y: 384, endPoint x: 423, endPoint y: 382, distance: 127.0
click at [329, 382] on div at bounding box center [360, 595] width 269 height 697
click at [1140, 649] on button "Mover para finalizado" at bounding box center [1177, 650] width 241 height 35
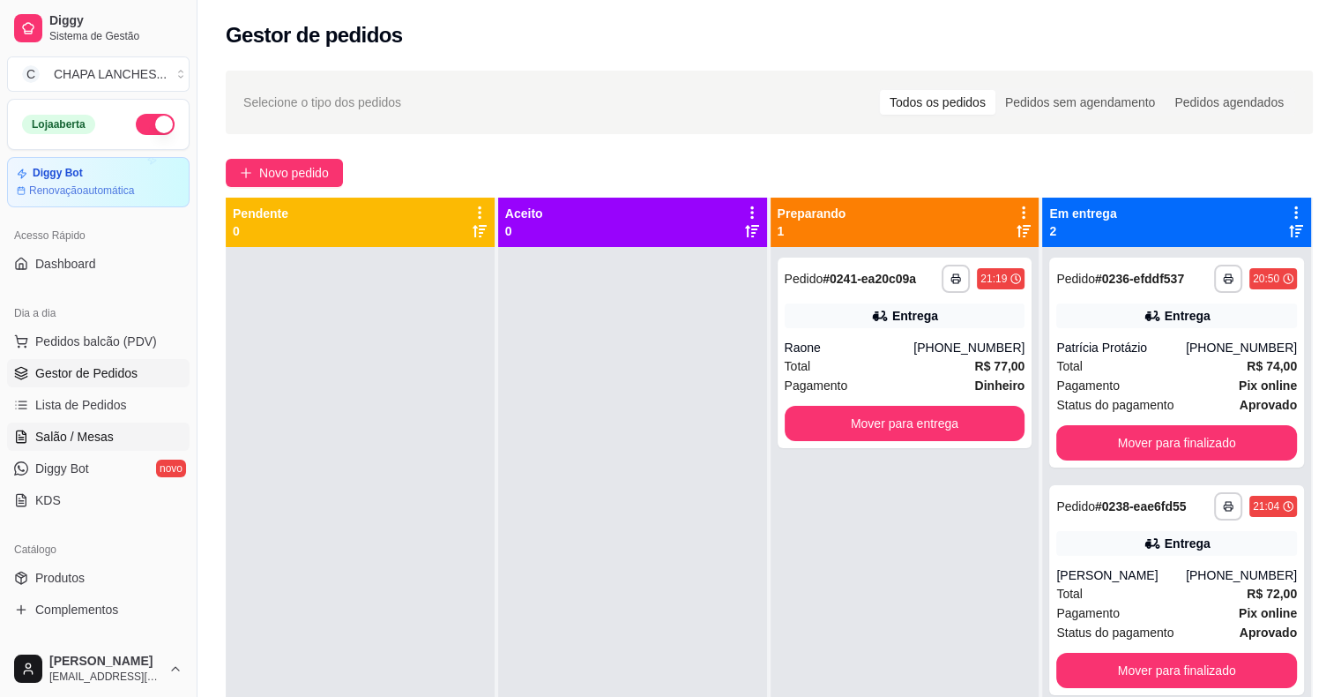
click at [95, 436] on span "Salão / Mesas" at bounding box center [74, 437] width 78 height 18
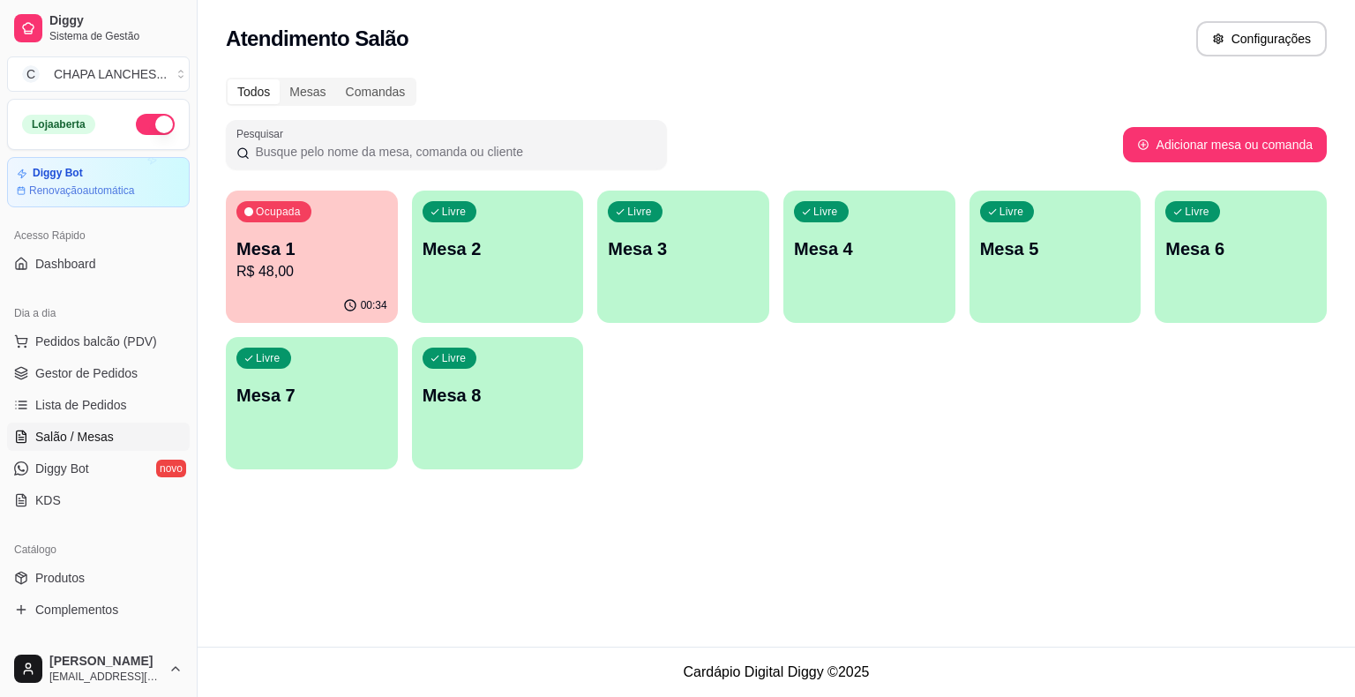
click at [307, 255] on p "Mesa 1" at bounding box center [311, 248] width 151 height 25
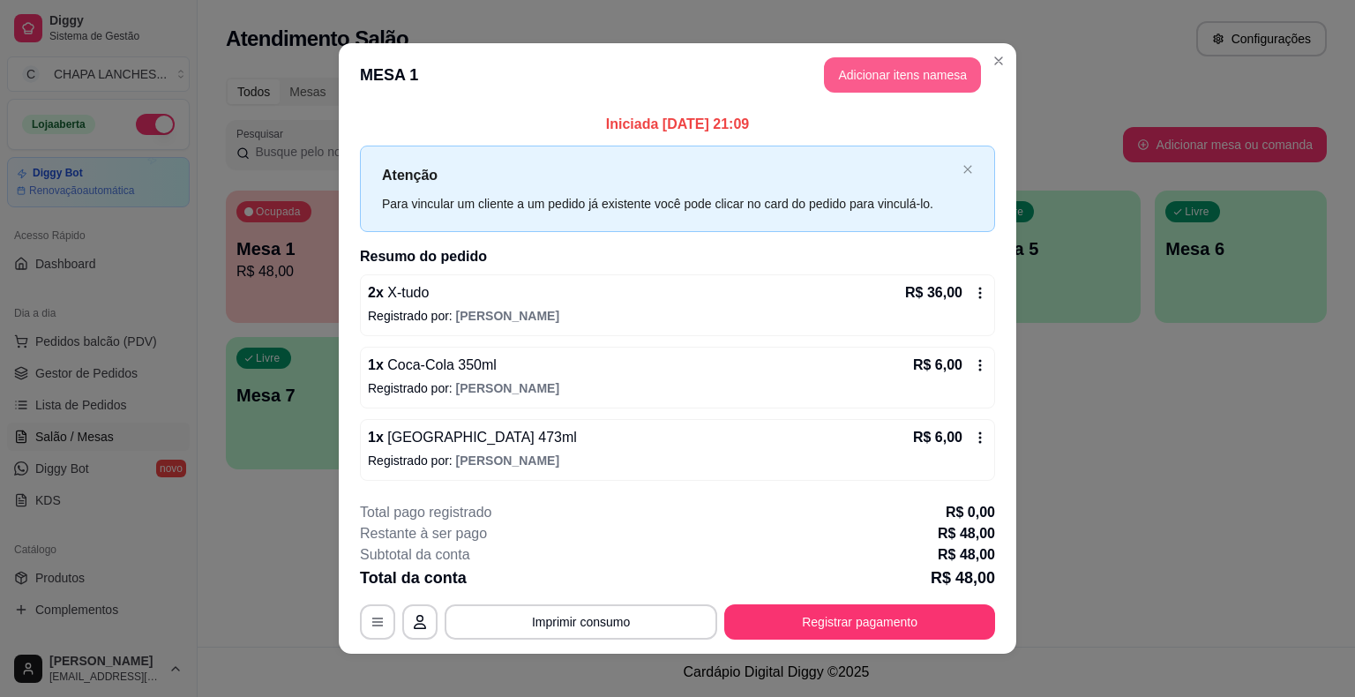
click at [856, 69] on button "Adicionar itens na mesa" at bounding box center [902, 74] width 157 height 35
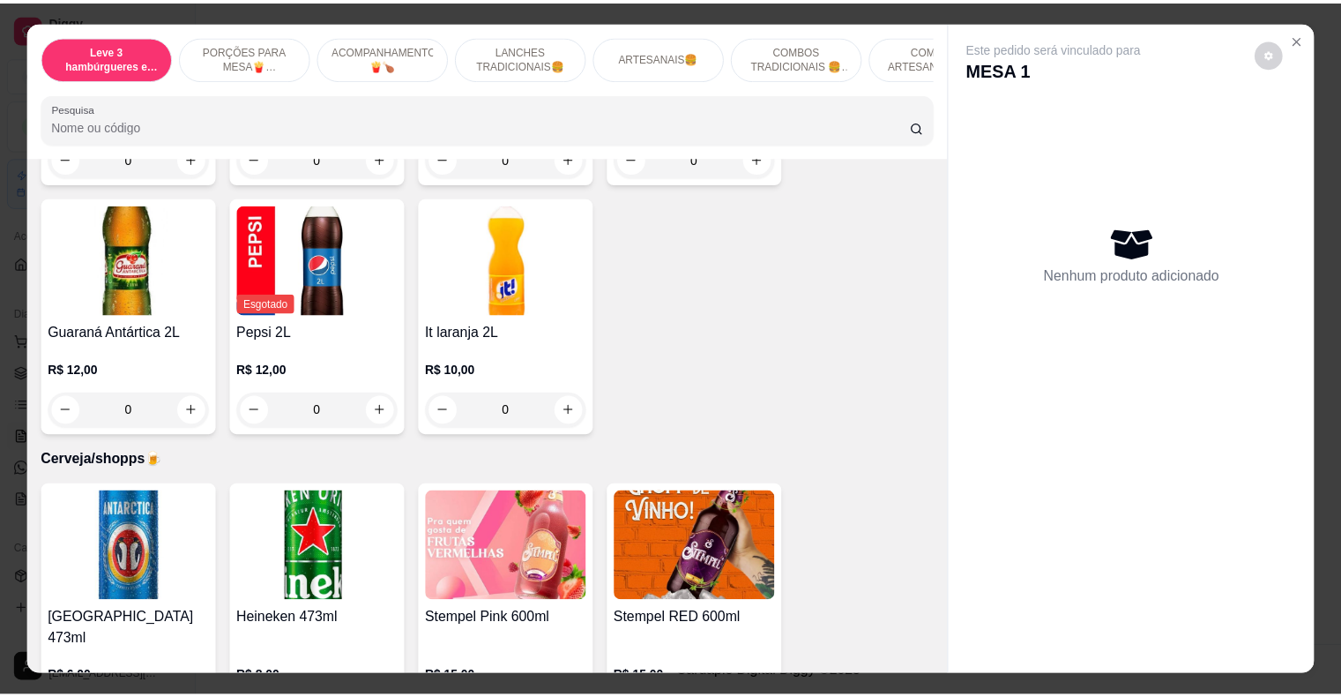
scroll to position [4851, 0]
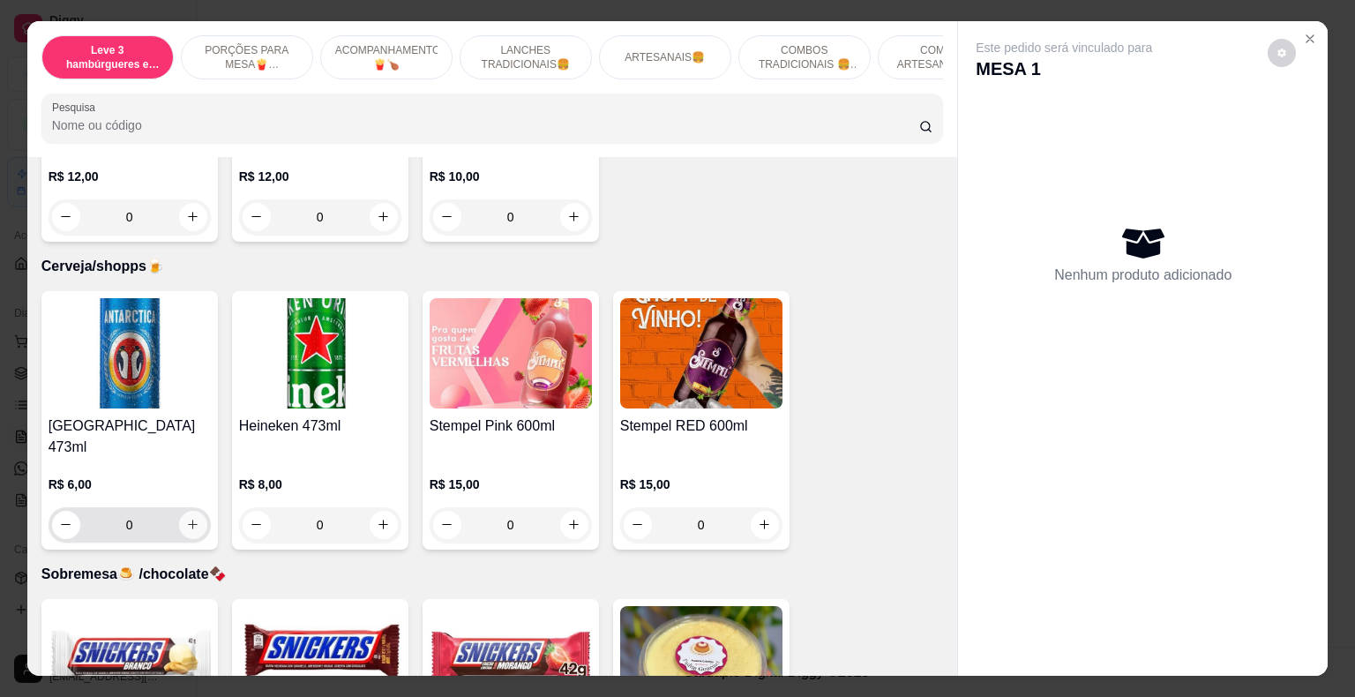
click at [188, 518] on icon "increase-product-quantity" at bounding box center [192, 524] width 13 height 13
type input "1"
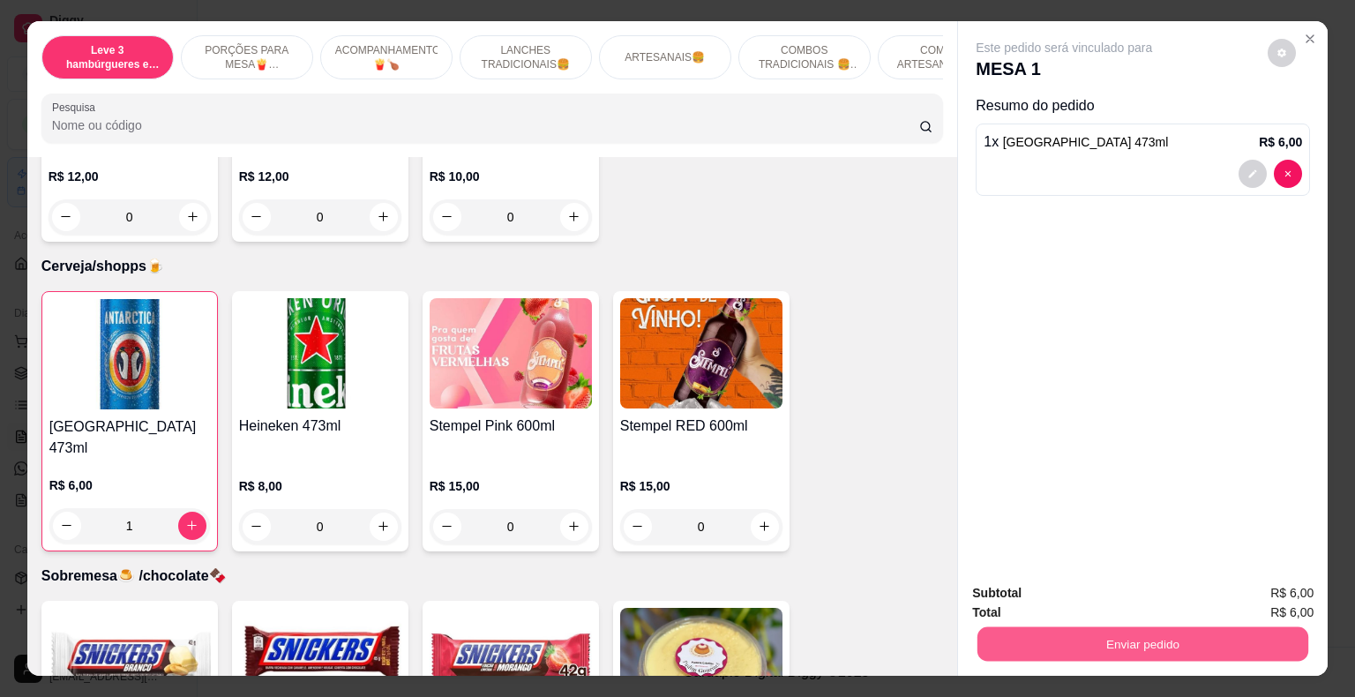
click at [1028, 630] on button "Enviar pedido" at bounding box center [1142, 644] width 331 height 34
click at [1023, 595] on button "Não registrar e enviar pedido" at bounding box center [1083, 595] width 183 height 34
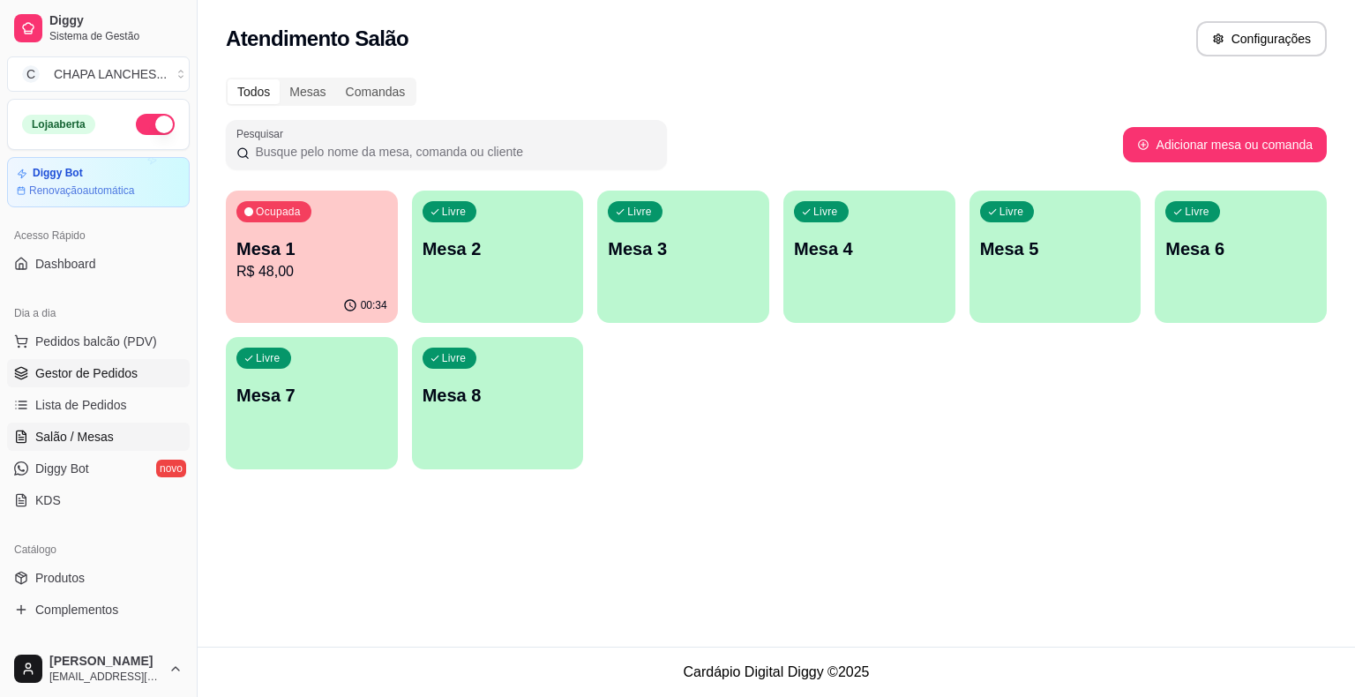
click at [95, 373] on span "Gestor de Pedidos" at bounding box center [86, 373] width 102 height 18
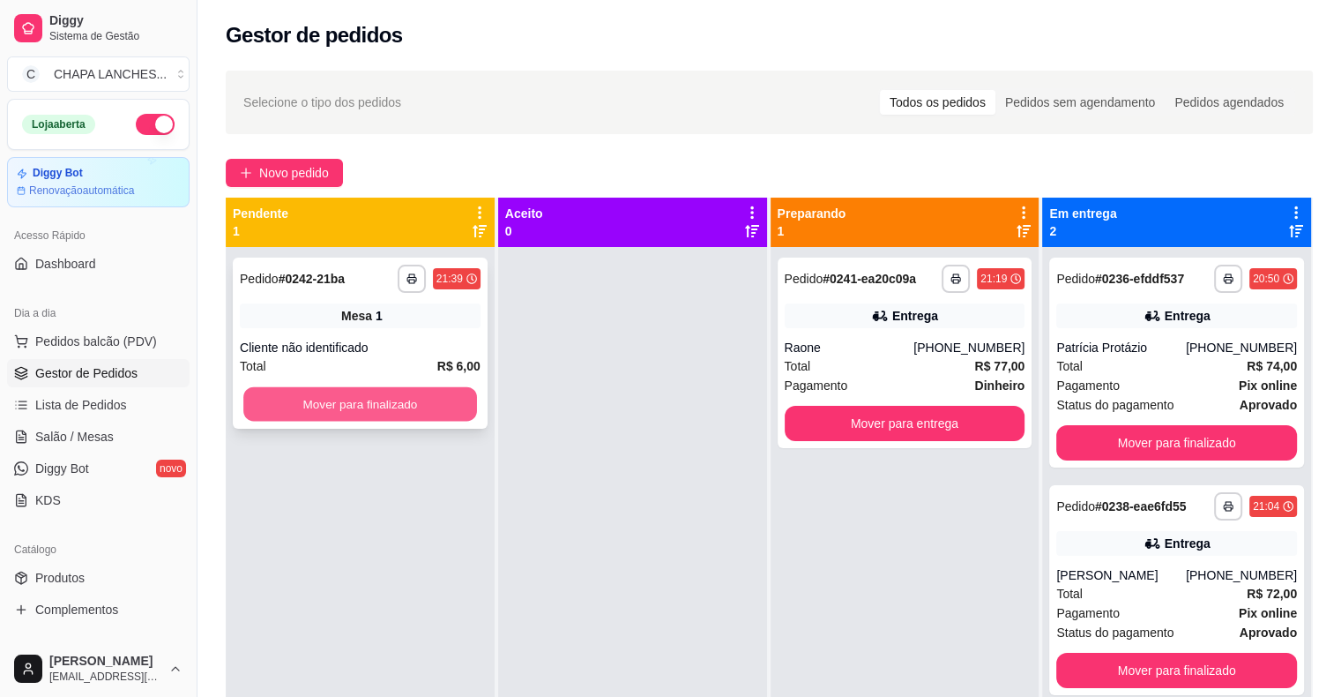
click at [415, 409] on button "Mover para finalizado" at bounding box center [360, 404] width 234 height 34
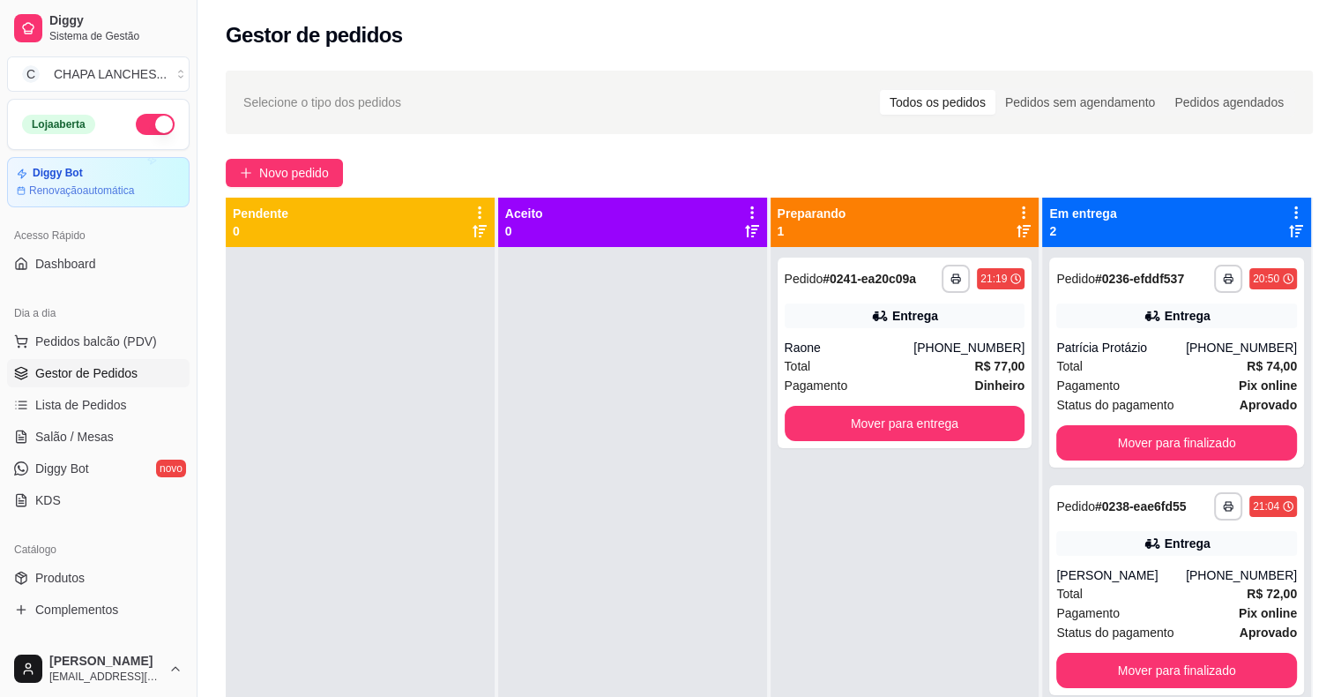
drag, startPoint x: 411, startPoint y: 407, endPoint x: 549, endPoint y: 392, distance: 138.3
click at [463, 407] on div at bounding box center [360, 595] width 269 height 697
click at [1132, 446] on button "Mover para finalizado" at bounding box center [1177, 442] width 241 height 35
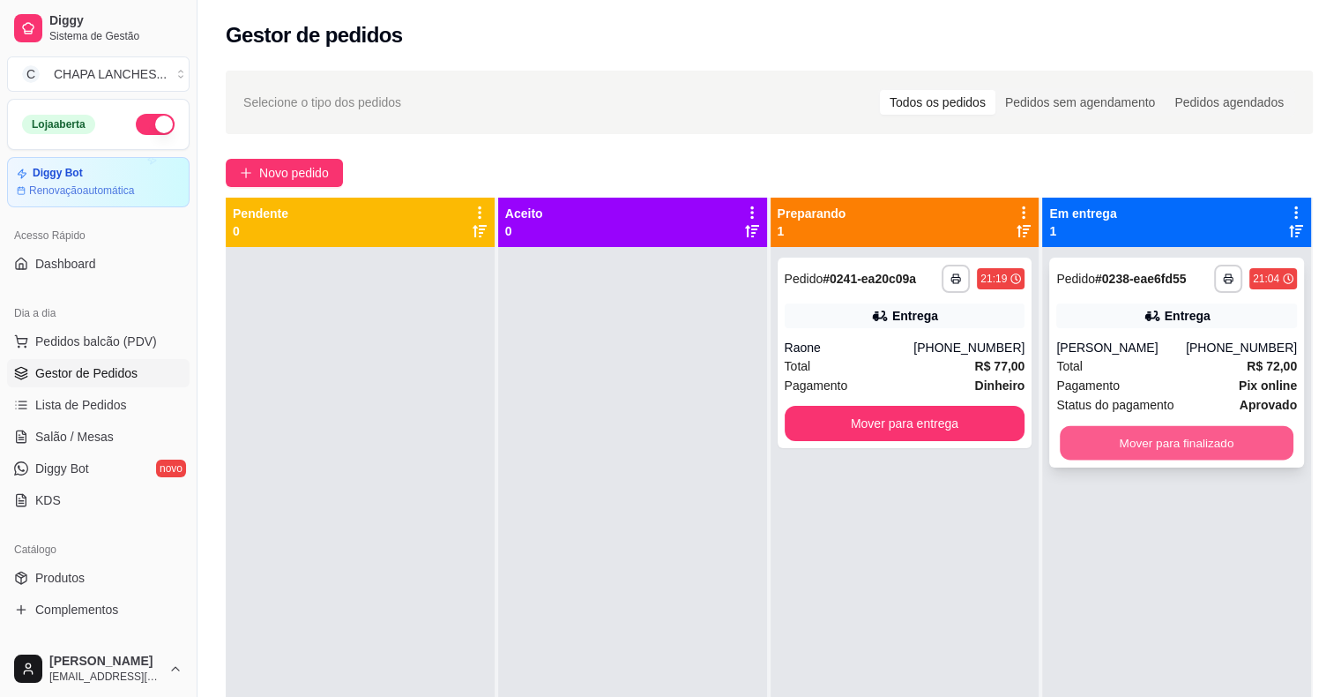
click at [1127, 444] on button "Mover para finalizado" at bounding box center [1177, 443] width 234 height 34
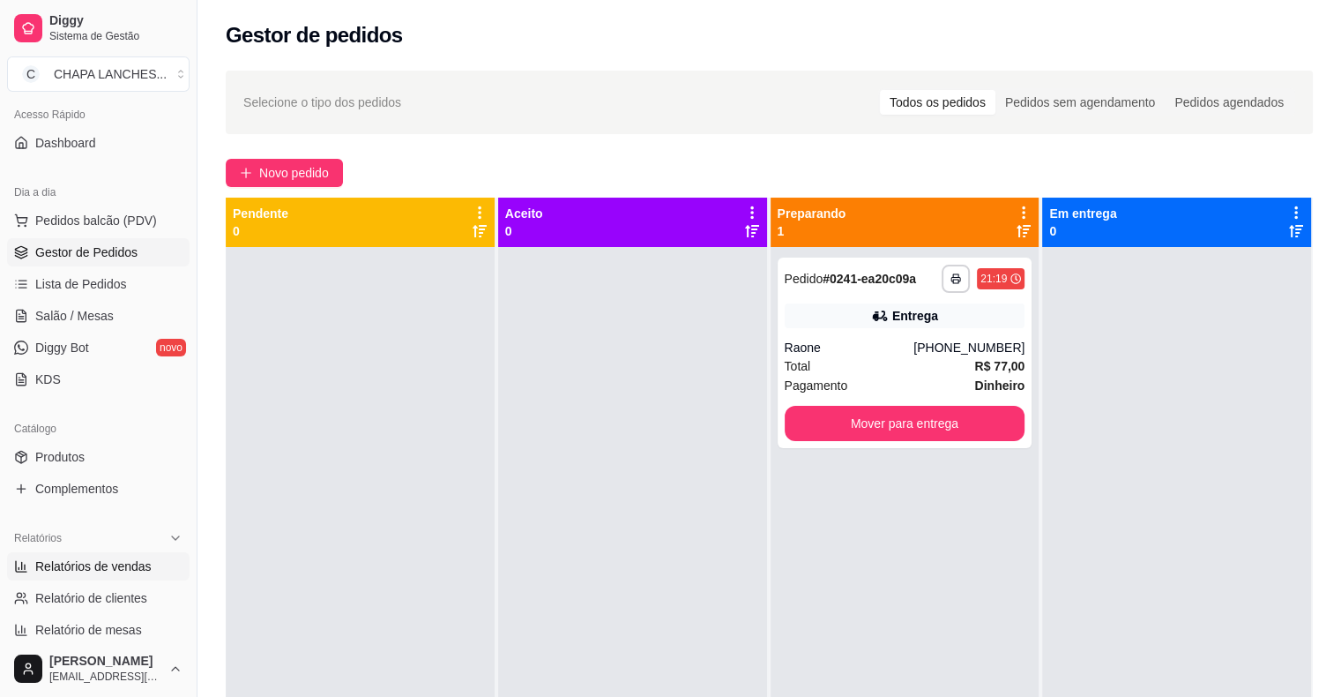
scroll to position [176, 0]
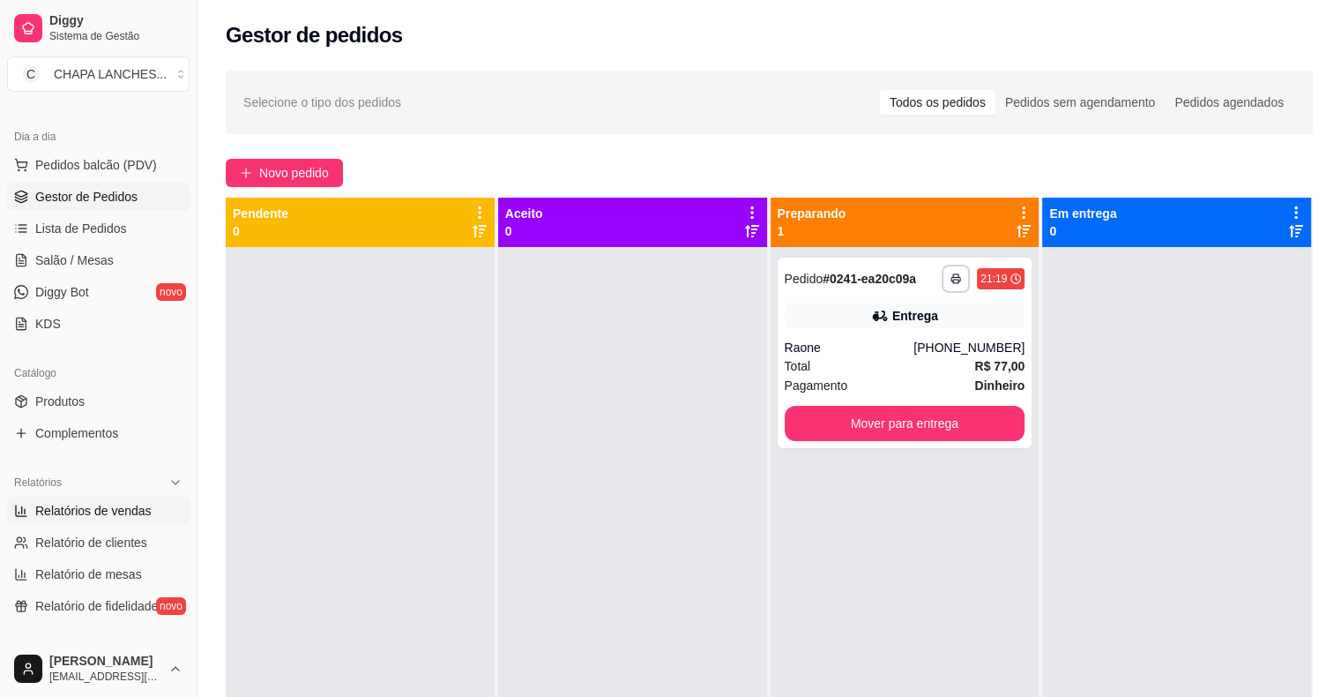
click at [118, 512] on span "Relatórios de vendas" at bounding box center [93, 511] width 116 height 18
select select "ALL"
select select "0"
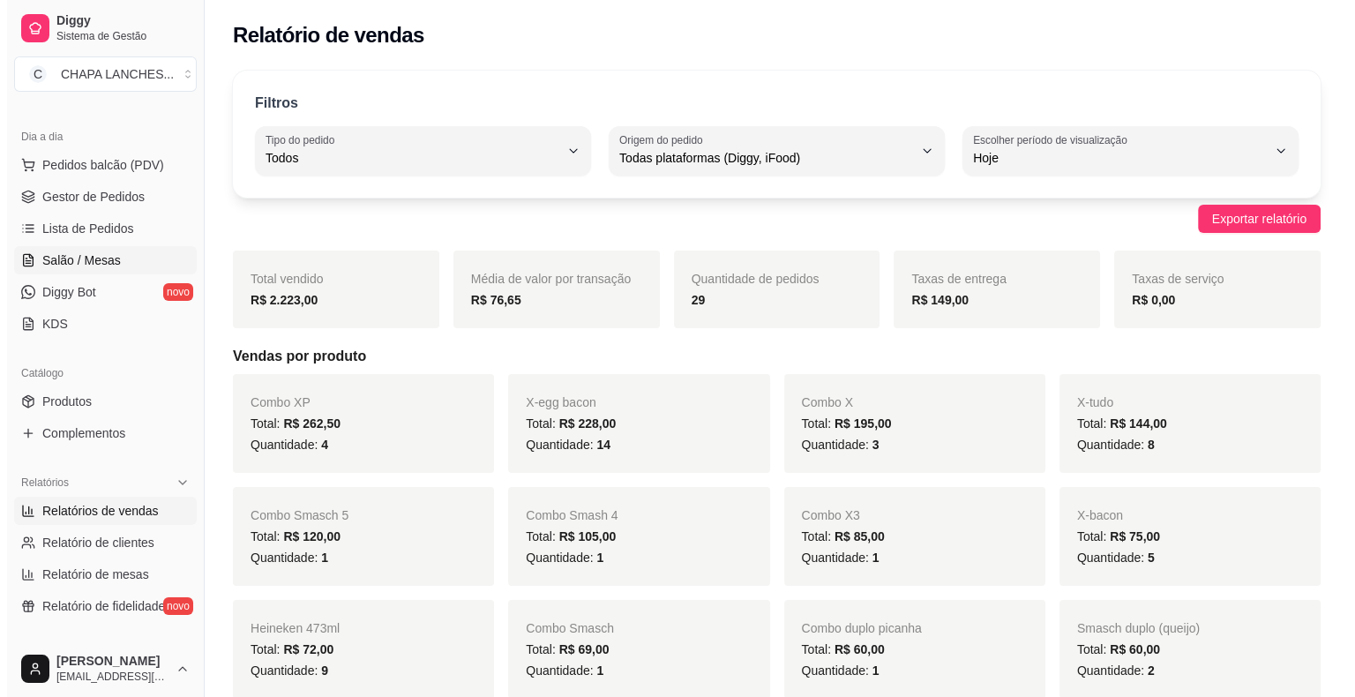
scroll to position [88, 0]
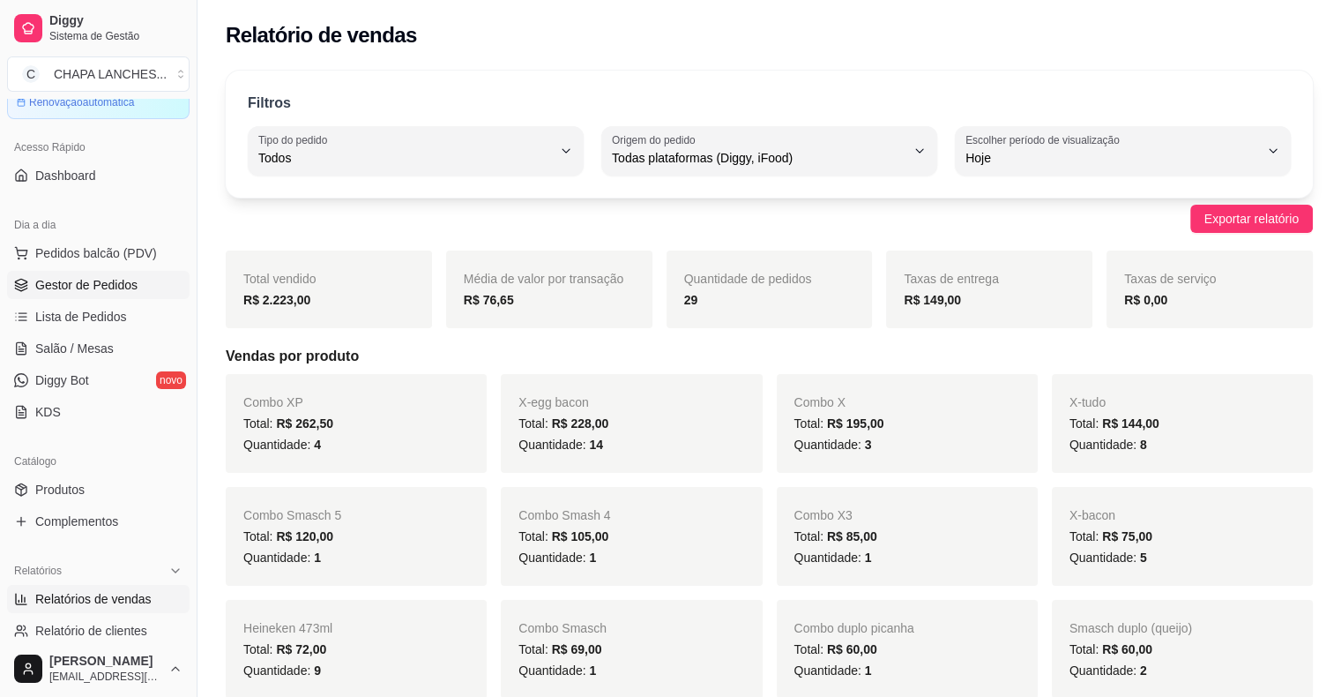
click at [129, 285] on span "Gestor de Pedidos" at bounding box center [86, 285] width 102 height 18
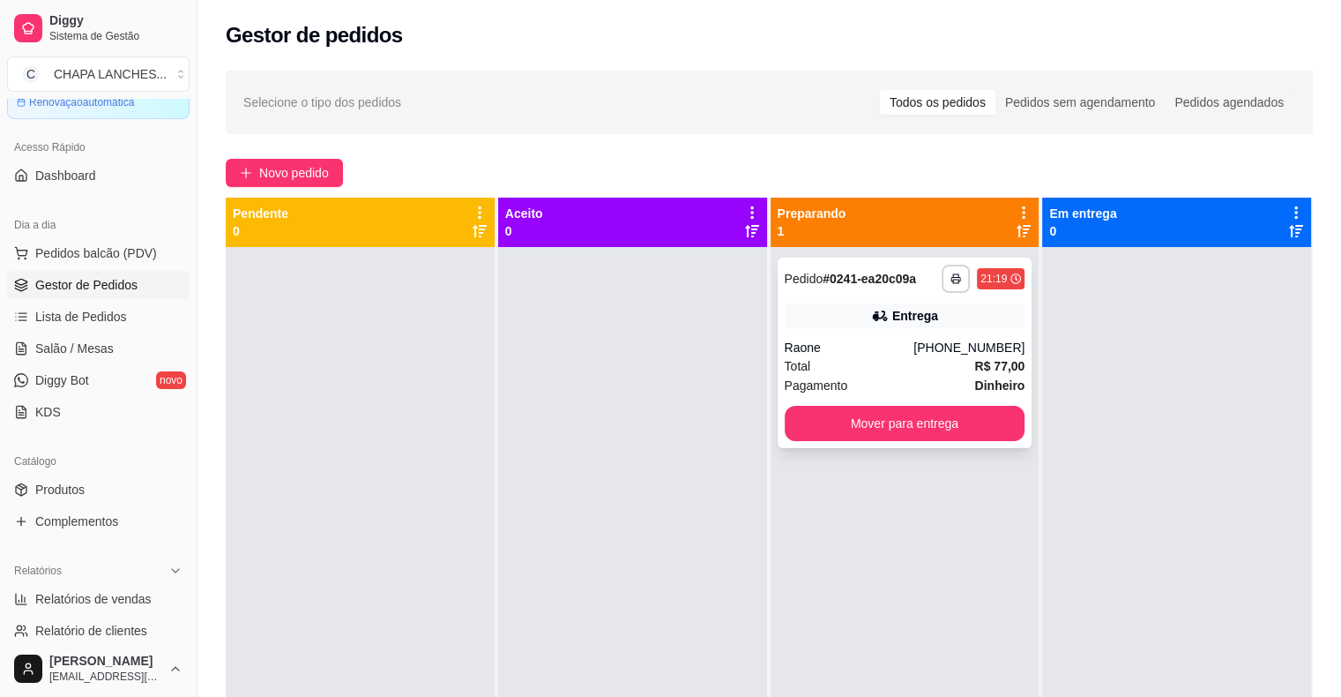
click at [825, 326] on div "Entrega" at bounding box center [905, 315] width 241 height 25
click at [813, 421] on button "Mover para entrega" at bounding box center [905, 423] width 241 height 35
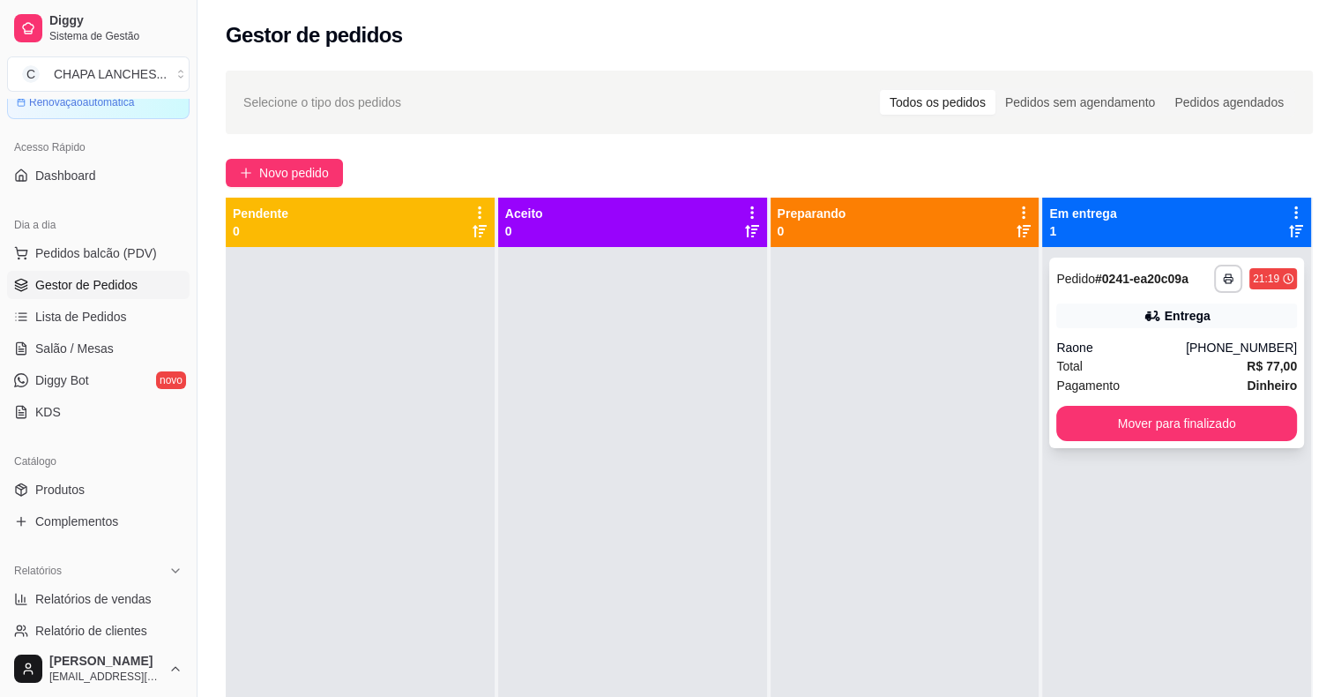
click at [1104, 345] on div "Raone" at bounding box center [1122, 348] width 130 height 18
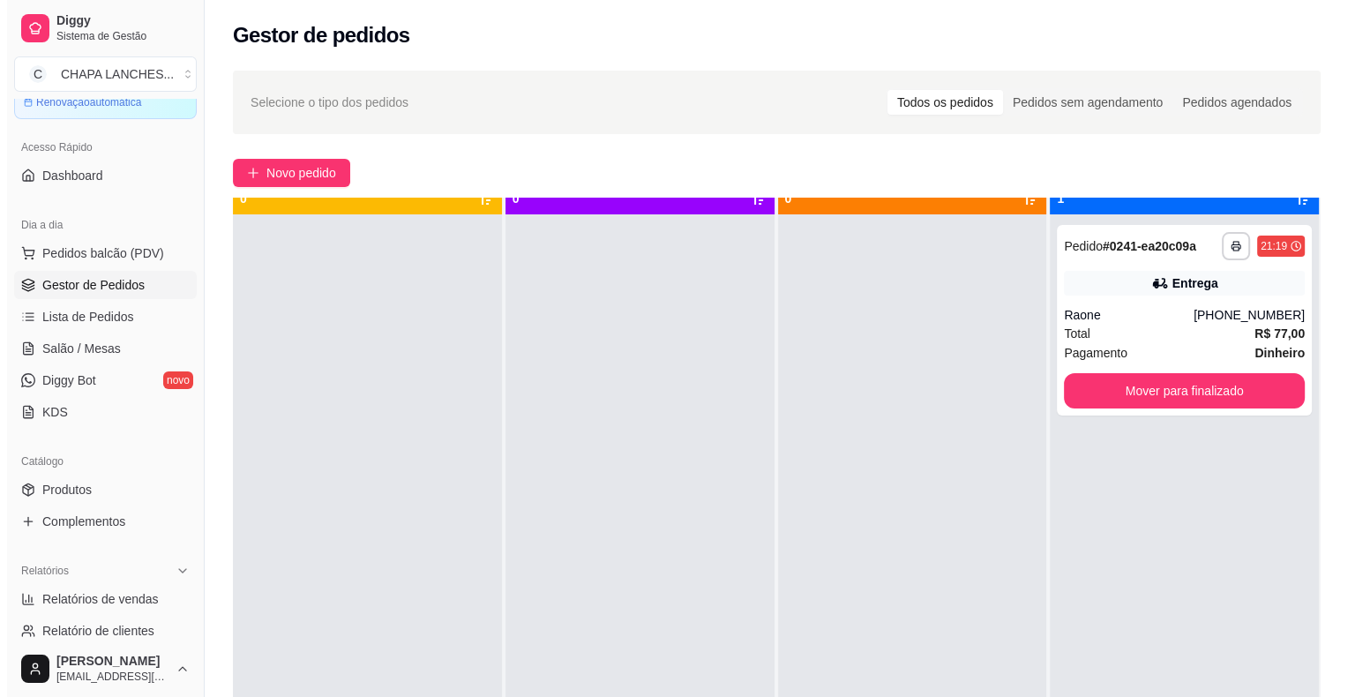
scroll to position [49, 0]
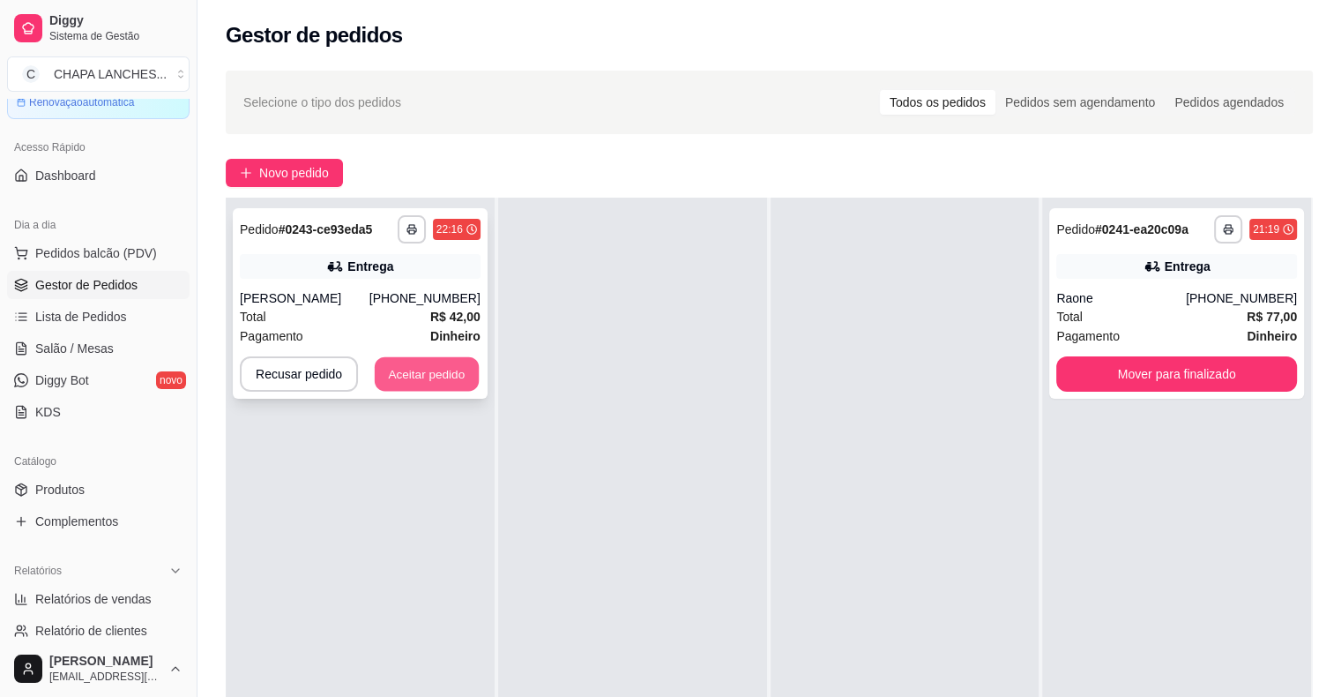
click at [412, 372] on button "Aceitar pedido" at bounding box center [427, 374] width 104 height 34
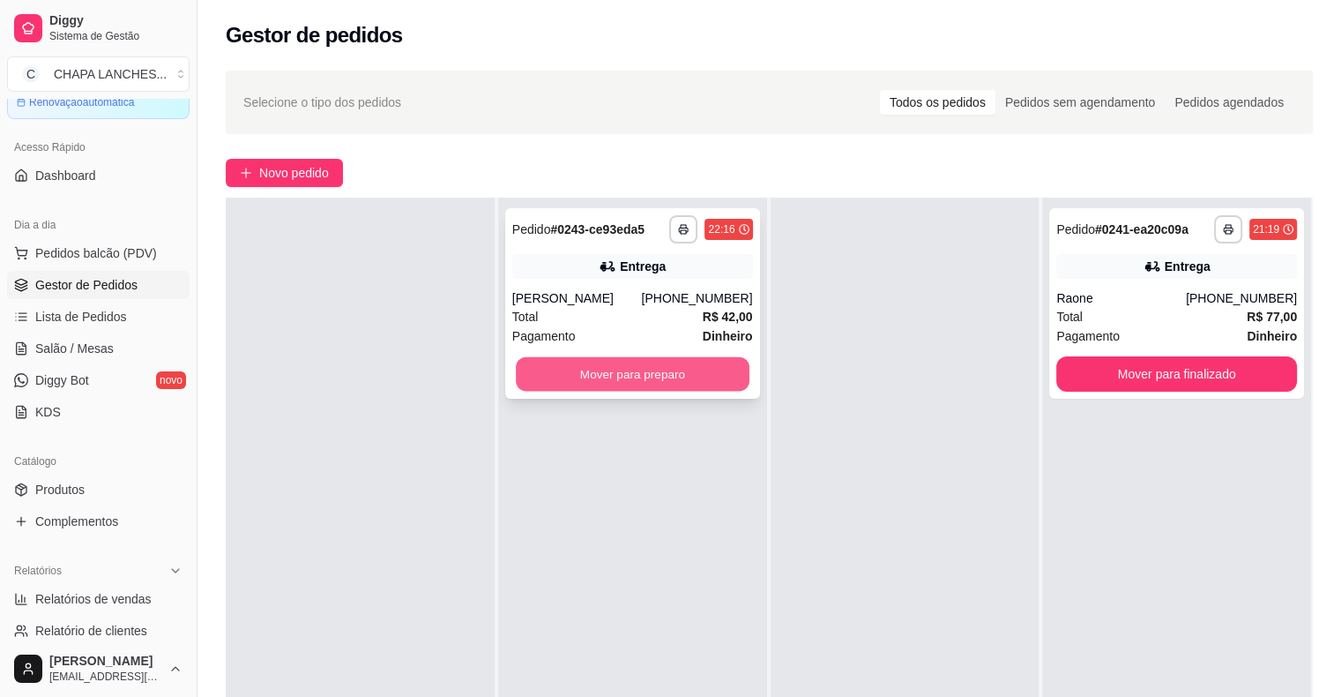
click at [594, 367] on button "Mover para preparo" at bounding box center [633, 374] width 234 height 34
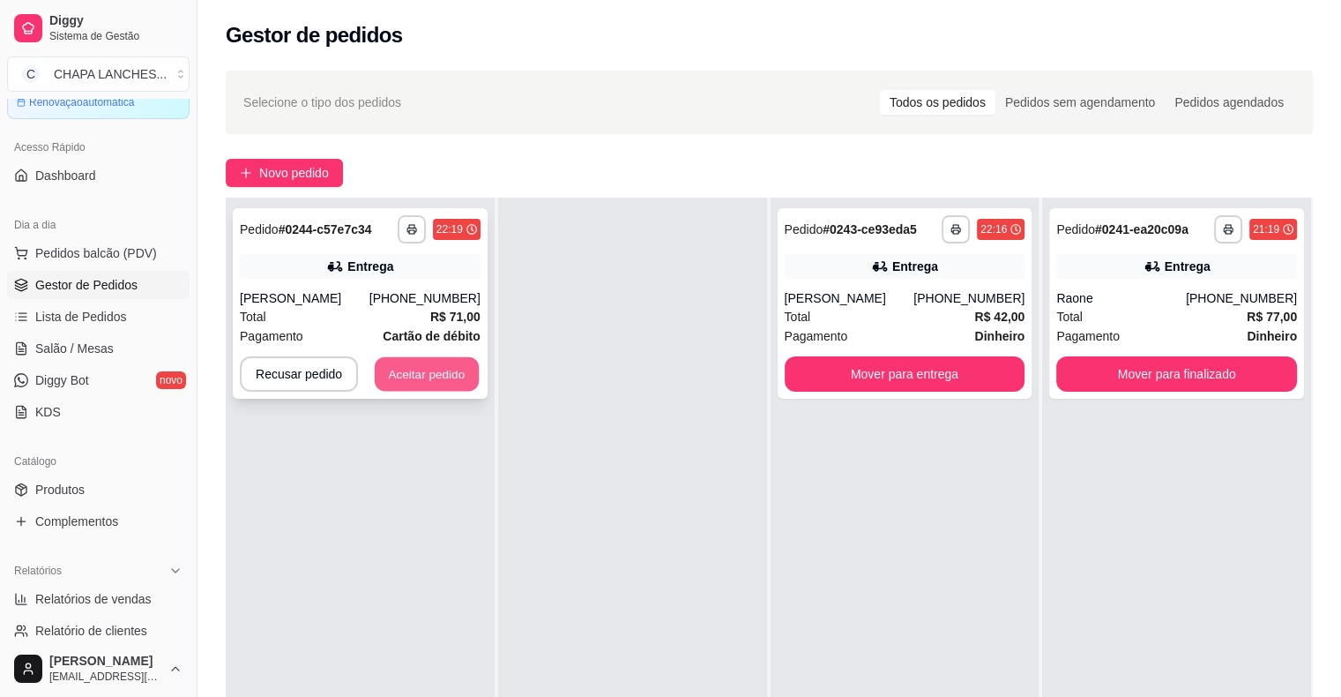
click at [447, 375] on button "Aceitar pedido" at bounding box center [427, 374] width 104 height 34
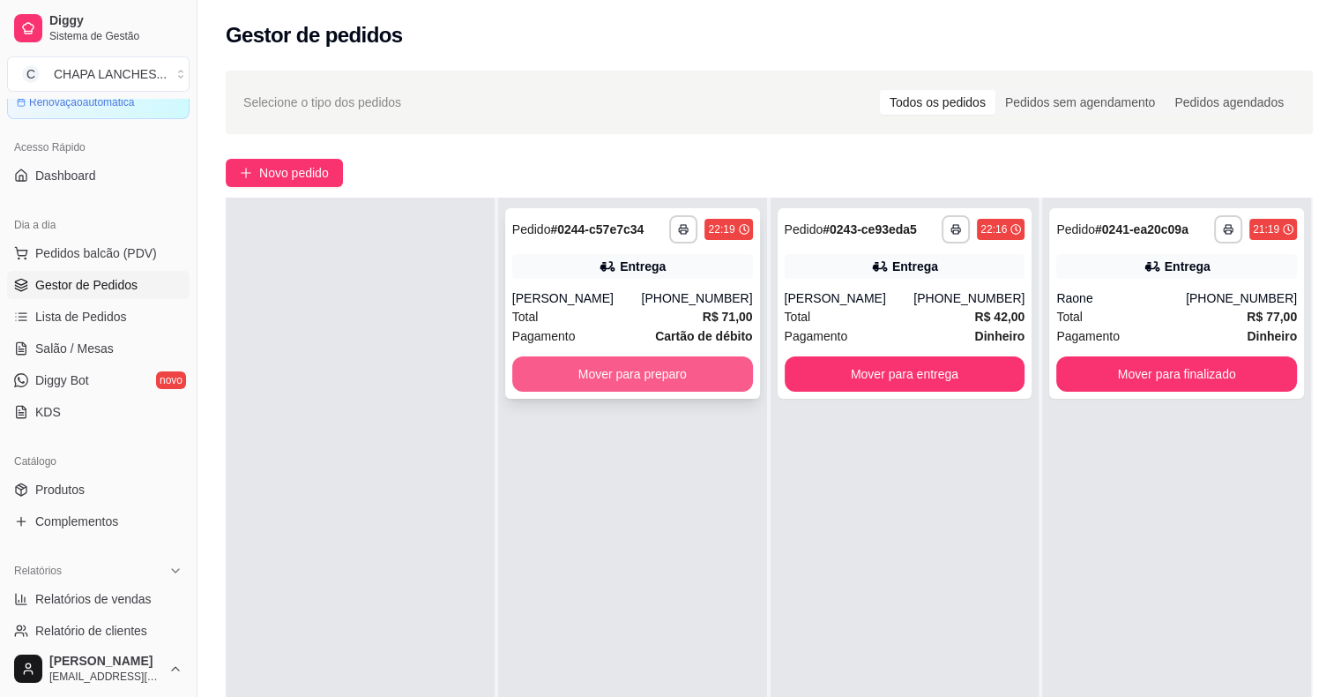
click at [578, 370] on button "Mover para preparo" at bounding box center [632, 373] width 241 height 35
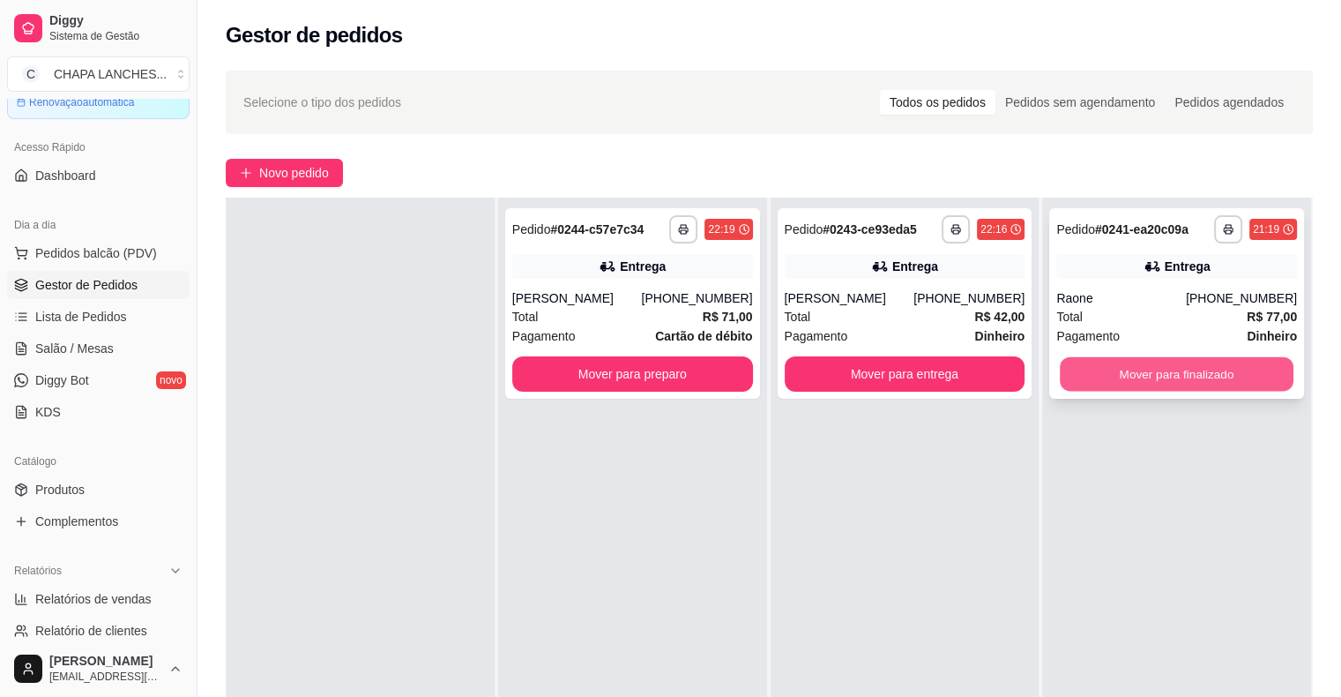
click at [1147, 372] on button "Mover para finalizado" at bounding box center [1177, 374] width 234 height 34
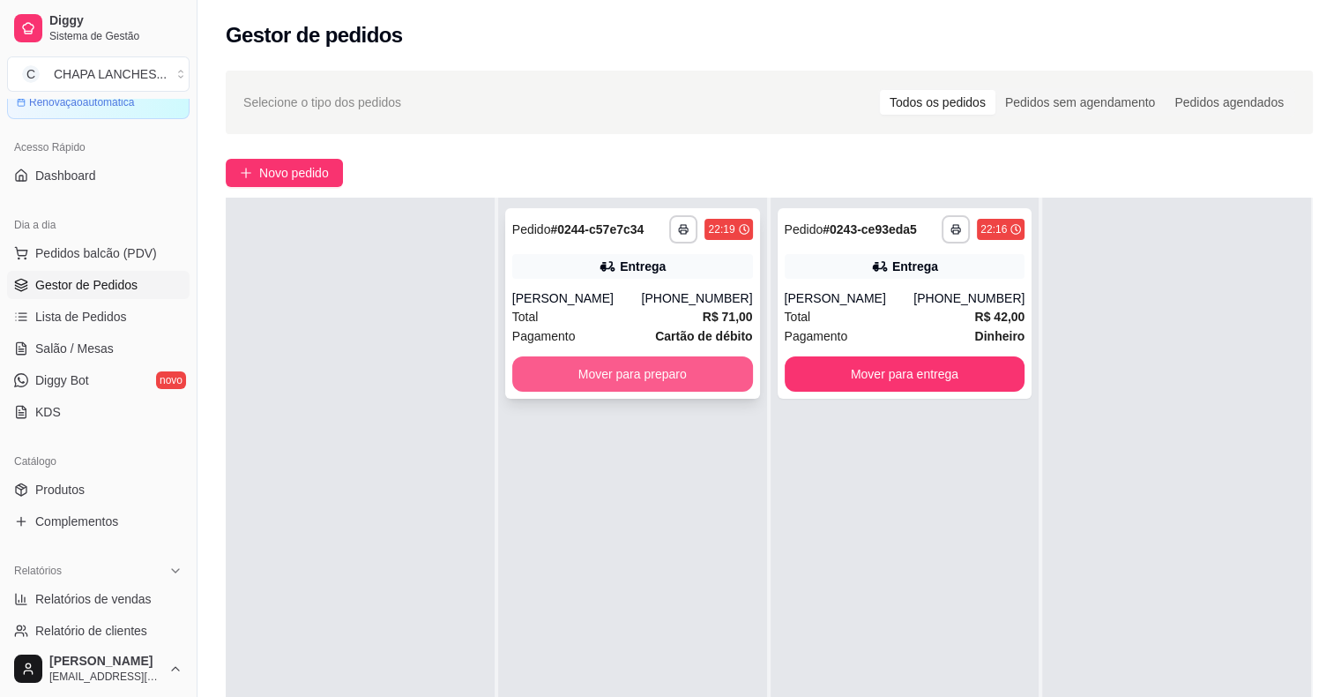
click at [699, 378] on button "Mover para preparo" at bounding box center [632, 373] width 241 height 35
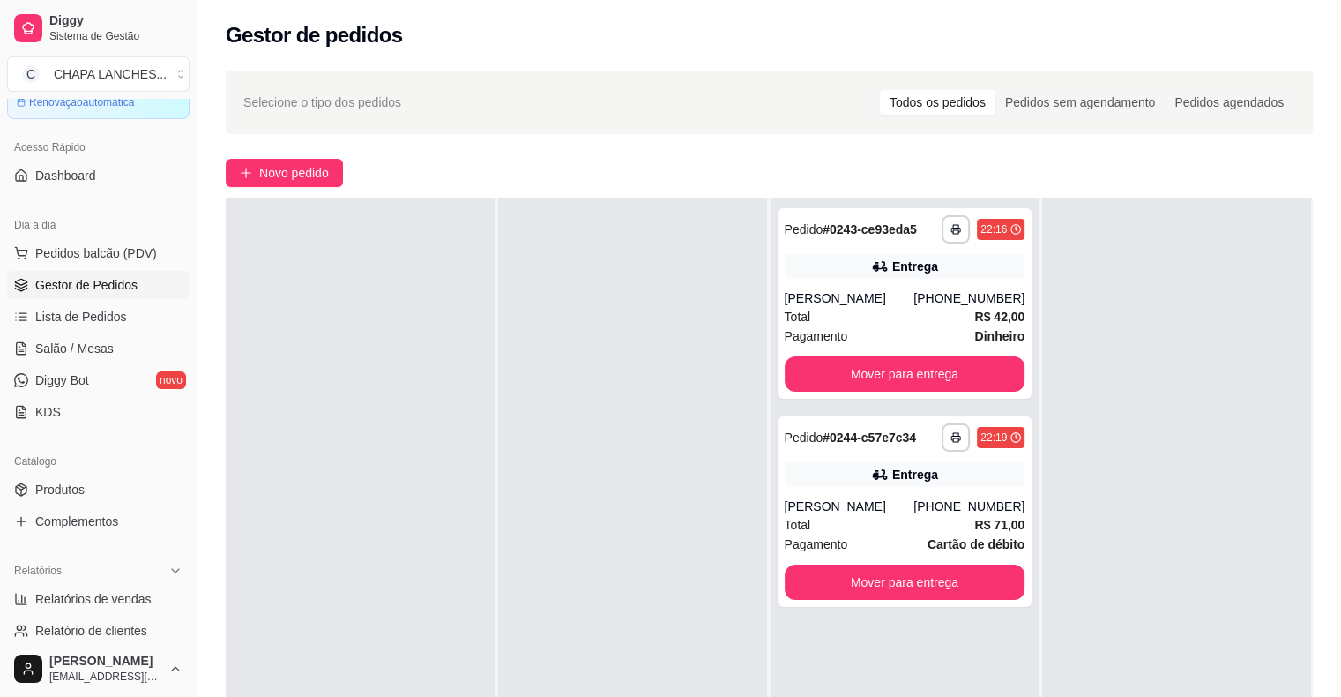
click at [427, 436] on div at bounding box center [360, 546] width 269 height 697
click at [117, 344] on link "Salão / Mesas" at bounding box center [98, 348] width 183 height 28
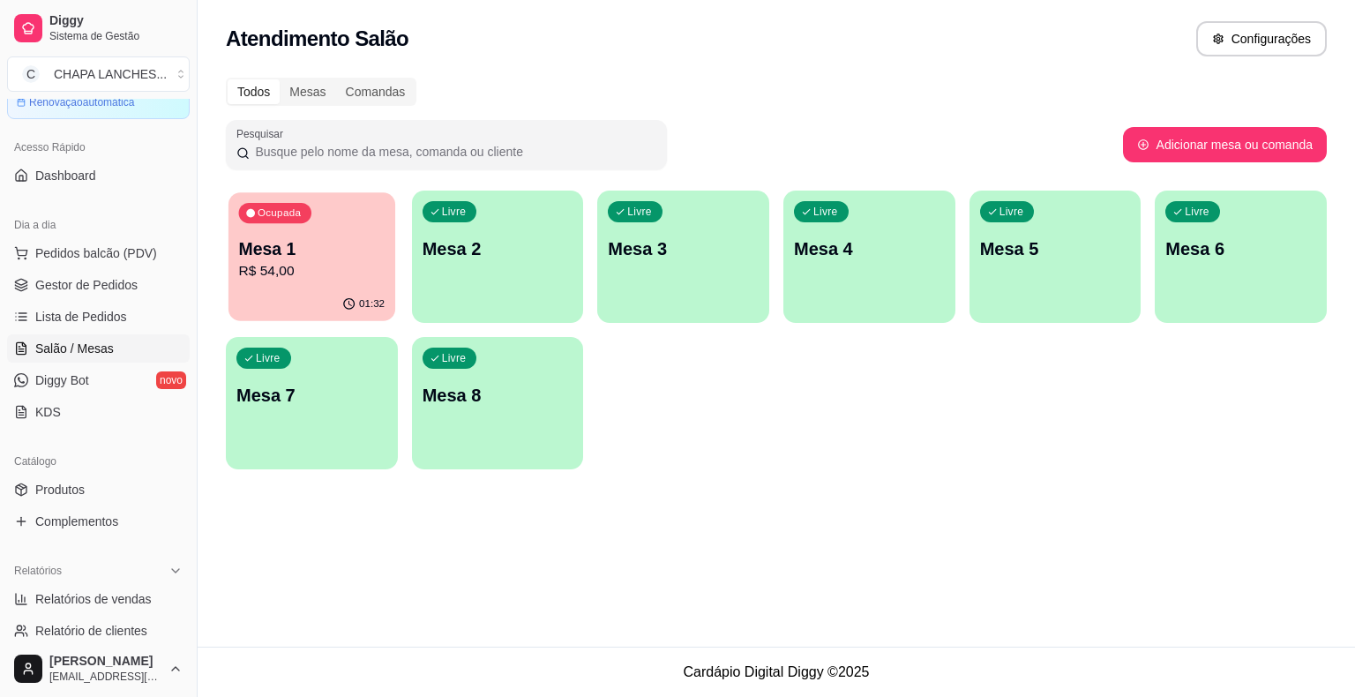
click at [307, 258] on p "Mesa 1" at bounding box center [312, 249] width 146 height 24
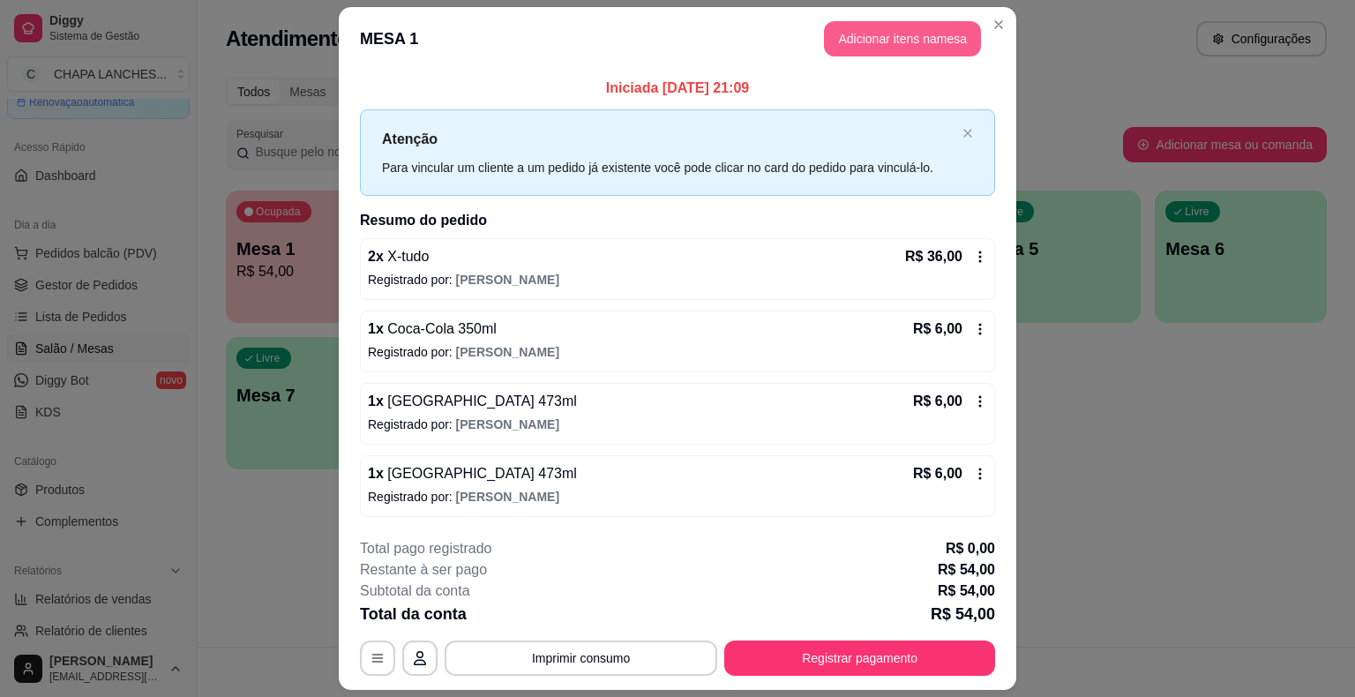
click at [905, 41] on button "Adicionar itens na mesa" at bounding box center [902, 38] width 157 height 35
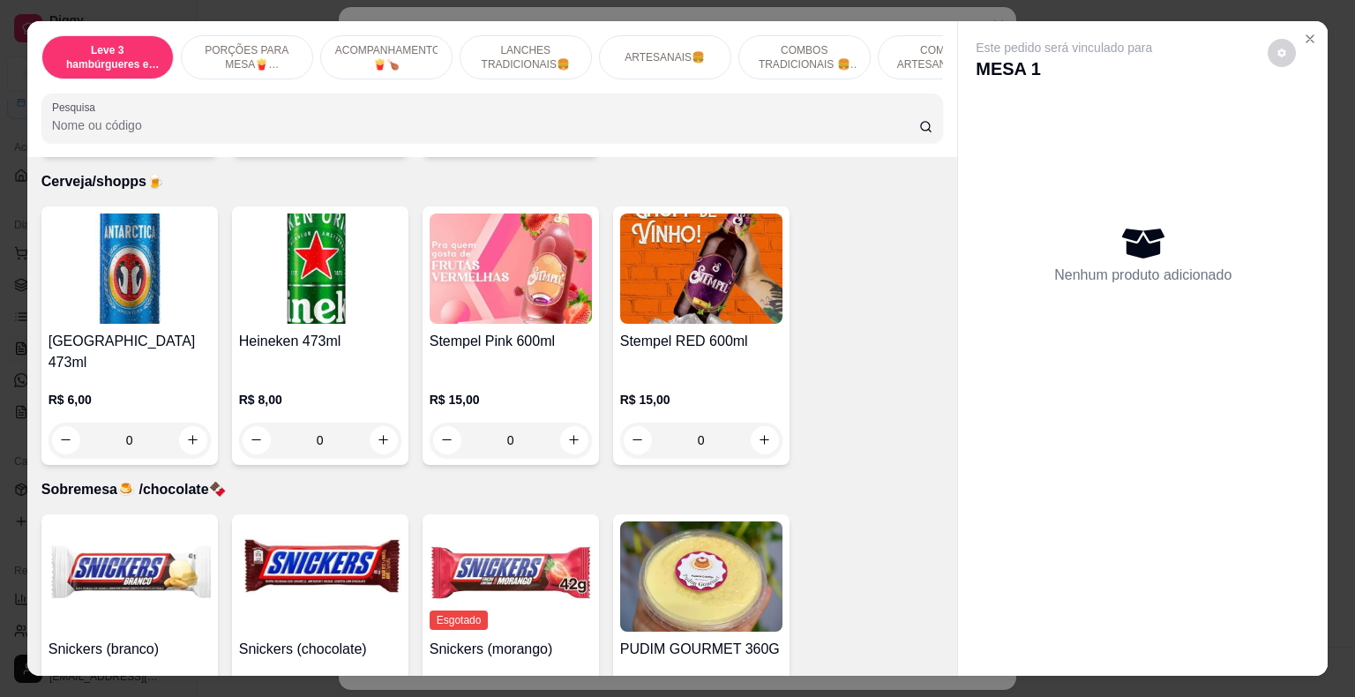
scroll to position [4939, 0]
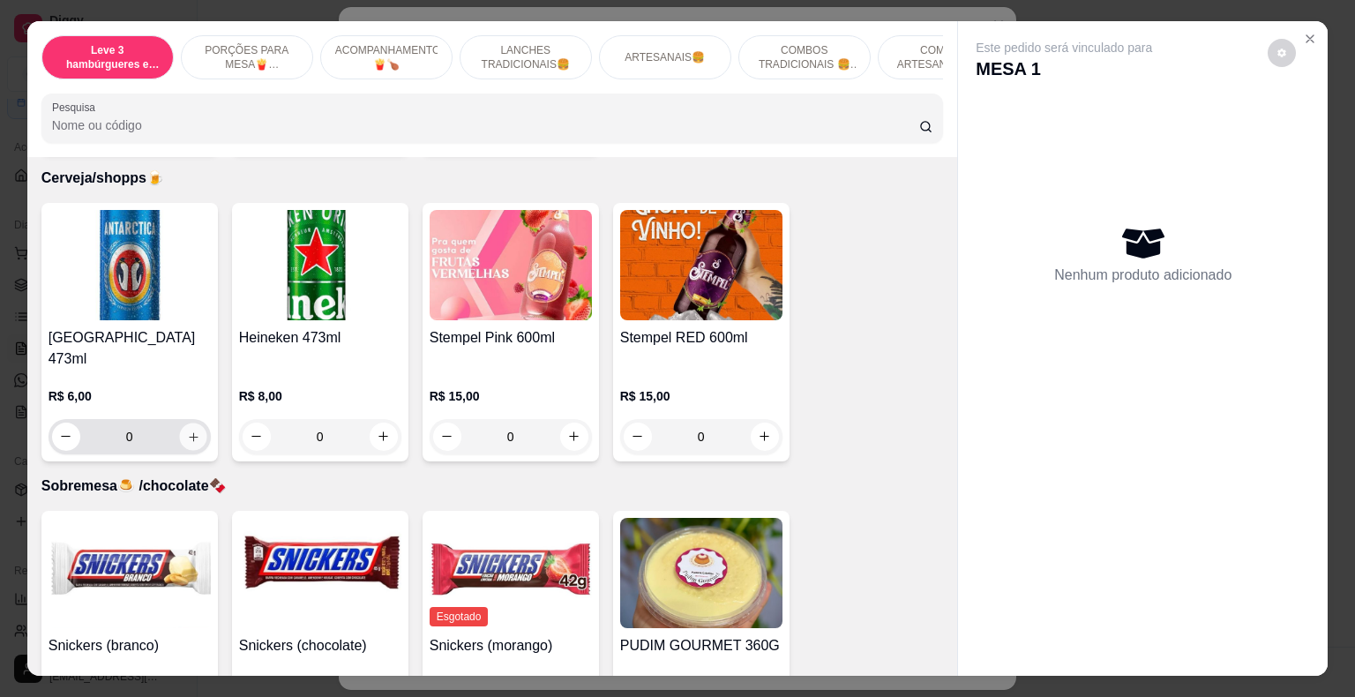
click at [189, 432] on icon "increase-product-quantity" at bounding box center [193, 436] width 9 height 9
type input "1"
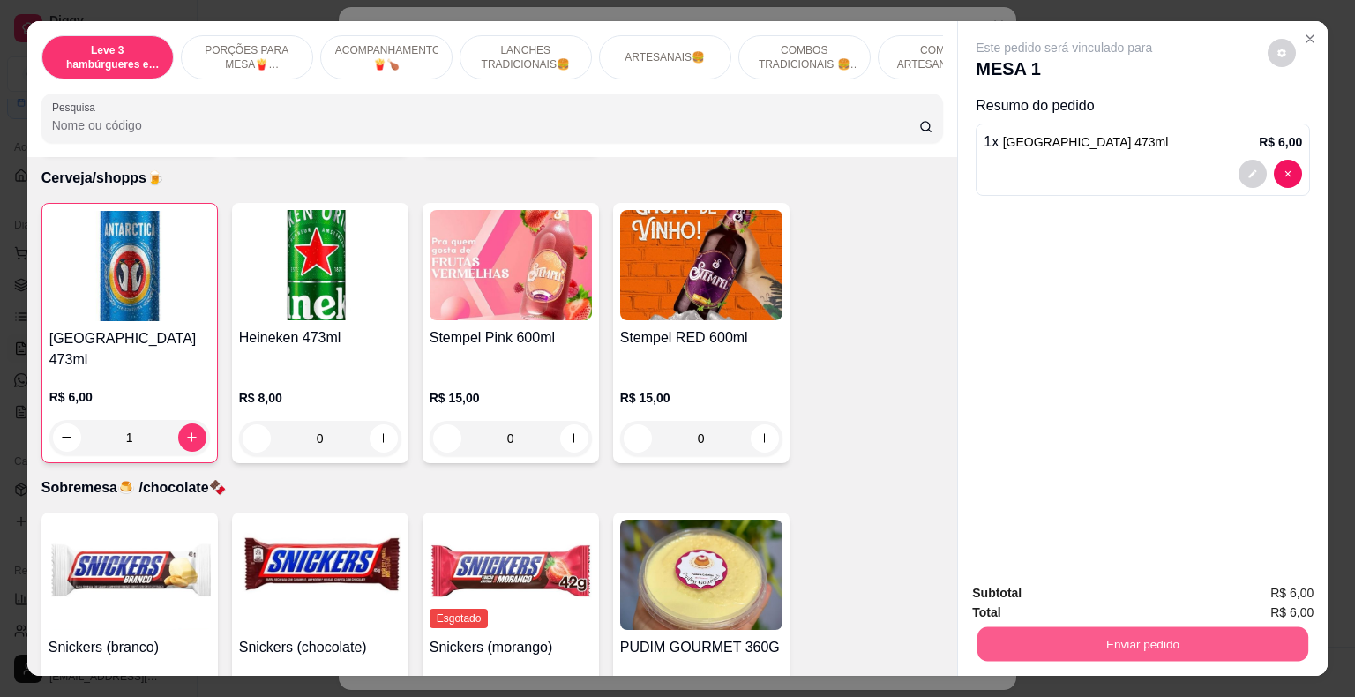
click at [1133, 637] on button "Enviar pedido" at bounding box center [1142, 644] width 331 height 34
click at [1101, 593] on button "Não registrar e enviar pedido" at bounding box center [1082, 593] width 191 height 35
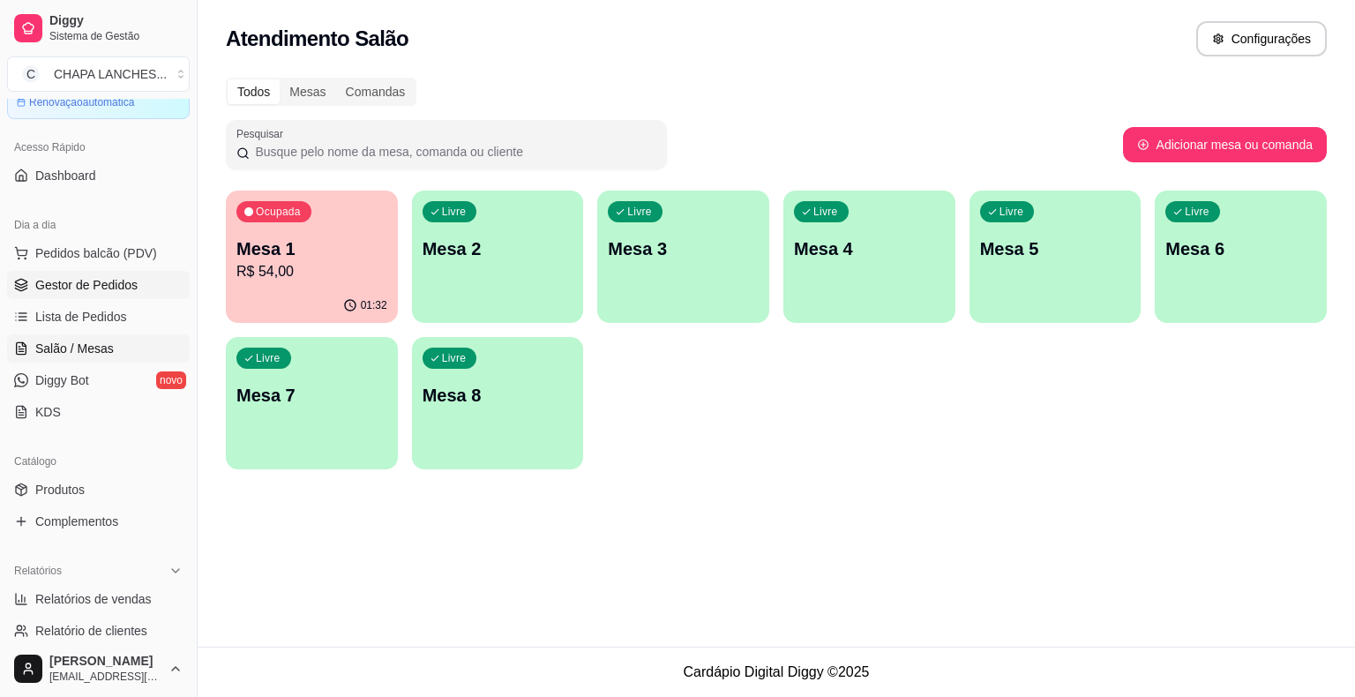
click at [140, 297] on link "Gestor de Pedidos" at bounding box center [98, 285] width 183 height 28
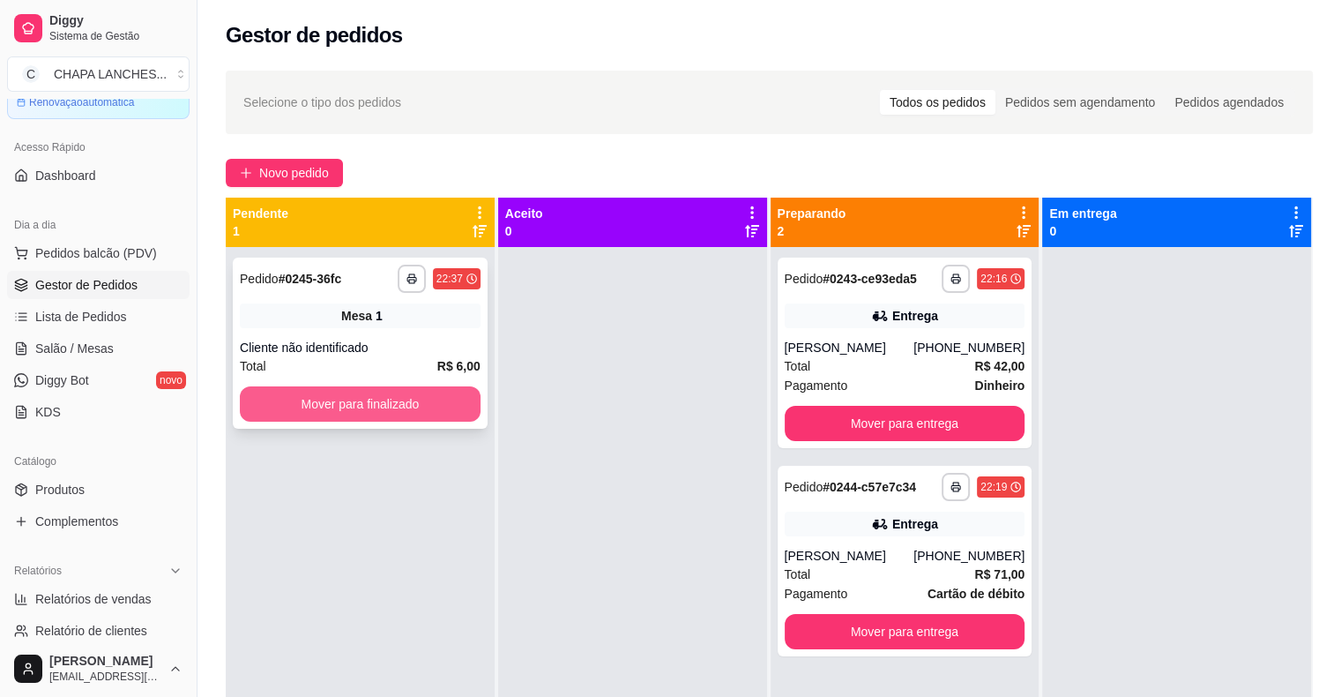
click at [370, 401] on button "Mover para finalizado" at bounding box center [360, 403] width 241 height 35
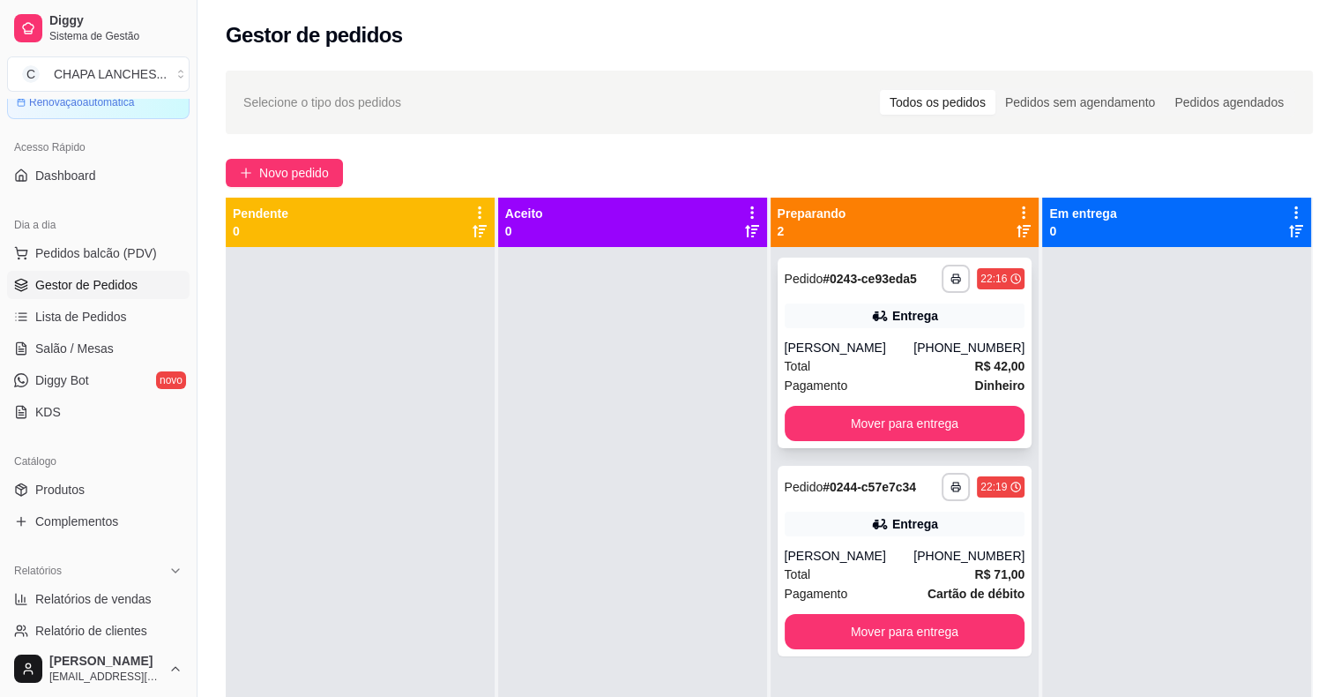
click at [853, 368] on div "Total R$ 42,00" at bounding box center [905, 365] width 241 height 19
click at [261, 168] on span "Novo pedido" at bounding box center [294, 172] width 70 height 19
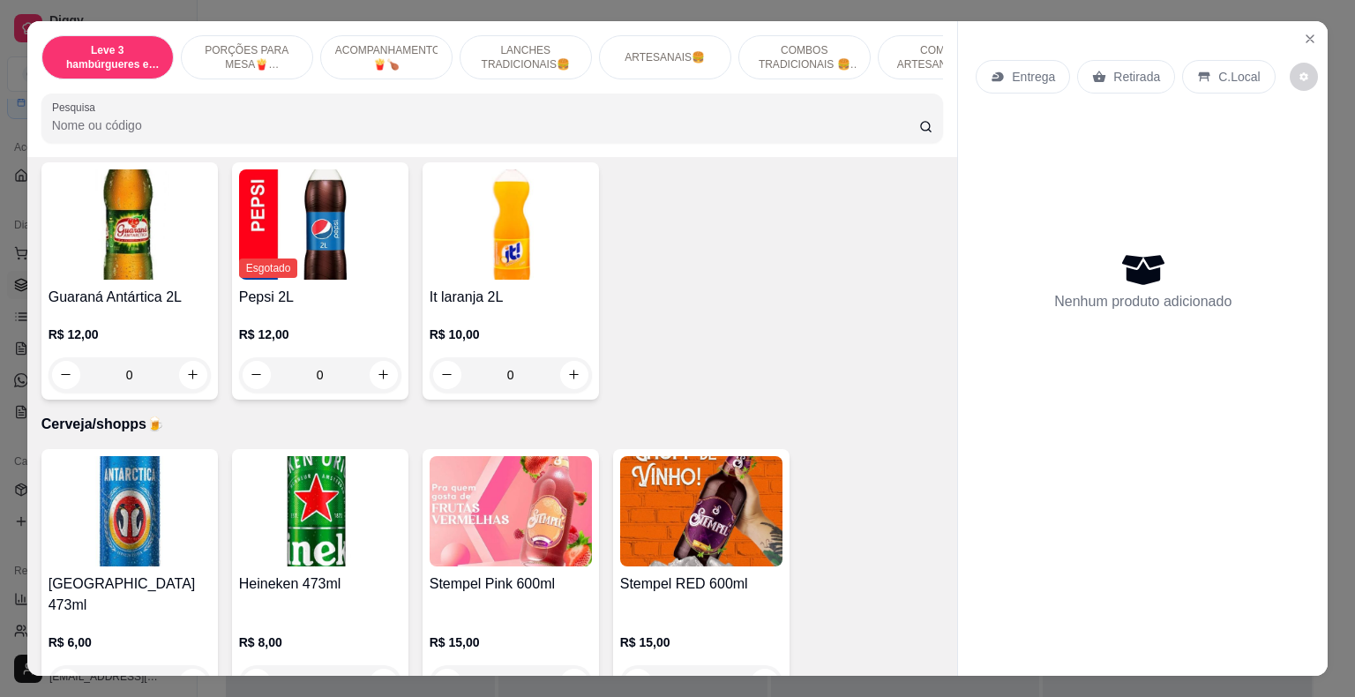
scroll to position [4851, 0]
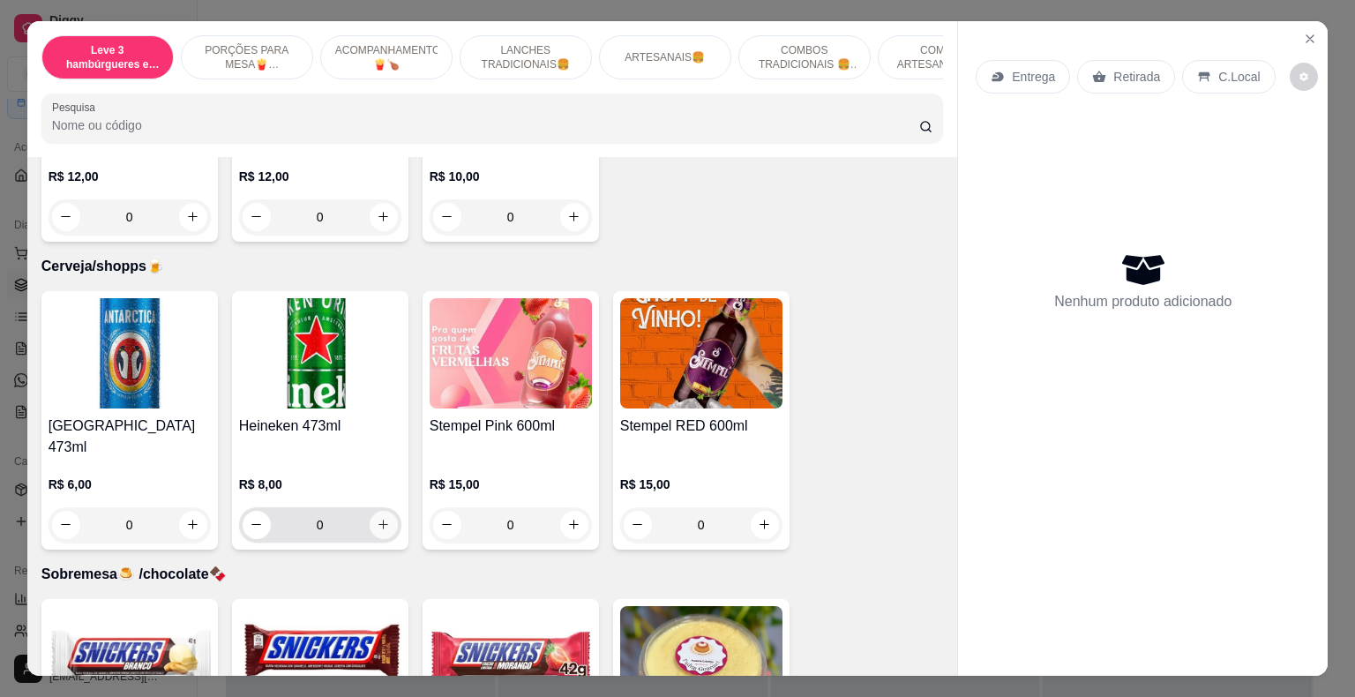
click at [377, 518] on icon "increase-product-quantity" at bounding box center [383, 524] width 13 height 13
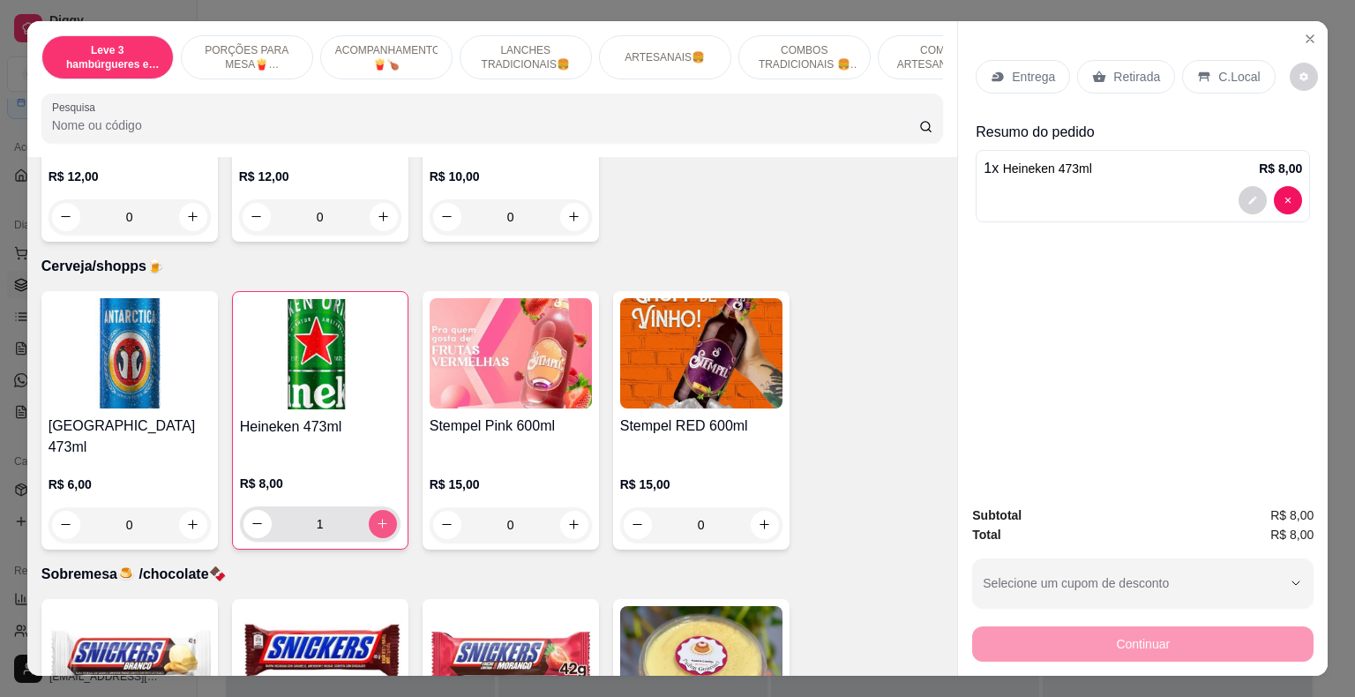
click at [377, 517] on icon "increase-product-quantity" at bounding box center [382, 523] width 13 height 13
type input "3"
click at [1113, 68] on p "Retirada" at bounding box center [1136, 77] width 47 height 18
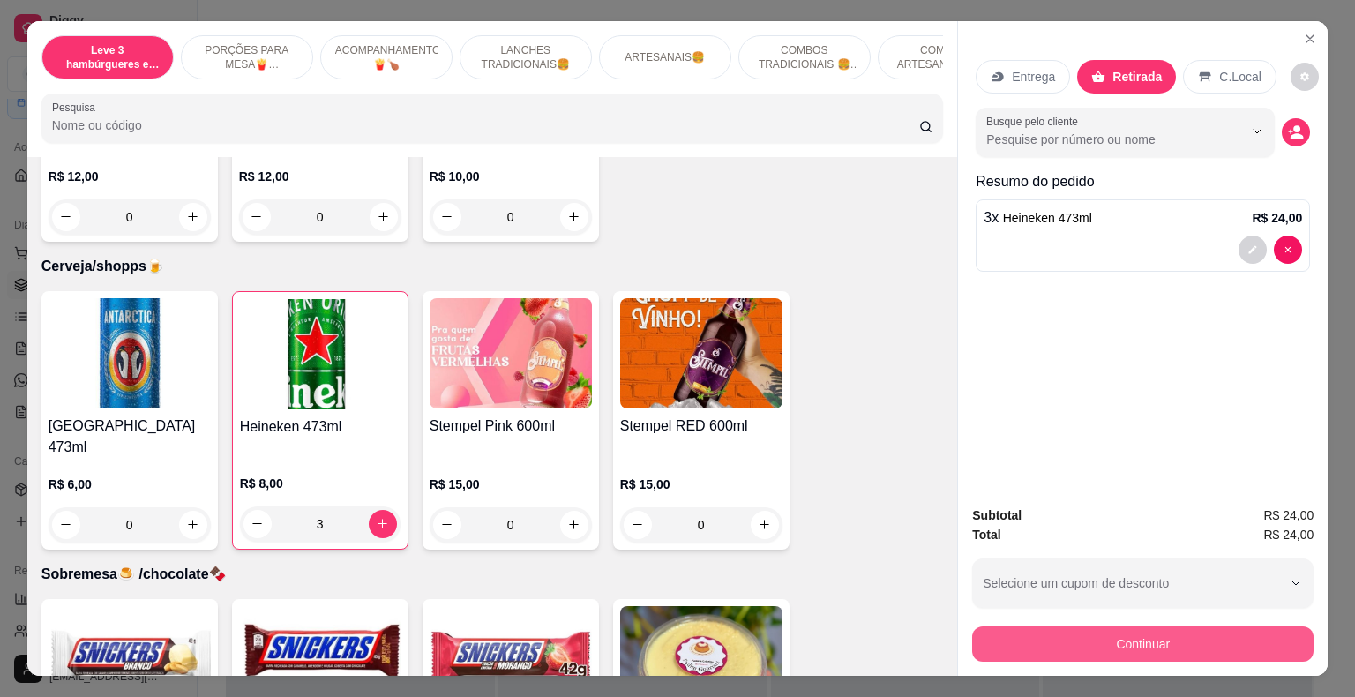
click at [1063, 640] on button "Continuar" at bounding box center [1142, 643] width 341 height 35
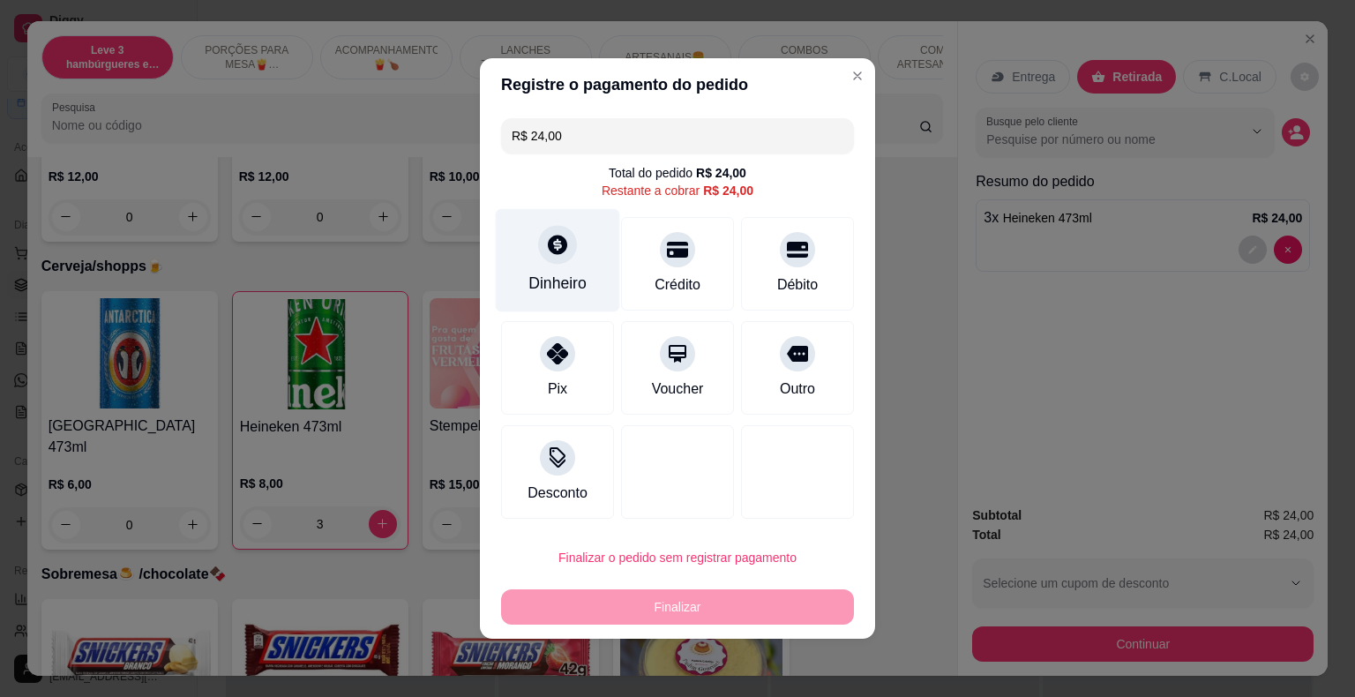
click at [568, 254] on div at bounding box center [557, 244] width 39 height 39
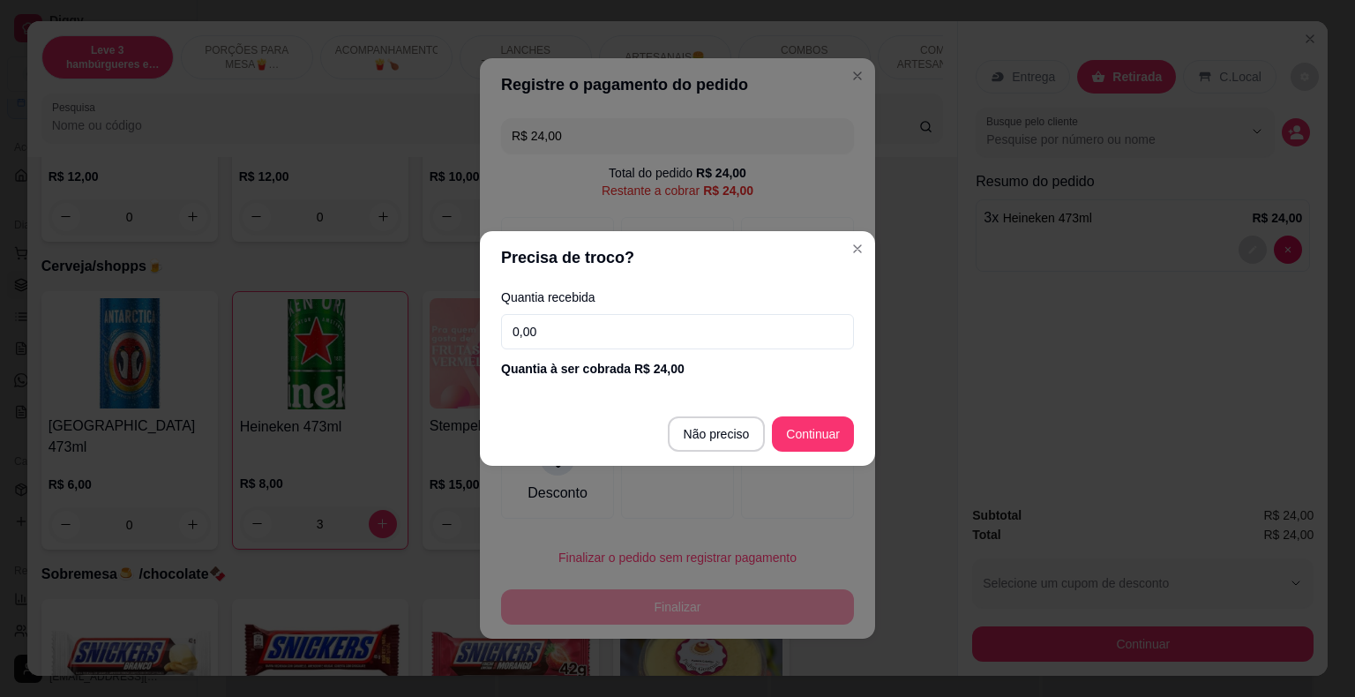
click at [606, 351] on div "Quantia recebida 0,00 Quantia à ser cobrada R$ 24,00" at bounding box center [677, 334] width 395 height 101
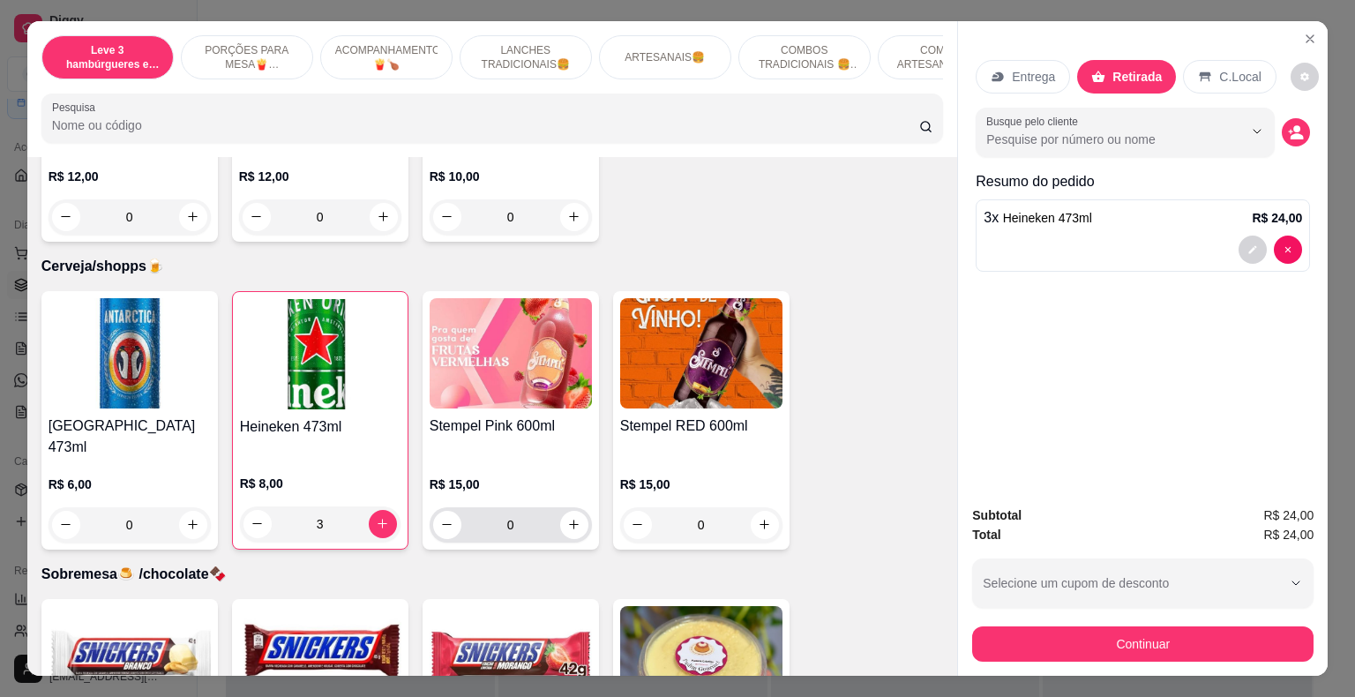
scroll to position [4996, 0]
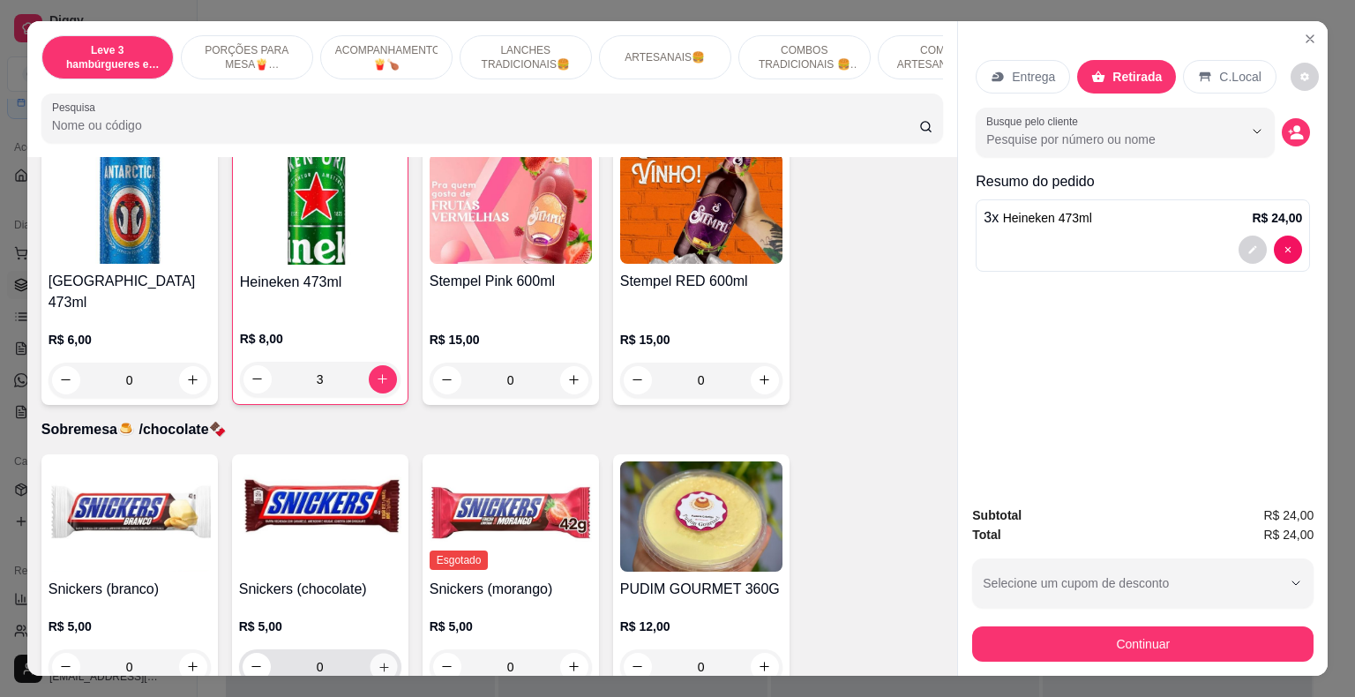
click at [379, 662] on icon "increase-product-quantity" at bounding box center [383, 666] width 9 height 9
type input "1"
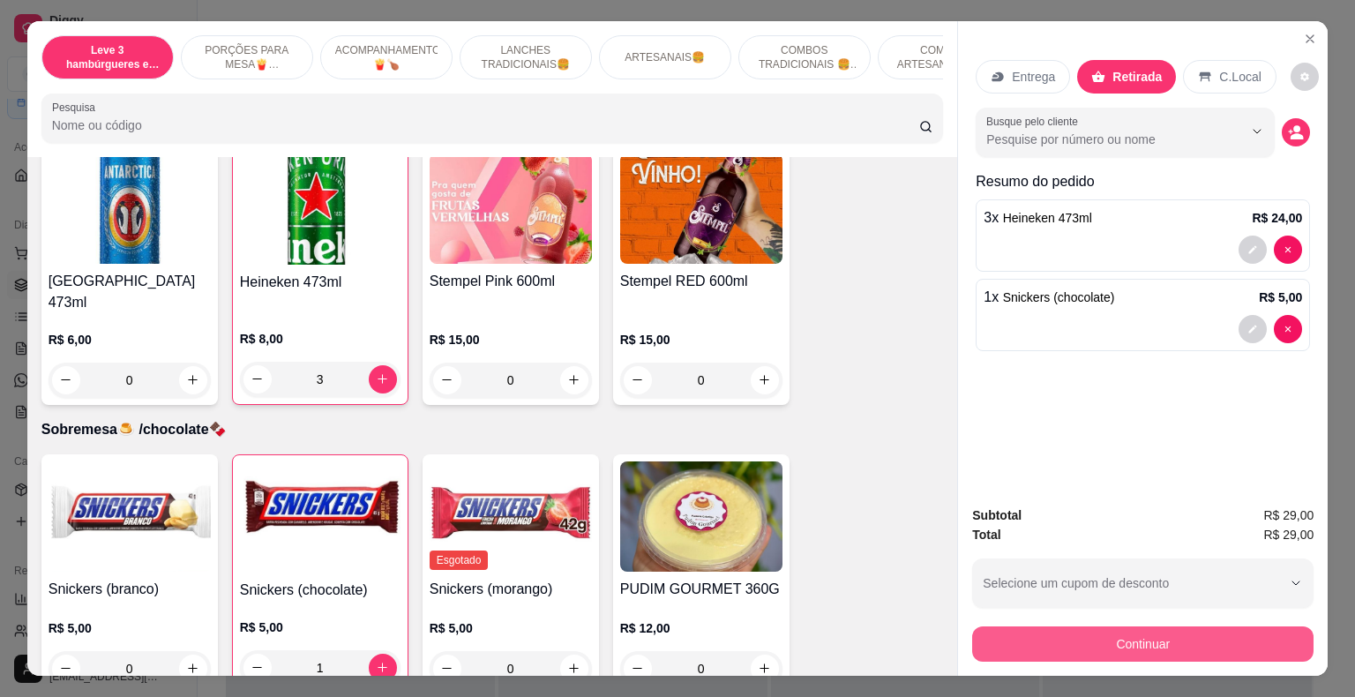
click at [1084, 643] on button "Continuar" at bounding box center [1142, 643] width 341 height 35
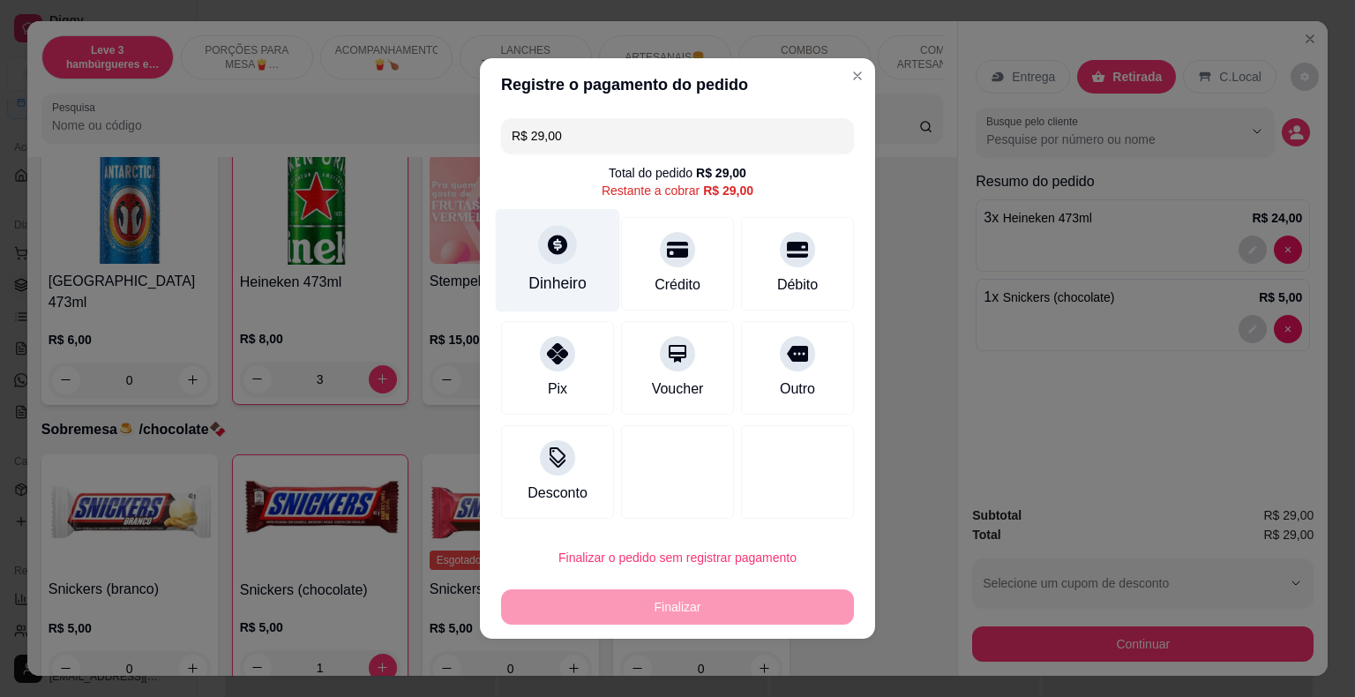
click at [542, 253] on div at bounding box center [557, 244] width 39 height 39
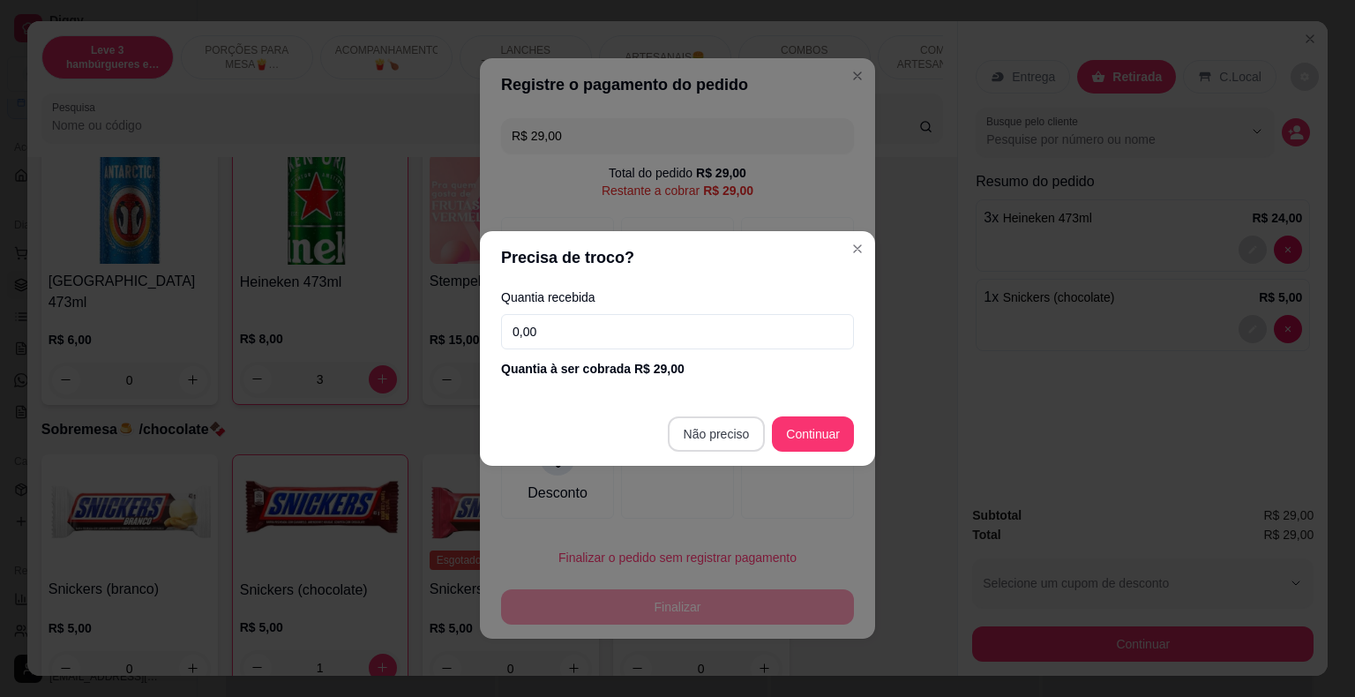
type input "R$ 0,00"
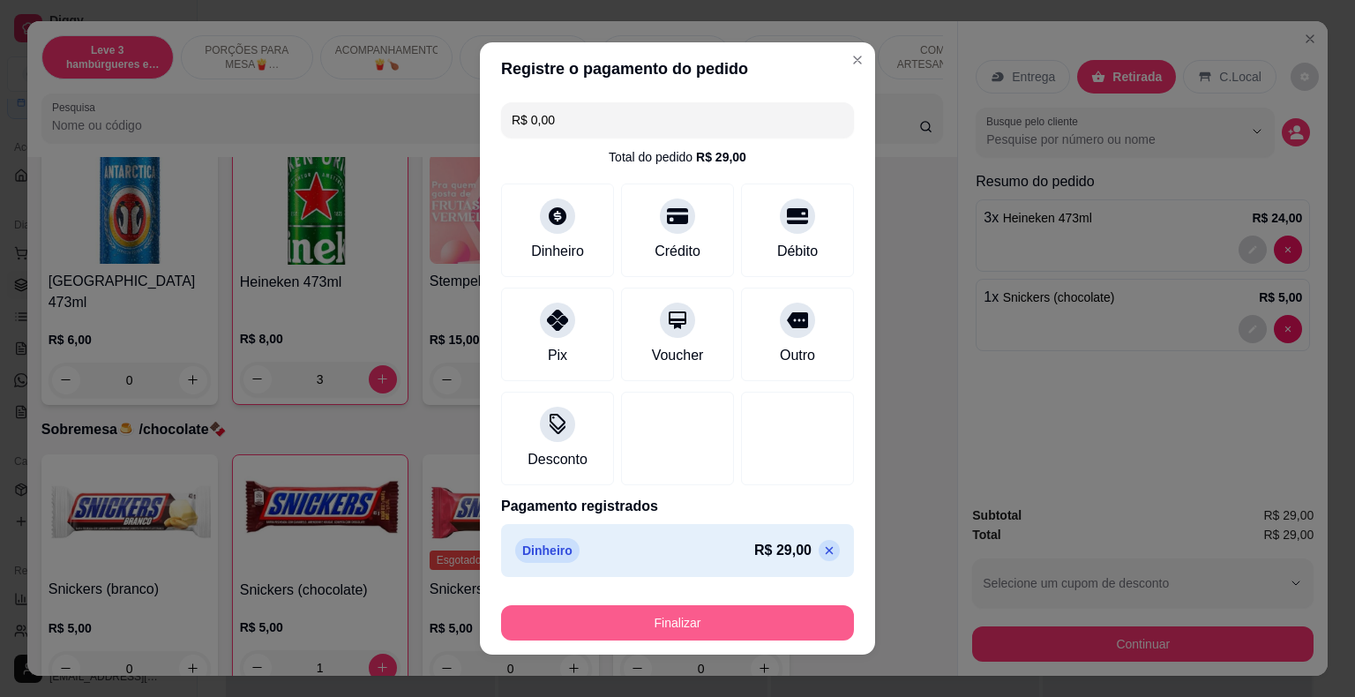
click at [736, 618] on button "Finalizar" at bounding box center [677, 622] width 353 height 35
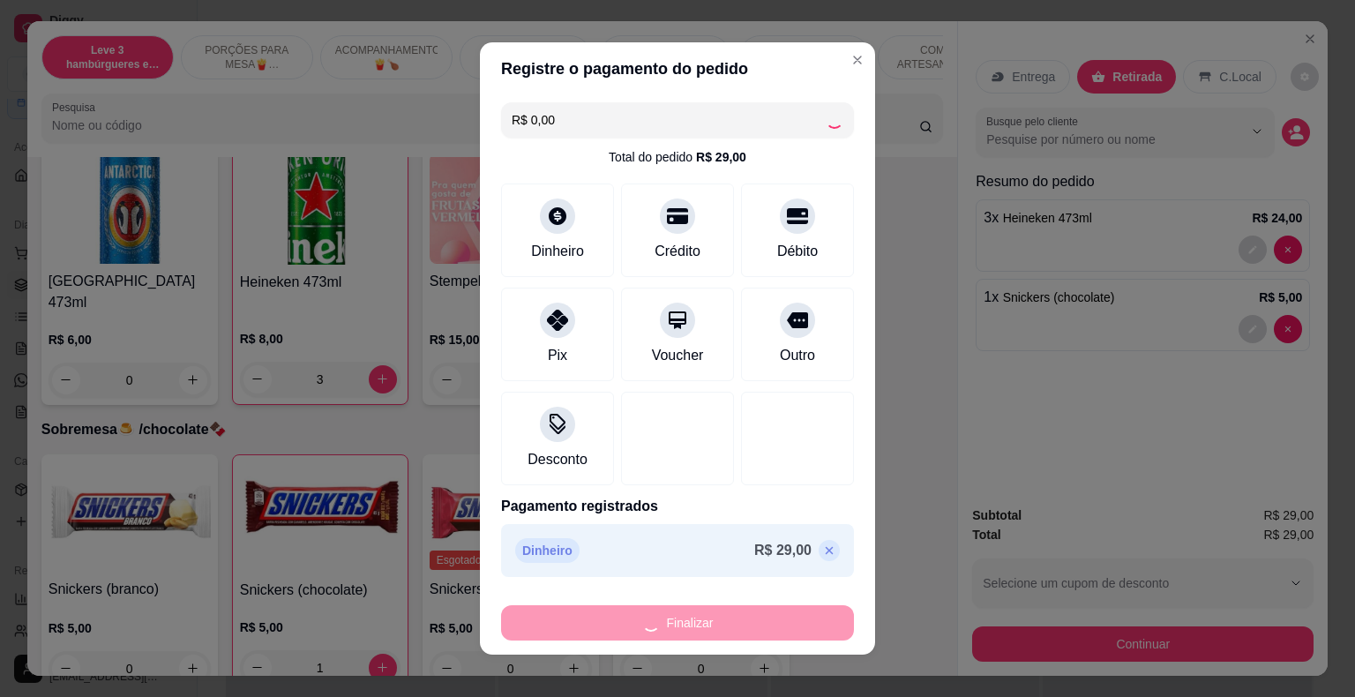
type input "0"
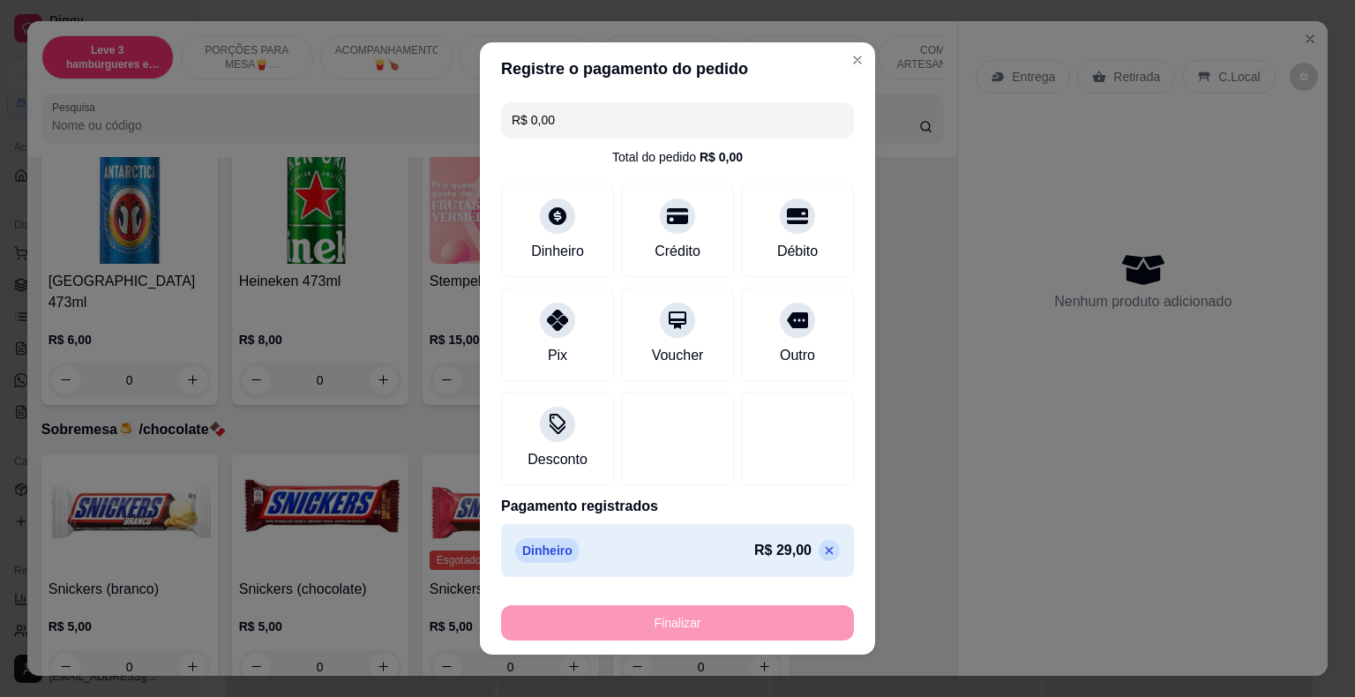
type input "-R$ 29,00"
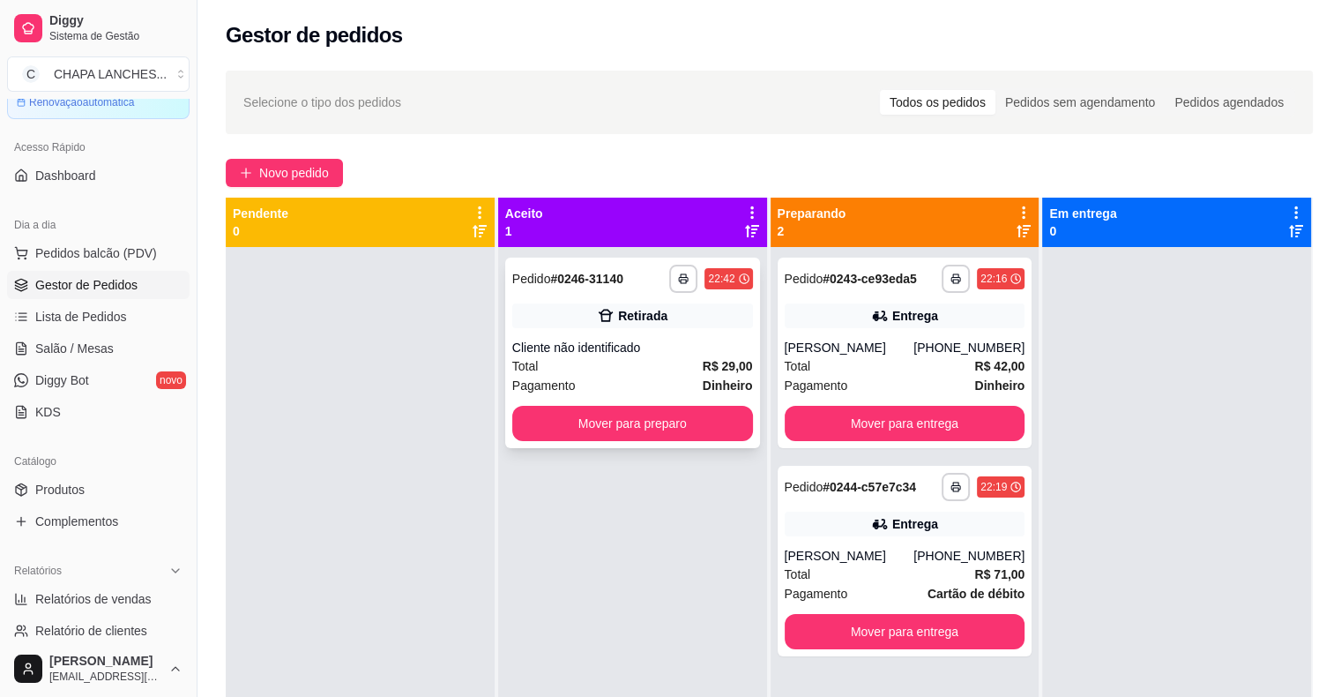
click at [629, 370] on div "Total R$ 29,00" at bounding box center [632, 365] width 241 height 19
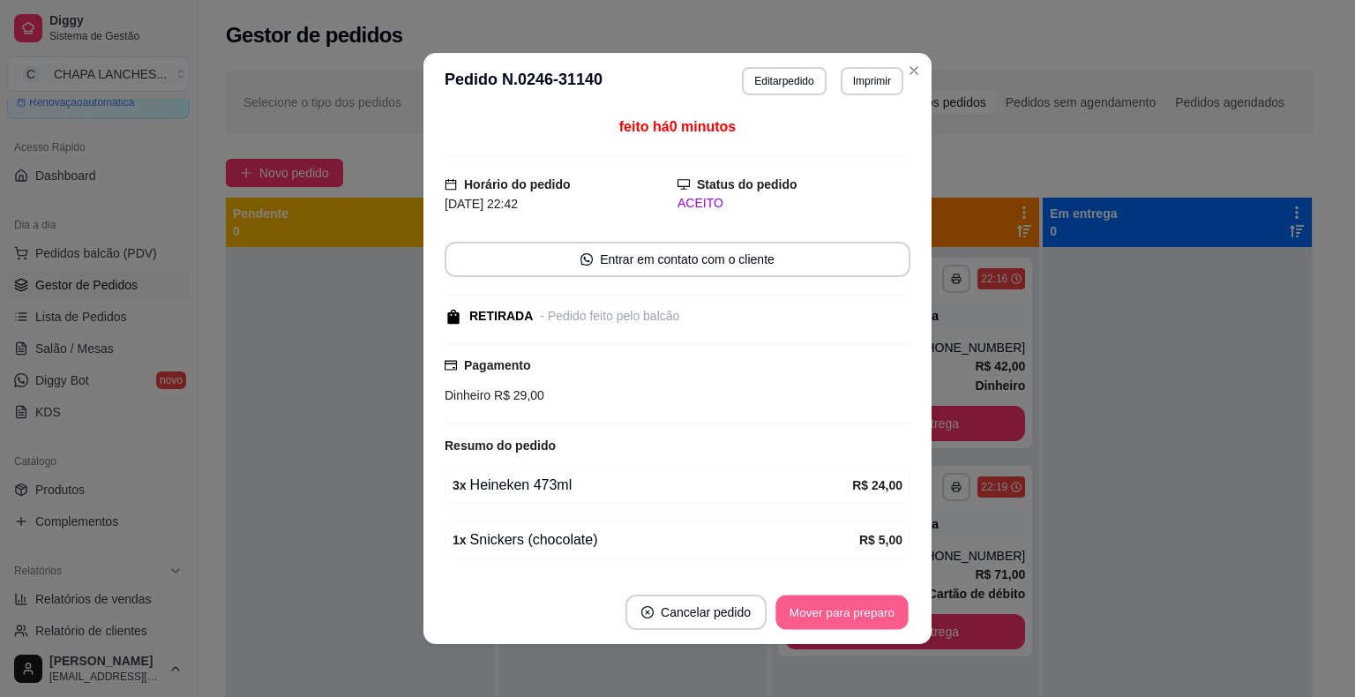
click at [841, 623] on button "Mover para preparo" at bounding box center [841, 612] width 132 height 34
click at [847, 618] on button "Mover para retirada disponível" at bounding box center [812, 612] width 189 height 34
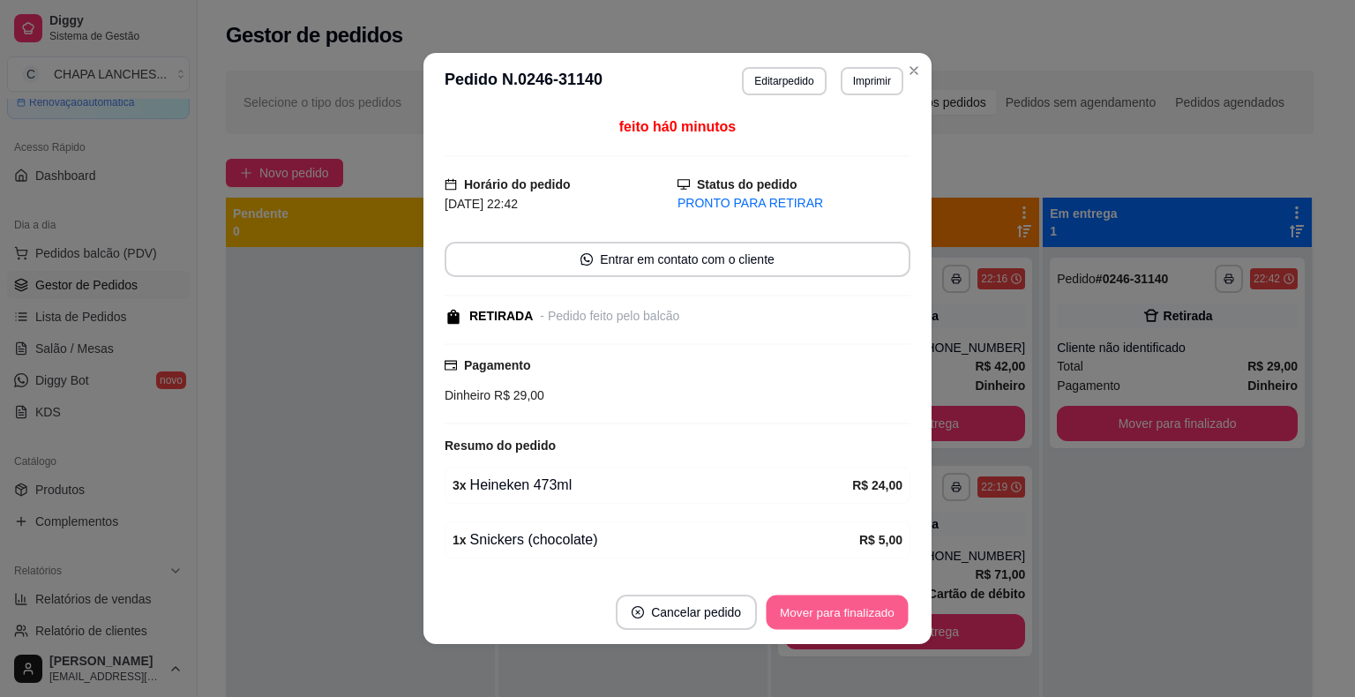
click at [848, 612] on button "Mover para finalizado" at bounding box center [837, 612] width 142 height 34
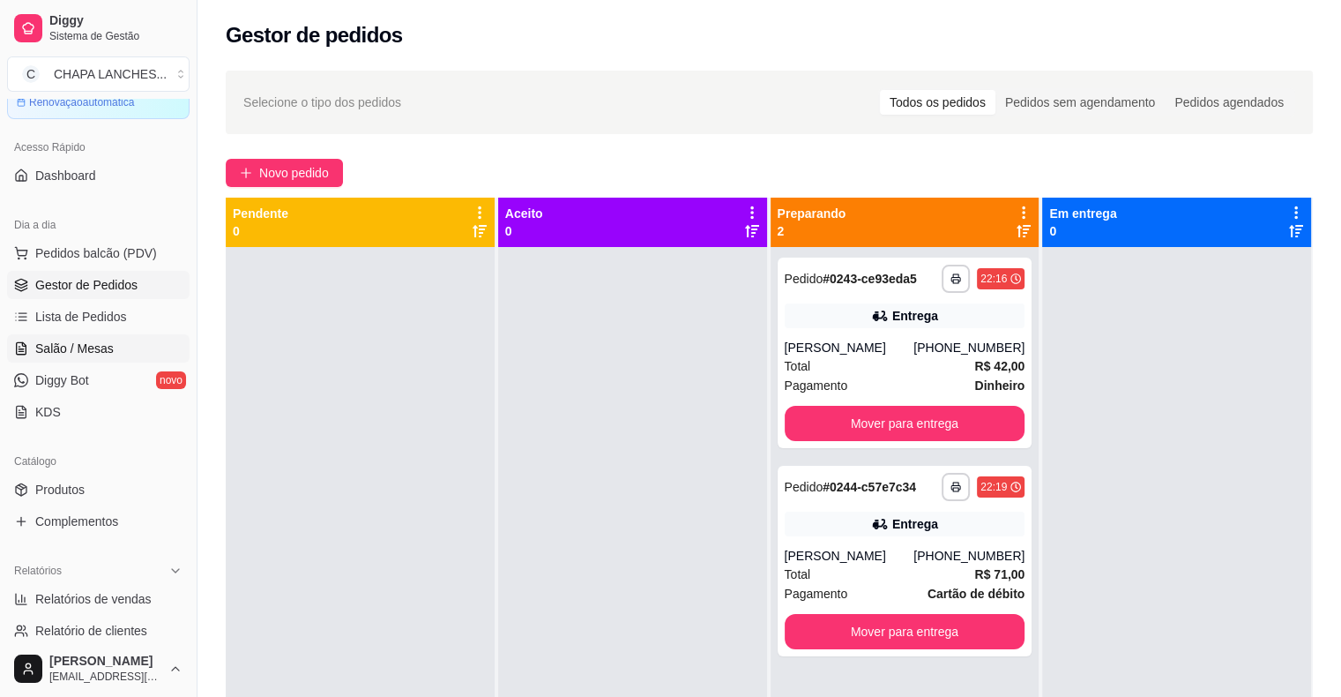
click at [101, 348] on span "Salão / Mesas" at bounding box center [74, 349] width 78 height 18
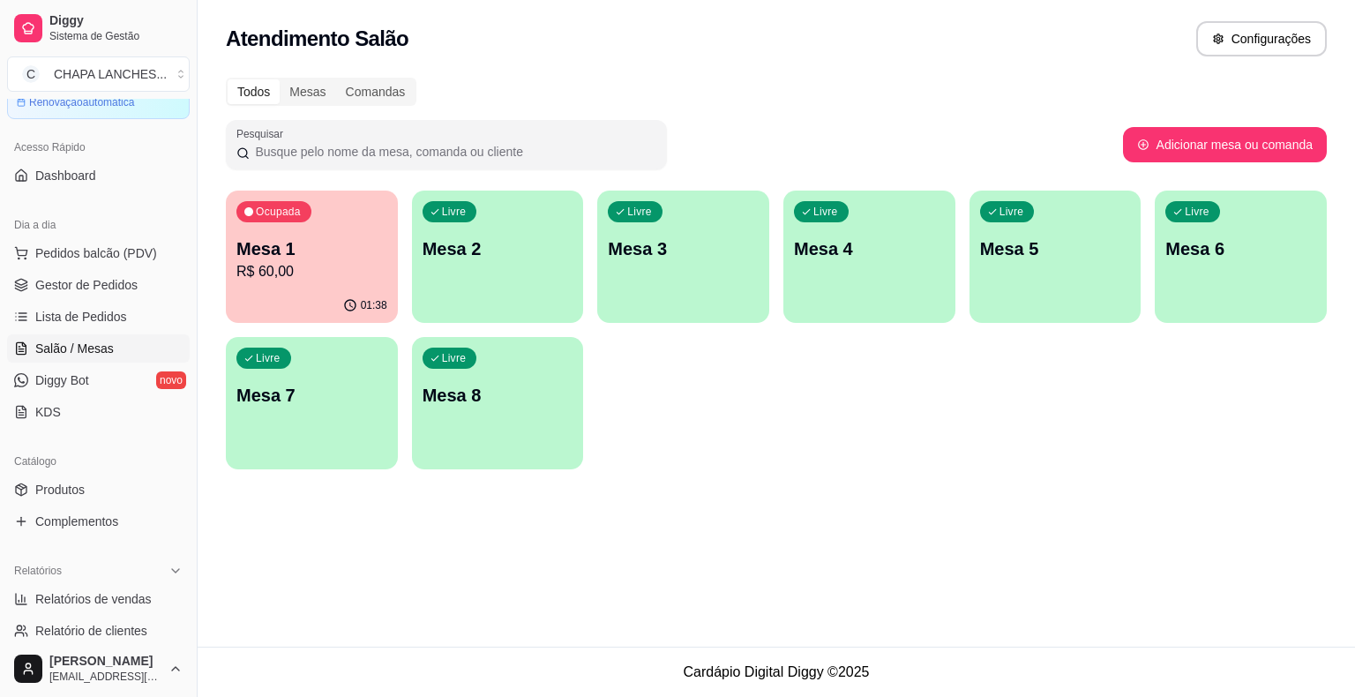
click at [298, 284] on div "Ocupada Mesa 1 R$ 60,00" at bounding box center [312, 240] width 172 height 98
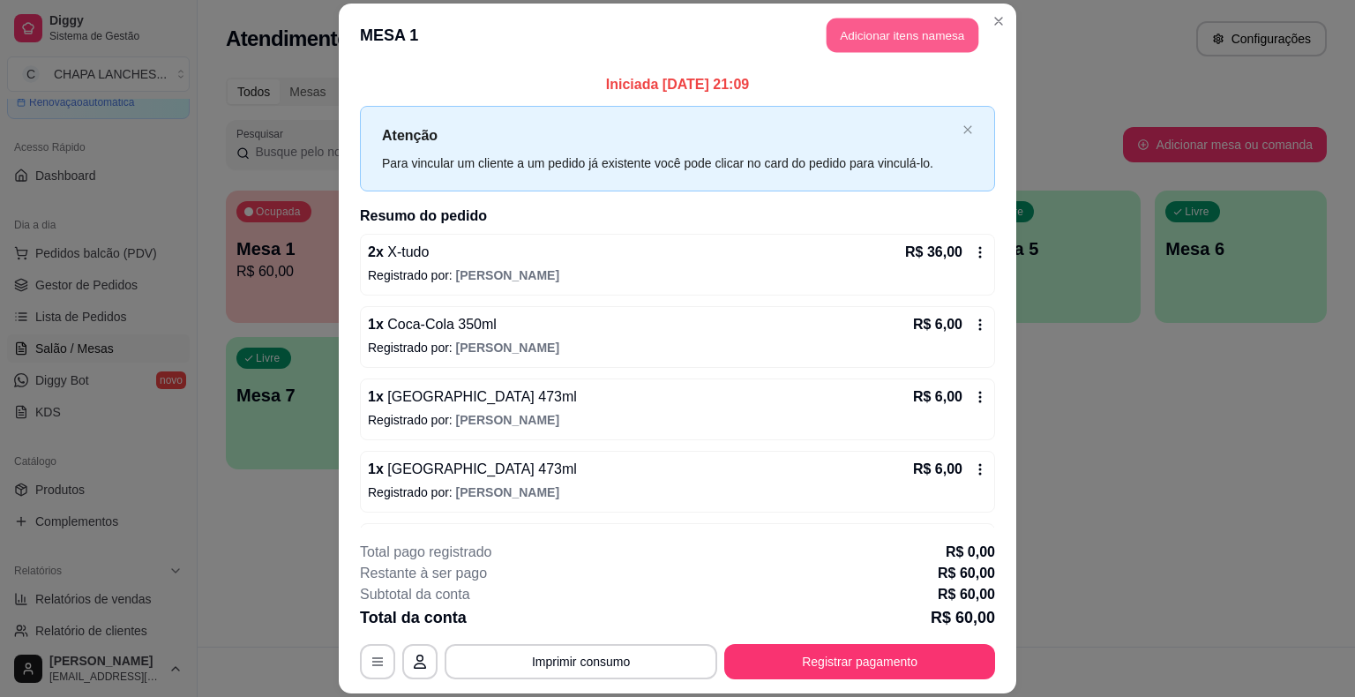
click at [871, 37] on button "Adicionar itens na mesa" at bounding box center [902, 36] width 152 height 34
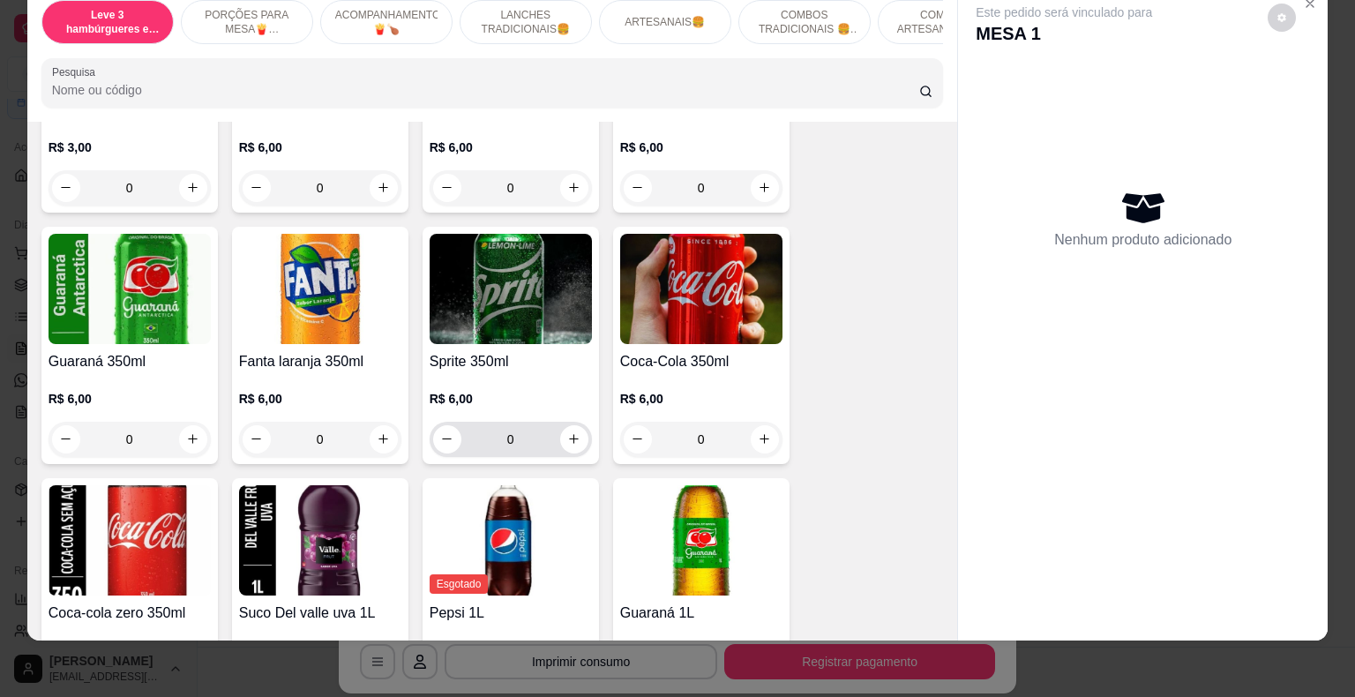
scroll to position [3881, 0]
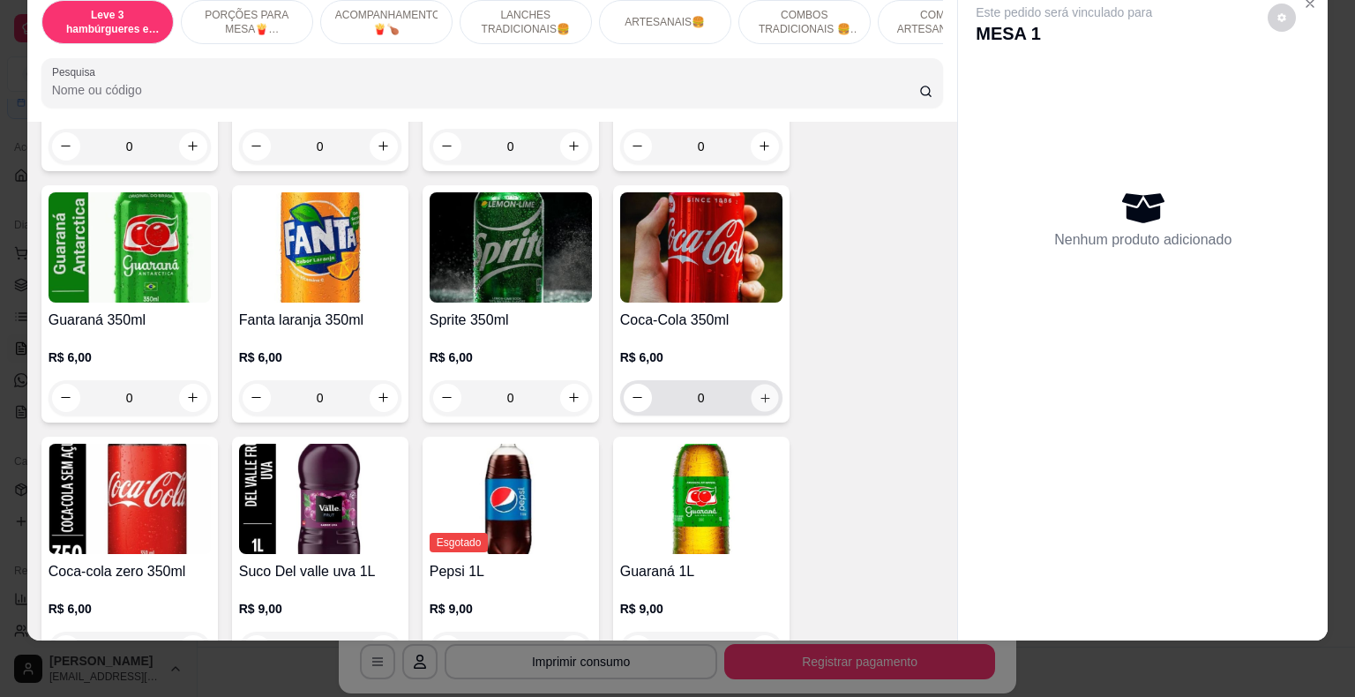
click at [759, 391] on icon "increase-product-quantity" at bounding box center [764, 397] width 13 height 13
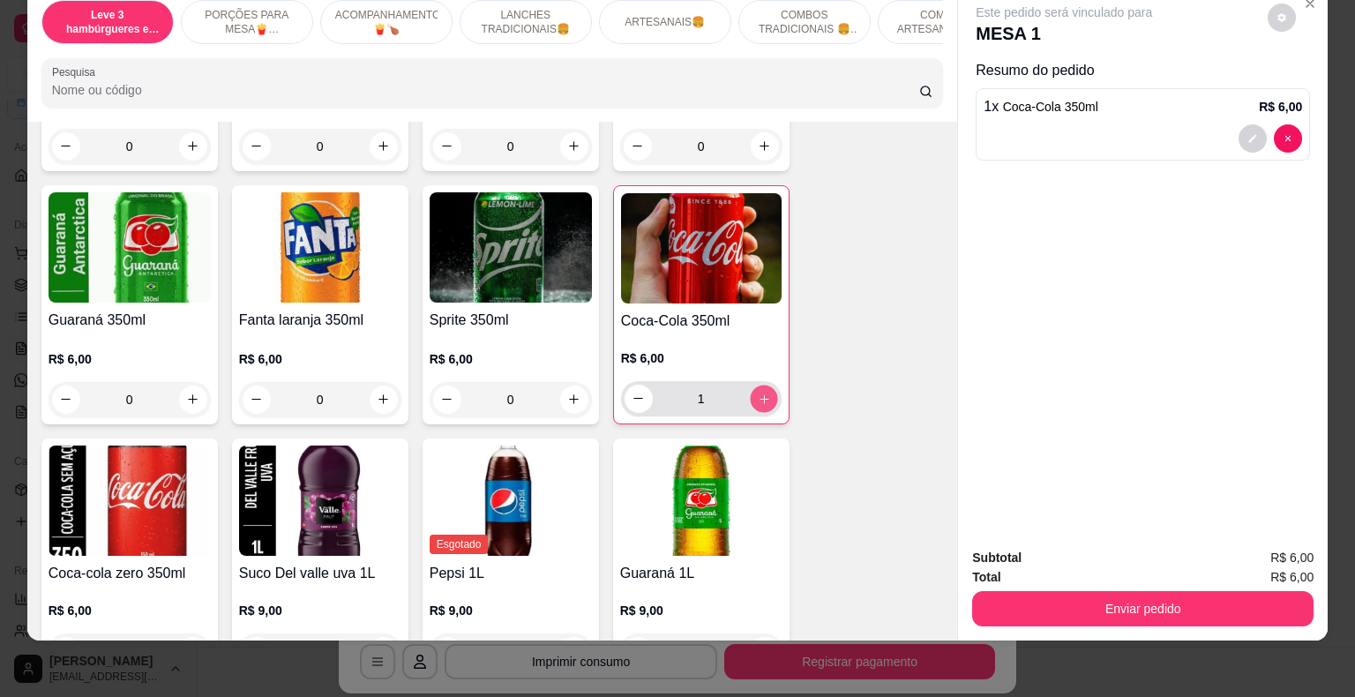
click at [759, 392] on icon "increase-product-quantity" at bounding box center [763, 398] width 13 height 13
type input "2"
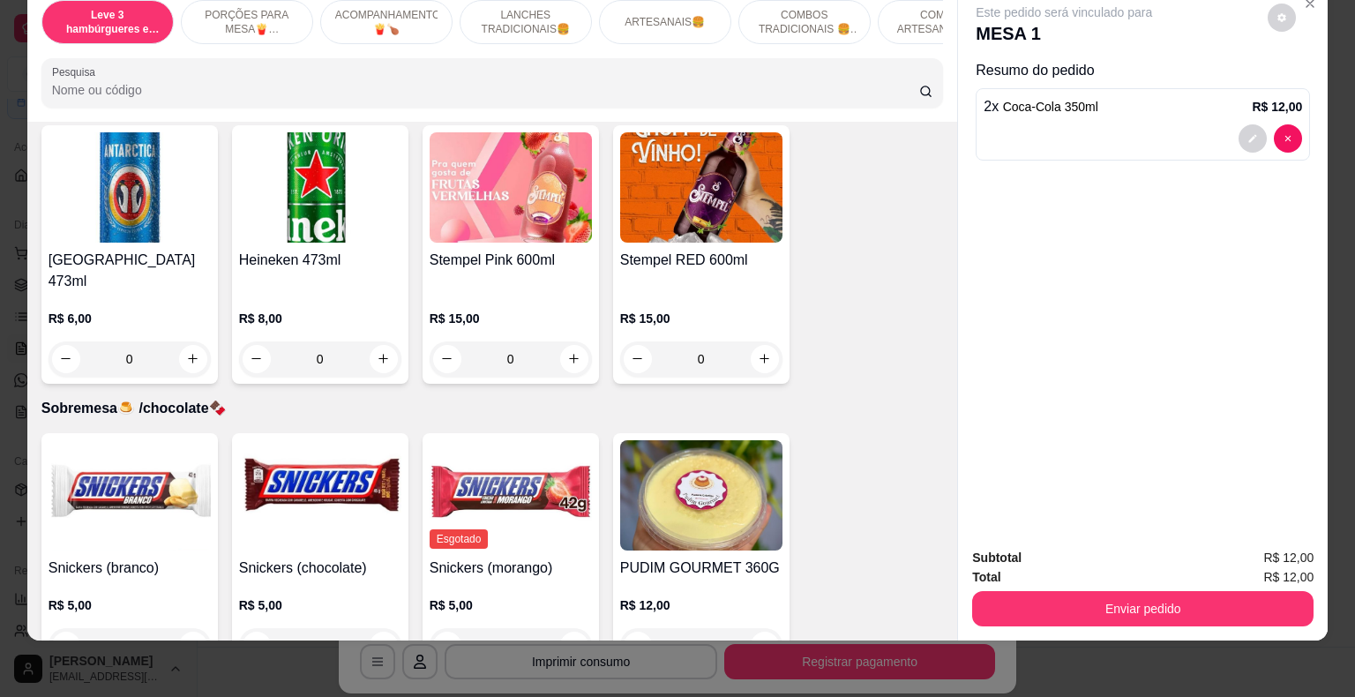
scroll to position [4996, 0]
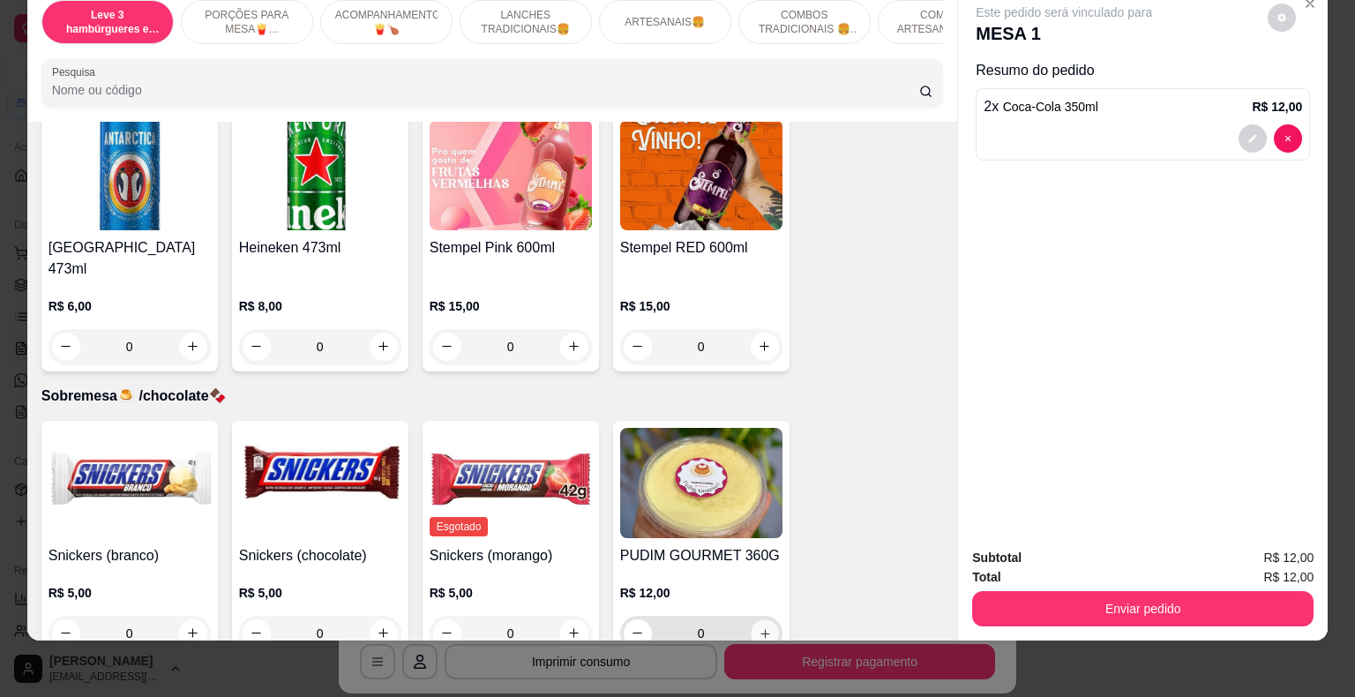
click at [759, 626] on icon "increase-product-quantity" at bounding box center [764, 632] width 13 height 13
type input "1"
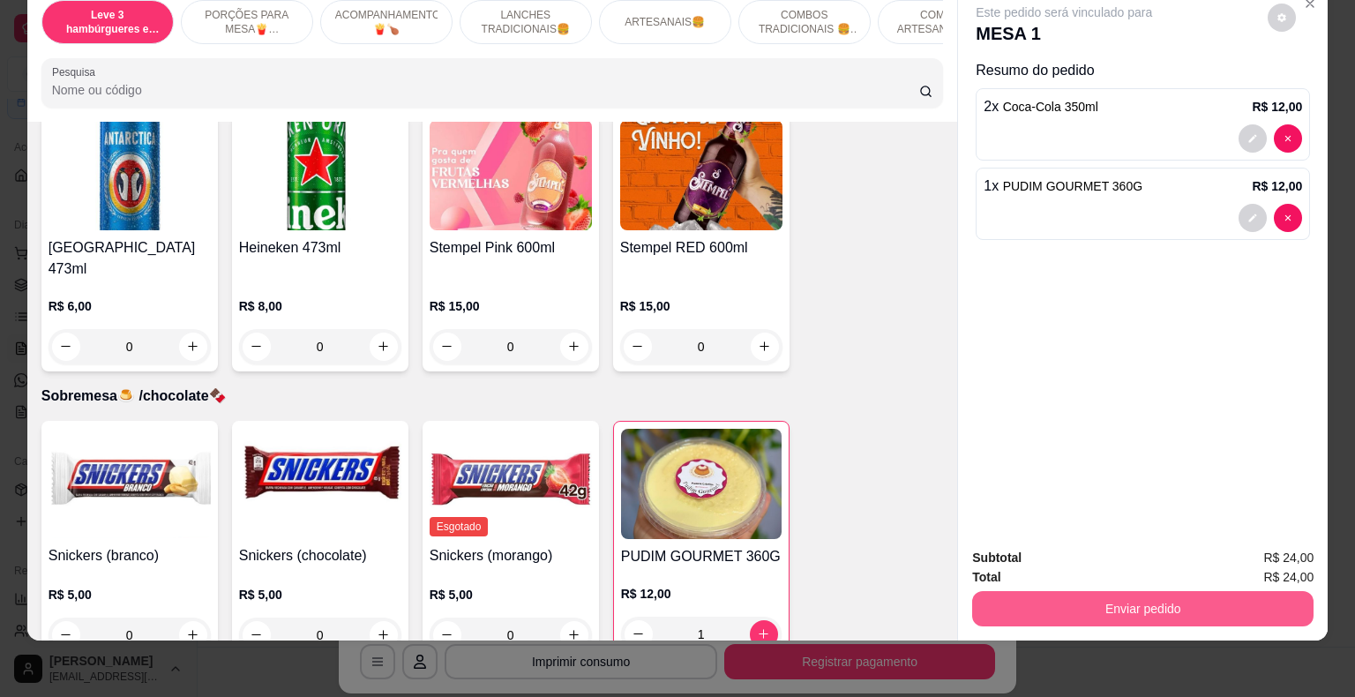
click at [1022, 601] on button "Enviar pedido" at bounding box center [1142, 608] width 341 height 35
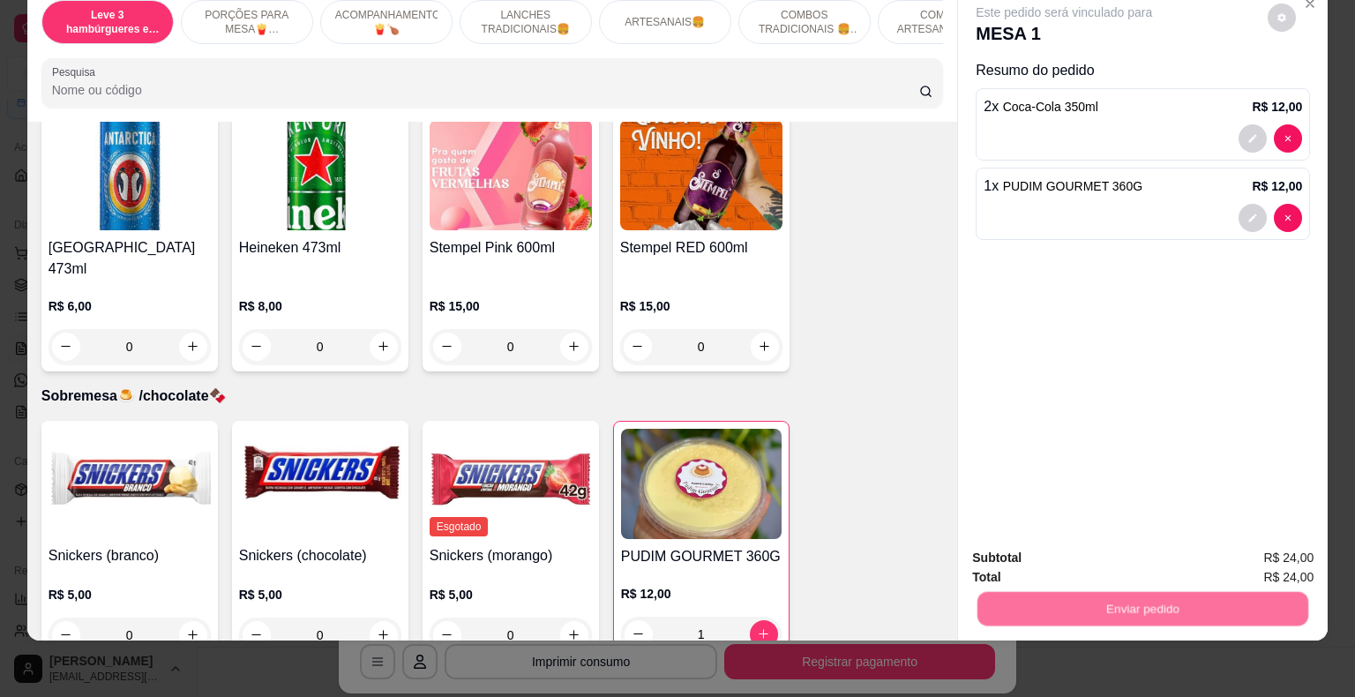
click at [1027, 556] on button "Não registrar e enviar pedido" at bounding box center [1083, 552] width 183 height 34
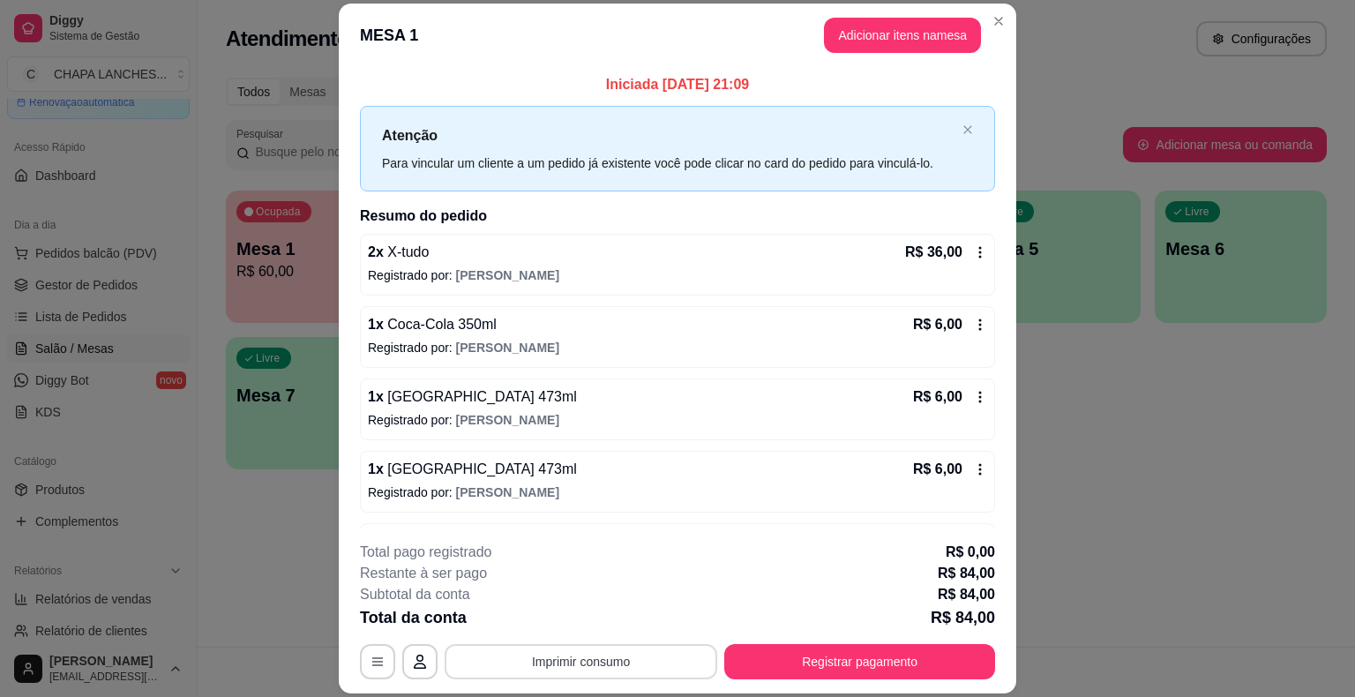
click at [669, 654] on button "Imprimir consumo" at bounding box center [581, 661] width 273 height 35
click at [601, 626] on button "IMPRESSORA" at bounding box center [579, 620] width 123 height 27
click at [967, 663] on button "Registrar pagamento" at bounding box center [859, 661] width 271 height 35
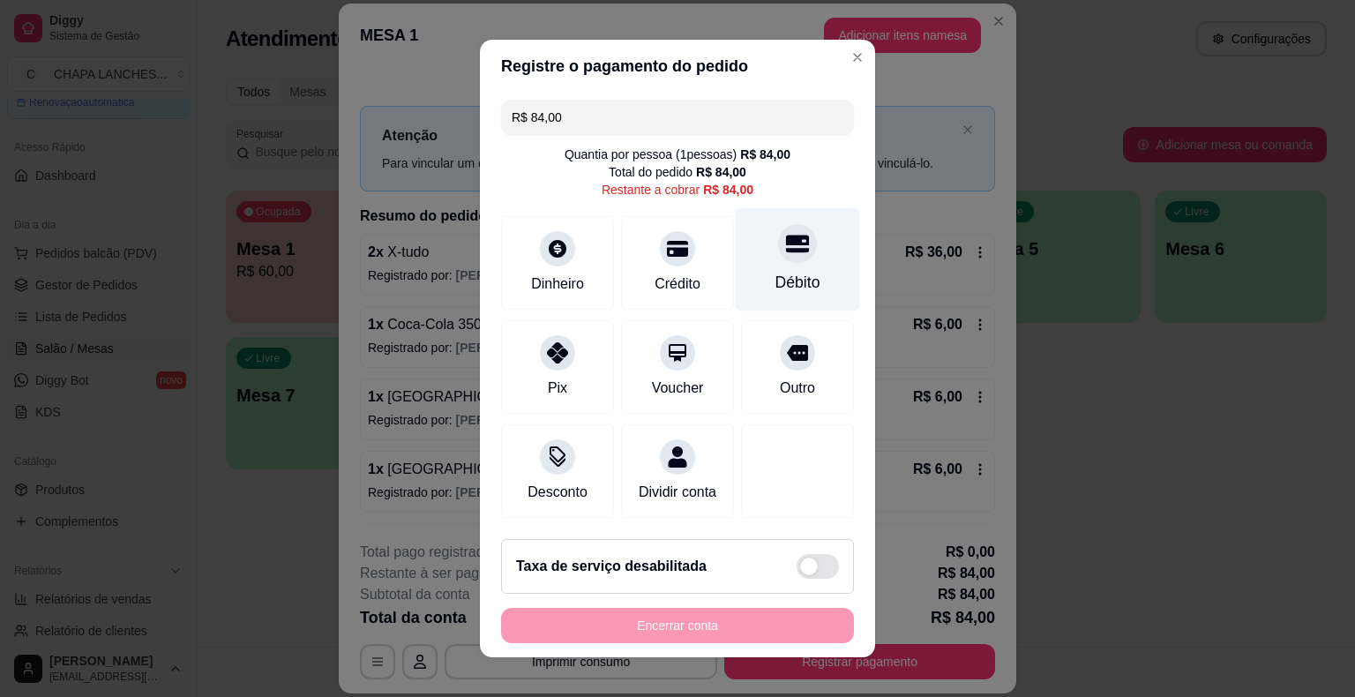
click at [790, 273] on div "Débito" at bounding box center [797, 282] width 45 height 23
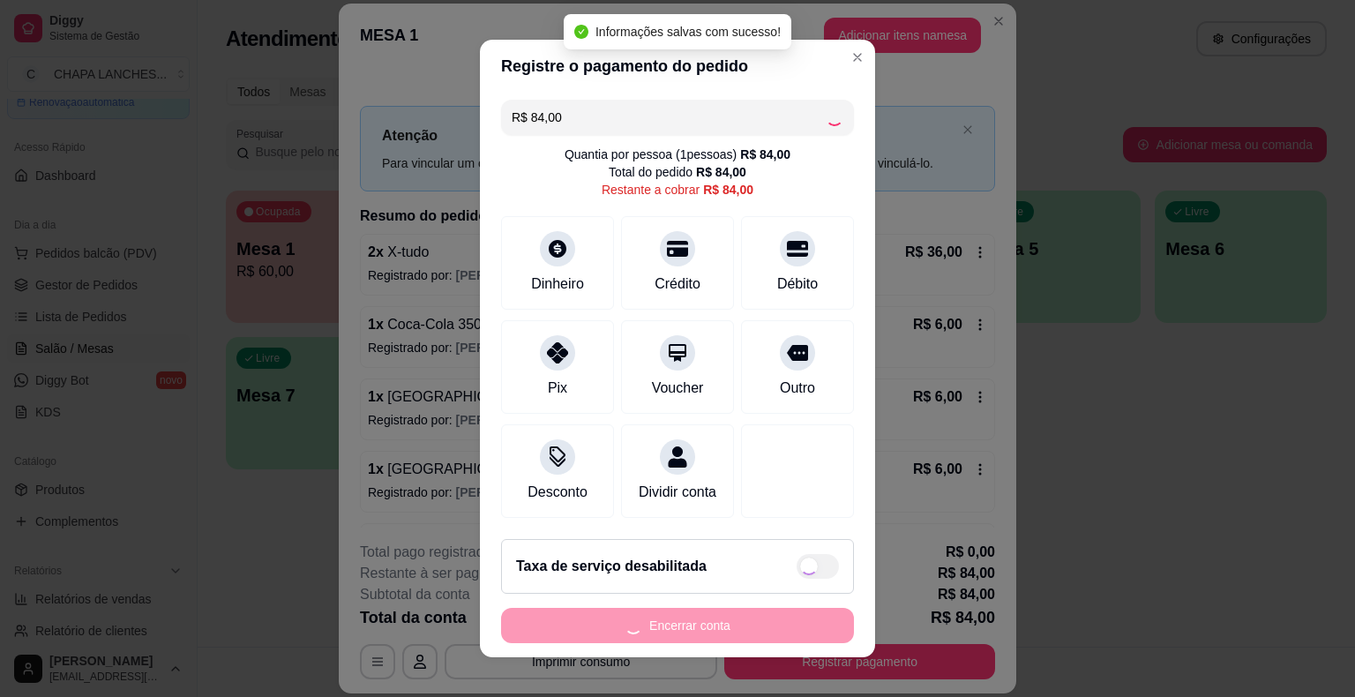
type input "R$ 0,00"
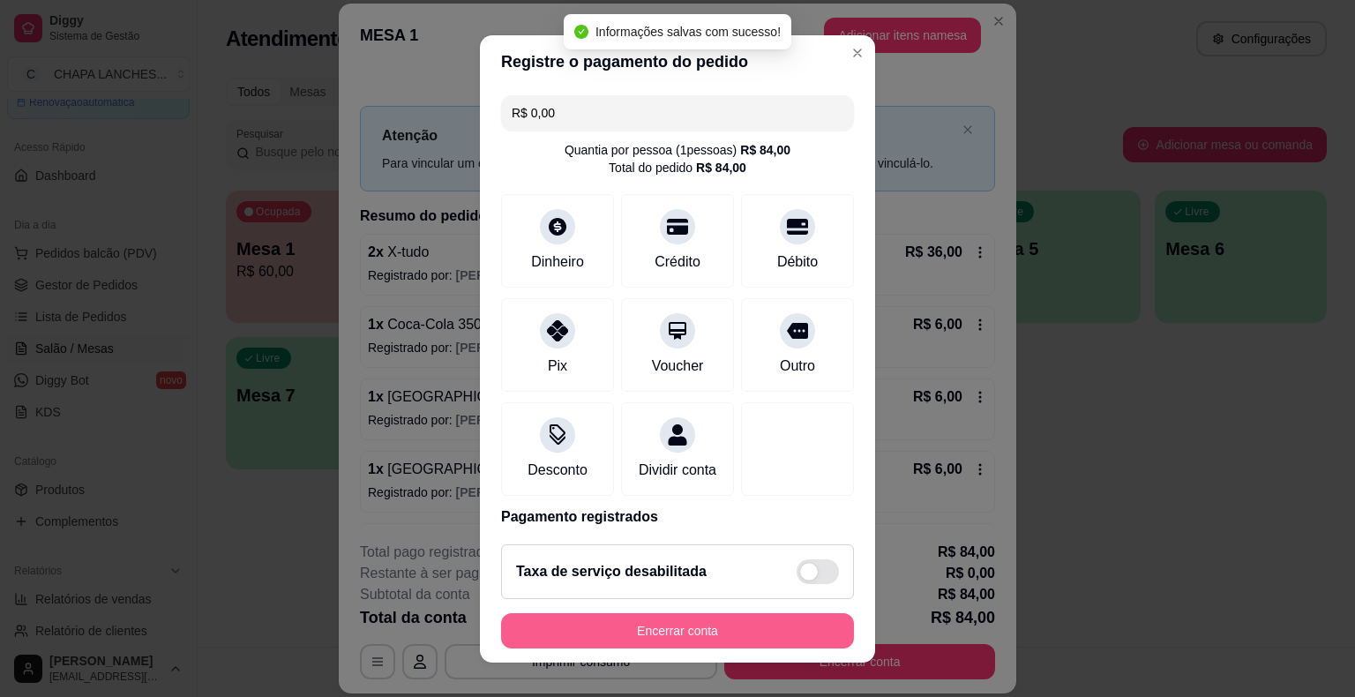
click at [736, 631] on button "Encerrar conta" at bounding box center [677, 630] width 353 height 35
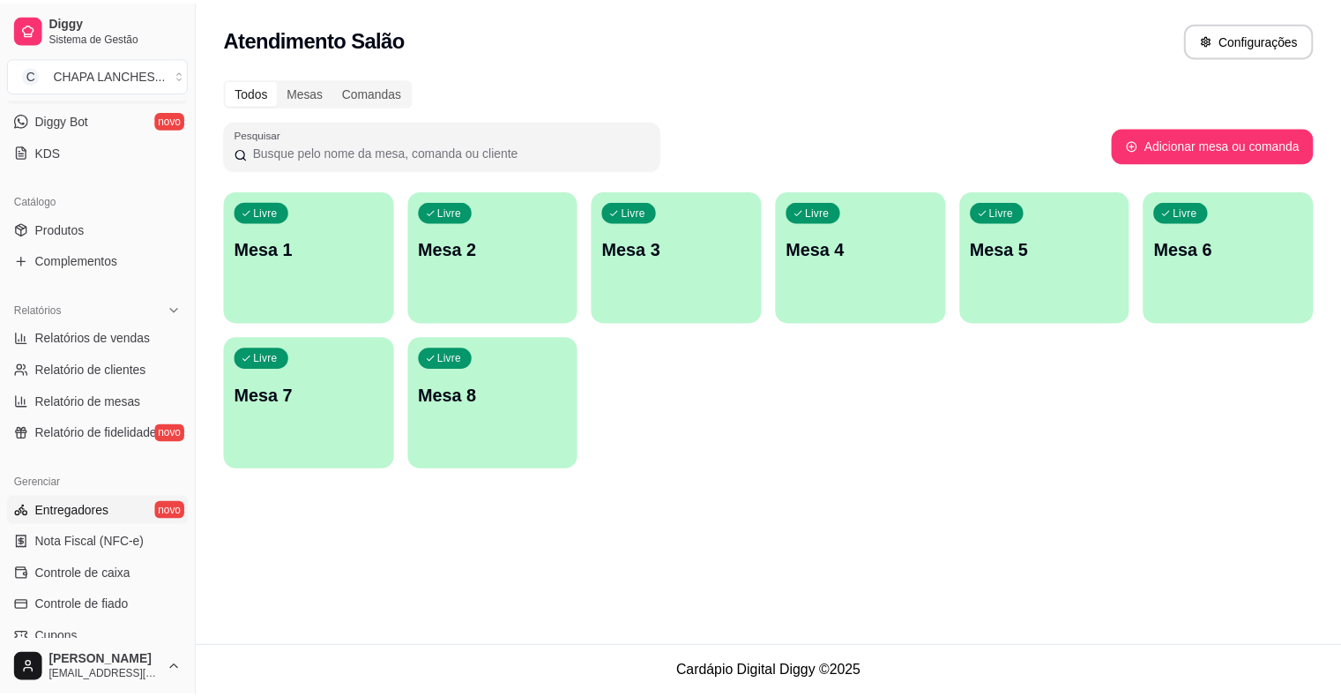
scroll to position [353, 0]
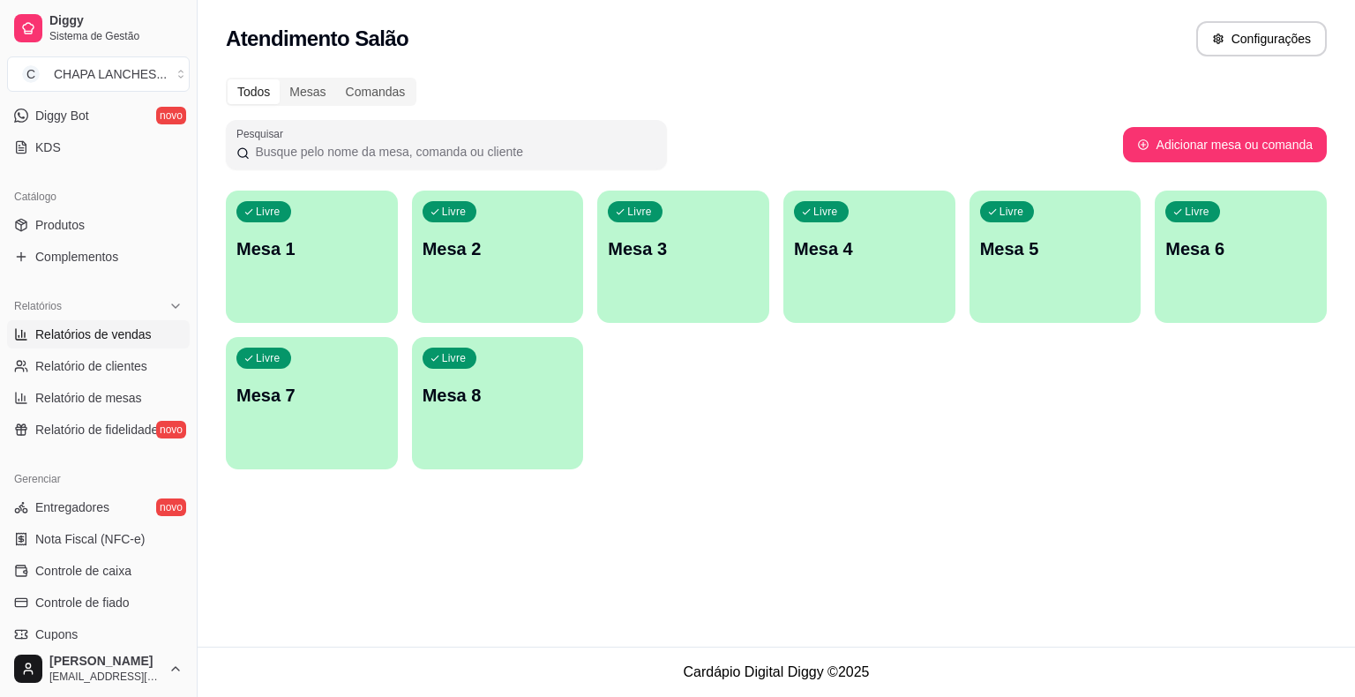
click at [101, 337] on span "Relatórios de vendas" at bounding box center [93, 334] width 116 height 18
select select "ALL"
select select "0"
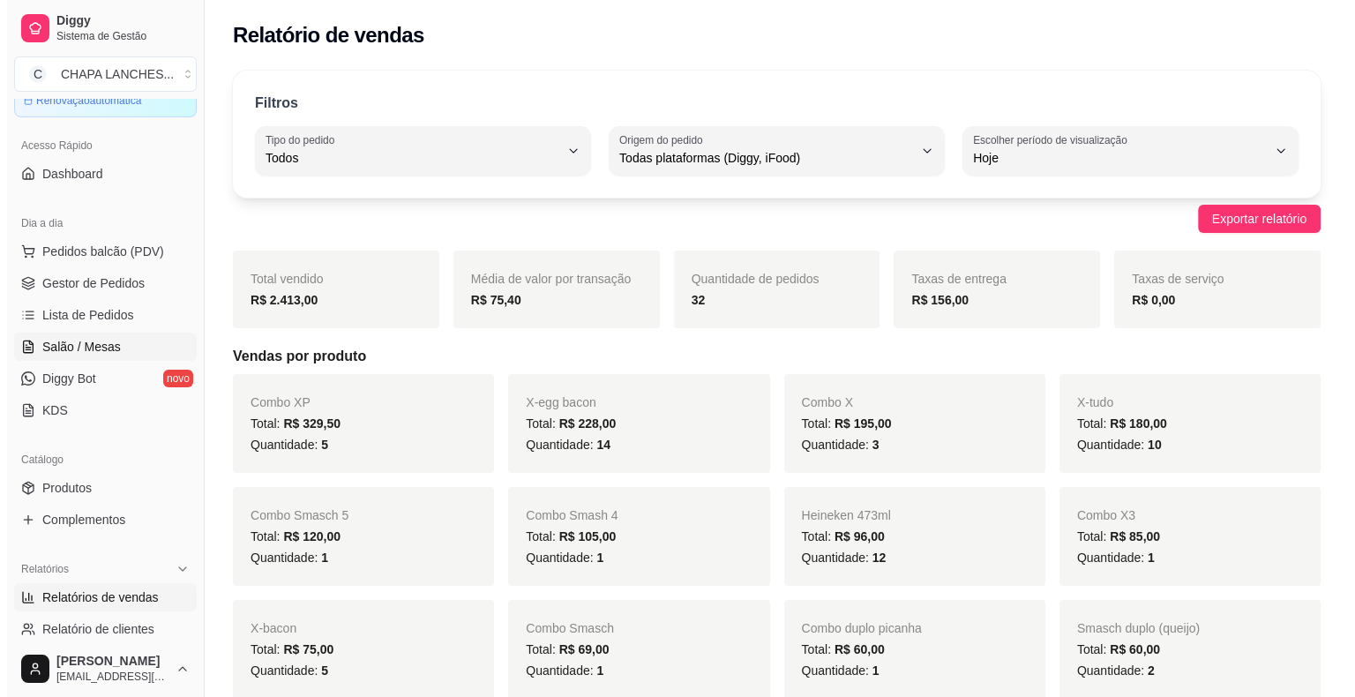
scroll to position [88, 0]
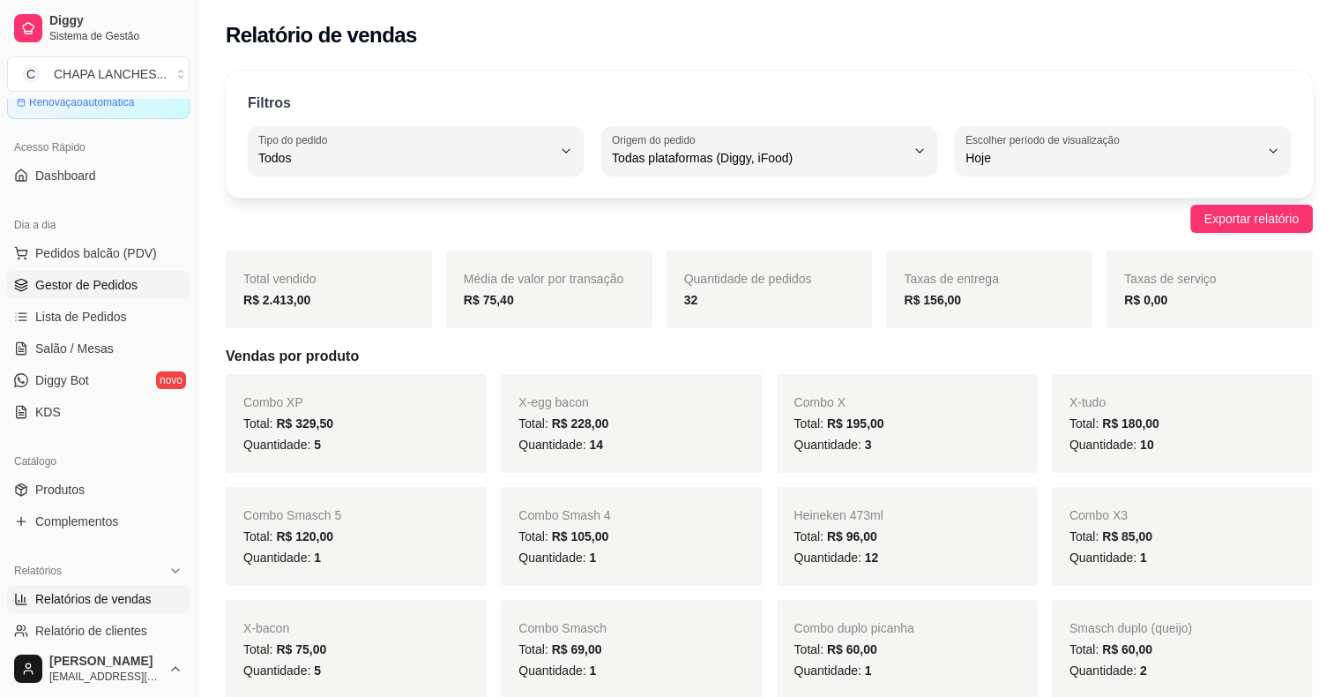
click at [117, 278] on span "Gestor de Pedidos" at bounding box center [86, 285] width 102 height 18
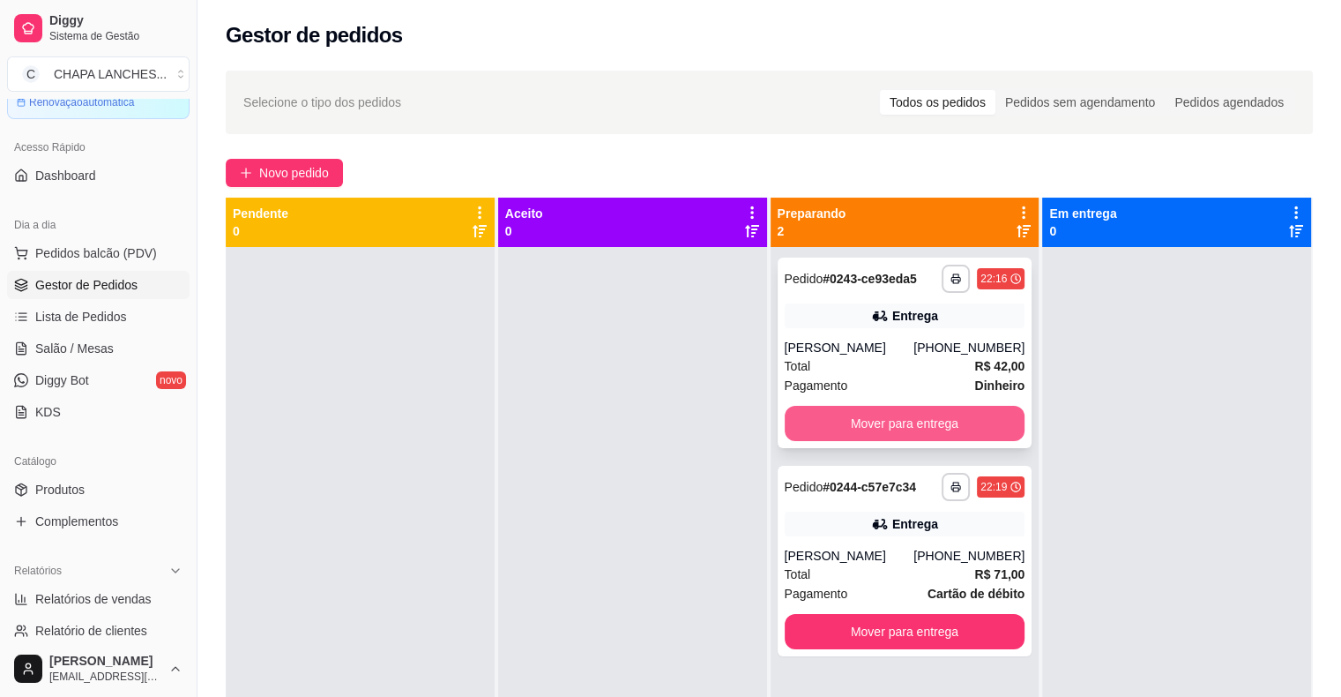
click at [882, 420] on button "Mover para entrega" at bounding box center [905, 423] width 241 height 35
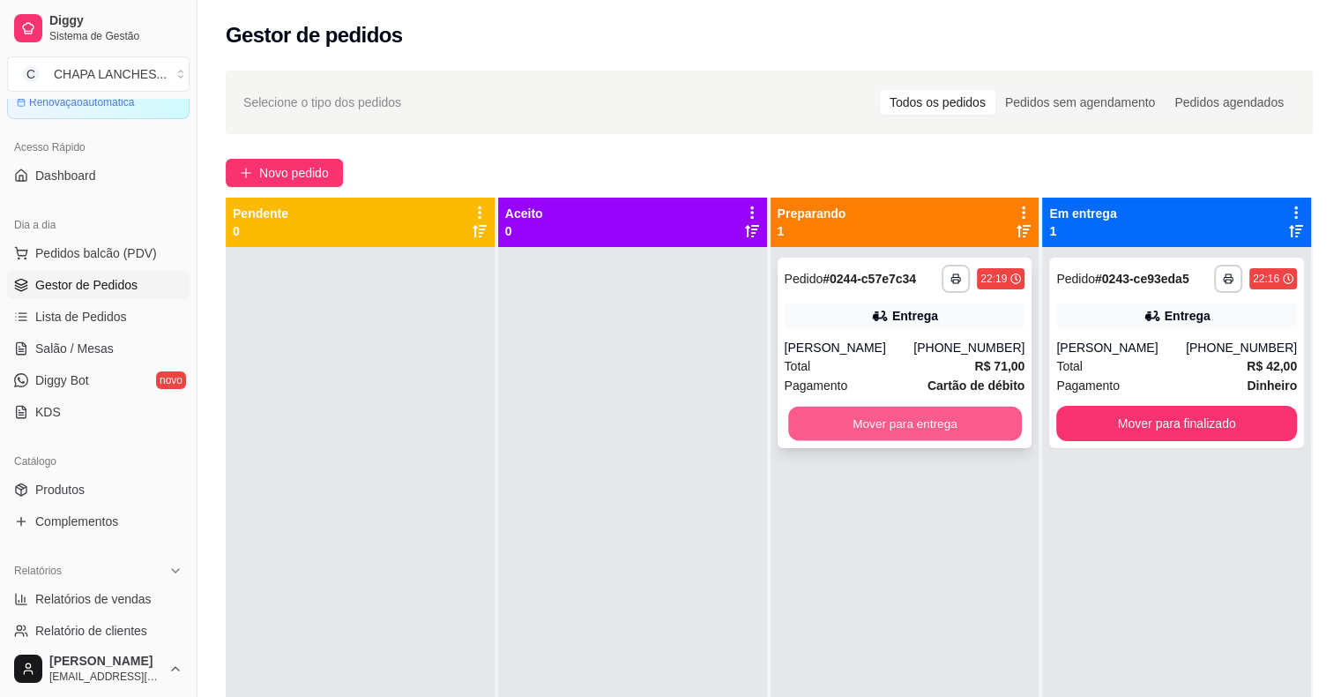
click at [876, 427] on button "Mover para entrega" at bounding box center [905, 424] width 234 height 34
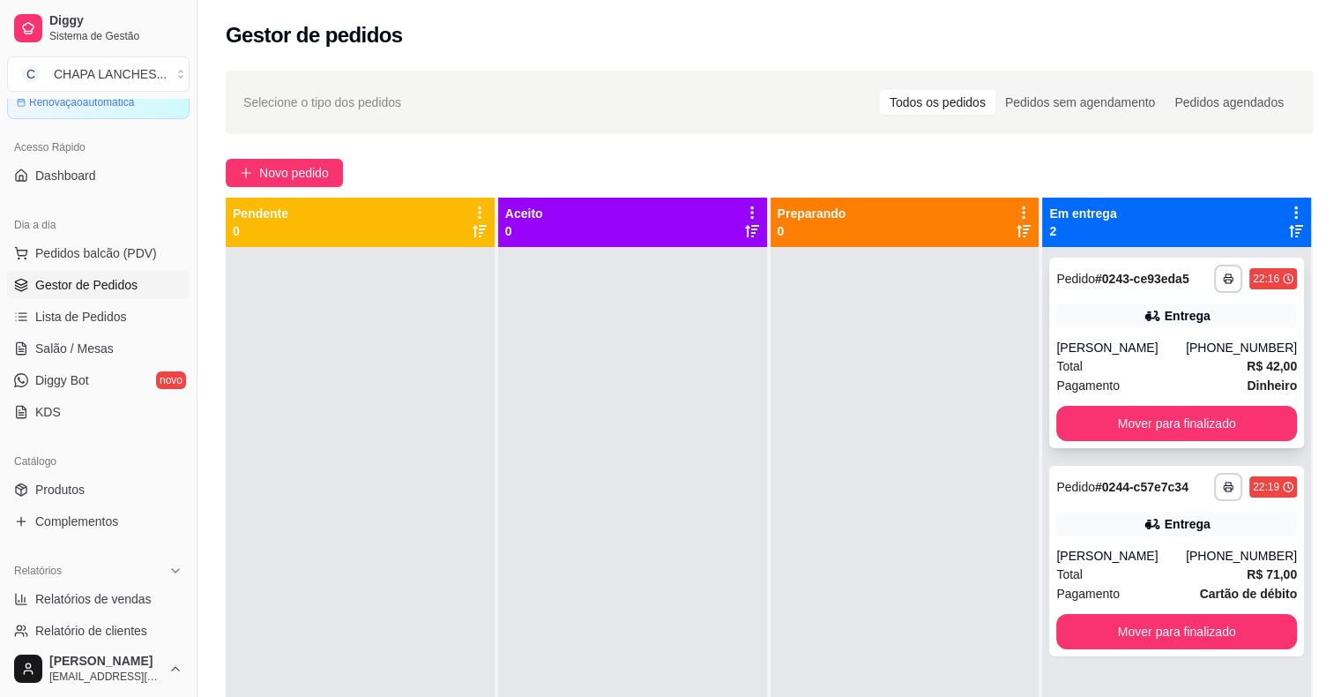
click at [1144, 362] on div "Total R$ 42,00" at bounding box center [1177, 365] width 241 height 19
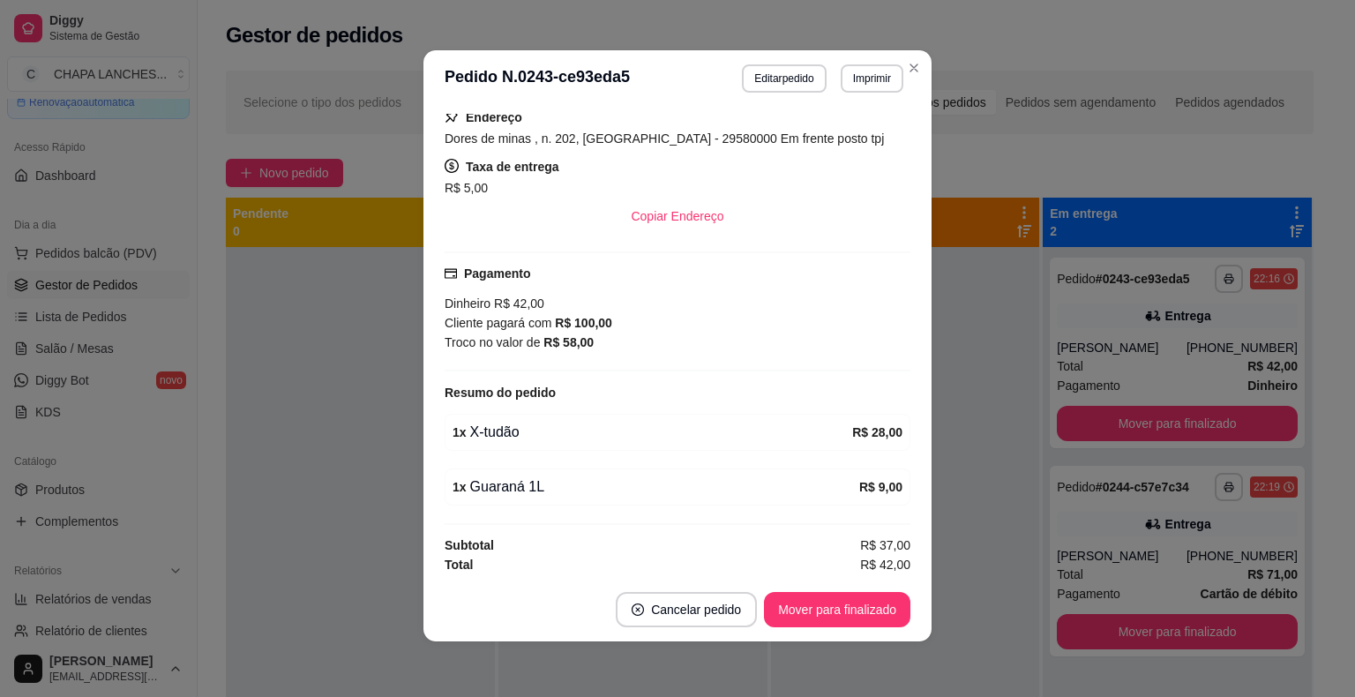
scroll to position [4, 0]
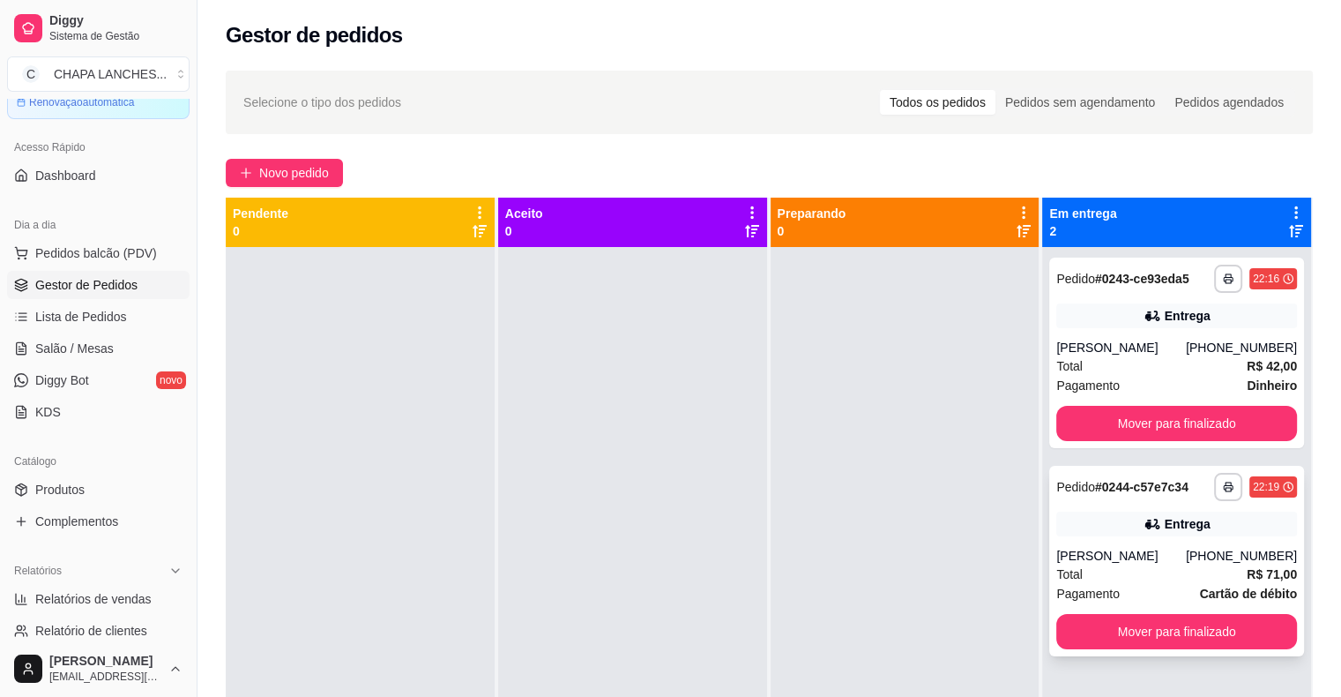
click at [1118, 569] on div "Total R$ 71,00" at bounding box center [1177, 573] width 241 height 19
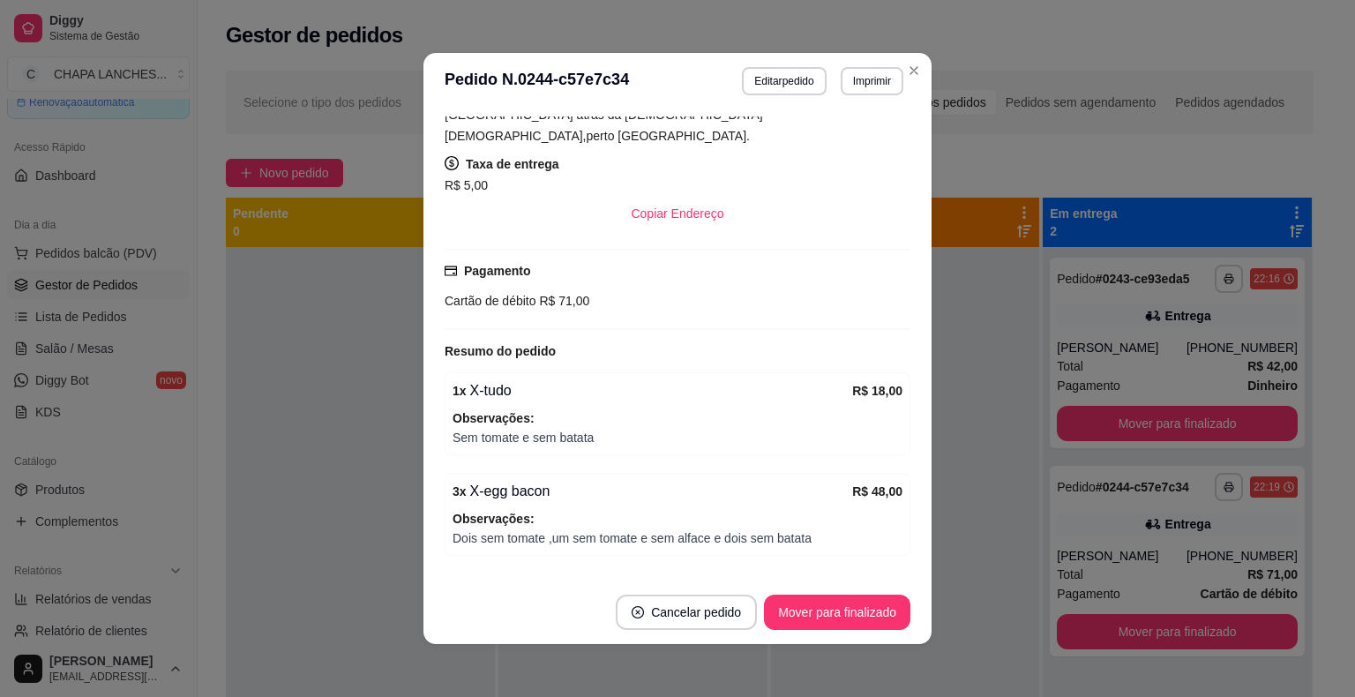
scroll to position [392, 0]
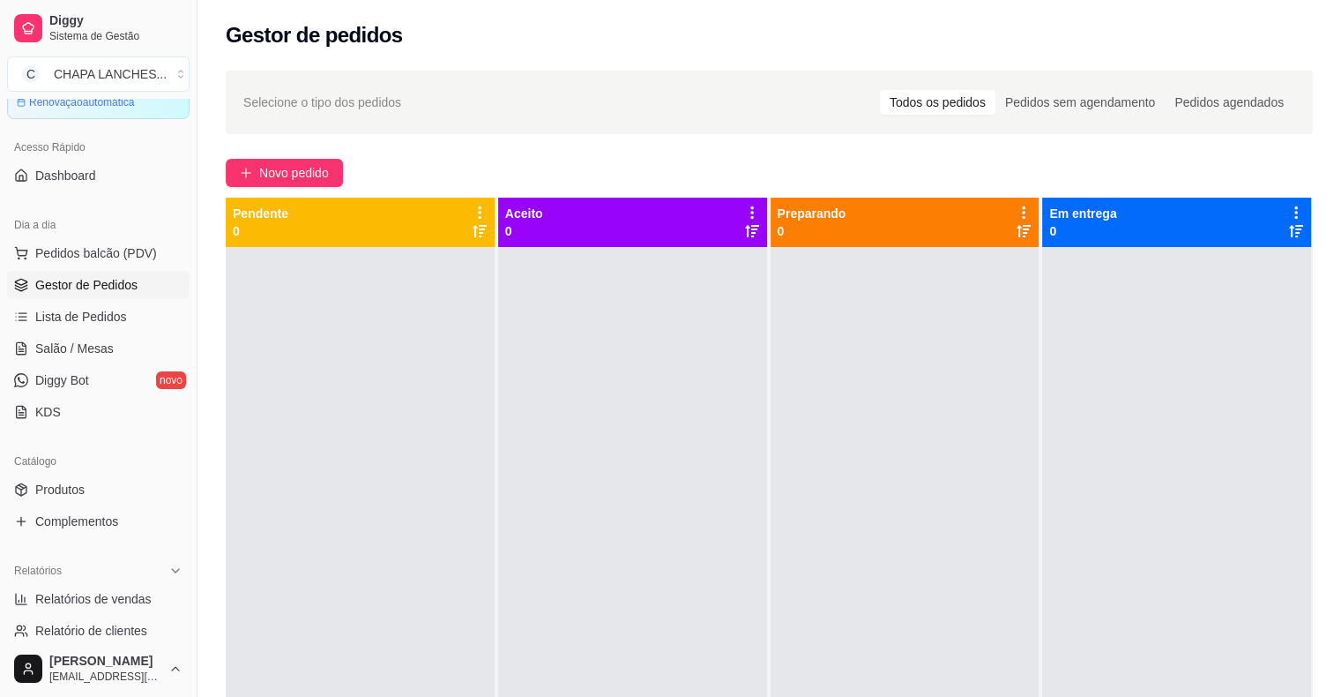
click at [953, 475] on div at bounding box center [905, 595] width 269 height 697
click at [124, 346] on link "Salão / Mesas" at bounding box center [98, 348] width 183 height 28
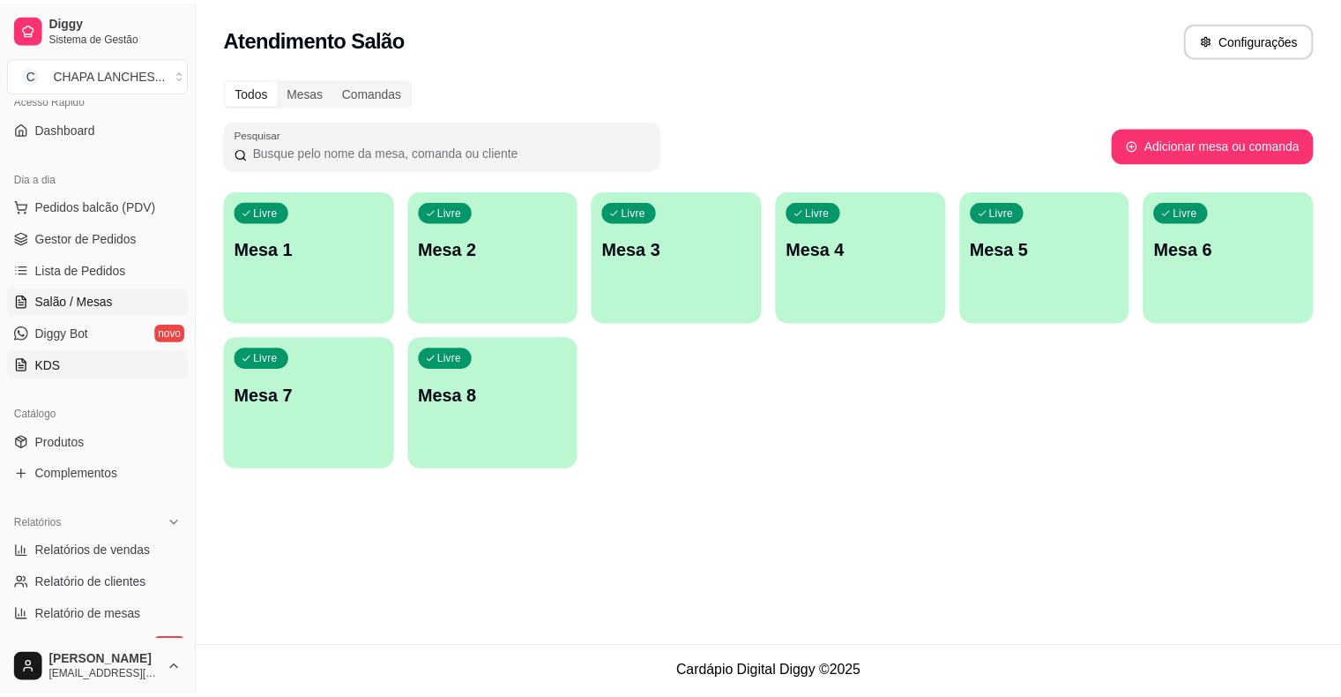
scroll to position [265, 0]
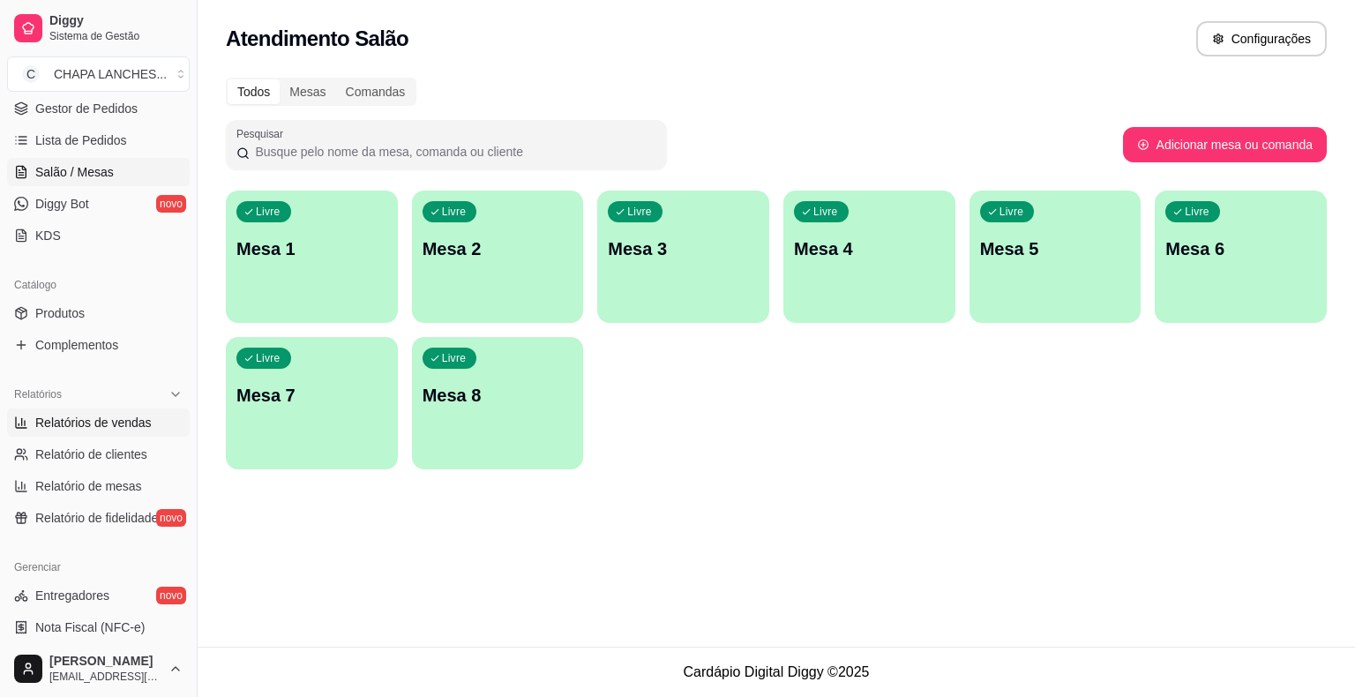
click at [131, 430] on span "Relatórios de vendas" at bounding box center [93, 423] width 116 height 18
select select "ALL"
select select "0"
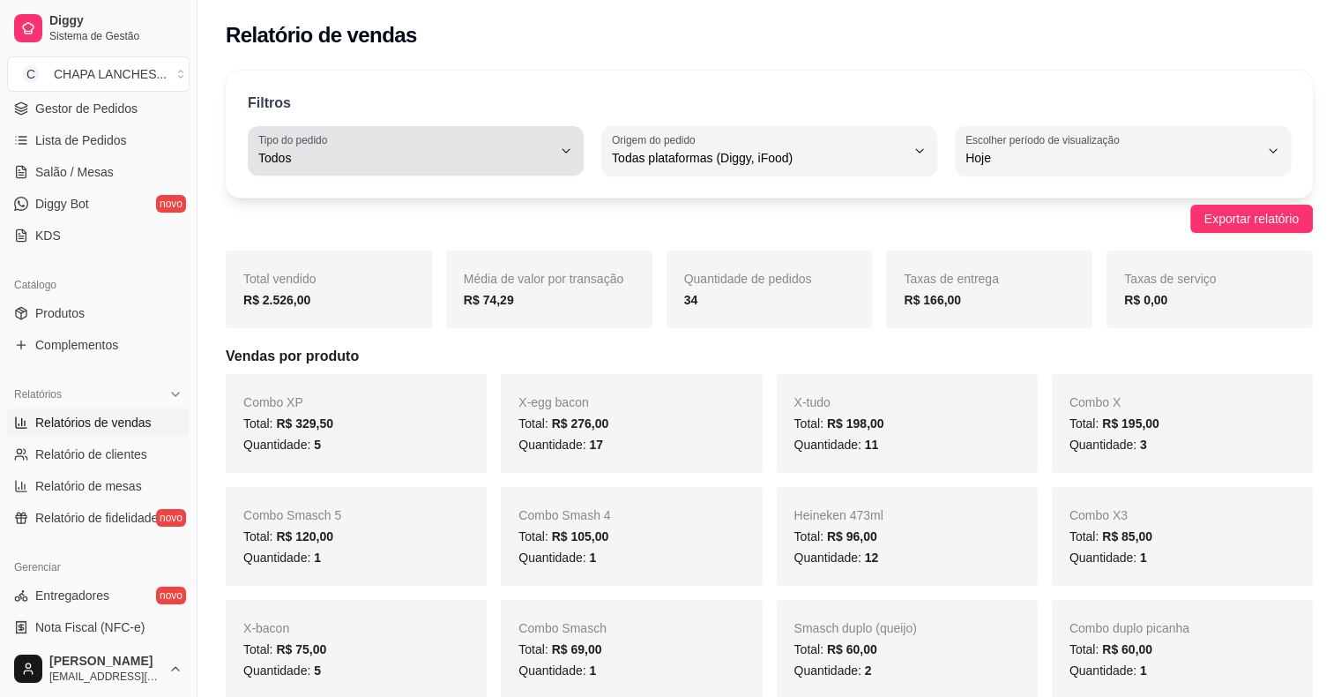
click at [464, 162] on span "Todos" at bounding box center [405, 158] width 294 height 18
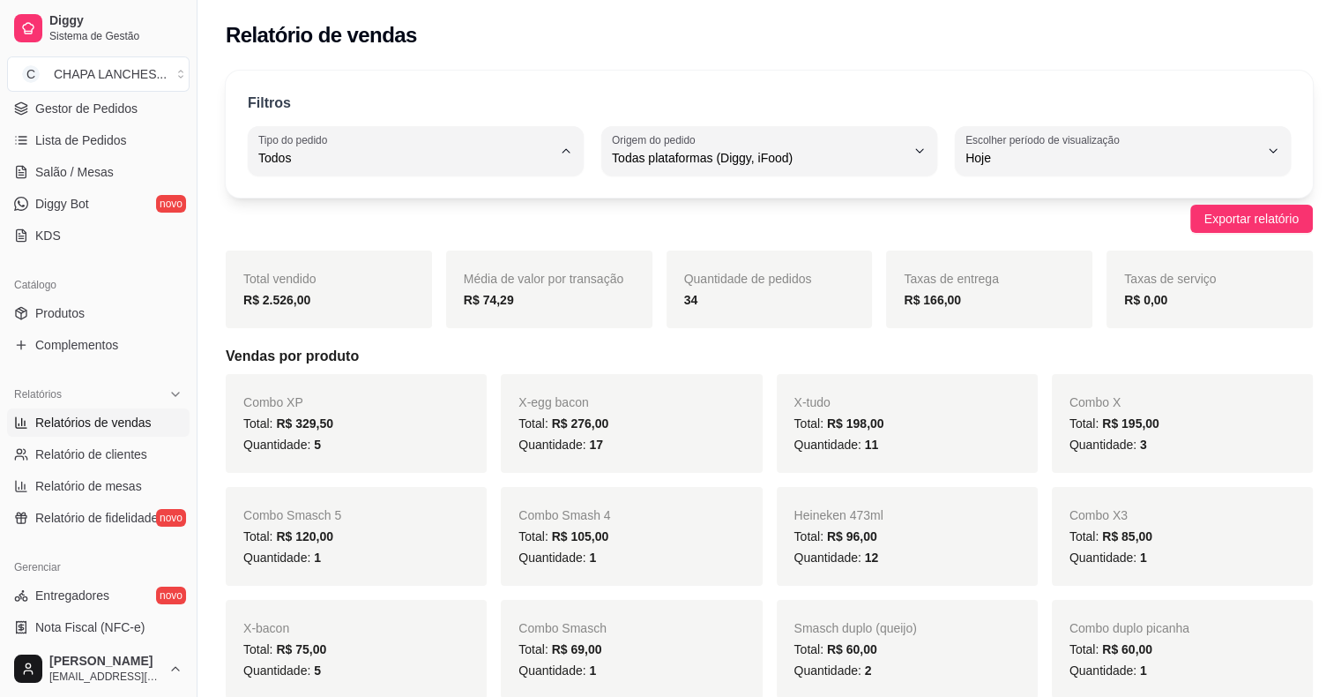
click at [385, 230] on span "Entrega" at bounding box center [407, 228] width 279 height 17
type input "DELIVERY"
select select "DELIVERY"
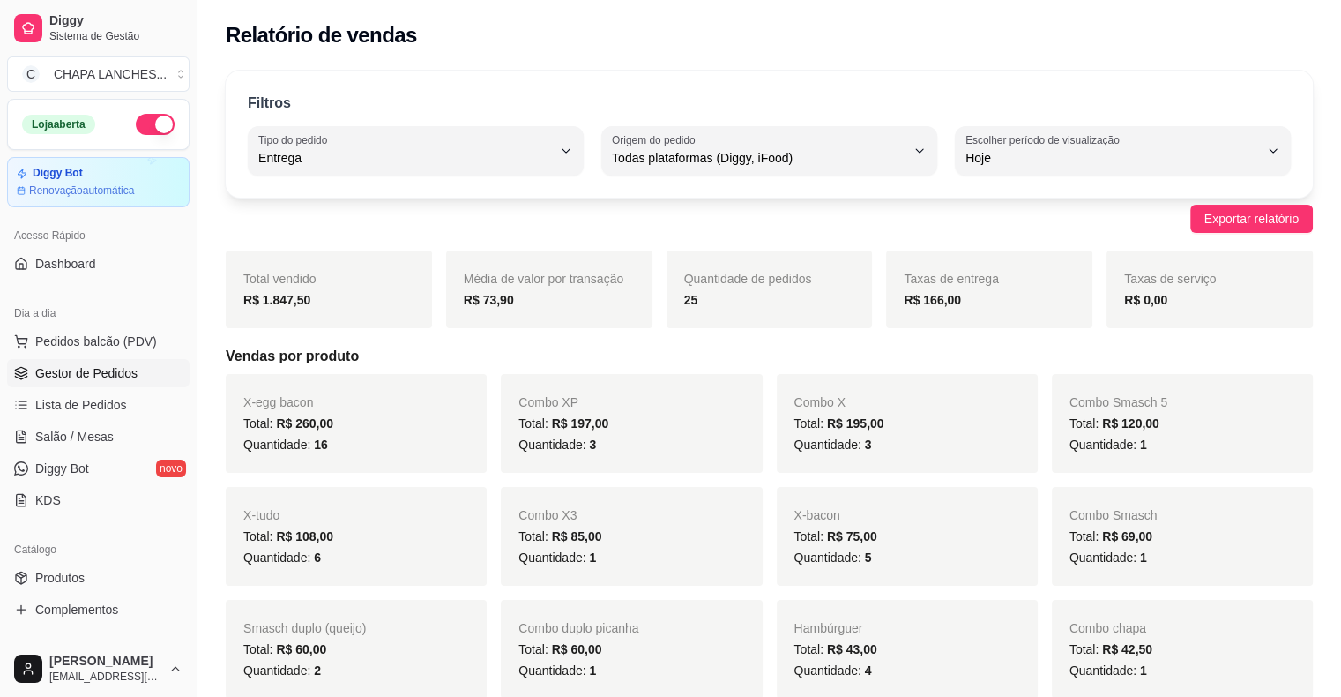
click at [122, 376] on span "Gestor de Pedidos" at bounding box center [86, 373] width 102 height 18
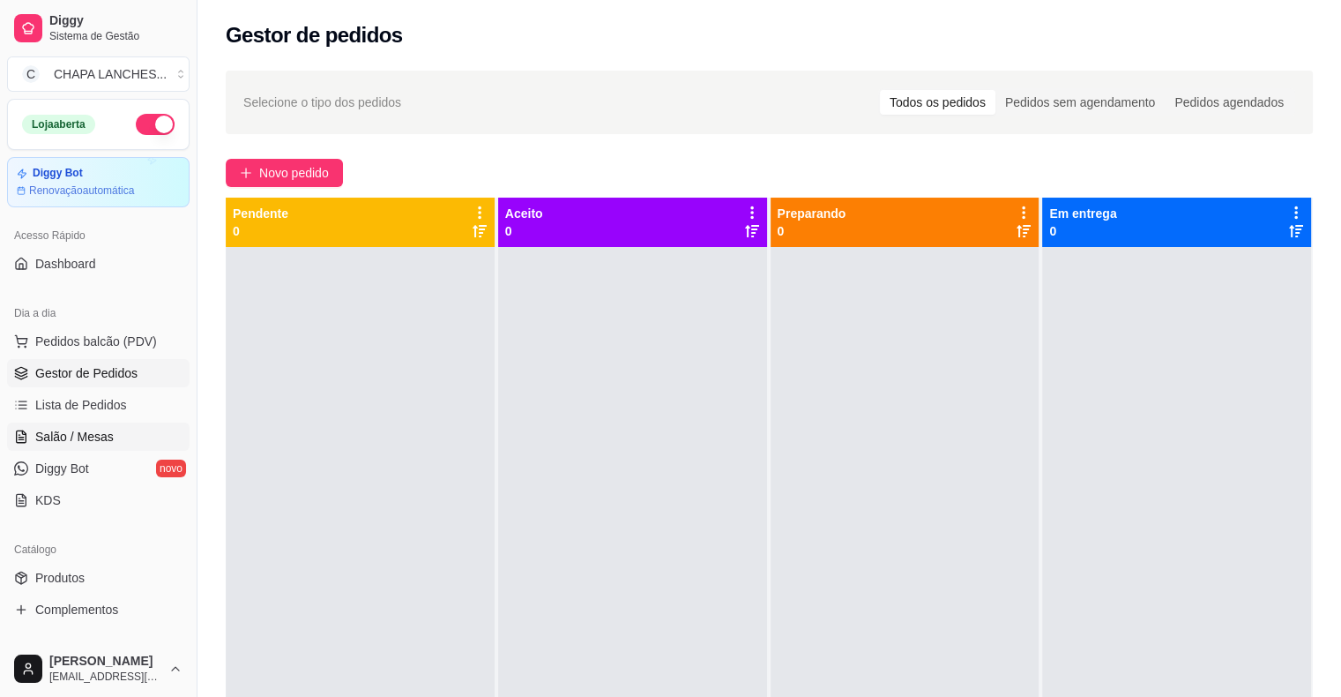
click at [99, 429] on span "Salão / Mesas" at bounding box center [74, 437] width 78 height 18
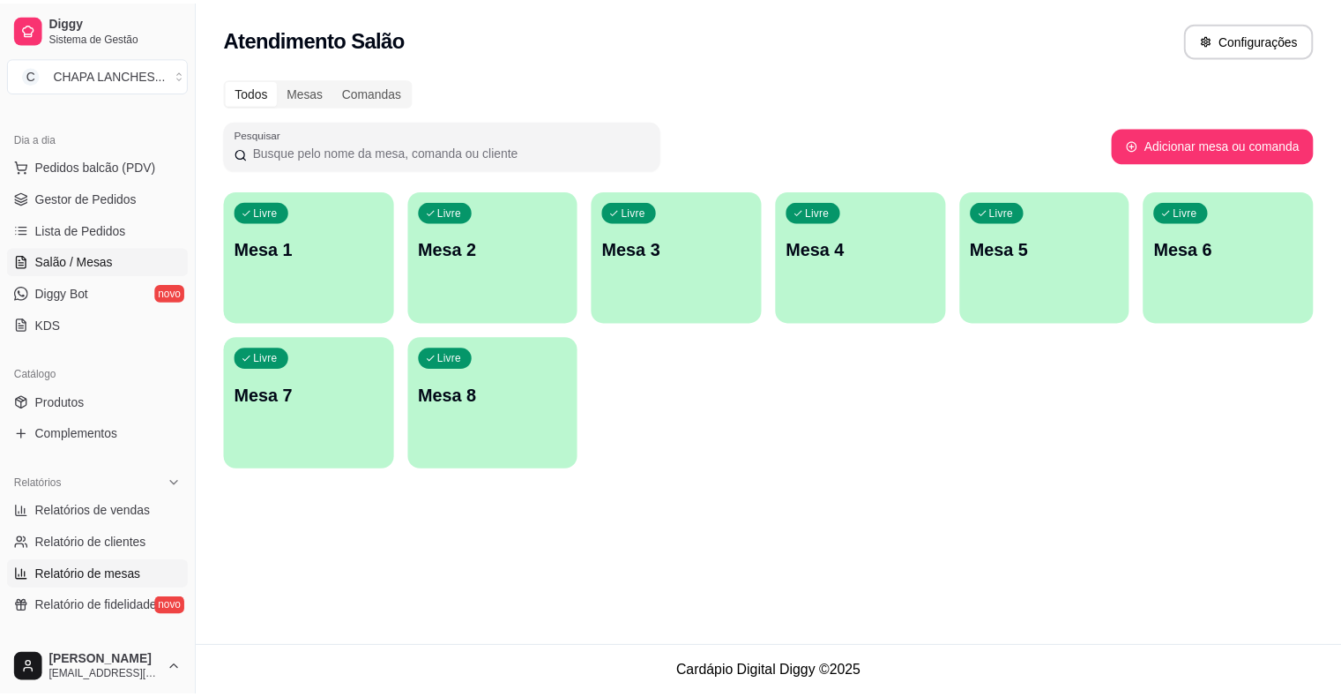
scroll to position [176, 0]
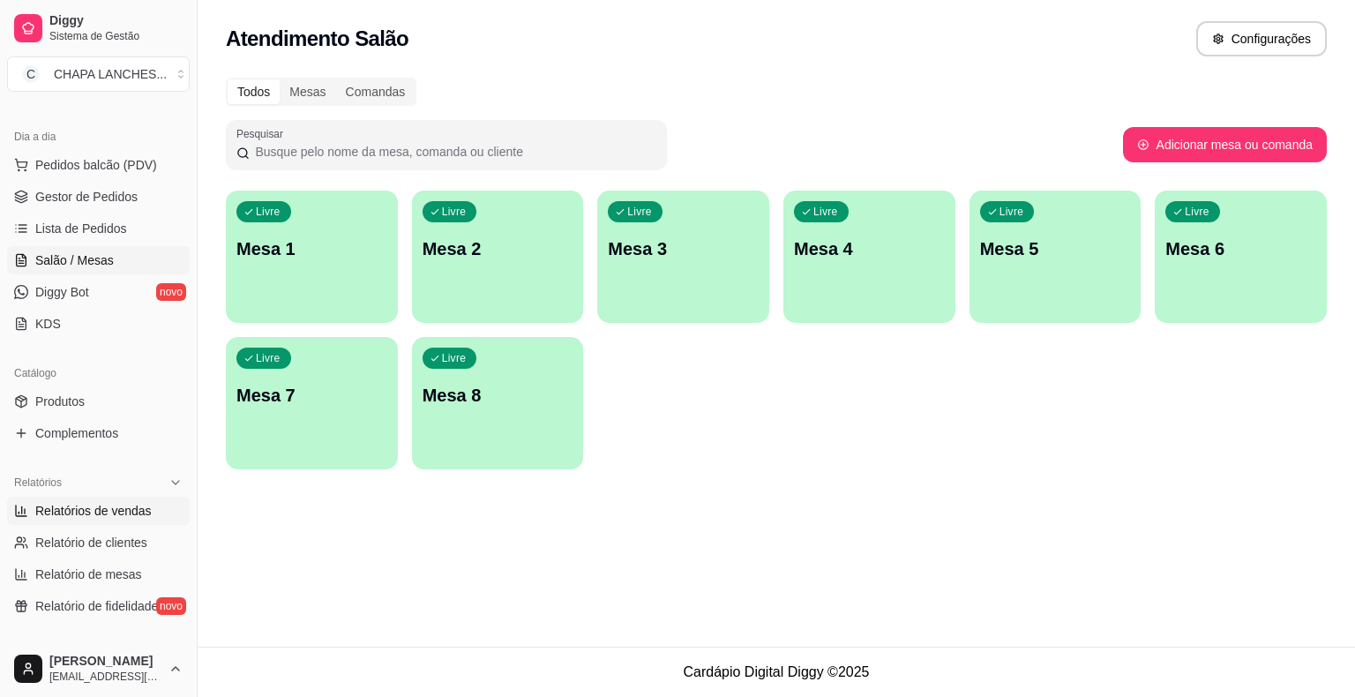
click at [102, 514] on span "Relatórios de vendas" at bounding box center [93, 511] width 116 height 18
select select "ALL"
select select "0"
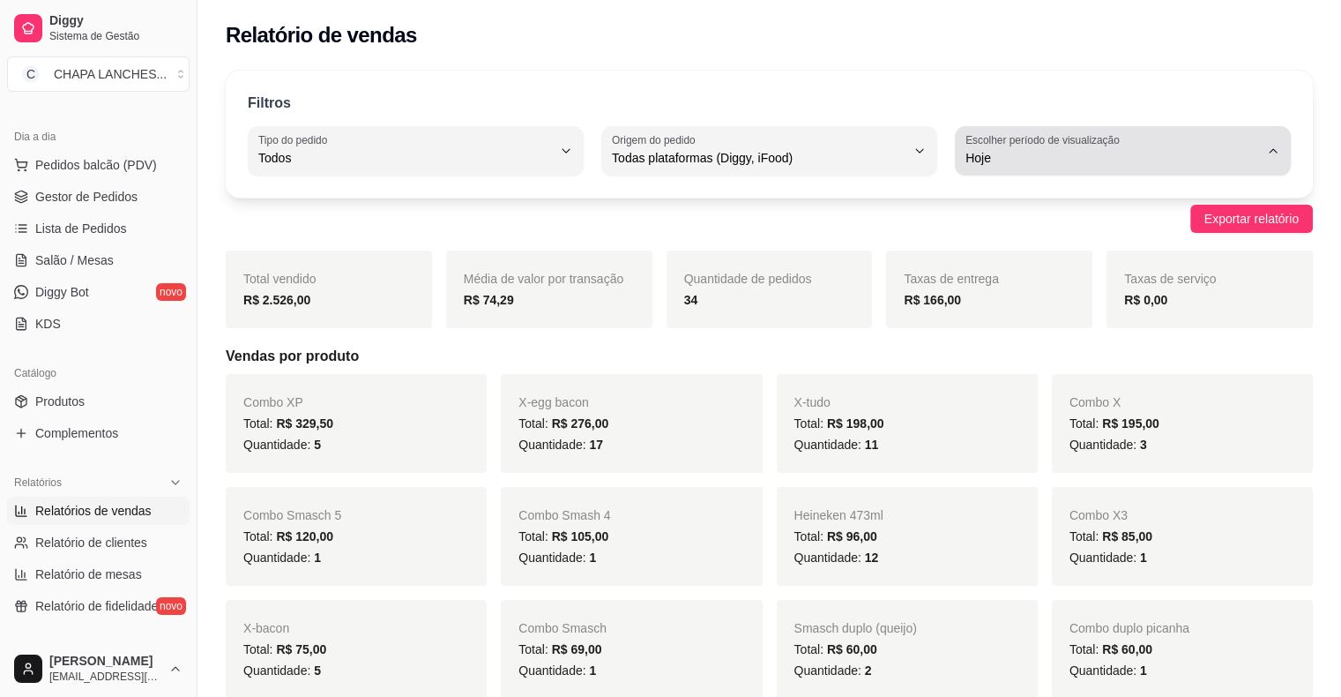
click at [1051, 153] on span "Hoje" at bounding box center [1113, 158] width 294 height 18
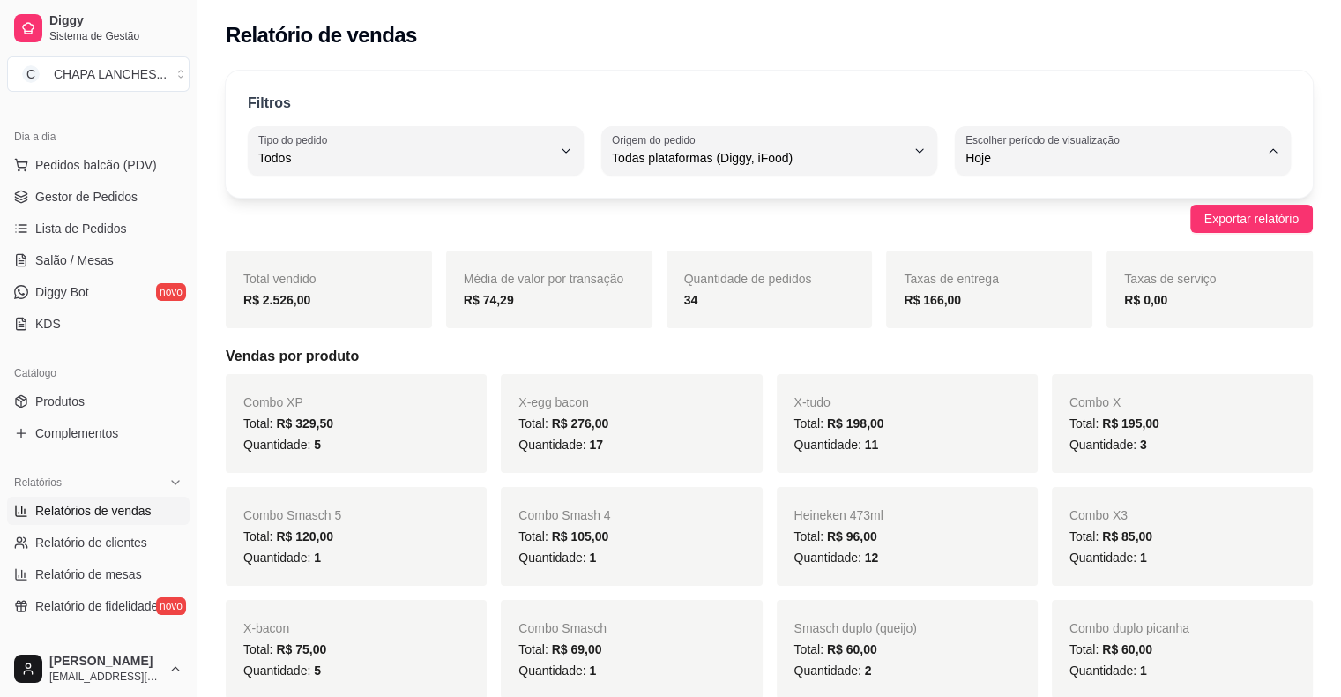
click at [976, 226] on span "Ontem" at bounding box center [1114, 228] width 279 height 17
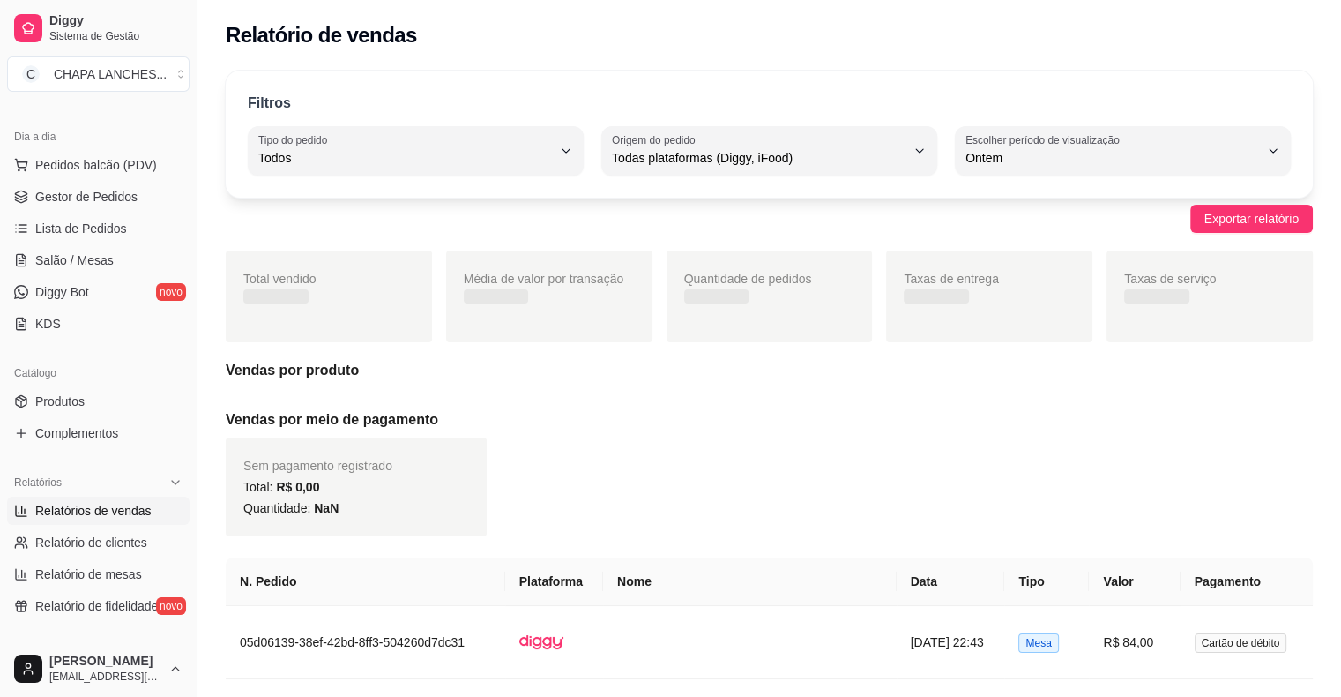
type input "1"
select select "1"
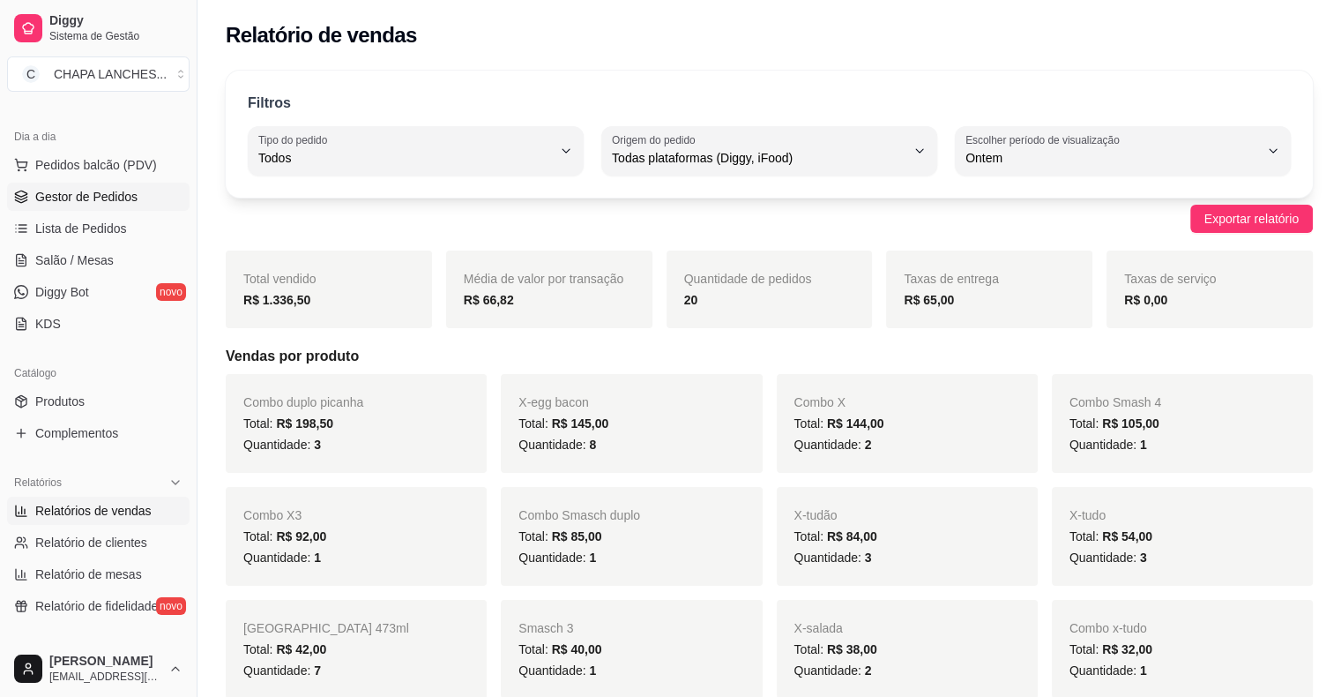
click at [127, 203] on span "Gestor de Pedidos" at bounding box center [86, 197] width 102 height 18
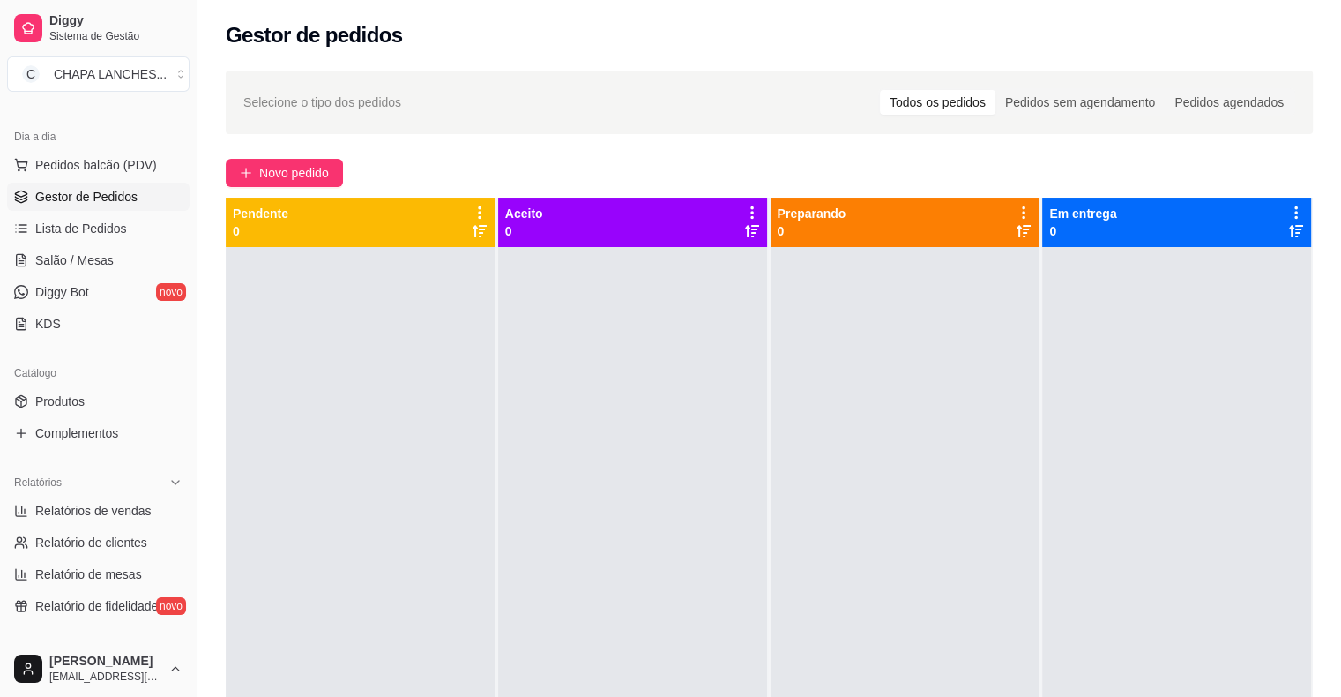
click at [127, 203] on span "Gestor de Pedidos" at bounding box center [86, 197] width 102 height 18
click at [447, 217] on div "Pendente 0" at bounding box center [360, 222] width 255 height 35
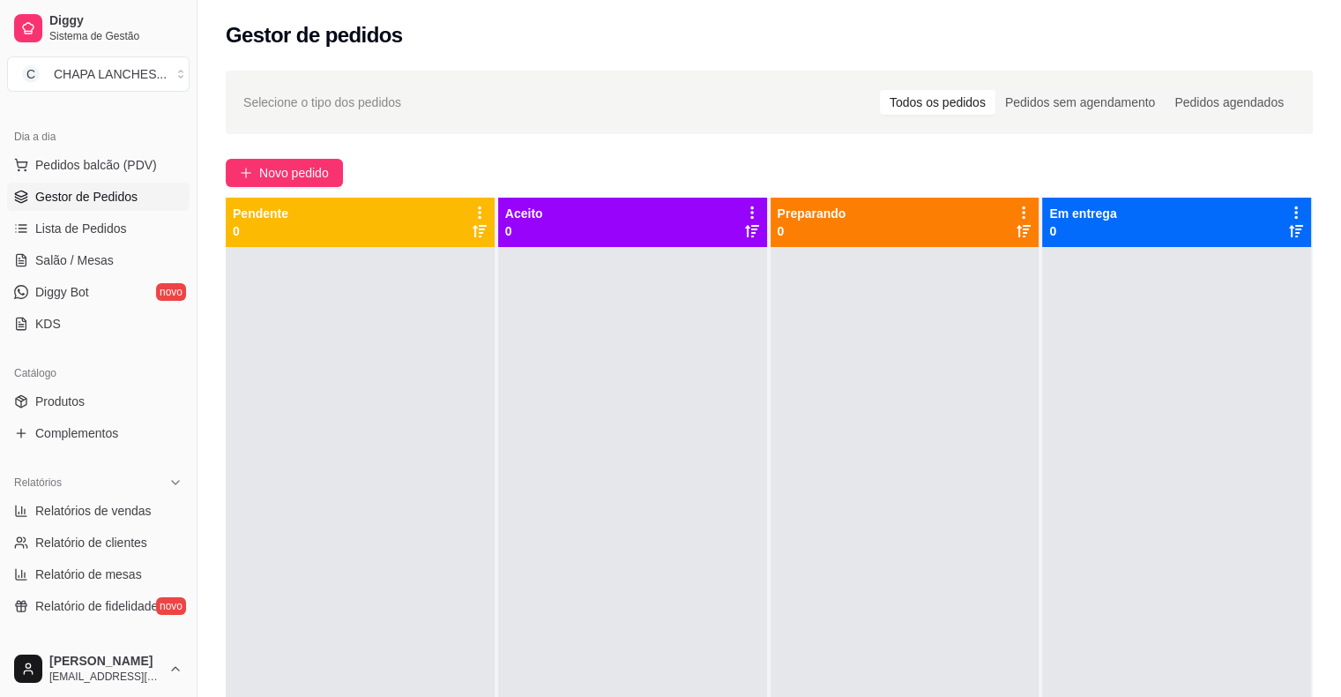
click at [377, 223] on div "Pendente 0" at bounding box center [360, 222] width 255 height 35
